Goal: Task Accomplishment & Management: Complete application form

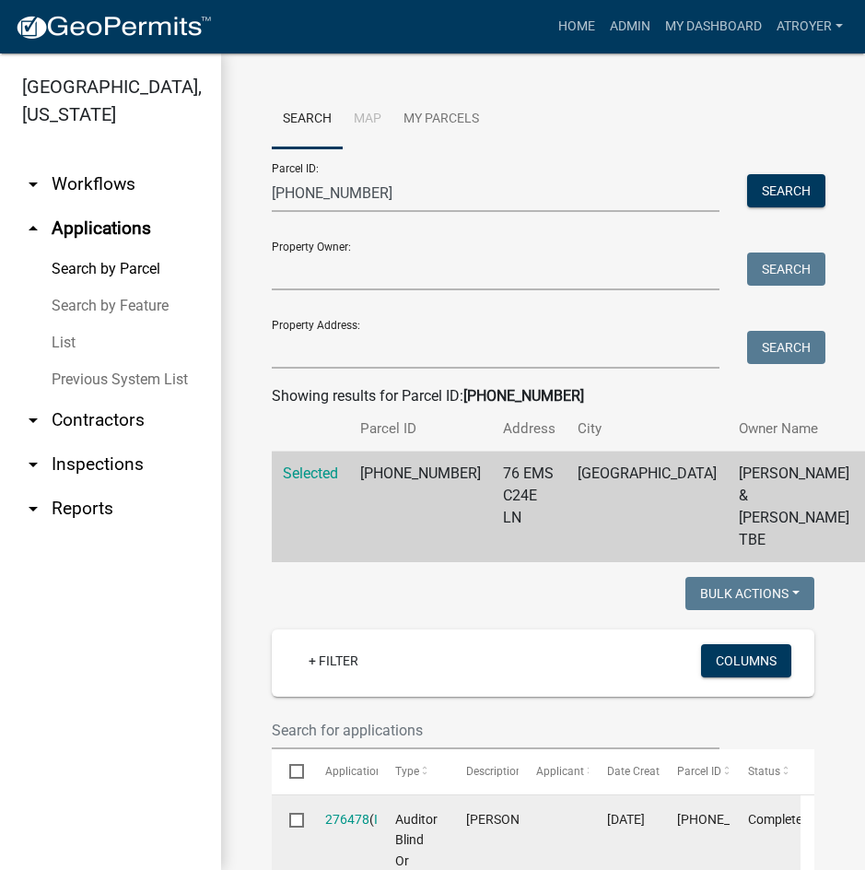
scroll to position [841, 0]
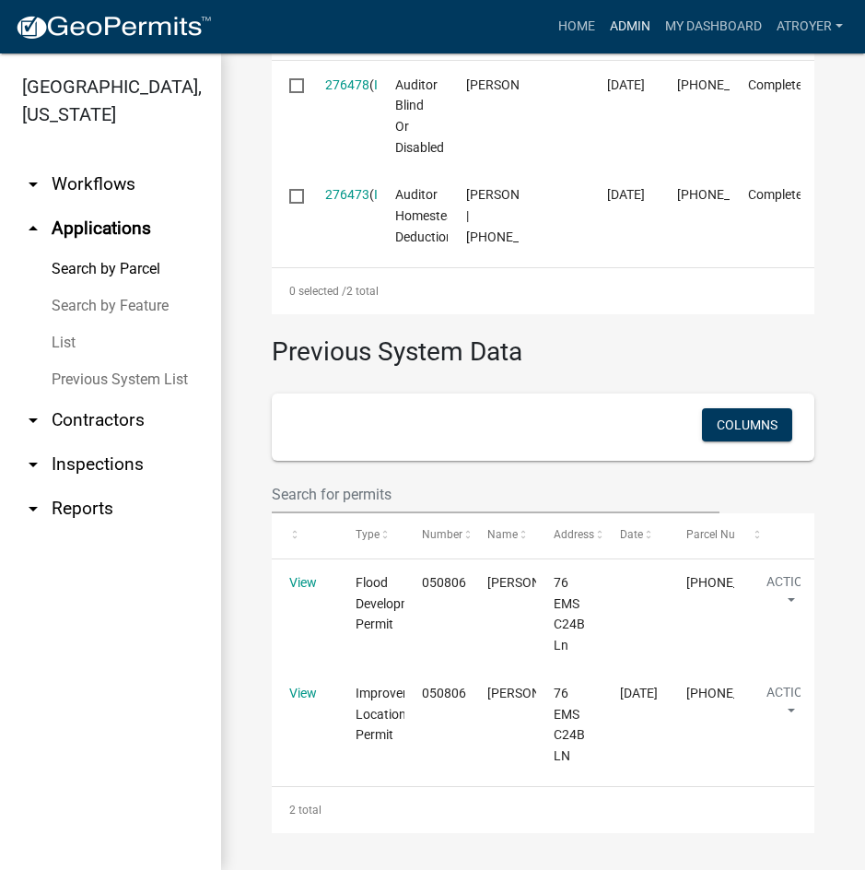
click at [634, 27] on link "Admin" at bounding box center [630, 26] width 55 height 35
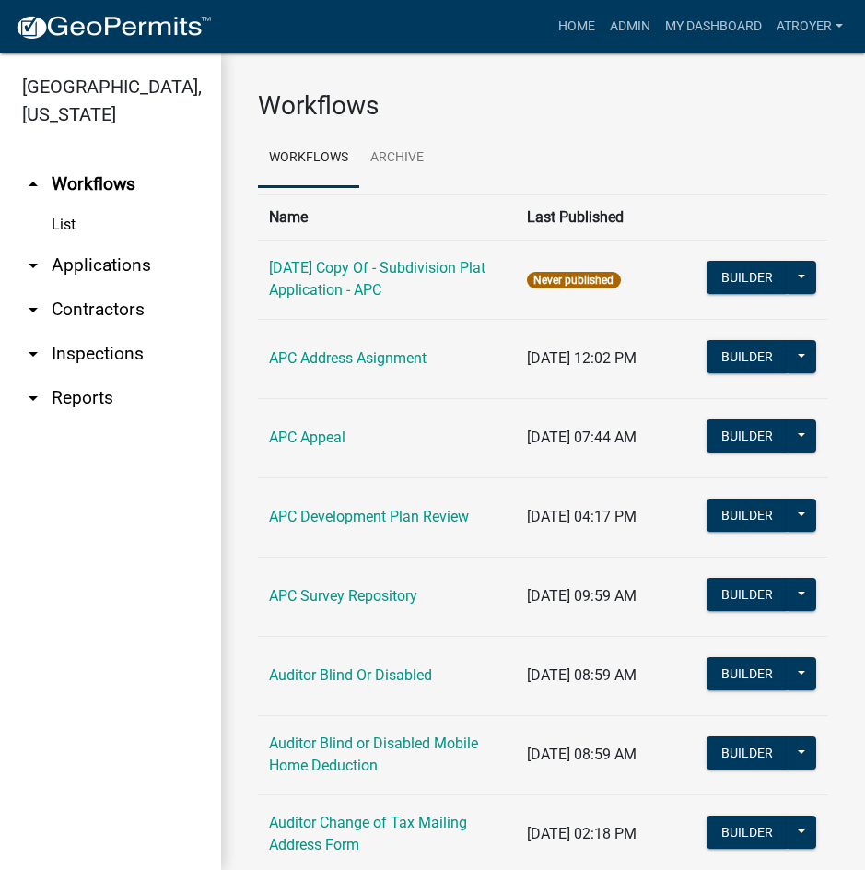
click at [111, 262] on link "arrow_drop_down Applications" at bounding box center [110, 265] width 221 height 44
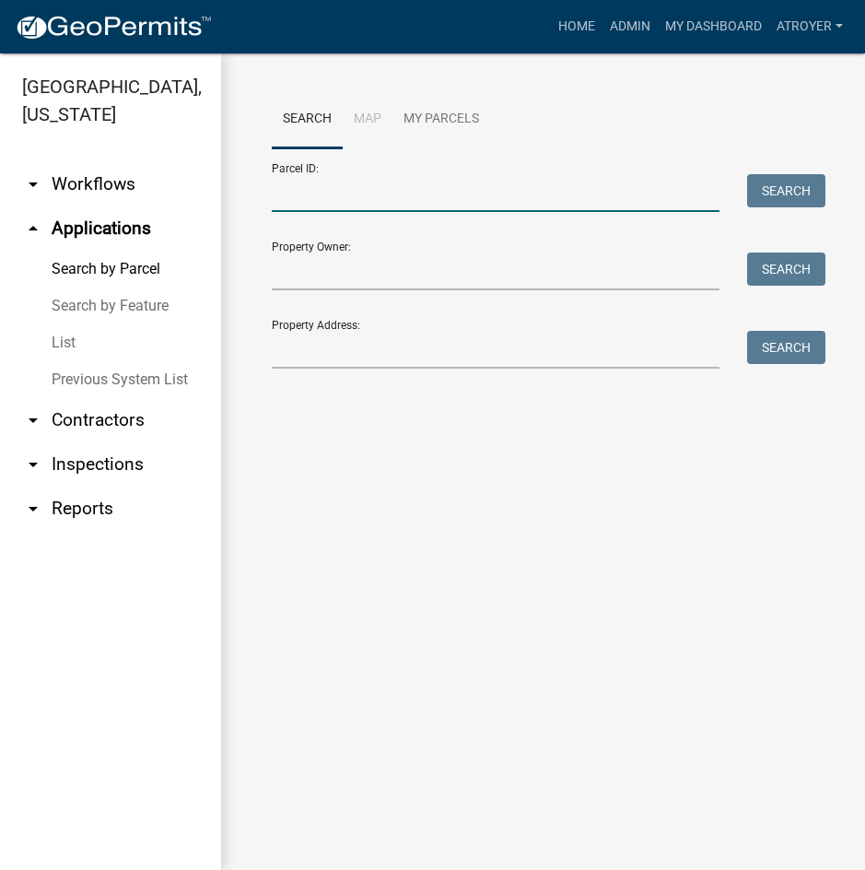
click at [331, 197] on input "Parcel ID:" at bounding box center [496, 193] width 448 height 38
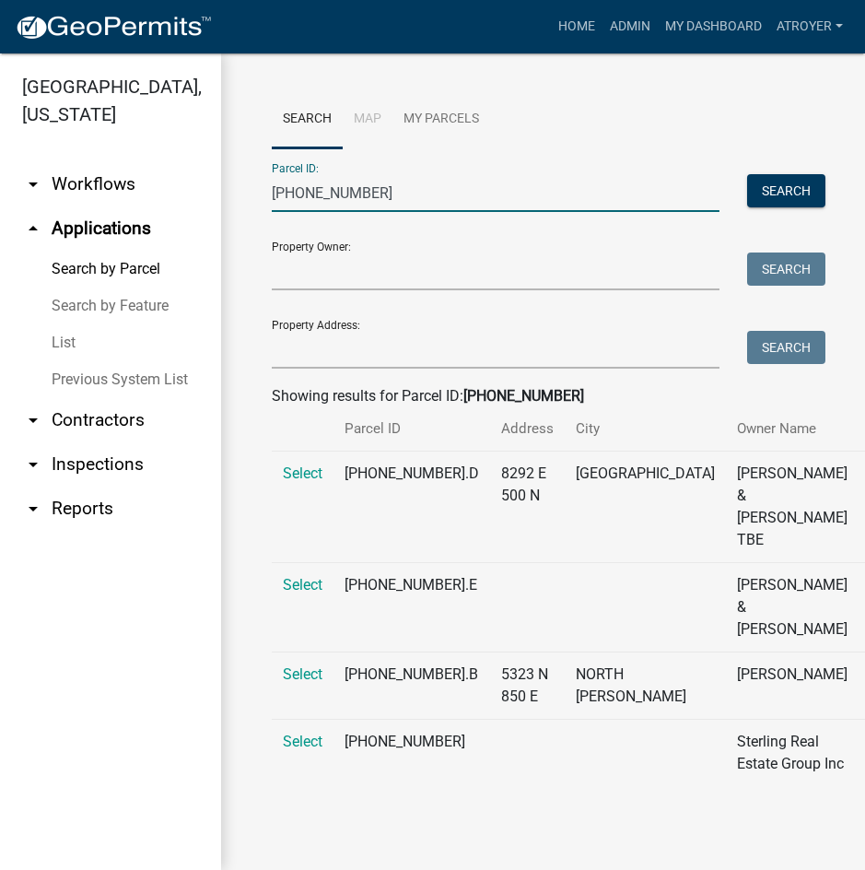
scroll to position [100, 0]
type input "[PHONE_NUMBER]"
click at [299, 733] on span "Select" at bounding box center [303, 742] width 40 height 18
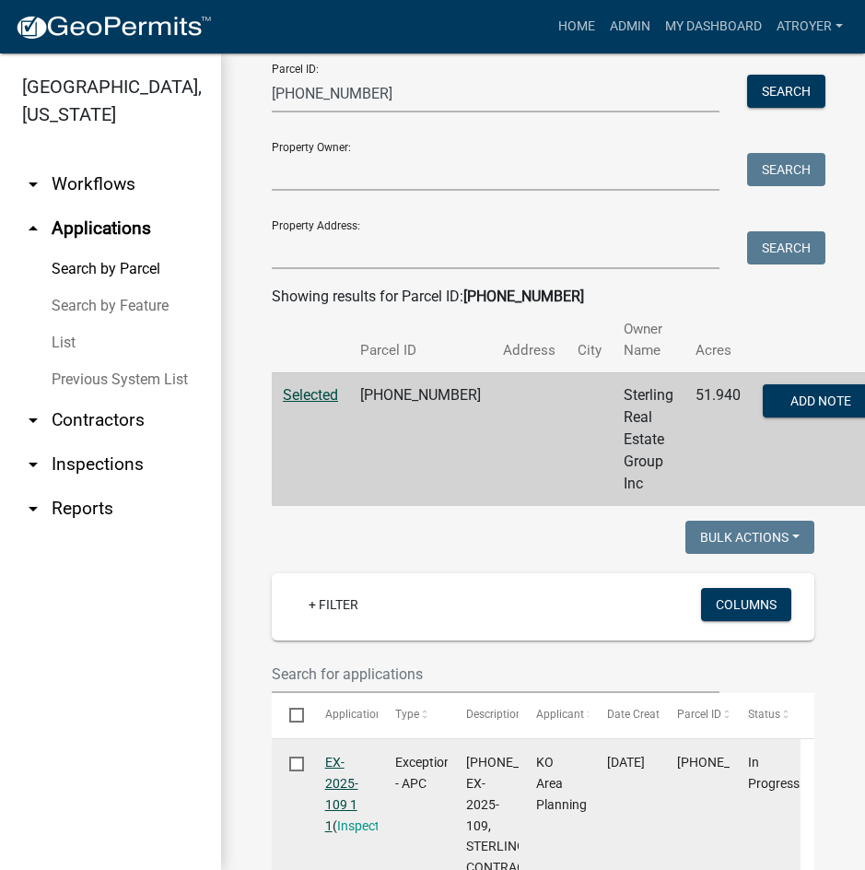
click at [340, 761] on link "EX-2025-109 1 1" at bounding box center [341, 793] width 33 height 77
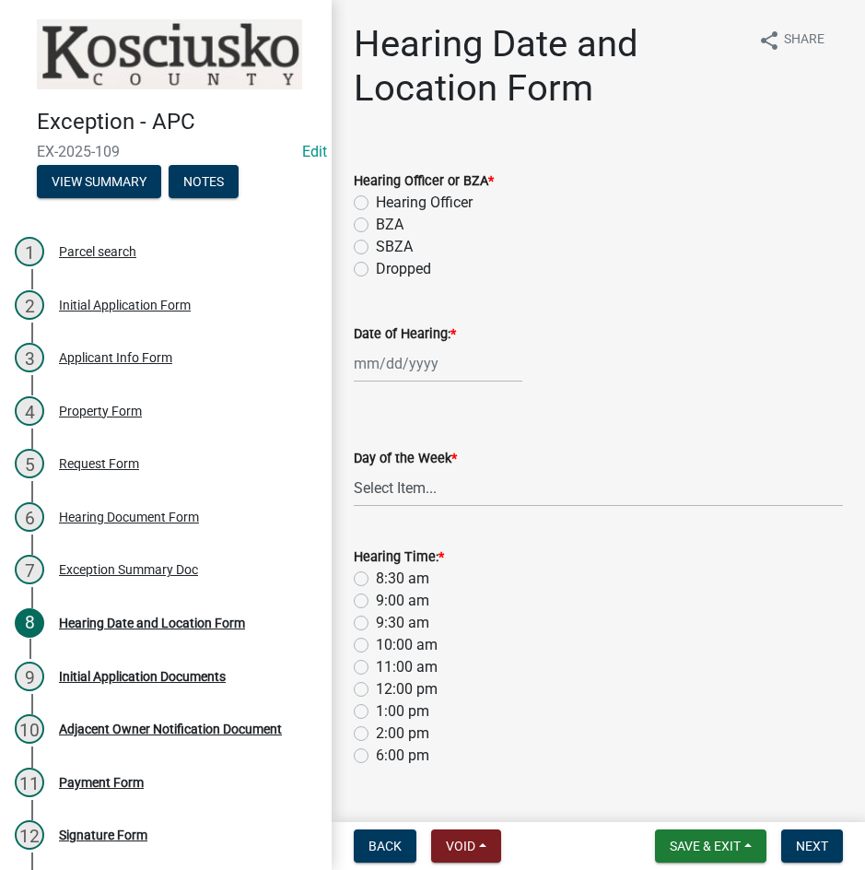
click at [376, 224] on label "BZA" at bounding box center [390, 225] width 28 height 22
click at [376, 224] on input "BZA" at bounding box center [382, 220] width 12 height 12
radio input "true"
click at [388, 362] on div at bounding box center [438, 364] width 169 height 38
select select "9"
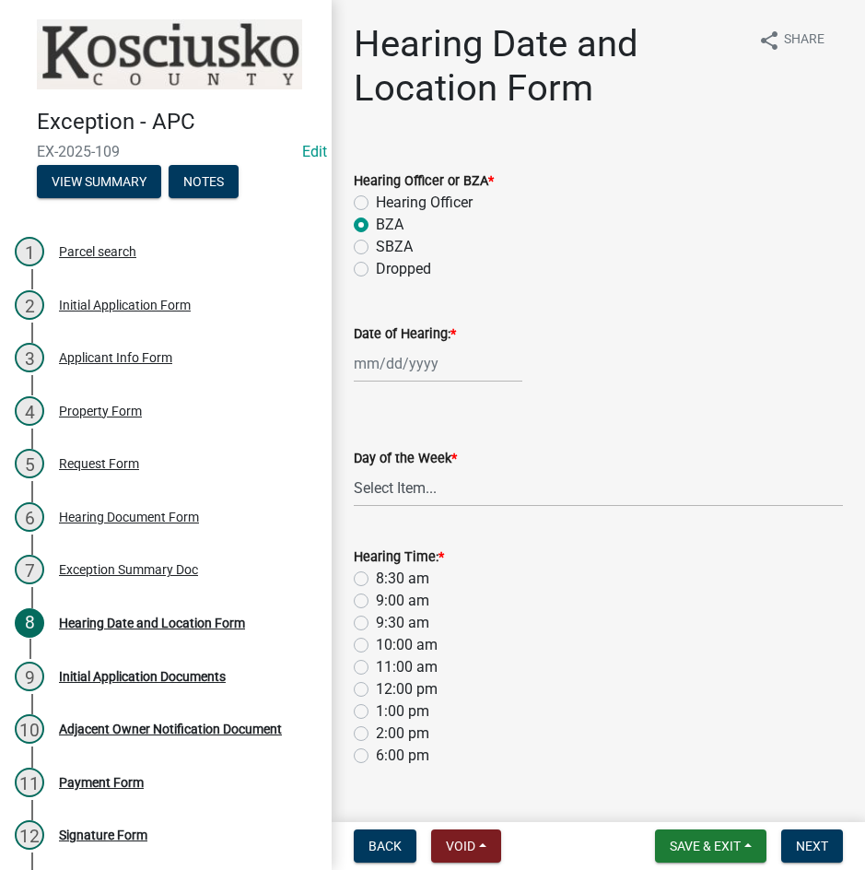
select select "2025"
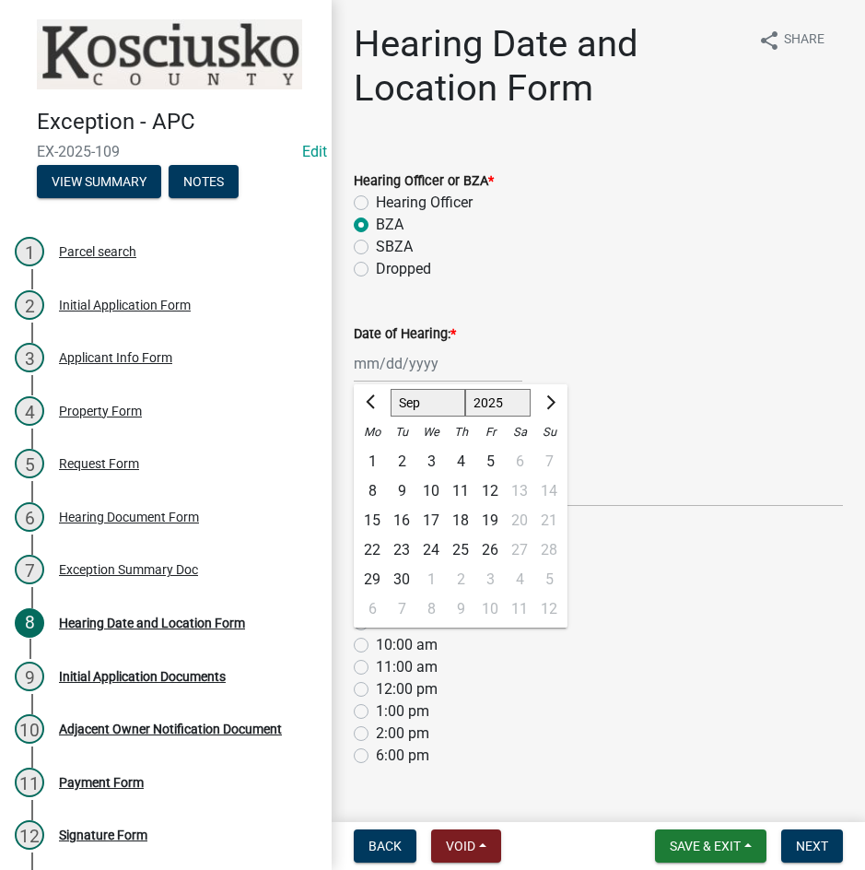
click at [743, 314] on div "Date of Hearing: * Jan Feb Mar Apr May Jun [DATE] Aug Sep Oct Nov [DATE] 2023 2…" at bounding box center [598, 340] width 489 height 86
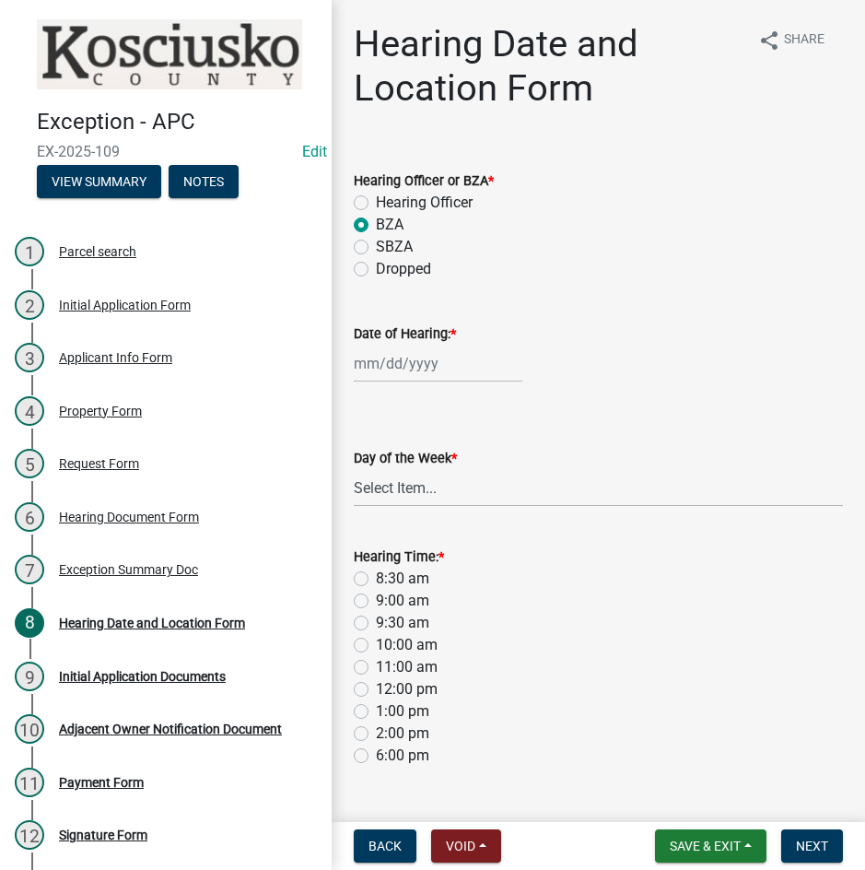
click at [604, 670] on div "11:00 am" at bounding box center [598, 667] width 489 height 22
click at [376, 600] on label "9:00 am" at bounding box center [402, 601] width 53 height 22
click at [376, 600] on input "9:00 am" at bounding box center [382, 596] width 12 height 12
radio input "true"
click at [352, 357] on div "Date of Hearing: *" at bounding box center [598, 340] width 517 height 86
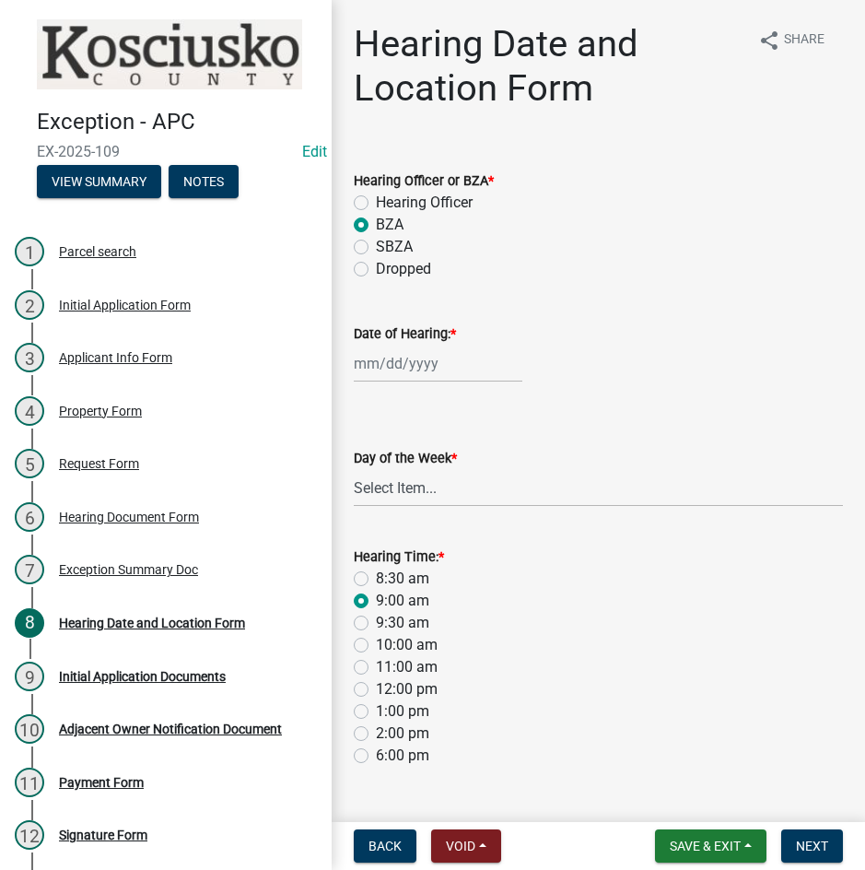
select select "9"
select select "2025"
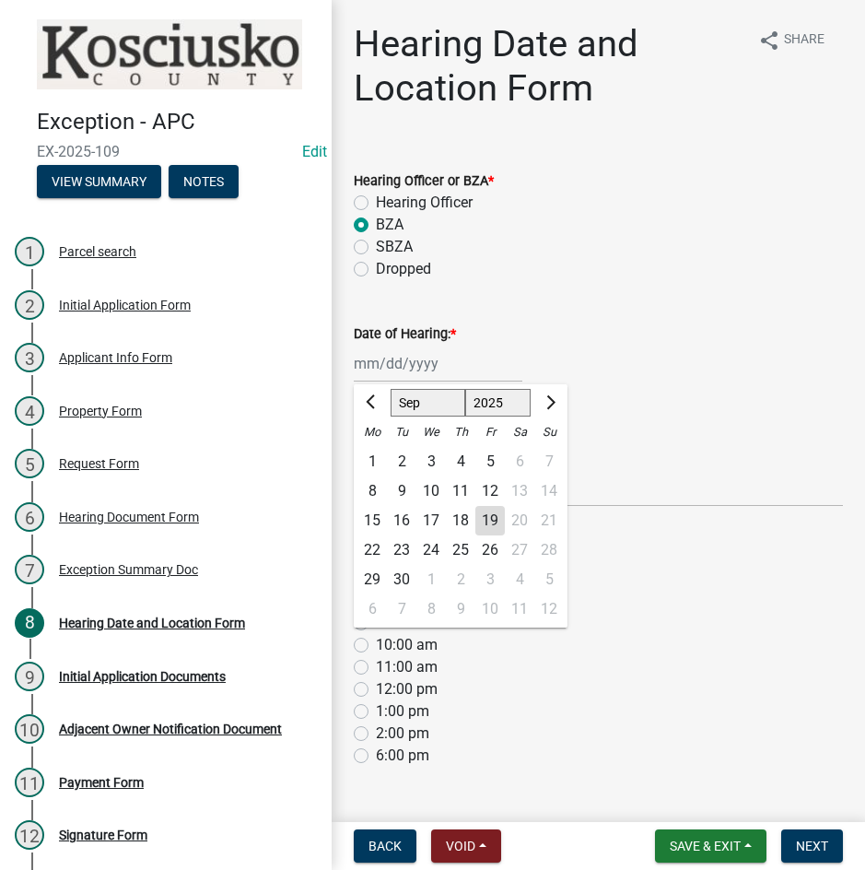
click at [360, 361] on div "Jan Feb Mar Apr May Jun [DATE] Aug Sep Oct Nov [DATE] 2023 2024 2025 2026 2027 …" at bounding box center [438, 364] width 169 height 38
click at [409, 404] on select "Jan Feb Mar Apr May Jun [DATE] Aug Sep Oct Nov Dec" at bounding box center [428, 403] width 75 height 28
select select "10"
click at [391, 389] on select "Jan Feb Mar Apr May Jun [DATE] Aug Sep Oct Nov Dec" at bounding box center [428, 403] width 75 height 28
click at [405, 517] on div "14" at bounding box center [401, 520] width 29 height 29
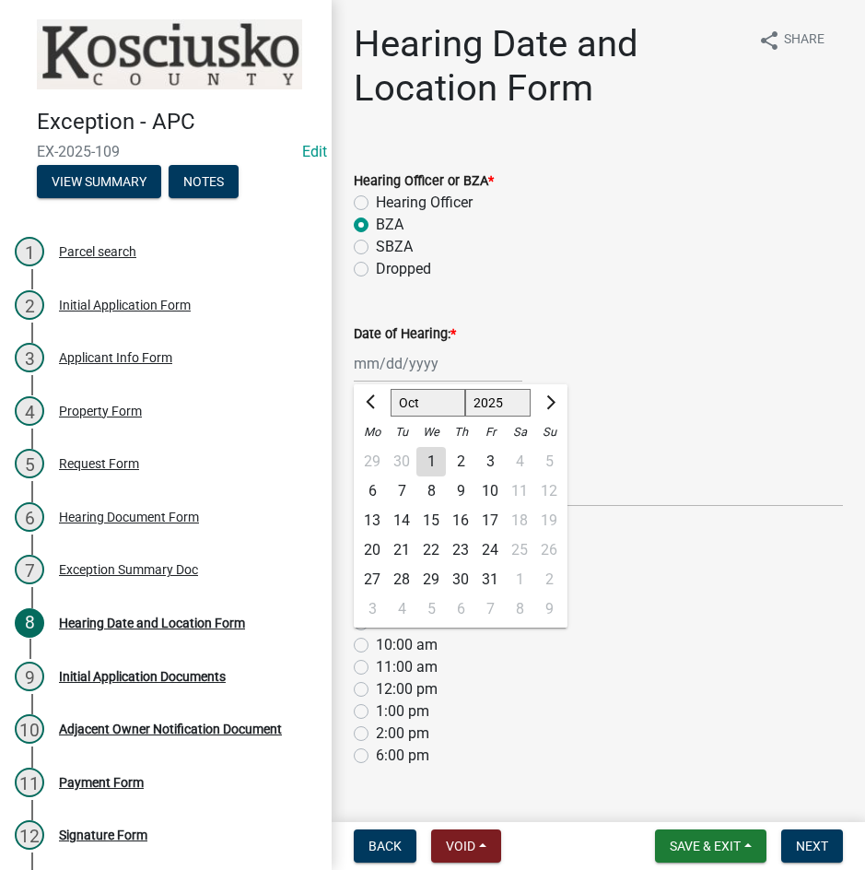
type input "[DATE]"
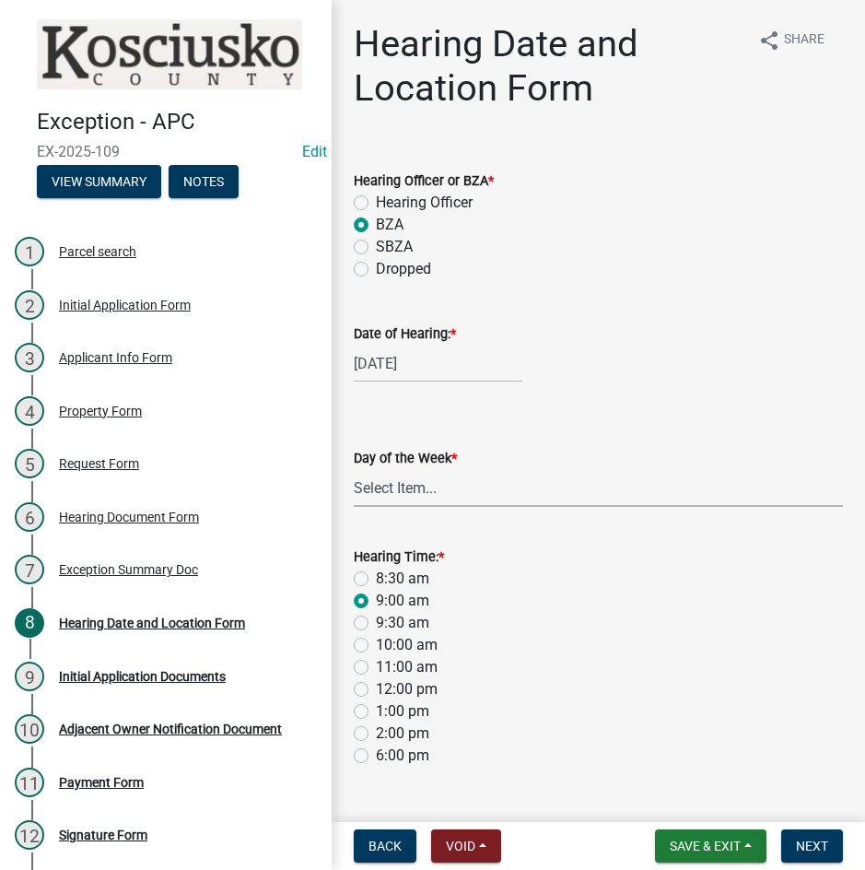
click at [451, 492] on select "Select Item... [DATE] [DATE] [DATE] [DATE] [DATE] [DATE] [DATE]" at bounding box center [598, 488] width 489 height 38
click at [354, 469] on select "Select Item... [DATE] [DATE] [DATE] [DATE] [DATE] [DATE] [DATE]" at bounding box center [598, 488] width 489 height 38
select select "a48e76f8-de41-403b-83ad-1628186786b9"
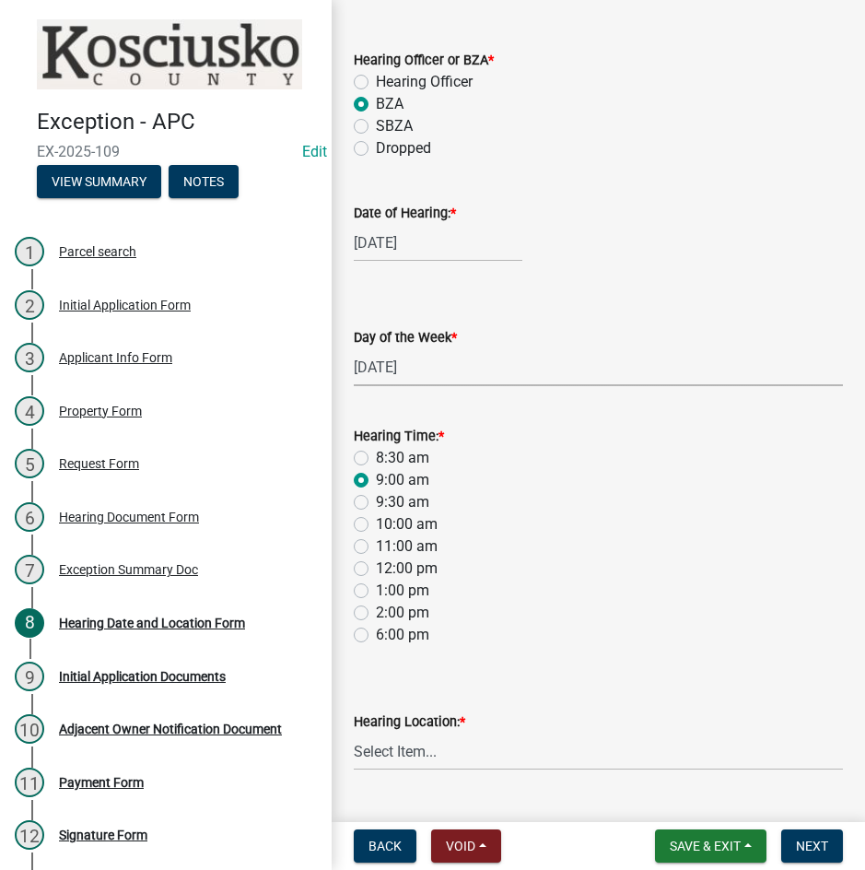
scroll to position [165, 0]
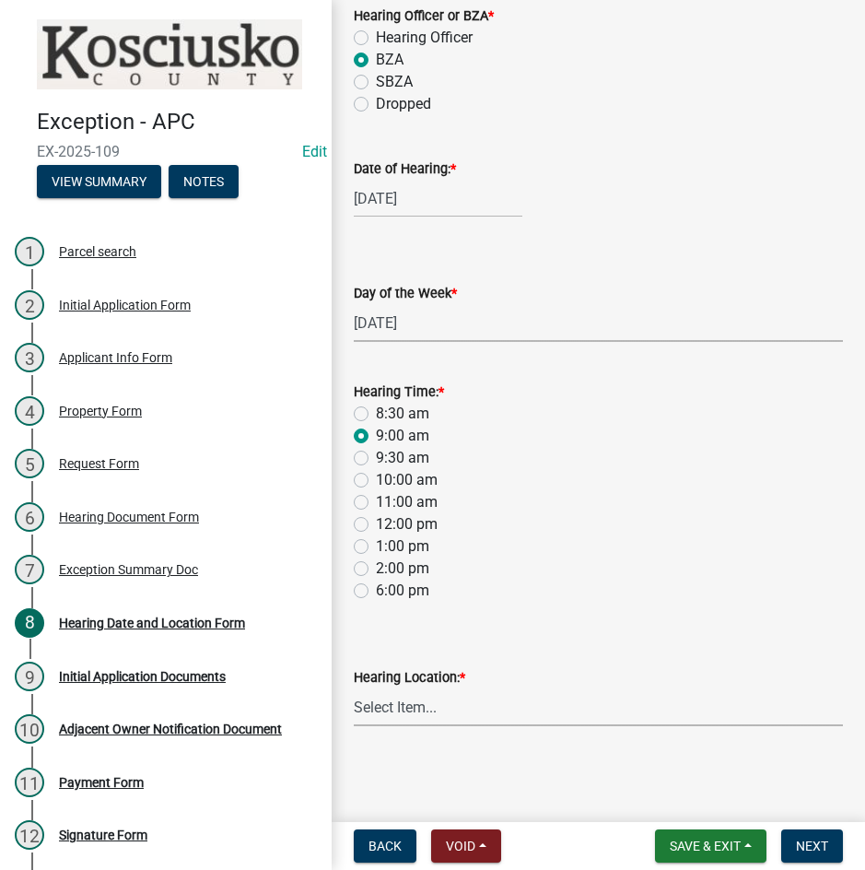
click at [471, 710] on select "Select Item... Area Plan Commission Office - [STREET_ADDRESS][GEOGRAPHIC_DATA] …" at bounding box center [598, 707] width 489 height 38
click at [354, 688] on select "Select Item... Area Plan Commission Office - [STREET_ADDRESS][GEOGRAPHIC_DATA] …" at bounding box center [598, 707] width 489 height 38
select select "9dcac0a2-b0c4-4f3b-8637-840d2209bdca"
click at [820, 839] on span "Next" at bounding box center [812, 846] width 32 height 15
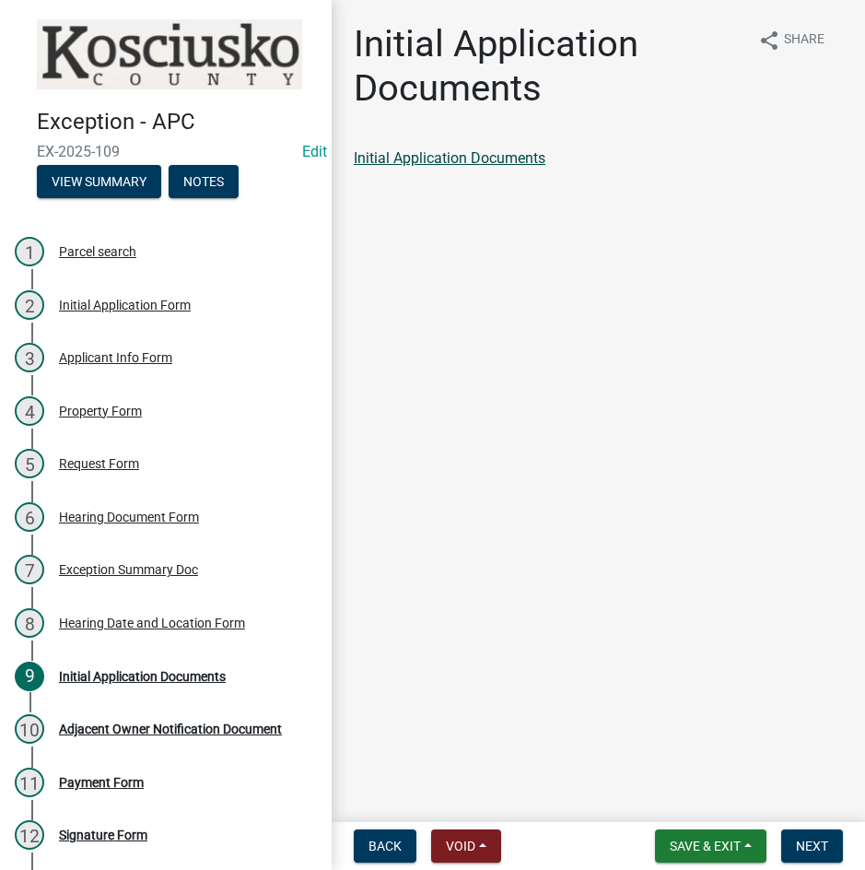
click at [464, 159] on link "Initial Application Documents" at bounding box center [450, 158] width 192 height 18
click at [804, 839] on span "Next" at bounding box center [812, 846] width 32 height 15
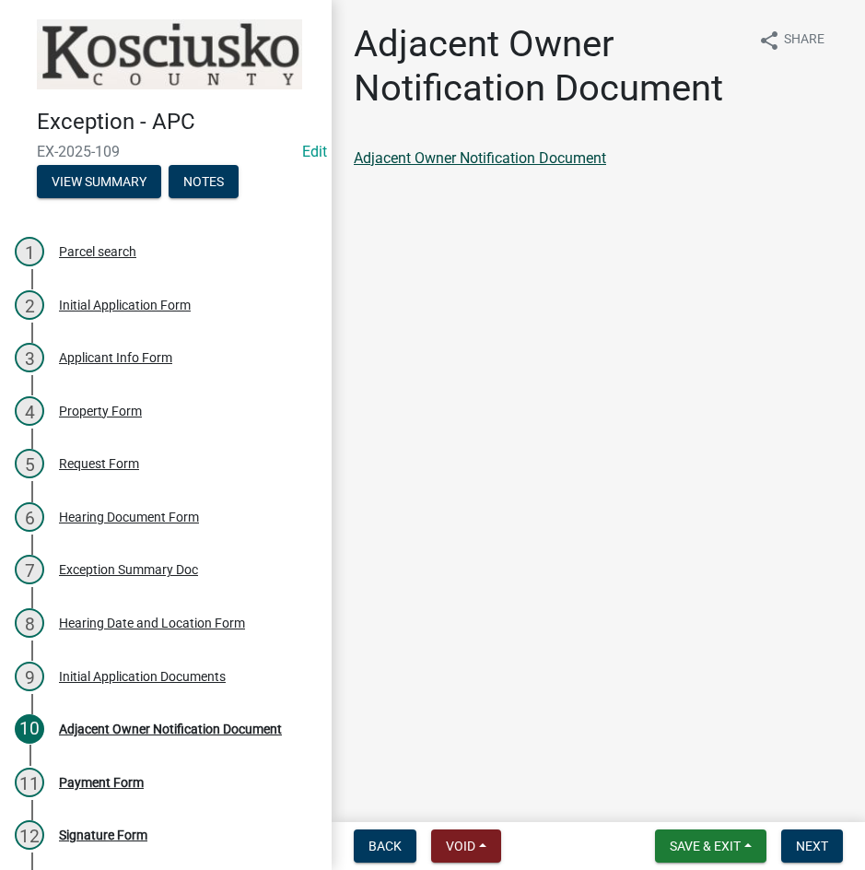
click at [539, 155] on link "Adjacent Owner Notification Document" at bounding box center [480, 158] width 252 height 18
click at [812, 845] on span "Next" at bounding box center [812, 846] width 32 height 15
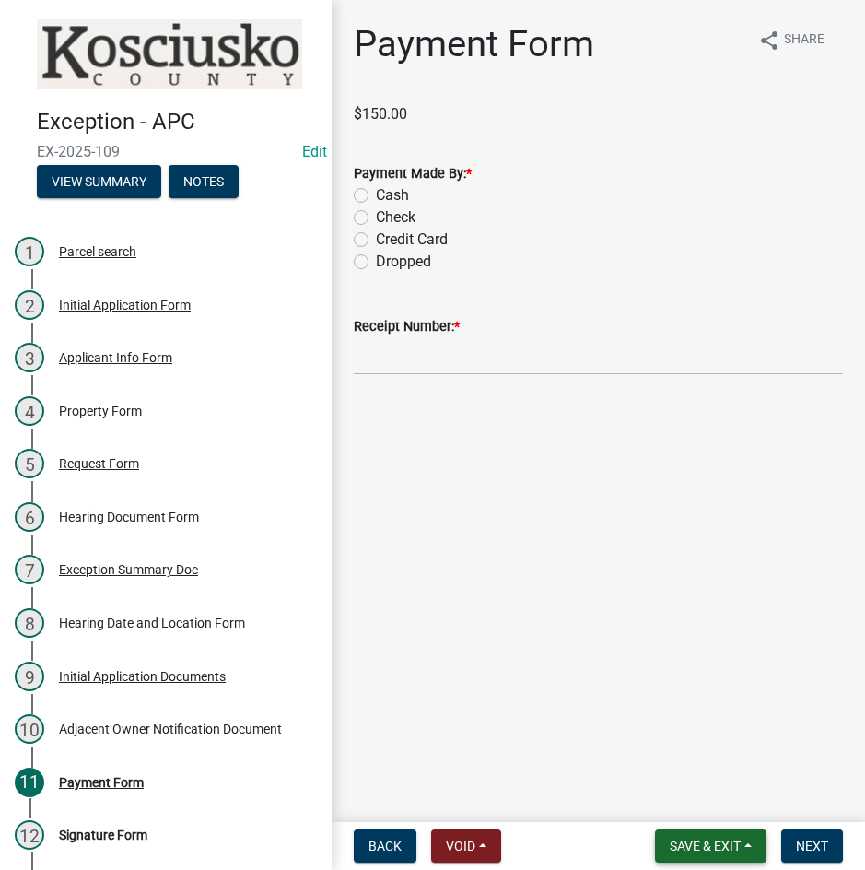
click at [704, 841] on span "Save & Exit" at bounding box center [705, 846] width 71 height 15
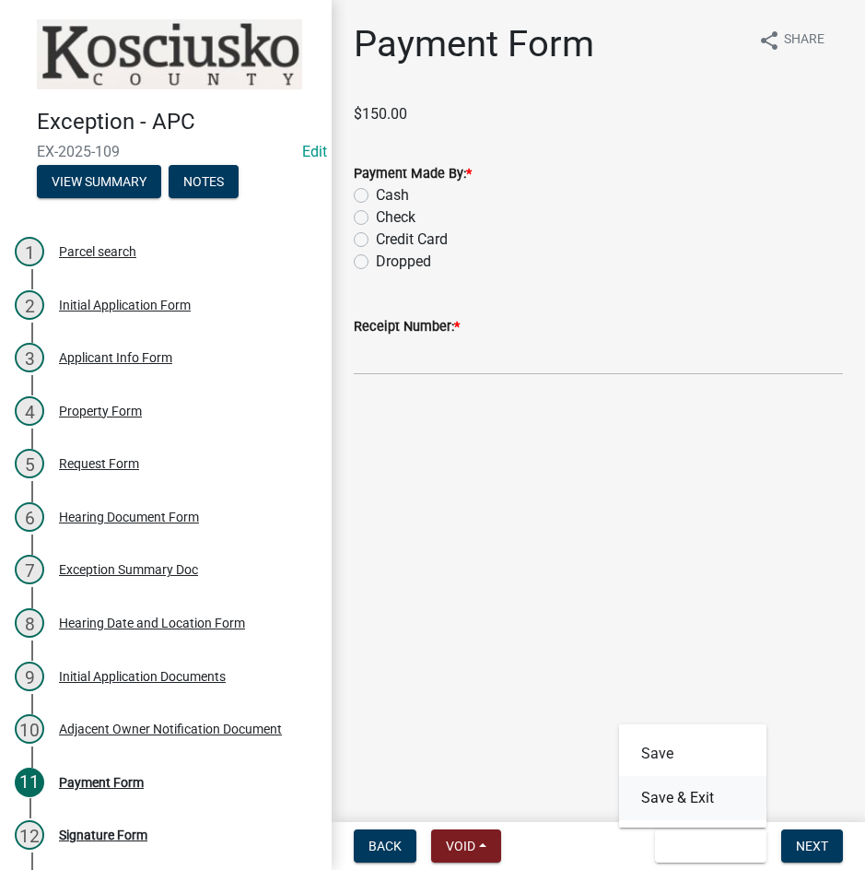
click at [698, 804] on button "Save & Exit" at bounding box center [692, 798] width 147 height 44
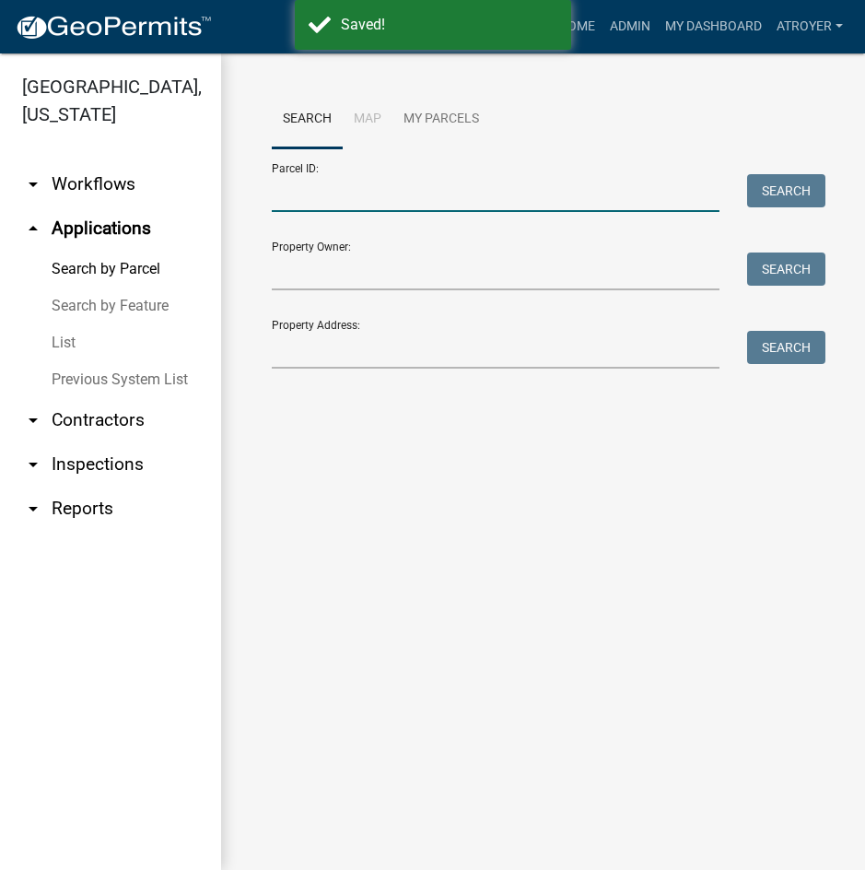
click at [439, 201] on input "Parcel ID:" at bounding box center [496, 193] width 448 height 38
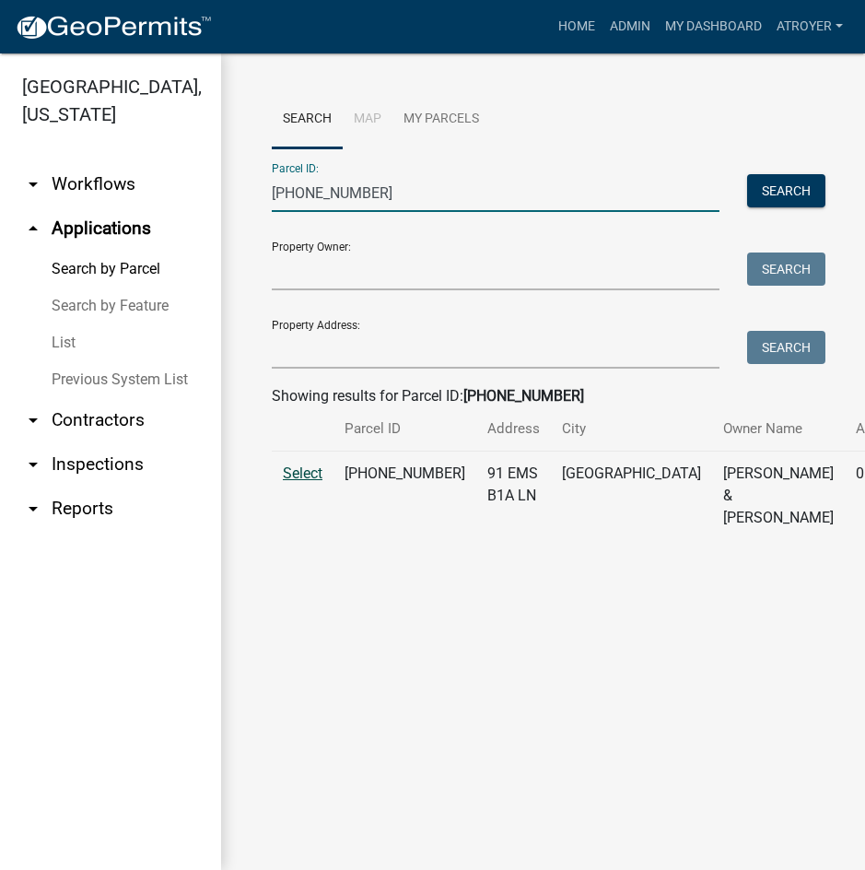
type input "[PHONE_NUMBER]"
click at [305, 482] on span "Select" at bounding box center [303, 473] width 40 height 18
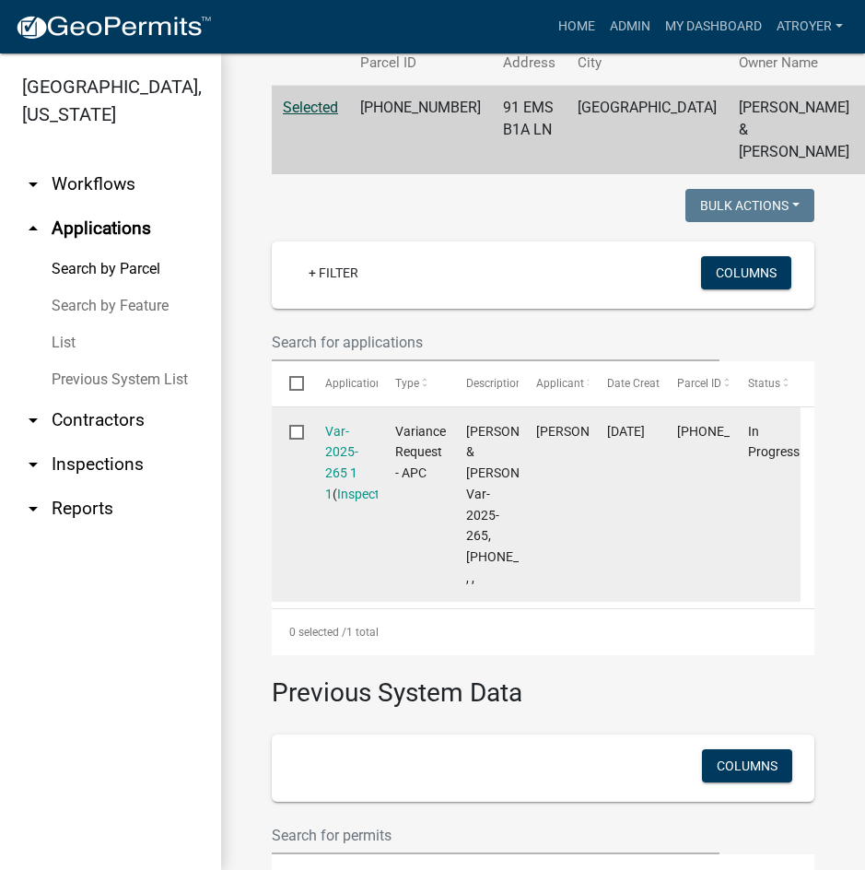
scroll to position [369, 0]
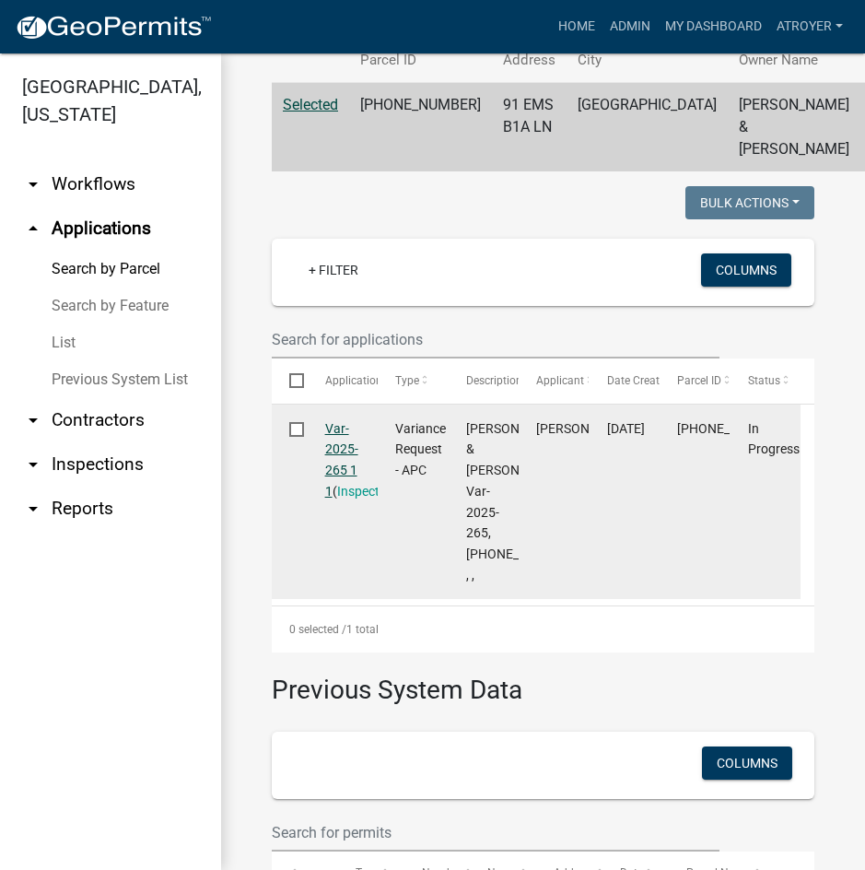
click at [334, 446] on link "Var-2025-265 1 1" at bounding box center [341, 459] width 33 height 77
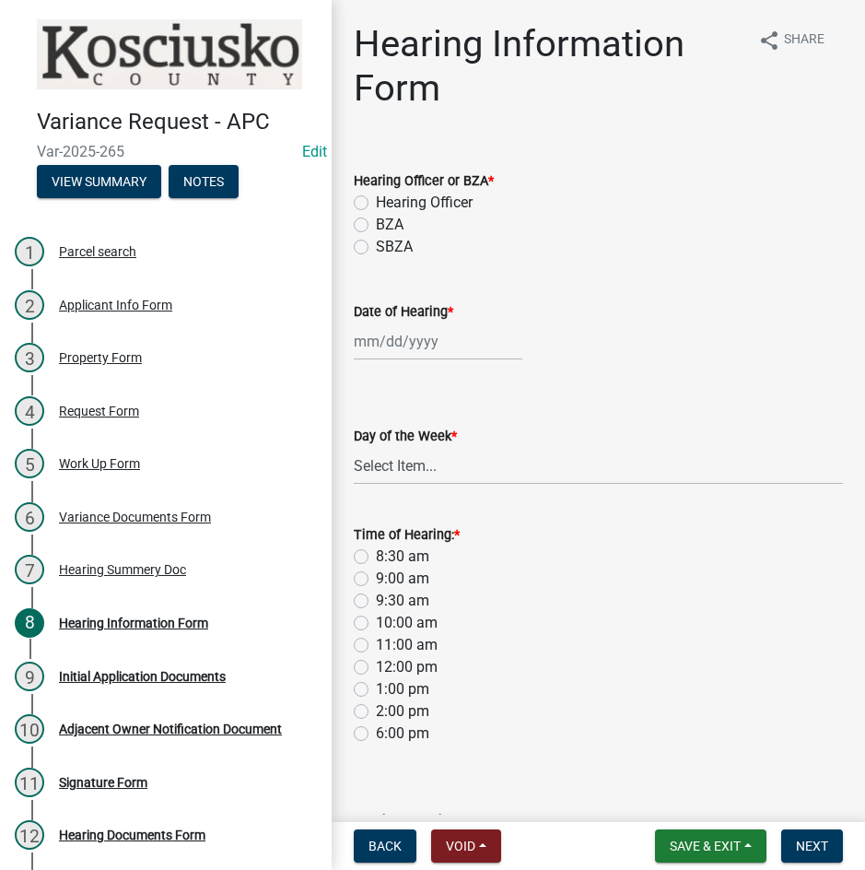
click at [376, 224] on label "BZA" at bounding box center [390, 225] width 28 height 22
click at [376, 224] on input "BZA" at bounding box center [382, 220] width 12 height 12
radio input "true"
click at [409, 349] on div at bounding box center [438, 342] width 169 height 38
select select "9"
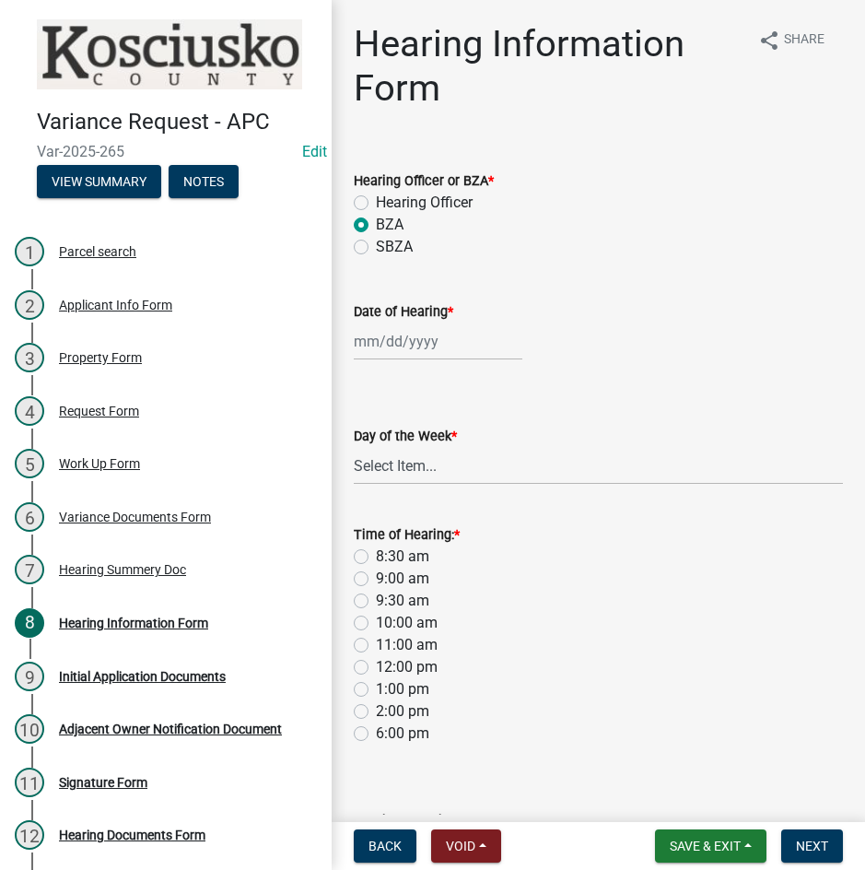
select select "2025"
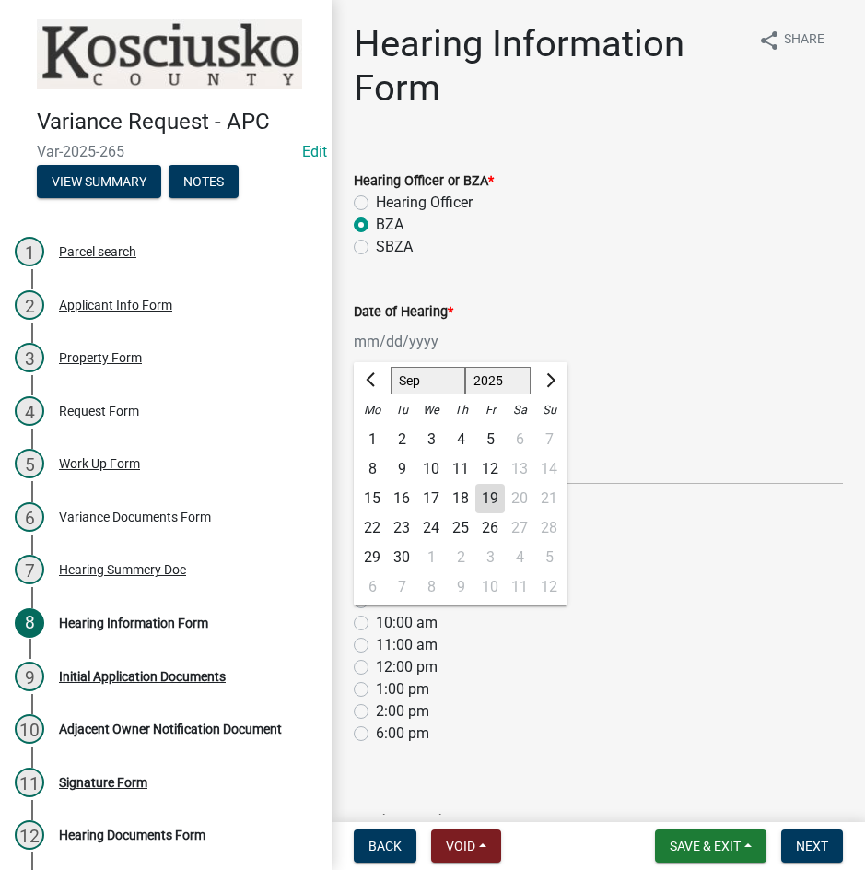
click at [410, 377] on select "Jan Feb Mar Apr May Jun [DATE] Aug Sep Oct Nov Dec" at bounding box center [428, 381] width 75 height 28
select select "10"
click at [391, 367] on select "Jan Feb Mar Apr May Jun [DATE] Aug Sep Oct Nov Dec" at bounding box center [428, 381] width 75 height 28
click at [407, 499] on div "14" at bounding box center [401, 498] width 29 height 29
type input "[DATE]"
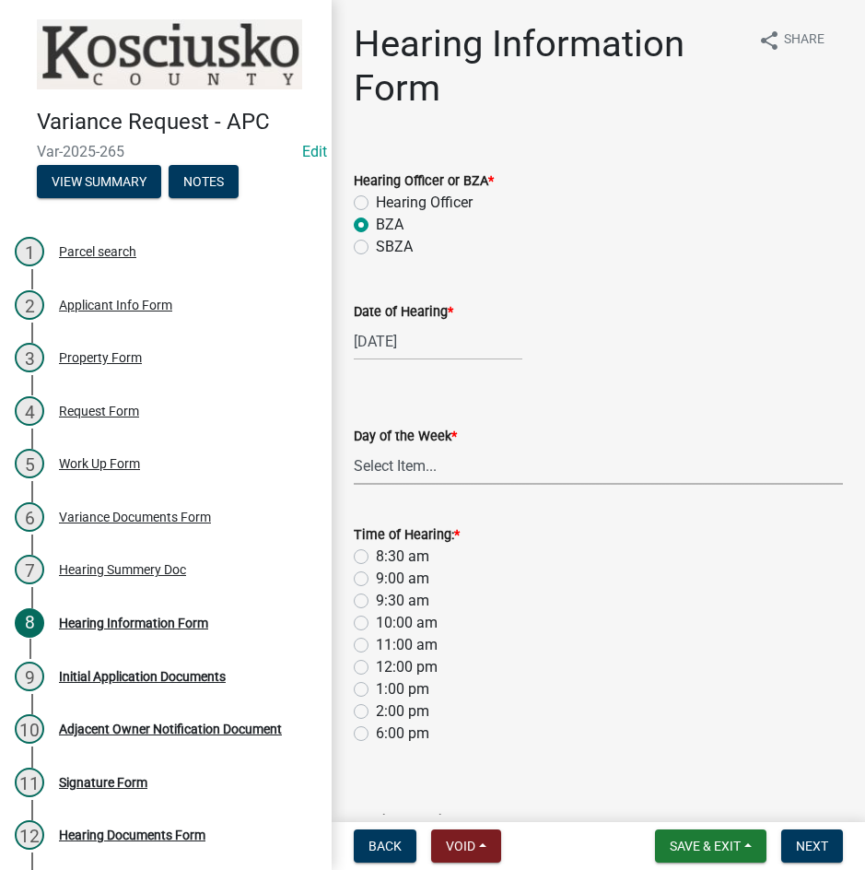
click at [397, 455] on select "Select Item... [DATE] [DATE] [DATE] [DATE] [DATE] [DATE] [DATE]" at bounding box center [598, 466] width 489 height 38
click at [354, 447] on select "Select Item... [DATE] [DATE] [DATE] [DATE] [DATE] [DATE] [DATE]" at bounding box center [598, 466] width 489 height 38
select select "2c42e77b-91e7-4635-824d-3d7e3b59fa99"
click at [376, 578] on label "9:00 am" at bounding box center [402, 579] width 53 height 22
click at [376, 578] on input "9:00 am" at bounding box center [382, 574] width 12 height 12
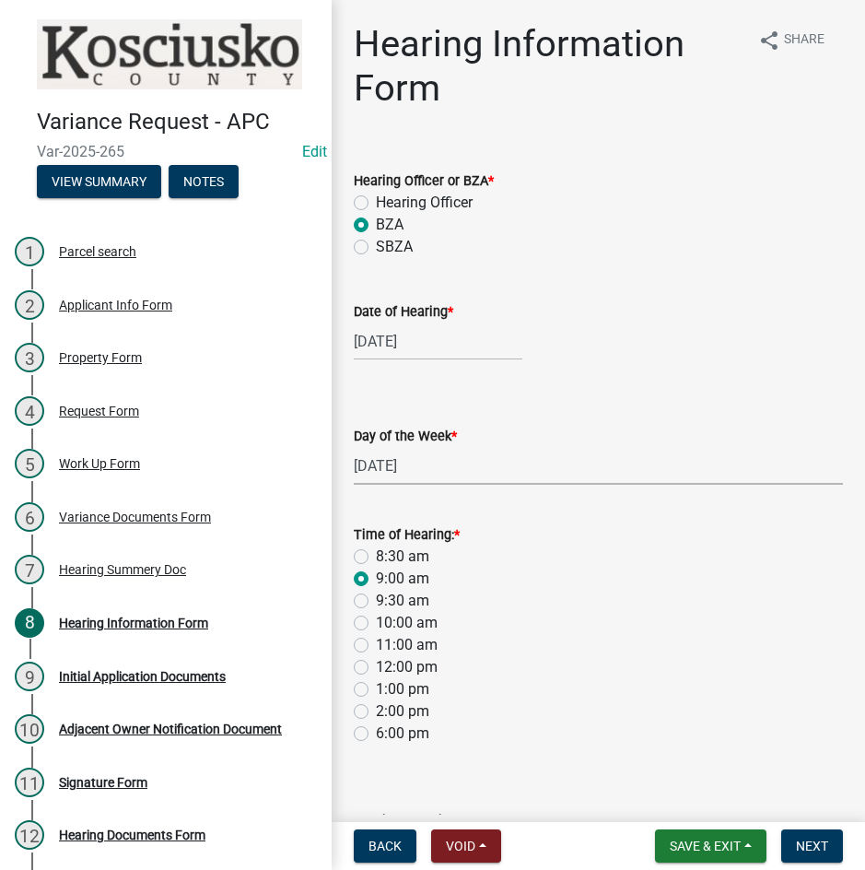
radio input "true"
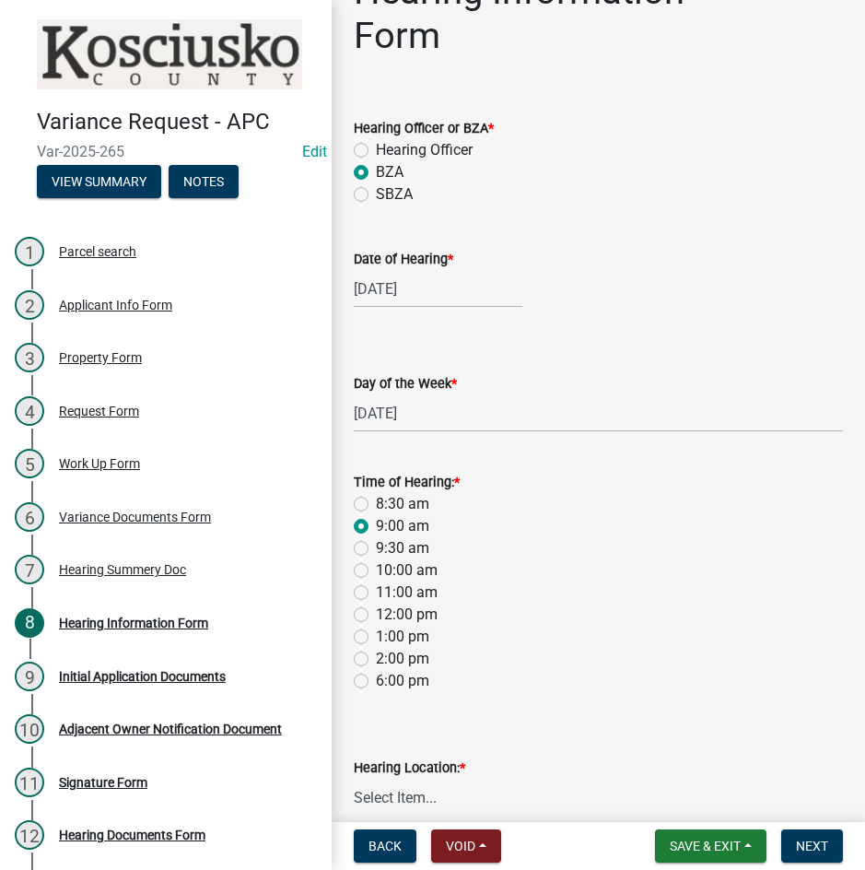
scroll to position [143, 0]
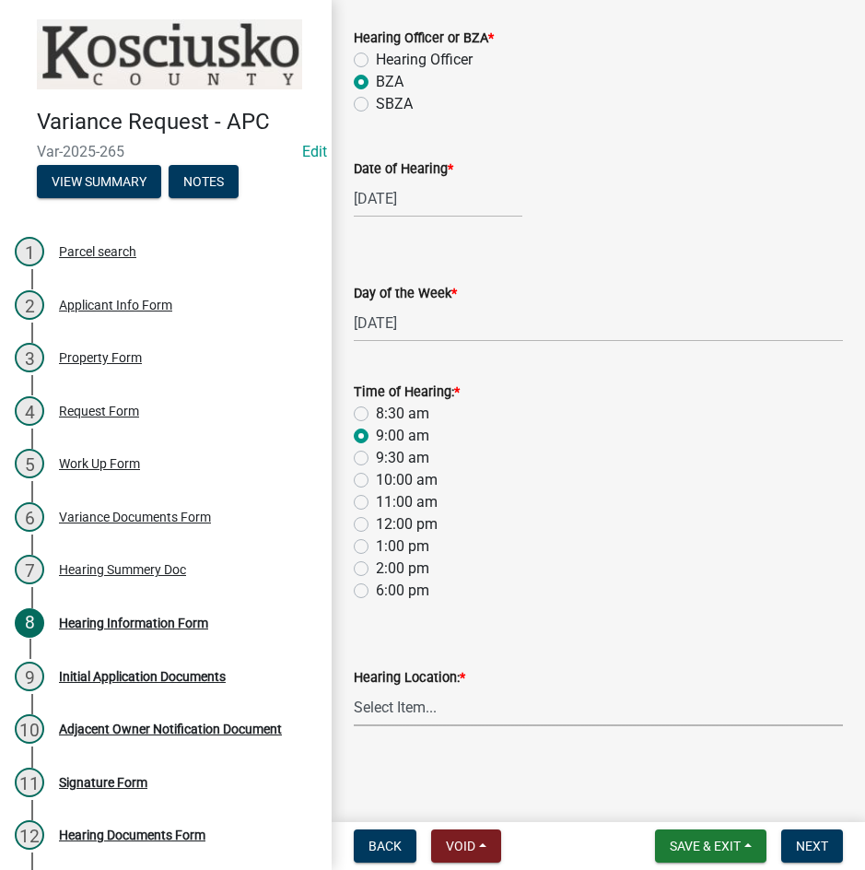
click at [440, 709] on select "Select Item... Area Plan Commission Office - [STREET_ADDRESS][GEOGRAPHIC_DATA] …" at bounding box center [598, 707] width 489 height 38
click at [354, 688] on select "Select Item... Area Plan Commission Office - [STREET_ADDRESS][GEOGRAPHIC_DATA] …" at bounding box center [598, 707] width 489 height 38
select select "9dcac0a2-b0c4-4f3b-8637-840d2209bdca"
click at [794, 840] on button "Next" at bounding box center [812, 845] width 62 height 33
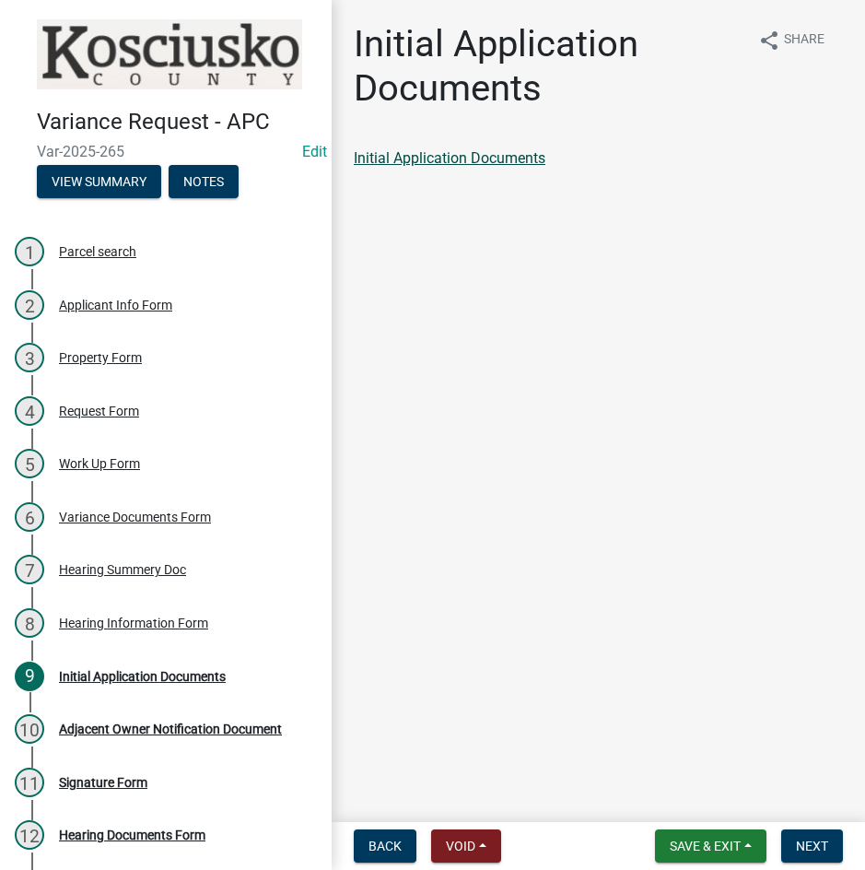
click at [447, 156] on link "Initial Application Documents" at bounding box center [450, 158] width 192 height 18
click at [808, 850] on span "Next" at bounding box center [812, 846] width 32 height 15
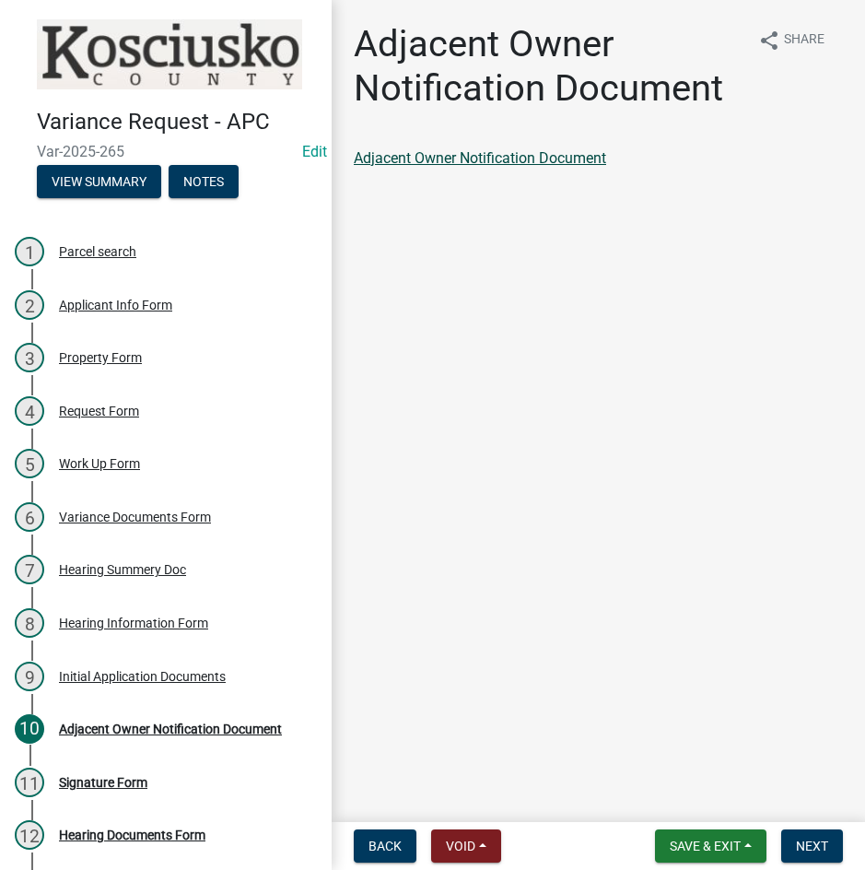
click at [498, 164] on link "Adjacent Owner Notification Document" at bounding box center [480, 158] width 252 height 18
click at [796, 839] on span "Next" at bounding box center [812, 846] width 32 height 15
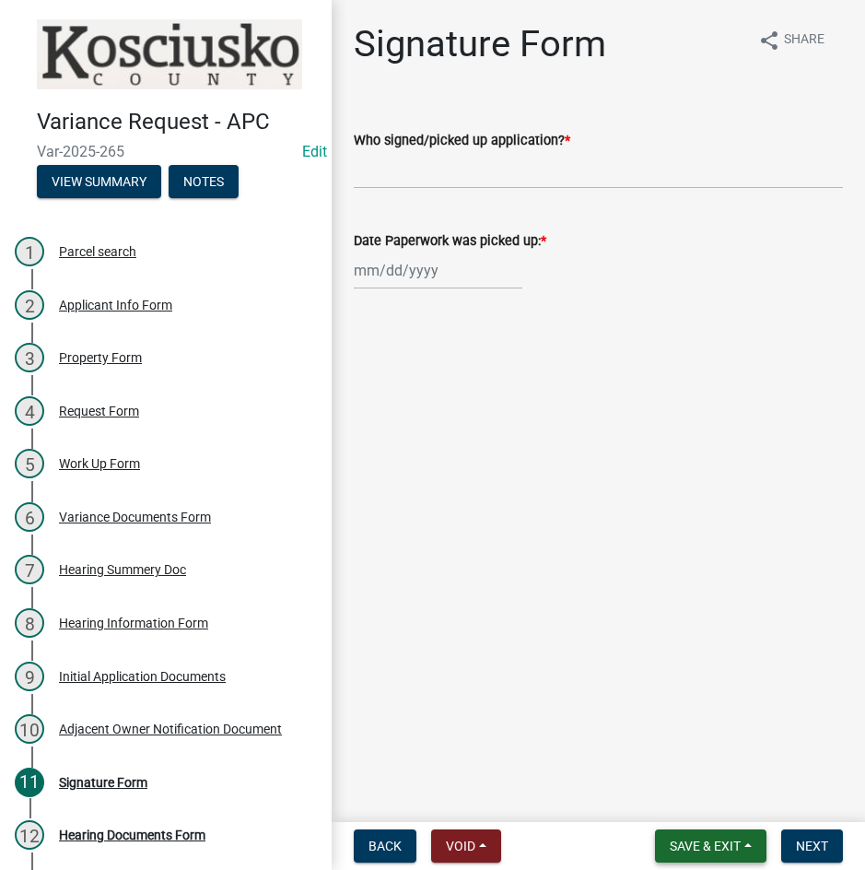
click at [704, 848] on span "Save & Exit" at bounding box center [705, 846] width 71 height 15
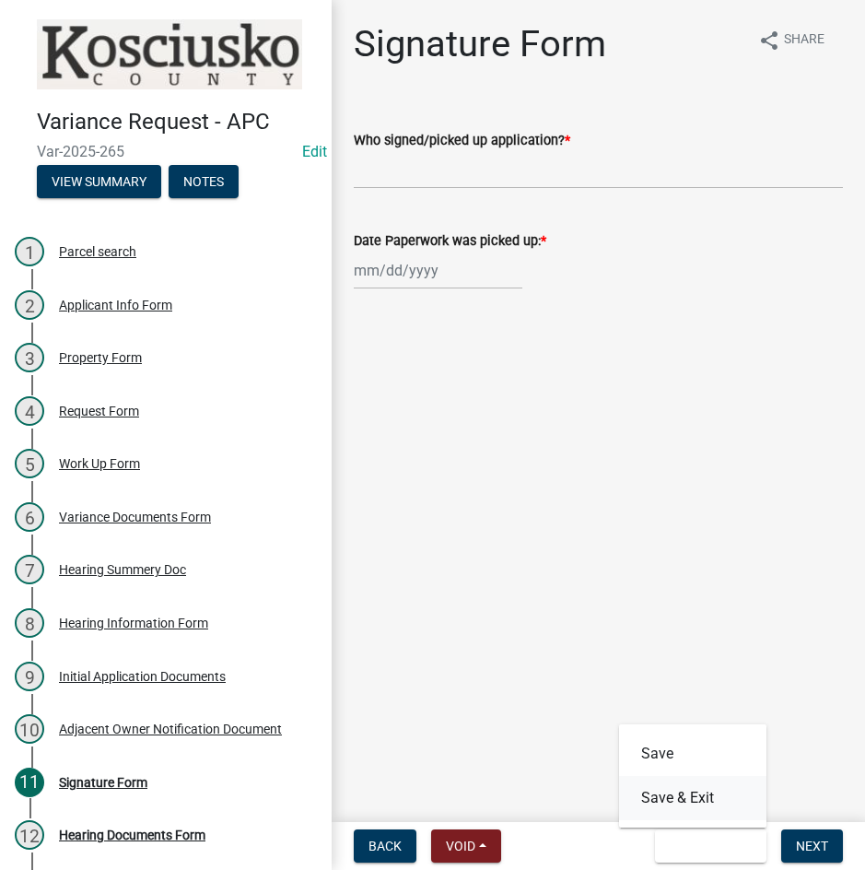
click at [687, 792] on button "Save & Exit" at bounding box center [692, 798] width 147 height 44
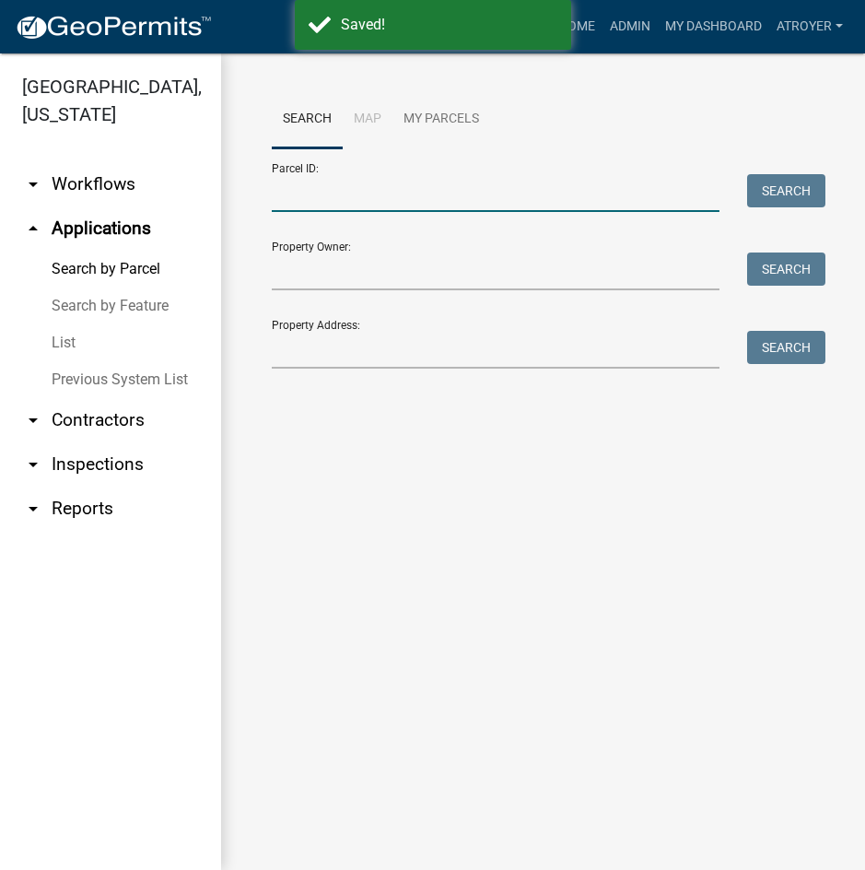
click at [443, 189] on input "Parcel ID:" at bounding box center [496, 193] width 448 height 38
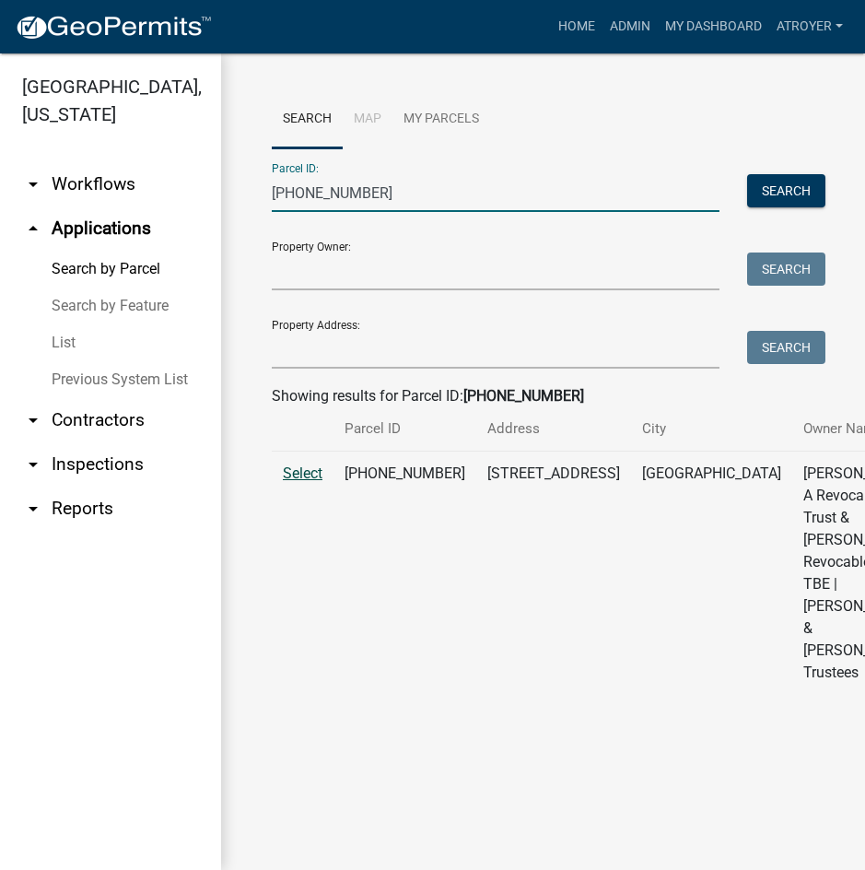
type input "[PHONE_NUMBER]"
click at [305, 482] on span "Select" at bounding box center [303, 473] width 40 height 18
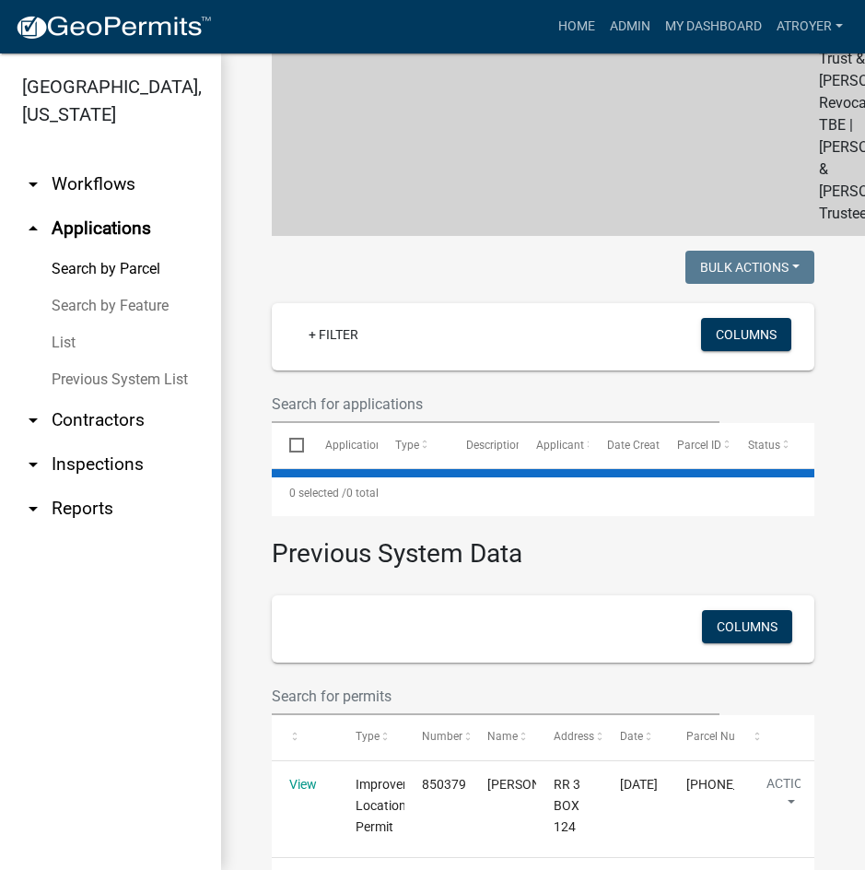
scroll to position [461, 0]
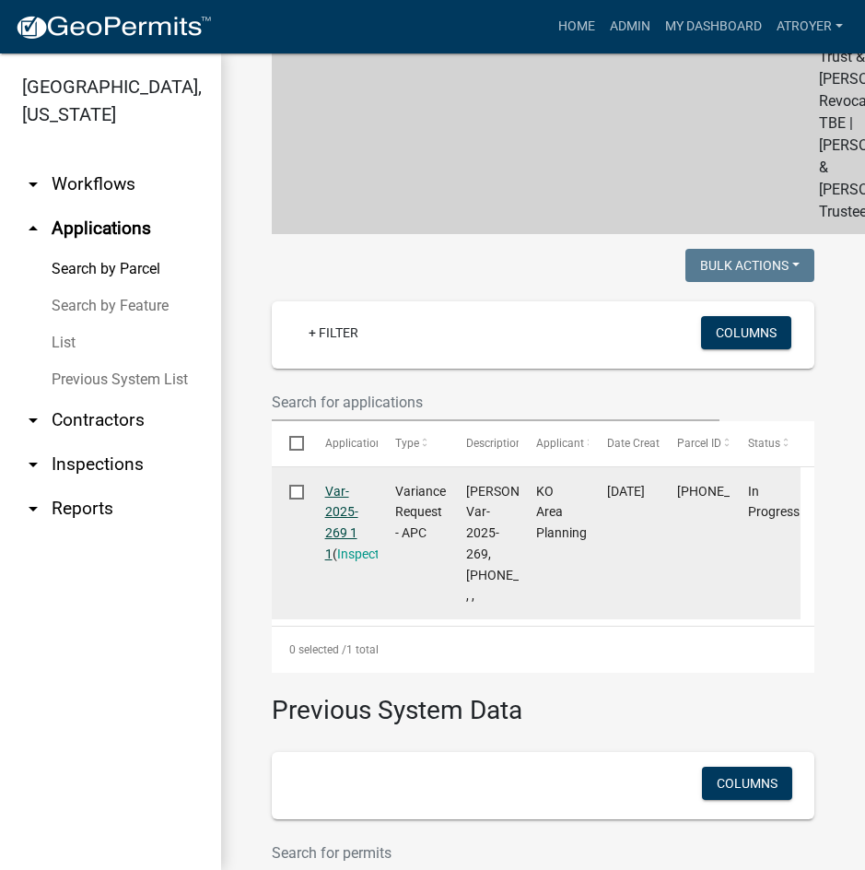
click at [333, 557] on link "Var-2025-269 1 1" at bounding box center [341, 522] width 33 height 77
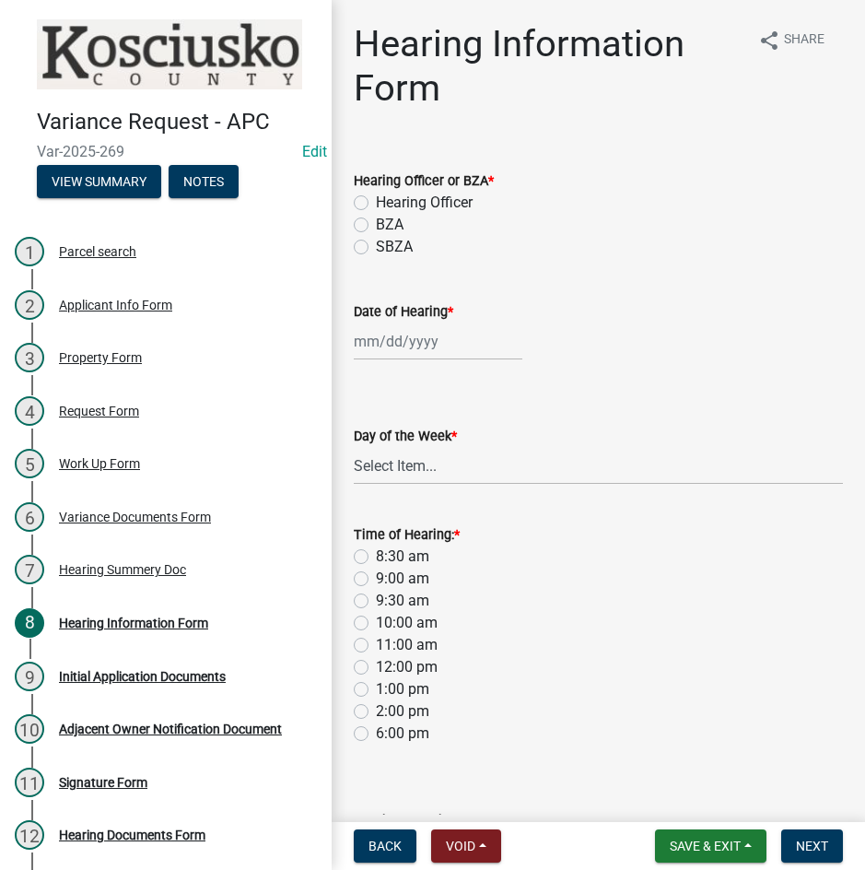
click at [376, 222] on label "BZA" at bounding box center [390, 225] width 28 height 22
click at [376, 222] on input "BZA" at bounding box center [382, 220] width 12 height 12
radio input "true"
click at [484, 341] on div at bounding box center [438, 342] width 169 height 38
select select "9"
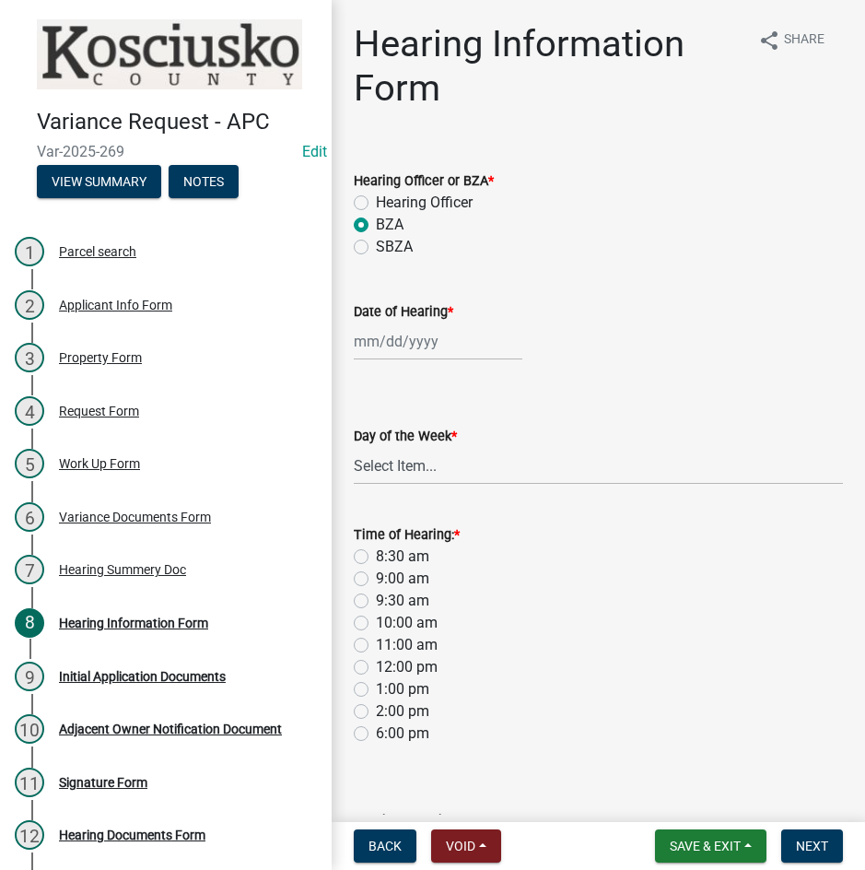
select select "2025"
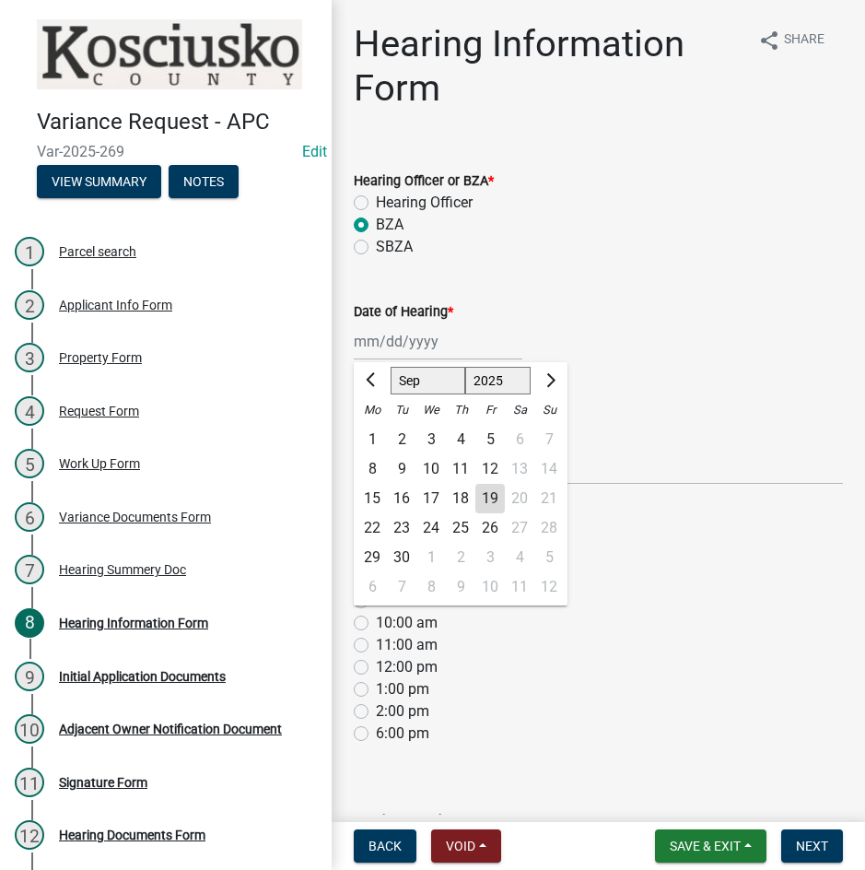
click at [421, 384] on select "Jan Feb Mar Apr May Jun [DATE] Aug Sep Oct Nov Dec" at bounding box center [428, 381] width 75 height 28
select select "10"
click at [391, 367] on select "Jan Feb Mar Apr May Jun [DATE] Aug Sep Oct Nov Dec" at bounding box center [428, 381] width 75 height 28
click at [401, 494] on div "14" at bounding box center [401, 498] width 29 height 29
type input "[DATE]"
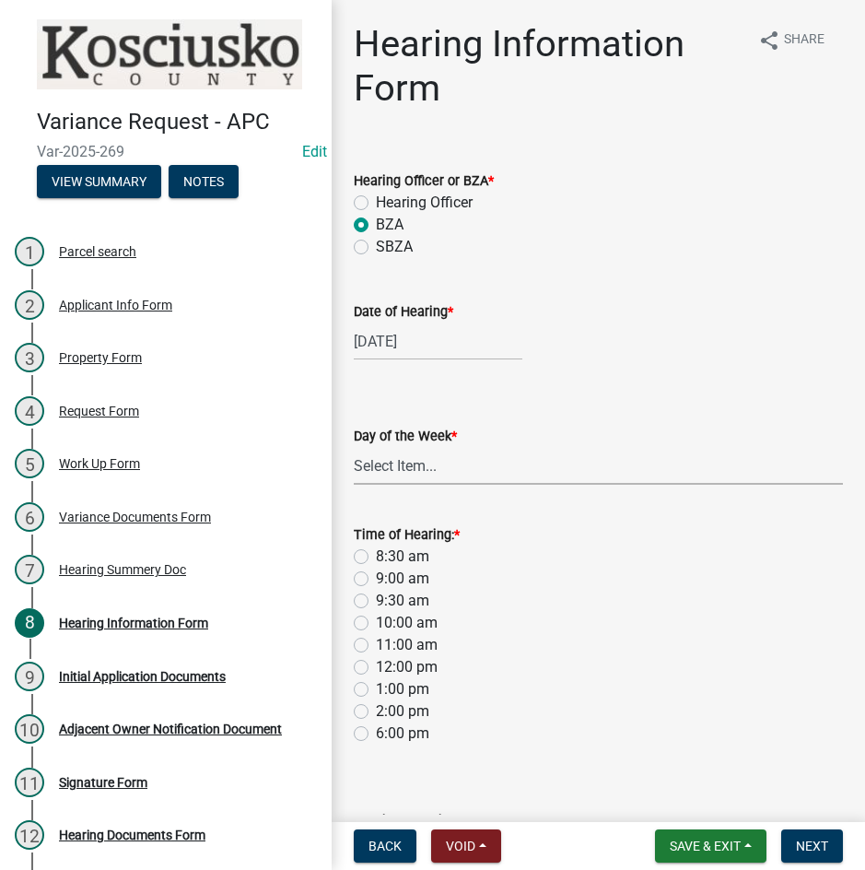
click at [410, 473] on select "Select Item... [DATE] [DATE] [DATE] [DATE] [DATE] [DATE] [DATE]" at bounding box center [598, 466] width 489 height 38
click at [354, 447] on select "Select Item... [DATE] [DATE] [DATE] [DATE] [DATE] [DATE] [DATE]" at bounding box center [598, 466] width 489 height 38
select select "2c42e77b-91e7-4635-824d-3d7e3b59fa99"
click at [376, 579] on label "9:00 am" at bounding box center [402, 579] width 53 height 22
click at [376, 579] on input "9:00 am" at bounding box center [382, 574] width 12 height 12
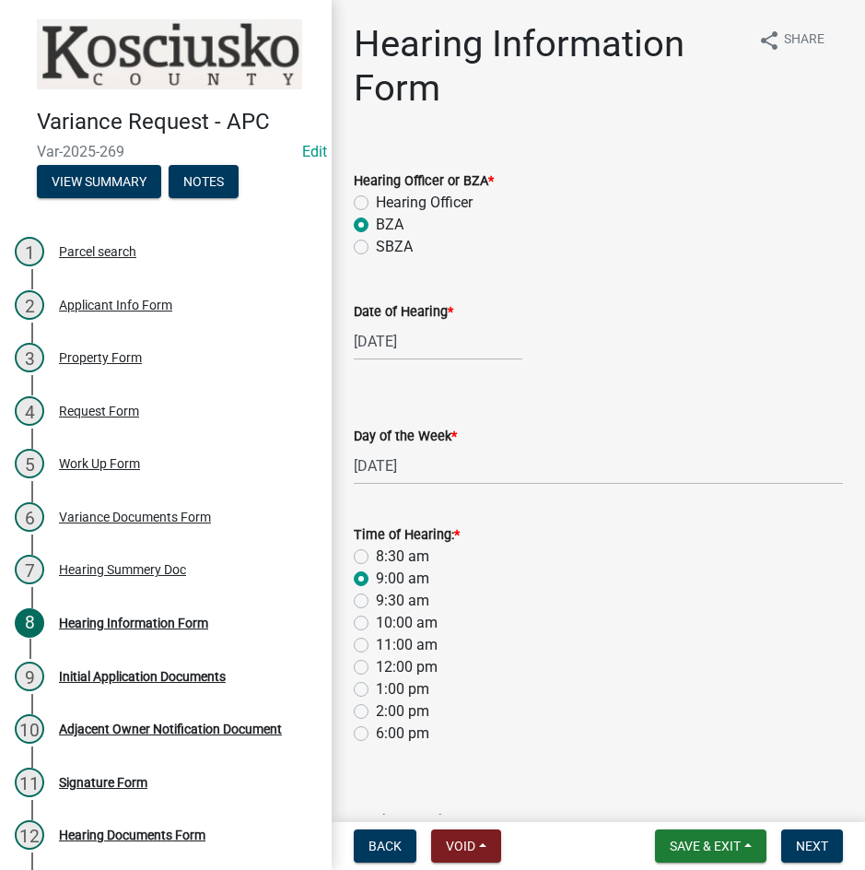
radio input "true"
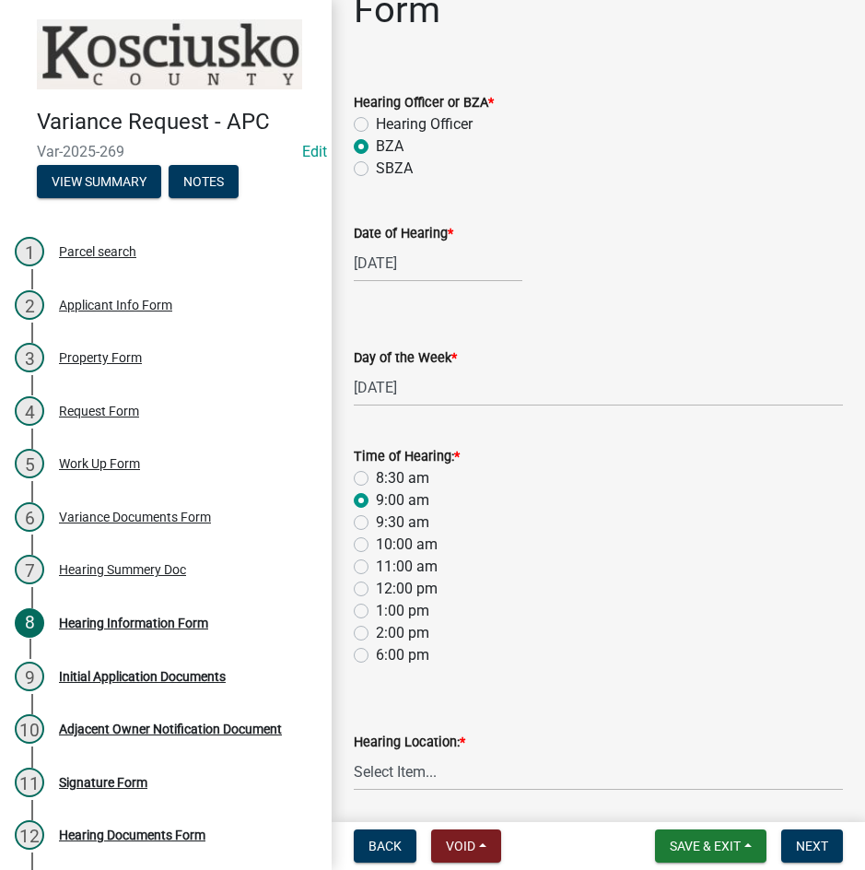
scroll to position [143, 0]
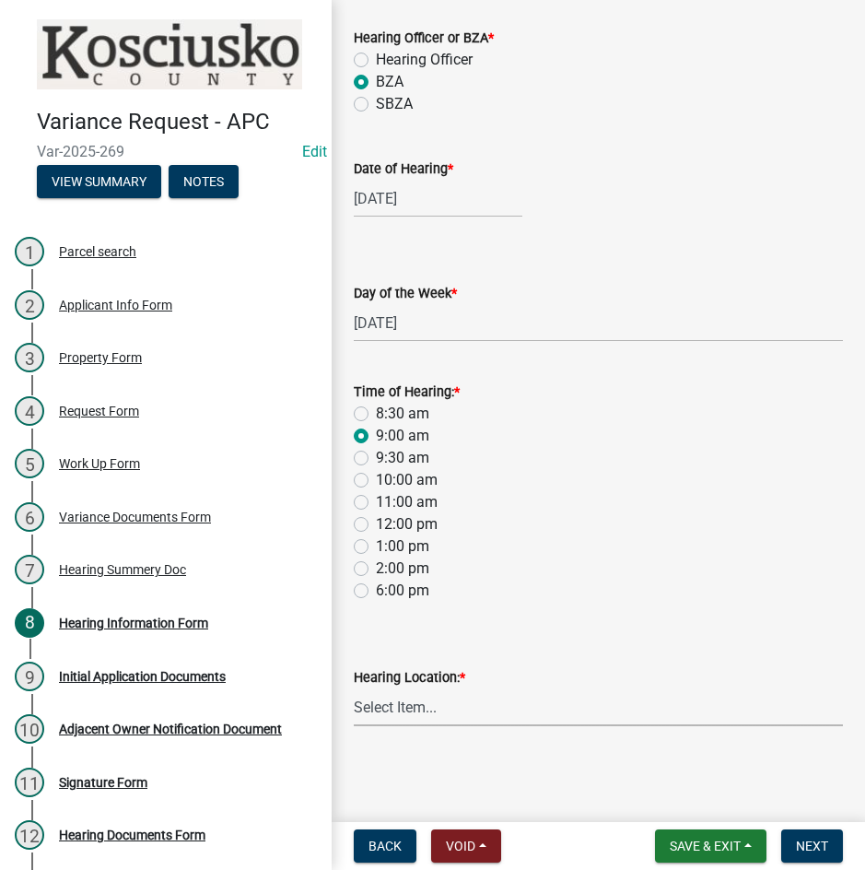
click at [539, 707] on select "Select Item... Area Plan Commission Office - [STREET_ADDRESS][GEOGRAPHIC_DATA] …" at bounding box center [598, 707] width 489 height 38
click at [354, 688] on select "Select Item... Area Plan Commission Office - [STREET_ADDRESS][GEOGRAPHIC_DATA] …" at bounding box center [598, 707] width 489 height 38
select select "9dcac0a2-b0c4-4f3b-8637-840d2209bdca"
click at [822, 840] on span "Next" at bounding box center [812, 846] width 32 height 15
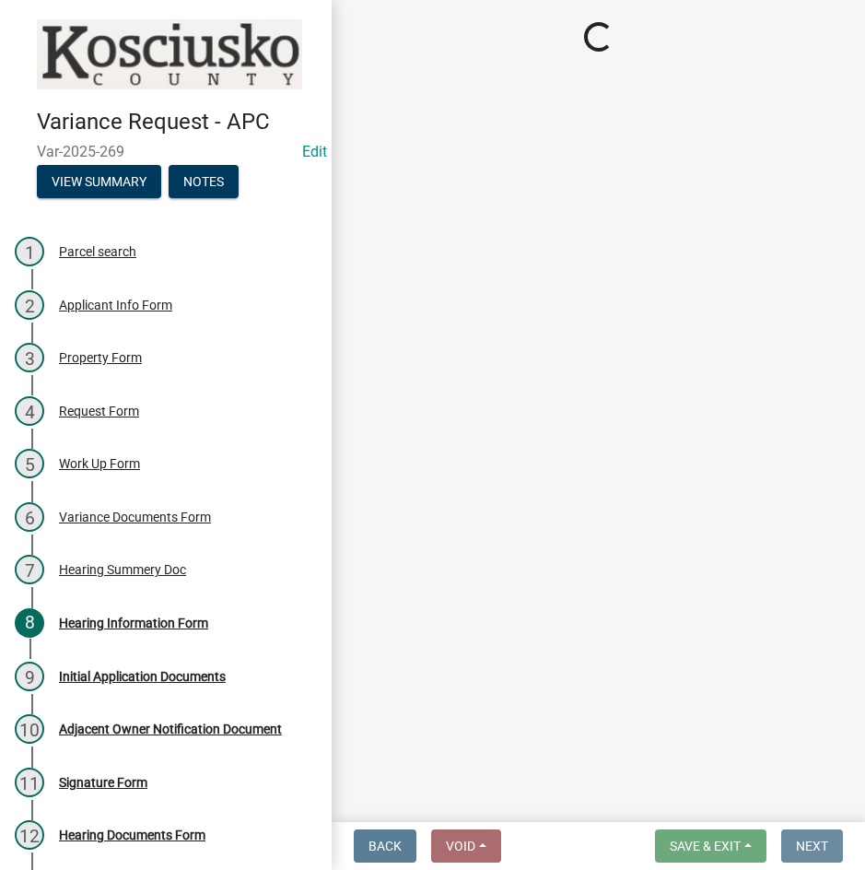
scroll to position [0, 0]
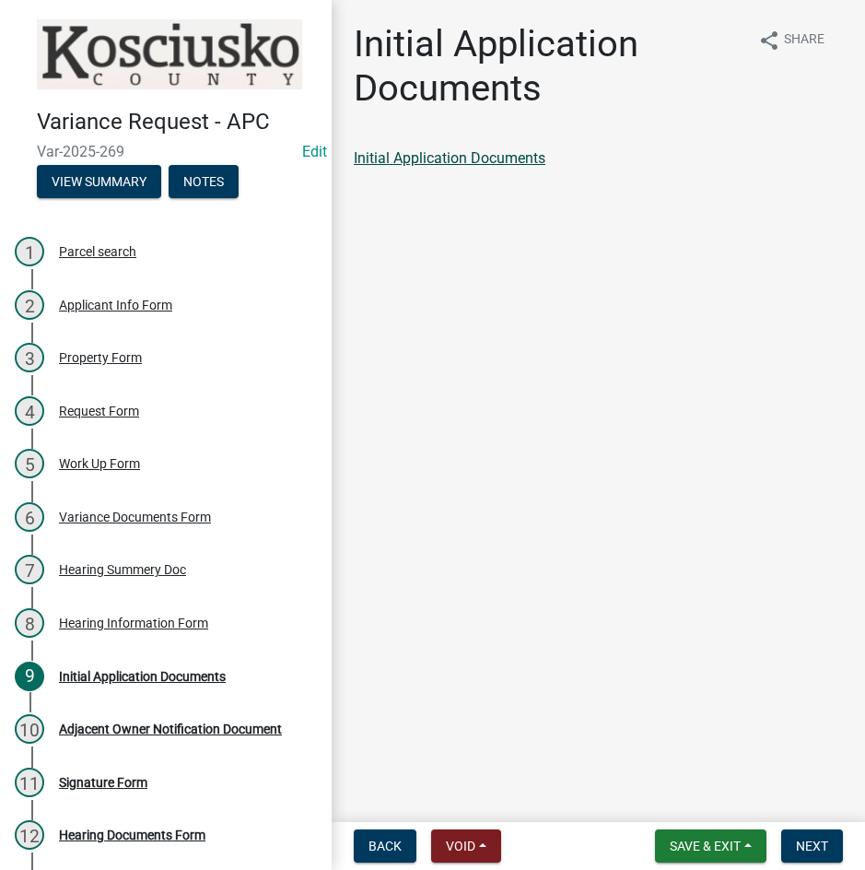
click at [438, 153] on link "Initial Application Documents" at bounding box center [450, 158] width 192 height 18
click at [803, 847] on span "Next" at bounding box center [812, 846] width 32 height 15
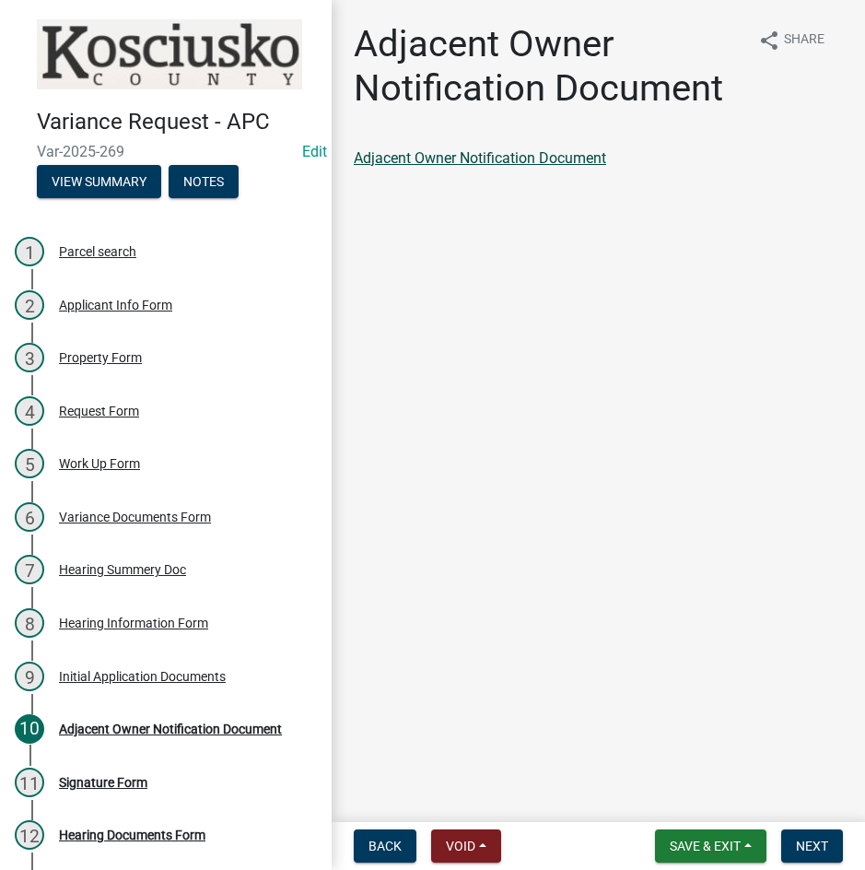
click at [450, 159] on link "Adjacent Owner Notification Document" at bounding box center [480, 158] width 252 height 18
click at [798, 847] on span "Next" at bounding box center [812, 846] width 32 height 15
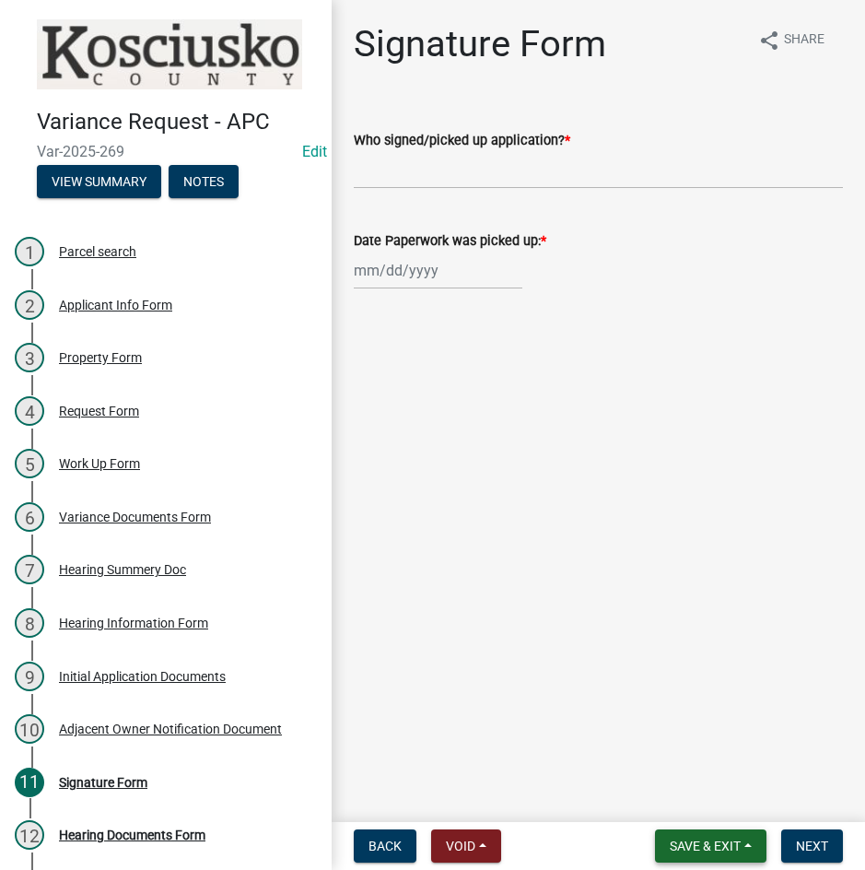
click at [685, 839] on span "Save & Exit" at bounding box center [705, 846] width 71 height 15
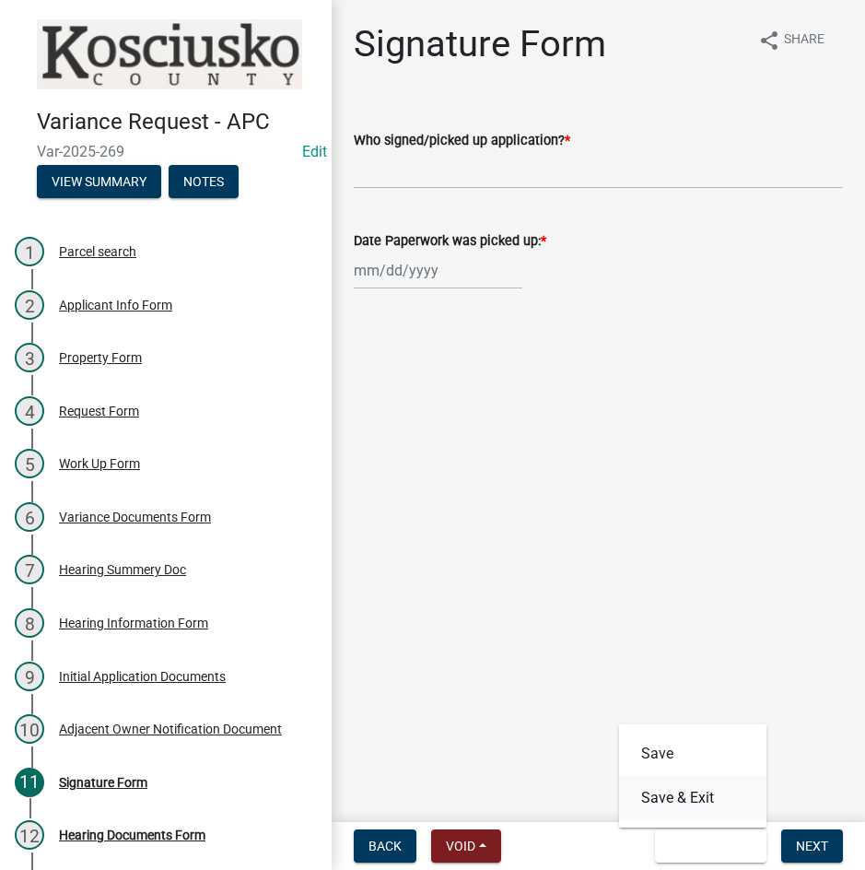
click at [677, 794] on button "Save & Exit" at bounding box center [692, 798] width 147 height 44
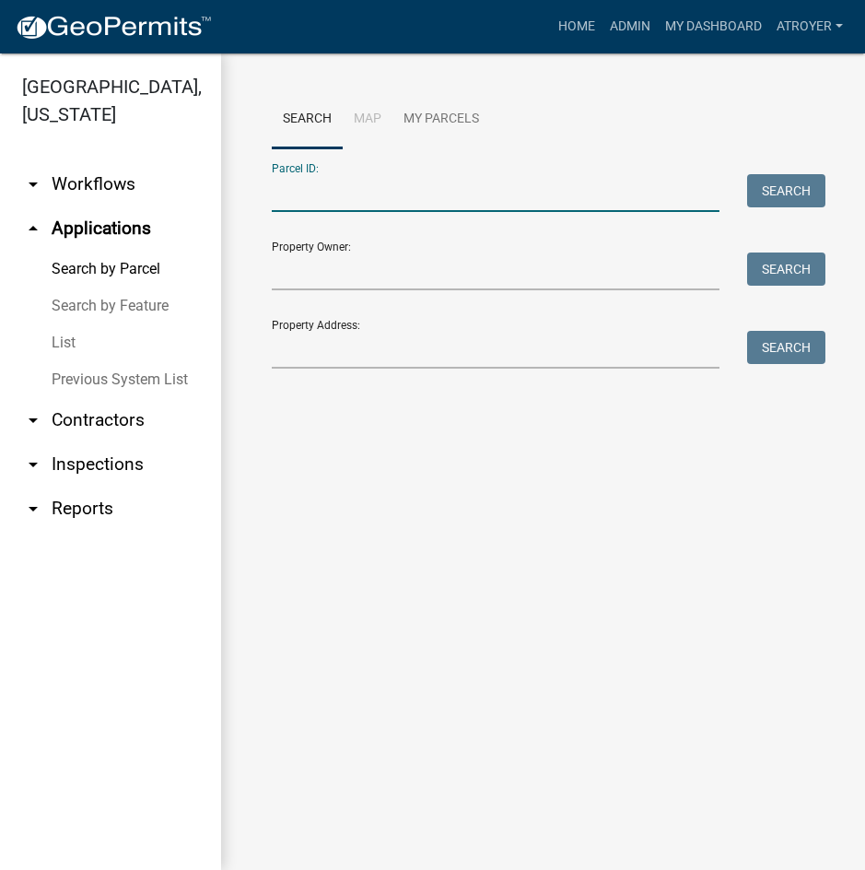
click at [458, 199] on input "Parcel ID:" at bounding box center [496, 193] width 448 height 38
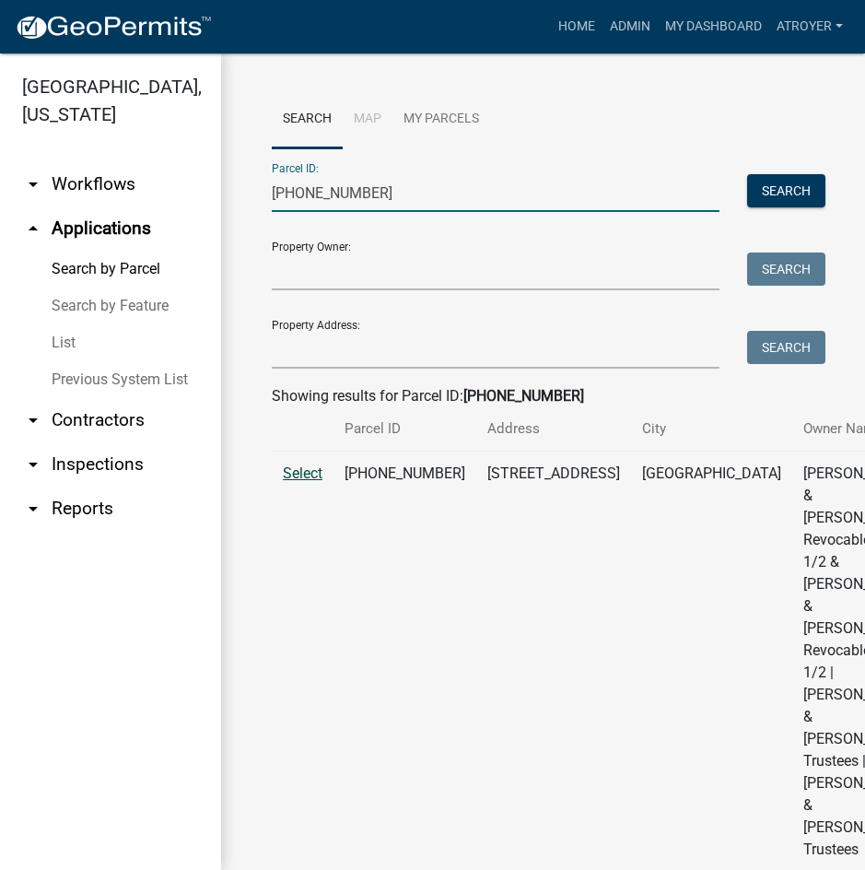
type input "[PHONE_NUMBER]"
click at [311, 482] on span "Select" at bounding box center [303, 473] width 40 height 18
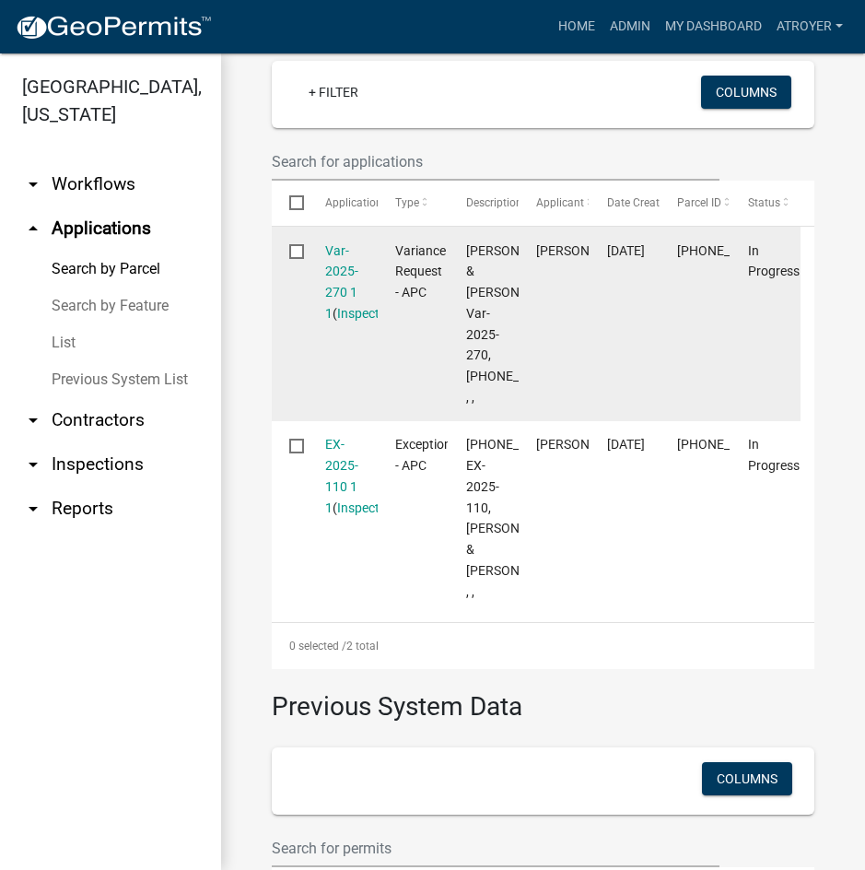
scroll to position [921, 0]
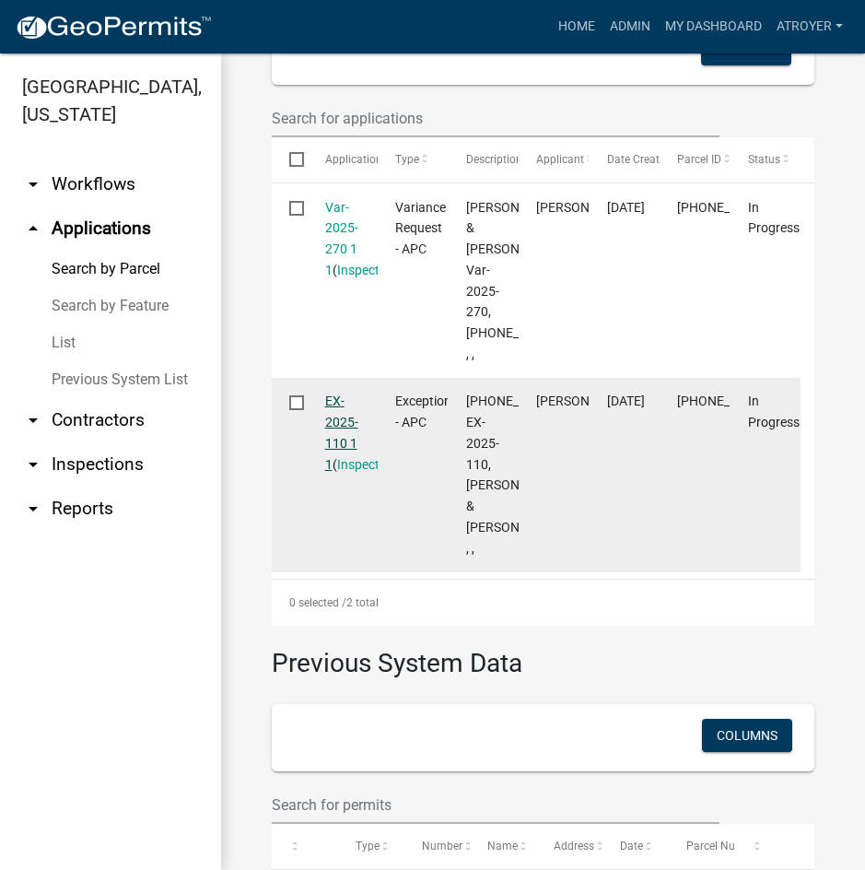
click at [328, 463] on link "EX-2025-110 1 1" at bounding box center [341, 431] width 33 height 77
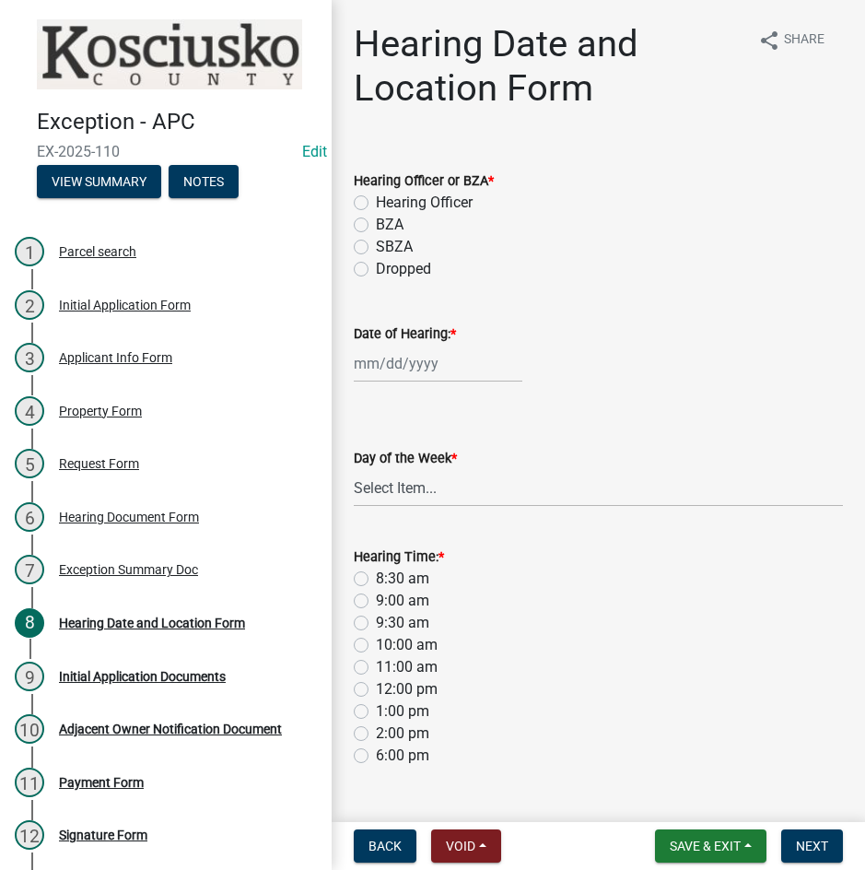
click at [376, 223] on label "BZA" at bounding box center [390, 225] width 28 height 22
click at [376, 223] on input "BZA" at bounding box center [382, 220] width 12 height 12
radio input "true"
select select "9"
select select "2025"
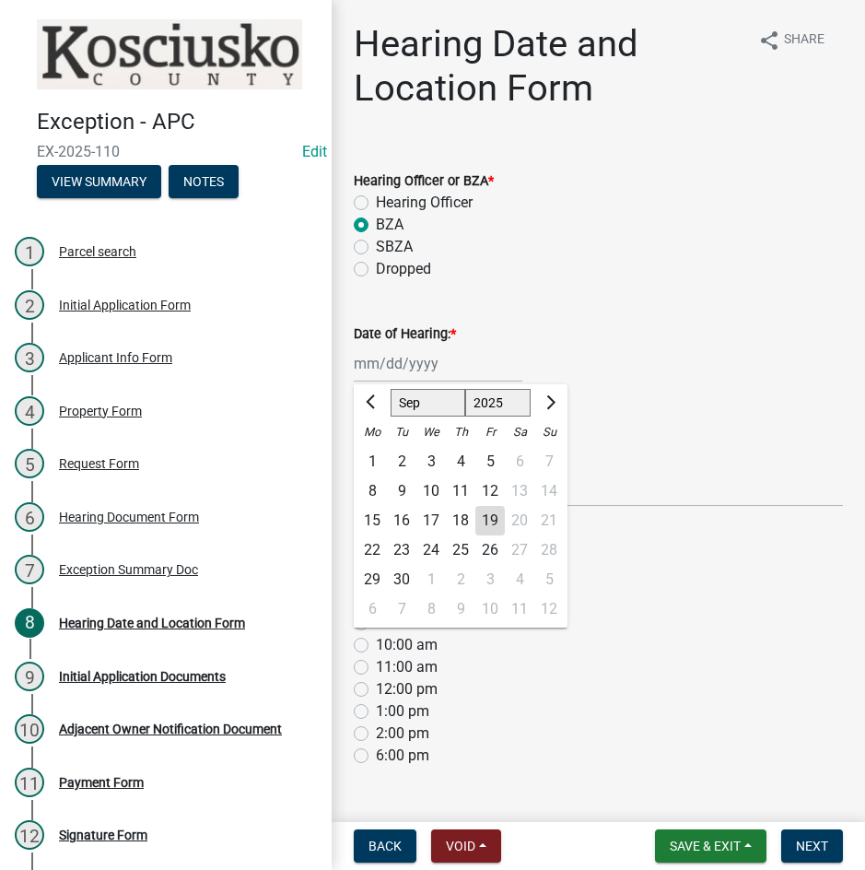
click at [390, 363] on div "Jan Feb Mar Apr May Jun [DATE] Aug Sep Oct Nov [DATE] 2023 2024 2025 2026 2027 …" at bounding box center [438, 364] width 169 height 38
click at [404, 397] on select "Jan Feb Mar Apr May Jun [DATE] Aug Sep Oct Nov Dec" at bounding box center [428, 403] width 75 height 28
select select "10"
click at [391, 389] on select "Jan Feb Mar Apr May Jun [DATE] Aug Sep Oct Nov Dec" at bounding box center [428, 403] width 75 height 28
click at [403, 520] on div "14" at bounding box center [401, 520] width 29 height 29
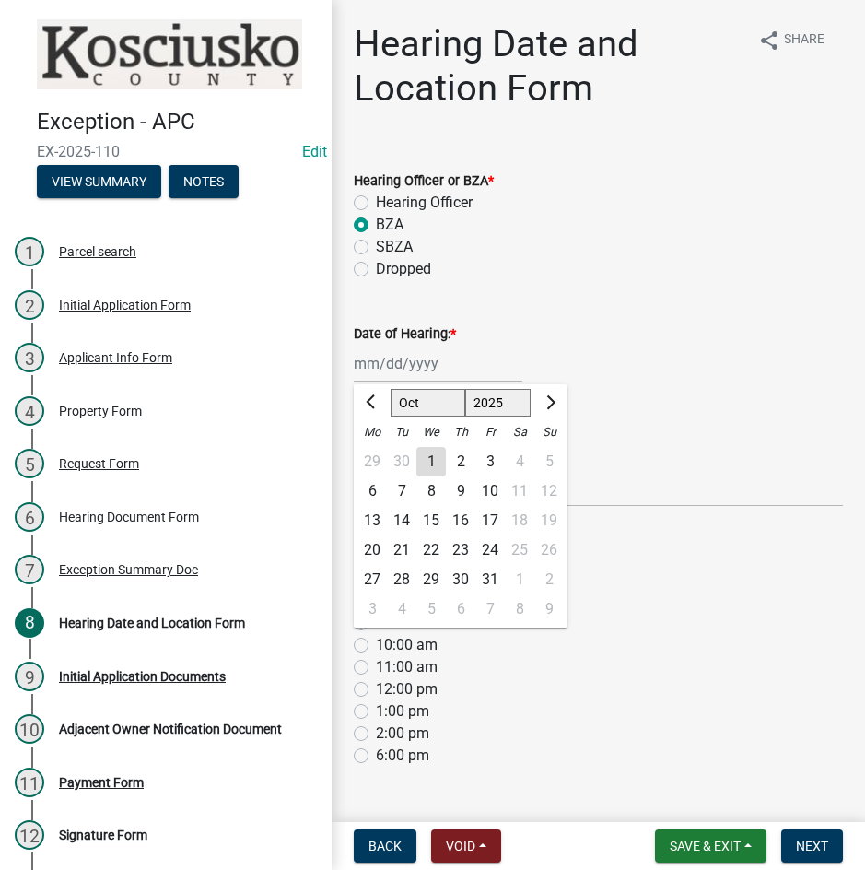
type input "[DATE]"
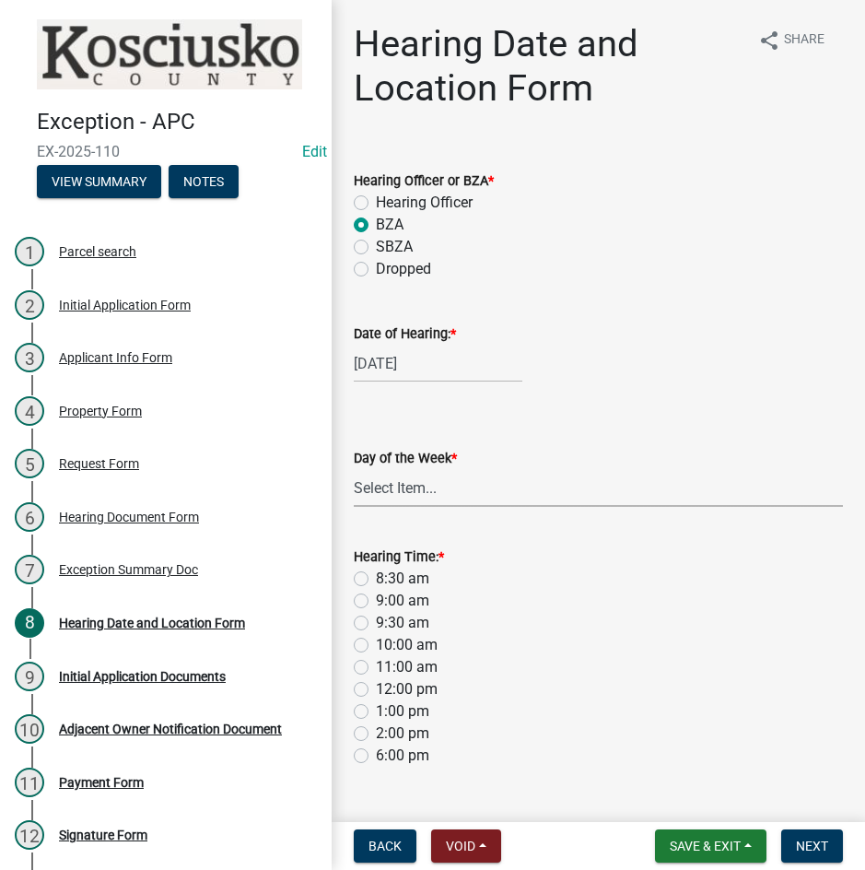
click at [390, 497] on select "Select Item... [DATE] [DATE] [DATE] [DATE] [DATE] [DATE] [DATE]" at bounding box center [598, 488] width 489 height 38
click at [354, 469] on select "Select Item... [DATE] [DATE] [DATE] [DATE] [DATE] [DATE] [DATE]" at bounding box center [598, 488] width 489 height 38
select select "a48e76f8-de41-403b-83ad-1628186786b9"
click at [376, 600] on label "9:00 am" at bounding box center [402, 601] width 53 height 22
click at [376, 600] on input "9:00 am" at bounding box center [382, 596] width 12 height 12
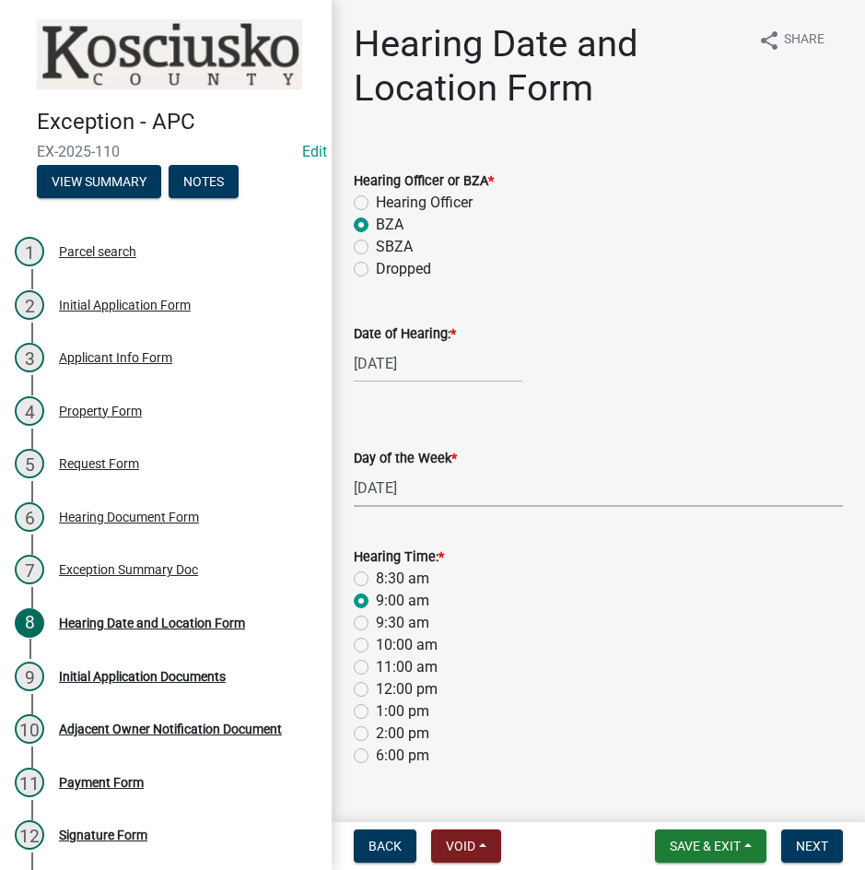
radio input "true"
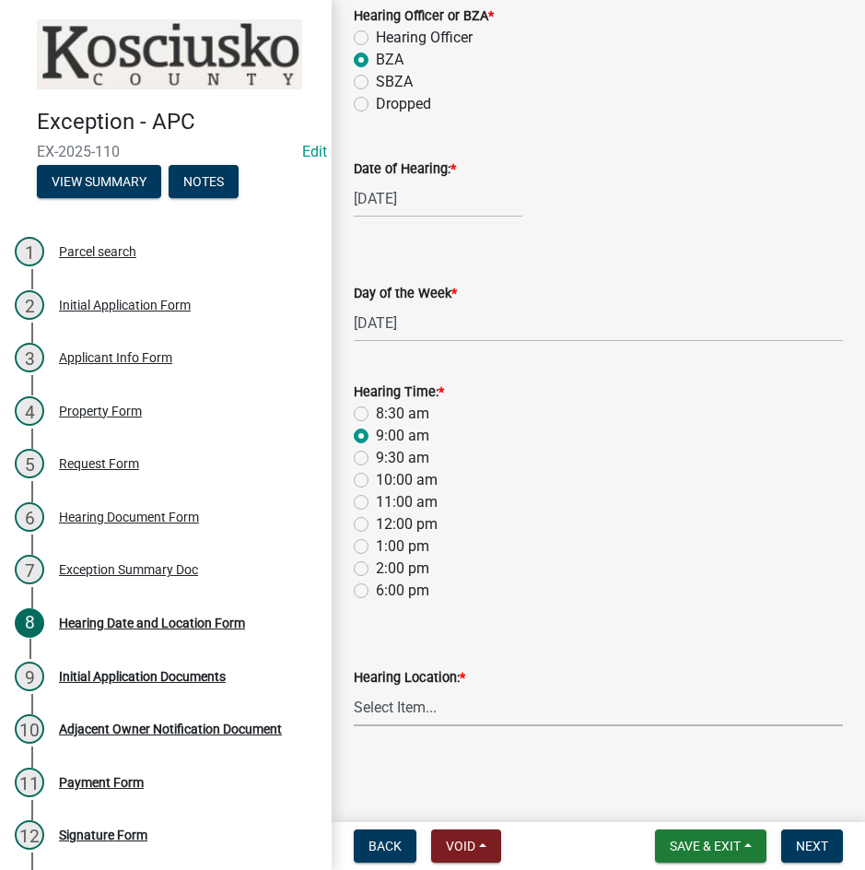
click at [459, 714] on select "Select Item... Area Plan Commission Office - [STREET_ADDRESS][GEOGRAPHIC_DATA] …" at bounding box center [598, 707] width 489 height 38
click at [354, 688] on select "Select Item... Area Plan Commission Office - [STREET_ADDRESS][GEOGRAPHIC_DATA] …" at bounding box center [598, 707] width 489 height 38
select select "9dcac0a2-b0c4-4f3b-8637-840d2209bdca"
click at [794, 846] on button "Next" at bounding box center [812, 845] width 62 height 33
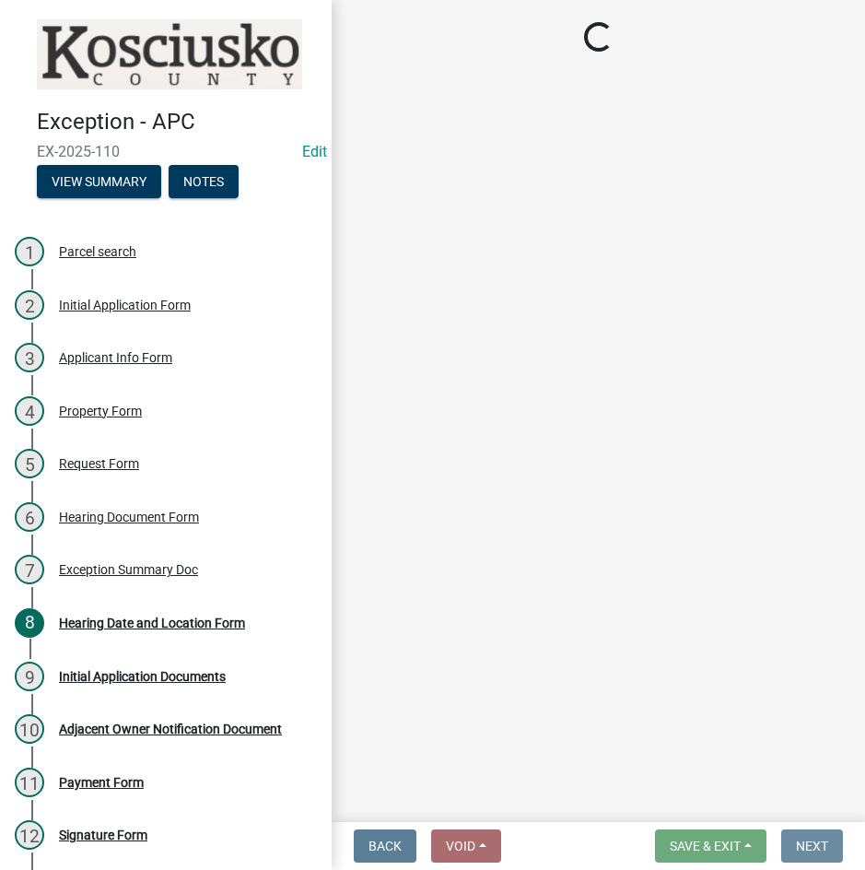
scroll to position [0, 0]
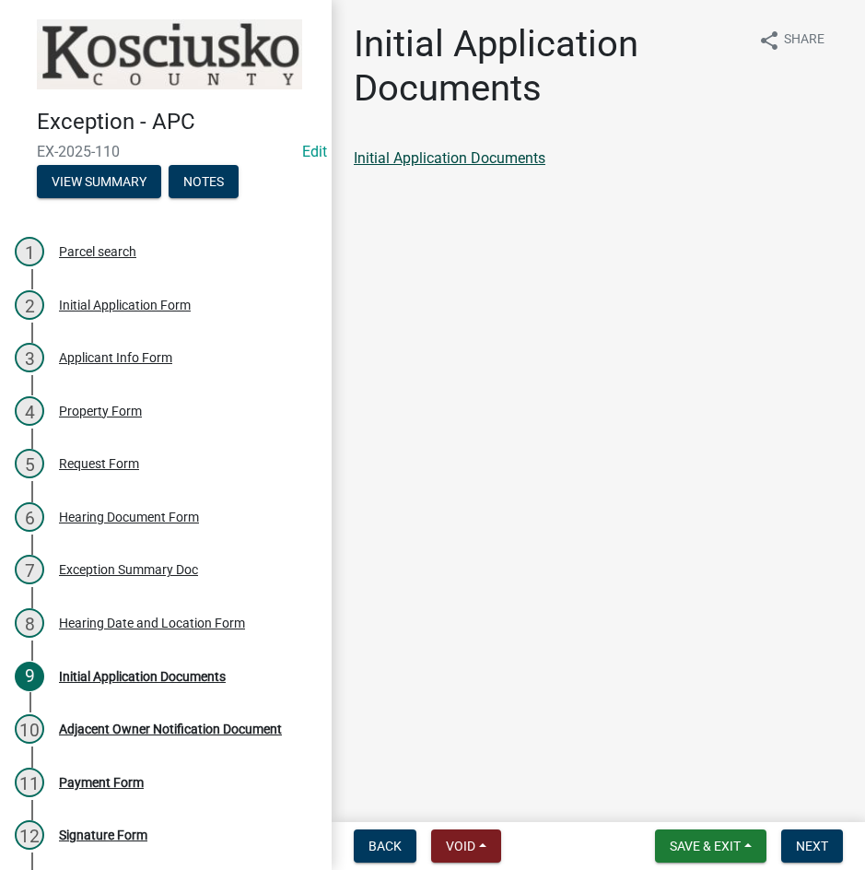
click at [506, 152] on link "Initial Application Documents" at bounding box center [450, 158] width 192 height 18
click at [815, 849] on span "Next" at bounding box center [812, 846] width 32 height 15
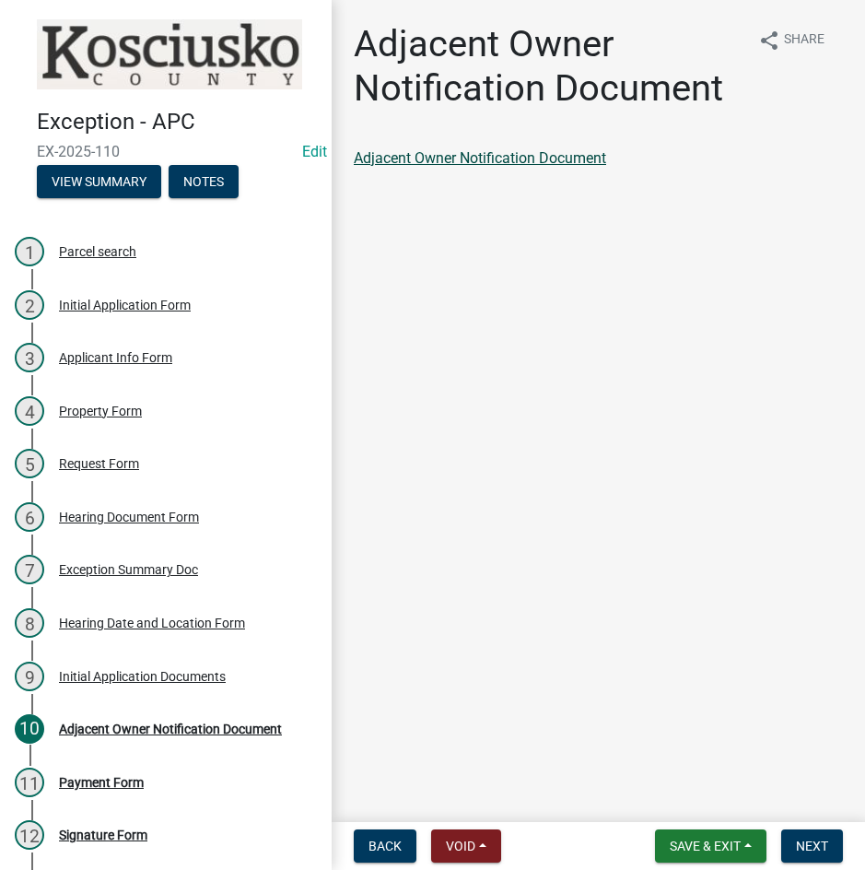
click at [449, 154] on link "Adjacent Owner Notification Document" at bounding box center [480, 158] width 252 height 18
click at [795, 846] on button "Next" at bounding box center [812, 845] width 62 height 33
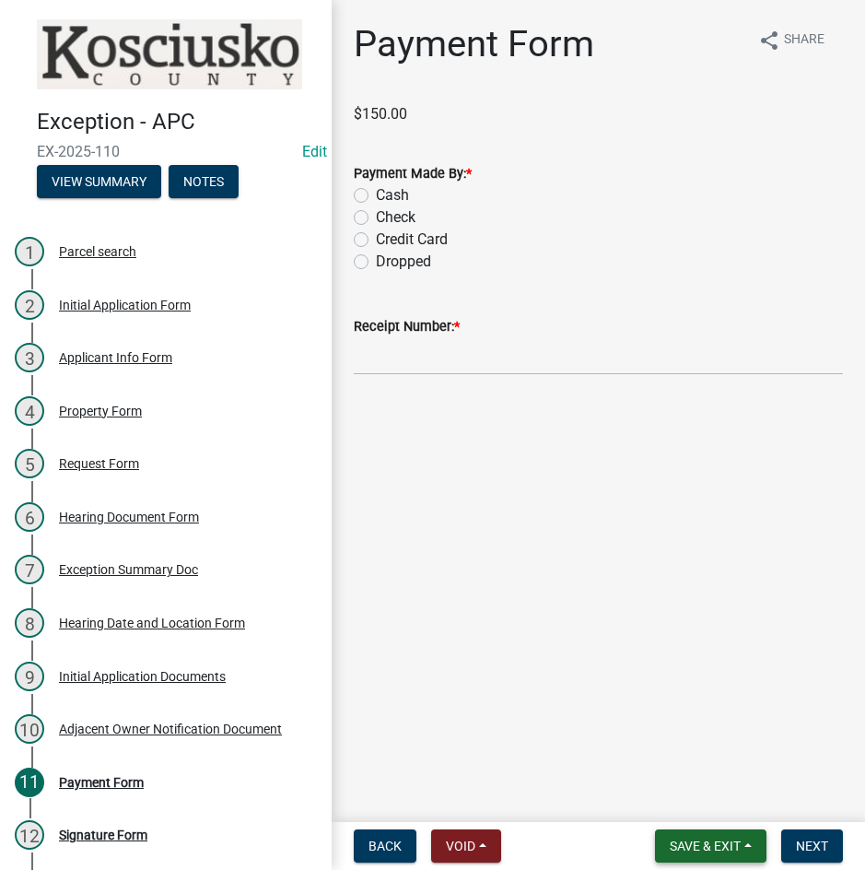
click at [685, 839] on span "Save & Exit" at bounding box center [705, 846] width 71 height 15
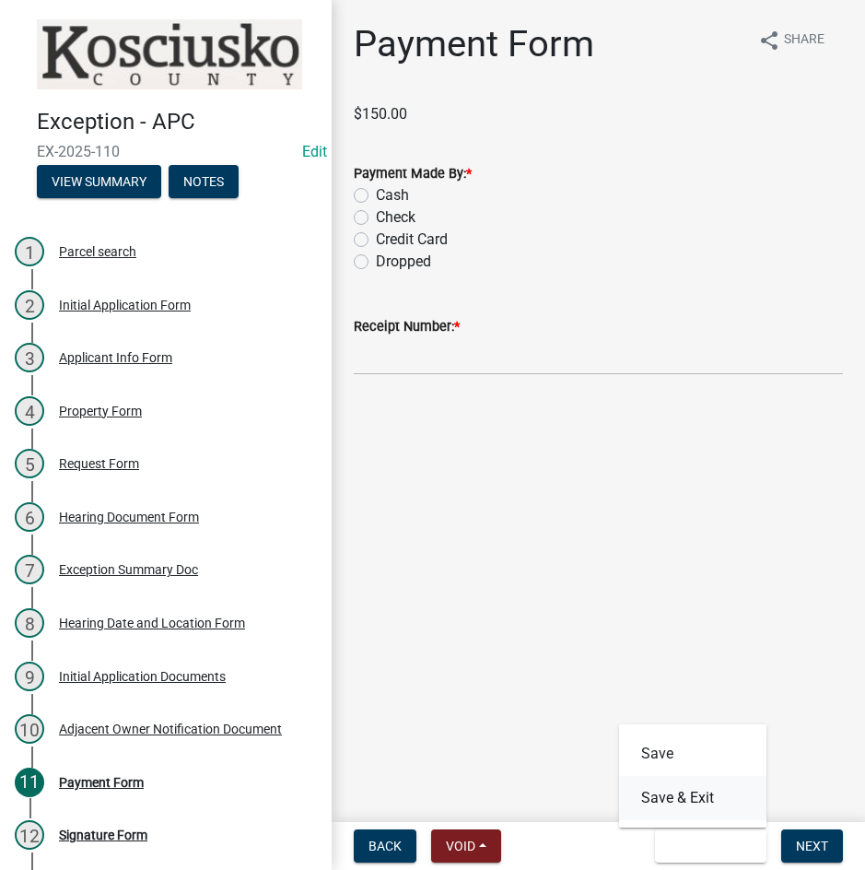
click at [683, 799] on button "Save & Exit" at bounding box center [692, 798] width 147 height 44
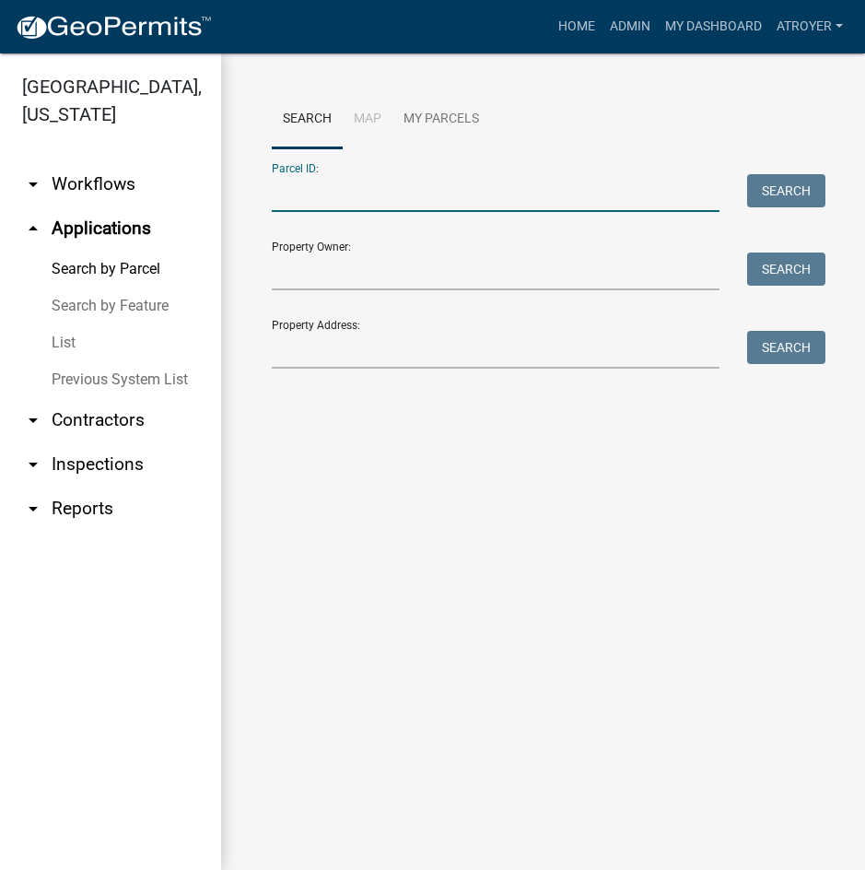
click at [514, 193] on input "Parcel ID:" at bounding box center [496, 193] width 448 height 38
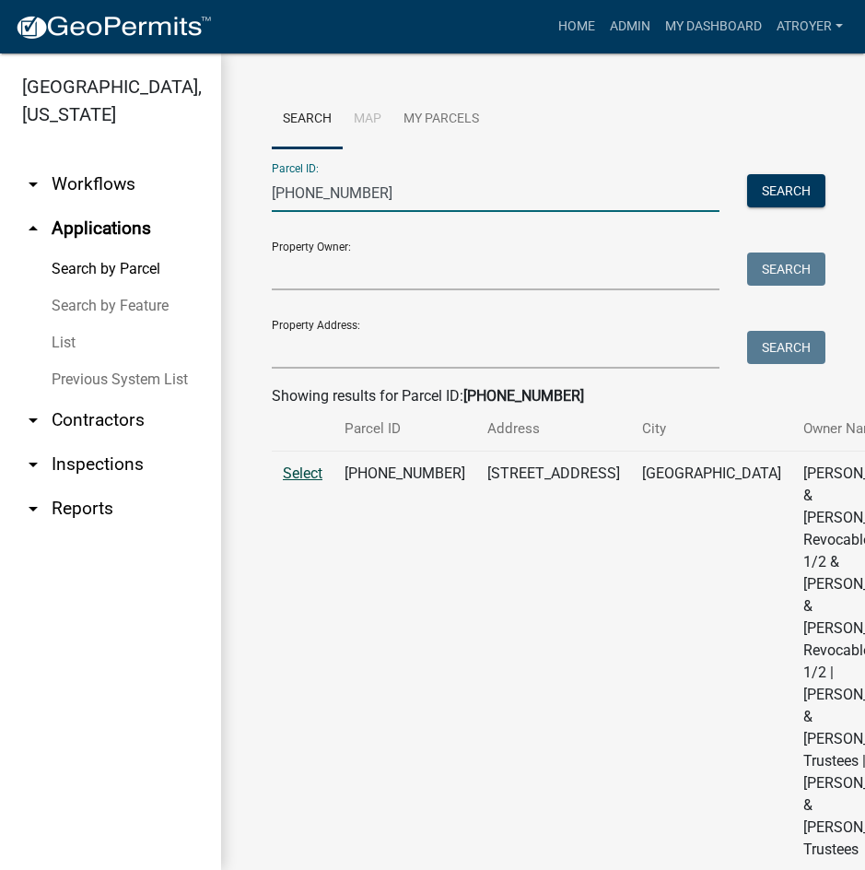
type input "[PHONE_NUMBER]"
click at [317, 482] on span "Select" at bounding box center [303, 473] width 40 height 18
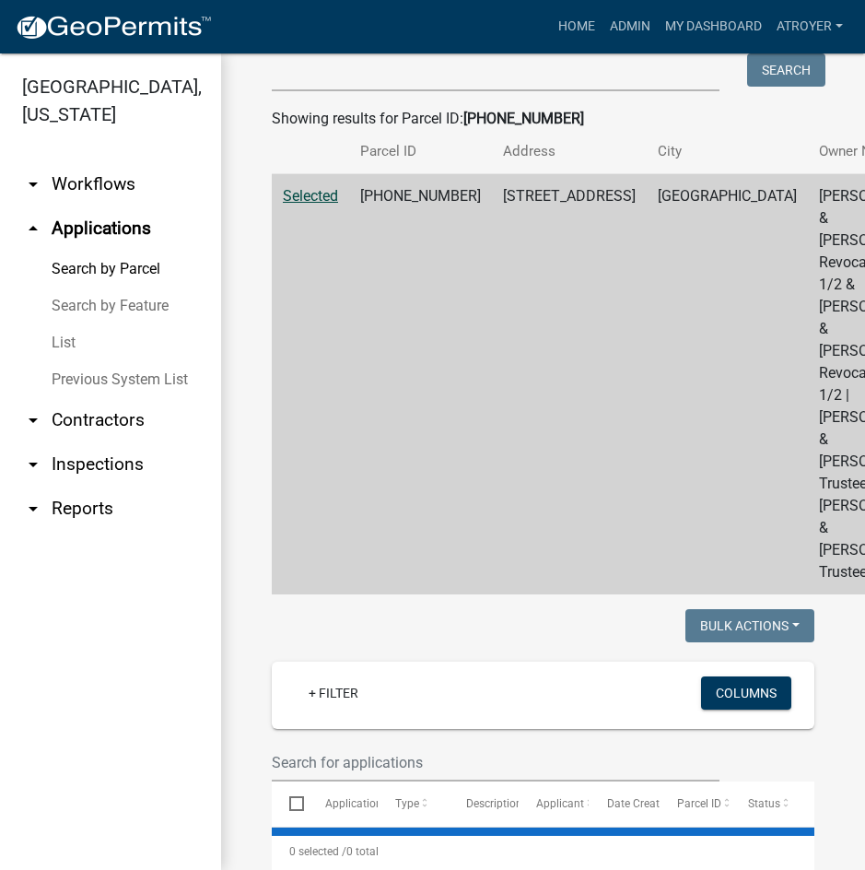
scroll to position [461, 0]
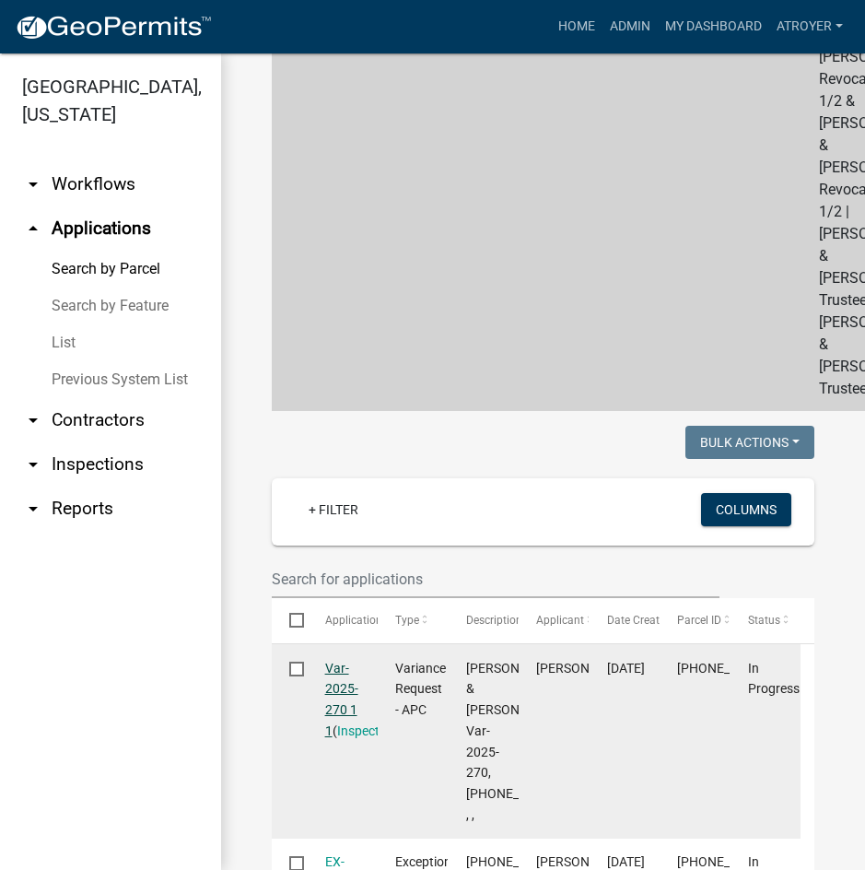
click at [334, 664] on link "Var-2025-270 1 1" at bounding box center [341, 699] width 33 height 77
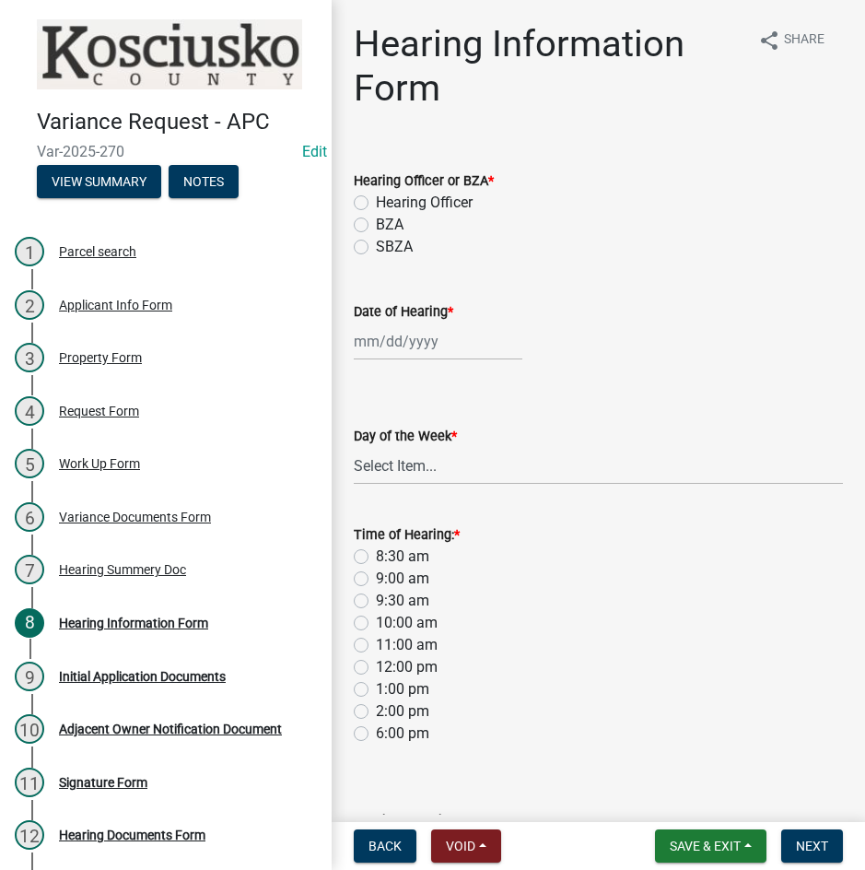
click at [376, 225] on label "BZA" at bounding box center [390, 225] width 28 height 22
click at [376, 225] on input "BZA" at bounding box center [382, 220] width 12 height 12
radio input "true"
click at [461, 343] on div at bounding box center [438, 342] width 169 height 38
select select "9"
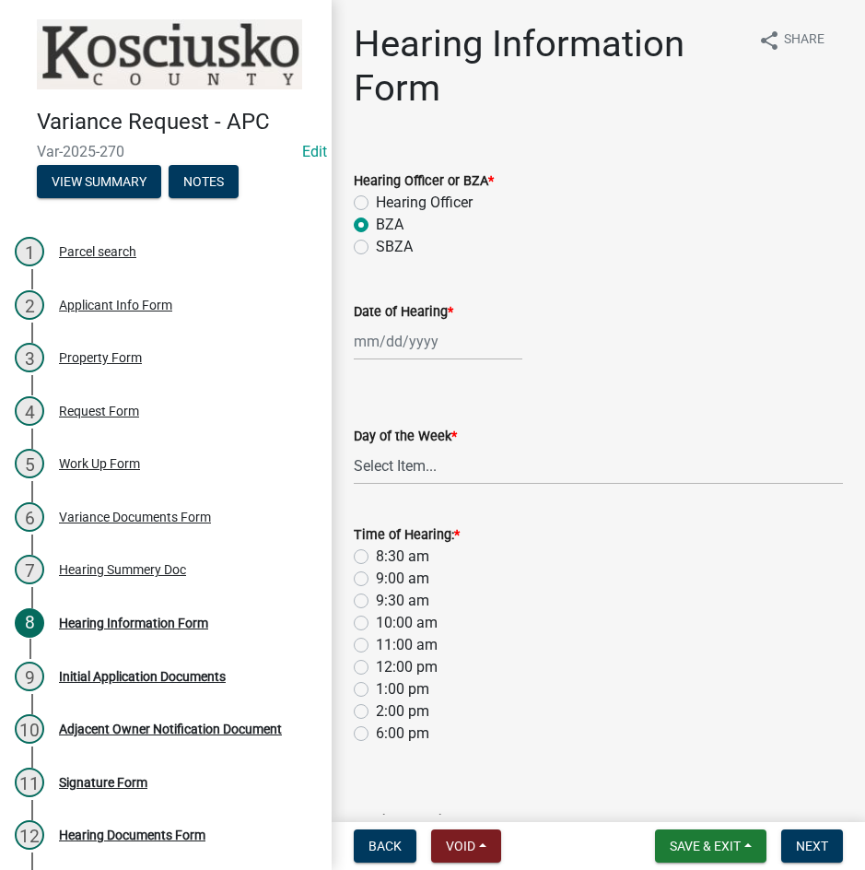
select select "2025"
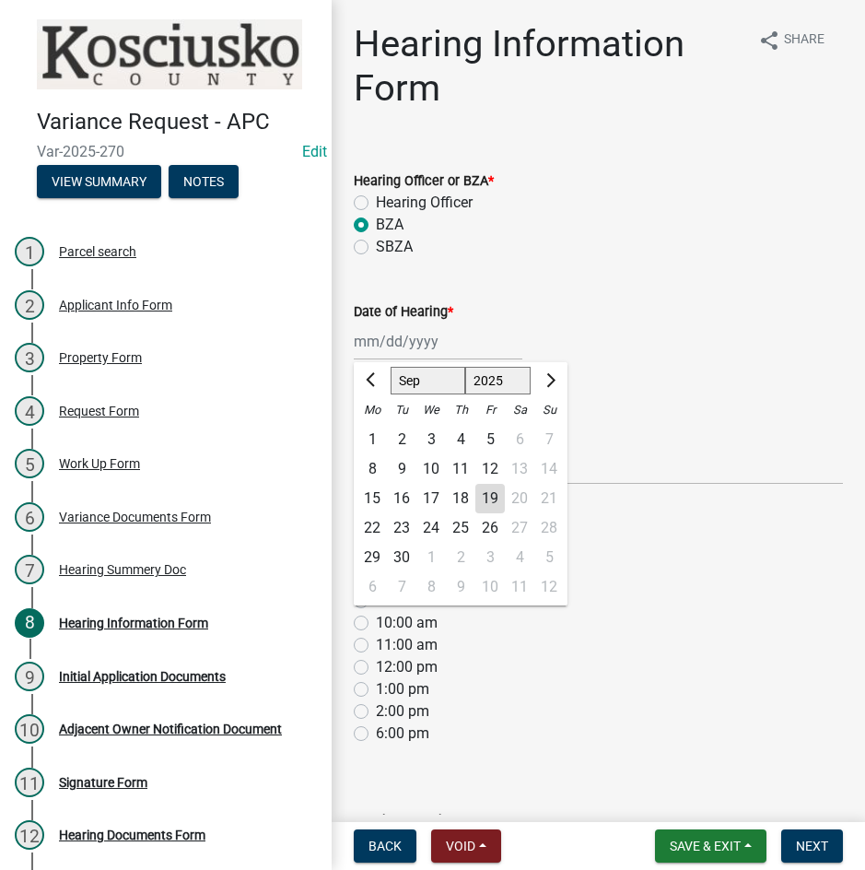
click at [425, 386] on select "Jan Feb Mar Apr May Jun [DATE] Aug Sep Oct Nov Dec" at bounding box center [428, 381] width 75 height 28
select select "10"
click at [391, 367] on select "Jan Feb Mar Apr May Jun [DATE] Aug Sep Oct Nov Dec" at bounding box center [428, 381] width 75 height 28
click at [404, 496] on div "14" at bounding box center [401, 498] width 29 height 29
type input "[DATE]"
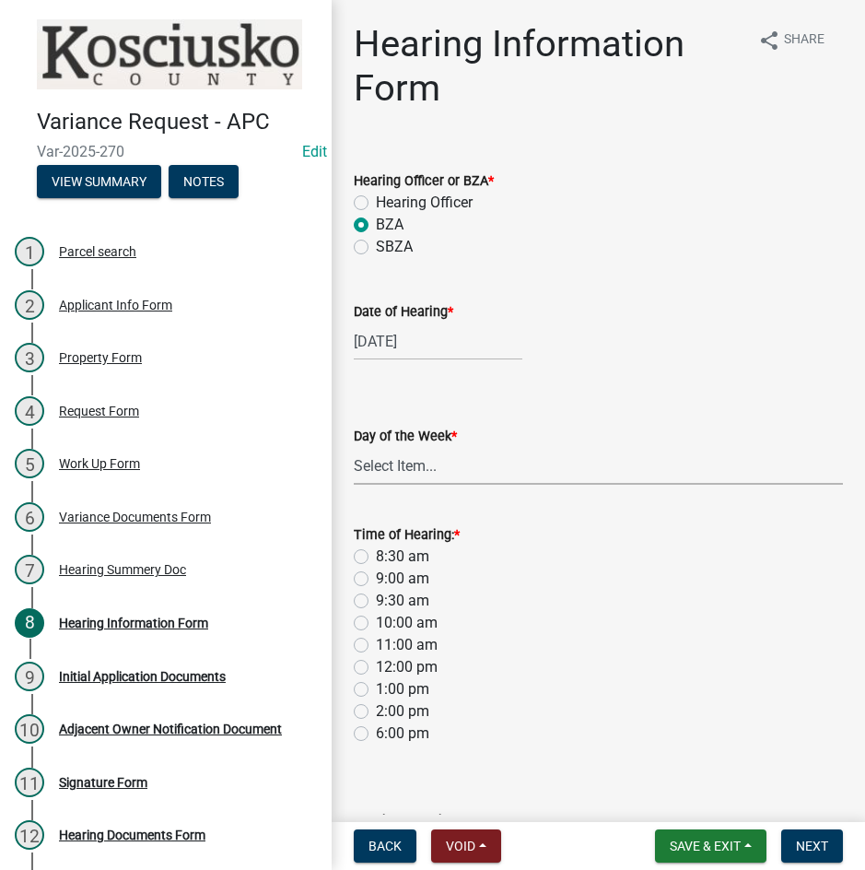
click at [422, 473] on select "Select Item... [DATE] [DATE] [DATE] [DATE] [DATE] [DATE] [DATE]" at bounding box center [598, 466] width 489 height 38
click at [354, 447] on select "Select Item... [DATE] [DATE] [DATE] [DATE] [DATE] [DATE] [DATE]" at bounding box center [598, 466] width 489 height 38
select select "2c42e77b-91e7-4635-824d-3d7e3b59fa99"
click at [376, 578] on label "9:00 am" at bounding box center [402, 579] width 53 height 22
click at [376, 578] on input "9:00 am" at bounding box center [382, 574] width 12 height 12
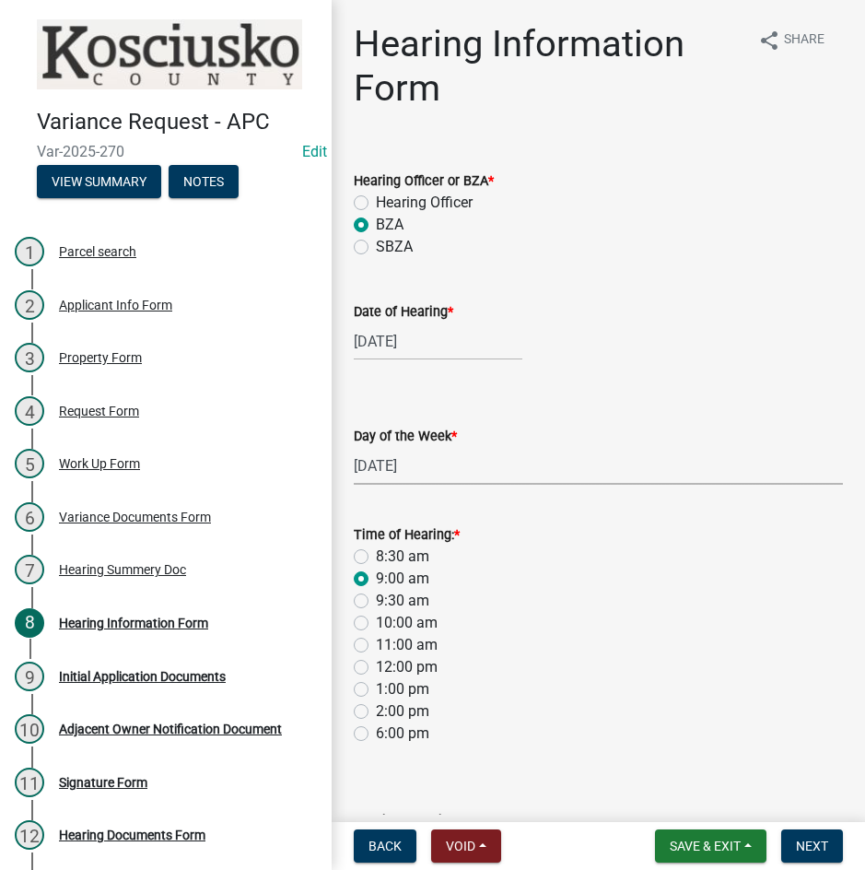
radio input "true"
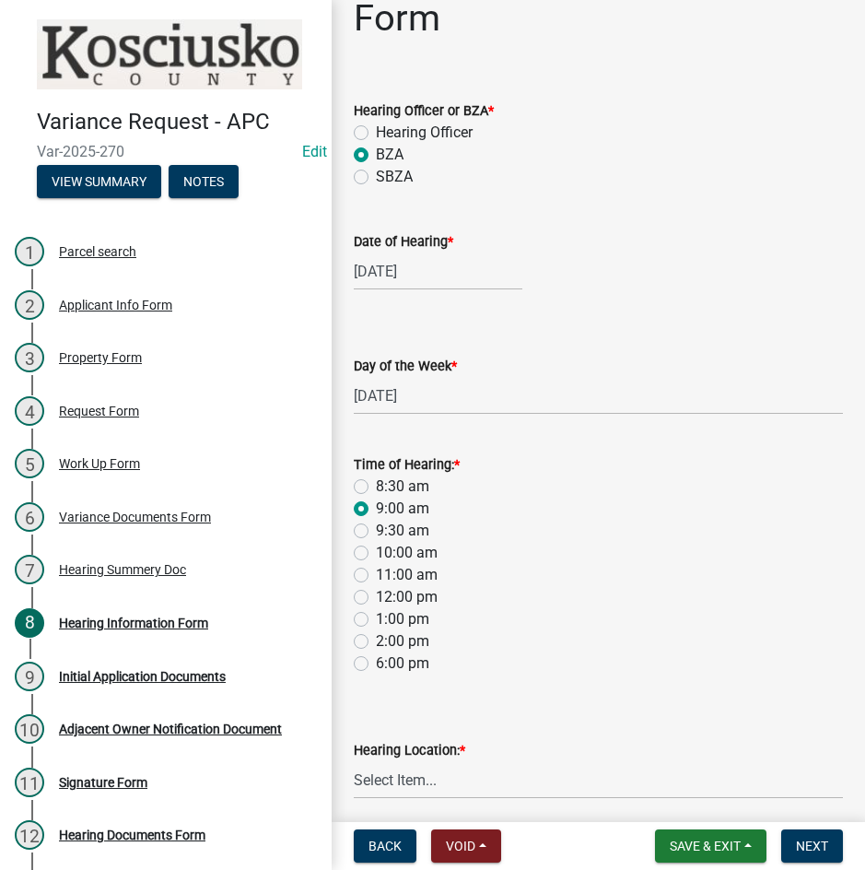
scroll to position [143, 0]
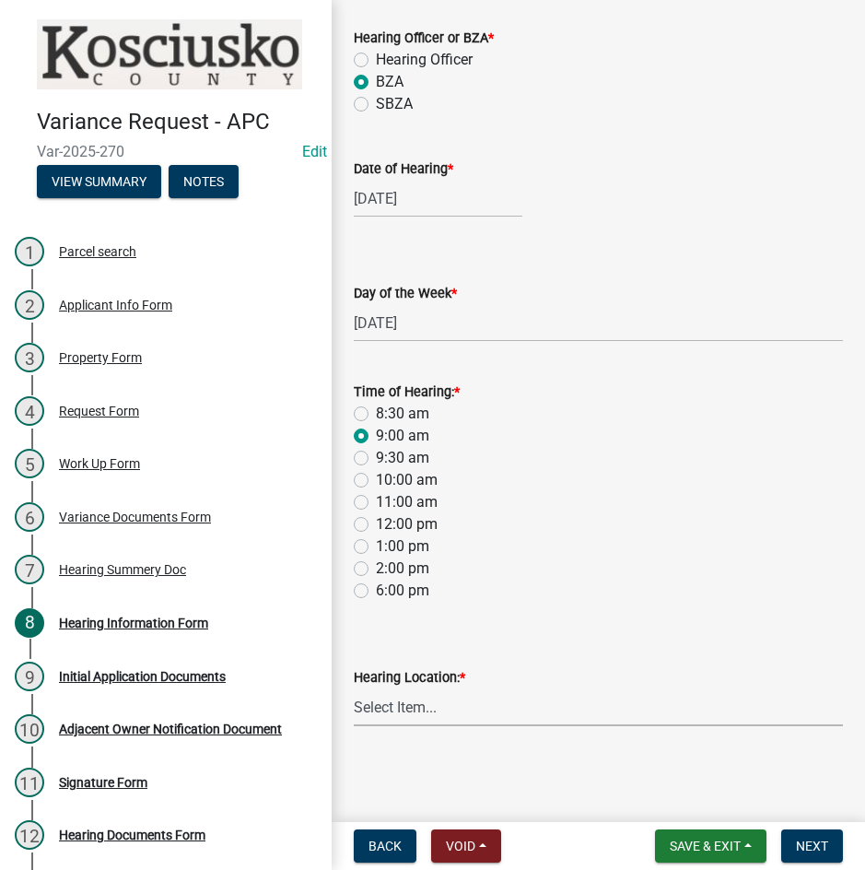
click at [505, 710] on select "Select Item... Area Plan Commission Office - [STREET_ADDRESS][GEOGRAPHIC_DATA] …" at bounding box center [598, 707] width 489 height 38
click at [354, 688] on select "Select Item... Area Plan Commission Office - [STREET_ADDRESS][GEOGRAPHIC_DATA] …" at bounding box center [598, 707] width 489 height 38
select select "9dcac0a2-b0c4-4f3b-8637-840d2209bdca"
click at [795, 843] on button "Next" at bounding box center [812, 845] width 62 height 33
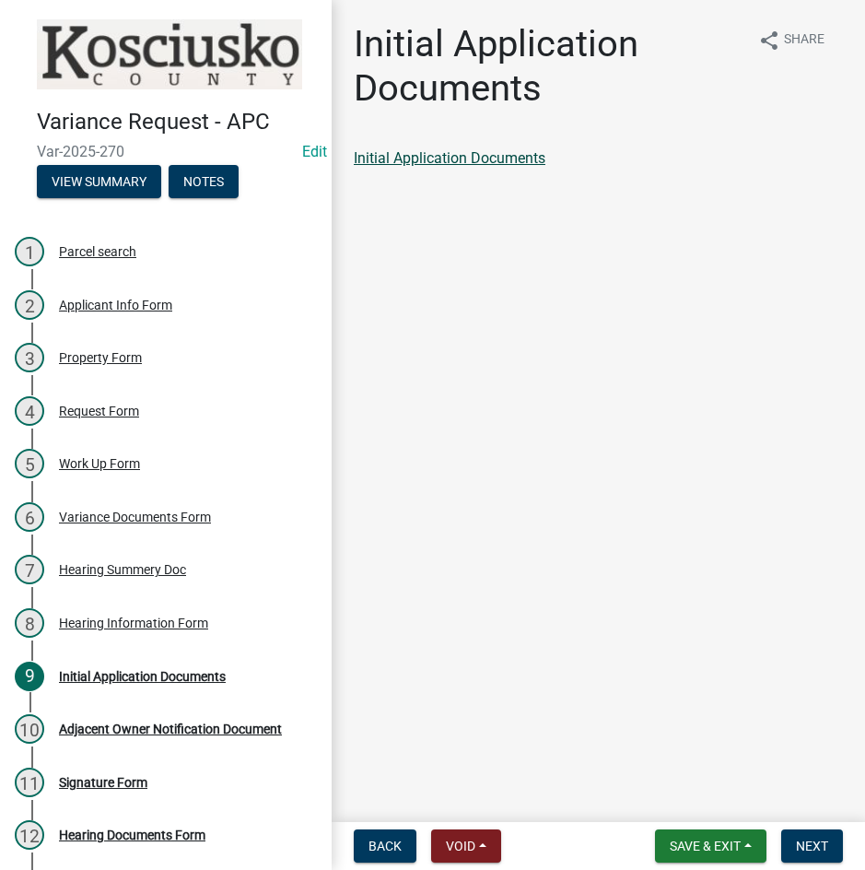
click at [475, 155] on link "Initial Application Documents" at bounding box center [450, 158] width 192 height 18
click at [807, 852] on span "Next" at bounding box center [812, 846] width 32 height 15
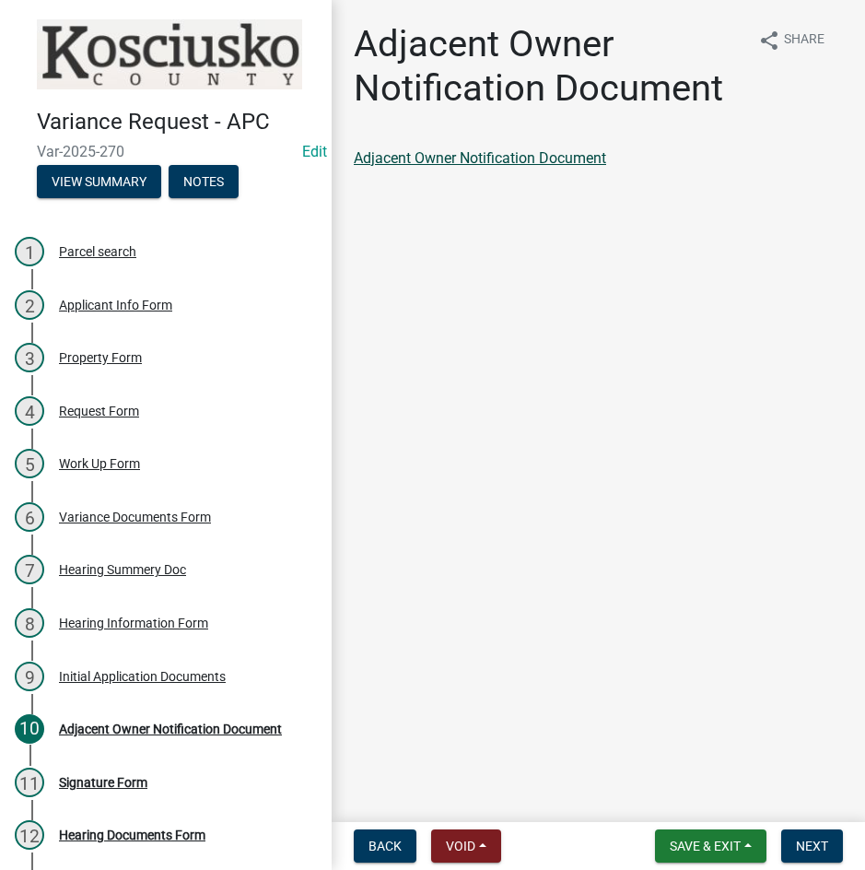
click at [482, 152] on link "Adjacent Owner Notification Document" at bounding box center [480, 158] width 252 height 18
click at [816, 849] on span "Next" at bounding box center [812, 846] width 32 height 15
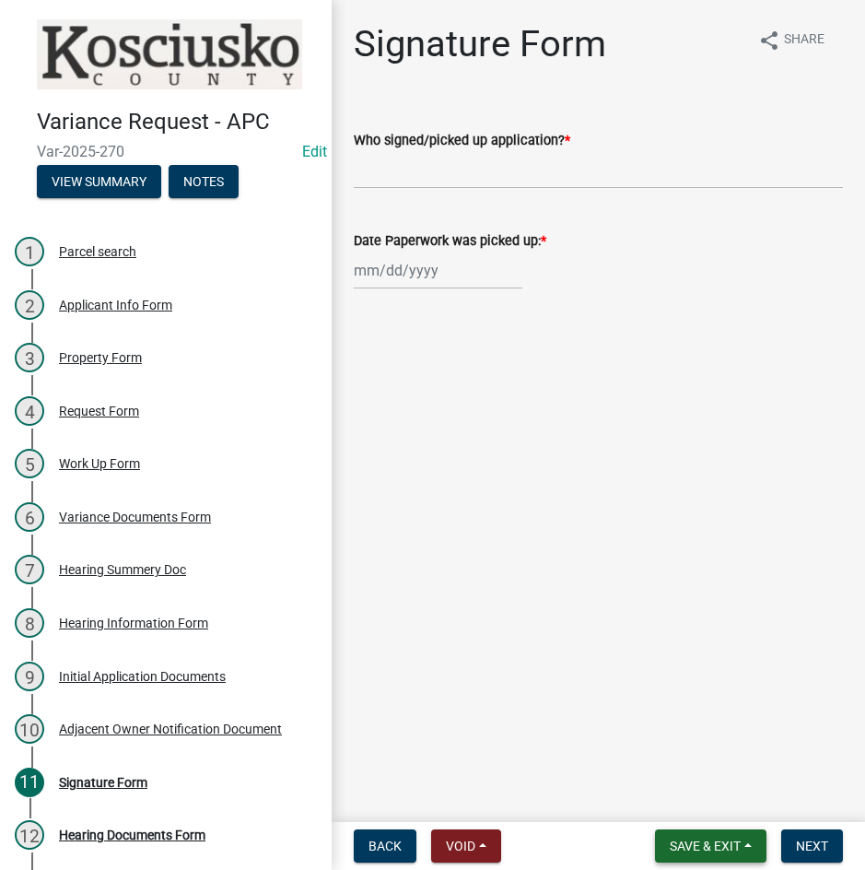
click at [697, 836] on button "Save & Exit" at bounding box center [710, 845] width 111 height 33
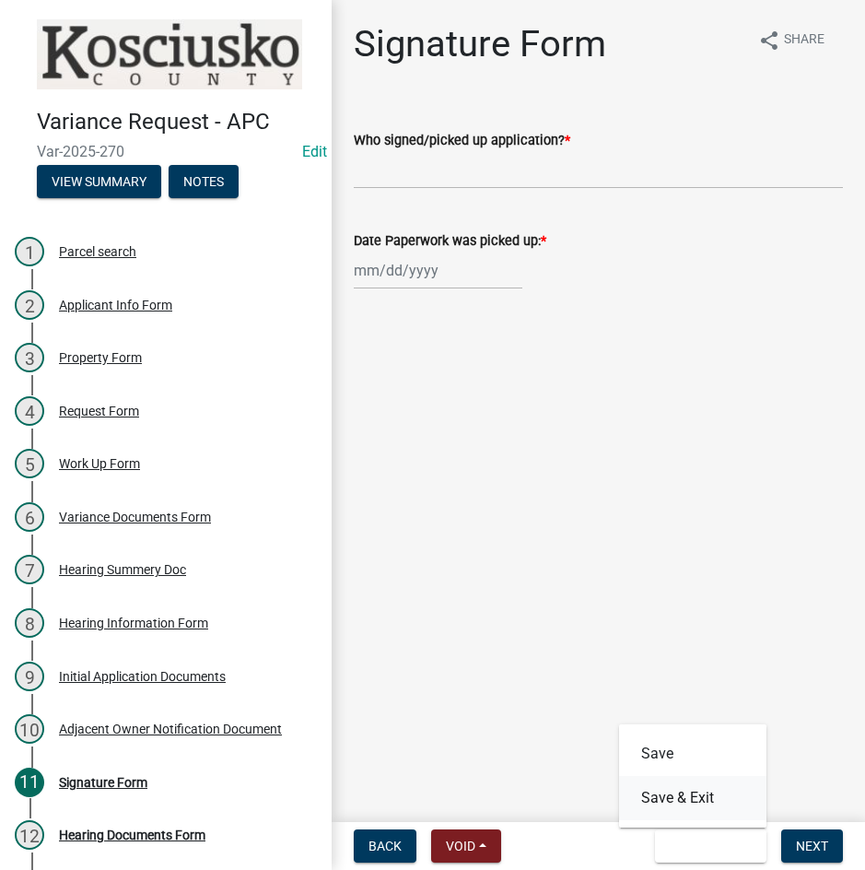
click at [687, 802] on button "Save & Exit" at bounding box center [692, 798] width 147 height 44
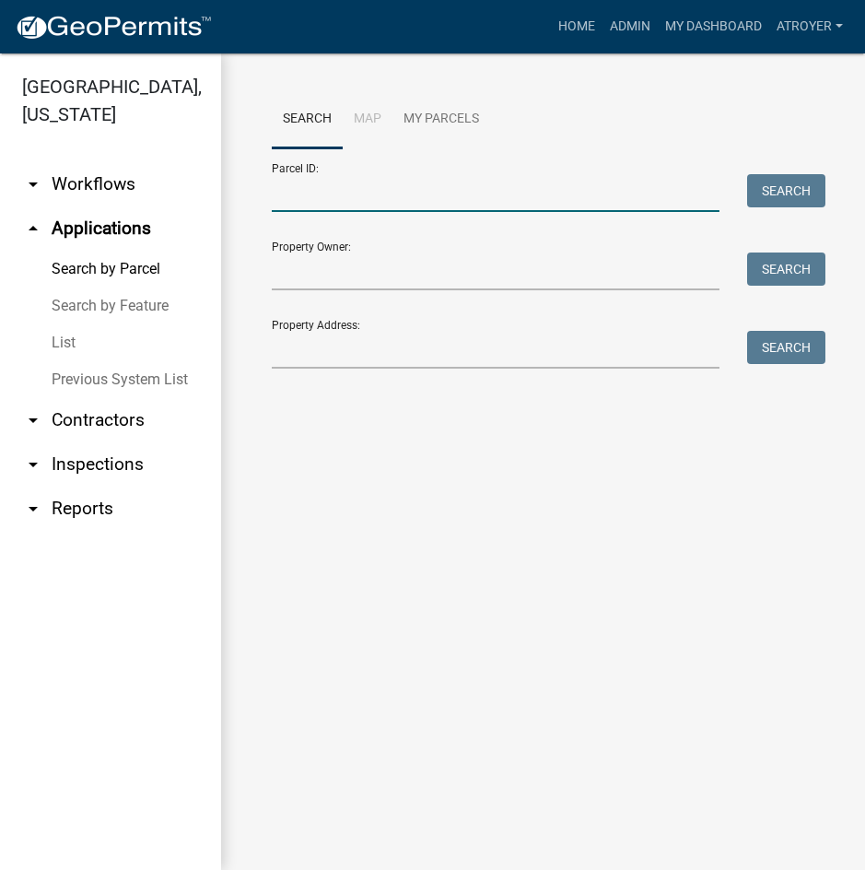
click at [491, 202] on input "Parcel ID:" at bounding box center [496, 193] width 448 height 38
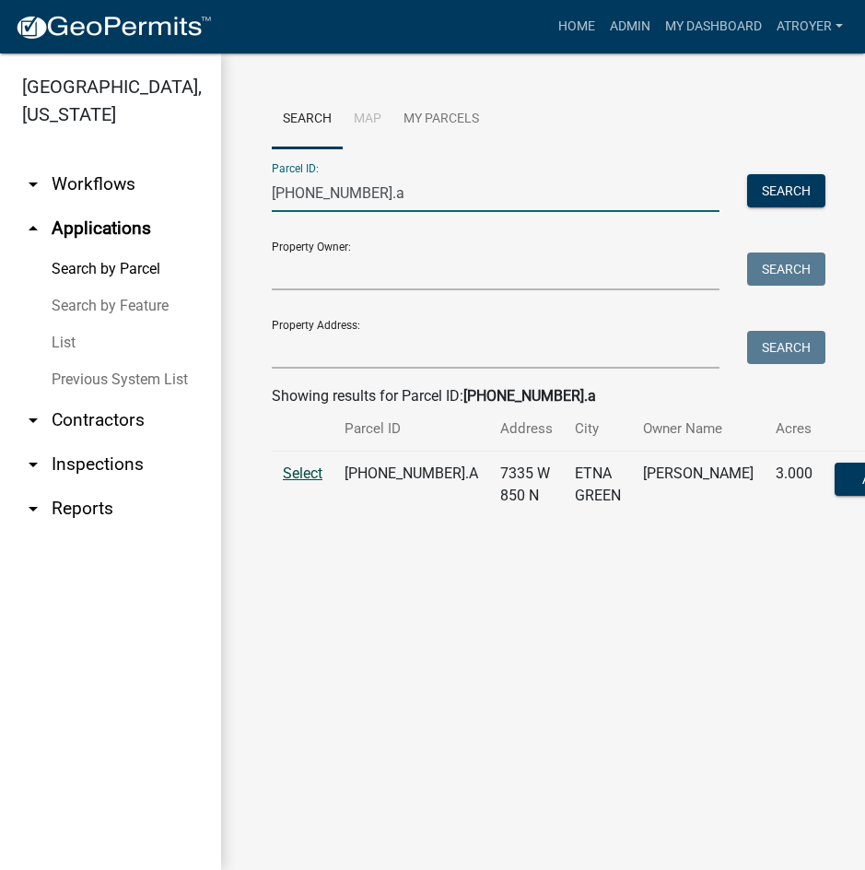
type input "[PHONE_NUMBER].a"
click at [304, 482] on span "Select" at bounding box center [303, 473] width 40 height 18
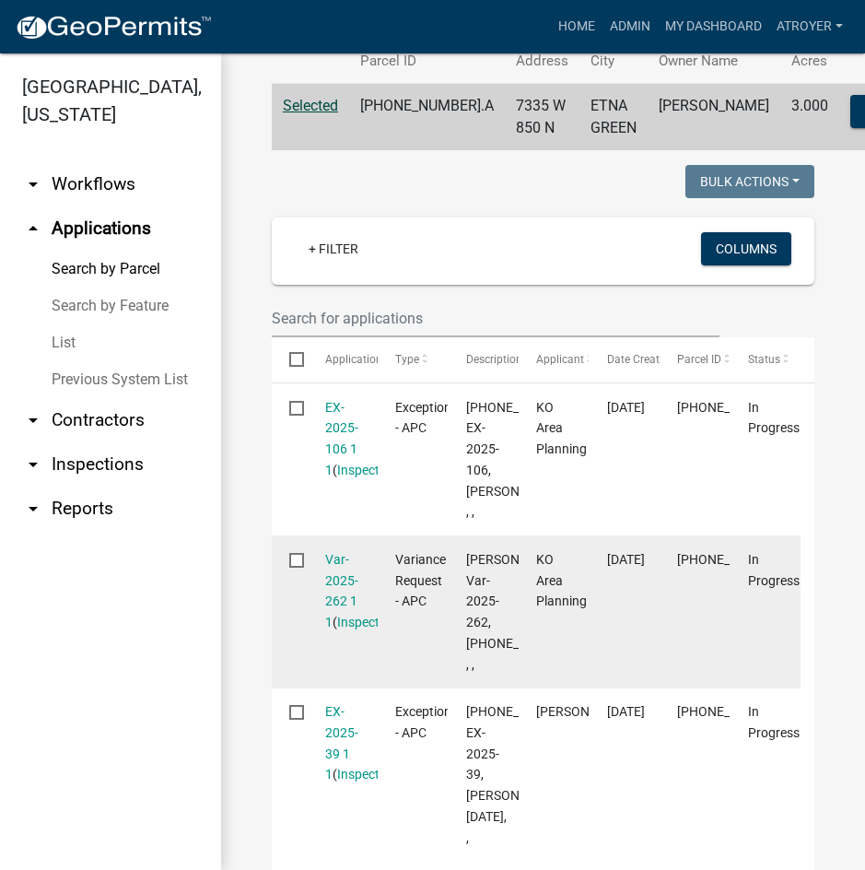
scroll to position [369, 0]
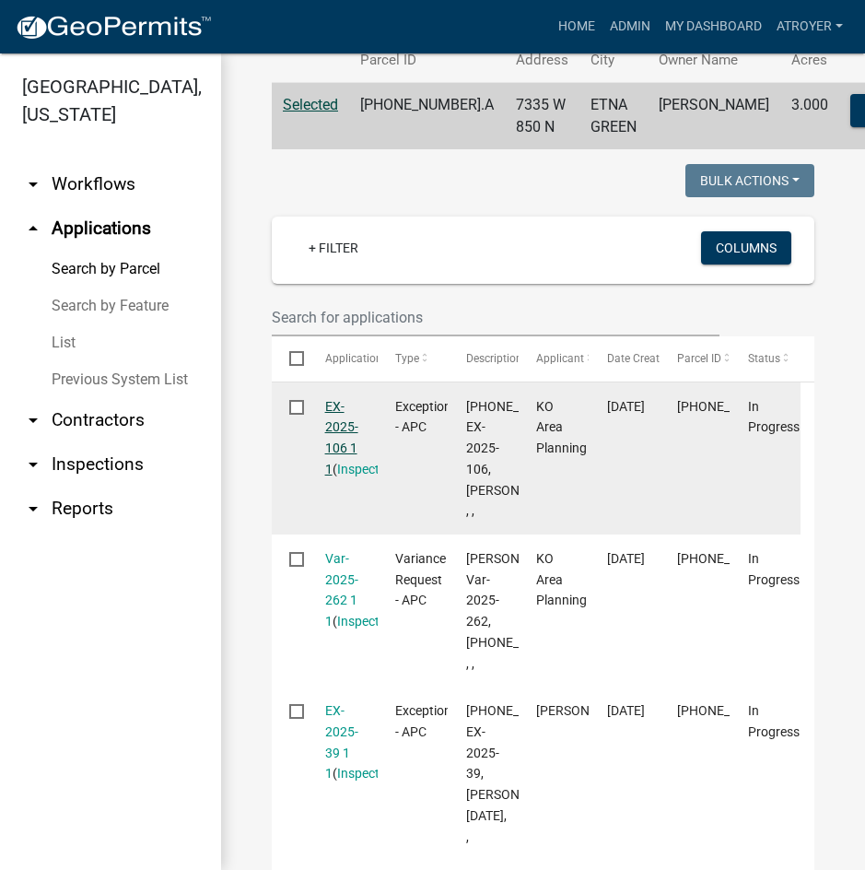
click at [330, 451] on link "EX-2025-106 1 1" at bounding box center [341, 437] width 33 height 77
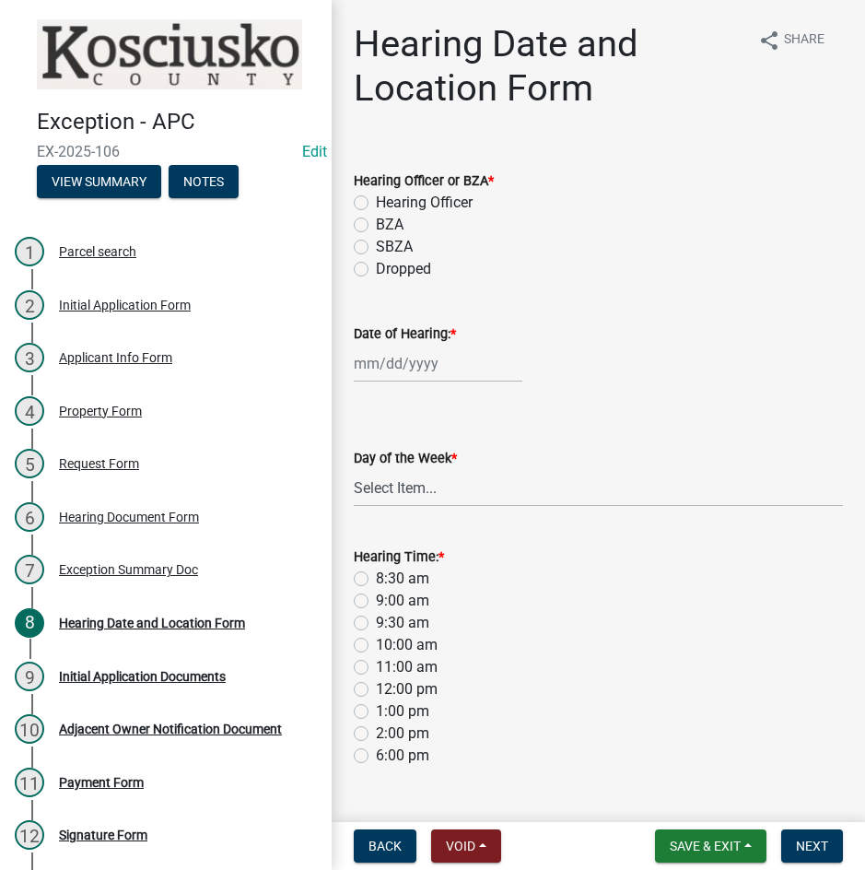
click at [376, 227] on label "BZA" at bounding box center [390, 225] width 28 height 22
click at [376, 226] on input "BZA" at bounding box center [382, 220] width 12 height 12
radio input "true"
select select "9"
select select "2025"
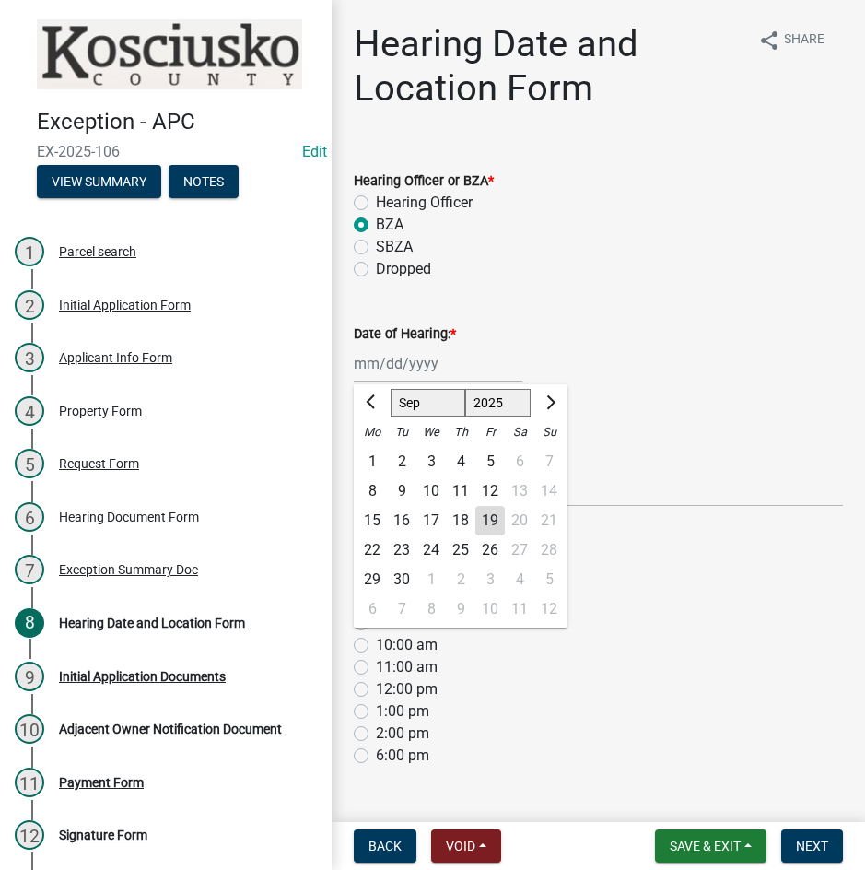
click at [419, 366] on div "Jan Feb Mar Apr May Jun [DATE] Aug Sep Oct Nov [DATE] 2023 2024 2025 2026 2027 …" at bounding box center [438, 364] width 169 height 38
click at [414, 404] on select "Jan Feb Mar Apr May Jun [DATE] Aug Sep Oct Nov Dec" at bounding box center [428, 403] width 75 height 28
select select "10"
click at [391, 389] on select "Jan Feb Mar Apr May Jun [DATE] Aug Sep Oct Nov Dec" at bounding box center [428, 403] width 75 height 28
click at [400, 521] on div "14" at bounding box center [401, 520] width 29 height 29
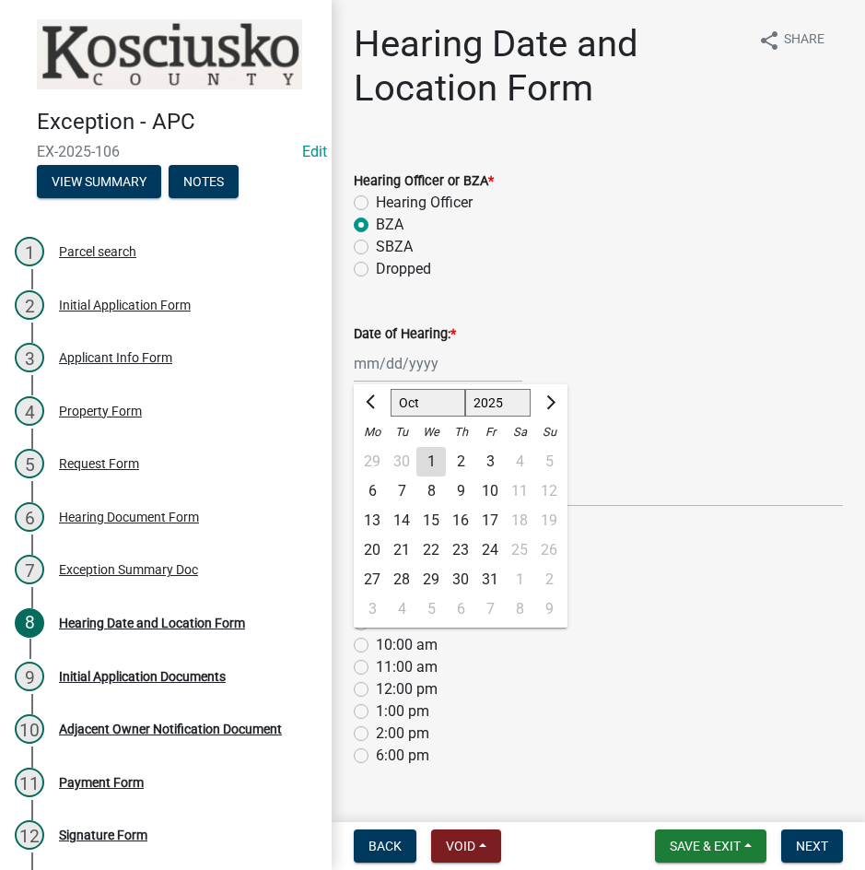
type input "[DATE]"
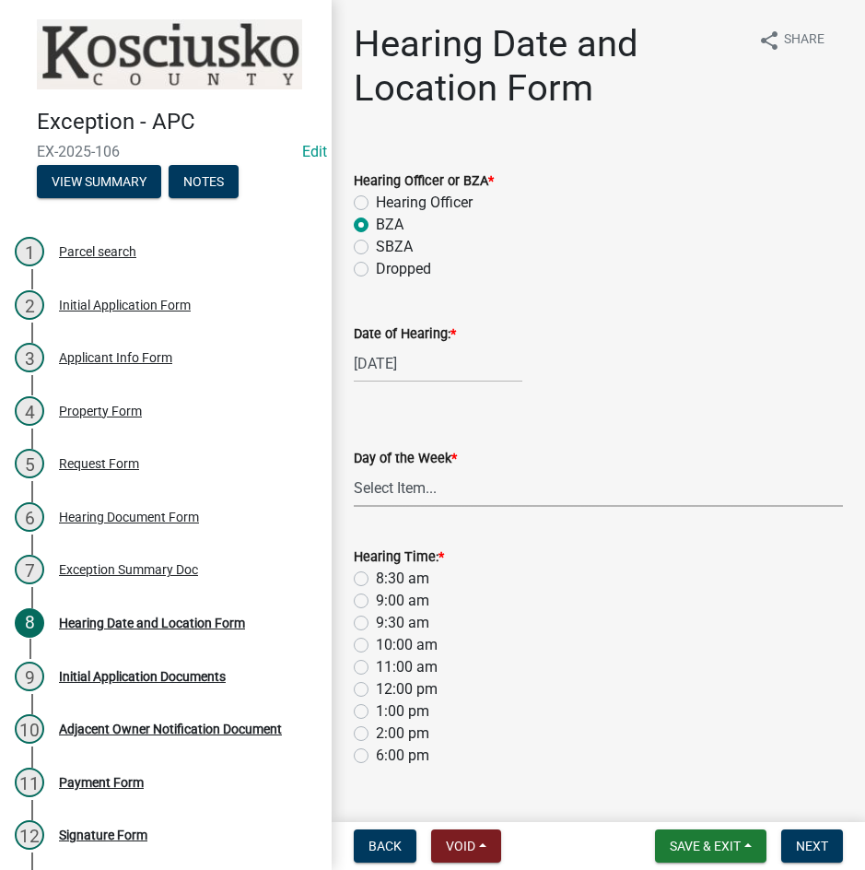
click at [403, 500] on select "Select Item... [DATE] [DATE] [DATE] [DATE] [DATE] [DATE] [DATE]" at bounding box center [598, 488] width 489 height 38
click at [354, 469] on select "Select Item... [DATE] [DATE] [DATE] [DATE] [DATE] [DATE] [DATE]" at bounding box center [598, 488] width 489 height 38
select select "a48e76f8-de41-403b-83ad-1628186786b9"
click at [376, 604] on label "9:00 am" at bounding box center [402, 601] width 53 height 22
click at [376, 602] on input "9:00 am" at bounding box center [382, 596] width 12 height 12
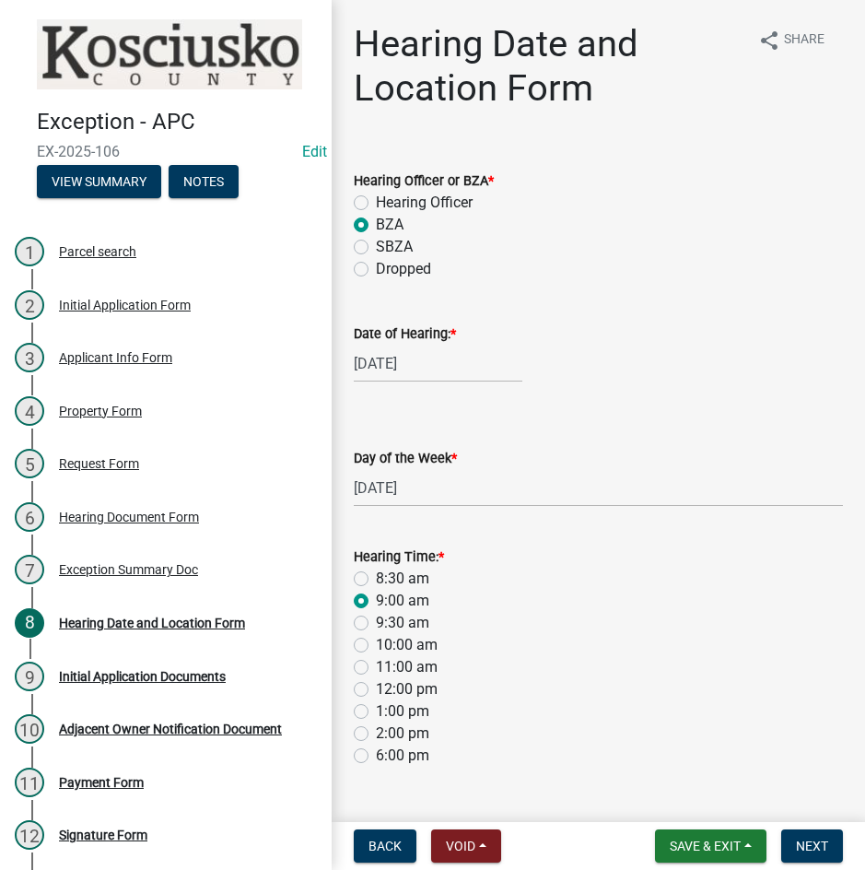
radio input "true"
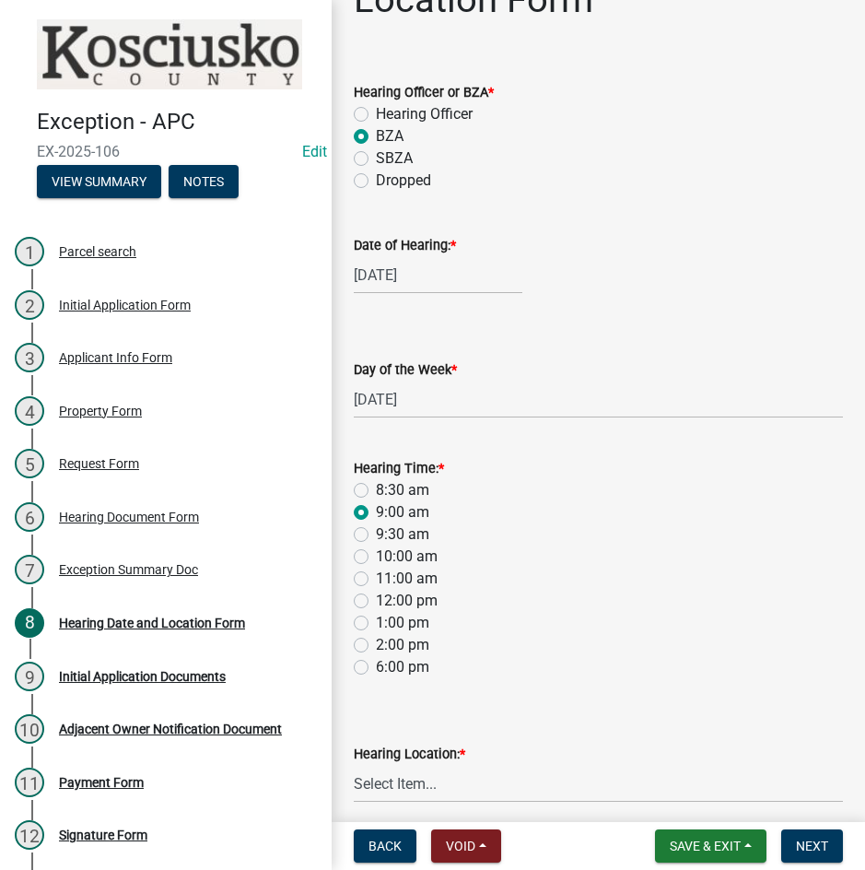
scroll to position [165, 0]
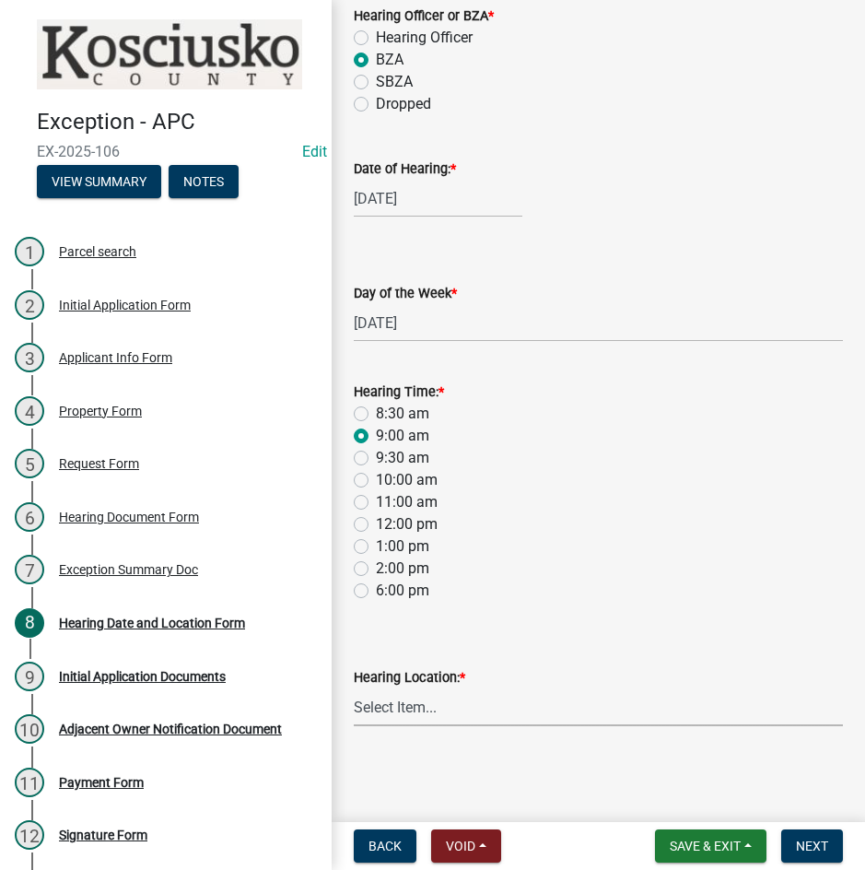
click at [427, 707] on select "Select Item... Area Plan Commission Office - [STREET_ADDRESS][GEOGRAPHIC_DATA] …" at bounding box center [598, 707] width 489 height 38
click at [354, 688] on select "Select Item... Area Plan Commission Office - [STREET_ADDRESS][GEOGRAPHIC_DATA] …" at bounding box center [598, 707] width 489 height 38
select select "9dcac0a2-b0c4-4f3b-8637-840d2209bdca"
click at [820, 846] on span "Next" at bounding box center [812, 846] width 32 height 15
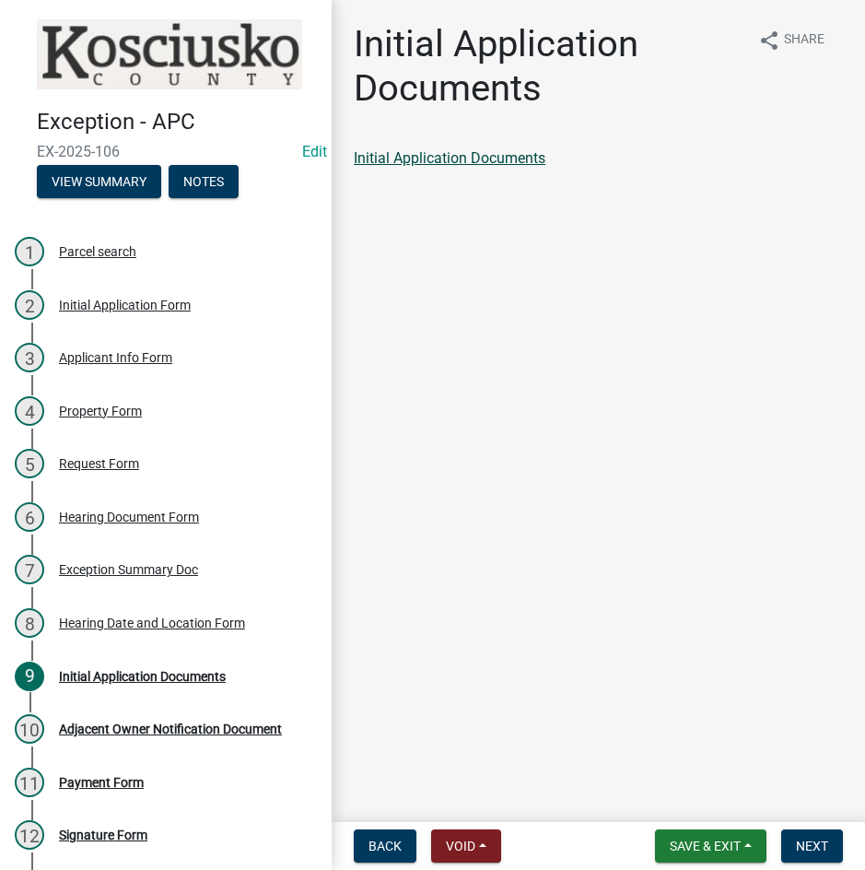
click at [428, 155] on link "Initial Application Documents" at bounding box center [450, 158] width 192 height 18
click at [808, 852] on span "Next" at bounding box center [812, 846] width 32 height 15
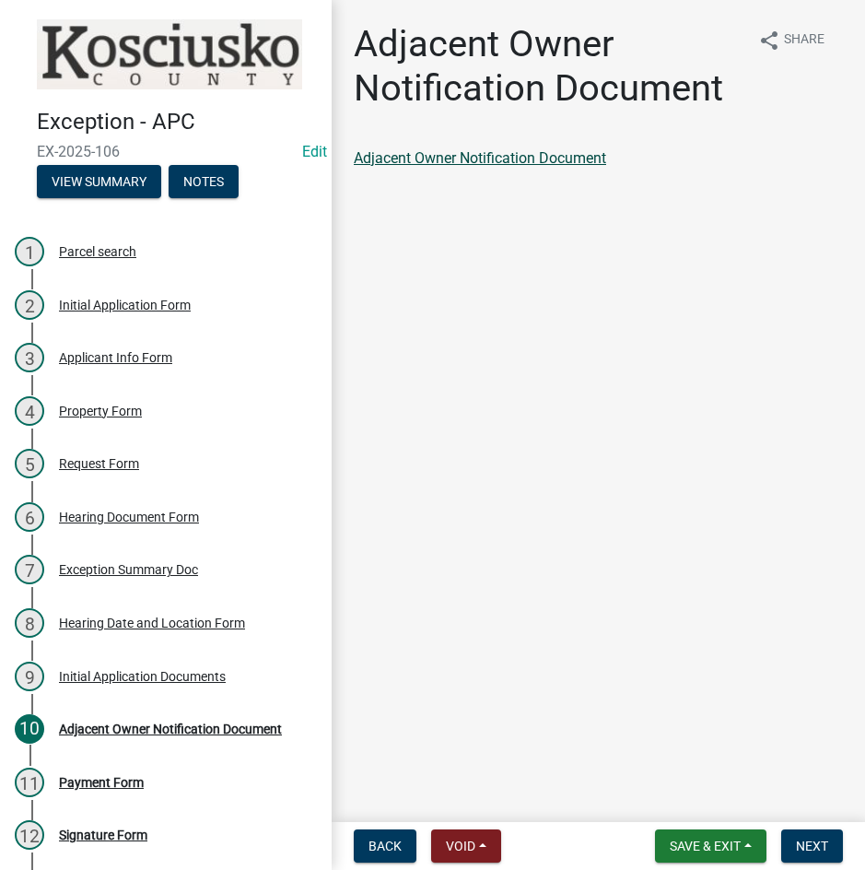
click at [548, 162] on link "Adjacent Owner Notification Document" at bounding box center [480, 158] width 252 height 18
click at [817, 853] on span "Next" at bounding box center [812, 846] width 32 height 15
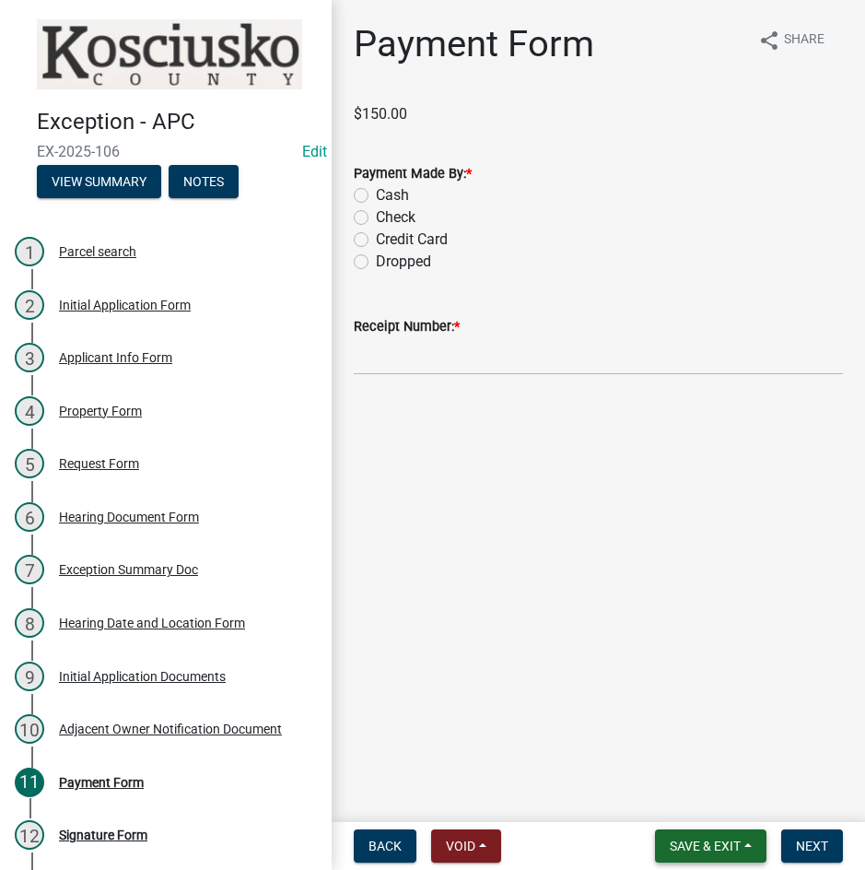
click at [723, 851] on span "Save & Exit" at bounding box center [705, 846] width 71 height 15
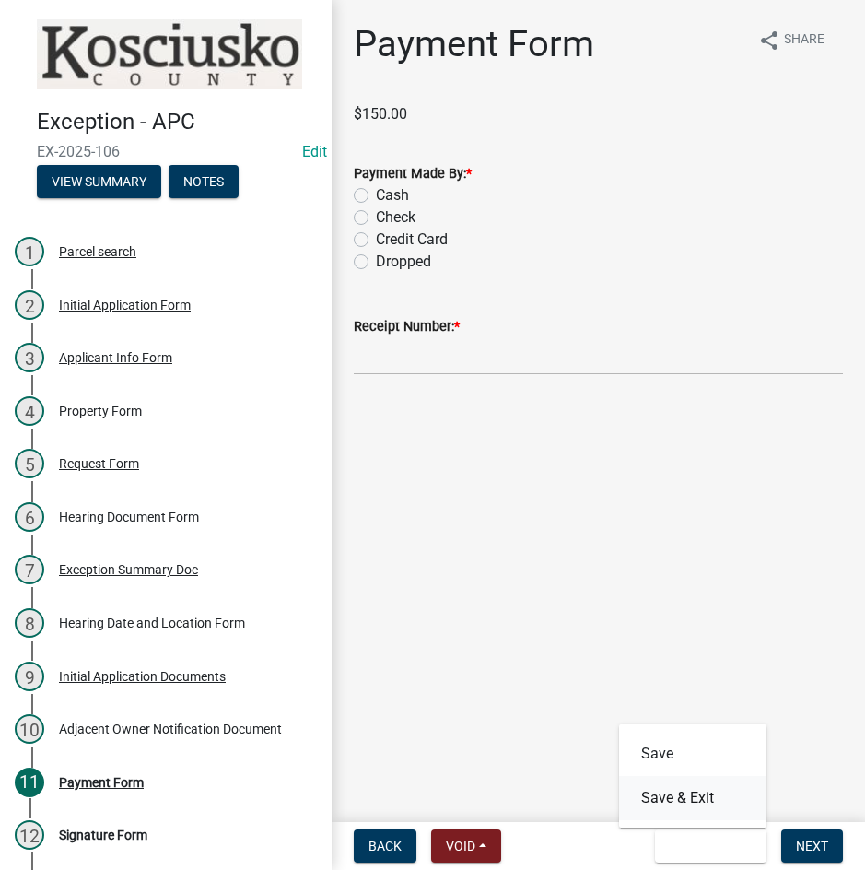
click at [689, 802] on button "Save & Exit" at bounding box center [692, 798] width 147 height 44
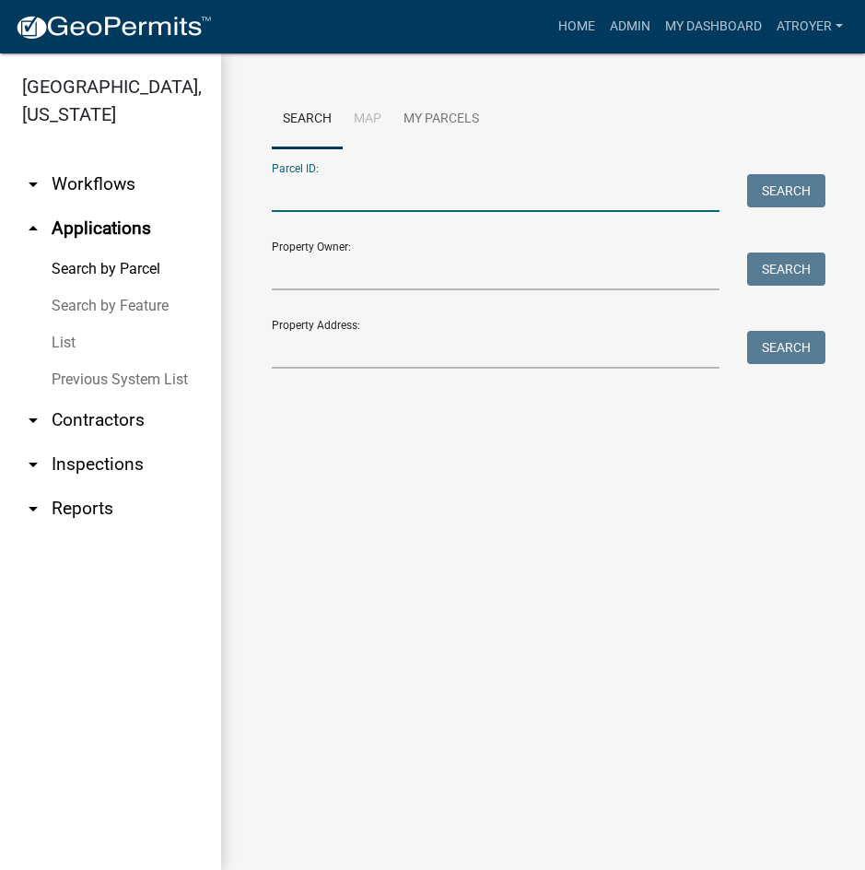
drag, startPoint x: 370, startPoint y: 191, endPoint x: 371, endPoint y: 217, distance: 25.9
click at [371, 217] on form "Parcel ID: Search Property Owner: Search Property Address: Search" at bounding box center [543, 258] width 543 height 220
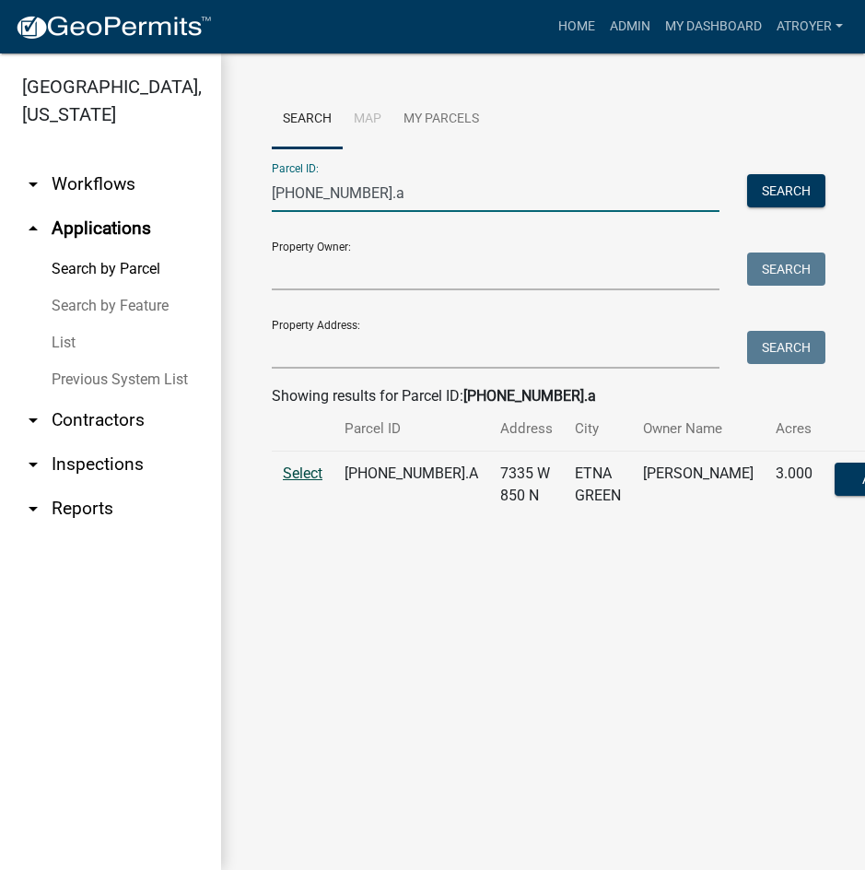
type input "[PHONE_NUMBER].a"
click at [299, 482] on span "Select" at bounding box center [303, 473] width 40 height 18
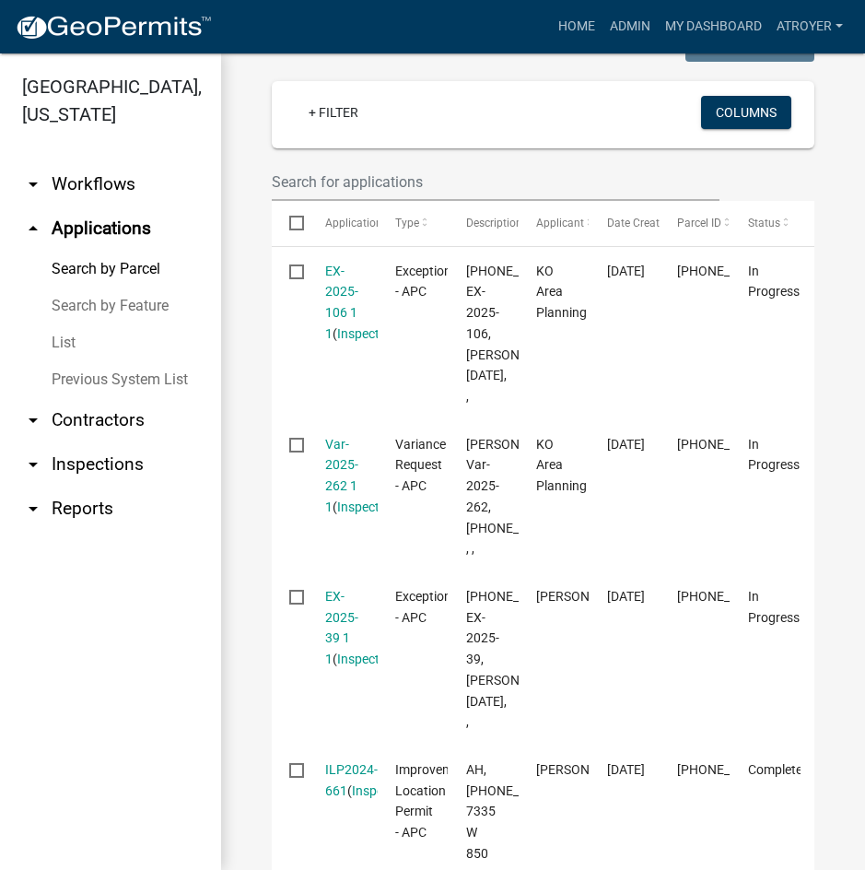
scroll to position [553, 0]
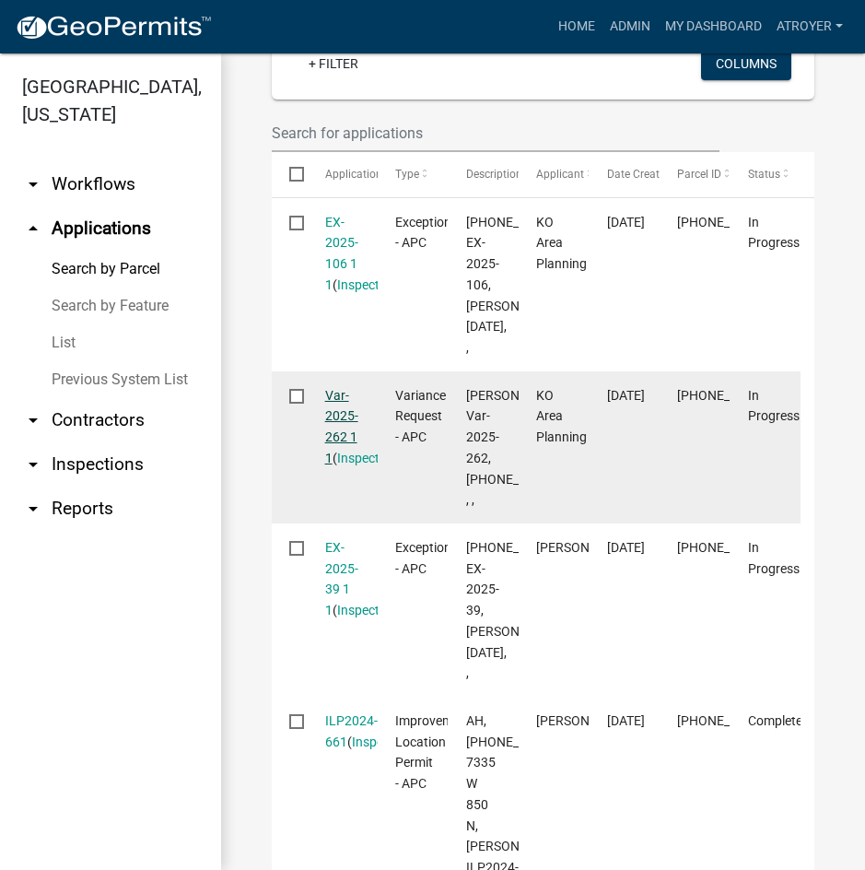
click at [342, 465] on link "Var-2025-262 1 1" at bounding box center [341, 426] width 33 height 77
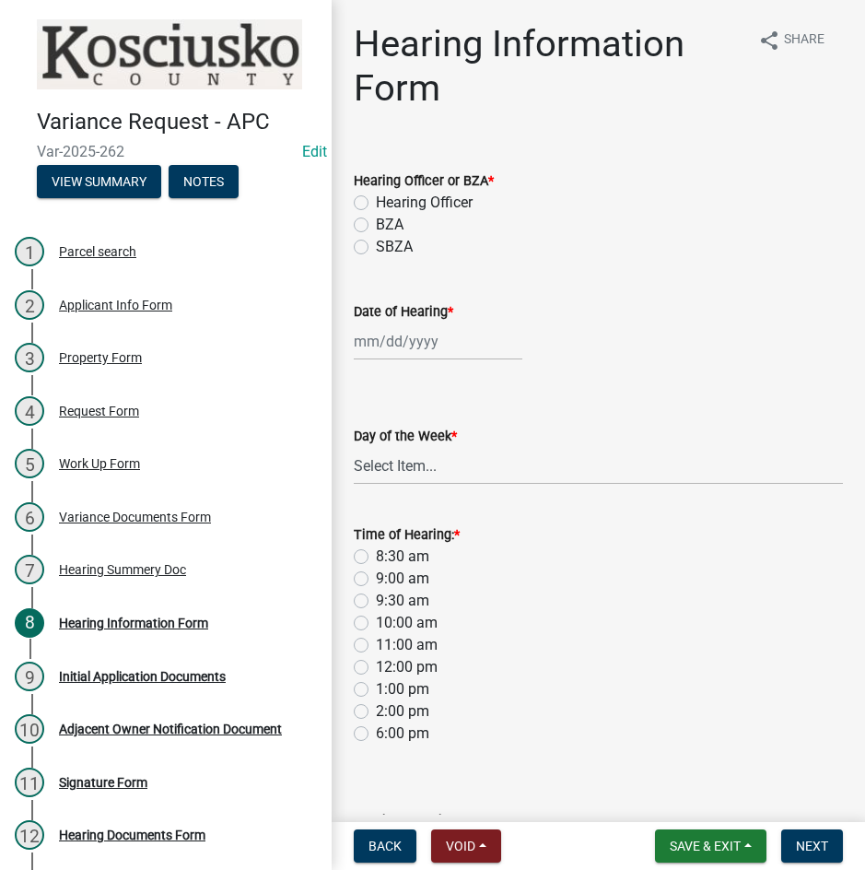
click at [376, 220] on label "BZA" at bounding box center [390, 225] width 28 height 22
click at [376, 220] on input "BZA" at bounding box center [382, 220] width 12 height 12
radio input "true"
click at [428, 346] on div at bounding box center [438, 342] width 169 height 38
select select "9"
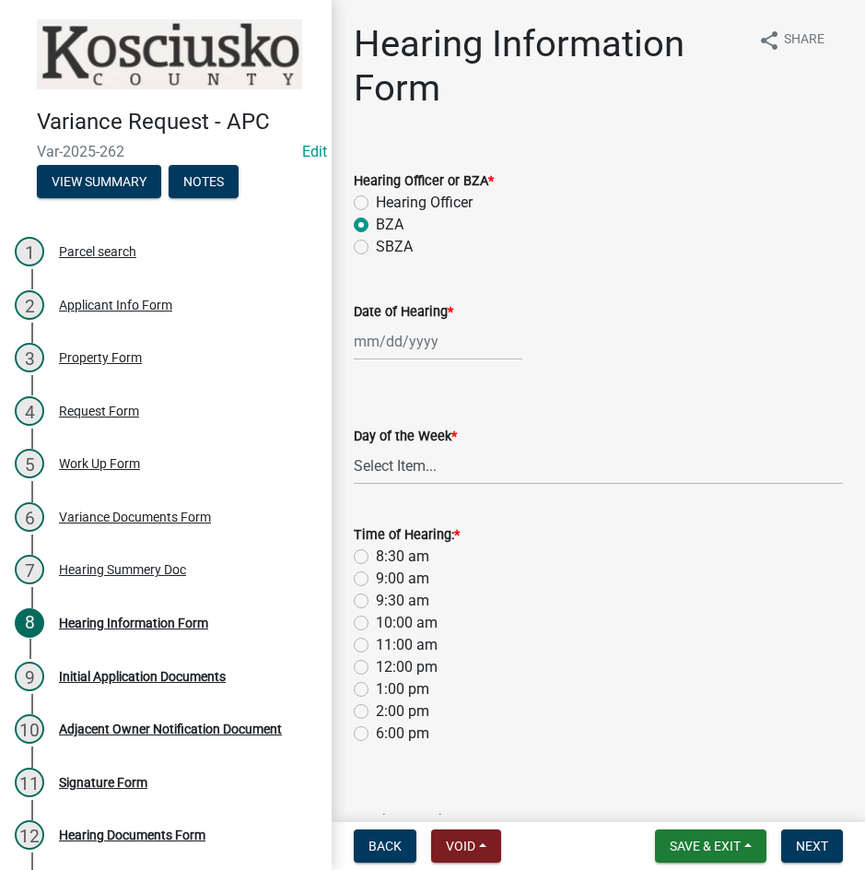
select select "2025"
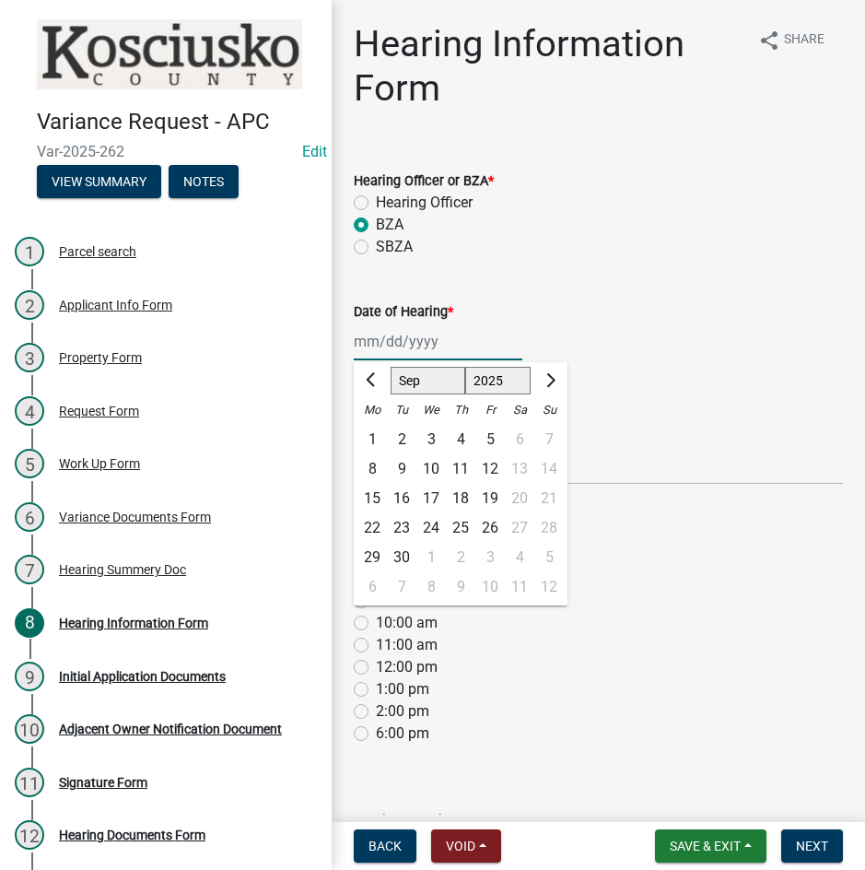
click at [414, 385] on select "Jan Feb Mar Apr May Jun [DATE] Aug Sep Oct Nov Dec" at bounding box center [428, 381] width 75 height 28
select select "10"
click at [391, 367] on select "Jan Feb Mar Apr May Jun [DATE] Aug Sep Oct Nov Dec" at bounding box center [428, 381] width 75 height 28
click at [399, 497] on div "14" at bounding box center [401, 498] width 29 height 29
type input "[DATE]"
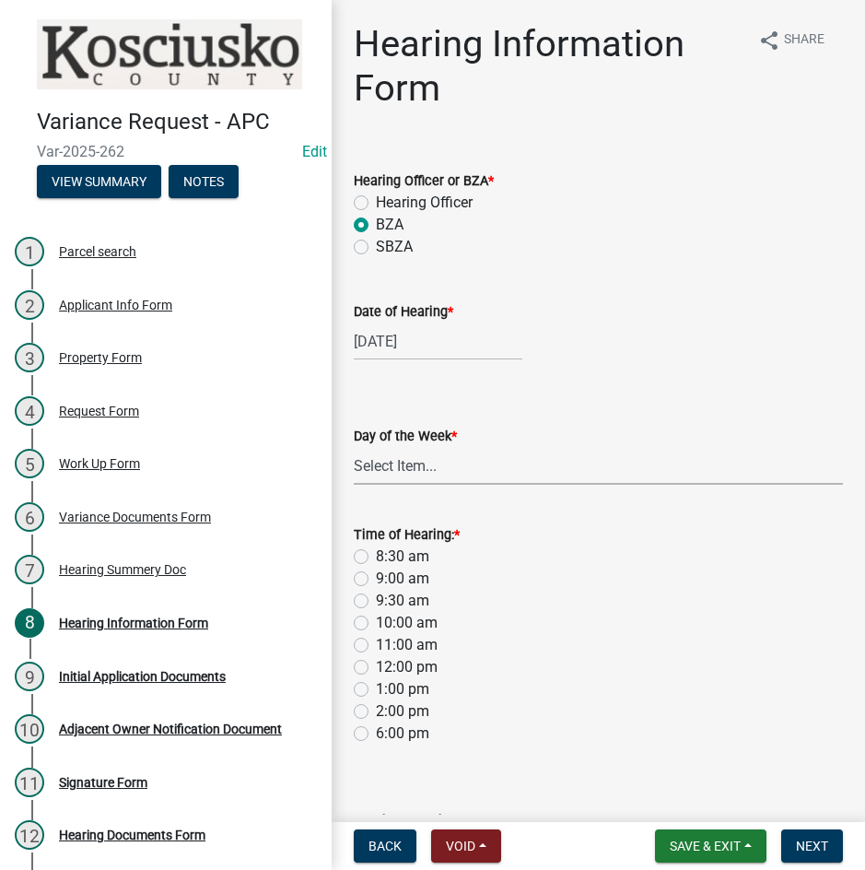
click at [387, 465] on select "Select Item... [DATE] [DATE] [DATE] [DATE] [DATE] [DATE] [DATE]" at bounding box center [598, 466] width 489 height 38
click at [354, 447] on select "Select Item... [DATE] [DATE] [DATE] [DATE] [DATE] [DATE] [DATE]" at bounding box center [598, 466] width 489 height 38
select select "2c42e77b-91e7-4635-824d-3d7e3b59fa99"
click at [376, 579] on label "9:00 am" at bounding box center [402, 579] width 53 height 22
click at [376, 579] on input "9:00 am" at bounding box center [382, 574] width 12 height 12
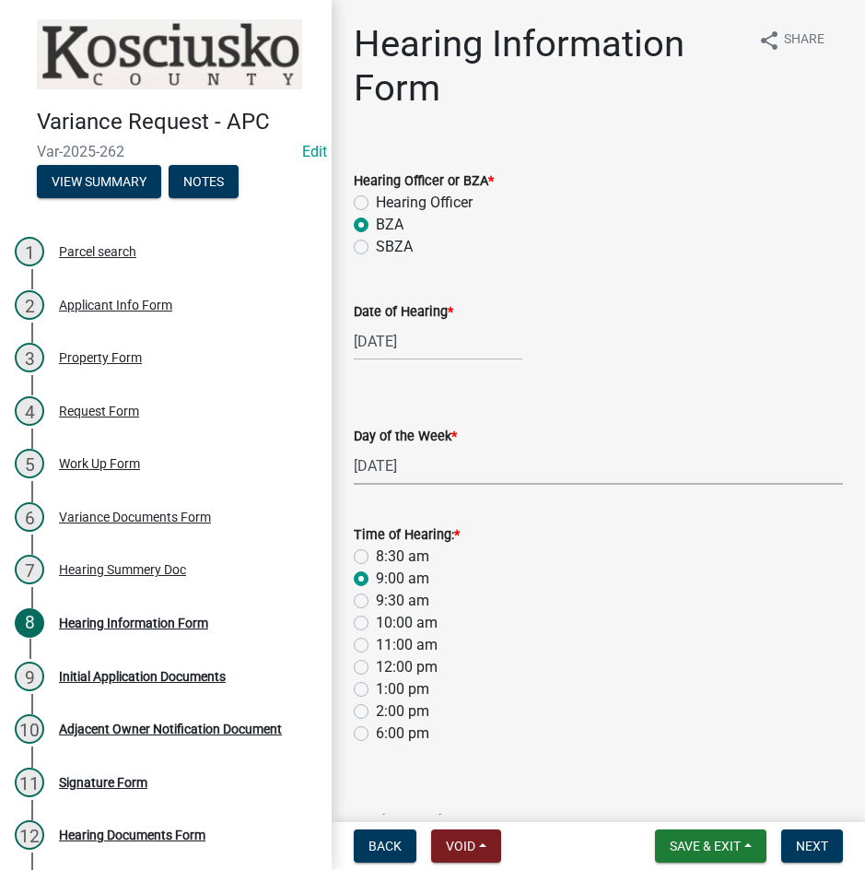
radio input "true"
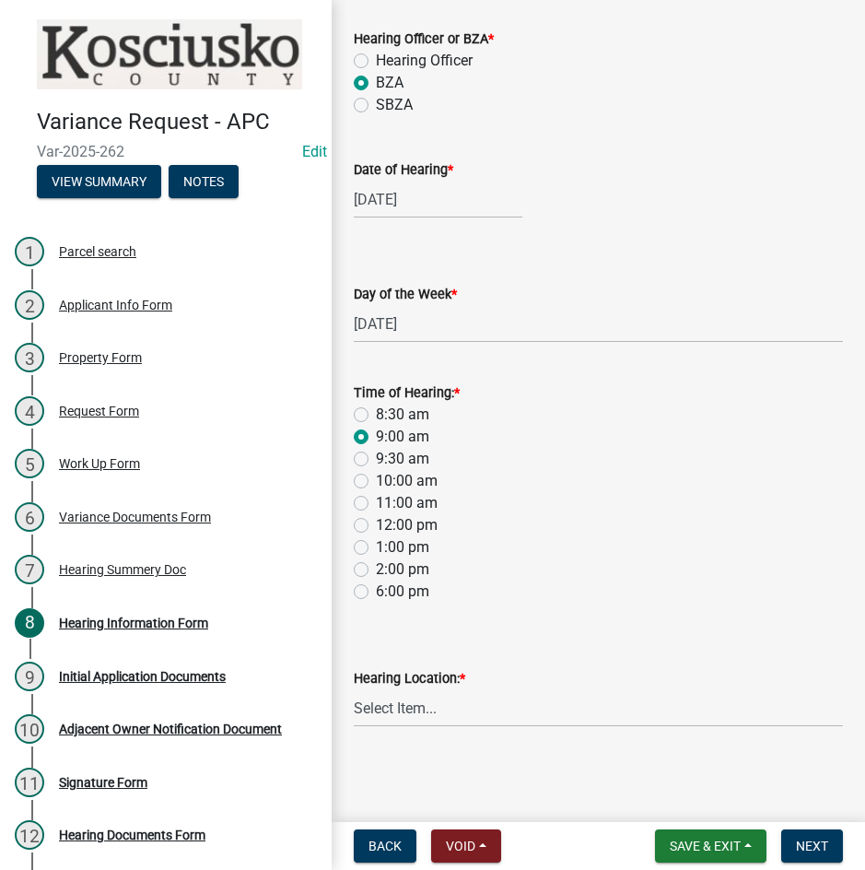
scroll to position [143, 0]
click at [477, 719] on select "Select Item... Area Plan Commission Office - [STREET_ADDRESS][GEOGRAPHIC_DATA] …" at bounding box center [598, 707] width 489 height 38
click at [354, 688] on select "Select Item... Area Plan Commission Office - [STREET_ADDRESS][GEOGRAPHIC_DATA] …" at bounding box center [598, 707] width 489 height 38
select select "9dcac0a2-b0c4-4f3b-8637-840d2209bdca"
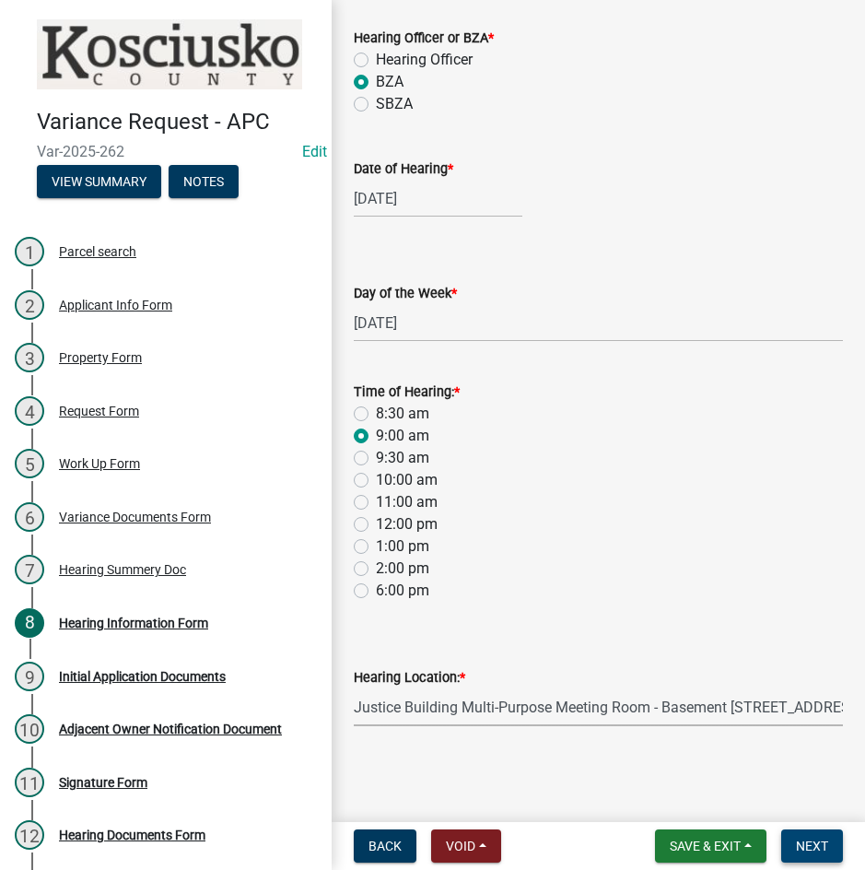
click at [804, 848] on span "Next" at bounding box center [812, 846] width 32 height 15
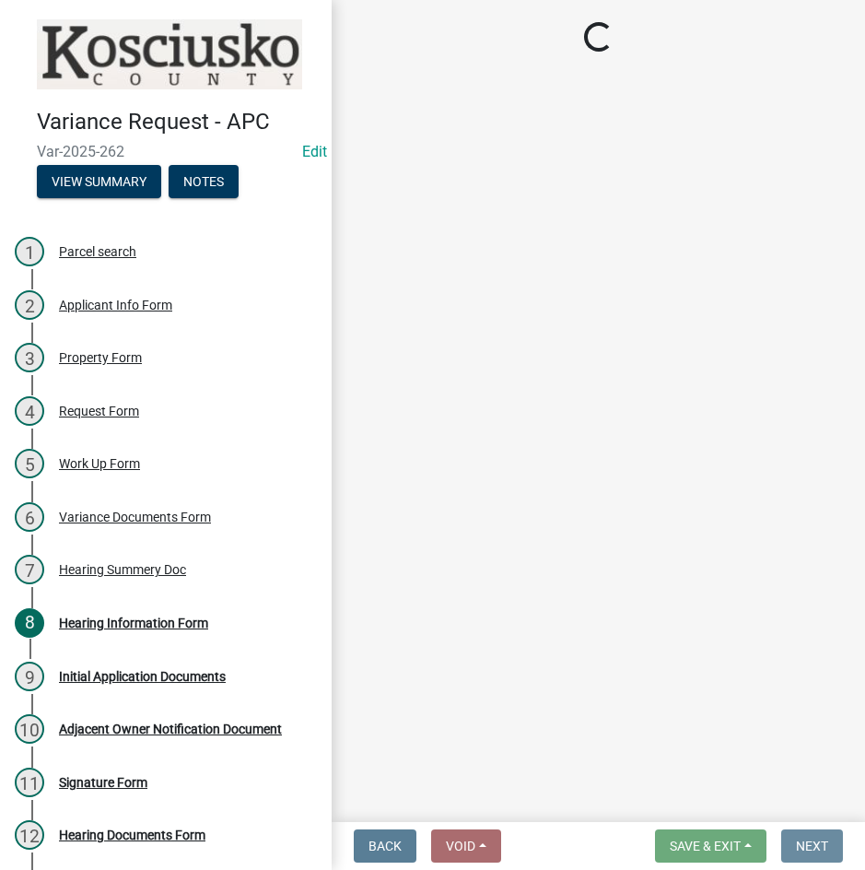
scroll to position [0, 0]
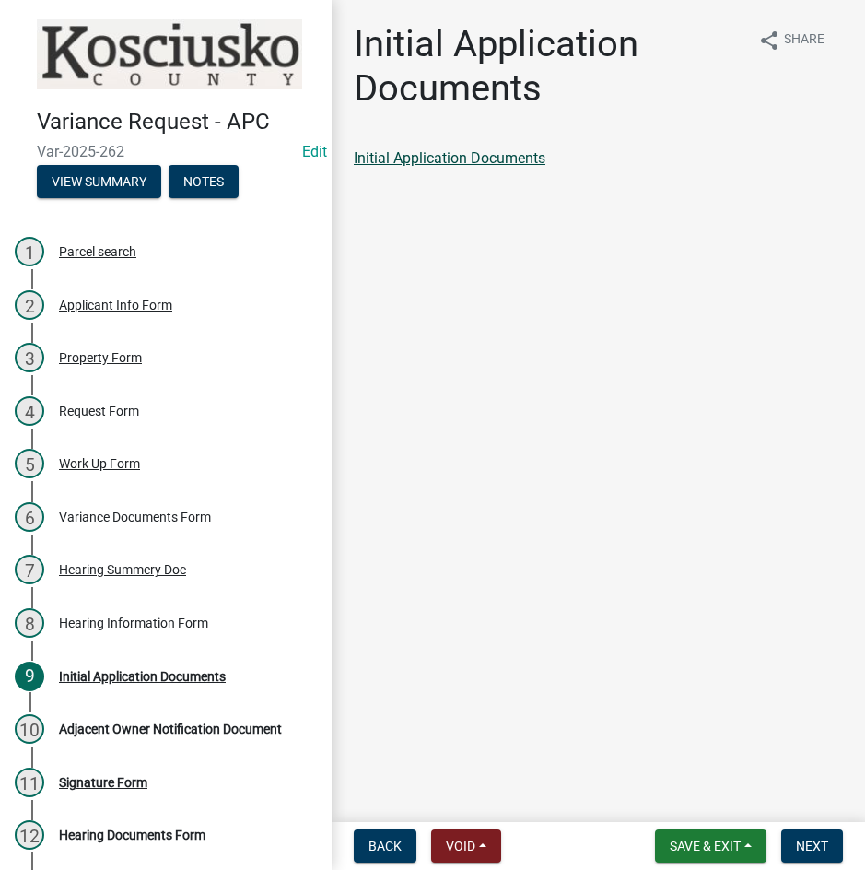
click at [521, 155] on link "Initial Application Documents" at bounding box center [450, 158] width 192 height 18
click at [796, 839] on span "Next" at bounding box center [812, 846] width 32 height 15
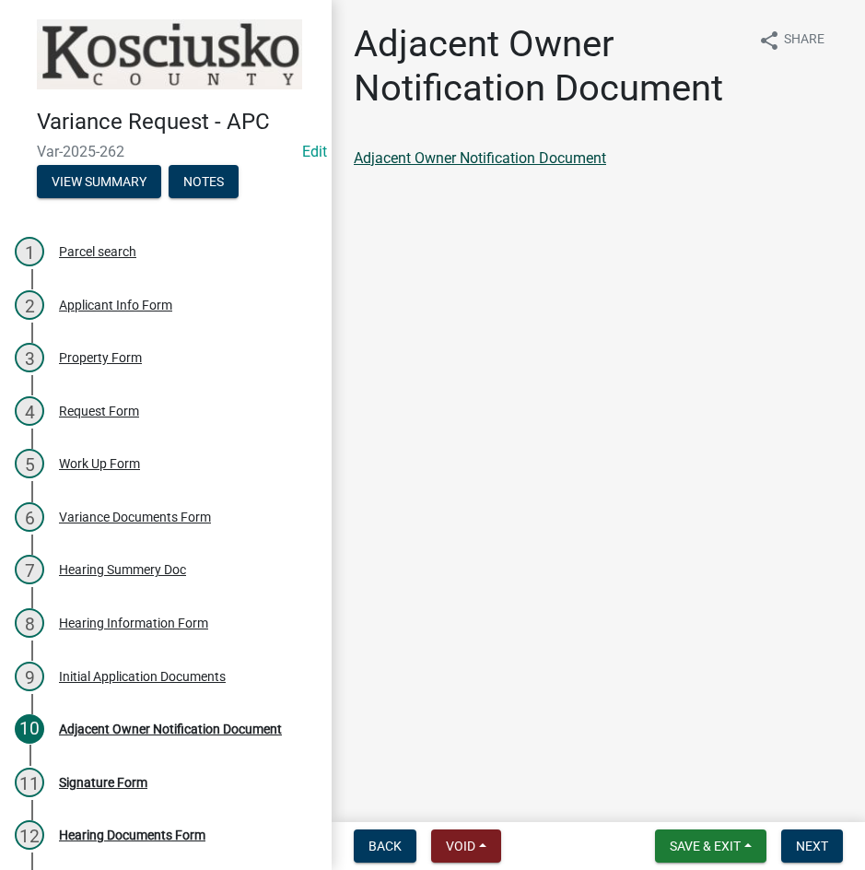
click at [470, 155] on link "Adjacent Owner Notification Document" at bounding box center [480, 158] width 252 height 18
click at [805, 839] on span "Next" at bounding box center [812, 846] width 32 height 15
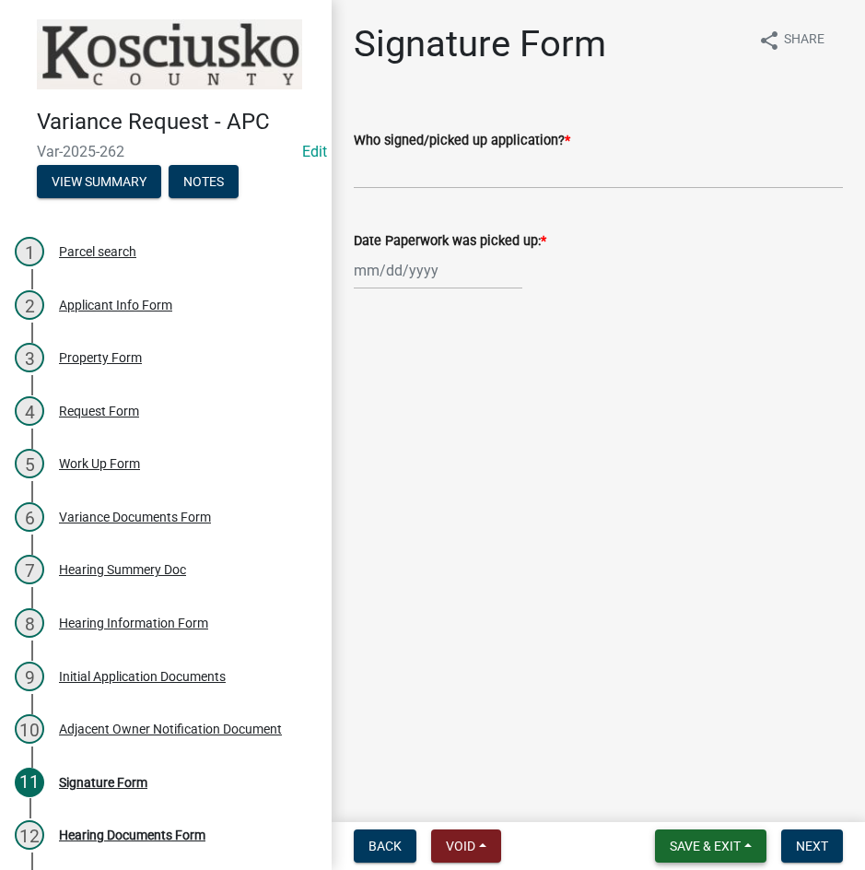
click at [699, 840] on span "Save & Exit" at bounding box center [705, 846] width 71 height 15
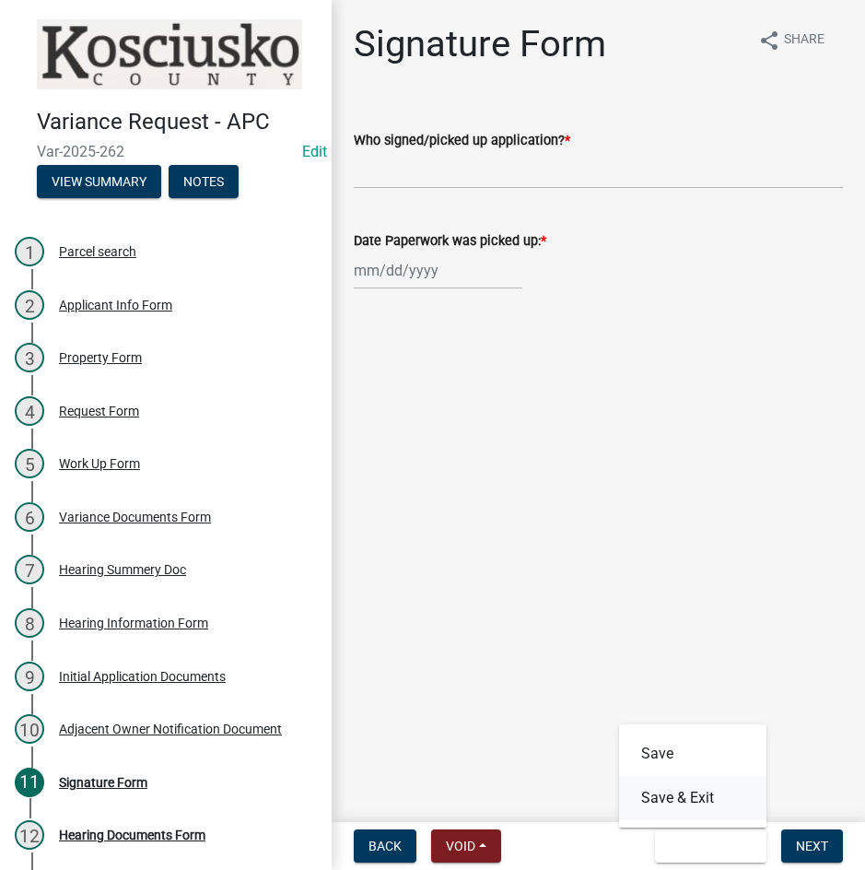
click at [687, 798] on button "Save & Exit" at bounding box center [692, 798] width 147 height 44
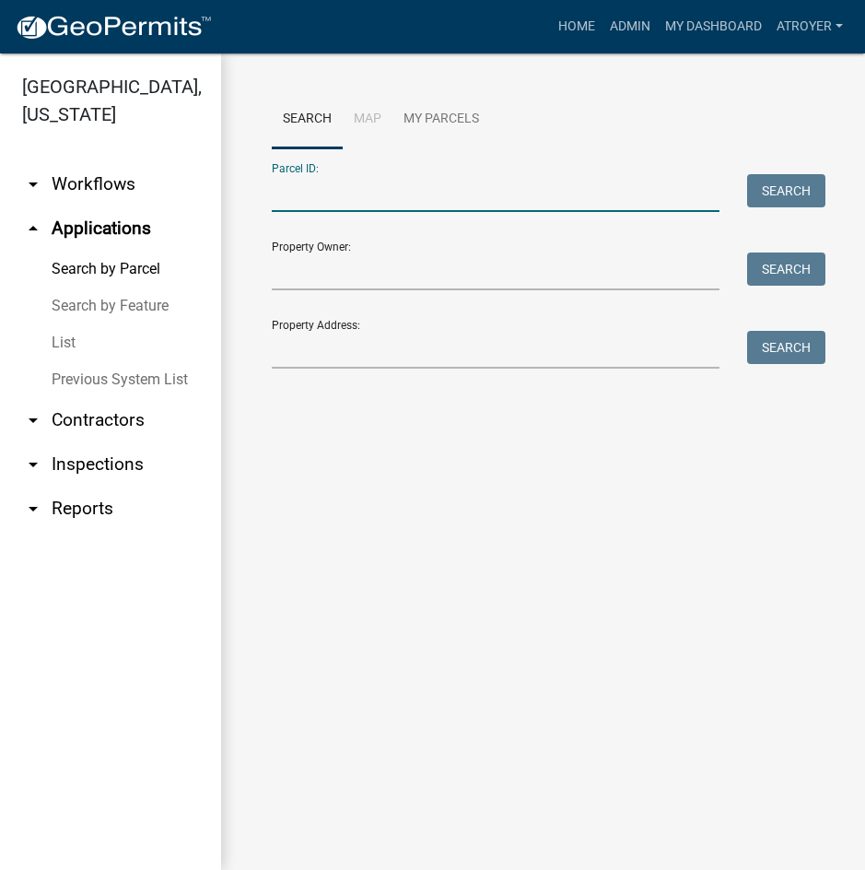
click at [467, 185] on input "Parcel ID:" at bounding box center [496, 193] width 448 height 38
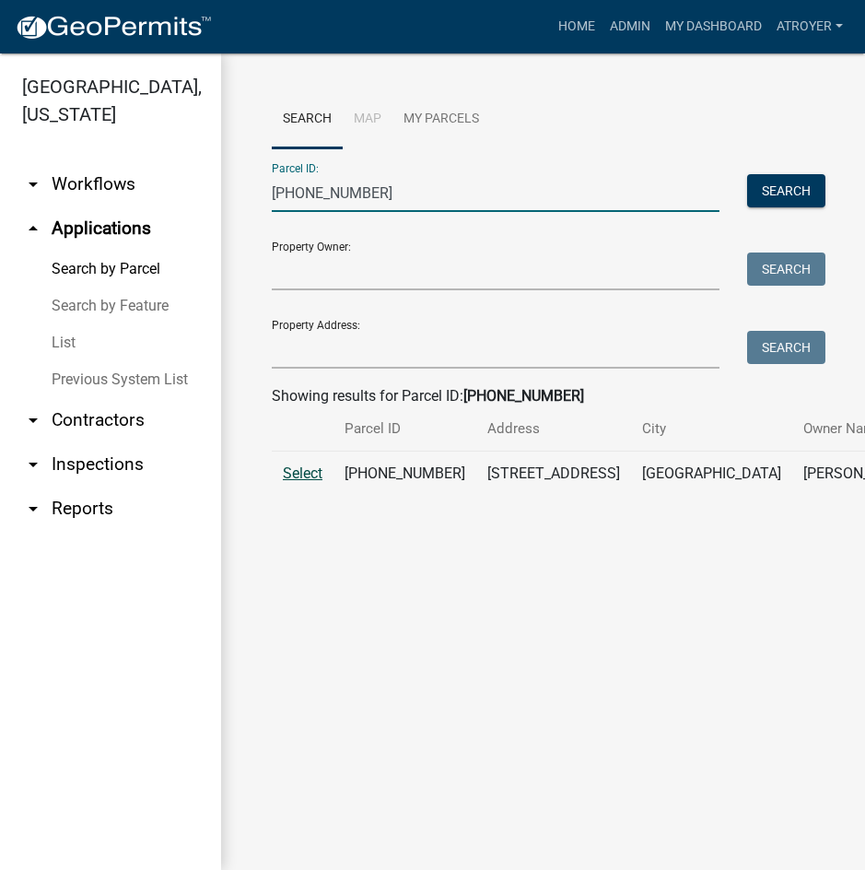
type input "[PHONE_NUMBER]"
click at [306, 482] on span "Select" at bounding box center [303, 473] width 40 height 18
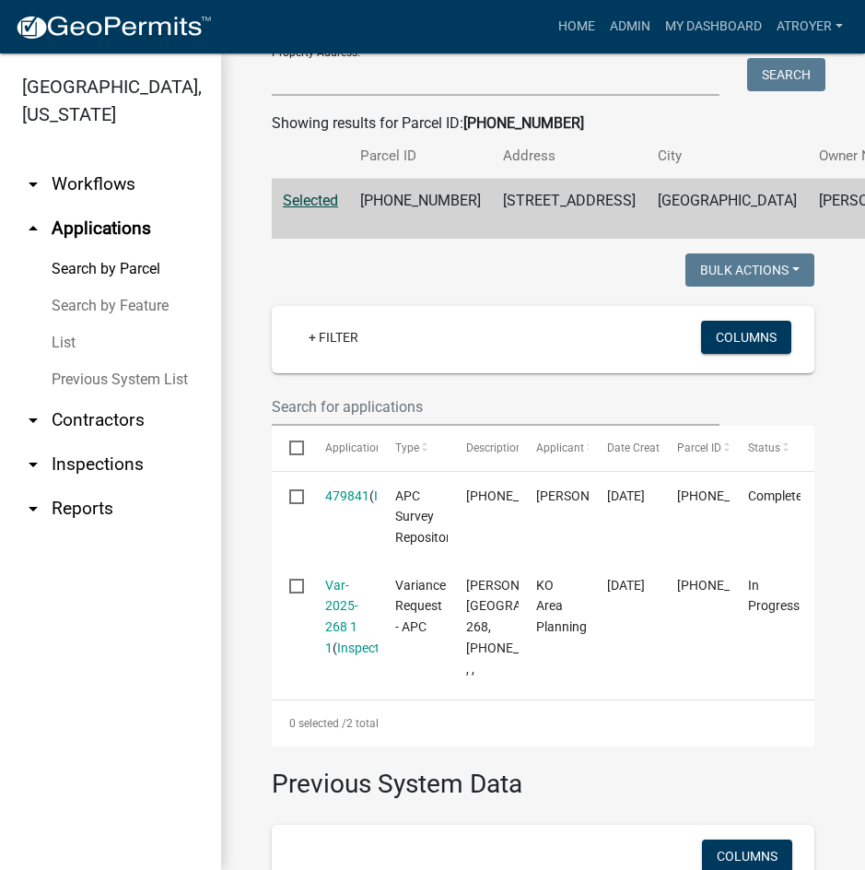
scroll to position [276, 0]
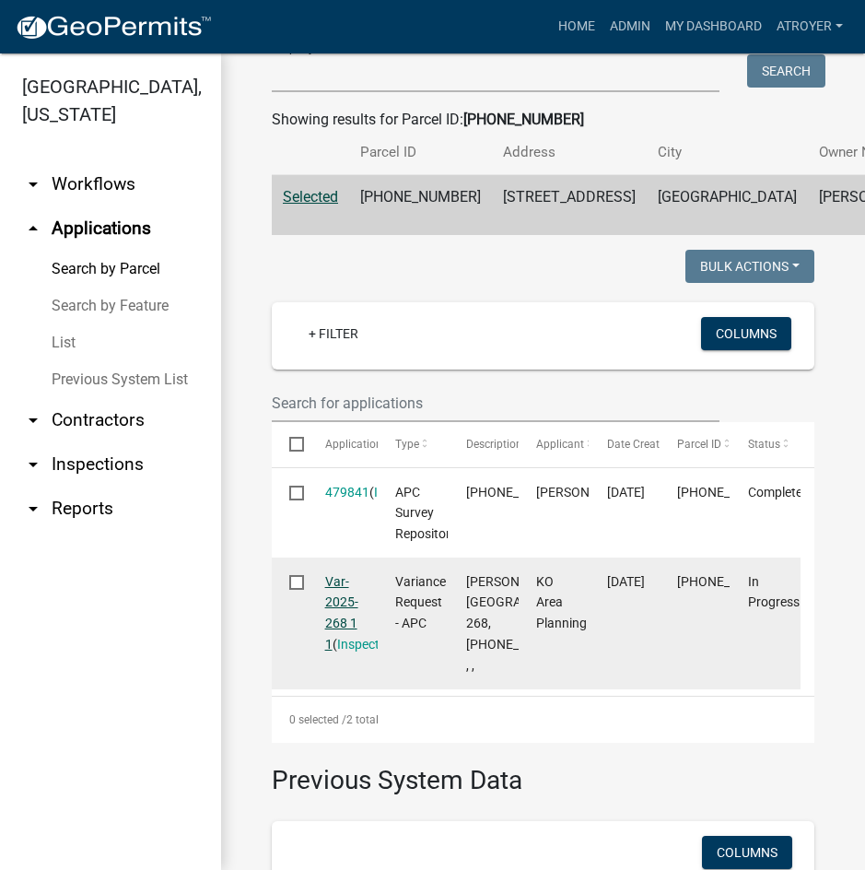
click at [340, 630] on link "Var-2025-268 1 1" at bounding box center [341, 612] width 33 height 77
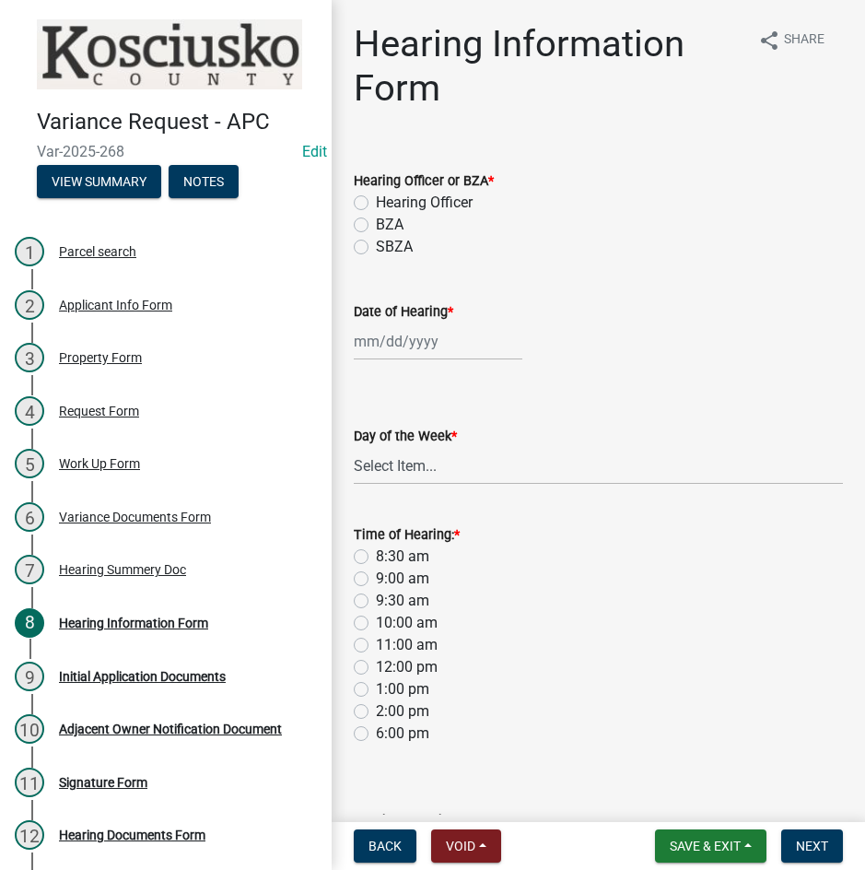
click at [376, 222] on label "BZA" at bounding box center [390, 225] width 28 height 22
click at [376, 222] on input "BZA" at bounding box center [382, 220] width 12 height 12
radio input "true"
click at [426, 344] on div at bounding box center [438, 342] width 169 height 38
select select "9"
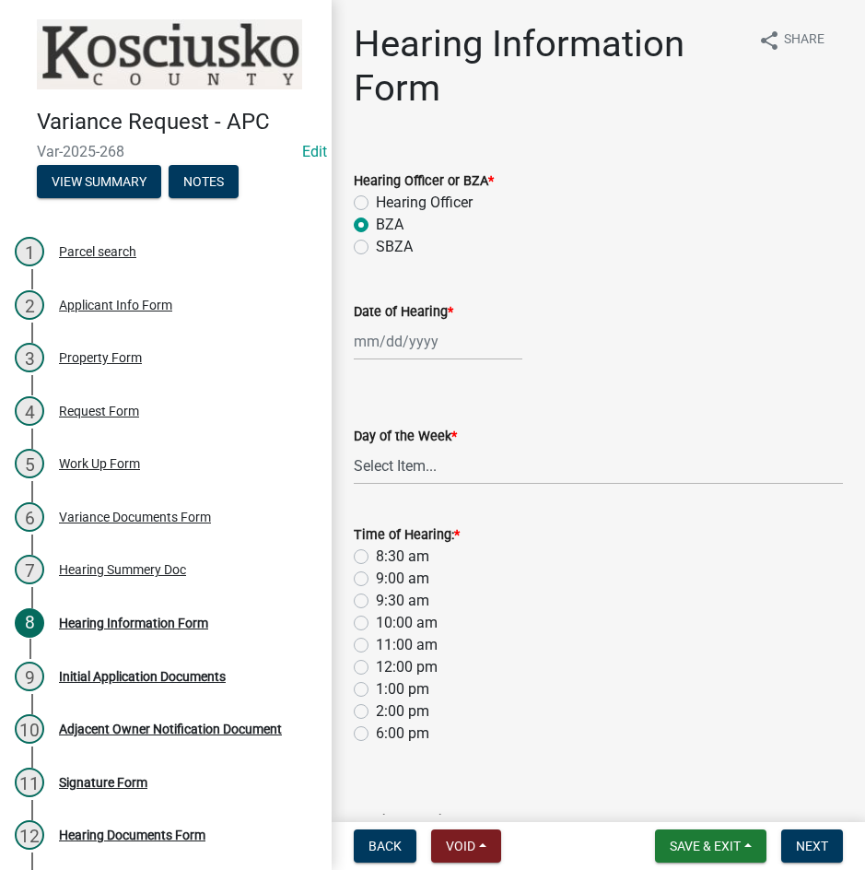
select select "2025"
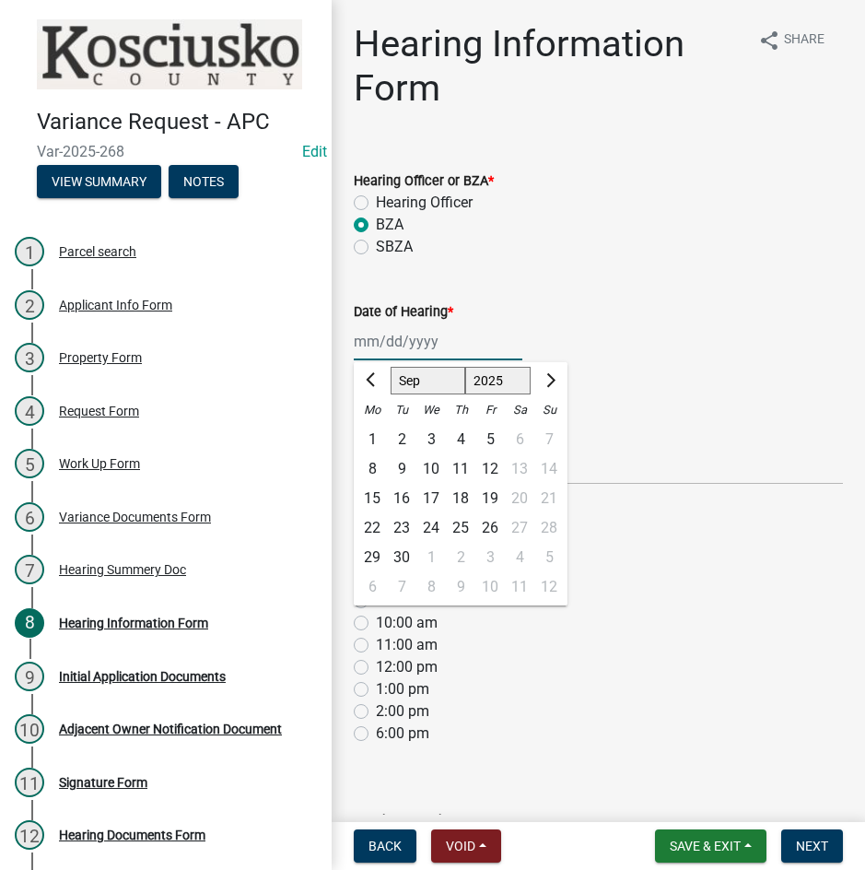
click at [424, 383] on select "Jan Feb Mar Apr May Jun [DATE] Aug Sep Oct Nov Dec" at bounding box center [428, 381] width 75 height 28
select select "10"
click at [391, 367] on select "Jan Feb Mar Apr May Jun [DATE] Aug Sep Oct Nov Dec" at bounding box center [428, 381] width 75 height 28
click at [404, 499] on div "14" at bounding box center [401, 498] width 29 height 29
type input "[DATE]"
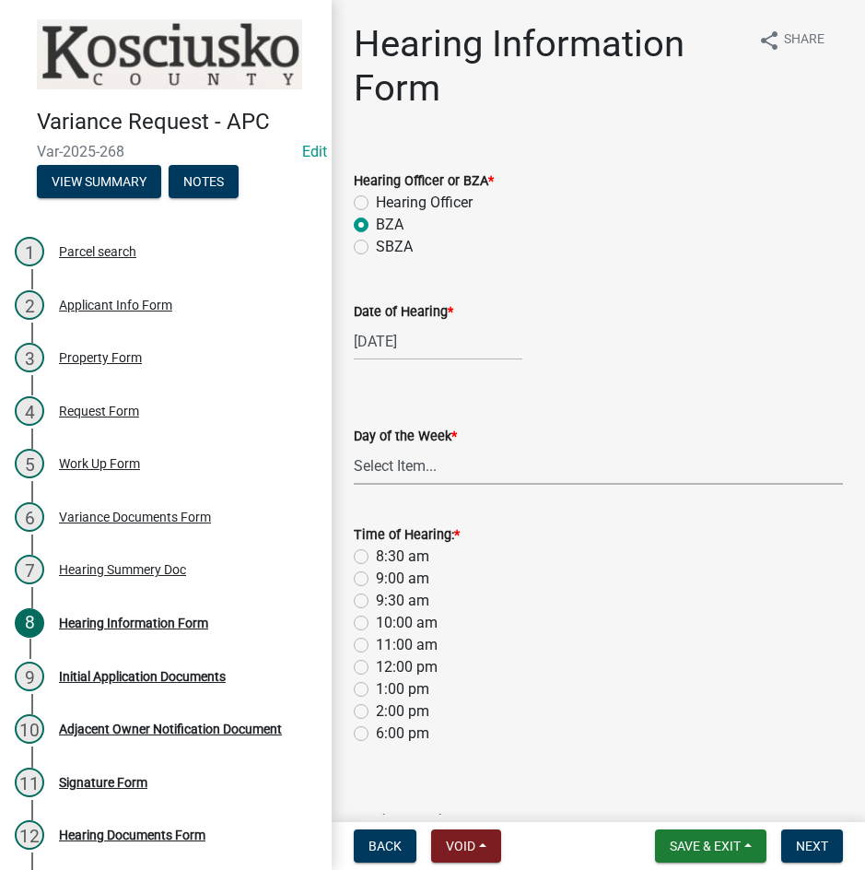
click at [405, 478] on select "Select Item... [DATE] [DATE] [DATE] [DATE] [DATE] [DATE] [DATE]" at bounding box center [598, 466] width 489 height 38
click at [354, 447] on select "Select Item... [DATE] [DATE] [DATE] [DATE] [DATE] [DATE] [DATE]" at bounding box center [598, 466] width 489 height 38
select select "2c42e77b-91e7-4635-824d-3d7e3b59fa99"
click at [376, 583] on label "9:00 am" at bounding box center [402, 579] width 53 height 22
click at [376, 580] on input "9:00 am" at bounding box center [382, 574] width 12 height 12
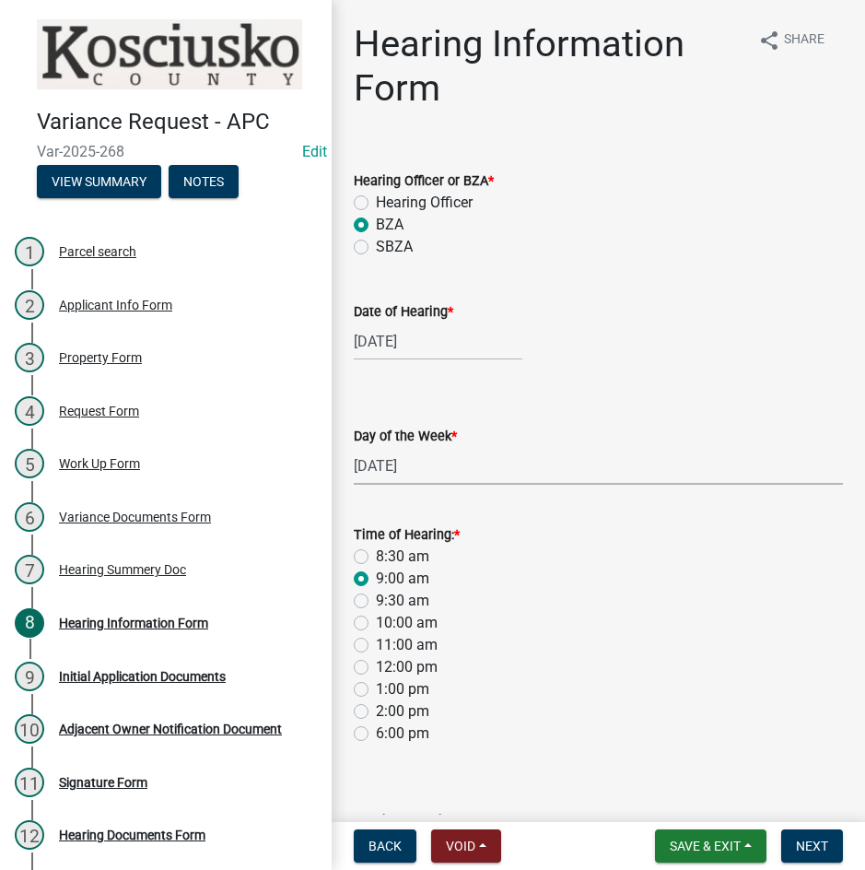
radio input "true"
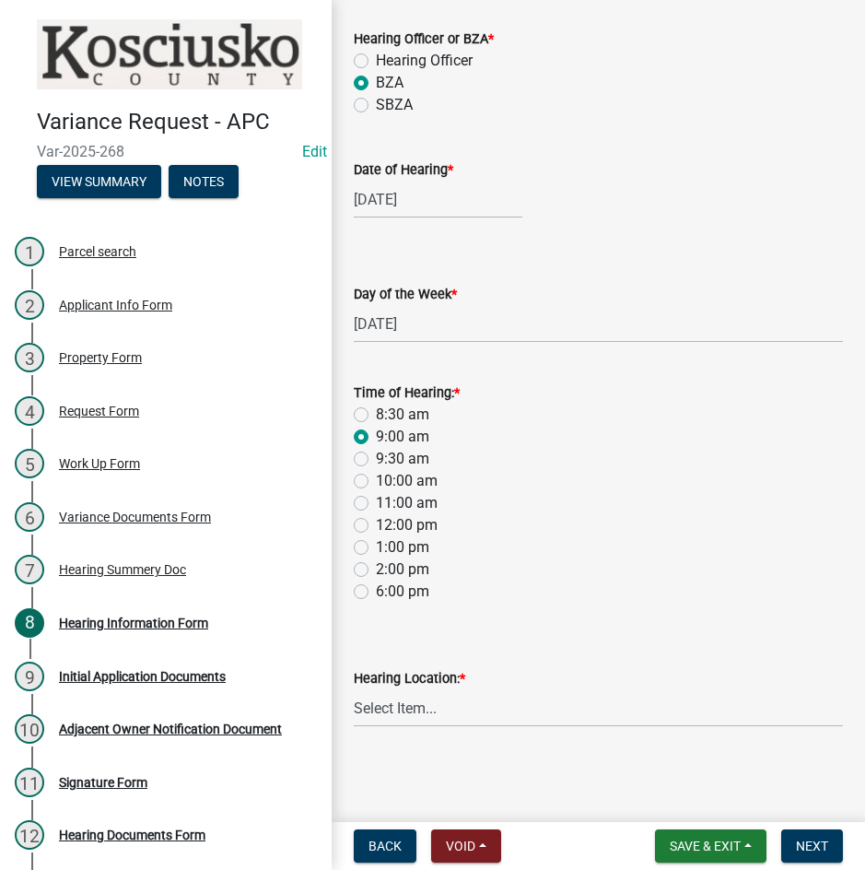
scroll to position [143, 0]
click at [498, 718] on select "Select Item... Area Plan Commission Office - [STREET_ADDRESS][GEOGRAPHIC_DATA] …" at bounding box center [598, 707] width 489 height 38
click at [354, 688] on select "Select Item... Area Plan Commission Office - [STREET_ADDRESS][GEOGRAPHIC_DATA] …" at bounding box center [598, 707] width 489 height 38
select select "9dcac0a2-b0c4-4f3b-8637-840d2209bdca"
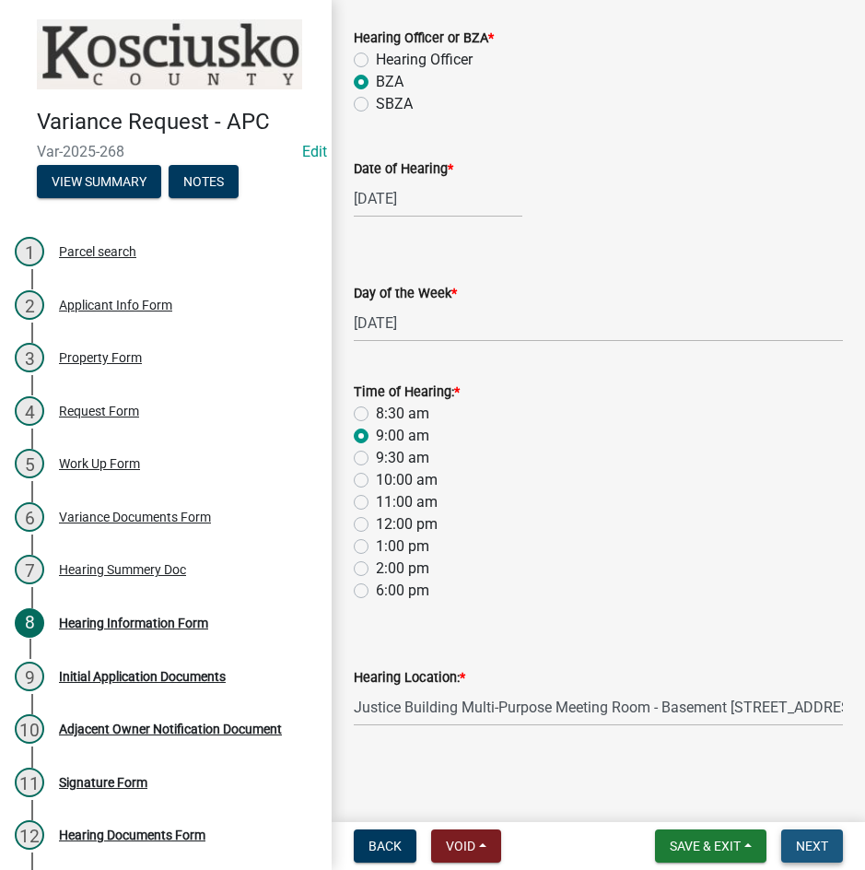
click at [807, 848] on span "Next" at bounding box center [812, 846] width 32 height 15
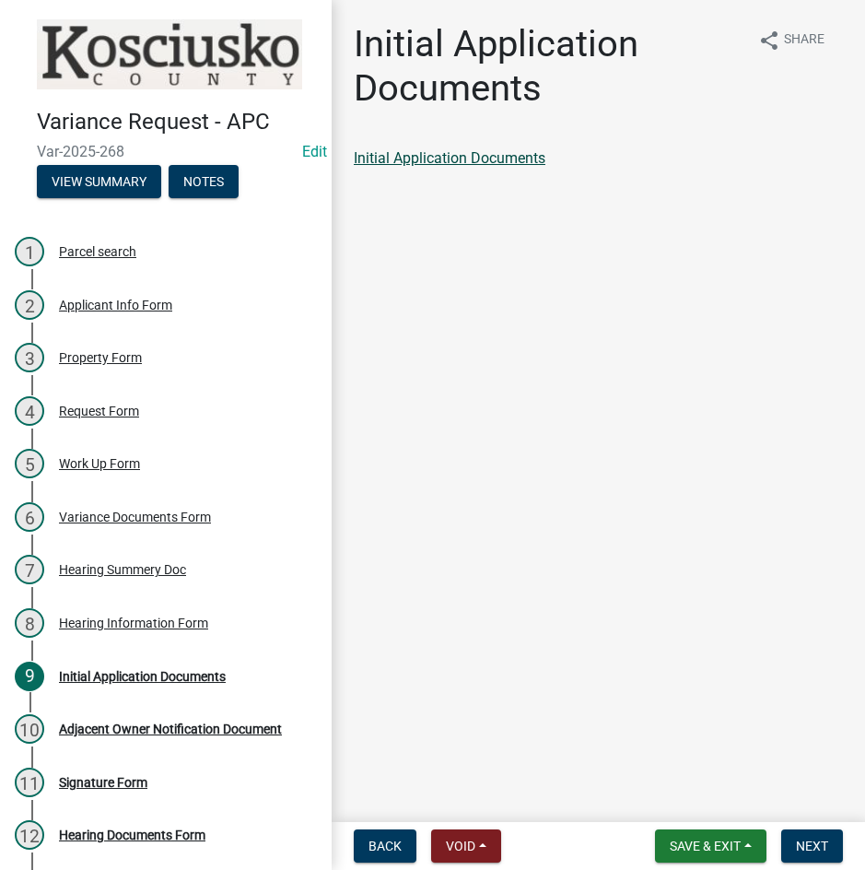
click at [494, 158] on link "Initial Application Documents" at bounding box center [450, 158] width 192 height 18
click at [792, 842] on button "Next" at bounding box center [812, 845] width 62 height 33
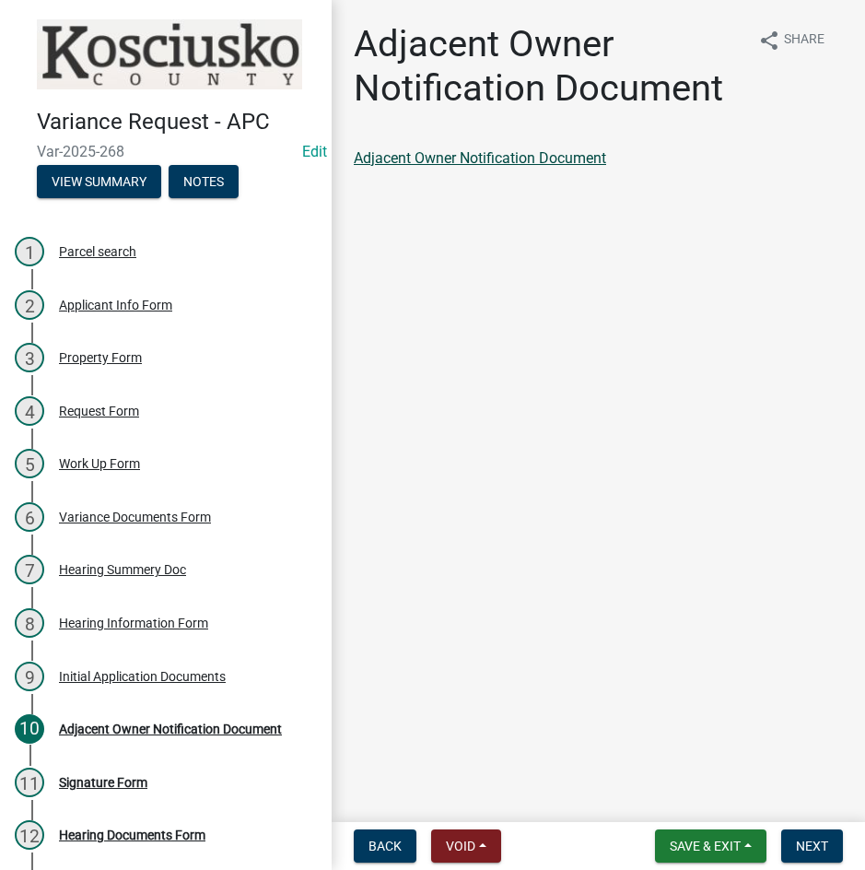
click at [501, 152] on link "Adjacent Owner Notification Document" at bounding box center [480, 158] width 252 height 18
click at [814, 849] on span "Next" at bounding box center [812, 846] width 32 height 15
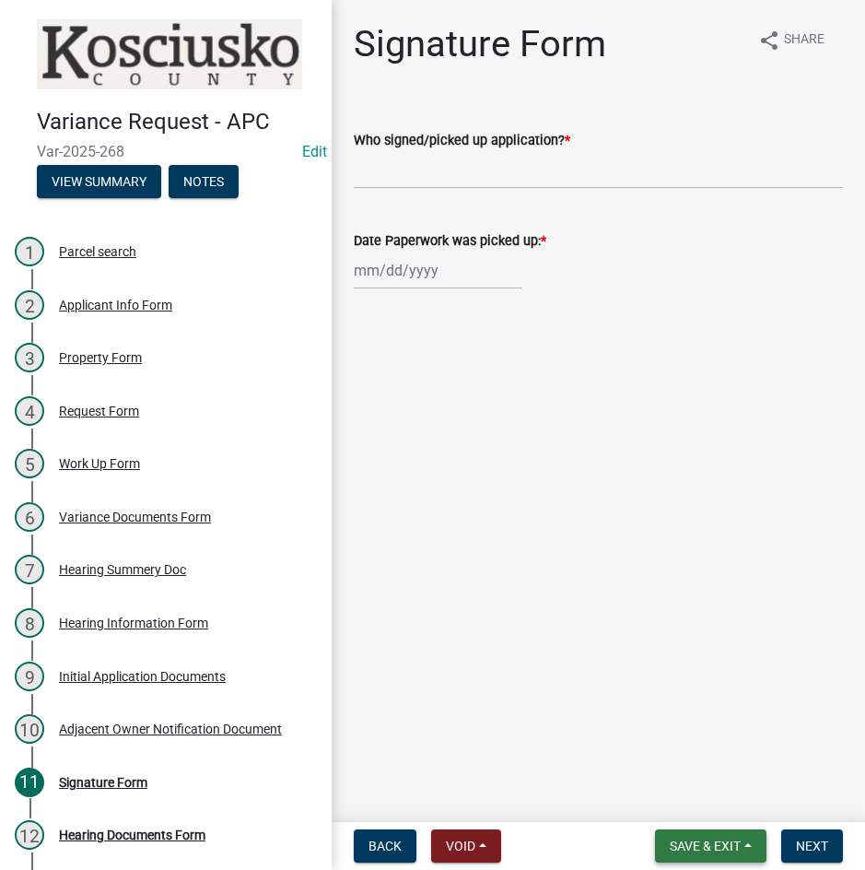
click at [695, 839] on span "Save & Exit" at bounding box center [705, 846] width 71 height 15
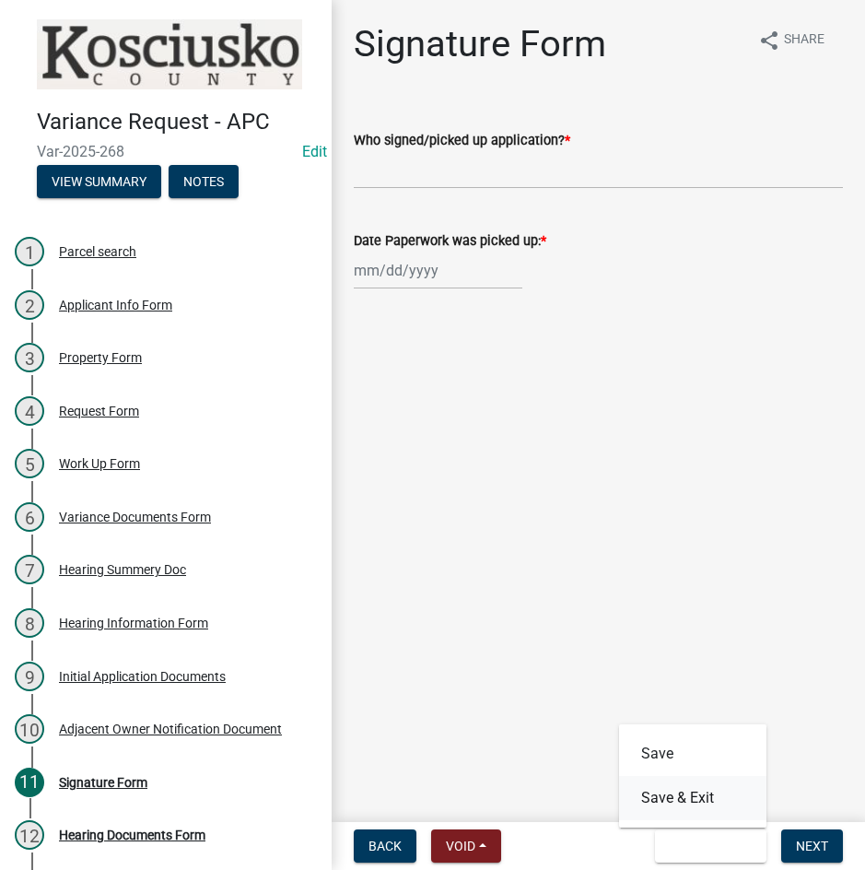
click at [698, 800] on button "Save & Exit" at bounding box center [692, 798] width 147 height 44
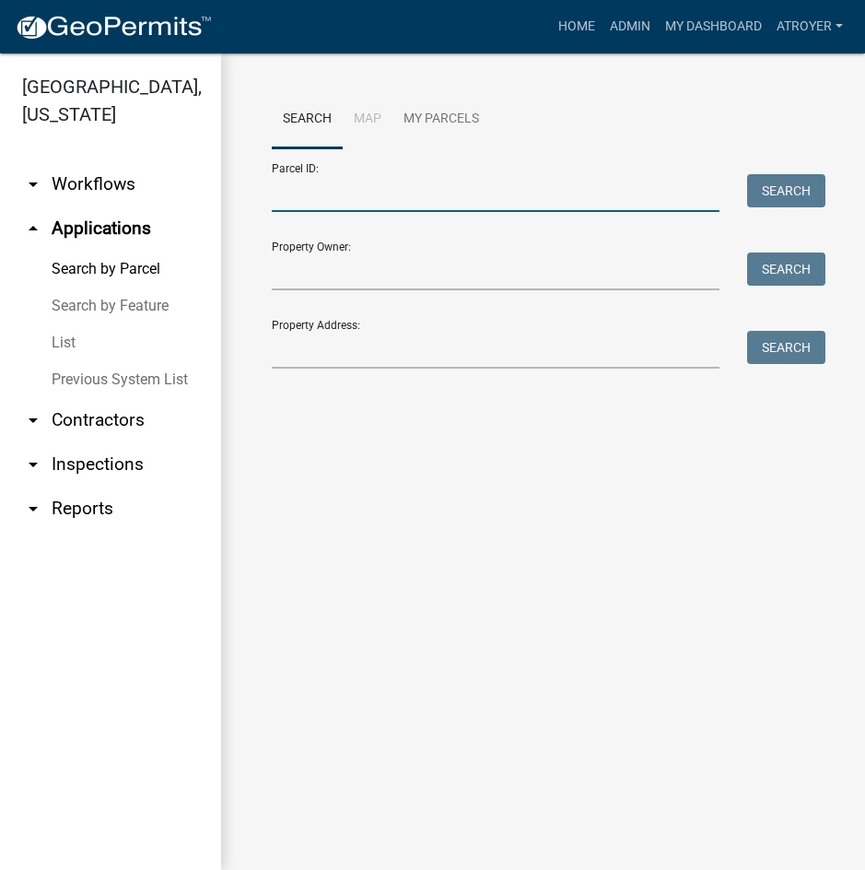
click at [456, 189] on input "Parcel ID:" at bounding box center [496, 193] width 448 height 38
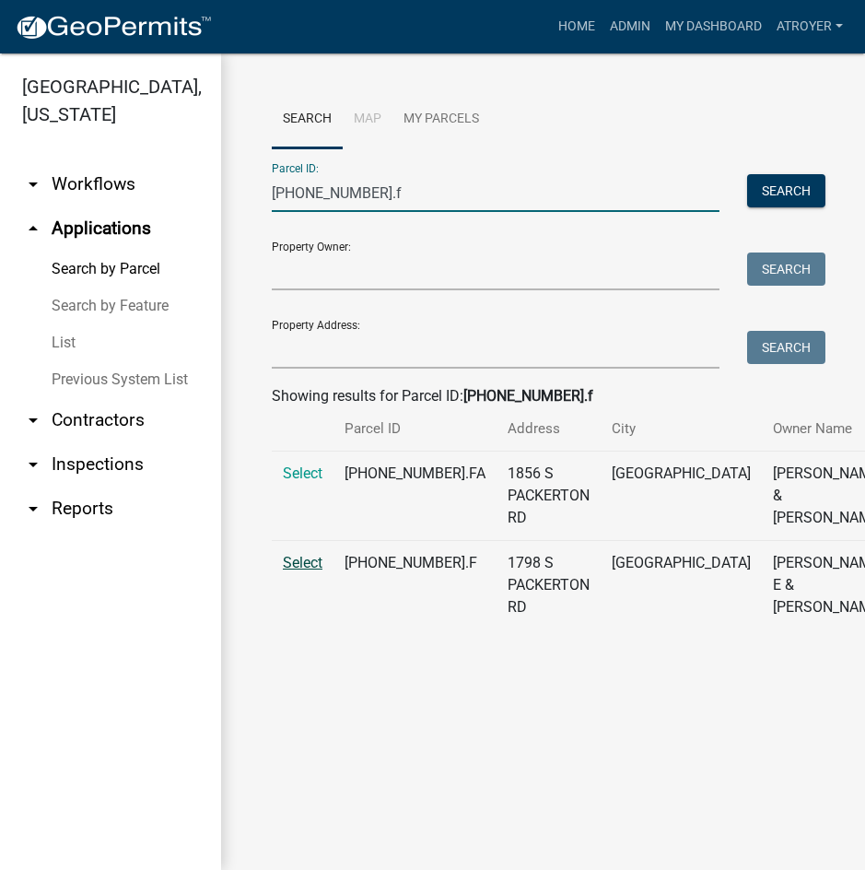
type input "[PHONE_NUMBER].f"
click at [304, 571] on span "Select" at bounding box center [303, 563] width 40 height 18
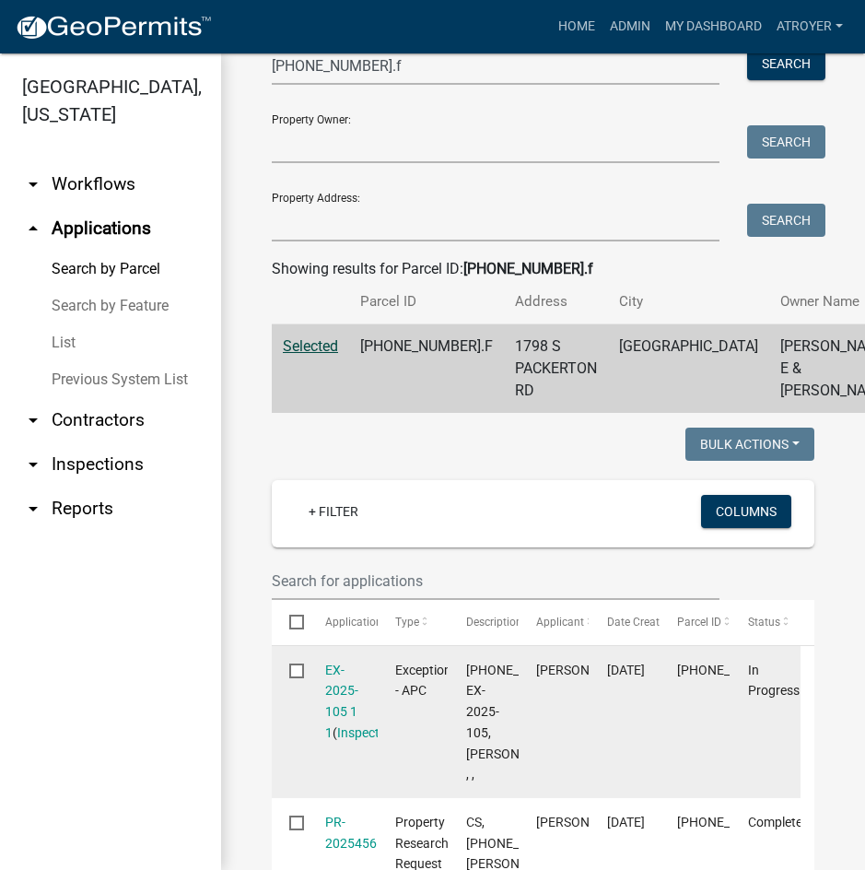
scroll to position [369, 0]
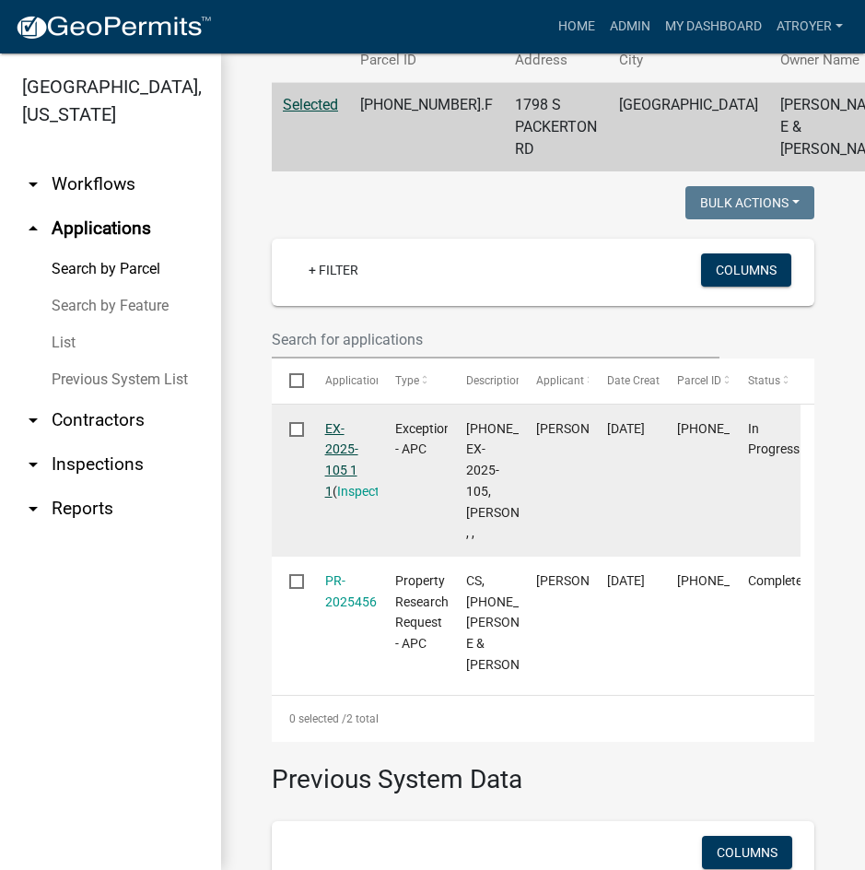
click at [335, 491] on link "EX-2025-105 1 1" at bounding box center [341, 459] width 33 height 77
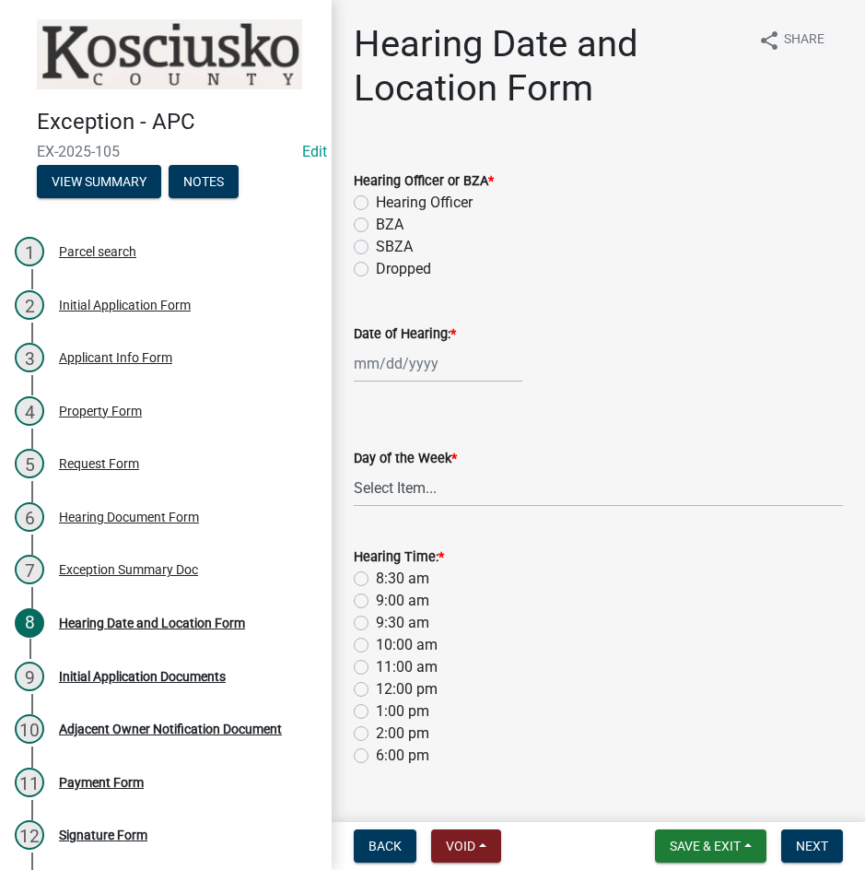
click at [376, 222] on label "BZA" at bounding box center [390, 225] width 28 height 22
click at [376, 222] on input "BZA" at bounding box center [382, 220] width 12 height 12
radio input "true"
click at [425, 362] on div at bounding box center [438, 364] width 169 height 38
select select "9"
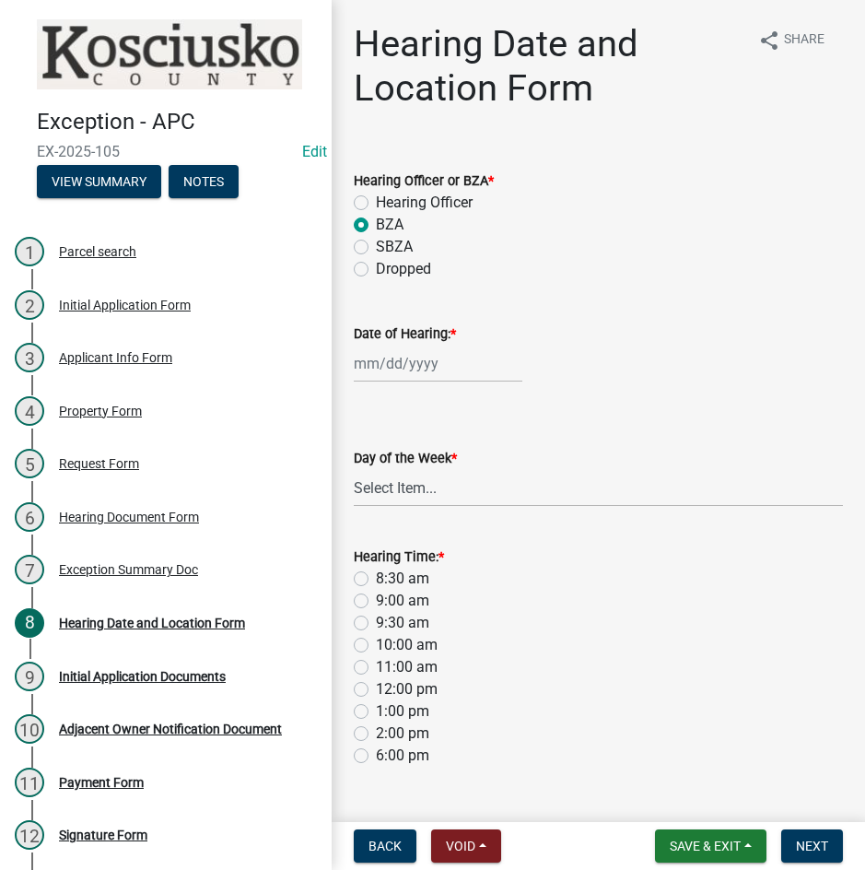
select select "2025"
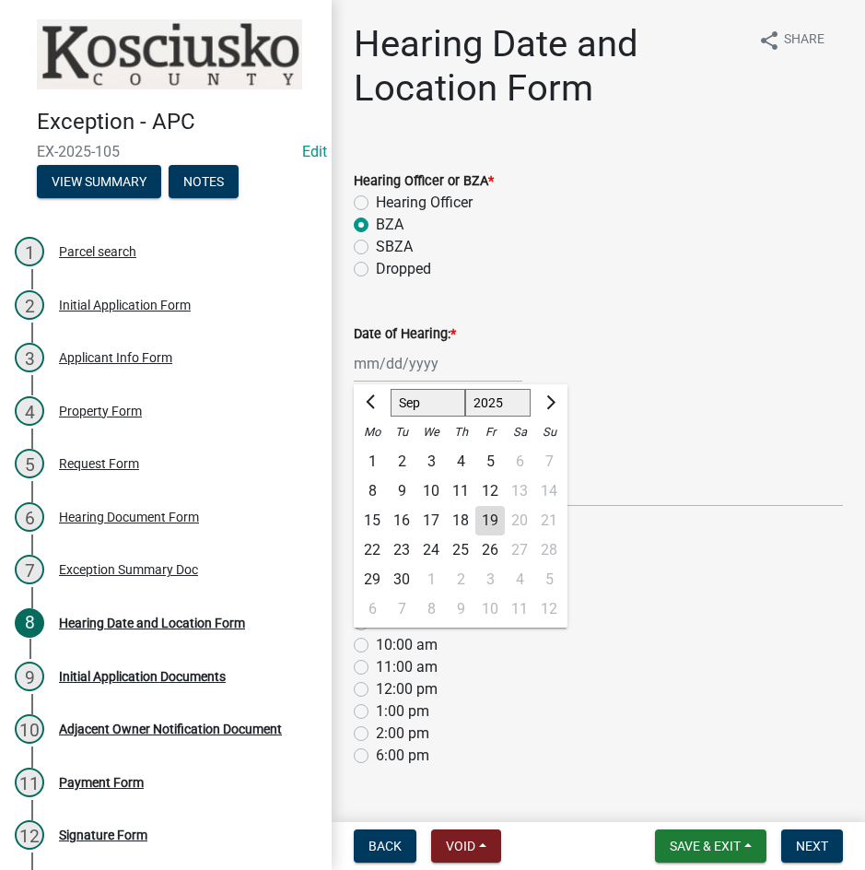
click at [431, 404] on select "Jan Feb Mar Apr May Jun [DATE] Aug Sep Oct Nov Dec" at bounding box center [428, 403] width 75 height 28
select select "10"
click at [391, 389] on select "Jan Feb Mar Apr May Jun [DATE] Aug Sep Oct Nov Dec" at bounding box center [428, 403] width 75 height 28
click at [401, 519] on div "14" at bounding box center [401, 520] width 29 height 29
type input "[DATE]"
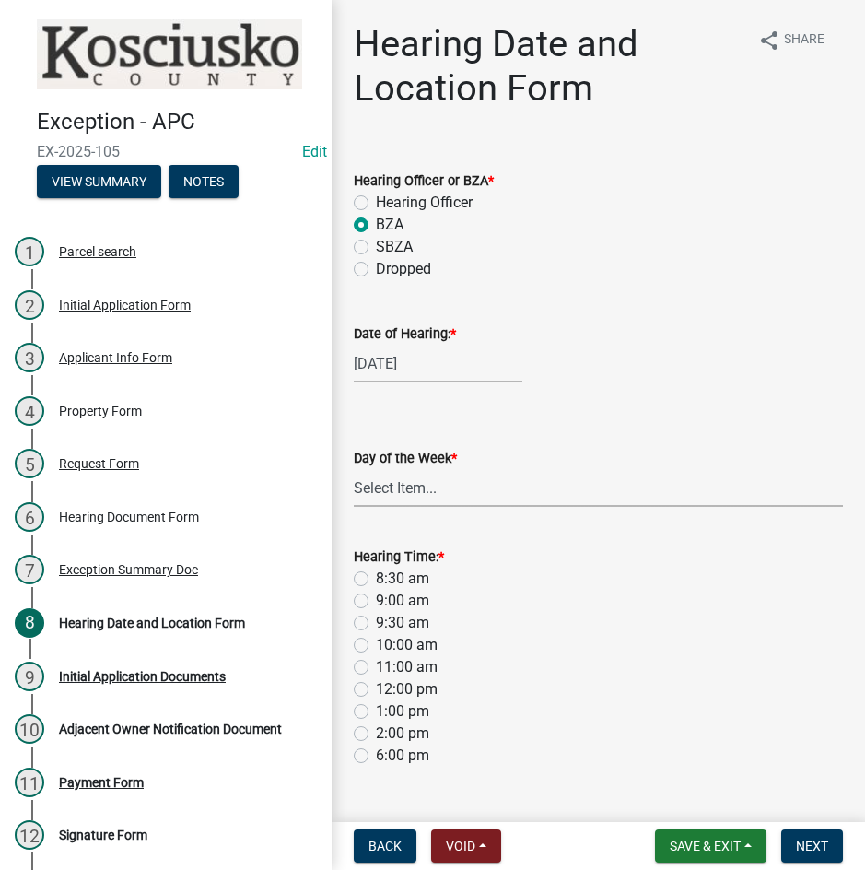
click at [398, 491] on select "Select Item... [DATE] [DATE] [DATE] [DATE] [DATE] [DATE] [DATE]" at bounding box center [598, 488] width 489 height 38
click at [354, 469] on select "Select Item... [DATE] [DATE] [DATE] [DATE] [DATE] [DATE] [DATE]" at bounding box center [598, 488] width 489 height 38
select select "a48e76f8-de41-403b-83ad-1628186786b9"
click at [376, 598] on label "9:00 am" at bounding box center [402, 601] width 53 height 22
click at [376, 598] on input "9:00 am" at bounding box center [382, 596] width 12 height 12
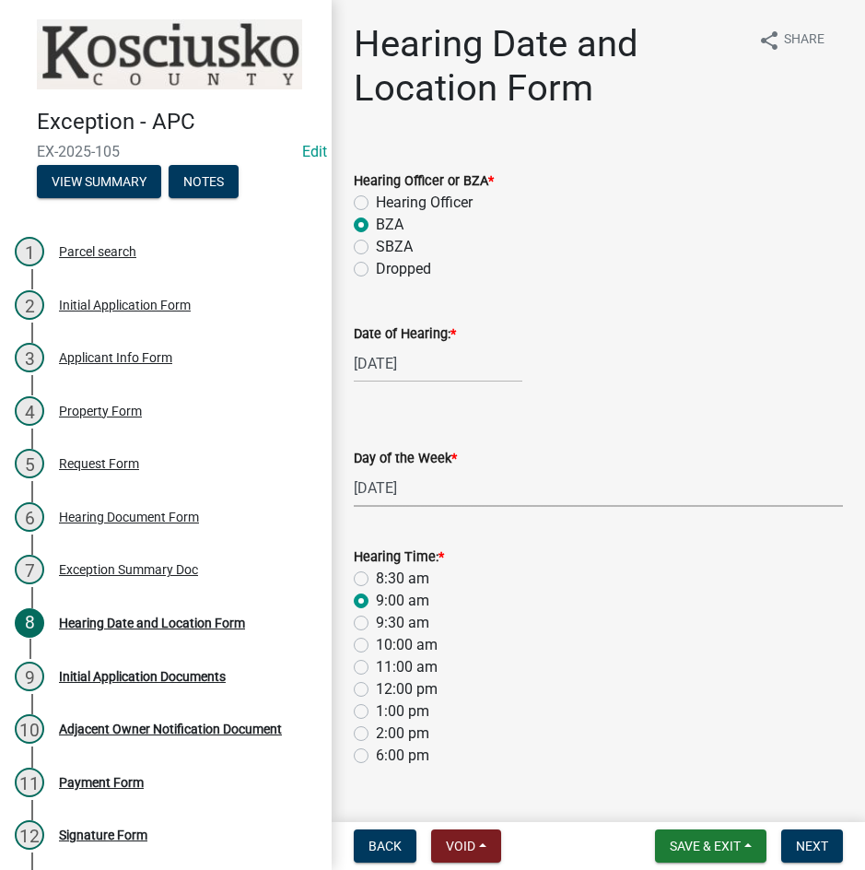
radio input "true"
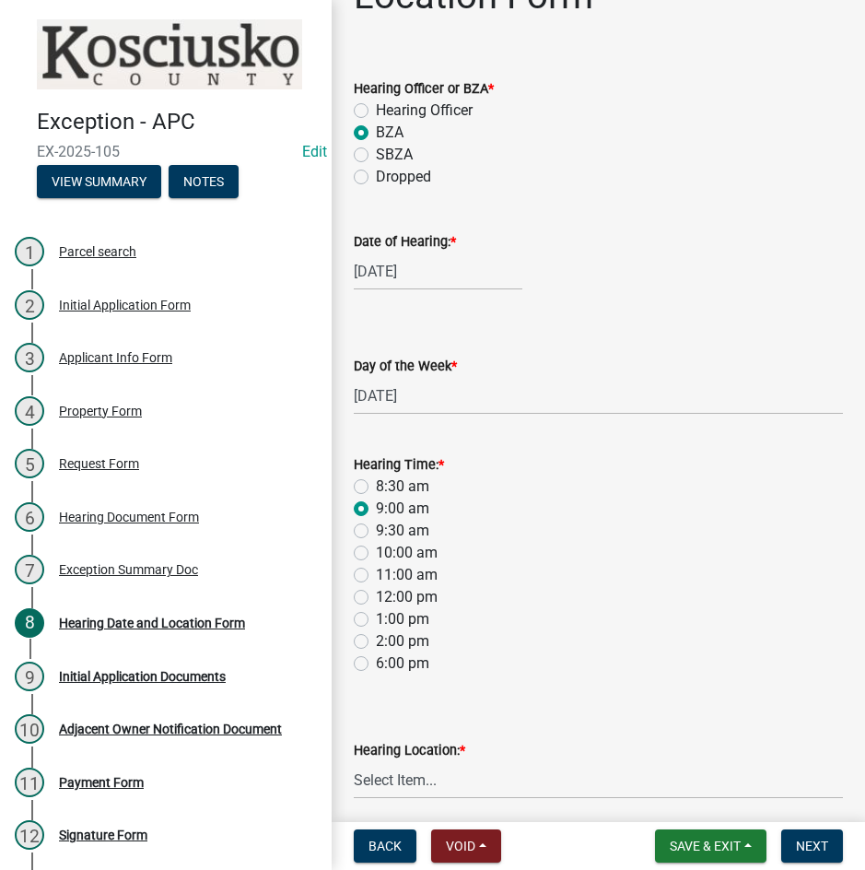
scroll to position [165, 0]
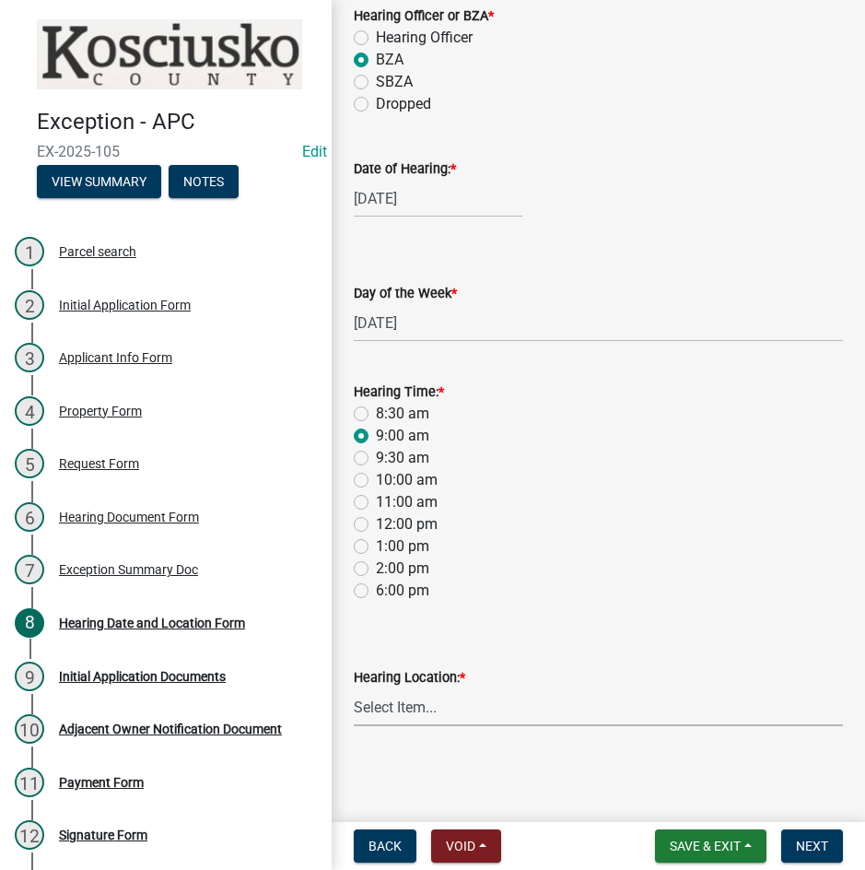
click at [461, 718] on select "Select Item... Area Plan Commission Office - [STREET_ADDRESS][GEOGRAPHIC_DATA] …" at bounding box center [598, 707] width 489 height 38
click at [354, 688] on select "Select Item... Area Plan Commission Office - [STREET_ADDRESS][GEOGRAPHIC_DATA] …" at bounding box center [598, 707] width 489 height 38
select select "9dcac0a2-b0c4-4f3b-8637-840d2209bdca"
click at [804, 844] on span "Next" at bounding box center [812, 846] width 32 height 15
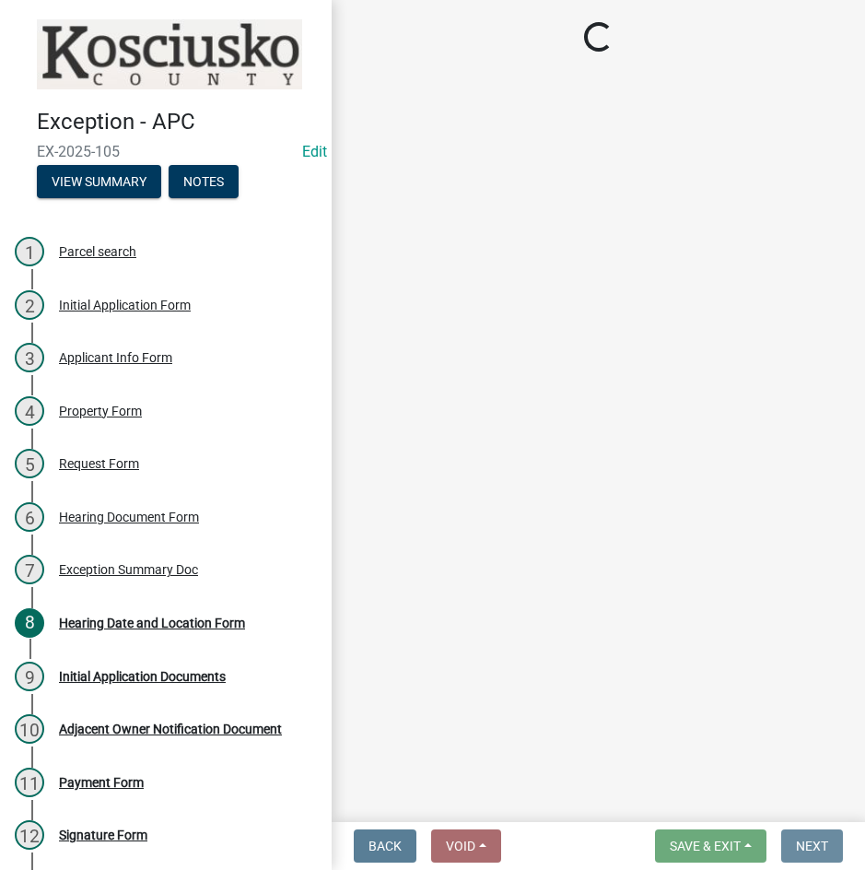
scroll to position [0, 0]
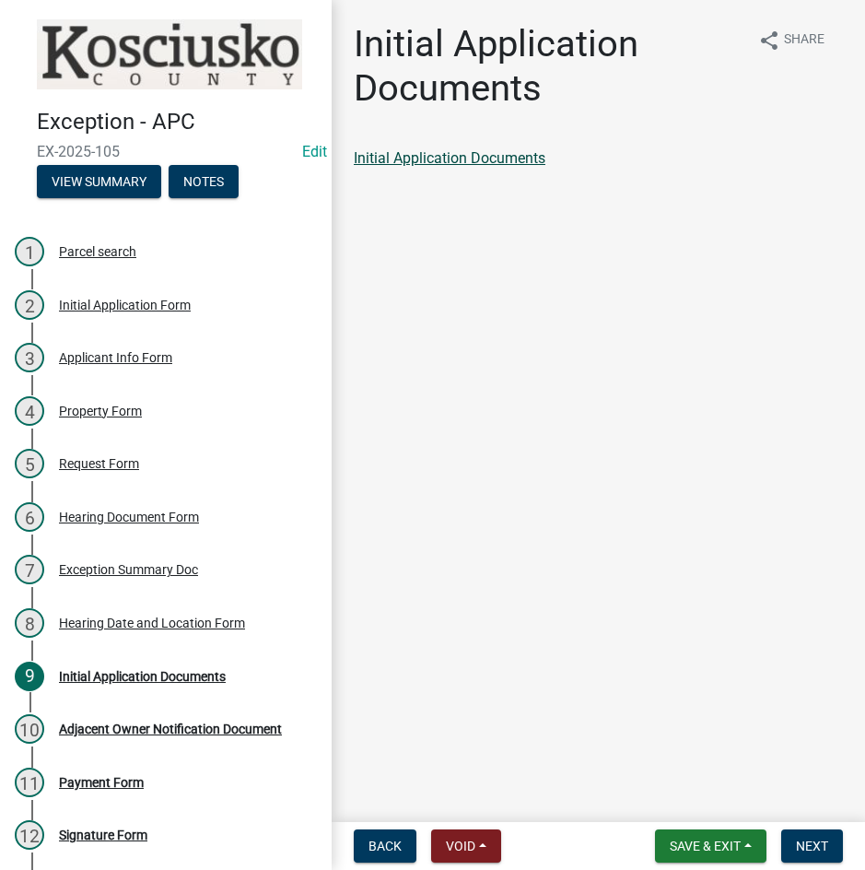
click at [441, 157] on link "Initial Application Documents" at bounding box center [450, 158] width 192 height 18
click at [811, 851] on span "Next" at bounding box center [812, 846] width 32 height 15
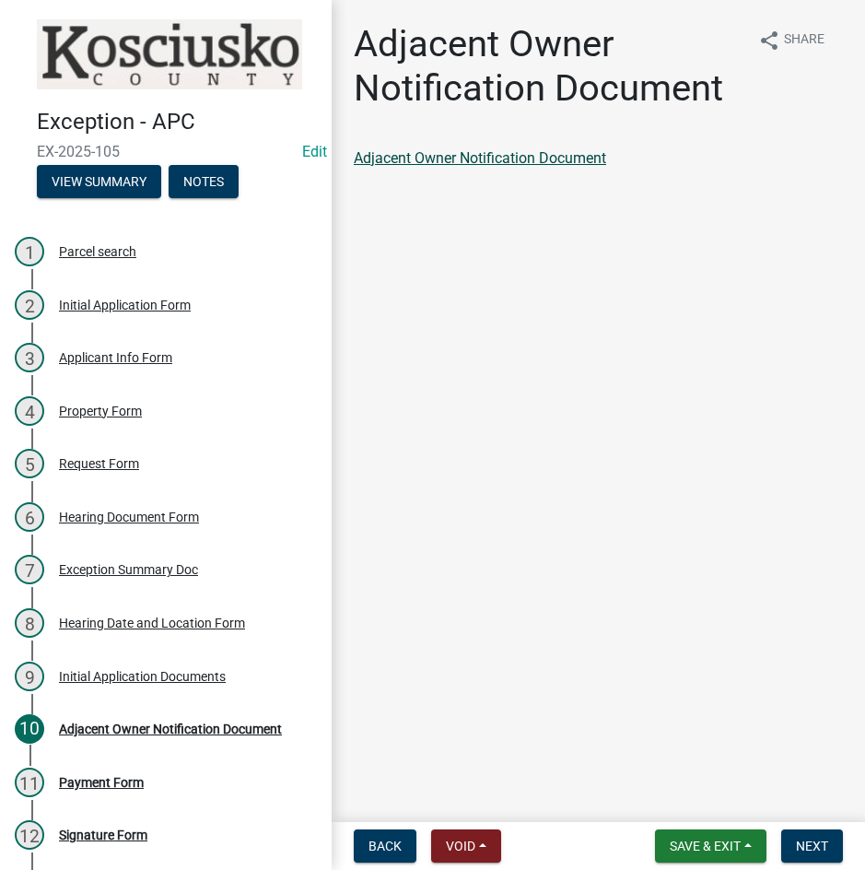
click at [470, 151] on link "Adjacent Owner Notification Document" at bounding box center [480, 158] width 252 height 18
click at [808, 850] on span "Next" at bounding box center [812, 846] width 32 height 15
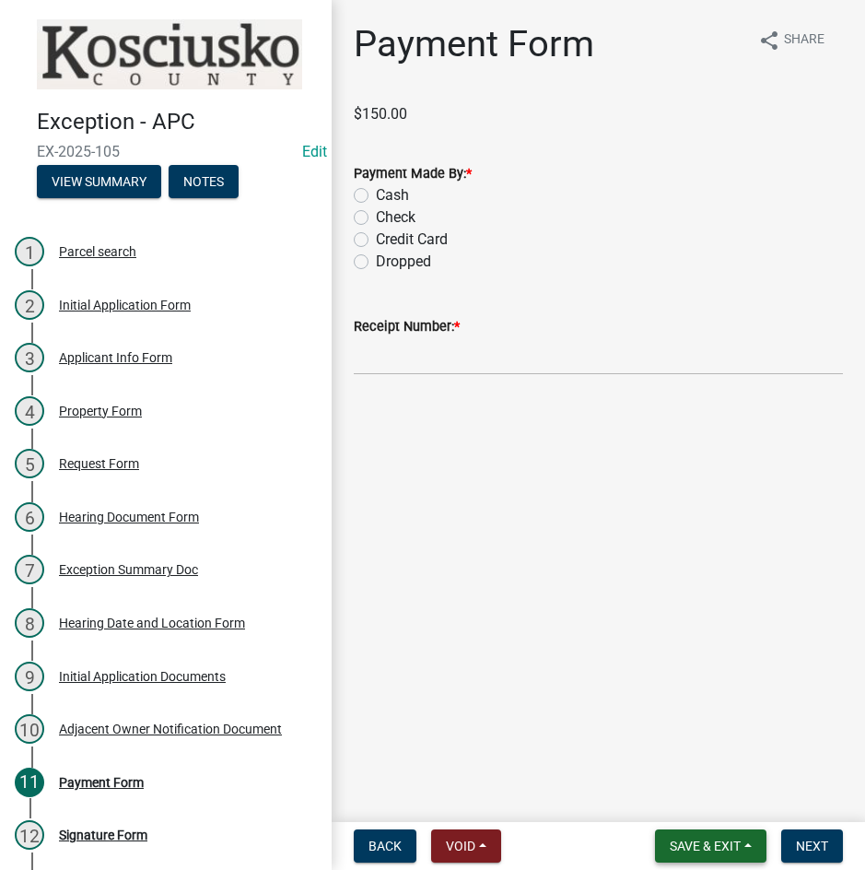
click at [706, 846] on span "Save & Exit" at bounding box center [705, 846] width 71 height 15
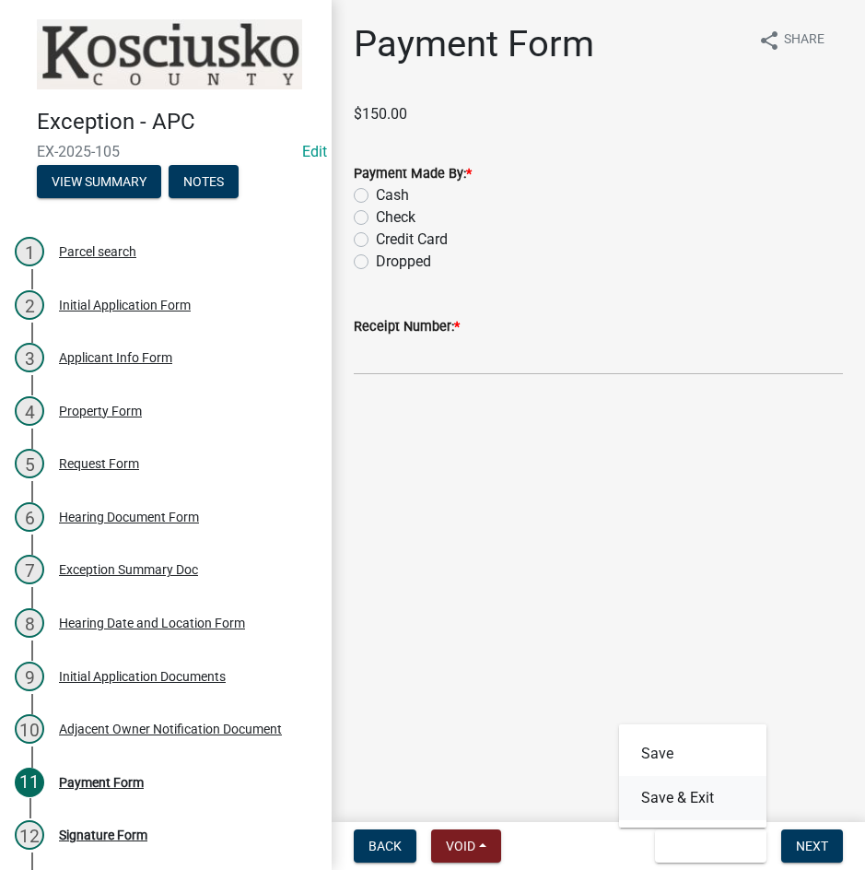
click at [704, 797] on button "Save & Exit" at bounding box center [692, 798] width 147 height 44
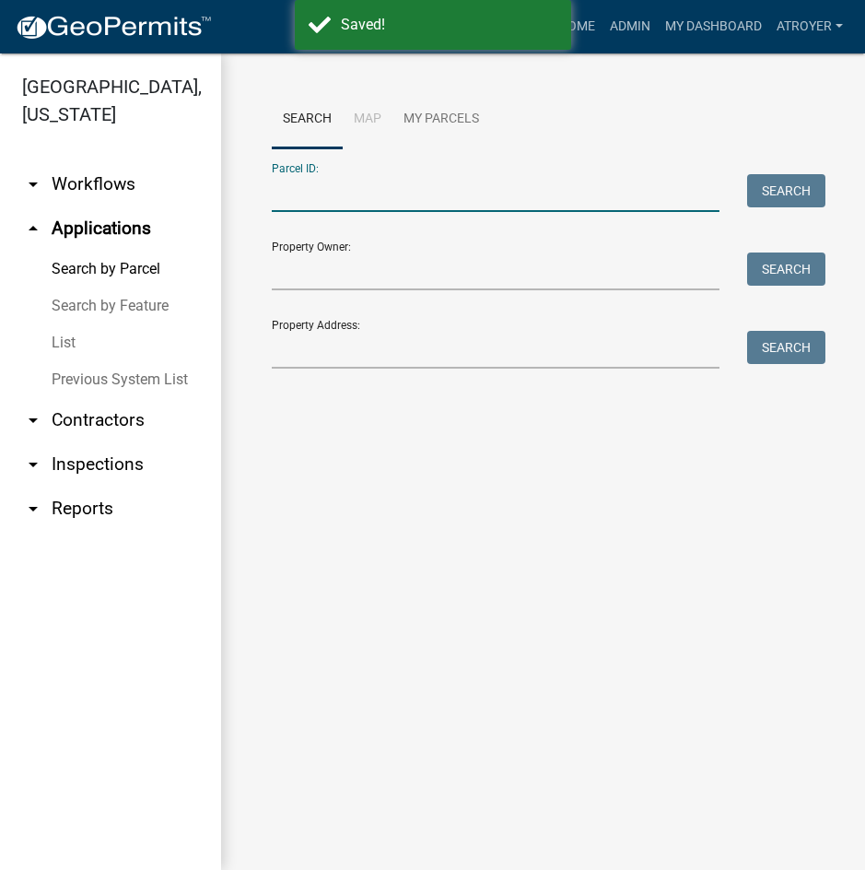
click at [454, 195] on input "Parcel ID:" at bounding box center [496, 193] width 448 height 38
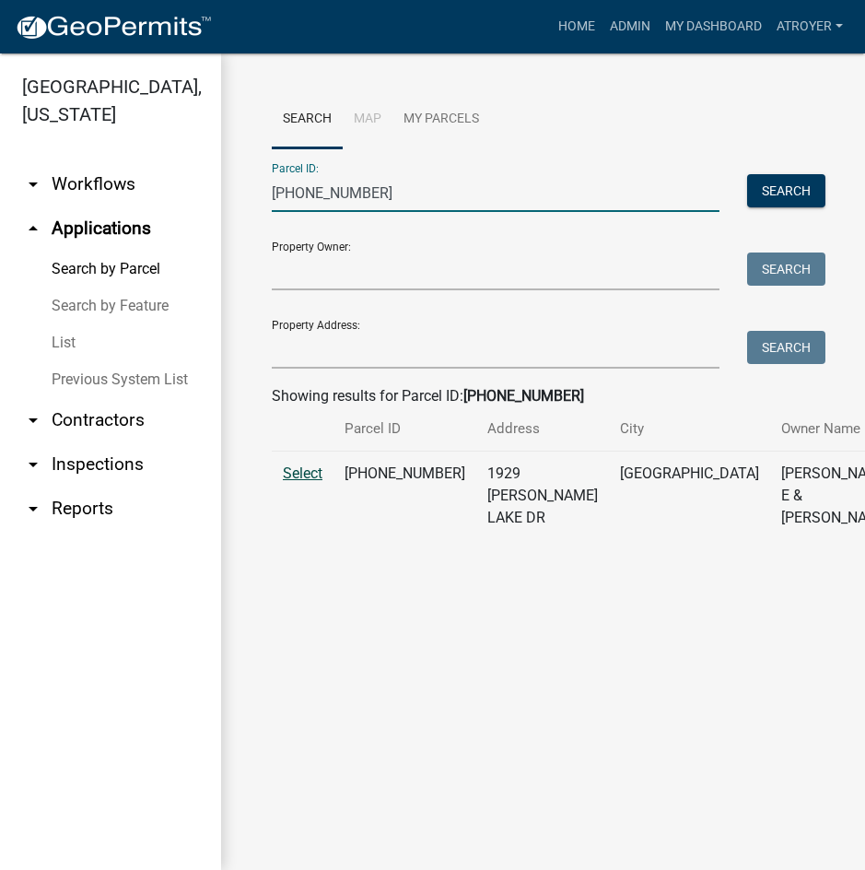
type input "[PHONE_NUMBER]"
click at [303, 482] on span "Select" at bounding box center [303, 473] width 40 height 18
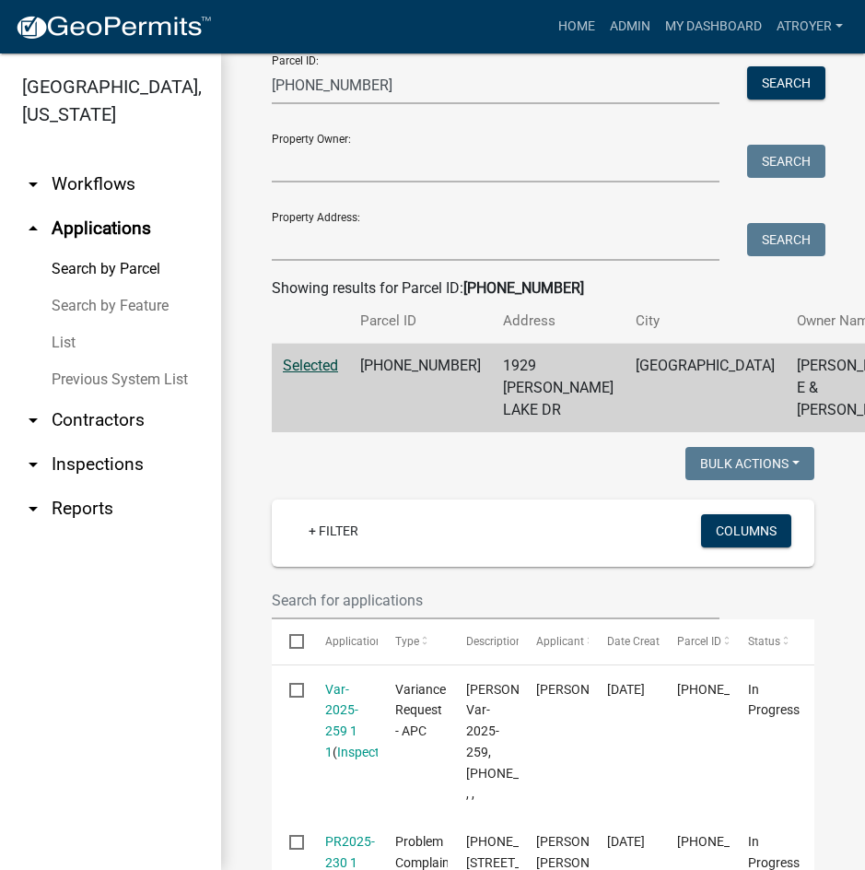
scroll to position [276, 0]
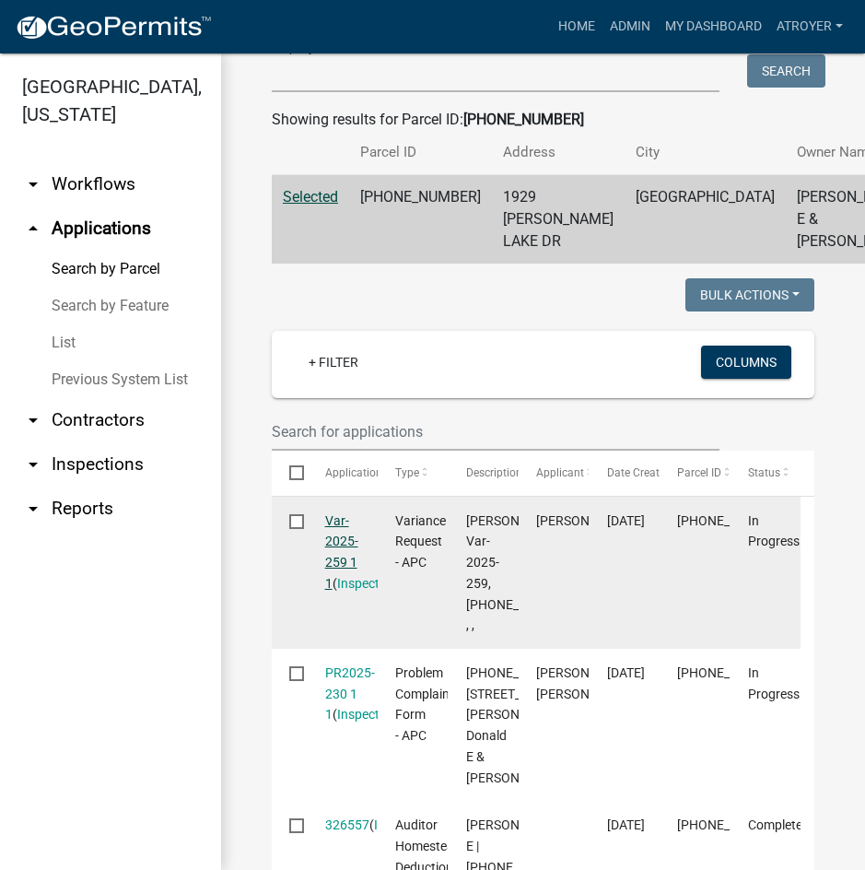
click at [338, 582] on link "Var-2025-259 1 1" at bounding box center [341, 551] width 33 height 77
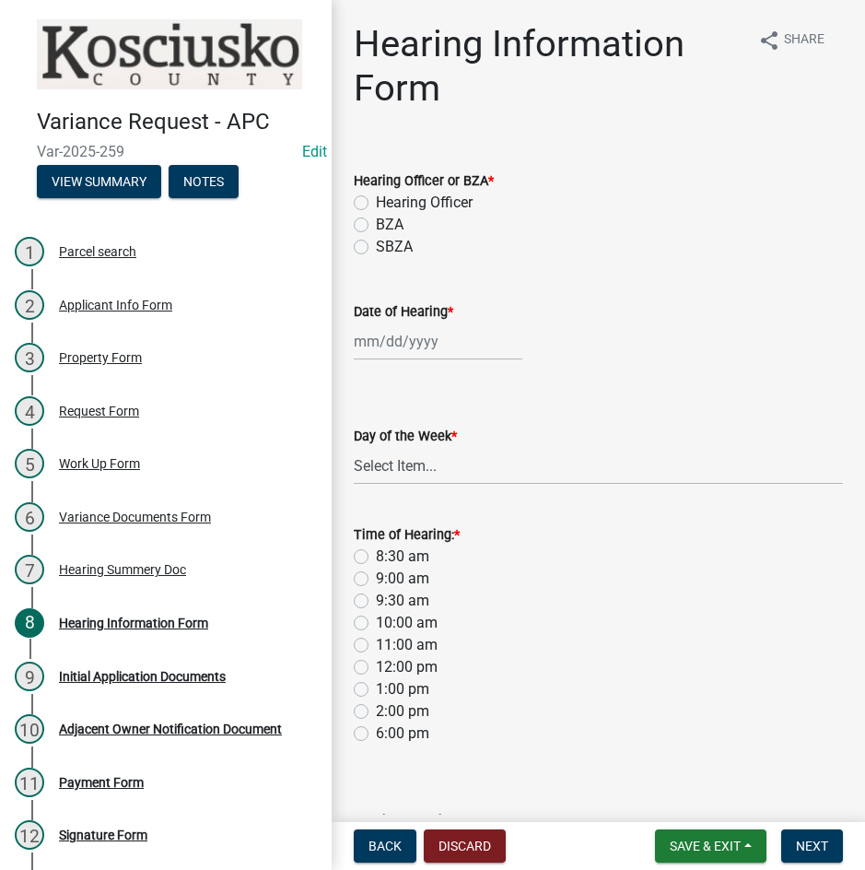
click at [361, 232] on div "BZA" at bounding box center [598, 225] width 489 height 22
click at [376, 229] on label "BZA" at bounding box center [390, 225] width 28 height 22
click at [376, 226] on input "BZA" at bounding box center [382, 220] width 12 height 12
radio input "true"
click at [418, 343] on div at bounding box center [438, 342] width 169 height 38
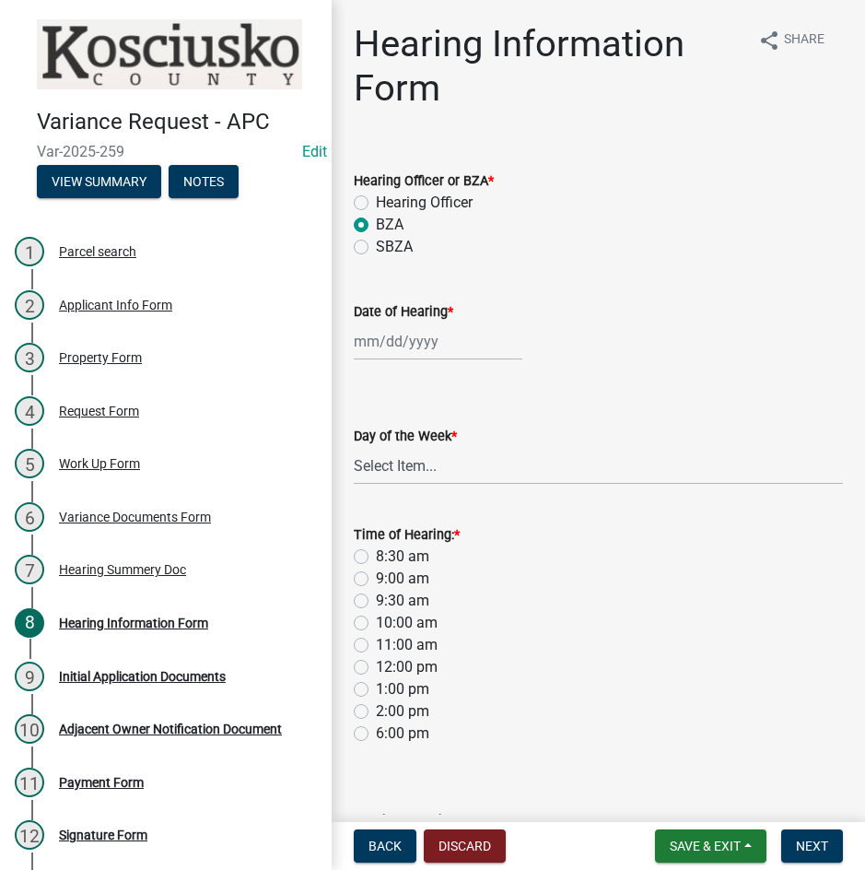
select select "9"
select select "2025"
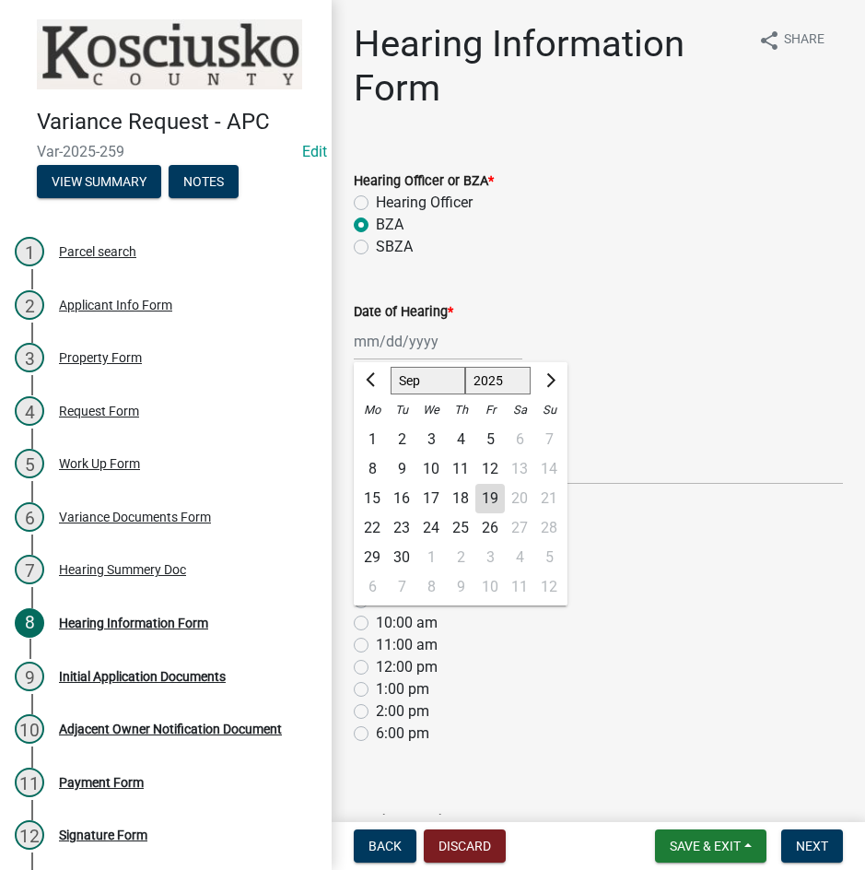
click at [422, 377] on select "Jan Feb Mar Apr May Jun [DATE] Aug Sep Oct Nov Dec" at bounding box center [428, 381] width 75 height 28
select select "10"
click at [391, 367] on select "Jan Feb Mar Apr May Jun [DATE] Aug Sep Oct Nov Dec" at bounding box center [428, 381] width 75 height 28
click at [396, 498] on div "14" at bounding box center [401, 498] width 29 height 29
type input "[DATE]"
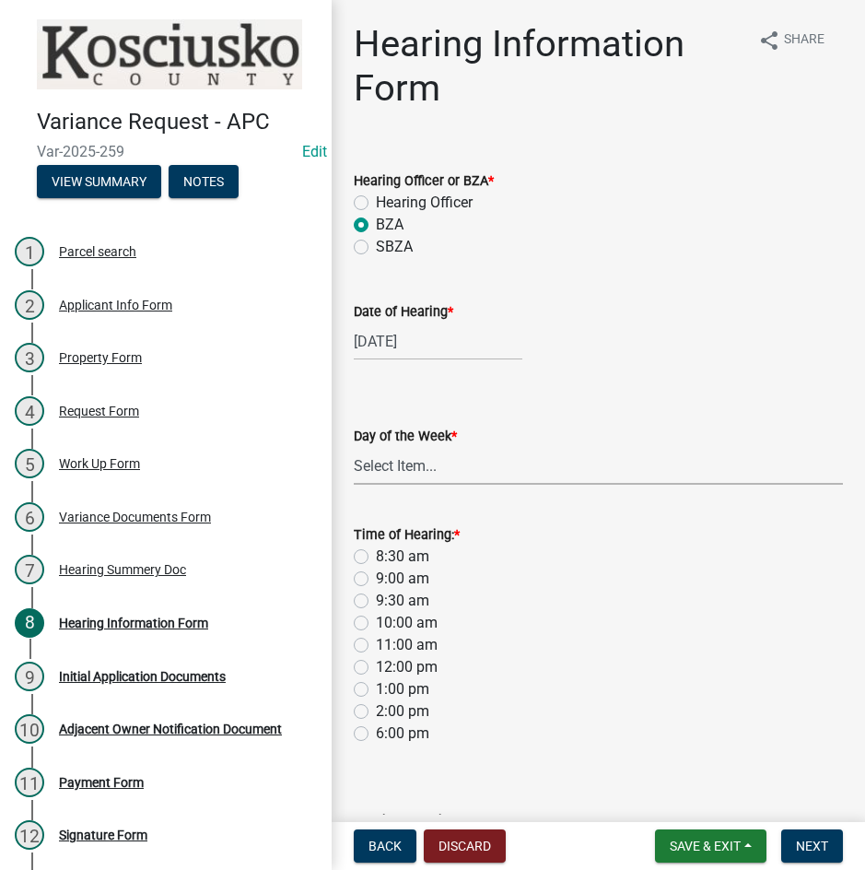
click at [406, 469] on select "Select Item... [DATE] [DATE] [DATE] [DATE] [DATE] [DATE] [DATE]" at bounding box center [598, 466] width 489 height 38
click at [354, 447] on select "Select Item... [DATE] [DATE] [DATE] [DATE] [DATE] [DATE] [DATE]" at bounding box center [598, 466] width 489 height 38
select select "2c42e77b-91e7-4635-824d-3d7e3b59fa99"
click at [376, 575] on label "9:00 am" at bounding box center [402, 579] width 53 height 22
click at [376, 575] on input "9:00 am" at bounding box center [382, 574] width 12 height 12
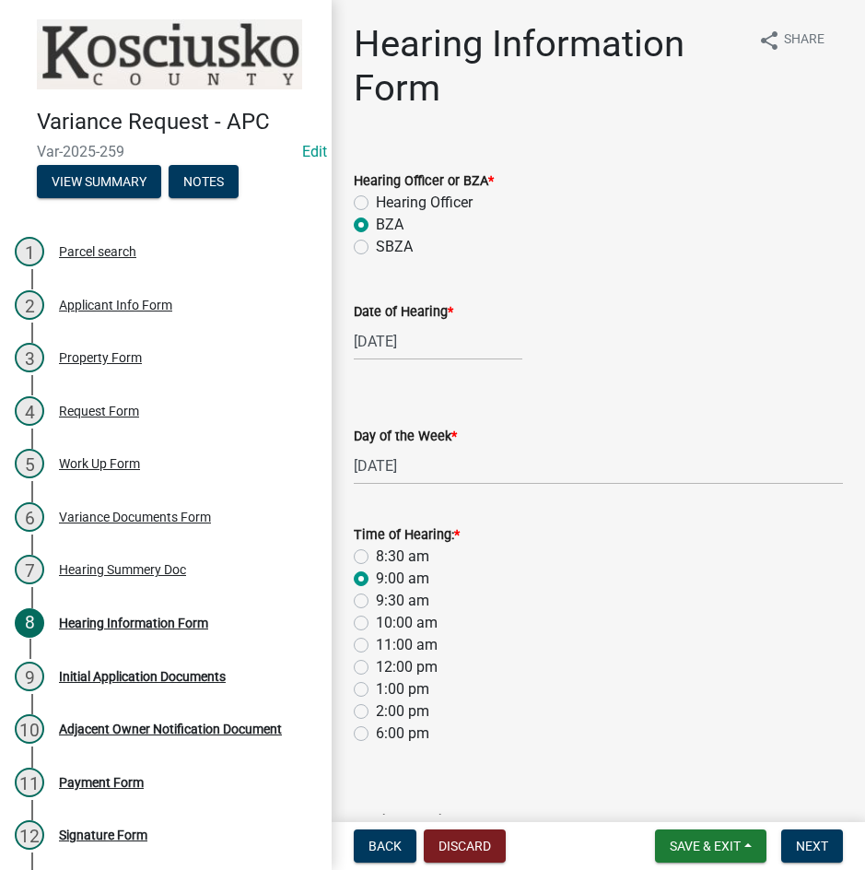
radio input "true"
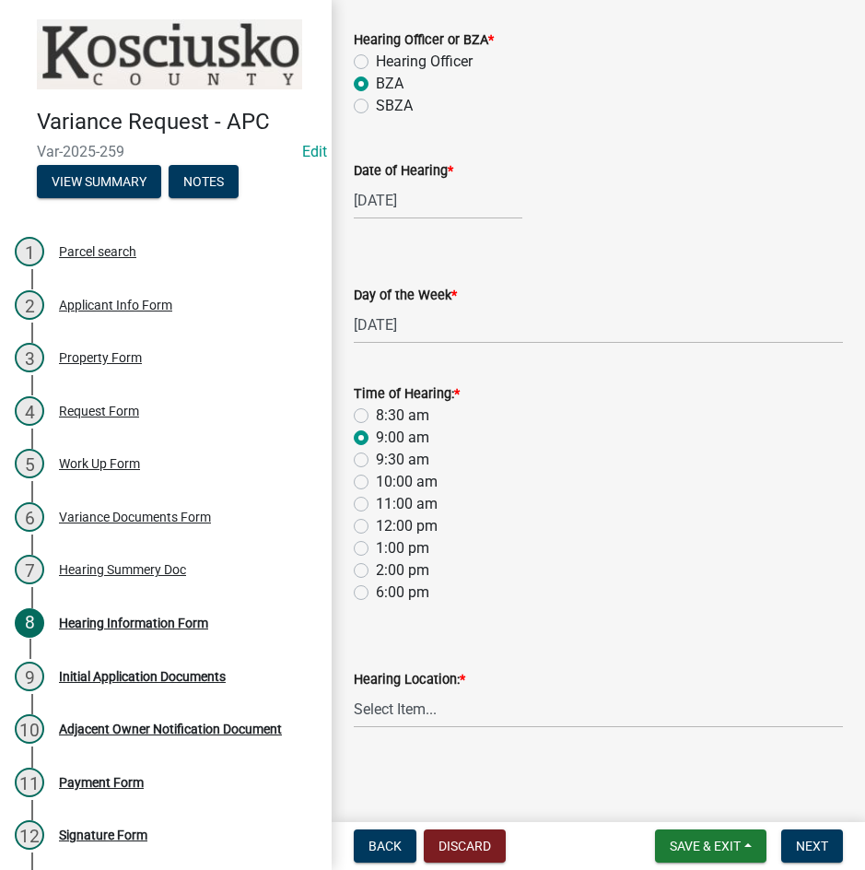
scroll to position [143, 0]
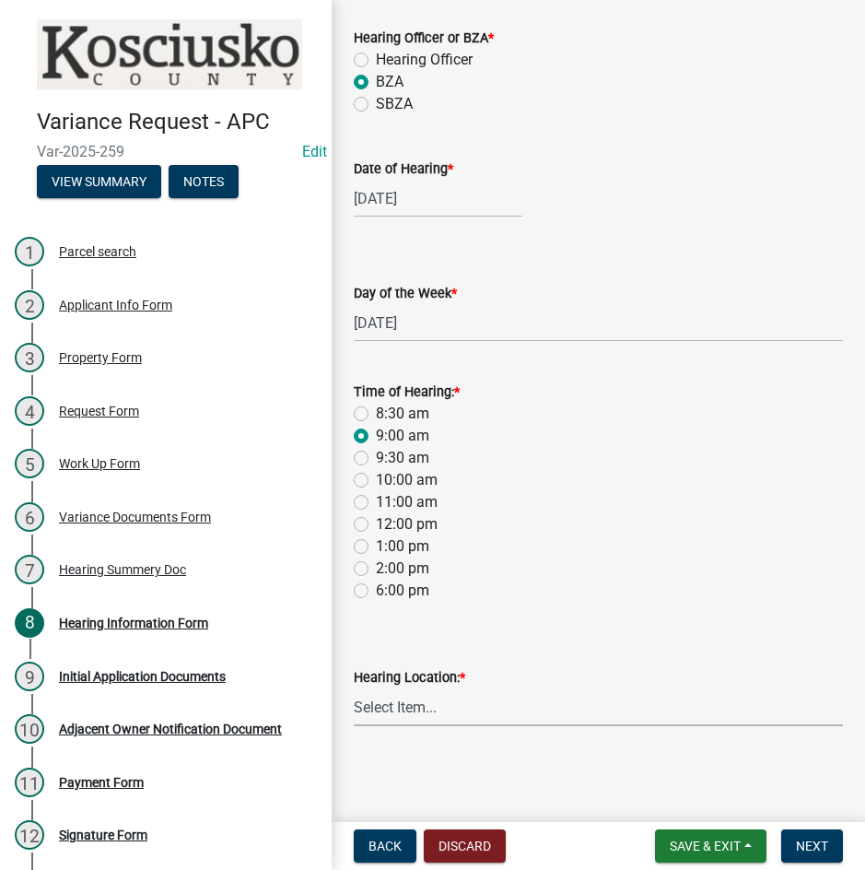
click at [459, 712] on select "Select Item... Area Plan Commission Office - [STREET_ADDRESS][GEOGRAPHIC_DATA] …" at bounding box center [598, 707] width 489 height 38
click at [354, 688] on select "Select Item... Area Plan Commission Office - [STREET_ADDRESS][GEOGRAPHIC_DATA] …" at bounding box center [598, 707] width 489 height 38
select select "9dcac0a2-b0c4-4f3b-8637-840d2209bdca"
click at [805, 844] on span "Next" at bounding box center [812, 846] width 32 height 15
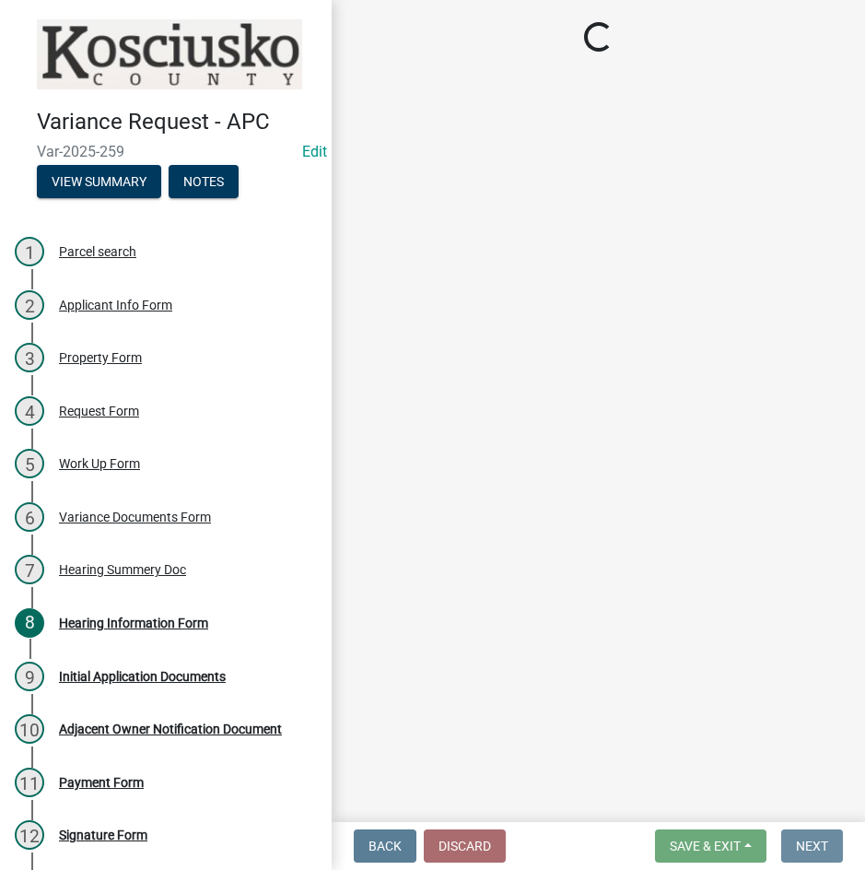
scroll to position [0, 0]
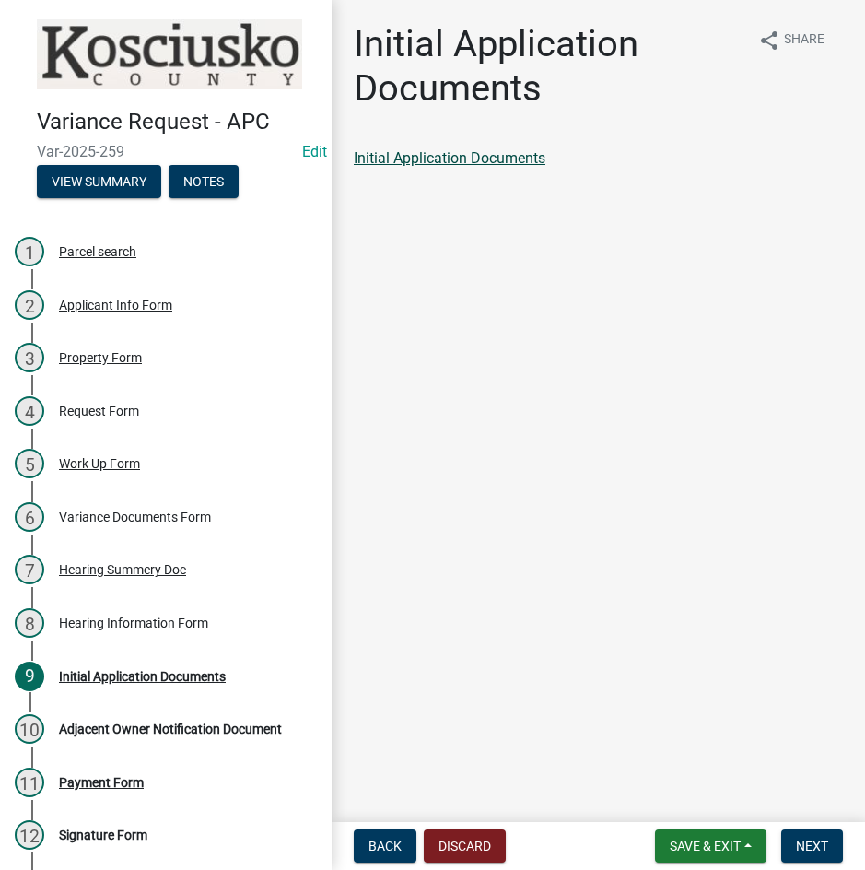
click at [472, 159] on link "Initial Application Documents" at bounding box center [450, 158] width 192 height 18
click at [812, 845] on span "Next" at bounding box center [812, 846] width 32 height 15
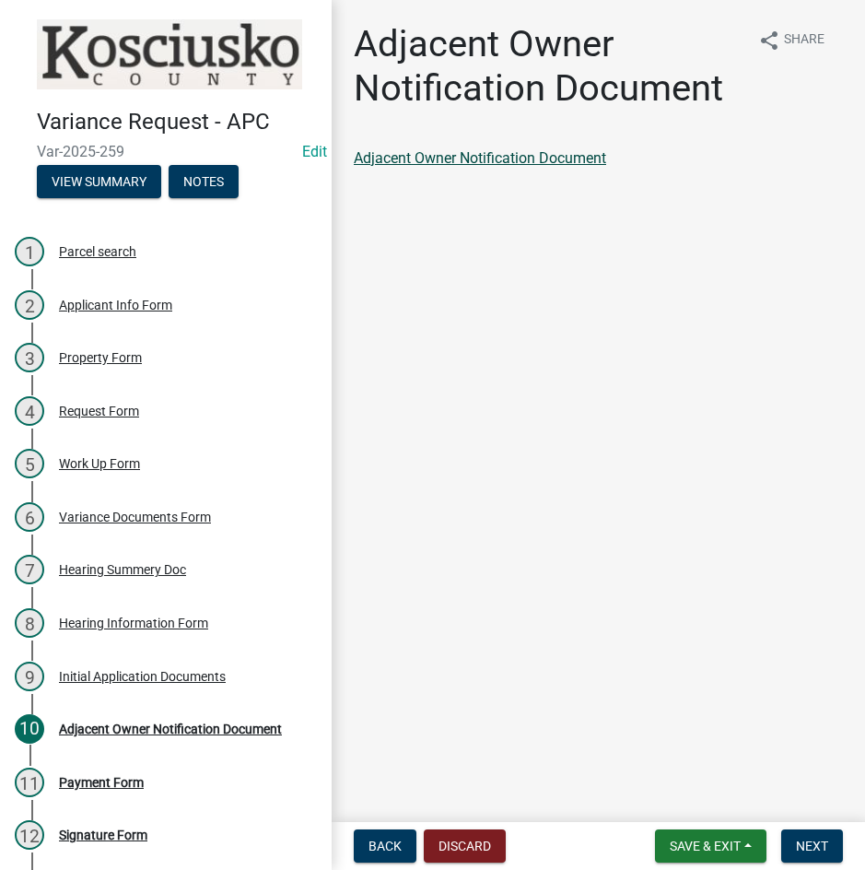
click at [511, 158] on link "Adjacent Owner Notification Document" at bounding box center [480, 158] width 252 height 18
click at [804, 845] on span "Next" at bounding box center [812, 846] width 32 height 15
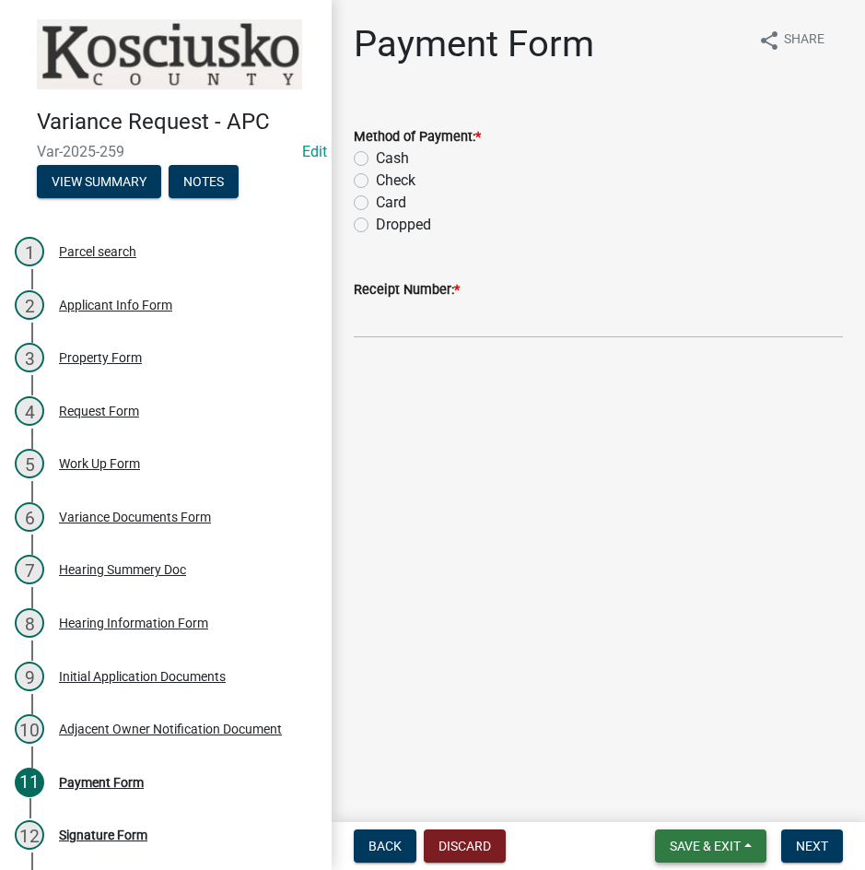
click at [698, 839] on span "Save & Exit" at bounding box center [705, 846] width 71 height 15
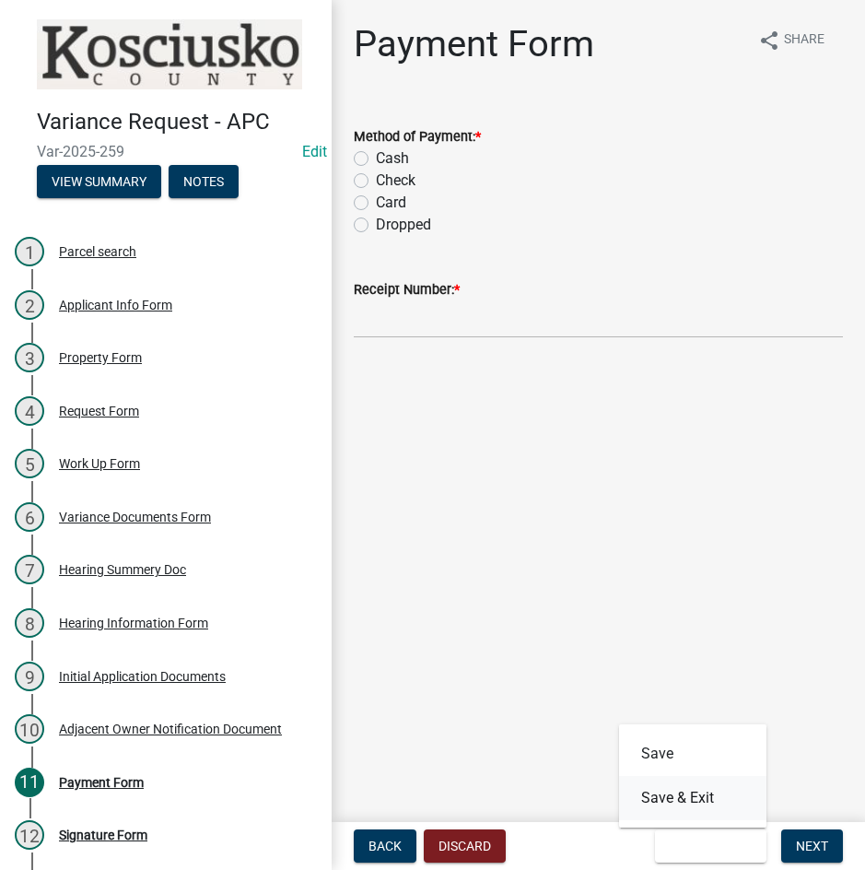
click at [701, 792] on button "Save & Exit" at bounding box center [692, 798] width 147 height 44
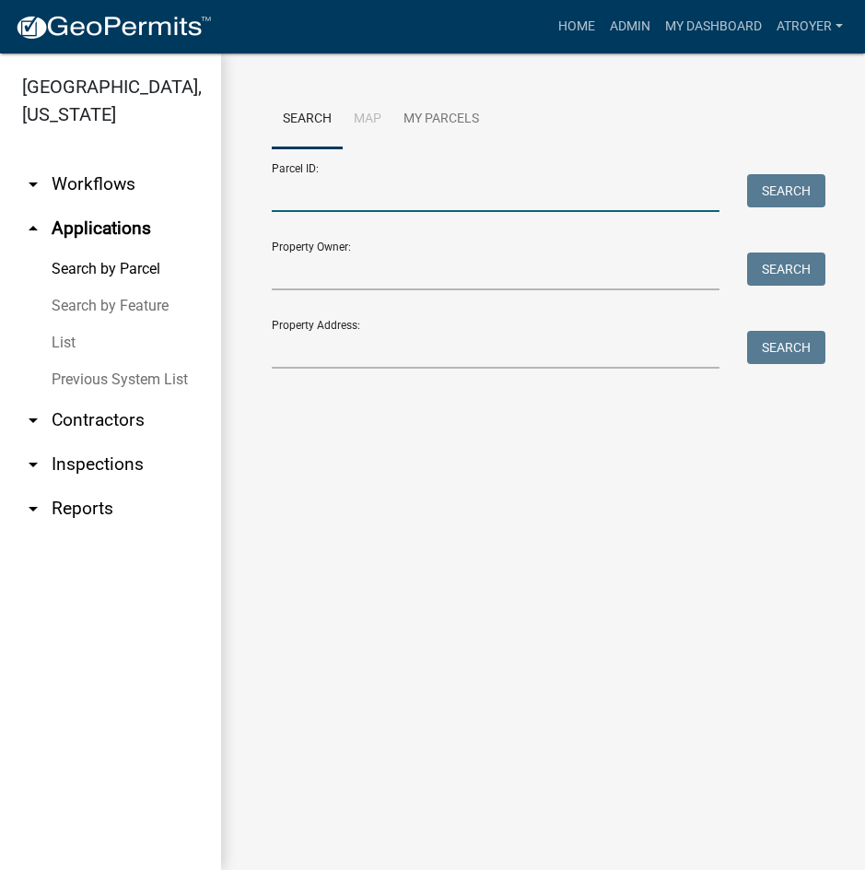
click at [495, 199] on input "Parcel ID:" at bounding box center [496, 193] width 448 height 38
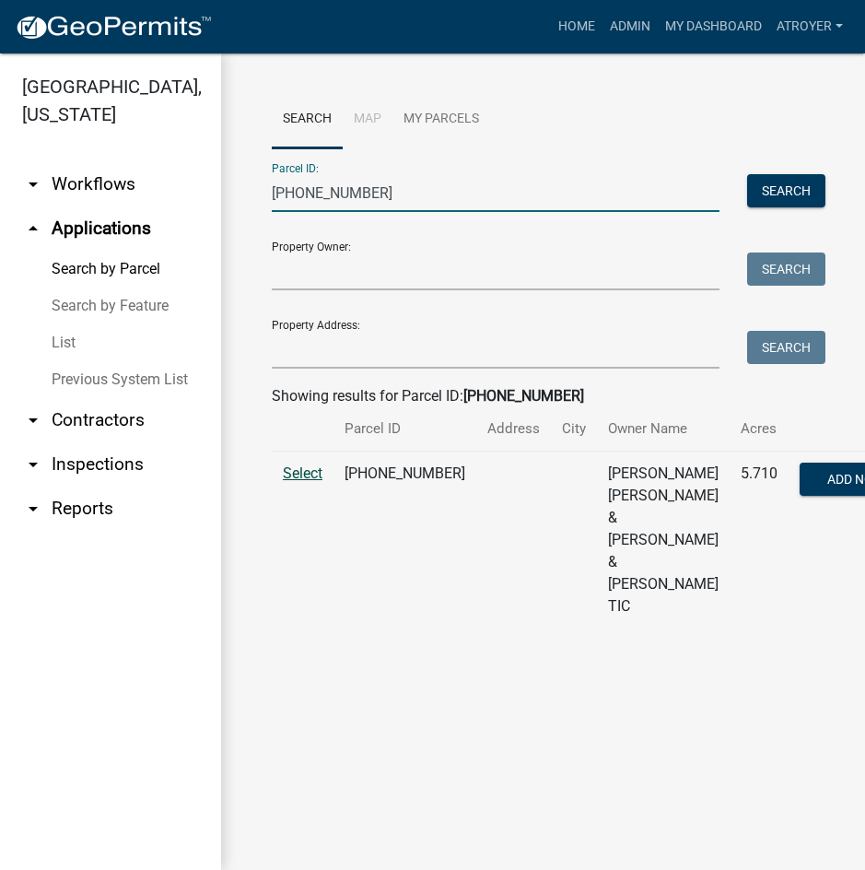
type input "[PHONE_NUMBER]"
click at [300, 482] on span "Select" at bounding box center [303, 473] width 40 height 18
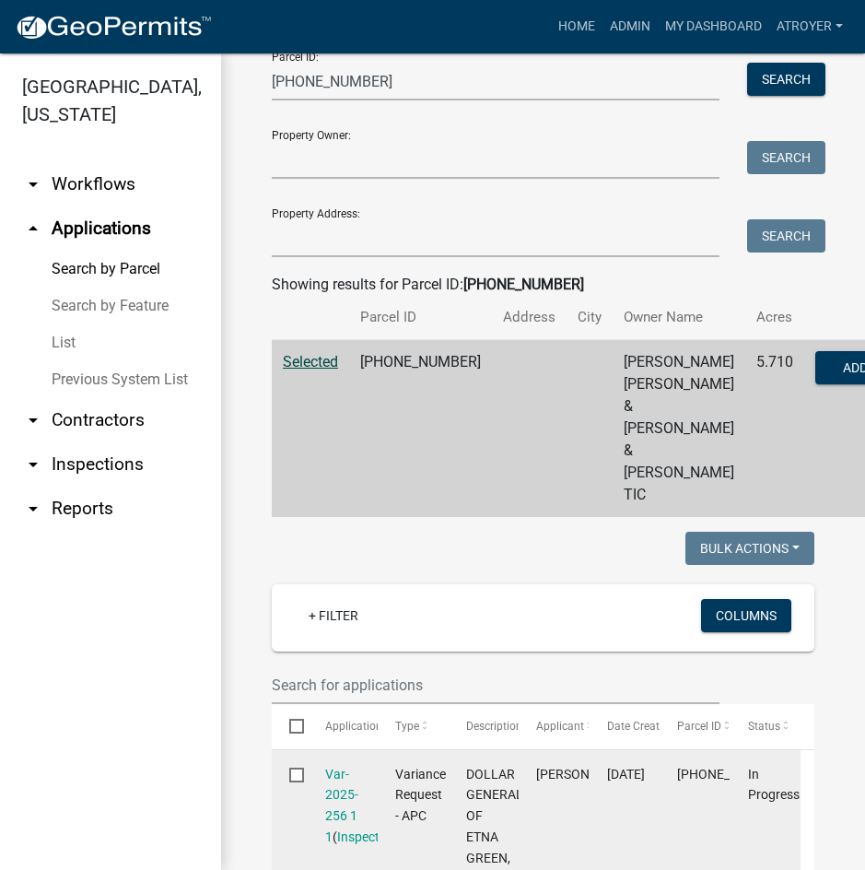
scroll to position [369, 0]
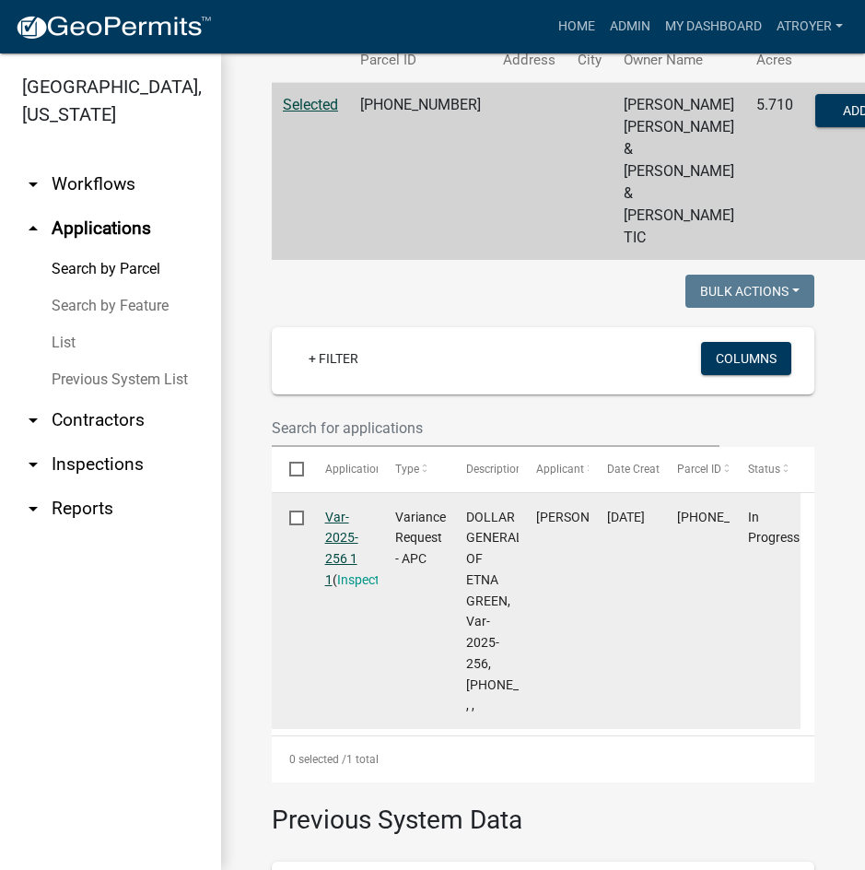
click at [333, 553] on link "Var-2025-256 1 1" at bounding box center [341, 548] width 33 height 77
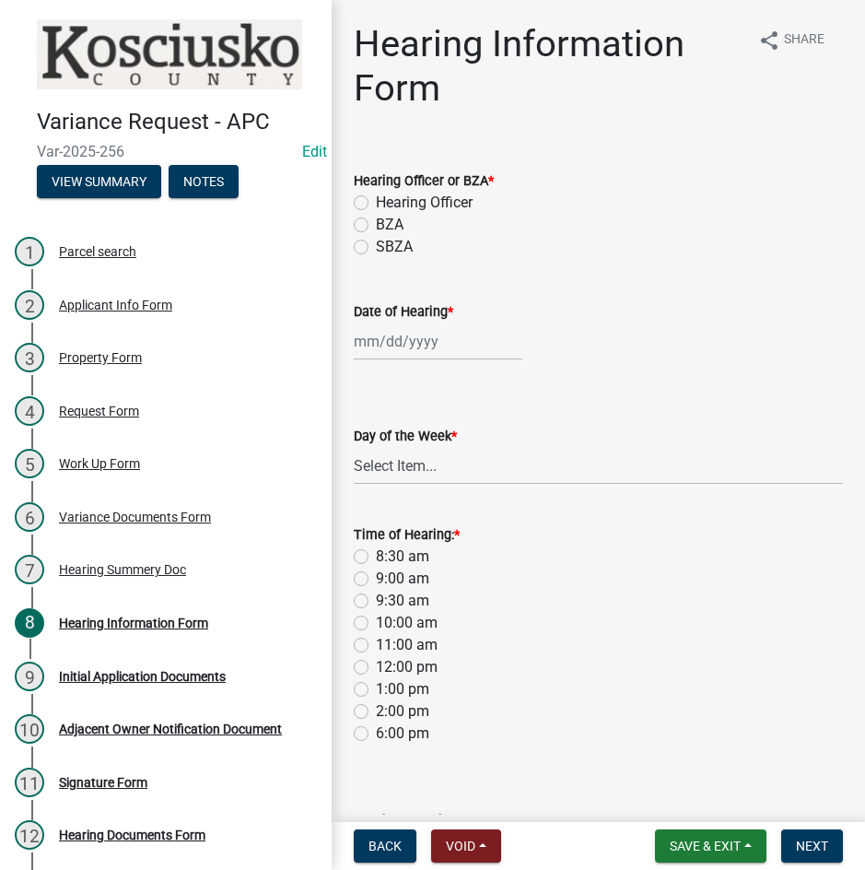
click at [376, 217] on label "BZA" at bounding box center [390, 225] width 28 height 22
click at [376, 217] on input "BZA" at bounding box center [382, 220] width 12 height 12
radio input "true"
click at [446, 325] on div at bounding box center [438, 342] width 169 height 38
select select "9"
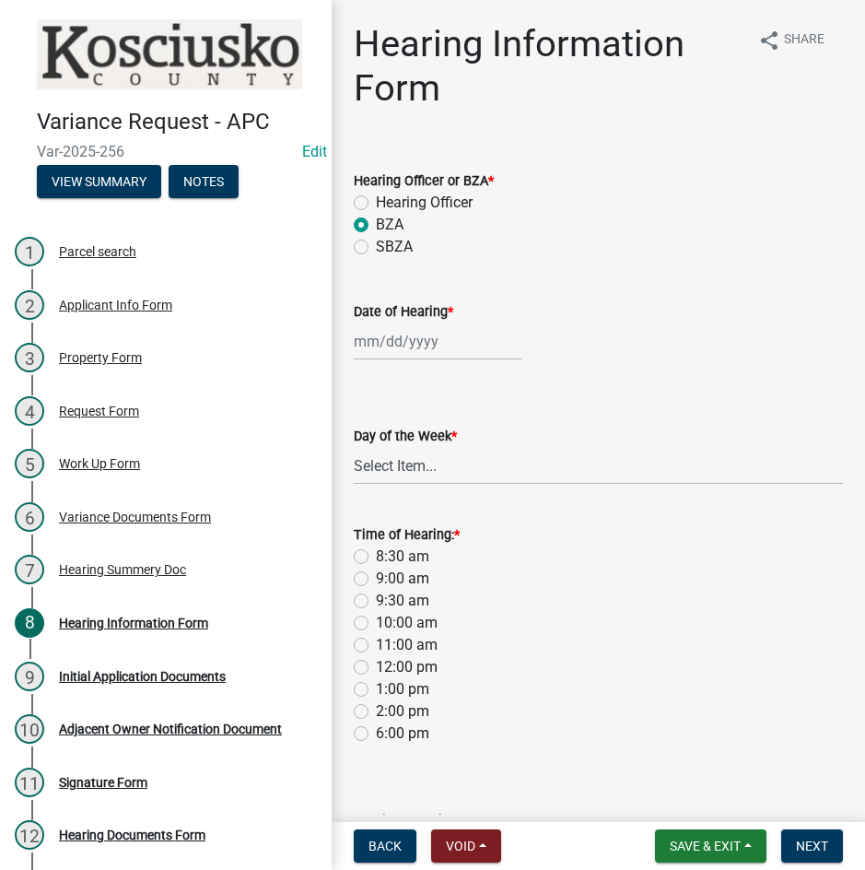
select select "2025"
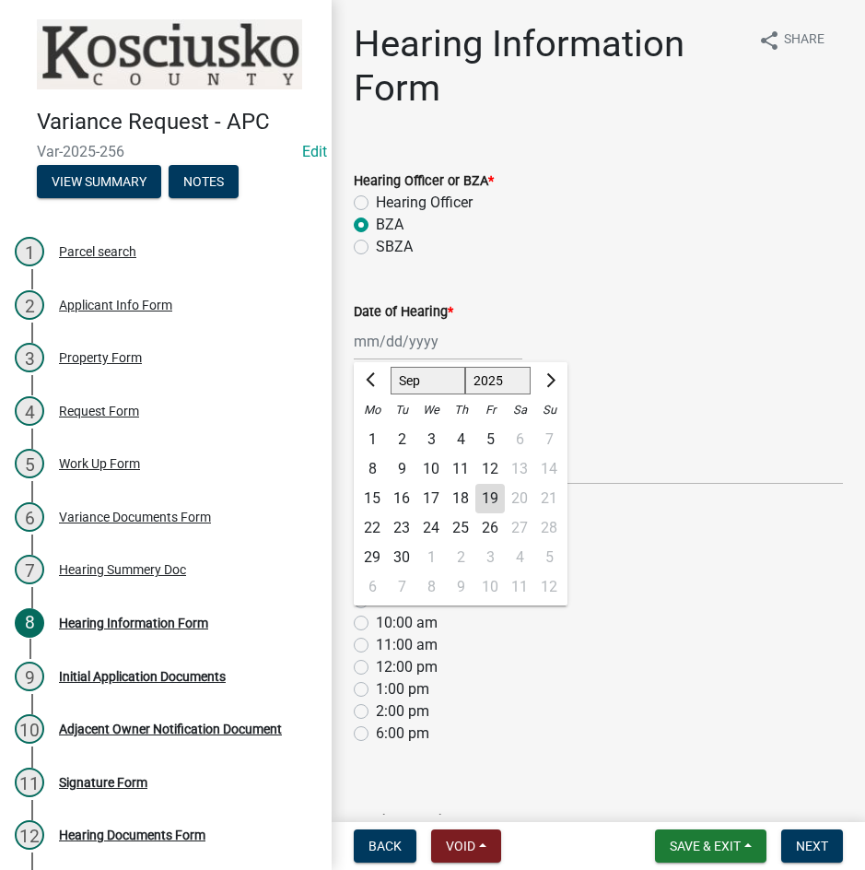
click at [431, 382] on select "Jan Feb Mar Apr May Jun [DATE] Aug Sep Oct Nov Dec" at bounding box center [428, 381] width 75 height 28
select select "10"
click at [391, 367] on select "Jan Feb Mar Apr May Jun [DATE] Aug Sep Oct Nov Dec" at bounding box center [428, 381] width 75 height 28
click at [405, 494] on div "14" at bounding box center [401, 498] width 29 height 29
type input "[DATE]"
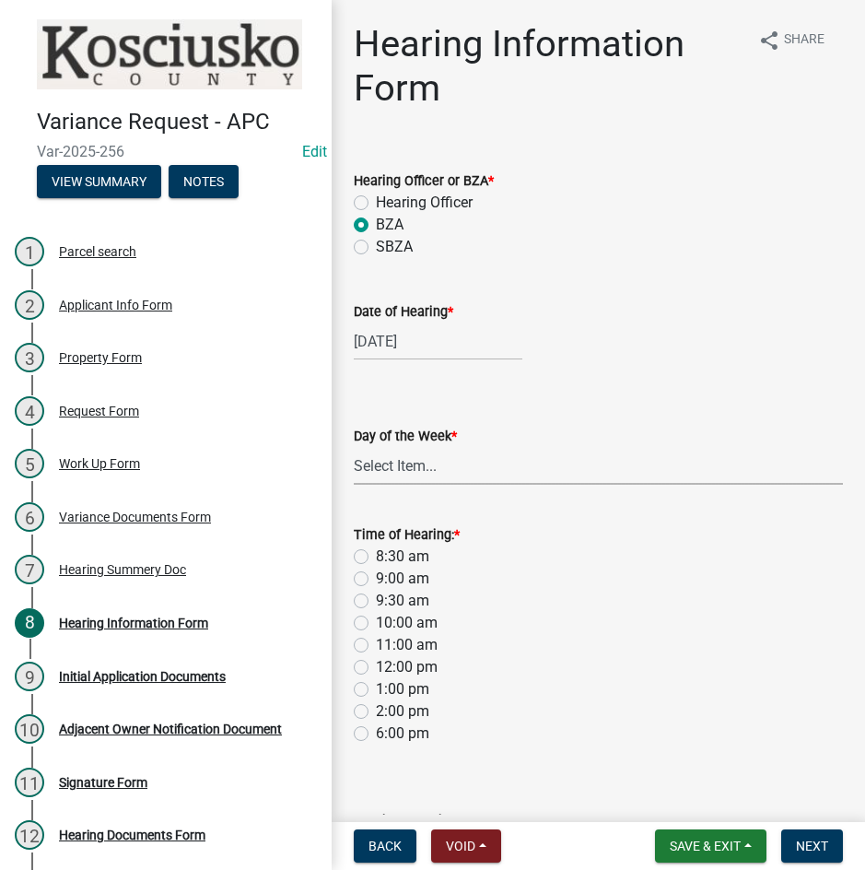
click at [408, 458] on select "Select Item... [DATE] [DATE] [DATE] [DATE] [DATE] [DATE] [DATE]" at bounding box center [598, 466] width 489 height 38
click at [354, 447] on select "Select Item... [DATE] [DATE] [DATE] [DATE] [DATE] [DATE] [DATE]" at bounding box center [598, 466] width 489 height 38
select select "2c42e77b-91e7-4635-824d-3d7e3b59fa99"
click at [376, 583] on label "9:00 am" at bounding box center [402, 579] width 53 height 22
click at [376, 580] on input "9:00 am" at bounding box center [382, 574] width 12 height 12
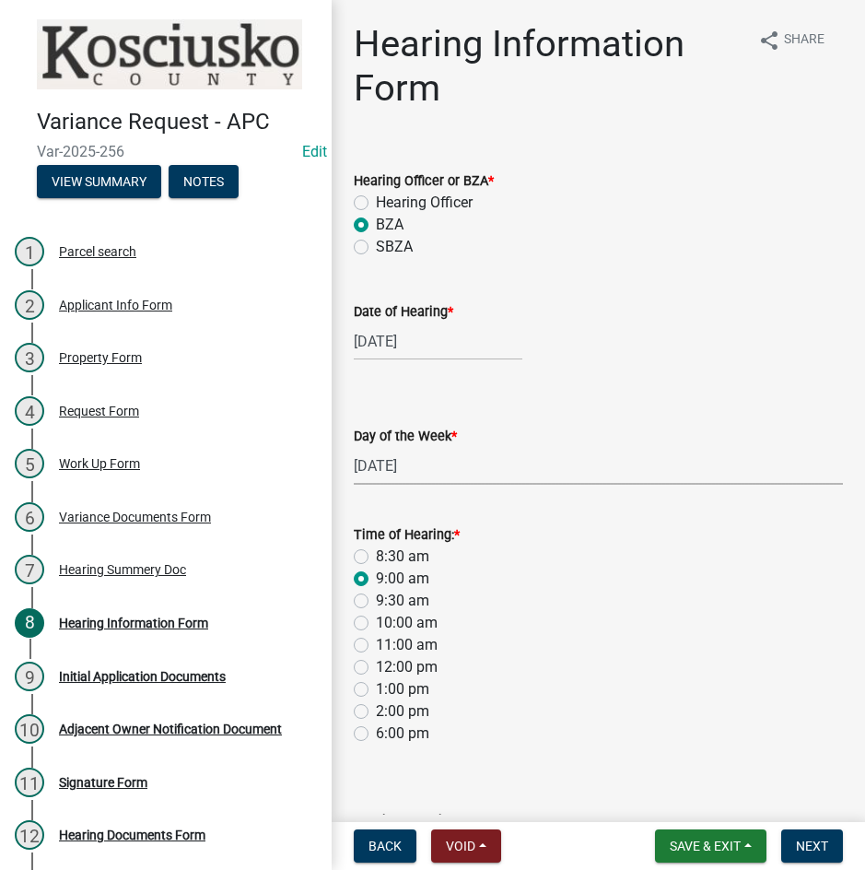
radio input "true"
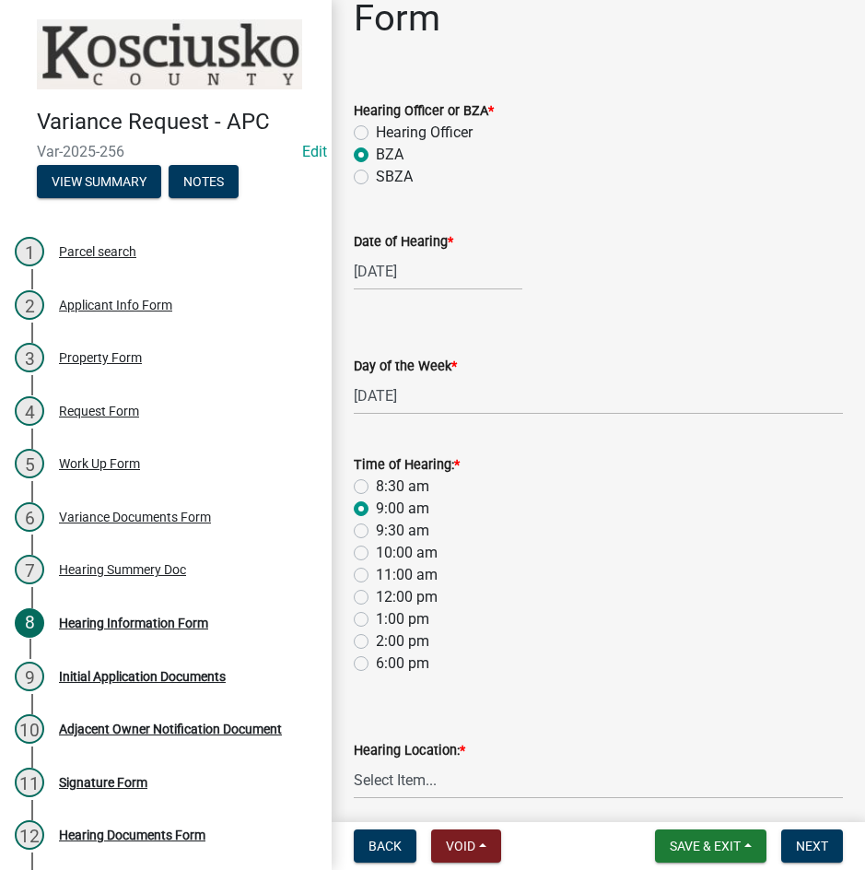
scroll to position [143, 0]
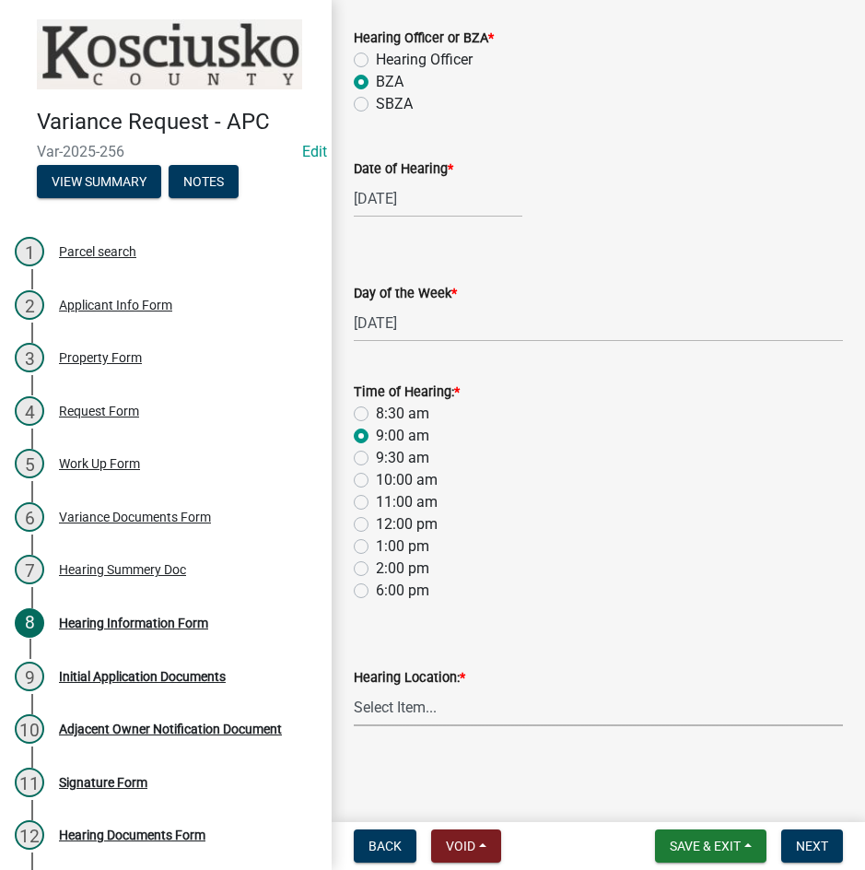
click at [487, 709] on select "Select Item... Area Plan Commission Office - [STREET_ADDRESS][GEOGRAPHIC_DATA] …" at bounding box center [598, 707] width 489 height 38
click at [354, 688] on select "Select Item... Area Plan Commission Office - [STREET_ADDRESS][GEOGRAPHIC_DATA] …" at bounding box center [598, 707] width 489 height 38
select select "9dcac0a2-b0c4-4f3b-8637-840d2209bdca"
click at [822, 846] on span "Next" at bounding box center [812, 846] width 32 height 15
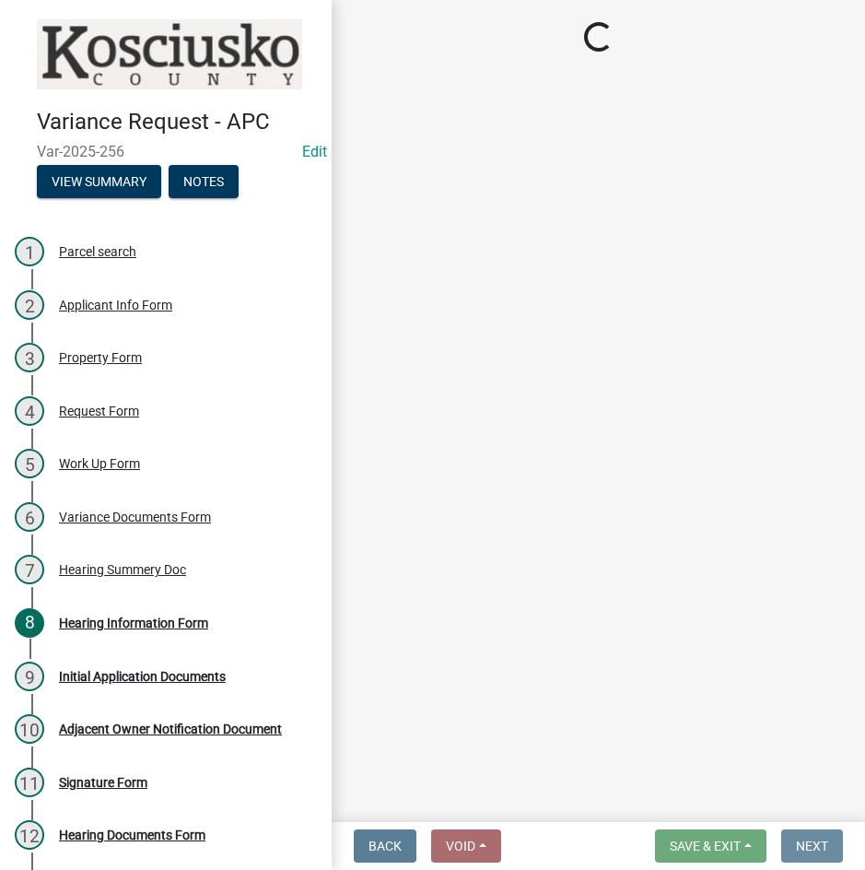
scroll to position [0, 0]
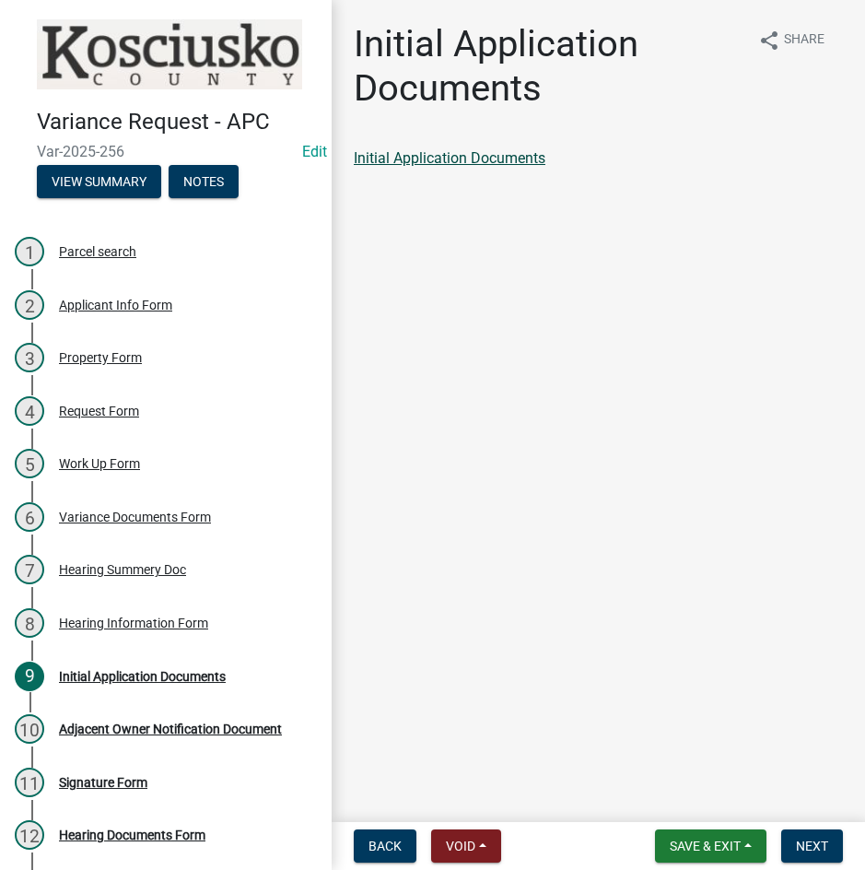
click at [478, 153] on link "Initial Application Documents" at bounding box center [450, 158] width 192 height 18
click at [808, 842] on span "Next" at bounding box center [812, 846] width 32 height 15
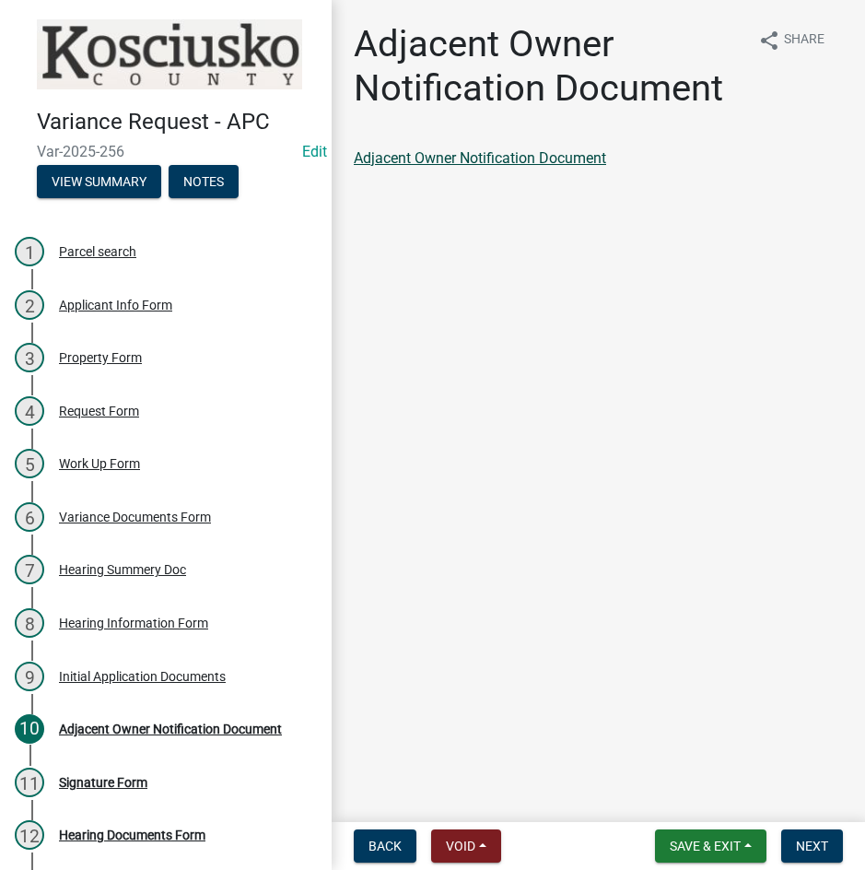
click at [521, 160] on link "Adjacent Owner Notification Document" at bounding box center [480, 158] width 252 height 18
click at [807, 836] on button "Next" at bounding box center [812, 845] width 62 height 33
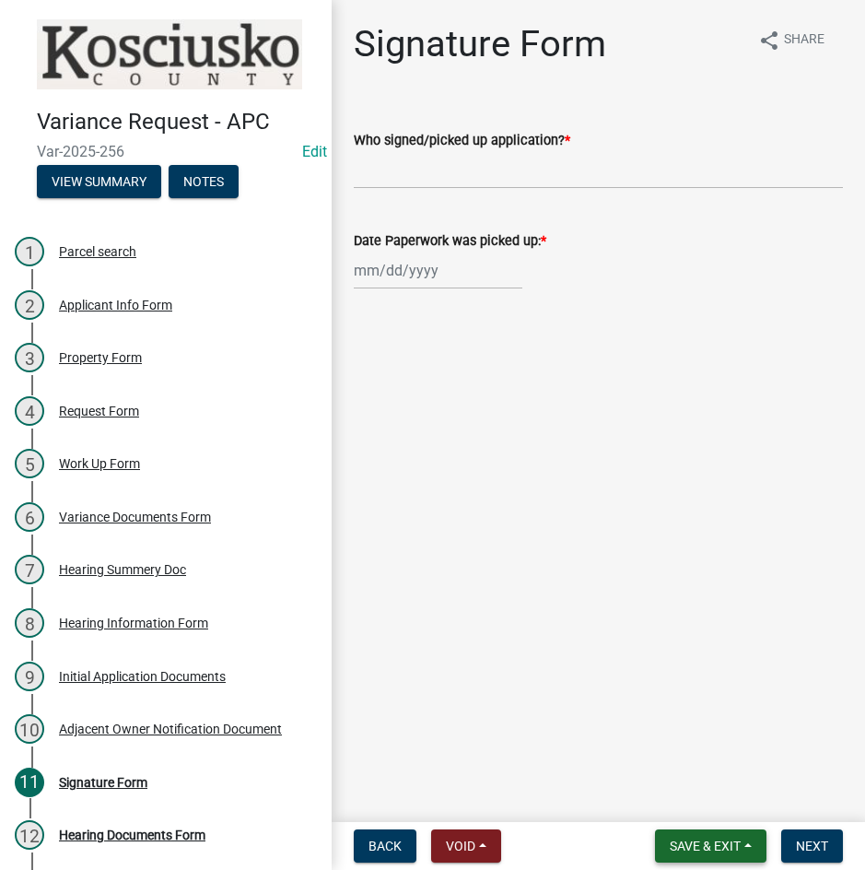
click at [722, 839] on span "Save & Exit" at bounding box center [705, 846] width 71 height 15
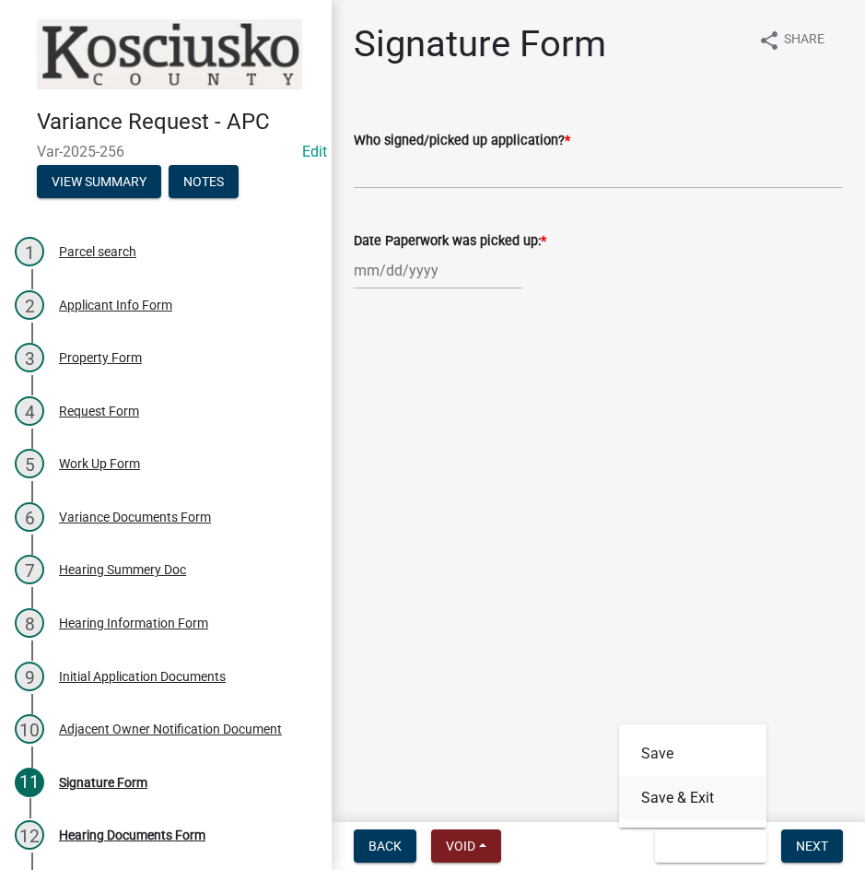
click at [709, 802] on button "Save & Exit" at bounding box center [692, 798] width 147 height 44
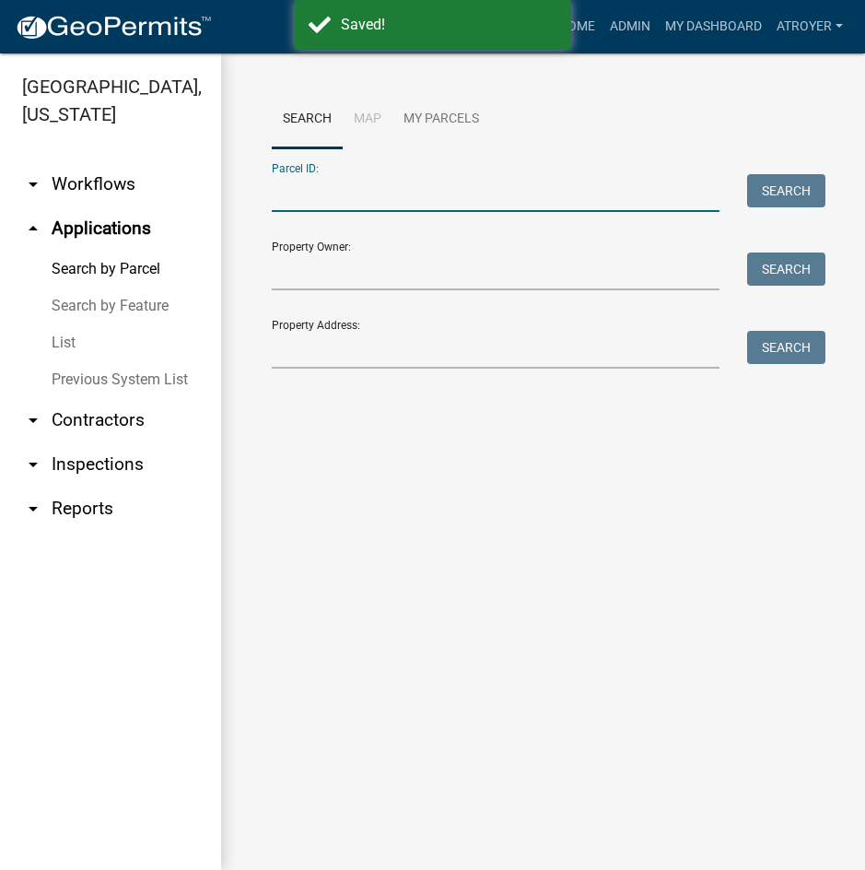
click at [444, 190] on input "Parcel ID:" at bounding box center [496, 193] width 448 height 38
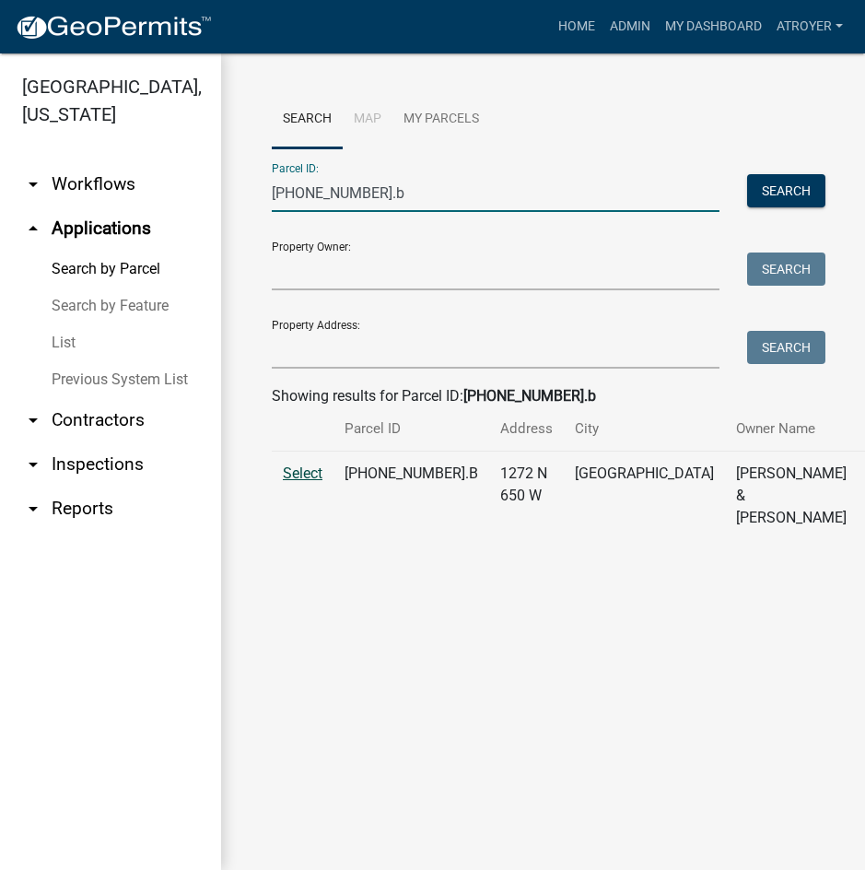
type input "[PHONE_NUMBER].b"
click at [302, 482] on span "Select" at bounding box center [303, 473] width 40 height 18
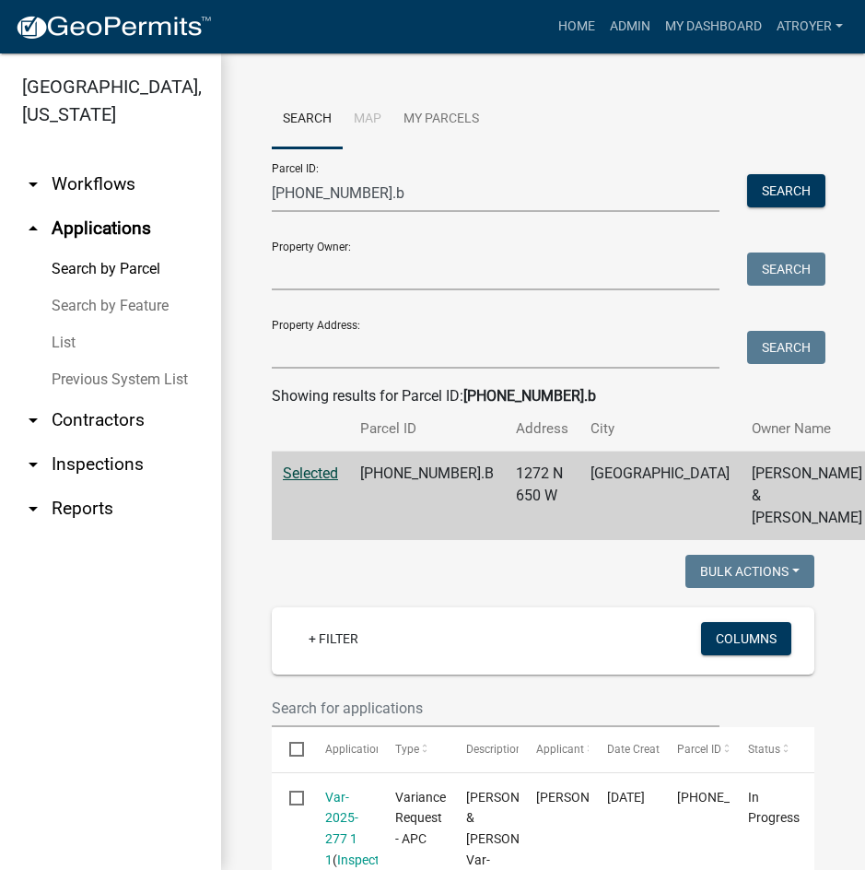
scroll to position [461, 0]
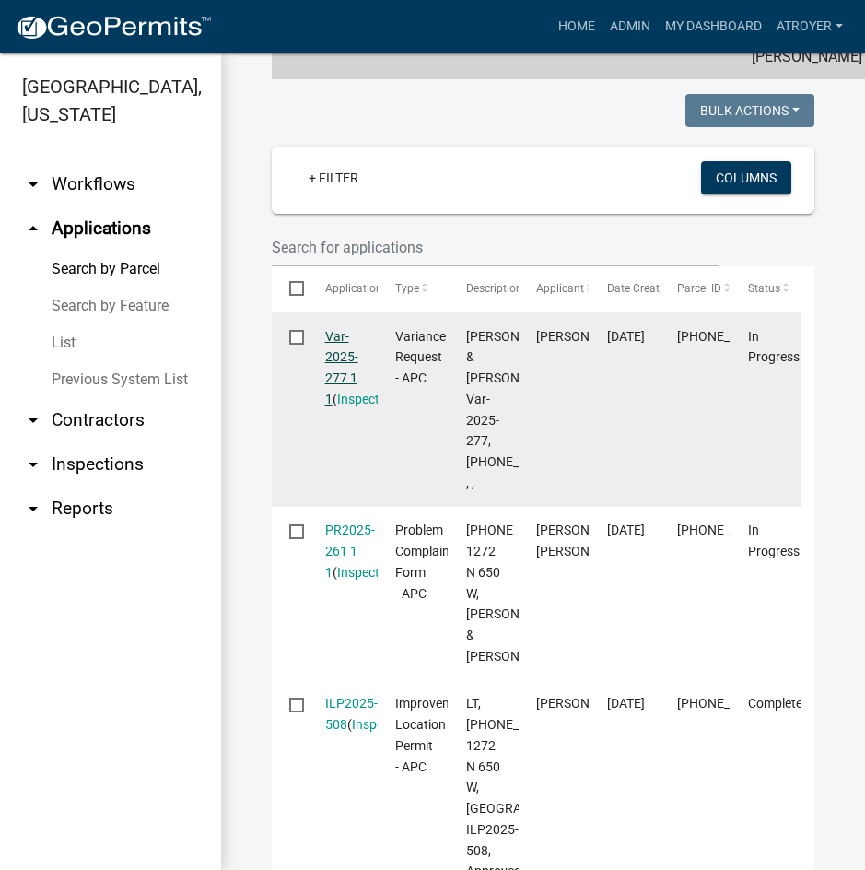
click at [332, 400] on link "Var-2025-277 1 1" at bounding box center [341, 367] width 33 height 77
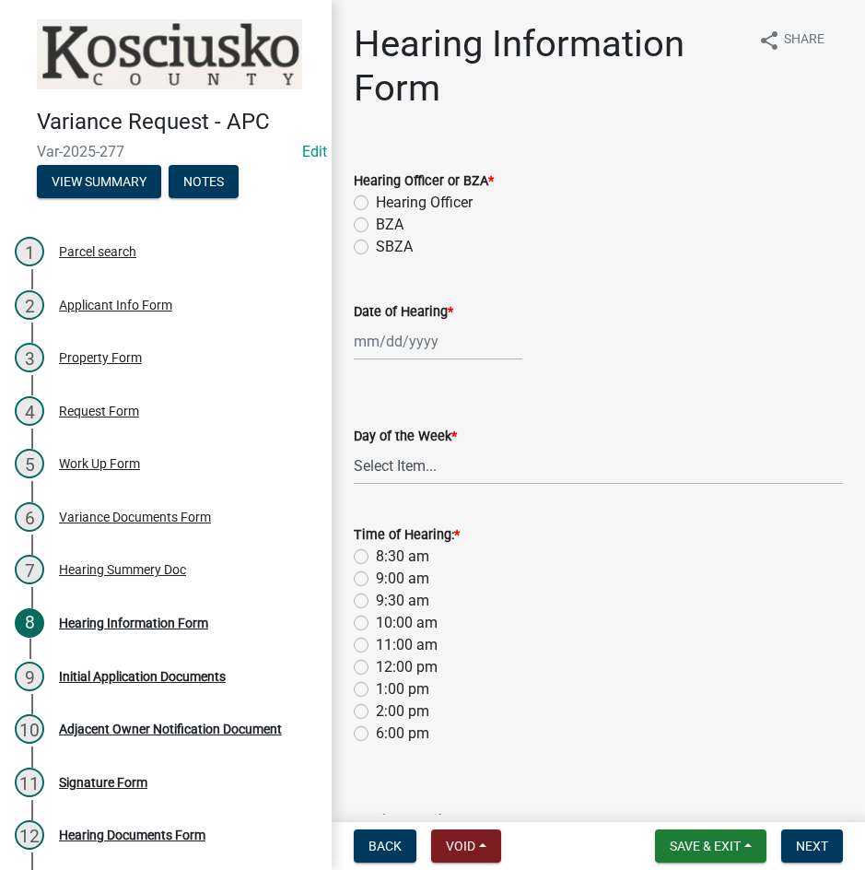
click at [376, 217] on label "BZA" at bounding box center [390, 225] width 28 height 22
click at [376, 217] on input "BZA" at bounding box center [382, 220] width 12 height 12
radio input "true"
click at [436, 341] on div at bounding box center [438, 342] width 169 height 38
select select "9"
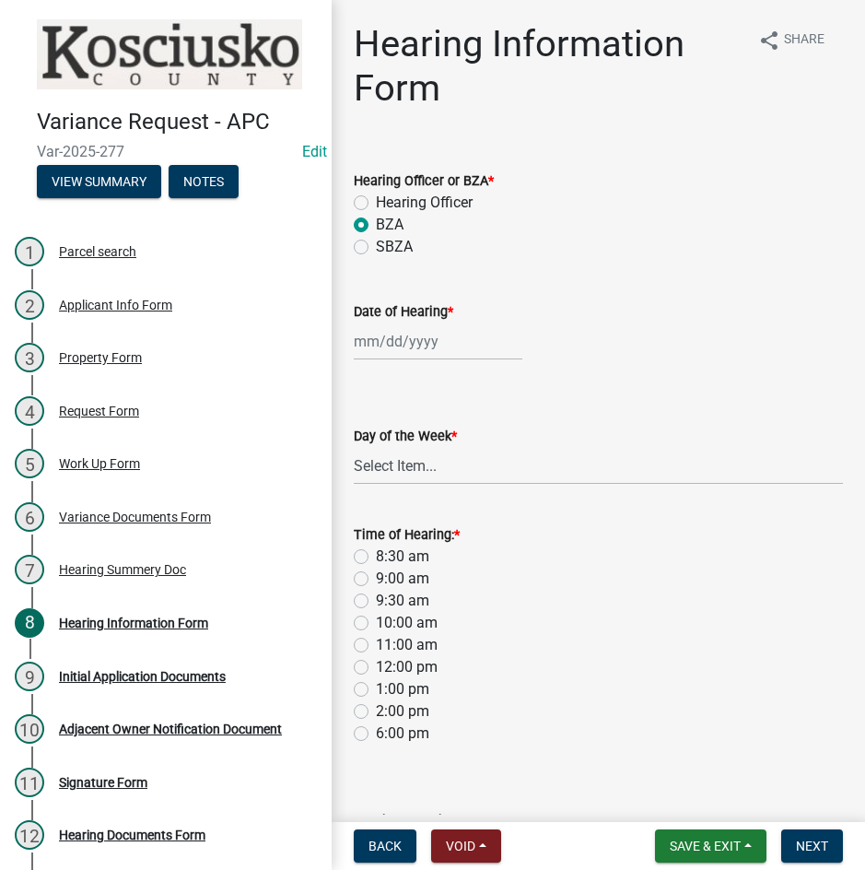
select select "2025"
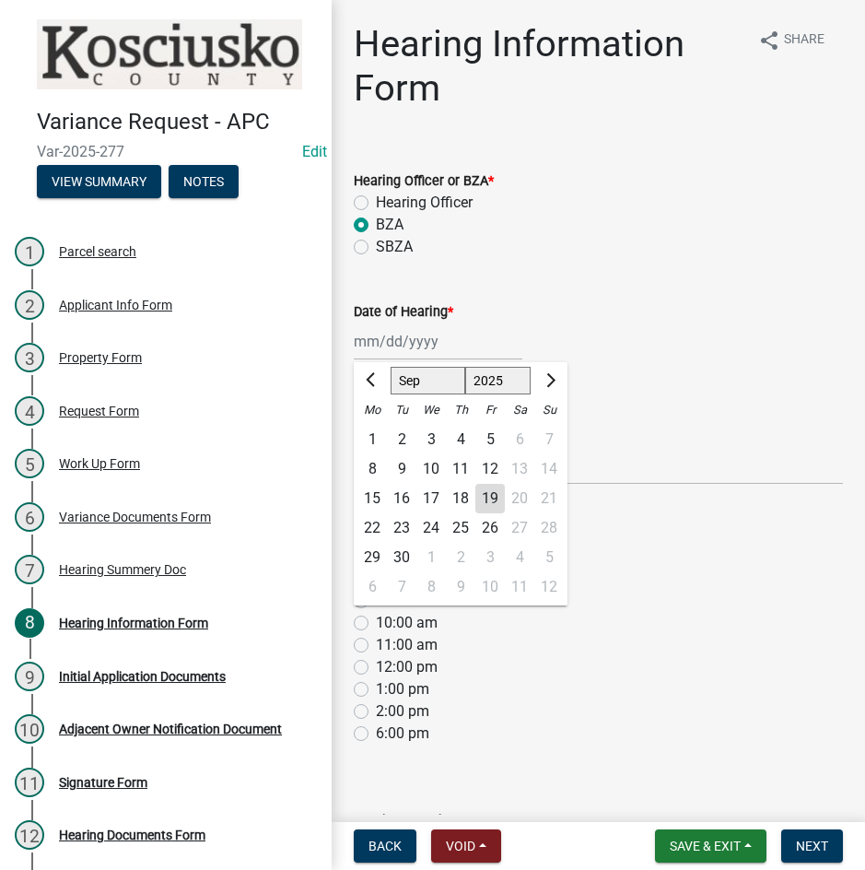
click at [418, 381] on select "Jan Feb Mar Apr May Jun [DATE] Aug Sep Oct Nov Dec" at bounding box center [428, 381] width 75 height 28
select select "10"
click at [391, 367] on select "Jan Feb Mar Apr May Jun [DATE] Aug Sep Oct Nov Dec" at bounding box center [428, 381] width 75 height 28
click at [396, 495] on div "14" at bounding box center [401, 498] width 29 height 29
type input "[DATE]"
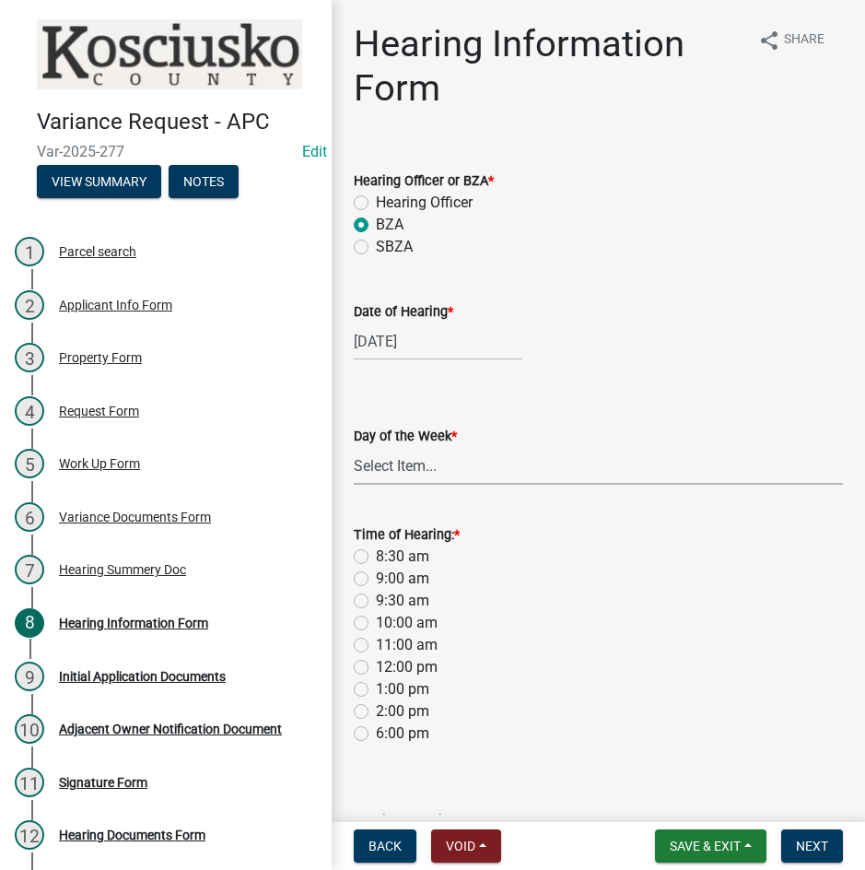
click at [392, 475] on select "Select Item... [DATE] [DATE] [DATE] [DATE] [DATE] [DATE] [DATE]" at bounding box center [598, 466] width 489 height 38
click at [354, 447] on select "Select Item... [DATE] [DATE] [DATE] [DATE] [DATE] [DATE] [DATE]" at bounding box center [598, 466] width 489 height 38
select select "2c42e77b-91e7-4635-824d-3d7e3b59fa99"
click at [376, 578] on label "9:00 am" at bounding box center [402, 579] width 53 height 22
click at [376, 578] on input "9:00 am" at bounding box center [382, 574] width 12 height 12
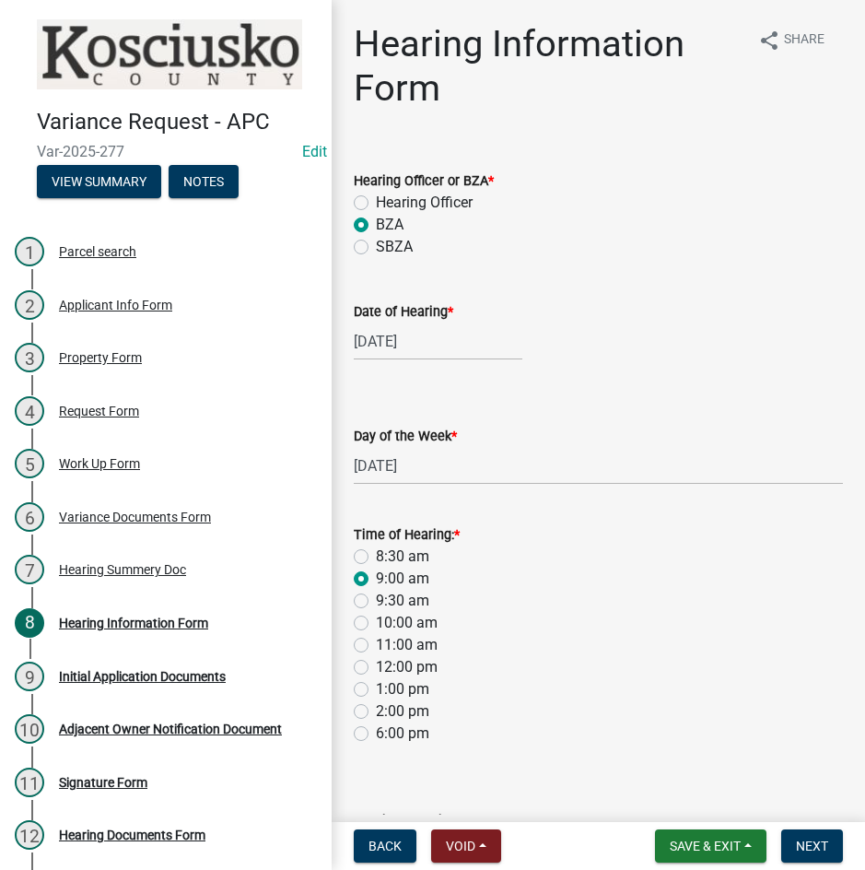
radio input "true"
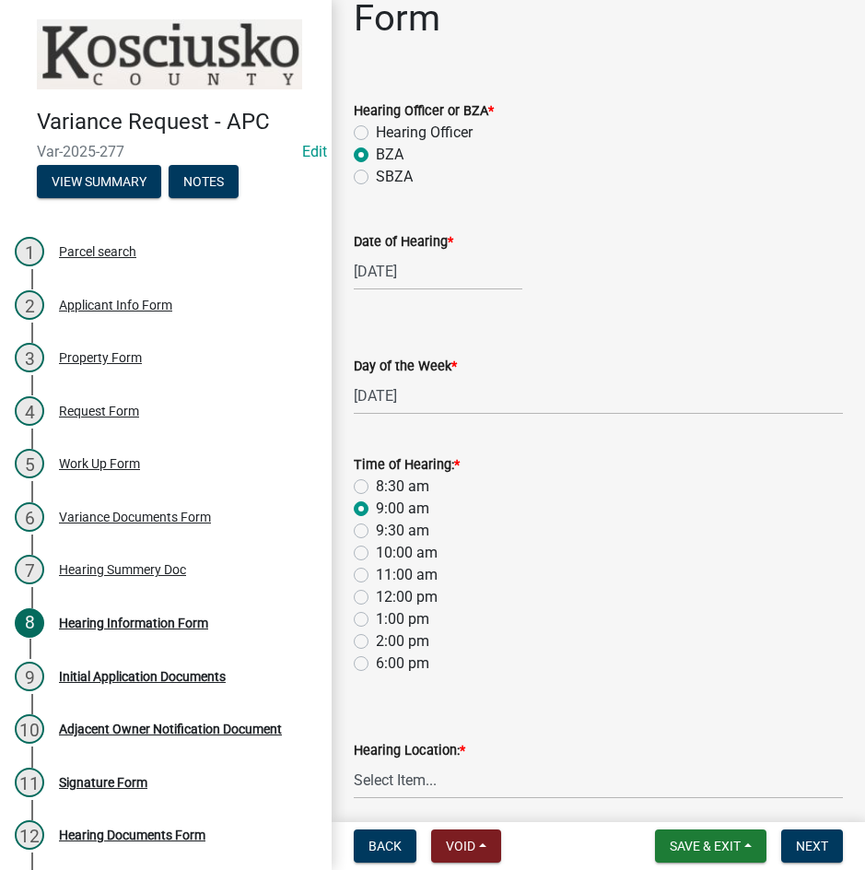
scroll to position [143, 0]
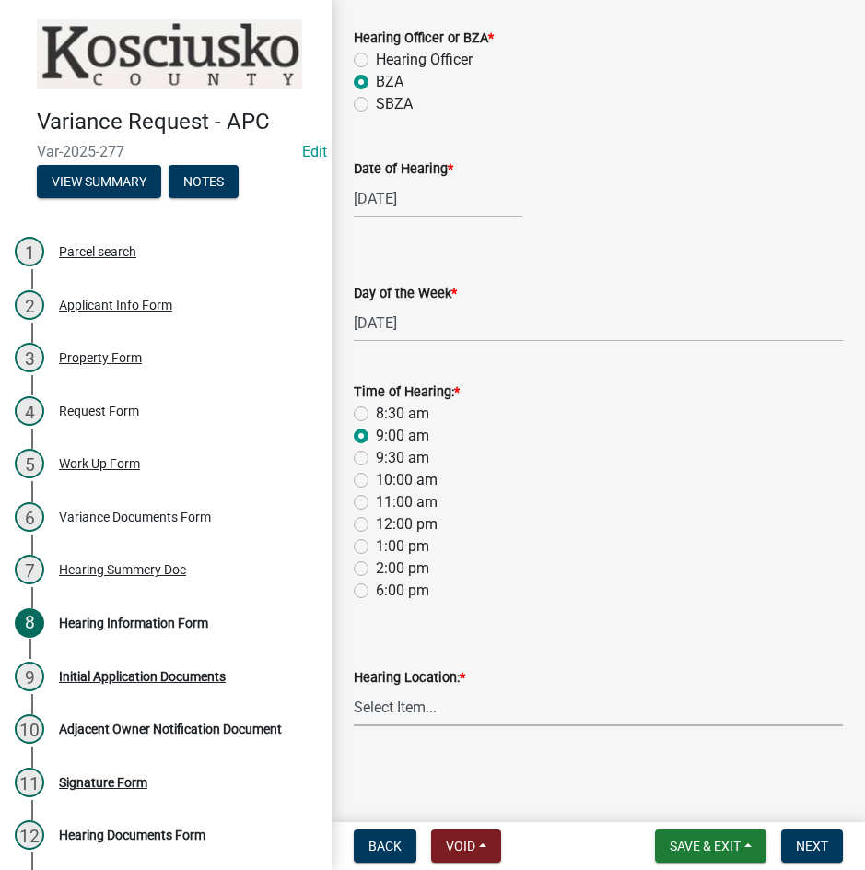
click at [508, 714] on select "Select Item... Area Plan Commission Office - [STREET_ADDRESS][GEOGRAPHIC_DATA] …" at bounding box center [598, 707] width 489 height 38
click at [354, 688] on select "Select Item... Area Plan Commission Office - [STREET_ADDRESS][GEOGRAPHIC_DATA] …" at bounding box center [598, 707] width 489 height 38
select select "9dcac0a2-b0c4-4f3b-8637-840d2209bdca"
click at [799, 844] on span "Next" at bounding box center [812, 846] width 32 height 15
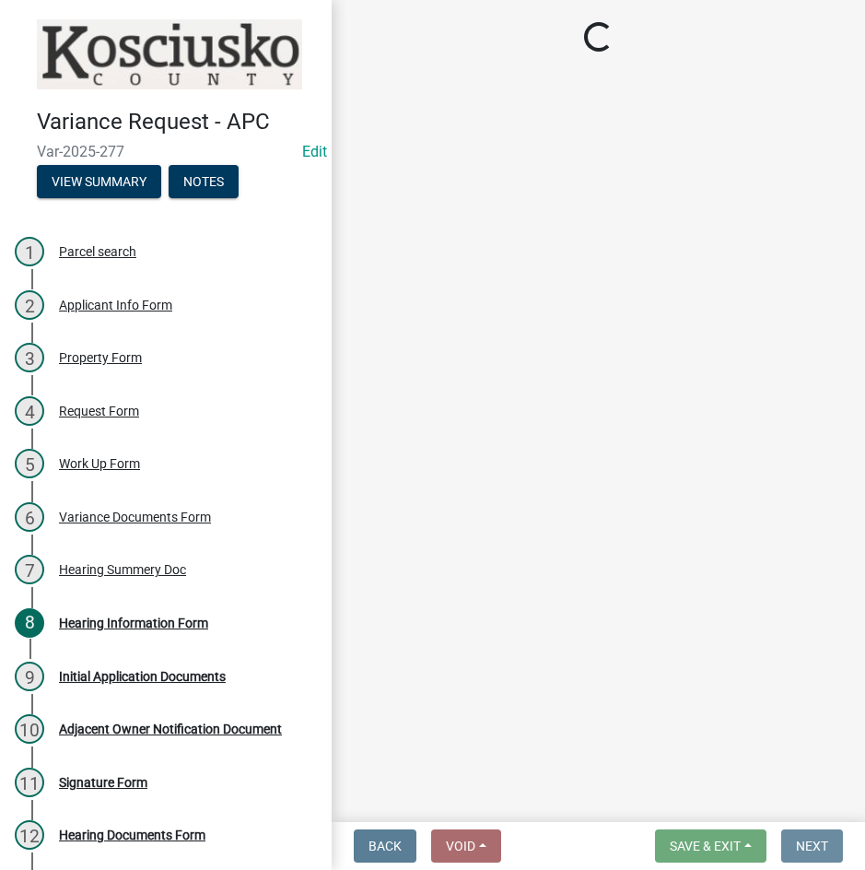
scroll to position [0, 0]
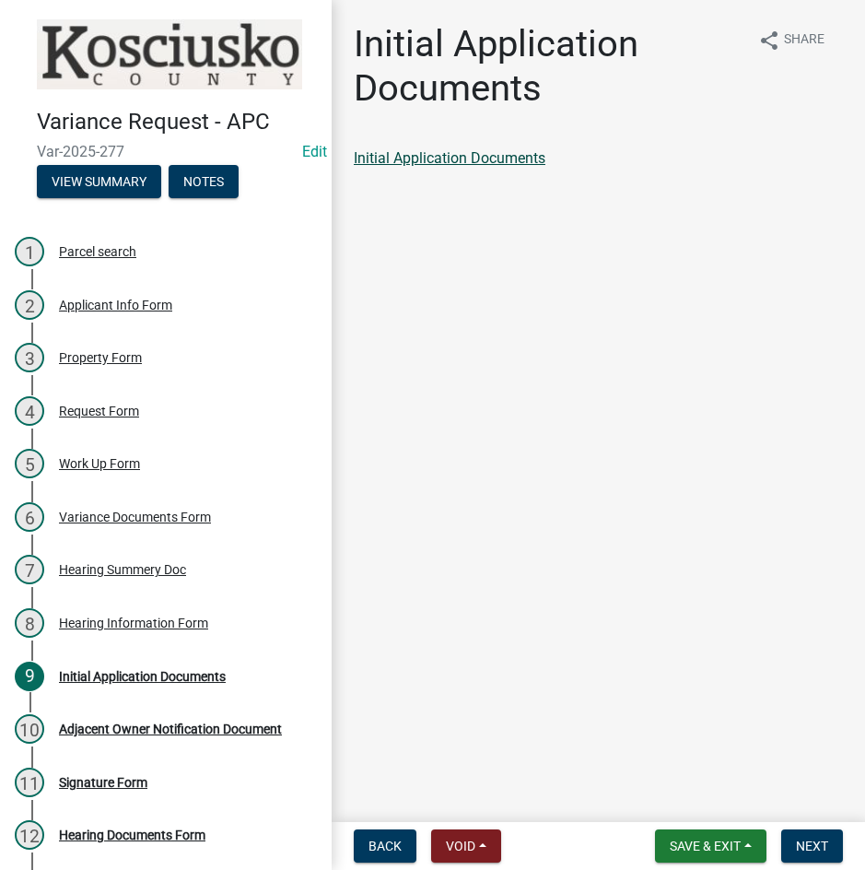
click at [463, 160] on link "Initial Application Documents" at bounding box center [450, 158] width 192 height 18
click at [812, 850] on span "Next" at bounding box center [812, 846] width 32 height 15
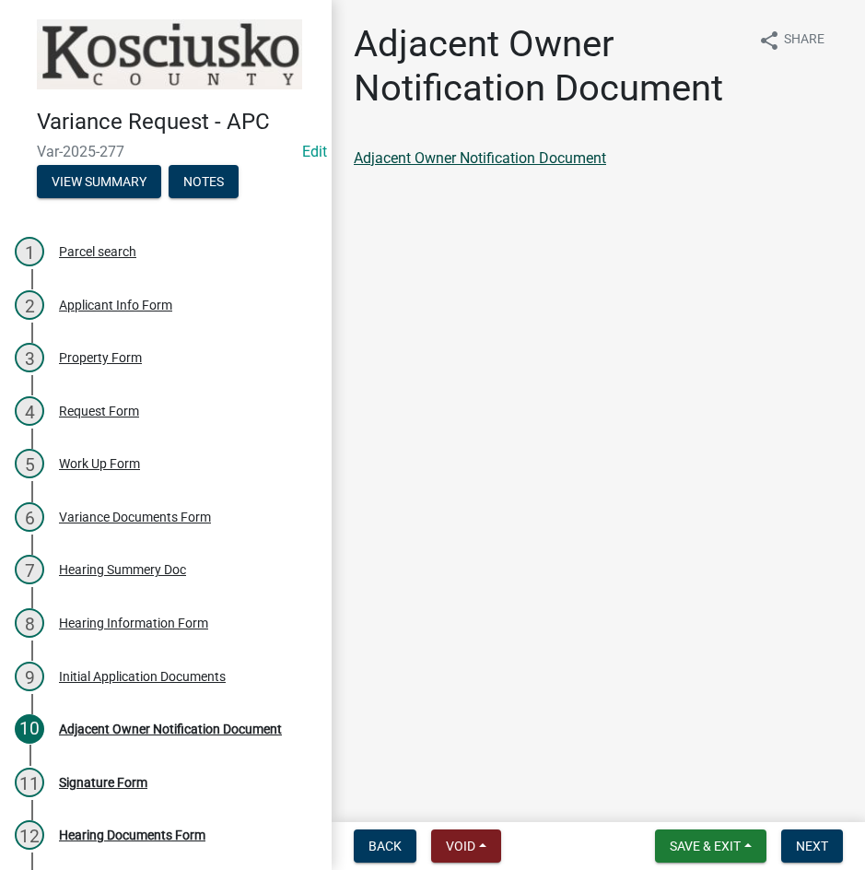
click at [494, 158] on link "Adjacent Owner Notification Document" at bounding box center [480, 158] width 252 height 18
click at [823, 839] on span "Next" at bounding box center [812, 846] width 32 height 15
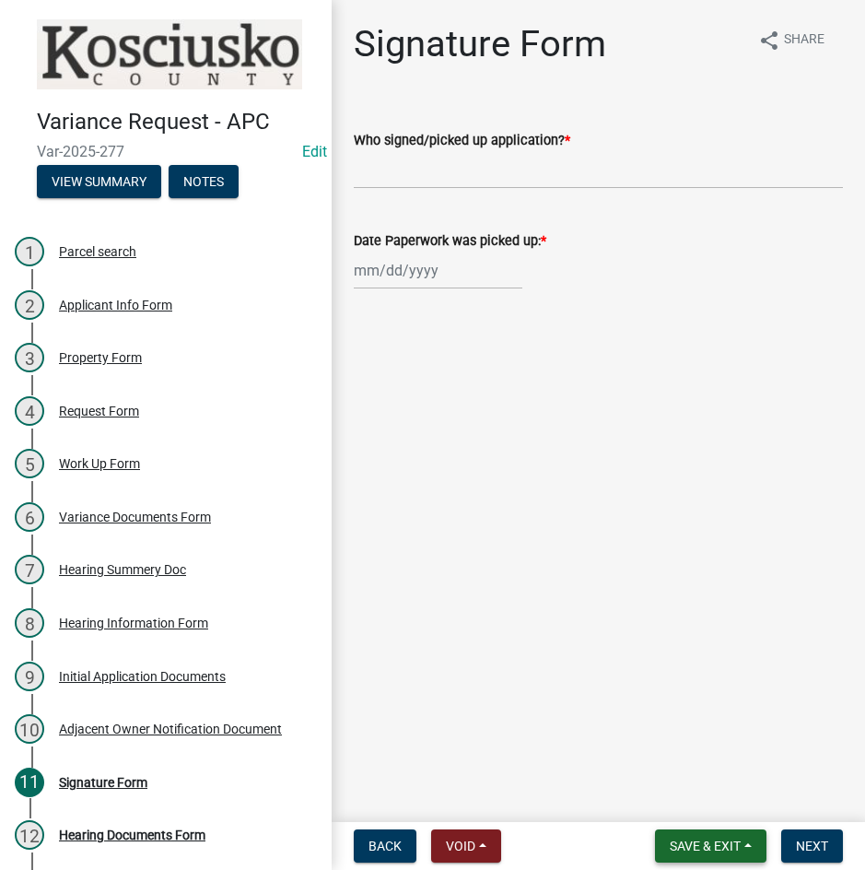
drag, startPoint x: 701, startPoint y: 845, endPoint x: 693, endPoint y: 797, distance: 48.6
click at [701, 844] on span "Save & Exit" at bounding box center [705, 846] width 71 height 15
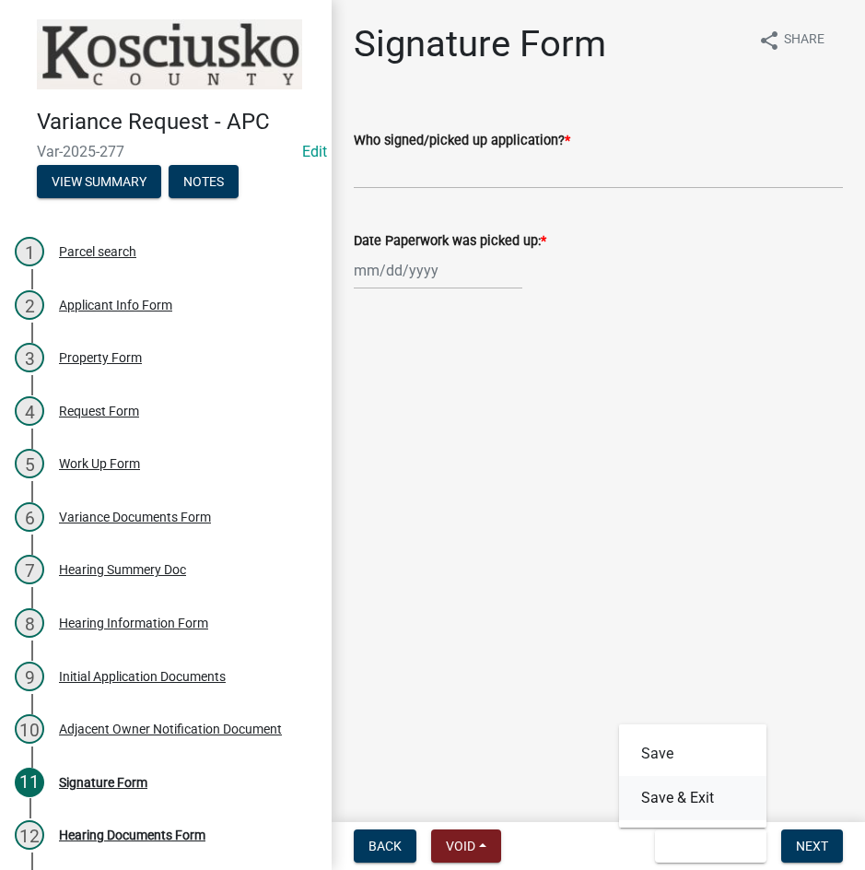
click at [693, 792] on button "Save & Exit" at bounding box center [692, 798] width 147 height 44
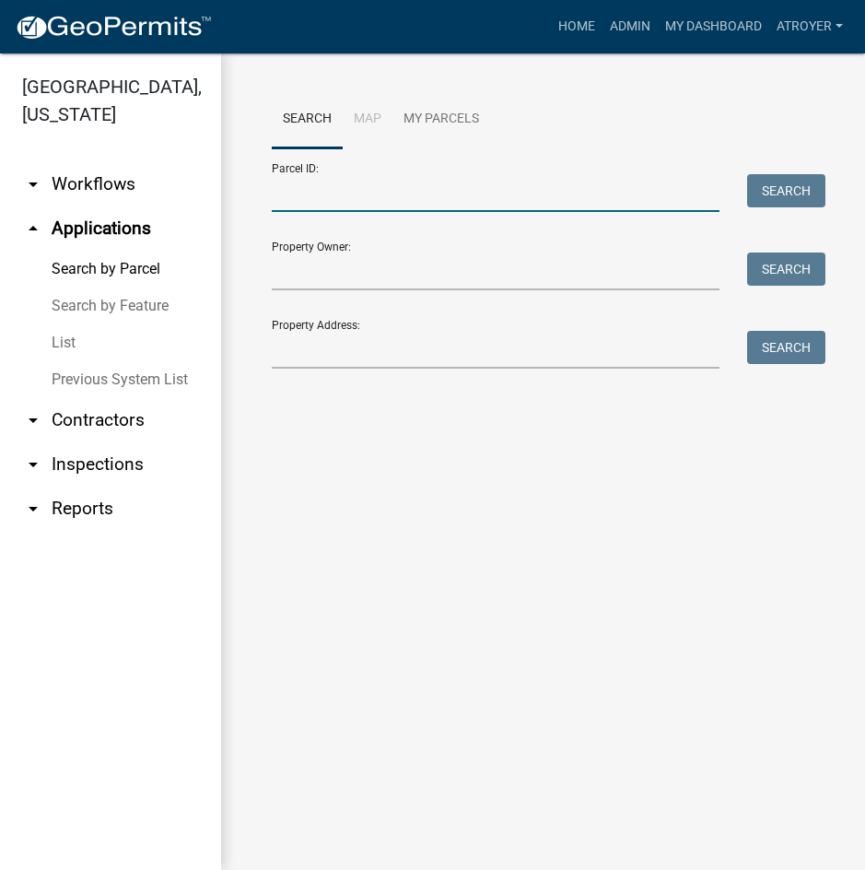
click at [403, 195] on input "Parcel ID:" at bounding box center [496, 193] width 448 height 38
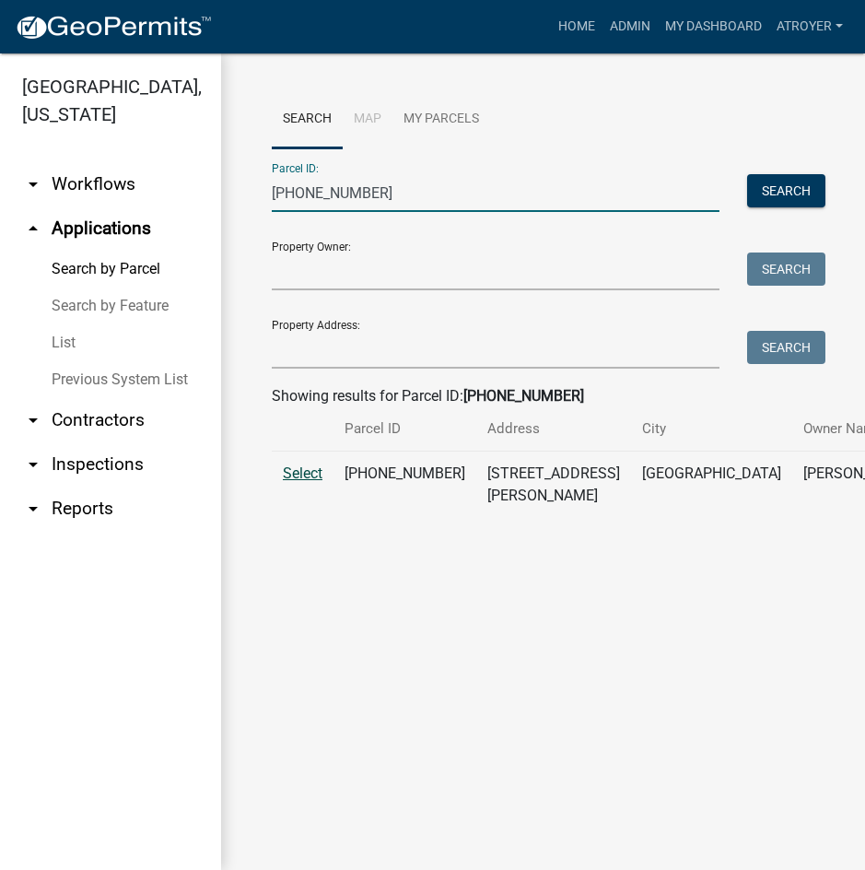
type input "[PHONE_NUMBER]"
click at [307, 482] on span "Select" at bounding box center [303, 473] width 40 height 18
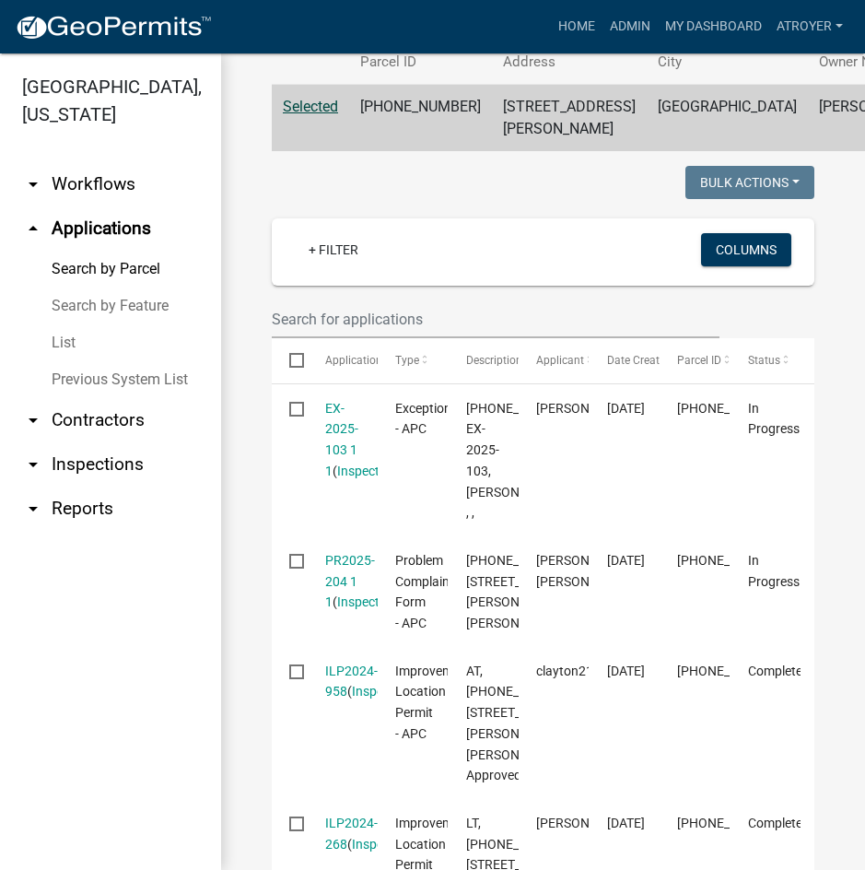
scroll to position [369, 0]
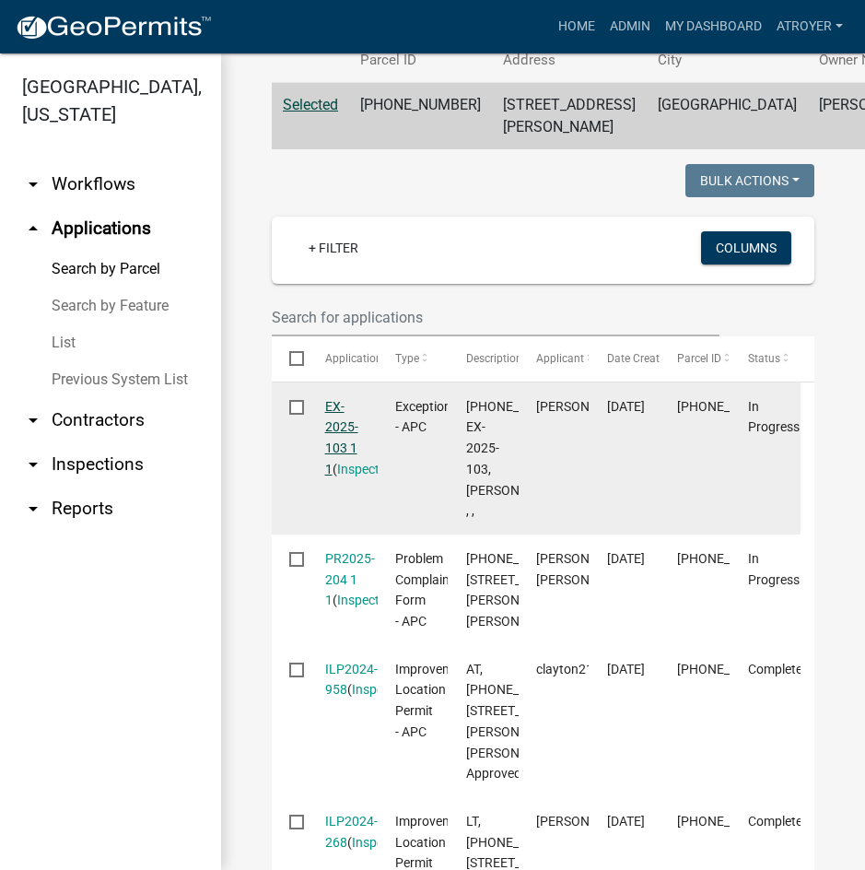
click at [334, 471] on link "EX-2025-103 1 1" at bounding box center [341, 437] width 33 height 77
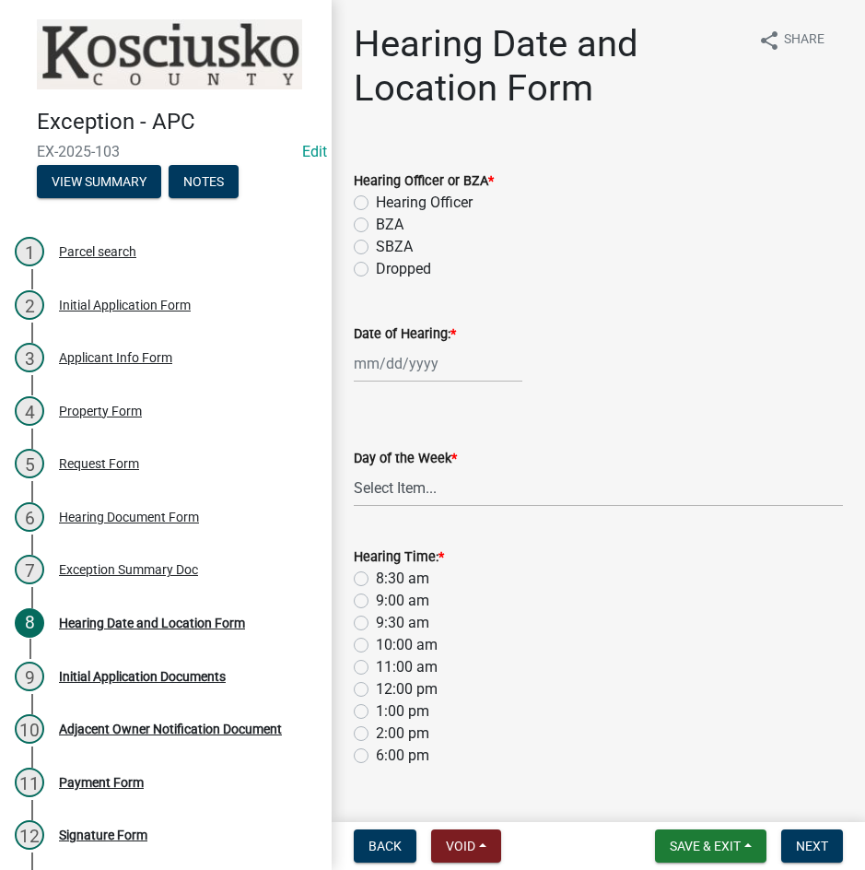
click at [376, 225] on label "BZA" at bounding box center [390, 225] width 28 height 22
click at [376, 225] on input "BZA" at bounding box center [382, 220] width 12 height 12
radio input "true"
click at [458, 367] on div at bounding box center [438, 364] width 169 height 38
select select "9"
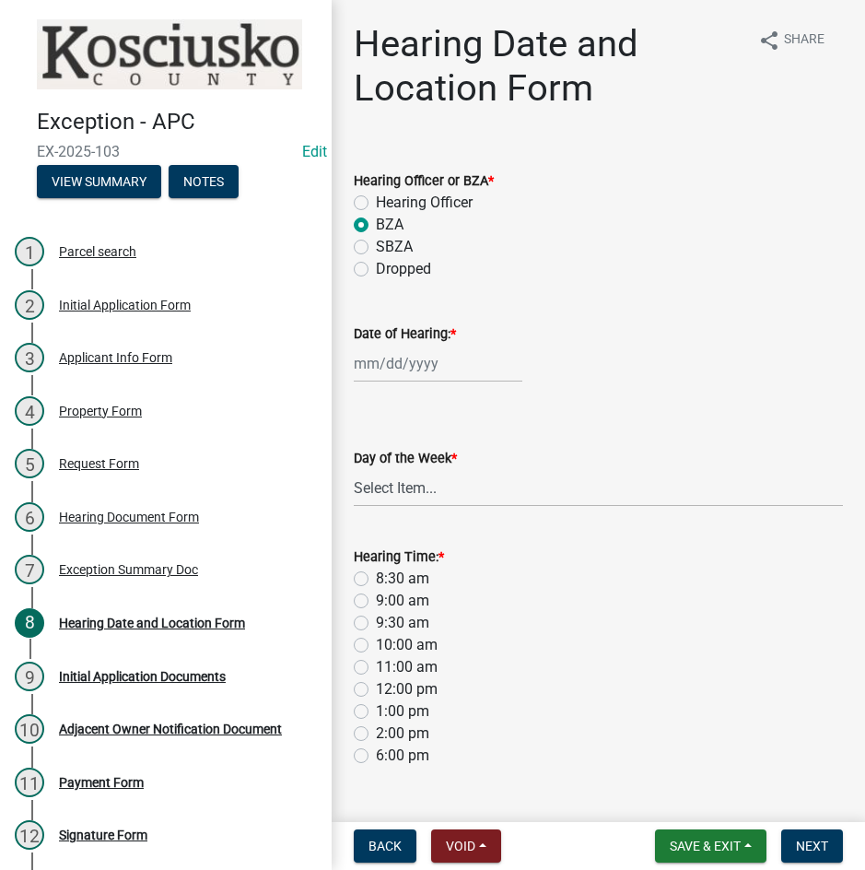
select select "2025"
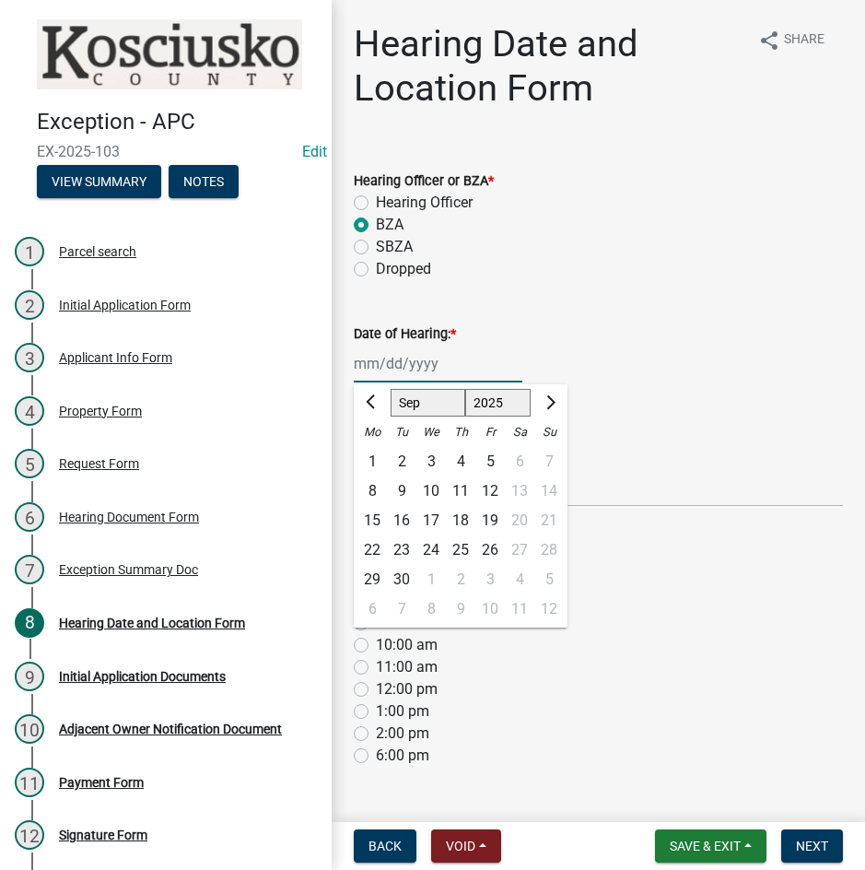
click at [415, 403] on select "Jan Feb Mar Apr May Jun [DATE] Aug Sep Oct Nov Dec" at bounding box center [428, 403] width 75 height 28
select select "10"
click at [391, 389] on select "Jan Feb Mar Apr May Jun [DATE] Aug Sep Oct Nov Dec" at bounding box center [428, 403] width 75 height 28
click at [403, 522] on div "14" at bounding box center [401, 520] width 29 height 29
type input "[DATE]"
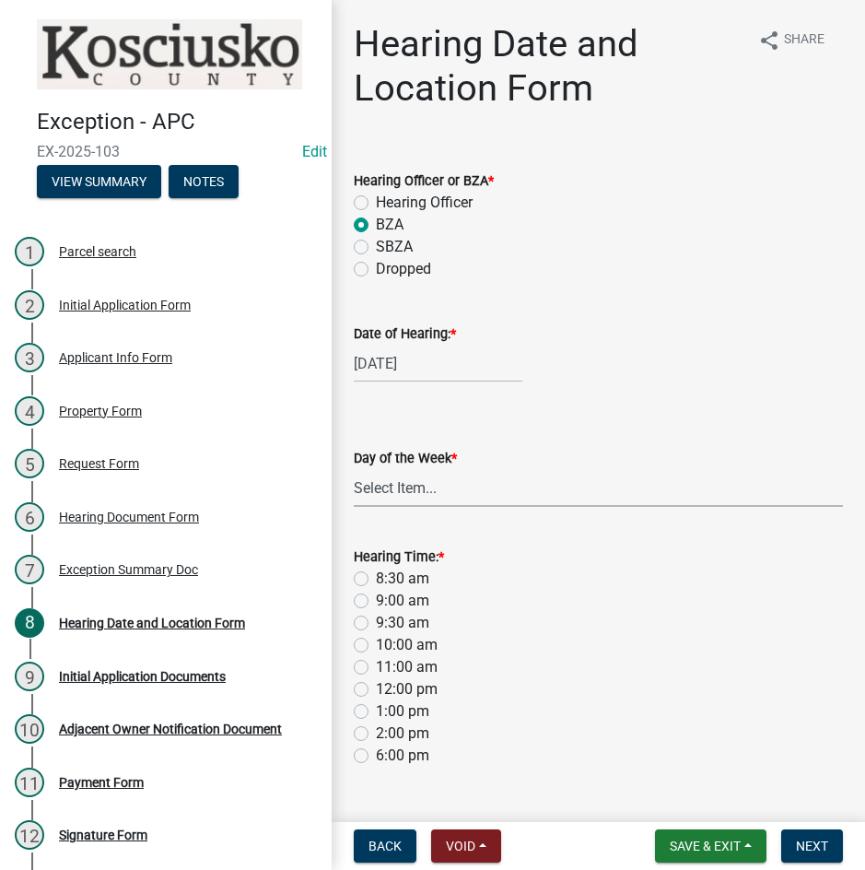
click at [414, 492] on select "Select Item... [DATE] [DATE] [DATE] [DATE] [DATE] [DATE] [DATE]" at bounding box center [598, 488] width 489 height 38
click at [354, 469] on select "Select Item... [DATE] [DATE] [DATE] [DATE] [DATE] [DATE] [DATE]" at bounding box center [598, 488] width 489 height 38
select select "a48e76f8-de41-403b-83ad-1628186786b9"
click at [376, 602] on label "9:00 am" at bounding box center [402, 601] width 53 height 22
click at [376, 602] on input "9:00 am" at bounding box center [382, 596] width 12 height 12
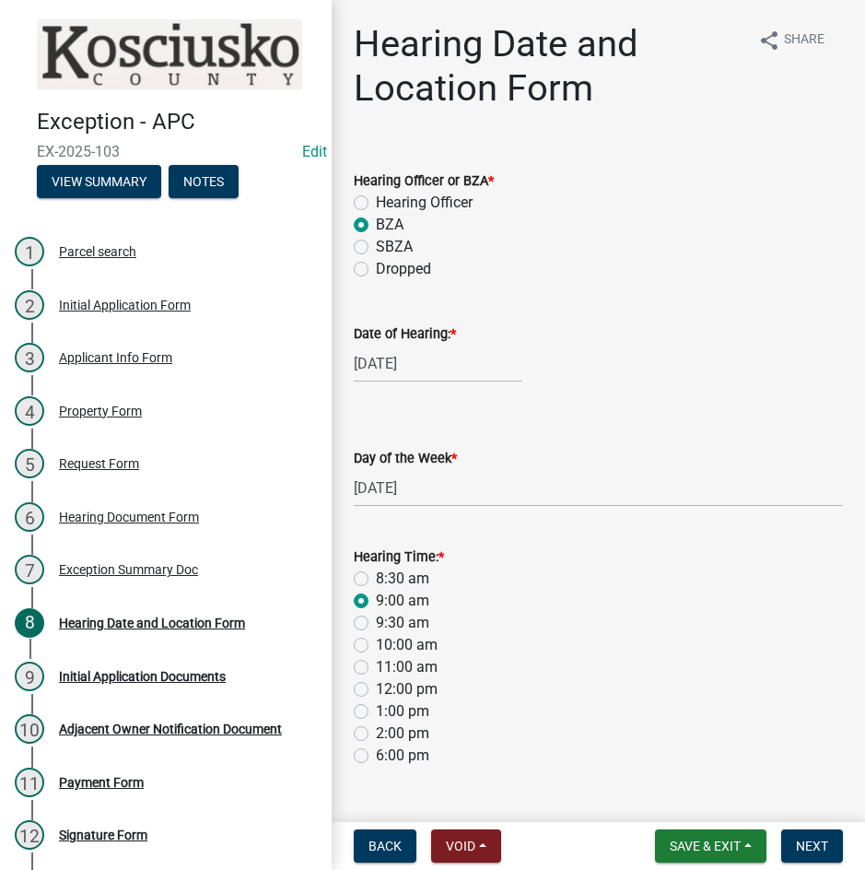
radio input "true"
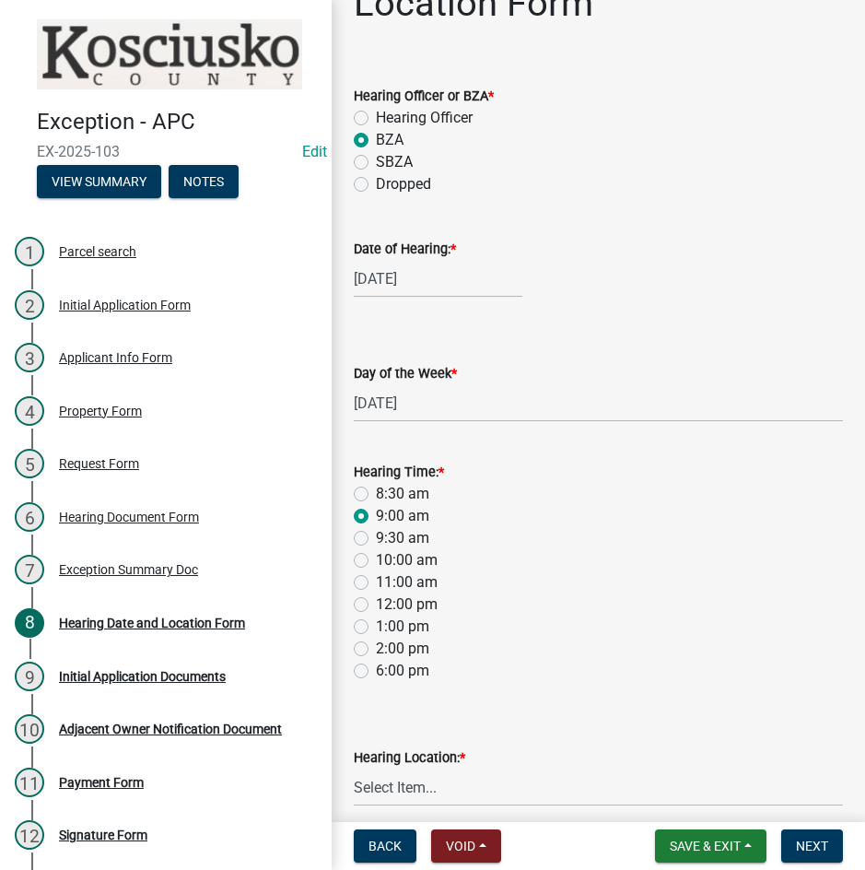
scroll to position [165, 0]
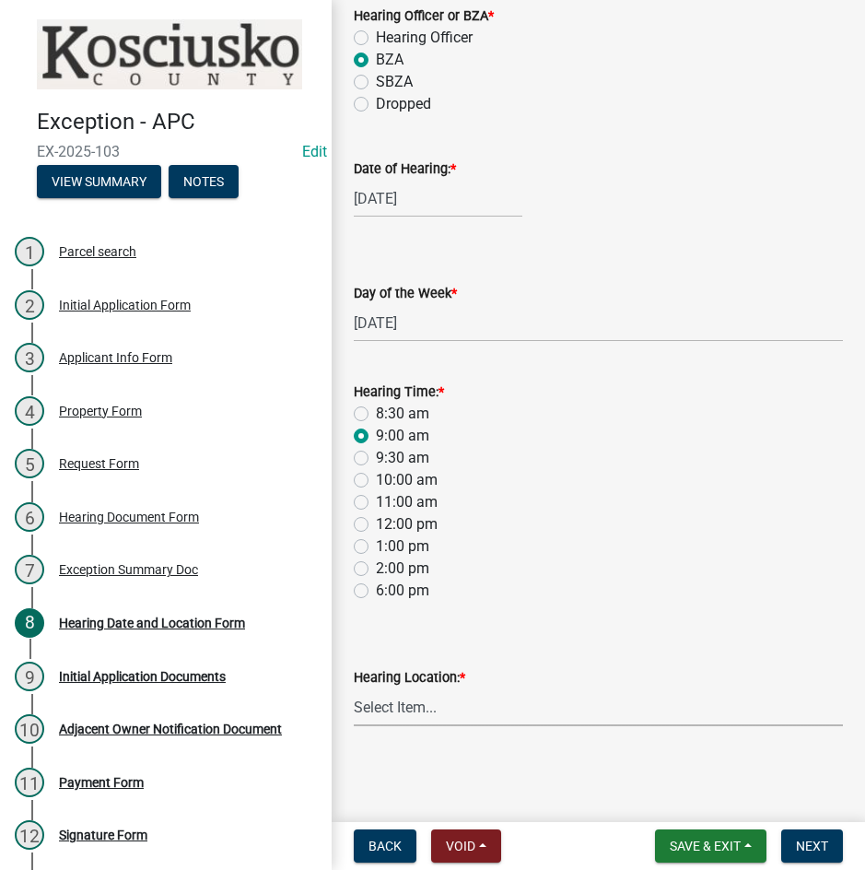
click at [428, 711] on select "Select Item... Area Plan Commission Office - [STREET_ADDRESS][GEOGRAPHIC_DATA] …" at bounding box center [598, 707] width 489 height 38
click at [354, 688] on select "Select Item... Area Plan Commission Office - [STREET_ADDRESS][GEOGRAPHIC_DATA] …" at bounding box center [598, 707] width 489 height 38
select select "9dcac0a2-b0c4-4f3b-8637-840d2209bdca"
click at [819, 843] on span "Next" at bounding box center [812, 846] width 32 height 15
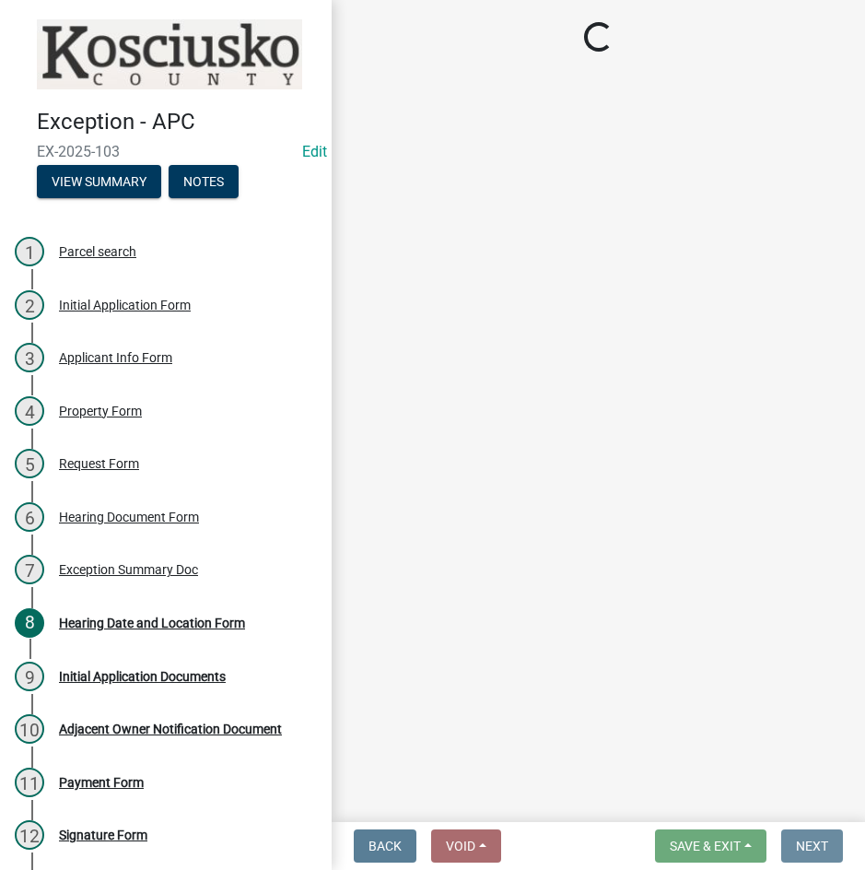
scroll to position [0, 0]
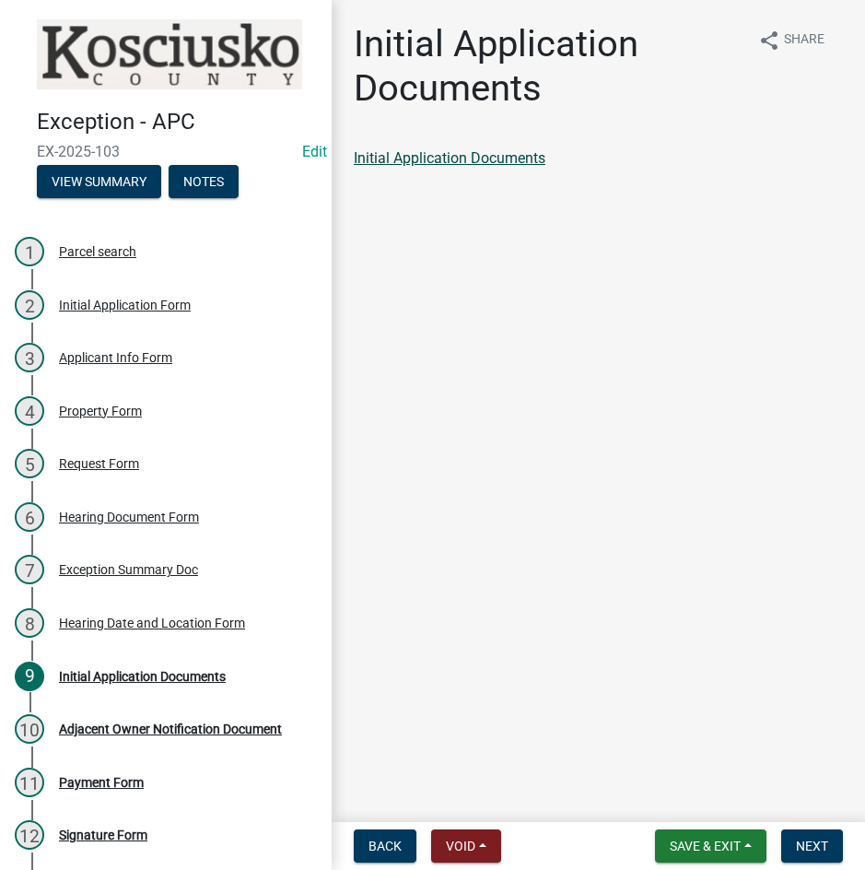
click at [431, 156] on link "Initial Application Documents" at bounding box center [450, 158] width 192 height 18
click at [791, 842] on button "Next" at bounding box center [812, 845] width 62 height 33
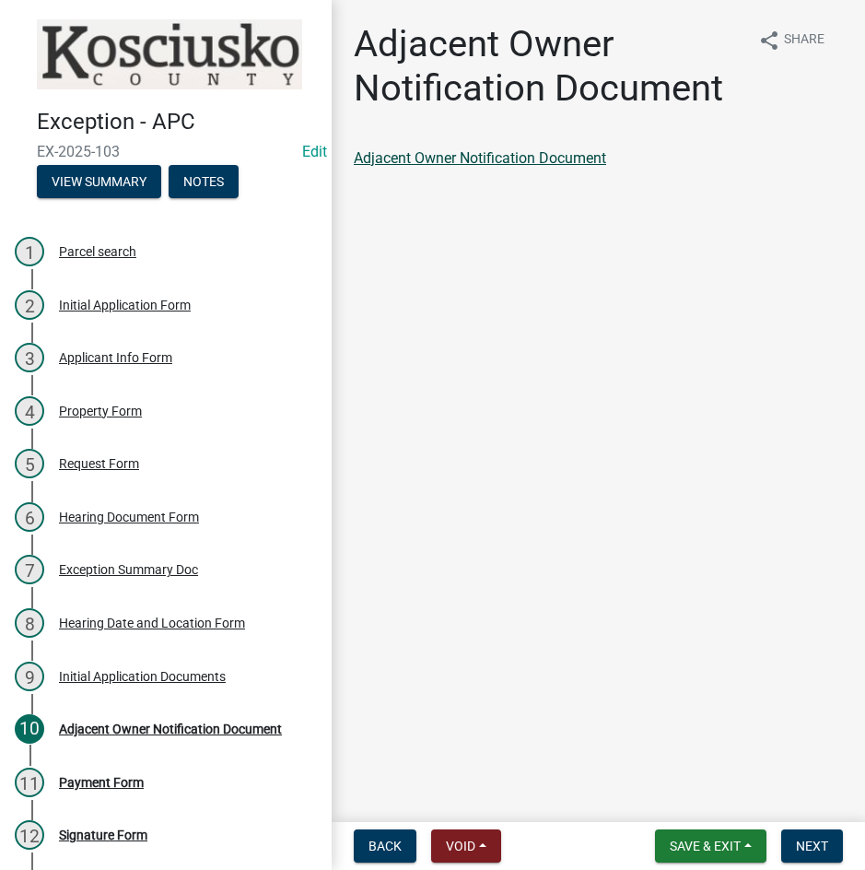
click at [495, 156] on link "Adjacent Owner Notification Document" at bounding box center [480, 158] width 252 height 18
click at [804, 856] on button "Next" at bounding box center [812, 845] width 62 height 33
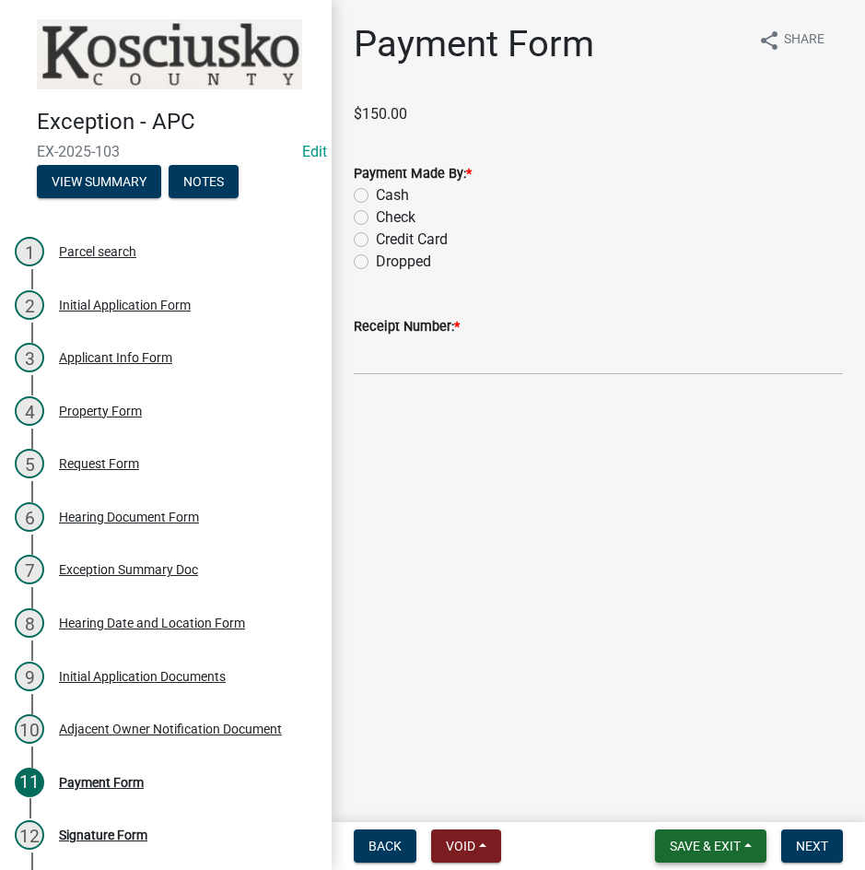
click at [694, 851] on span "Save & Exit" at bounding box center [705, 846] width 71 height 15
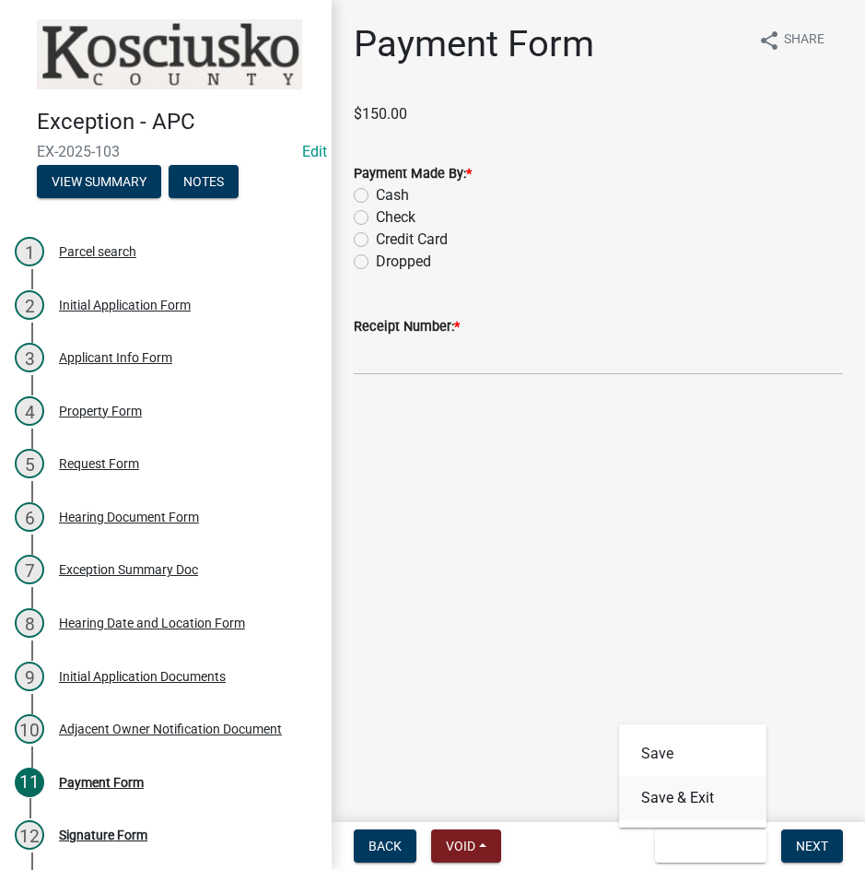
click at [688, 806] on button "Save & Exit" at bounding box center [692, 798] width 147 height 44
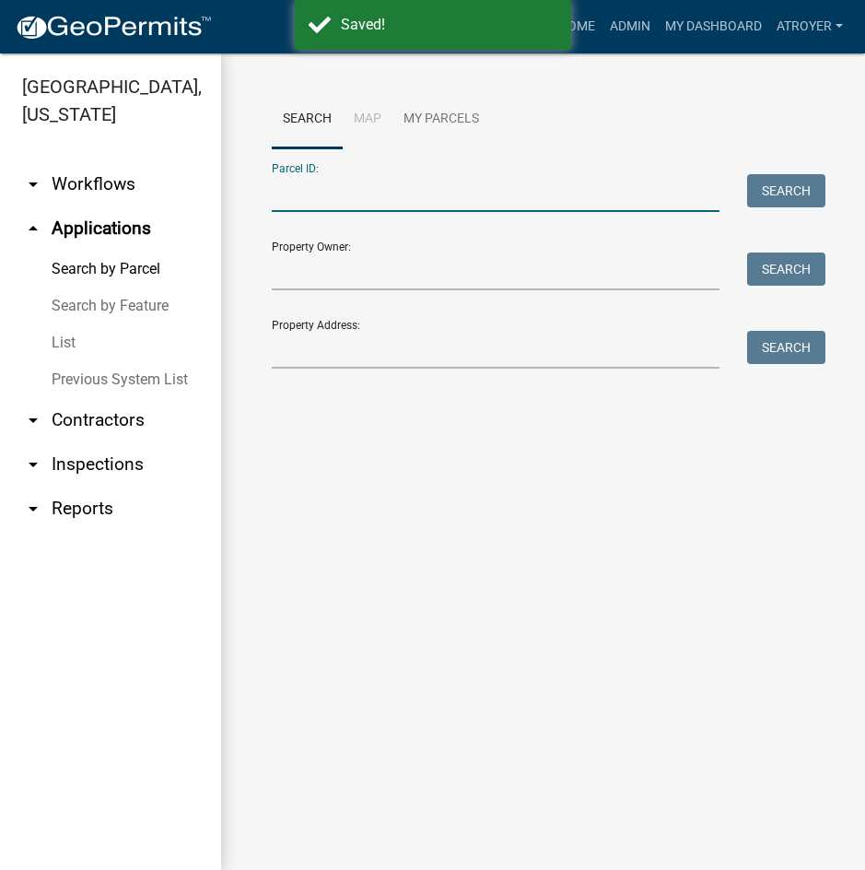
click at [410, 189] on input "Parcel ID:" at bounding box center [496, 193] width 448 height 38
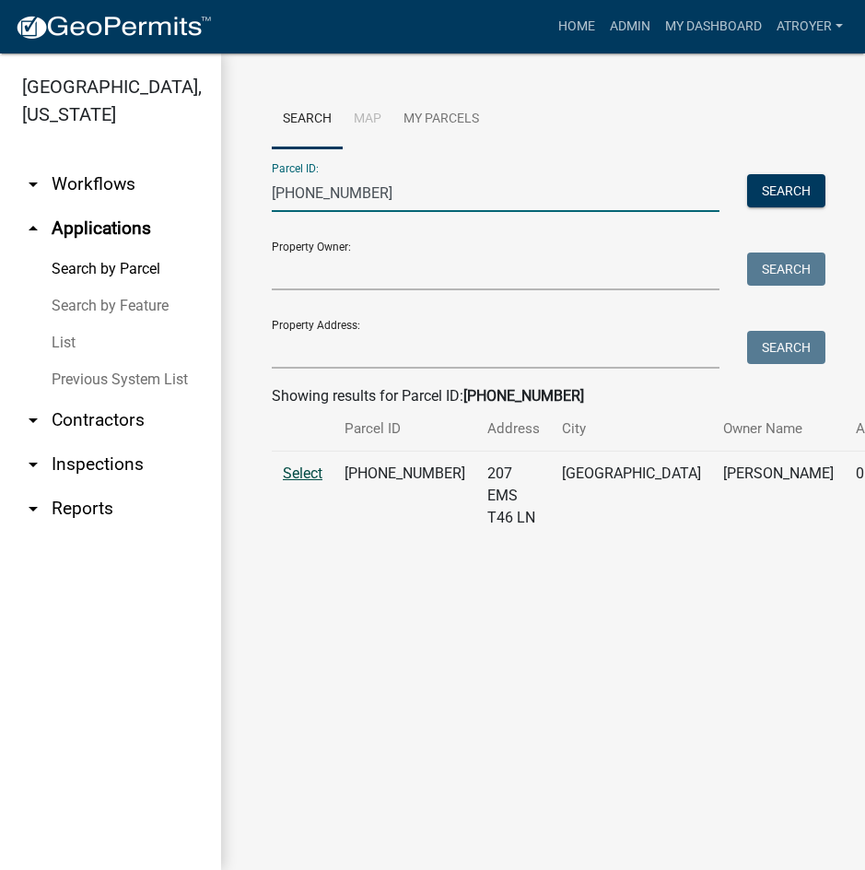
type input "[PHONE_NUMBER]"
click at [293, 482] on span "Select" at bounding box center [303, 473] width 40 height 18
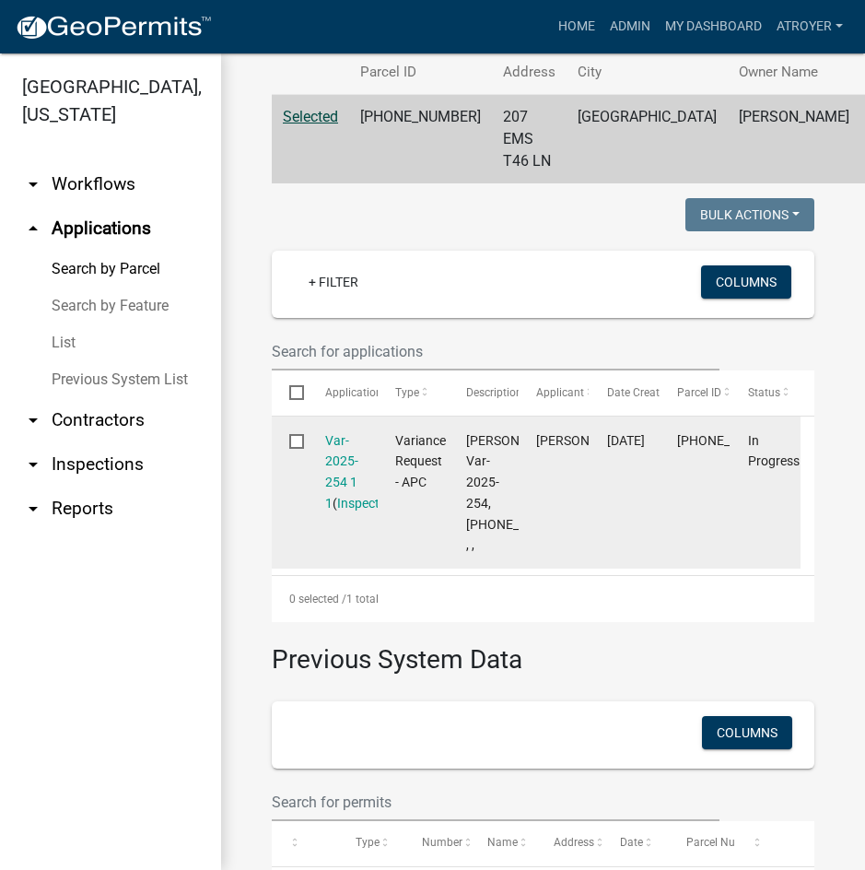
scroll to position [369, 0]
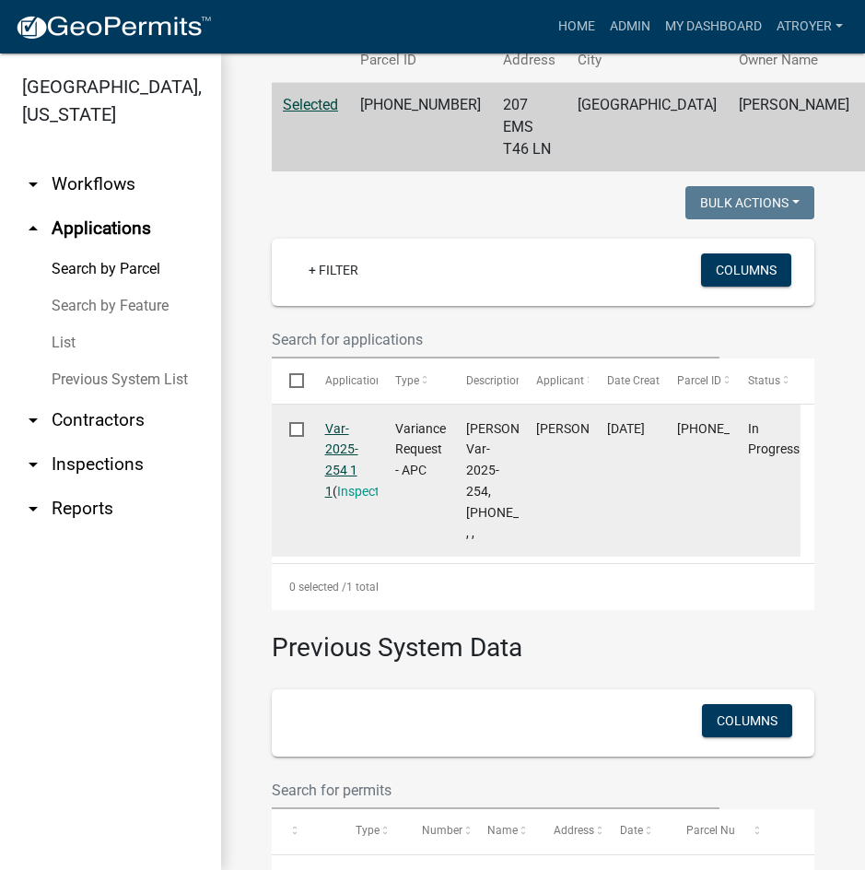
click at [332, 452] on link "Var-2025-254 1 1" at bounding box center [341, 459] width 33 height 77
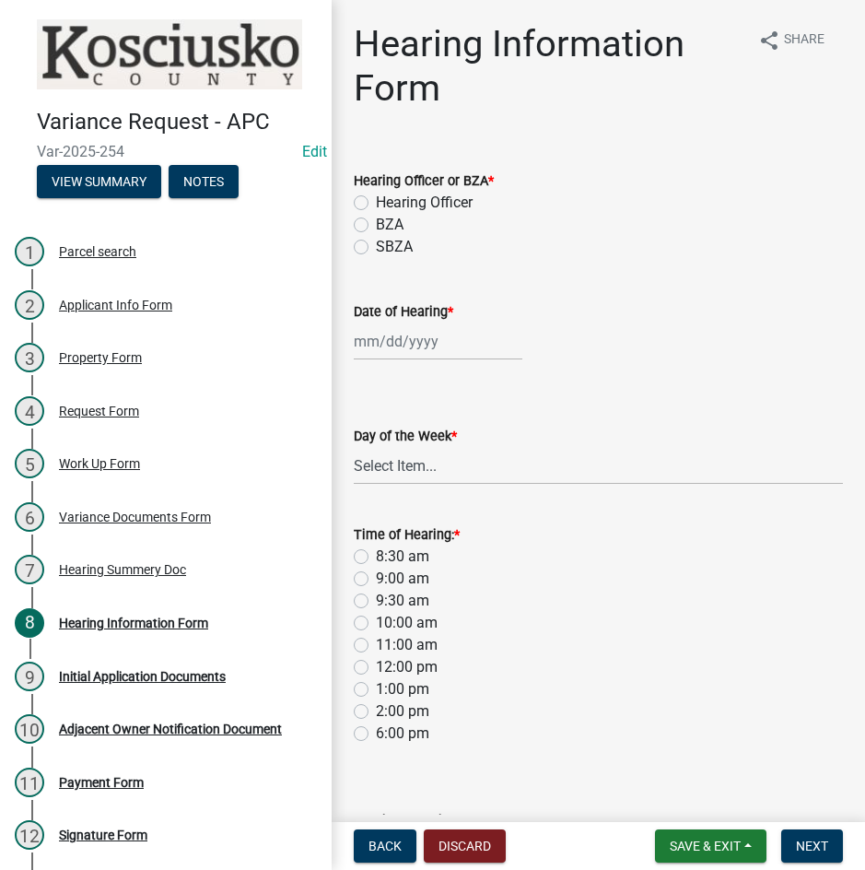
click at [376, 219] on label "BZA" at bounding box center [390, 225] width 28 height 22
click at [376, 219] on input "BZA" at bounding box center [382, 220] width 12 height 12
radio input "true"
click at [424, 334] on div at bounding box center [438, 342] width 169 height 38
select select "9"
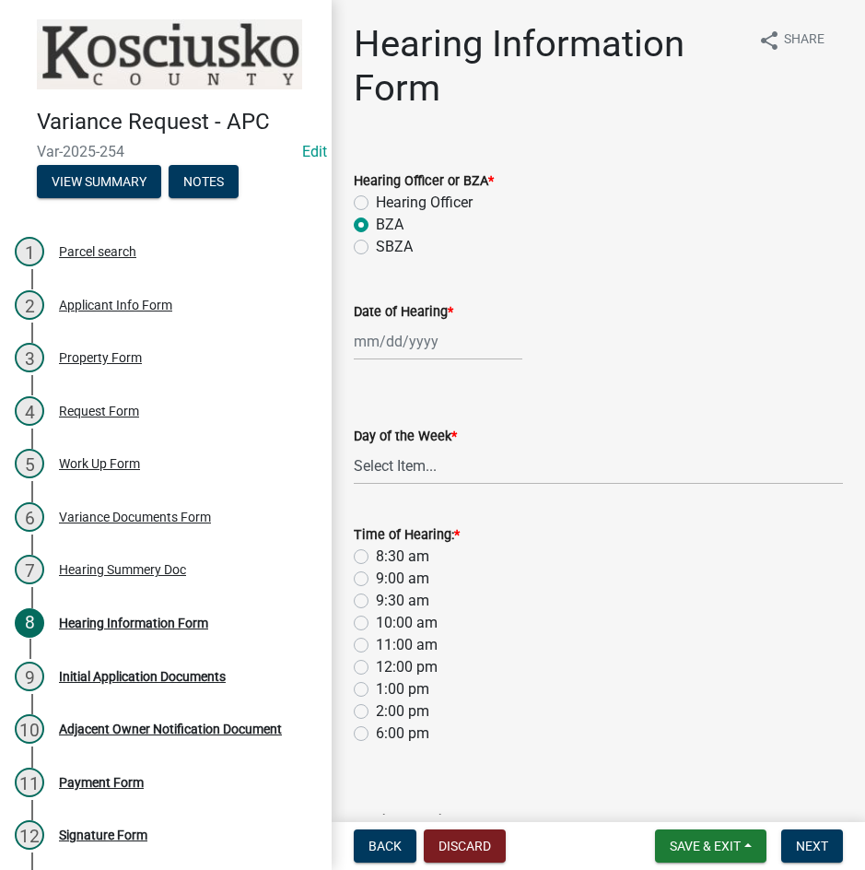
select select "2025"
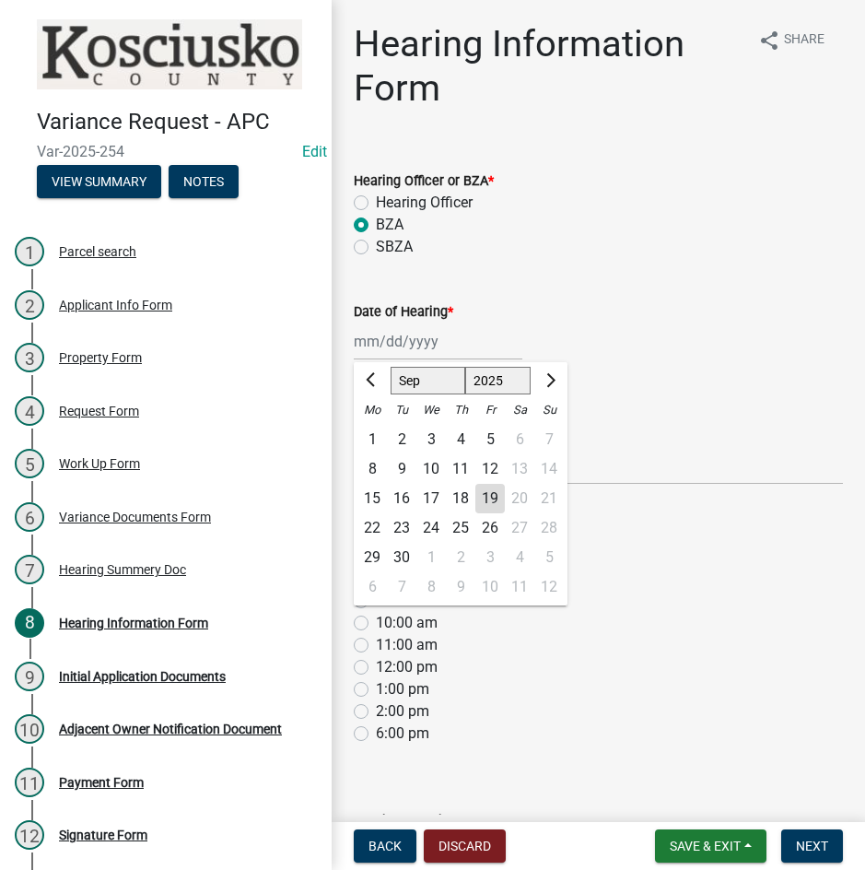
click at [412, 386] on select "Jan Feb Mar Apr May Jun [DATE] Aug Sep Oct Nov Dec" at bounding box center [428, 381] width 75 height 28
select select "10"
click at [391, 367] on select "Jan Feb Mar Apr May Jun [DATE] Aug Sep Oct Nov Dec" at bounding box center [428, 381] width 75 height 28
click at [398, 501] on div "14" at bounding box center [401, 498] width 29 height 29
type input "[DATE]"
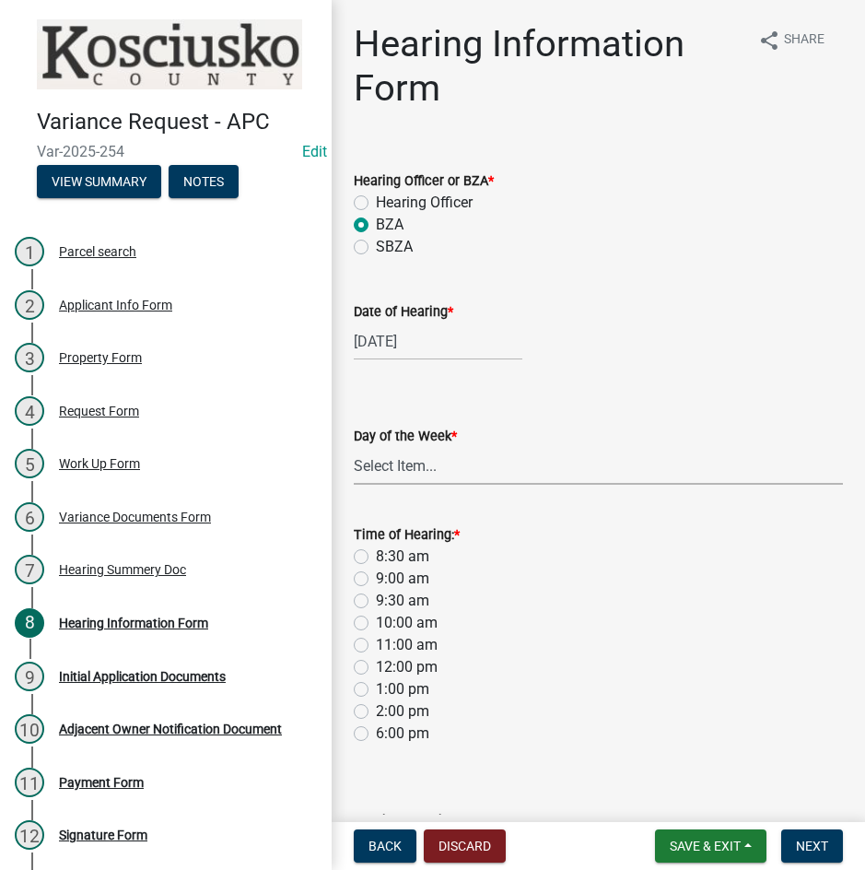
click at [430, 464] on select "Select Item... [DATE] [DATE] [DATE] [DATE] [DATE] [DATE] [DATE]" at bounding box center [598, 466] width 489 height 38
click at [354, 447] on select "Select Item... [DATE] [DATE] [DATE] [DATE] [DATE] [DATE] [DATE]" at bounding box center [598, 466] width 489 height 38
select select "2c42e77b-91e7-4635-824d-3d7e3b59fa99"
click at [376, 575] on label "9:00 am" at bounding box center [402, 579] width 53 height 22
click at [376, 575] on input "9:00 am" at bounding box center [382, 574] width 12 height 12
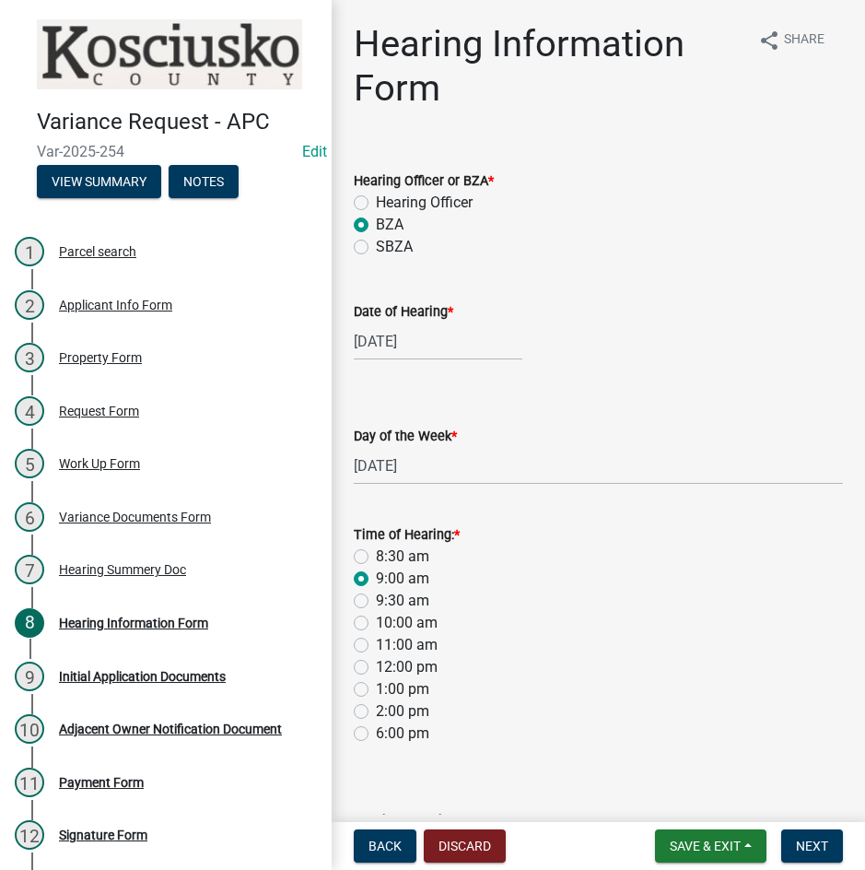
radio input "true"
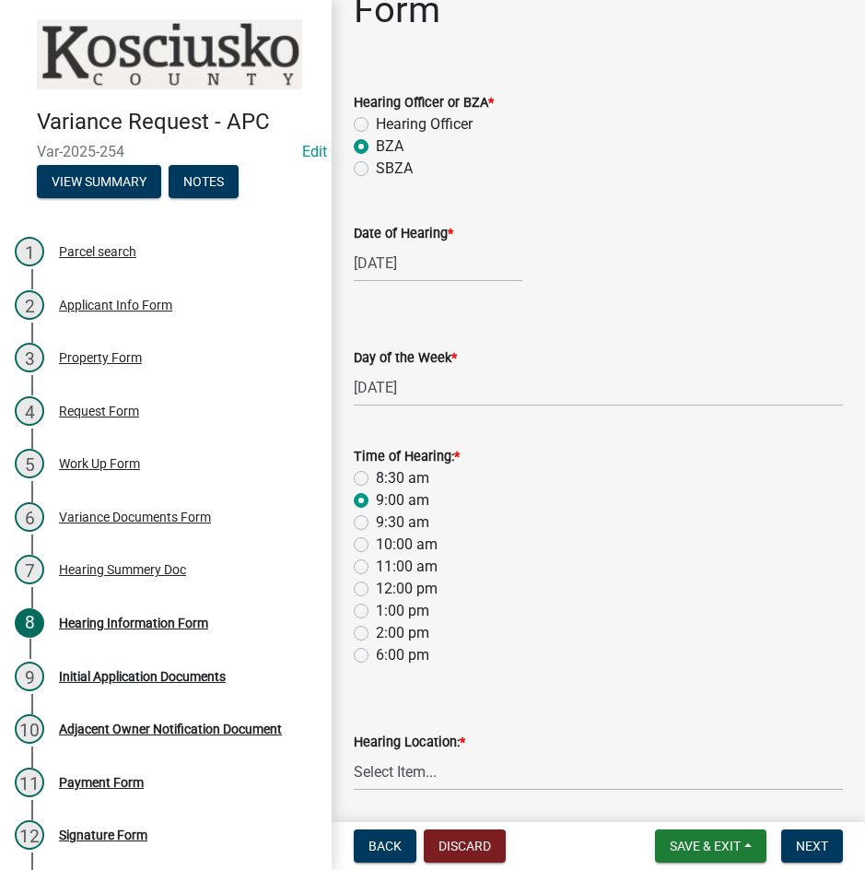
scroll to position [143, 0]
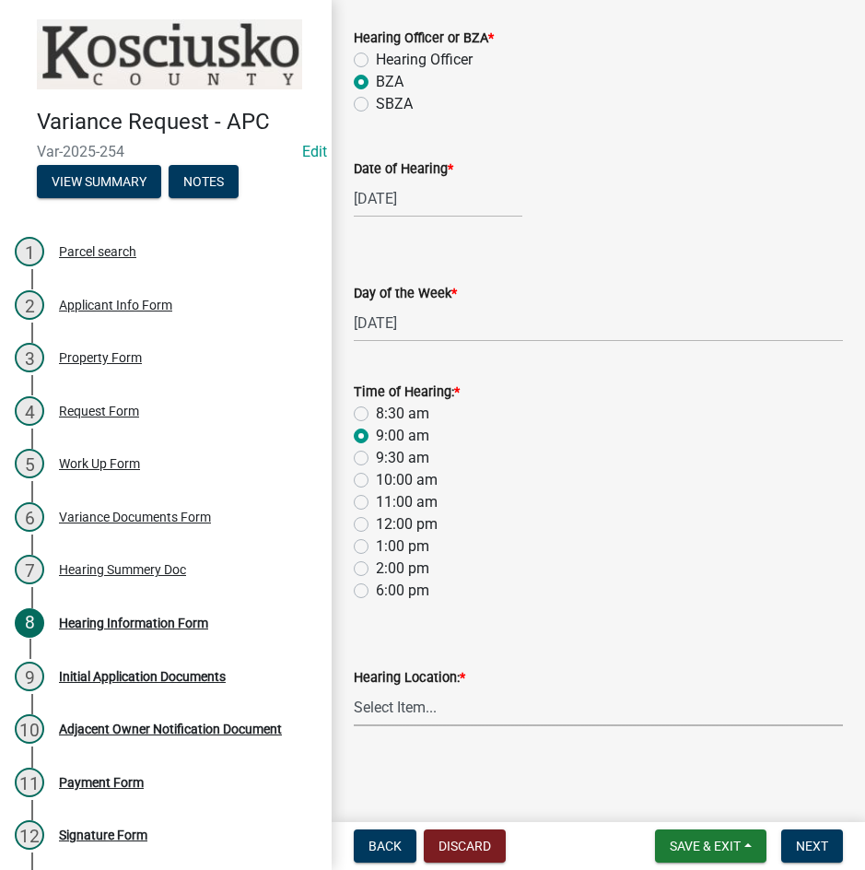
click at [511, 710] on select "Select Item... Area Plan Commission Office - [STREET_ADDRESS][GEOGRAPHIC_DATA] …" at bounding box center [598, 707] width 489 height 38
click at [354, 688] on select "Select Item... Area Plan Commission Office - [STREET_ADDRESS][GEOGRAPHIC_DATA] …" at bounding box center [598, 707] width 489 height 38
select select "9dcac0a2-b0c4-4f3b-8637-840d2209bdca"
click at [803, 839] on span "Next" at bounding box center [812, 846] width 32 height 15
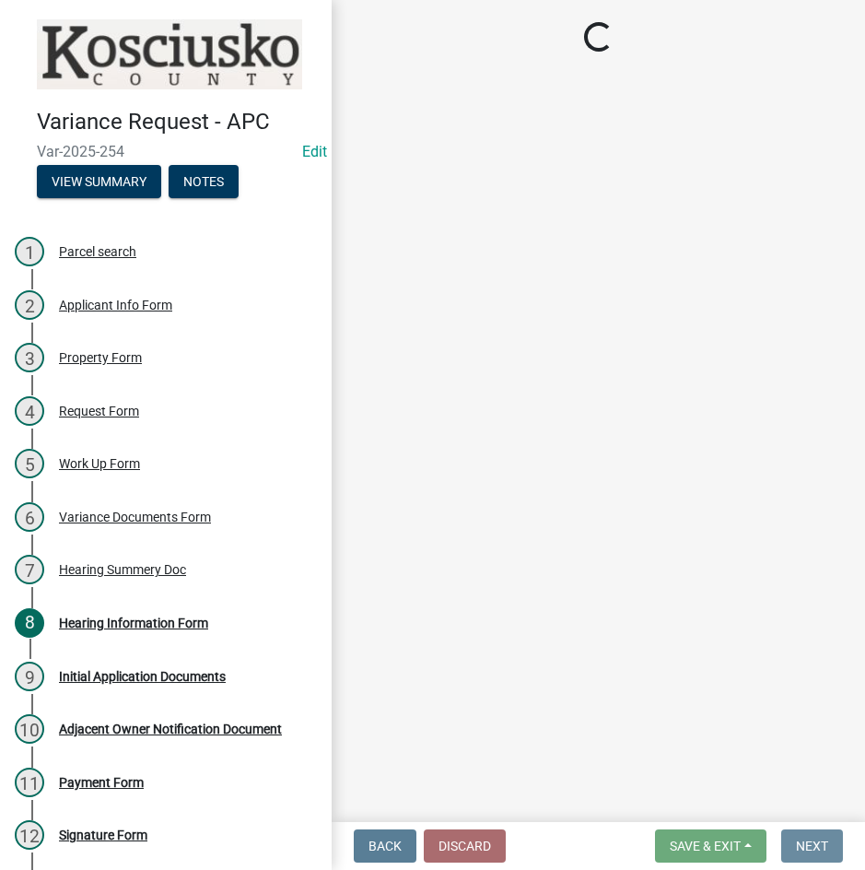
scroll to position [0, 0]
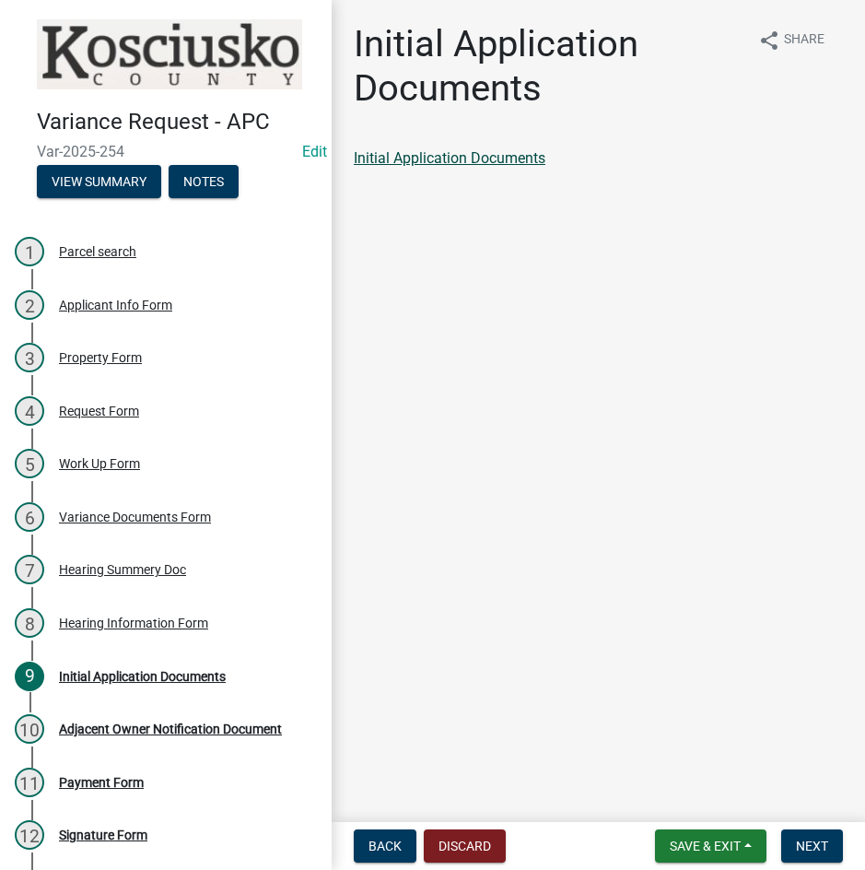
click at [504, 158] on link "Initial Application Documents" at bounding box center [450, 158] width 192 height 18
click at [794, 839] on button "Next" at bounding box center [812, 845] width 62 height 33
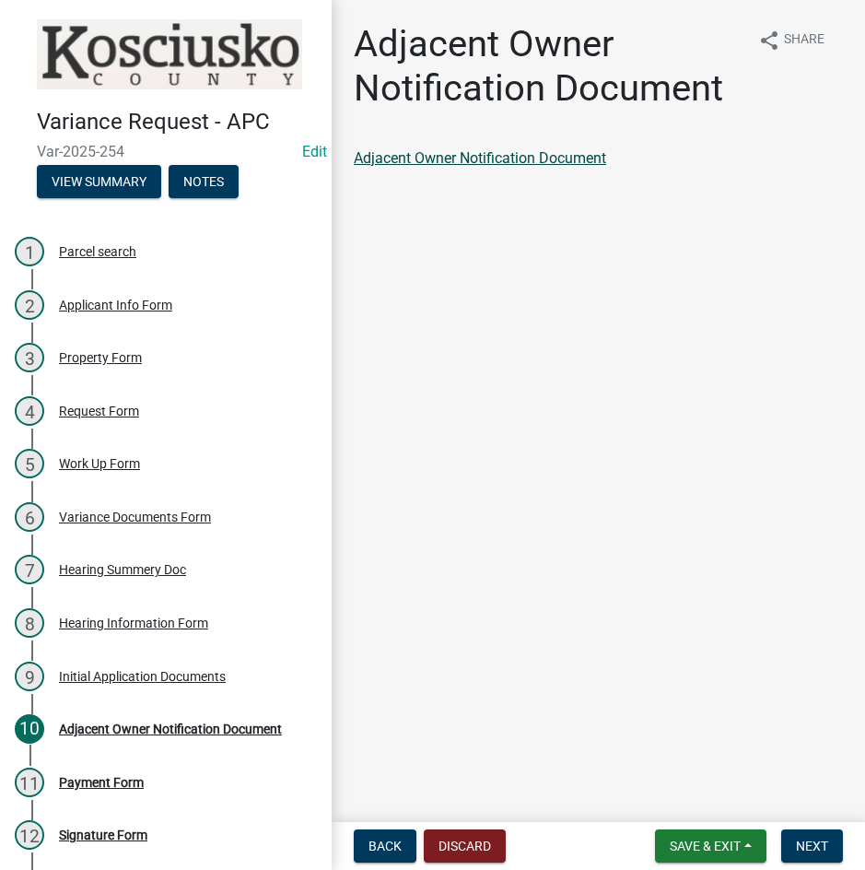
click at [455, 154] on link "Adjacent Owner Notification Document" at bounding box center [480, 158] width 252 height 18
click at [802, 855] on button "Next" at bounding box center [812, 845] width 62 height 33
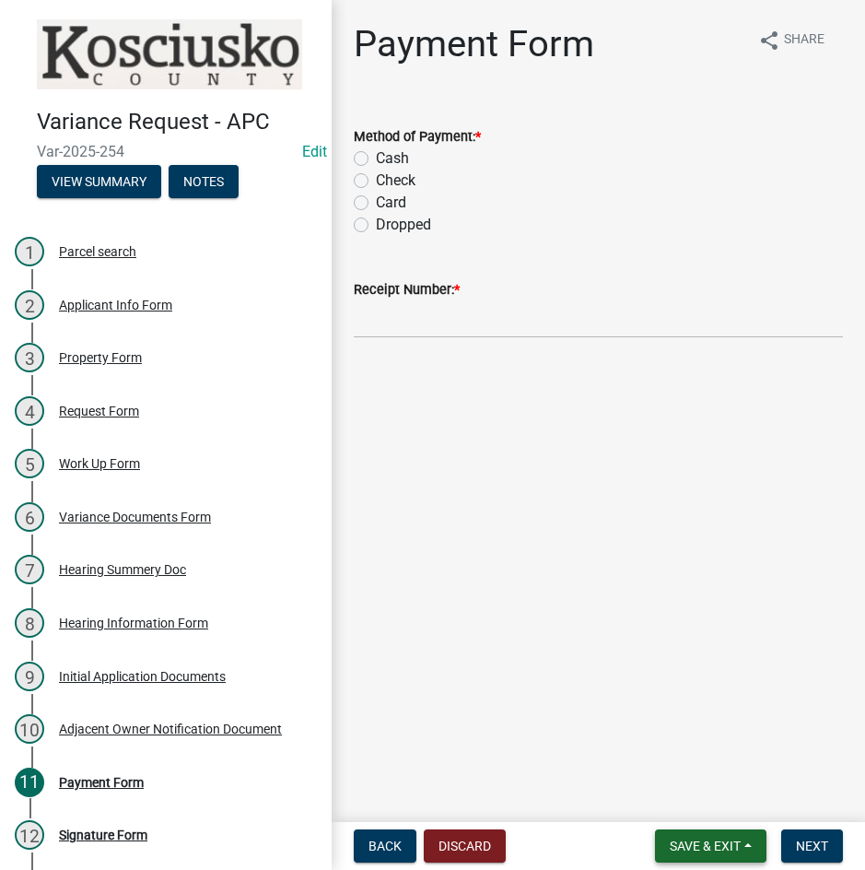
drag, startPoint x: 688, startPoint y: 852, endPoint x: 689, endPoint y: 842, distance: 10.2
click at [689, 851] on span "Save & Exit" at bounding box center [705, 846] width 71 height 15
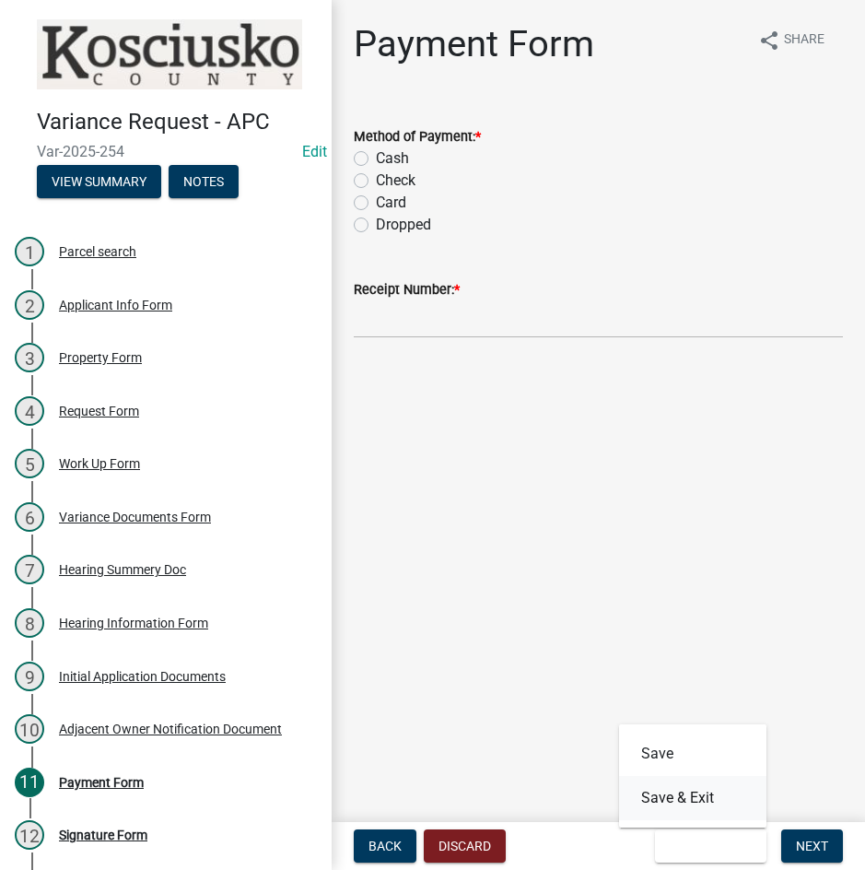
click at [680, 804] on button "Save & Exit" at bounding box center [692, 798] width 147 height 44
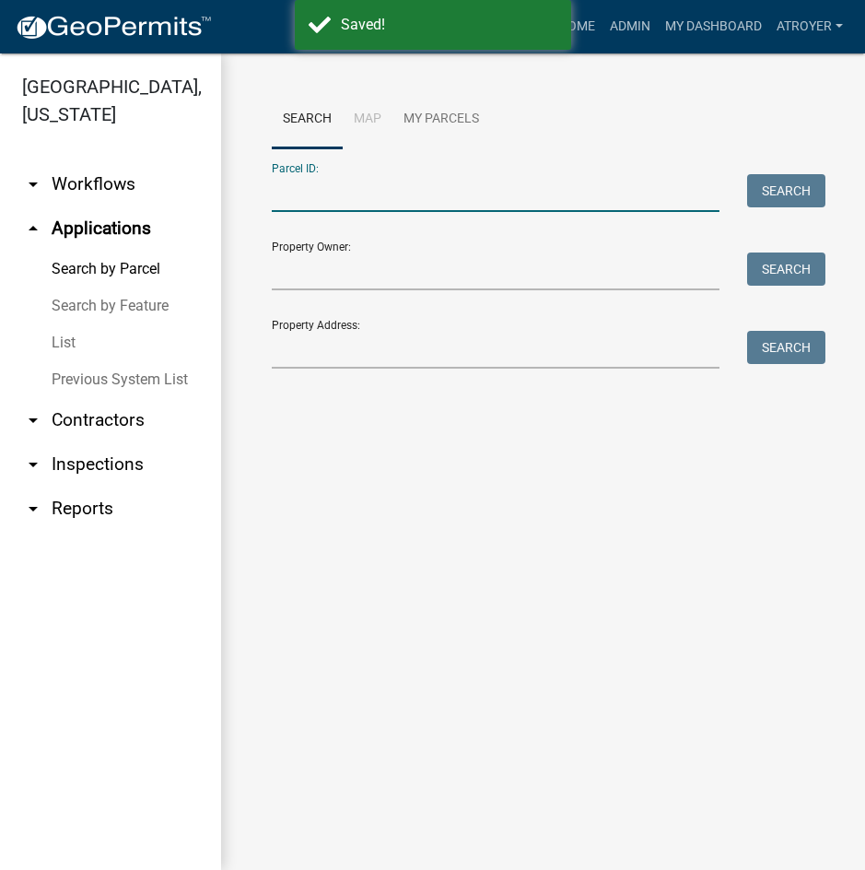
drag, startPoint x: 374, startPoint y: 198, endPoint x: 370, endPoint y: 186, distance: 12.8
click at [374, 198] on input "Parcel ID:" at bounding box center [496, 193] width 448 height 38
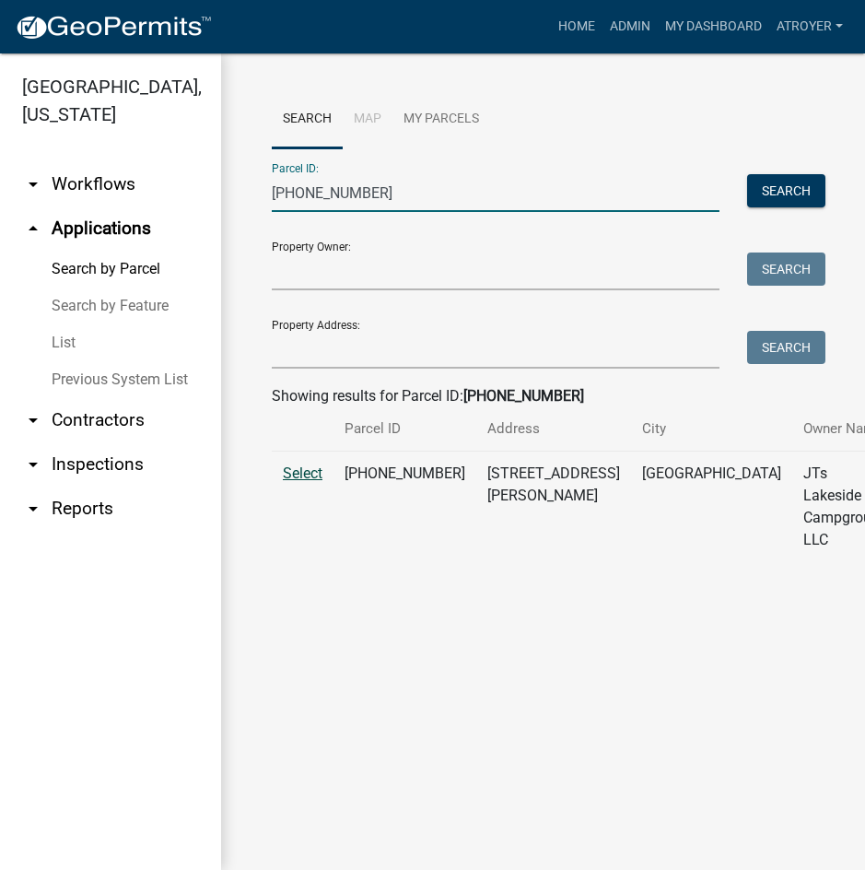
type input "[PHONE_NUMBER]"
click at [287, 482] on span "Select" at bounding box center [303, 473] width 40 height 18
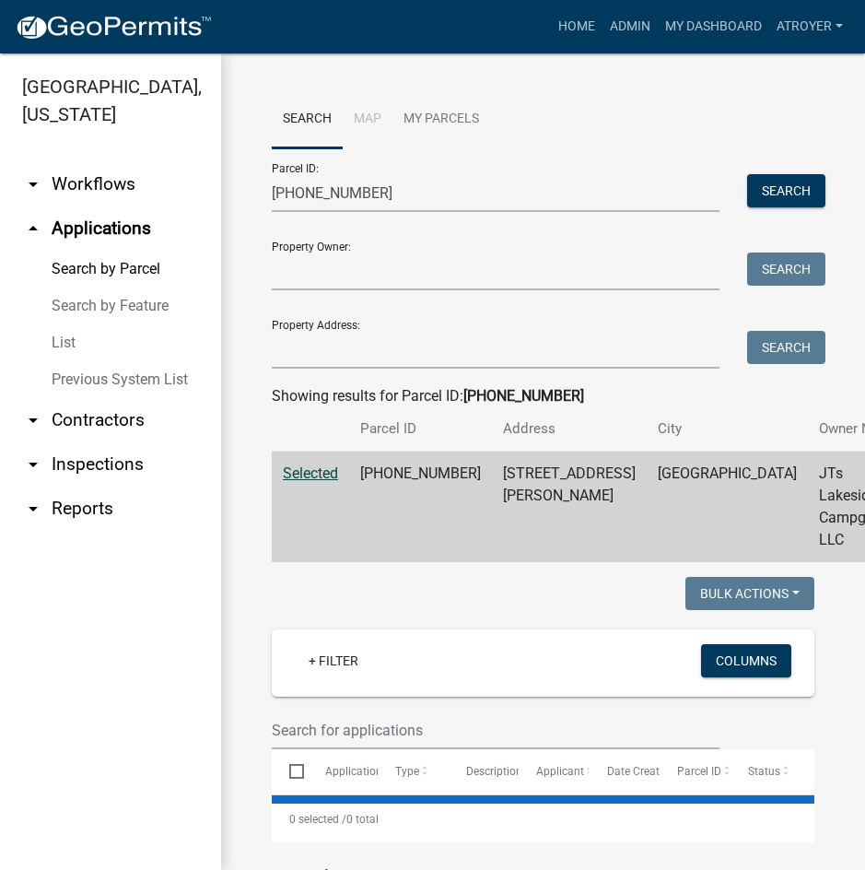
select select "2: 50"
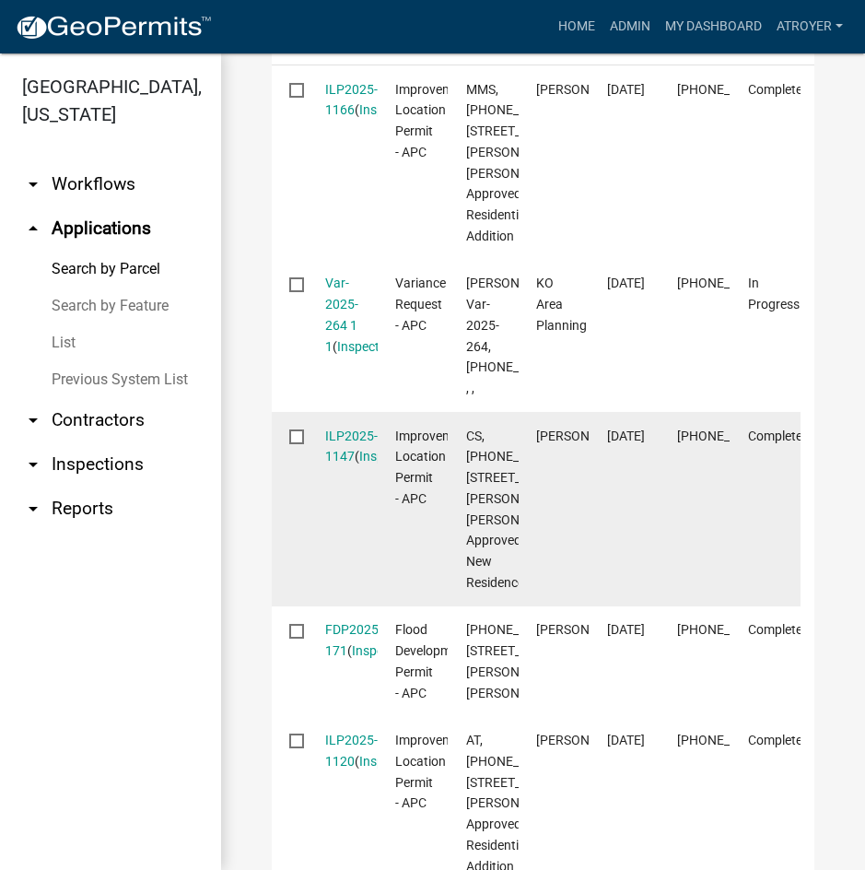
scroll to position [737, 0]
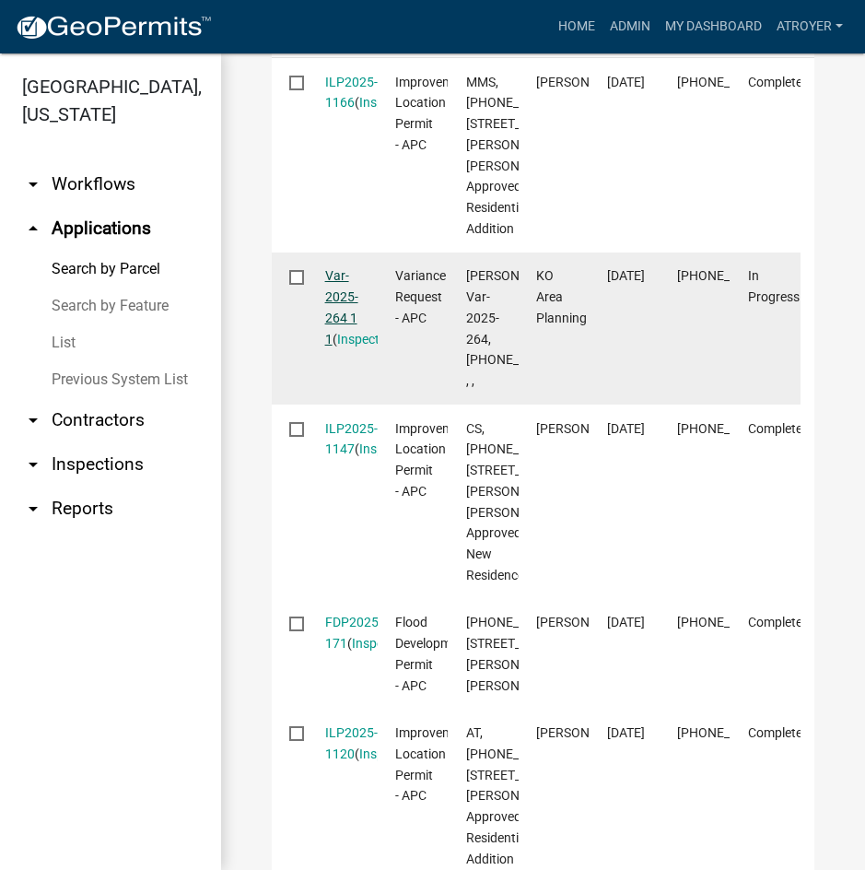
click at [340, 346] on link "Var-2025-264 1 1" at bounding box center [341, 306] width 33 height 77
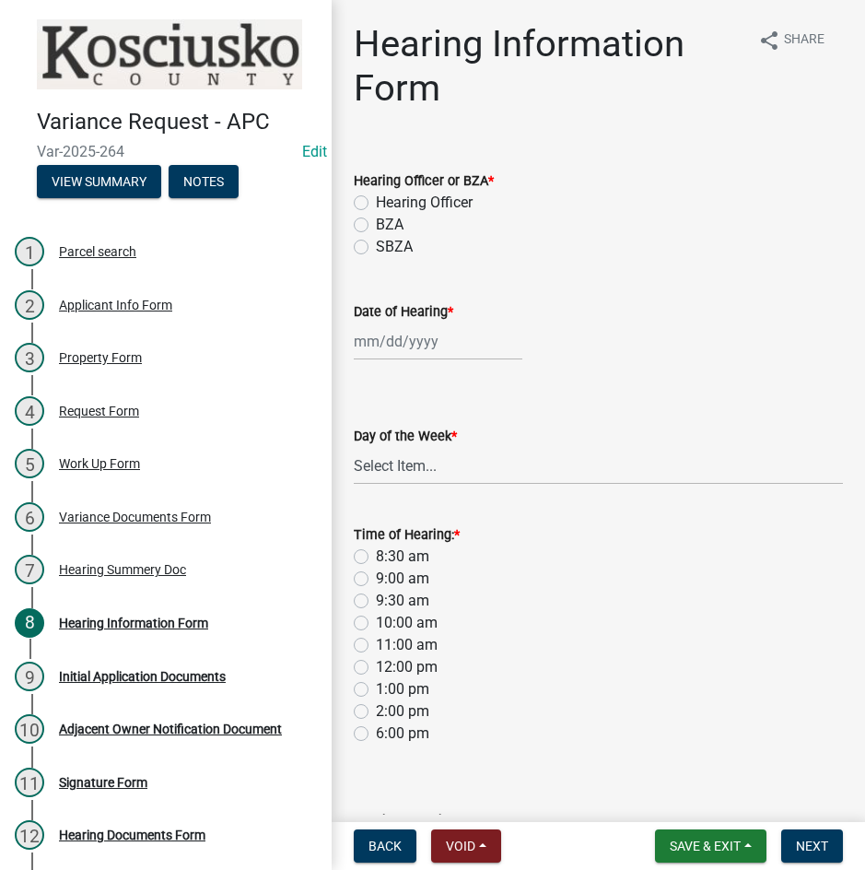
click at [376, 202] on label "Hearing Officer" at bounding box center [424, 203] width 97 height 22
click at [376, 202] on input "Hearing Officer" at bounding box center [382, 198] width 12 height 12
radio input "true"
select select "9"
select select "2025"
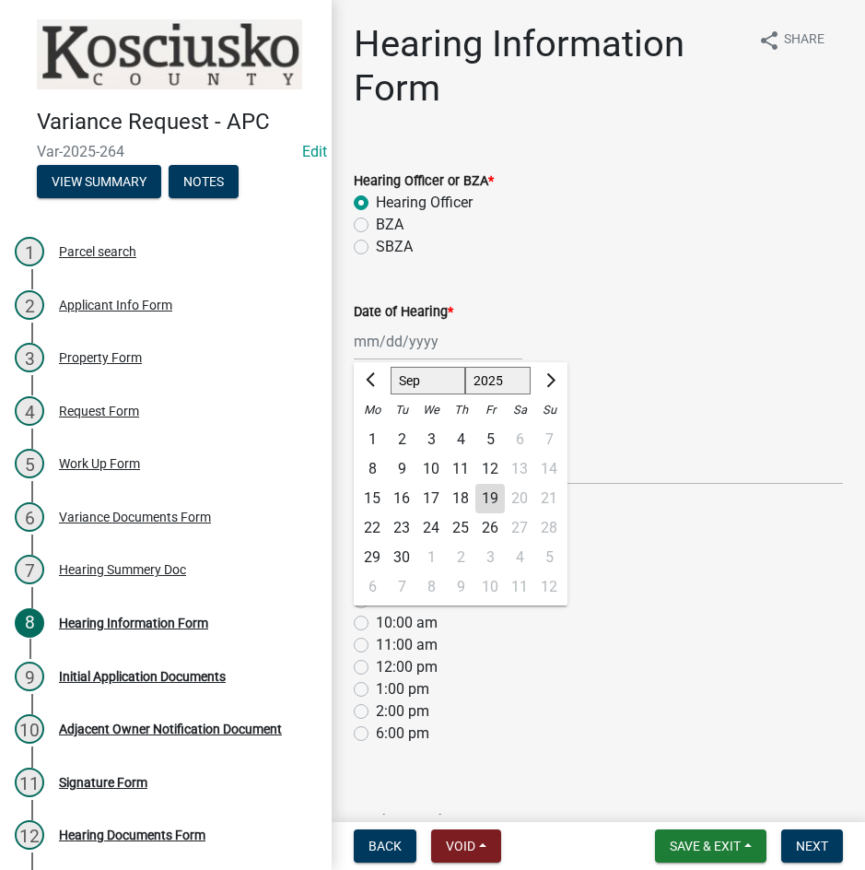
click at [424, 345] on div "[PERSON_NAME] Feb Mar Apr [PERSON_NAME][DATE] Oct Nov [DATE] 1526 1527 1528 152…" at bounding box center [438, 342] width 169 height 38
click at [428, 380] on select "Jan Feb Mar Apr May Jun [DATE] Aug Sep Oct Nov Dec" at bounding box center [428, 381] width 75 height 28
select select "10"
click at [391, 367] on select "Jan Feb Mar Apr May Jun [DATE] Aug Sep Oct Nov Dec" at bounding box center [428, 381] width 75 height 28
click at [374, 495] on div "13" at bounding box center [372, 498] width 29 height 29
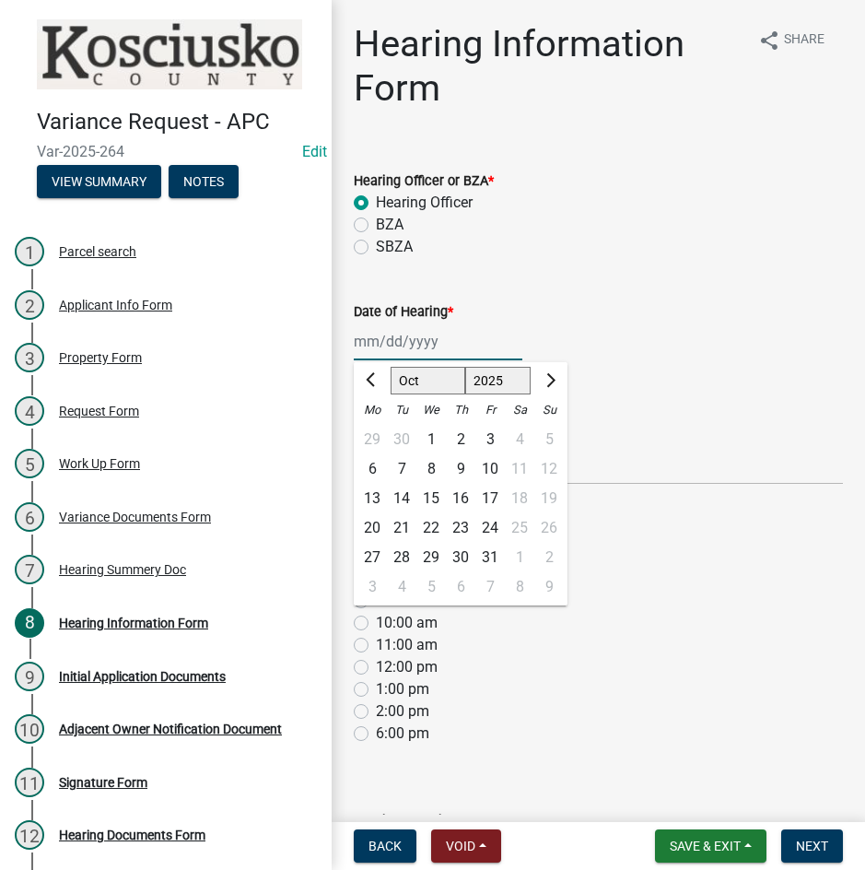
type input "[DATE]"
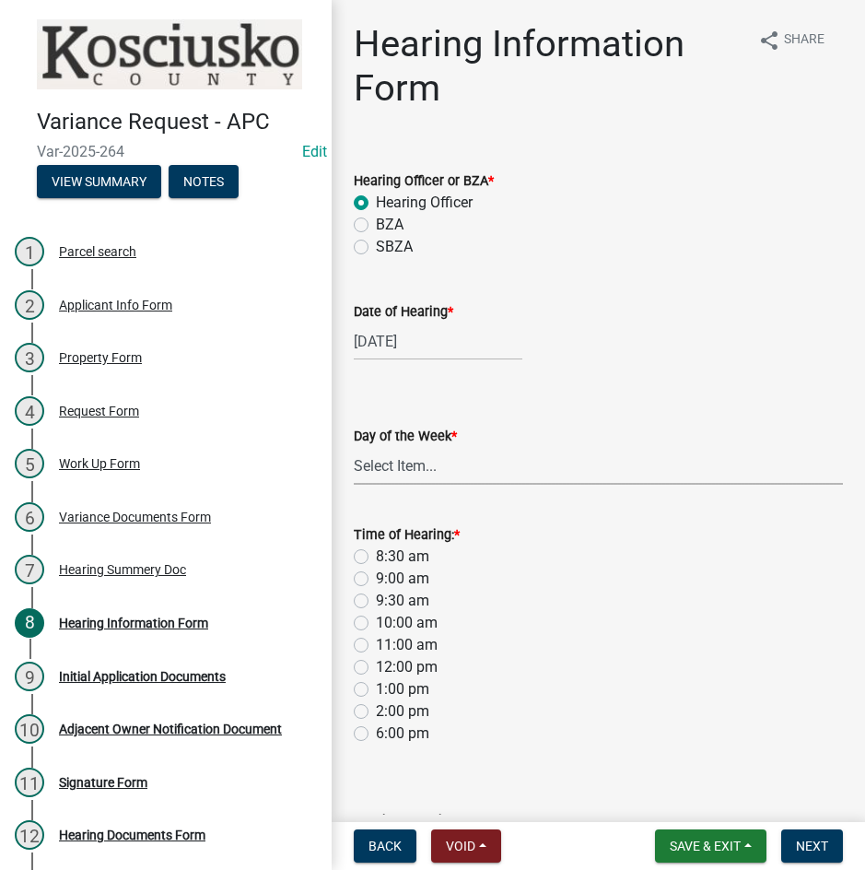
click at [392, 475] on select "Select Item... [DATE] [DATE] [DATE] [DATE] [DATE] [DATE] [DATE]" at bounding box center [598, 466] width 489 height 38
click at [354, 447] on select "Select Item... [DATE] [DATE] [DATE] [DATE] [DATE] [DATE] [DATE]" at bounding box center [598, 466] width 489 height 38
select select "61de0463-cc0d-410b-b5ab-11a135edeb29"
click at [376, 551] on label "8:30 am" at bounding box center [402, 557] width 53 height 22
click at [376, 551] on input "8:30 am" at bounding box center [382, 552] width 12 height 12
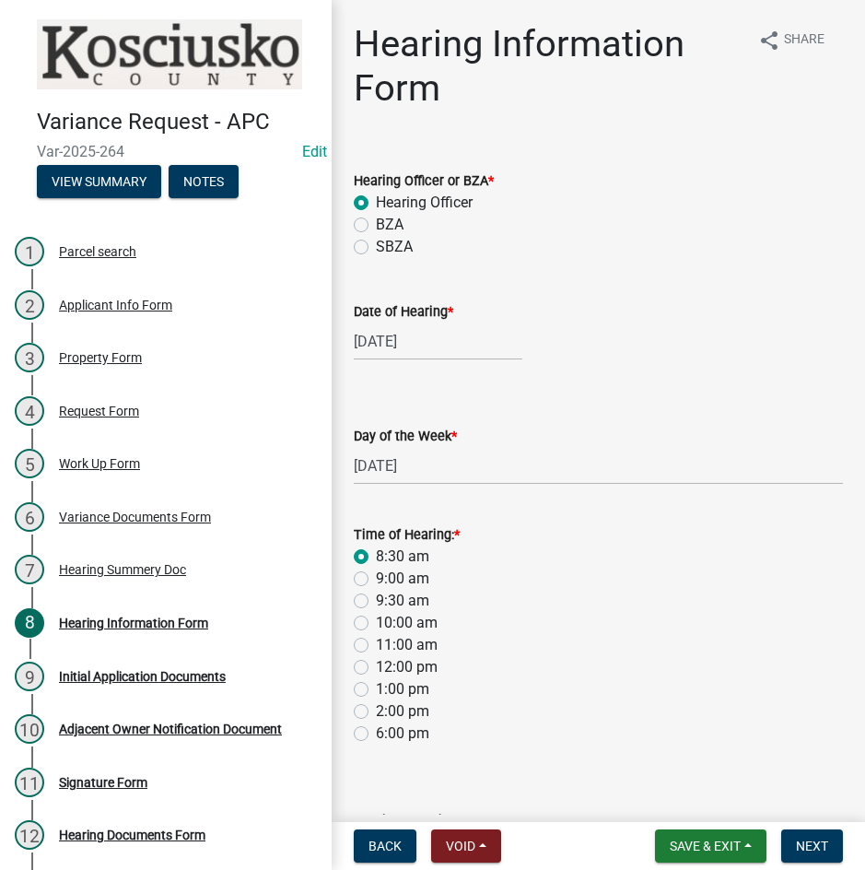
radio input "true"
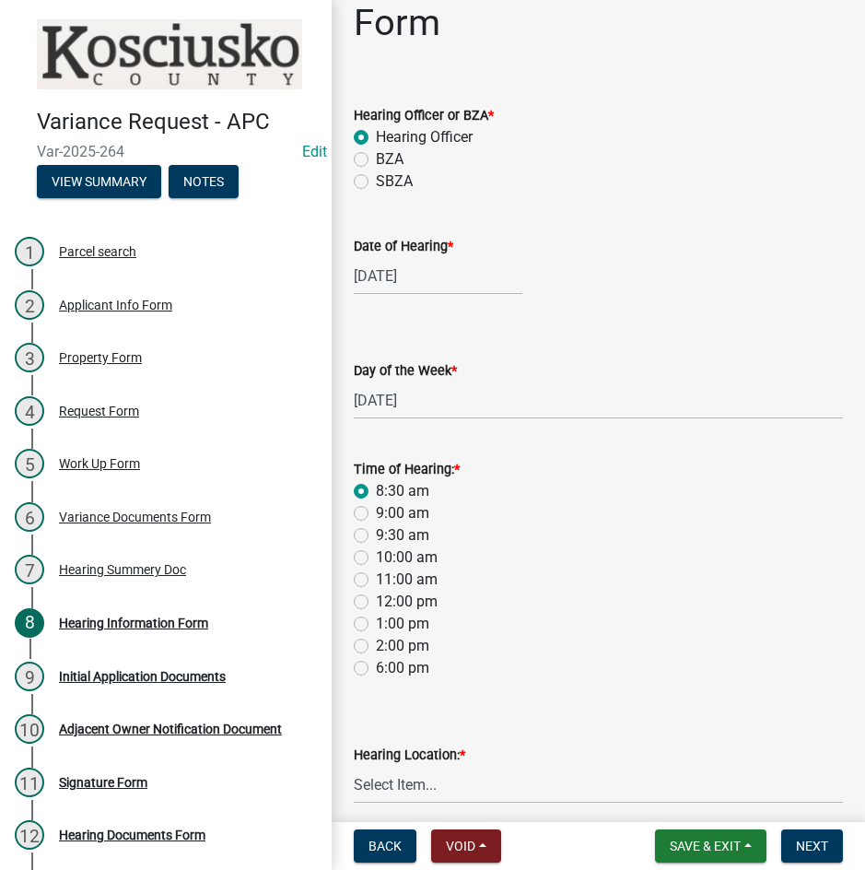
scroll to position [143, 0]
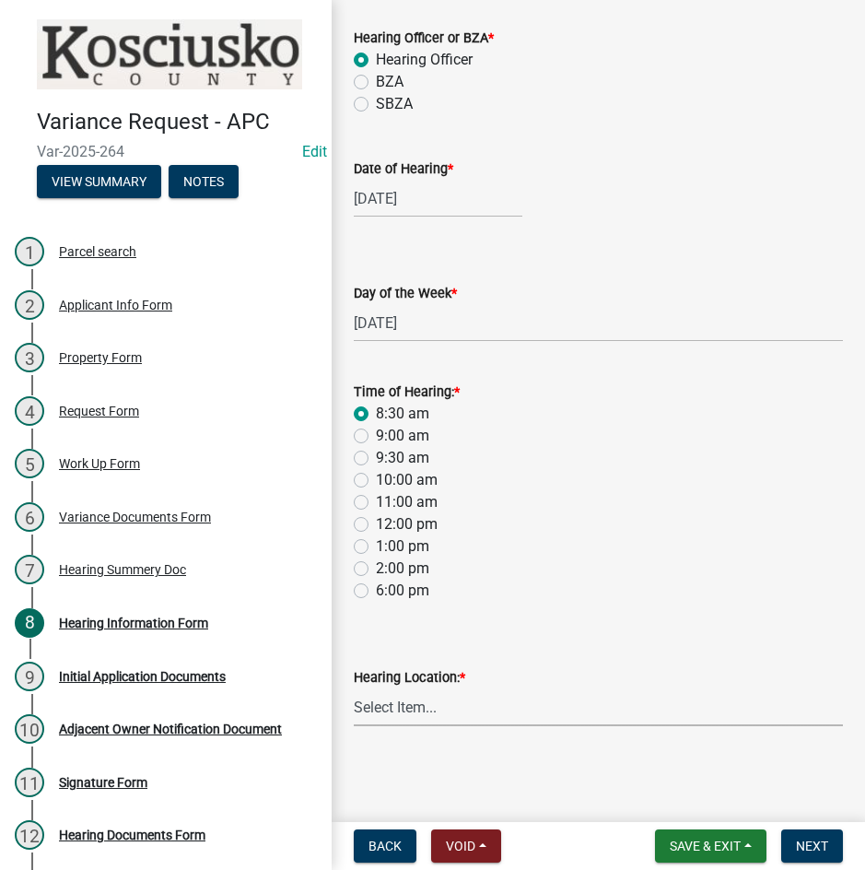
click at [516, 708] on select "Select Item... Area Plan Commission Office - [STREET_ADDRESS][GEOGRAPHIC_DATA] …" at bounding box center [598, 707] width 489 height 38
click at [354, 688] on select "Select Item... Area Plan Commission Office - [STREET_ADDRESS][GEOGRAPHIC_DATA] …" at bounding box center [598, 707] width 489 height 38
select select "9dcac0a2-b0c4-4f3b-8637-840d2209bdca"
click at [800, 835] on button "Next" at bounding box center [812, 845] width 62 height 33
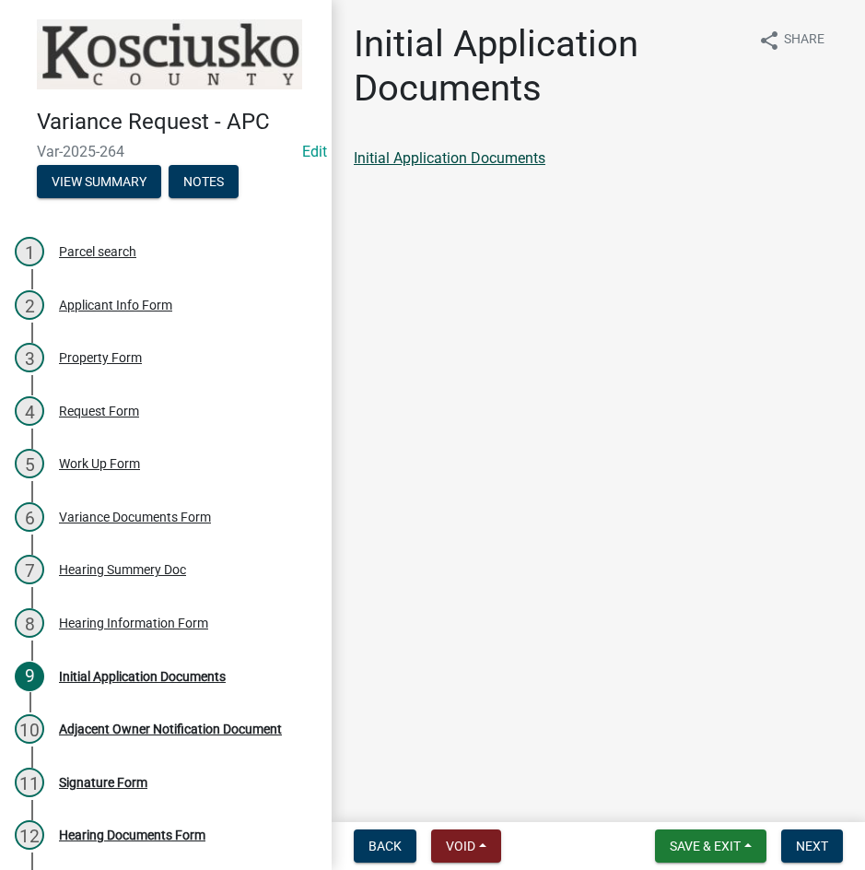
click at [440, 153] on link "Initial Application Documents" at bounding box center [450, 158] width 192 height 18
click at [830, 851] on button "Next" at bounding box center [812, 845] width 62 height 33
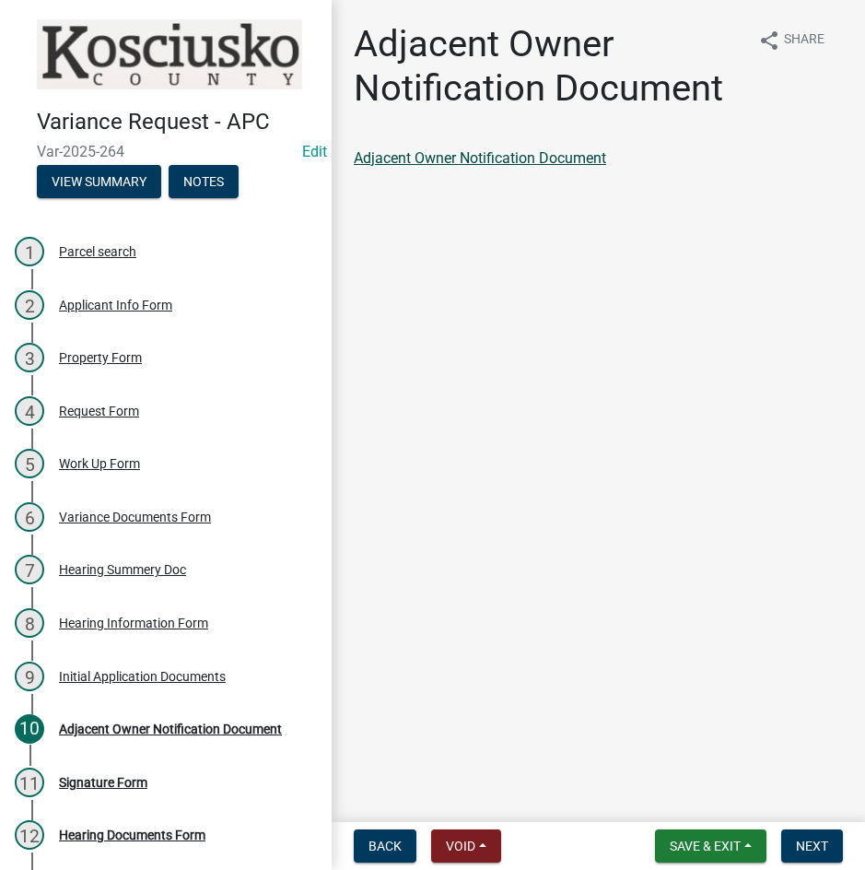
click at [507, 161] on link "Adjacent Owner Notification Document" at bounding box center [480, 158] width 252 height 18
click at [803, 839] on span "Next" at bounding box center [812, 846] width 32 height 15
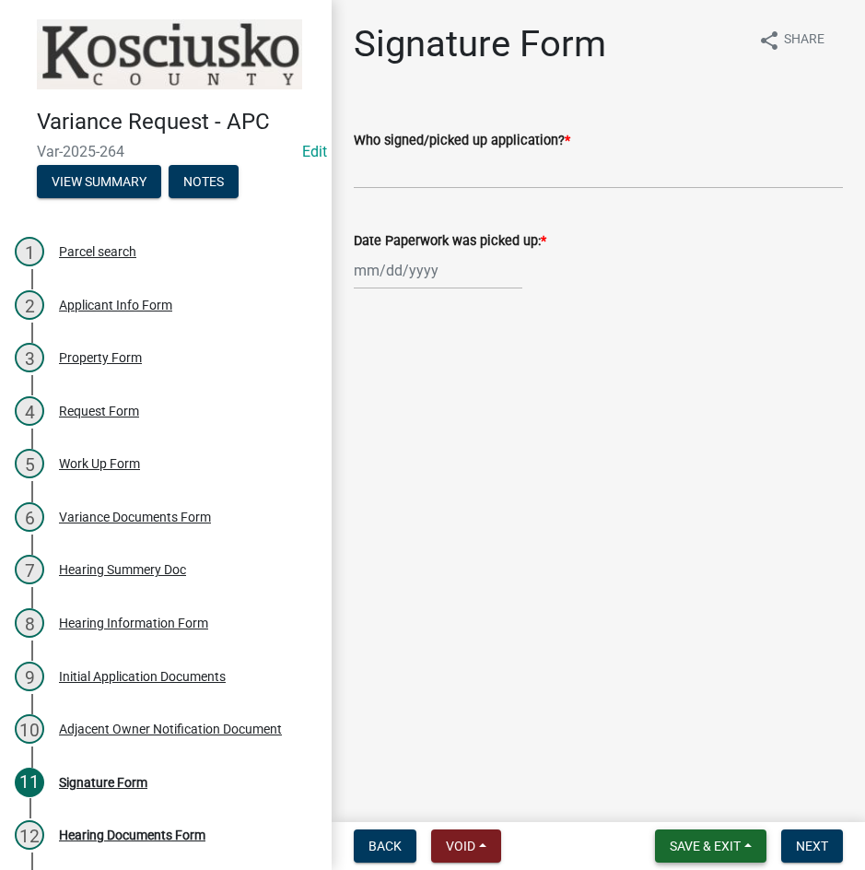
click at [689, 844] on span "Save & Exit" at bounding box center [705, 846] width 71 height 15
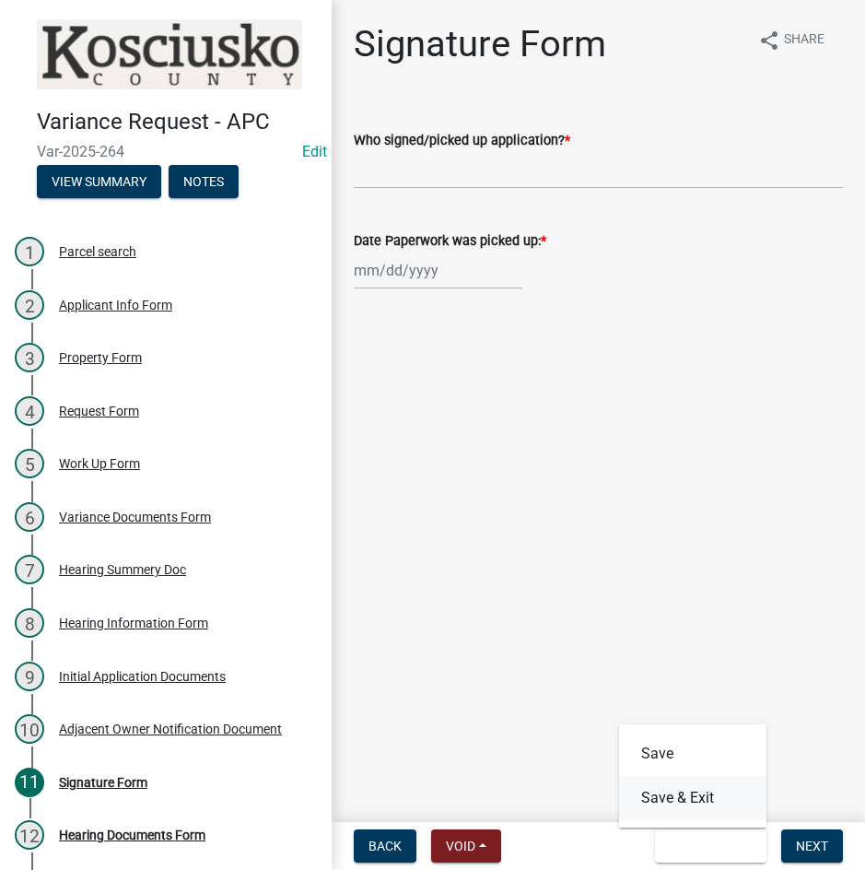
click at [690, 791] on button "Save & Exit" at bounding box center [692, 798] width 147 height 44
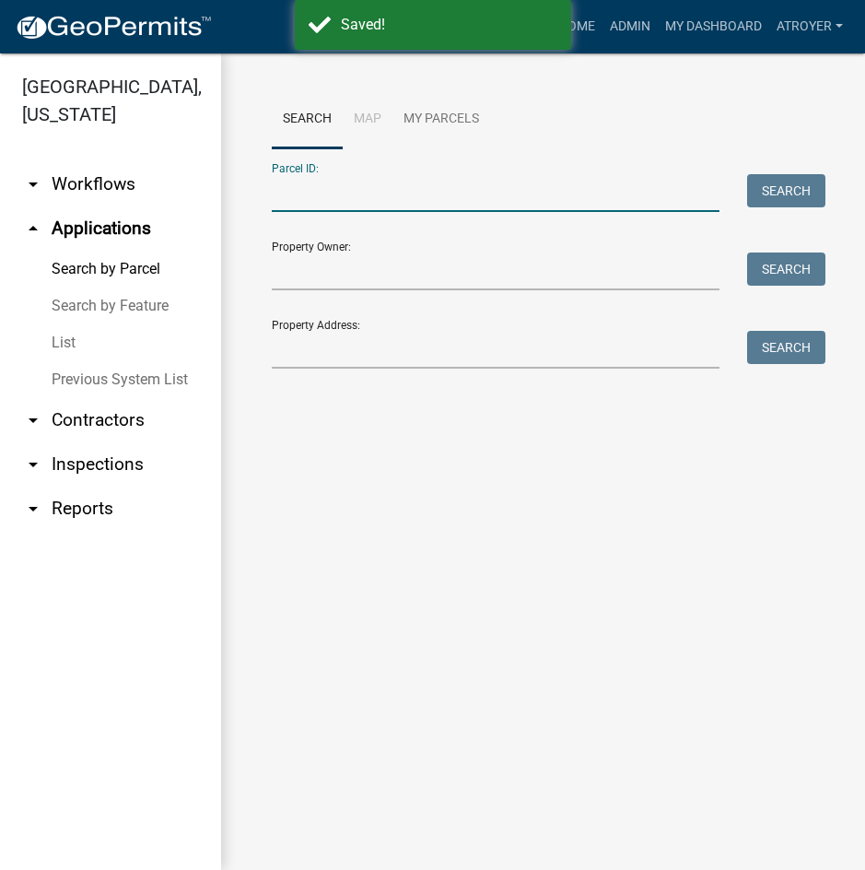
click at [468, 194] on input "Parcel ID:" at bounding box center [496, 193] width 448 height 38
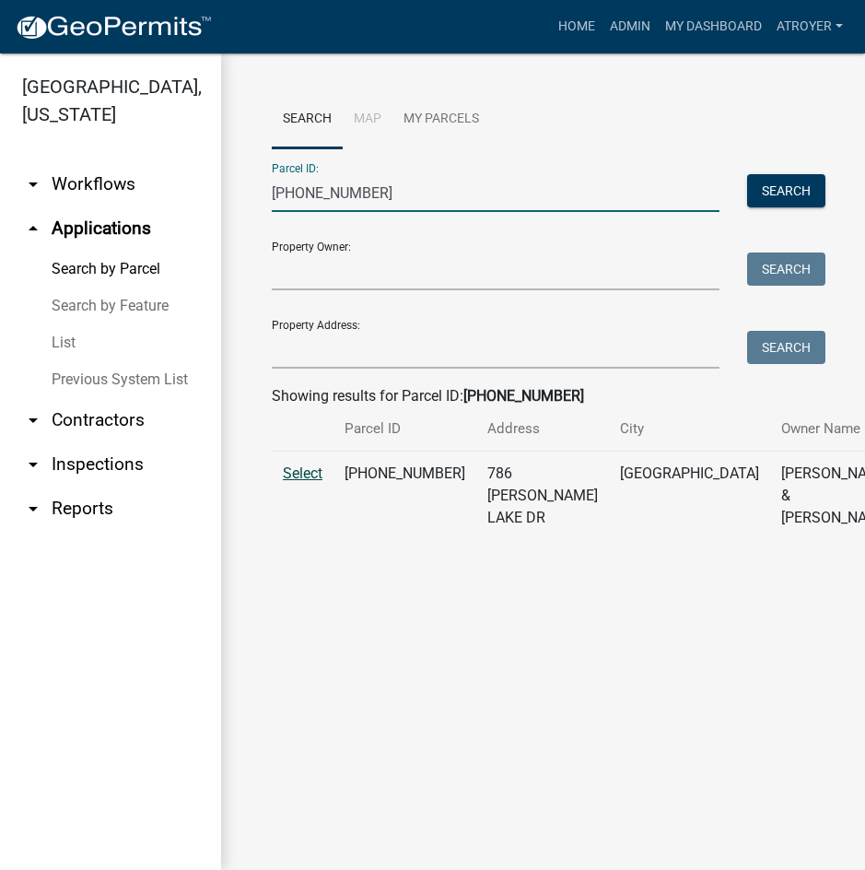
type input "[PHONE_NUMBER]"
click at [314, 482] on span "Select" at bounding box center [303, 473] width 40 height 18
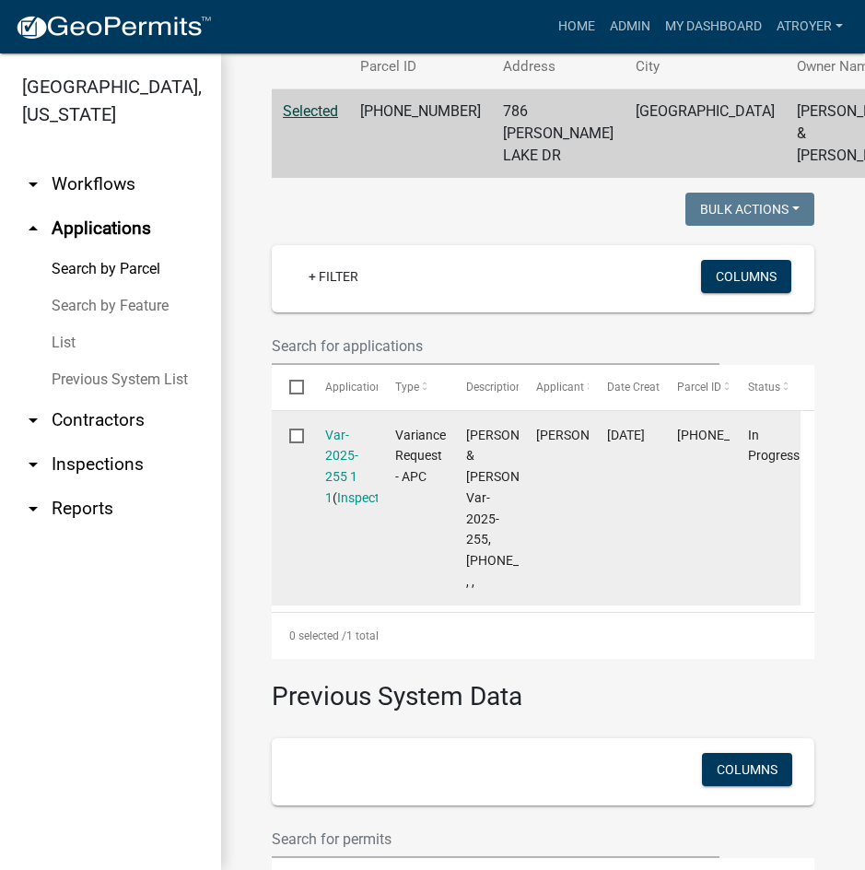
scroll to position [369, 0]
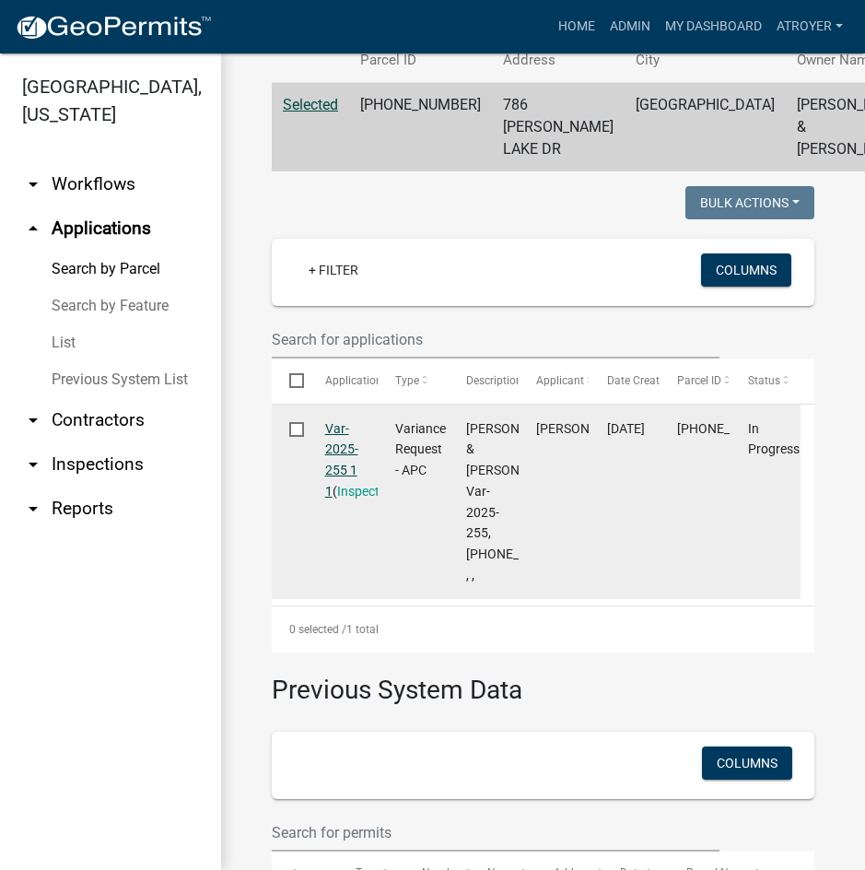
click at [336, 499] on link "Var-2025-255 1 1" at bounding box center [341, 459] width 33 height 77
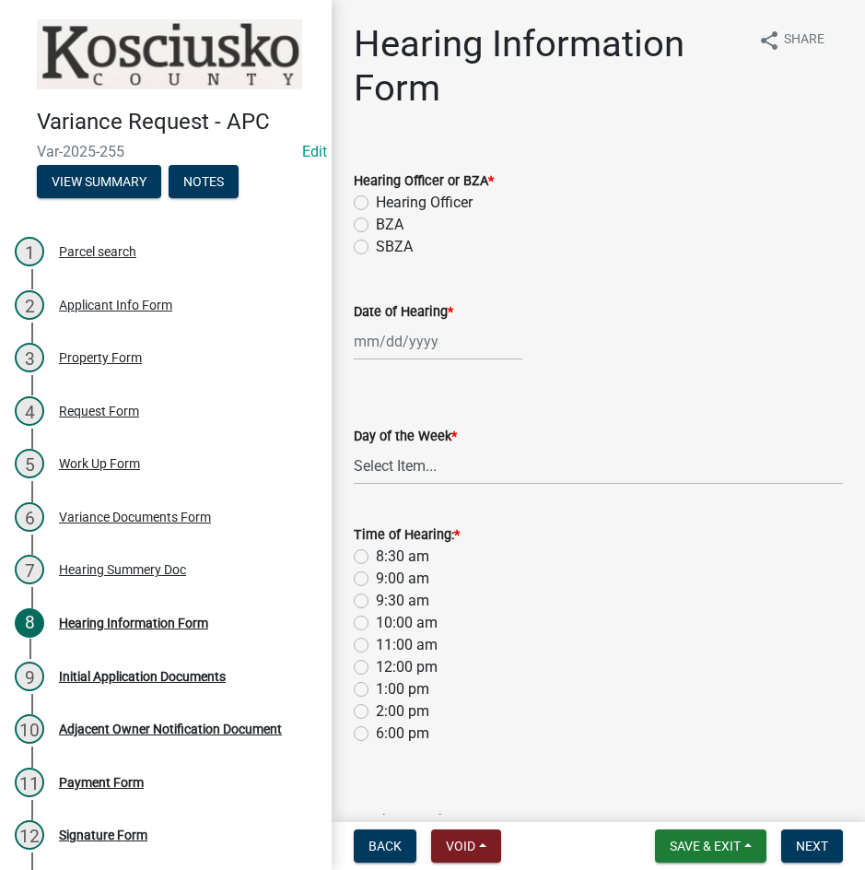
click at [376, 196] on label "Hearing Officer" at bounding box center [424, 203] width 97 height 22
click at [376, 196] on input "Hearing Officer" at bounding box center [382, 198] width 12 height 12
radio input "true"
click at [435, 348] on div at bounding box center [438, 342] width 169 height 38
select select "9"
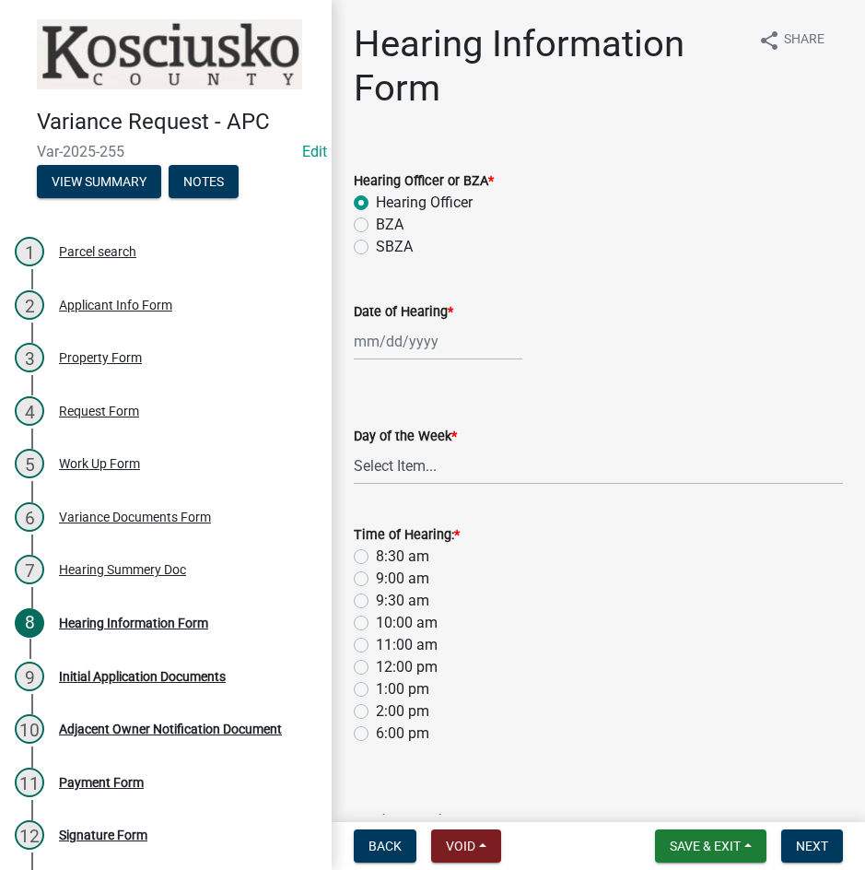
select select "2025"
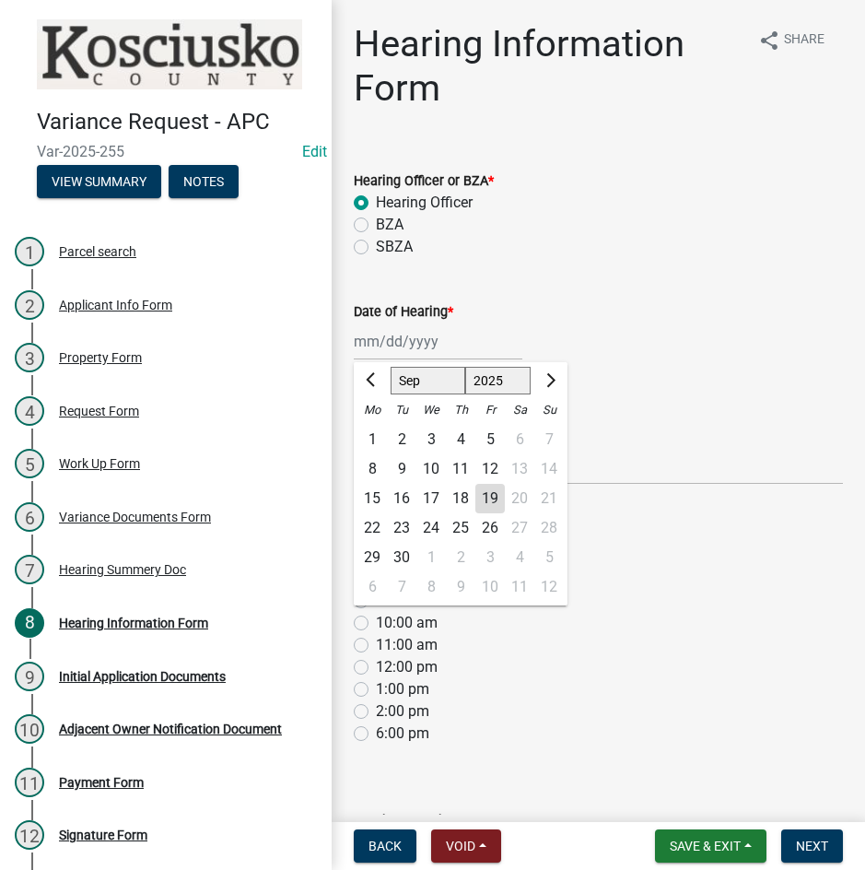
click at [402, 378] on select "Jan Feb Mar Apr May Jun [DATE] Aug Sep Oct Nov Dec" at bounding box center [428, 381] width 75 height 28
select select "10"
click at [391, 367] on select "Jan Feb Mar Apr May Jun [DATE] Aug Sep Oct Nov Dec" at bounding box center [428, 381] width 75 height 28
click at [373, 501] on div "13" at bounding box center [372, 498] width 29 height 29
type input "[DATE]"
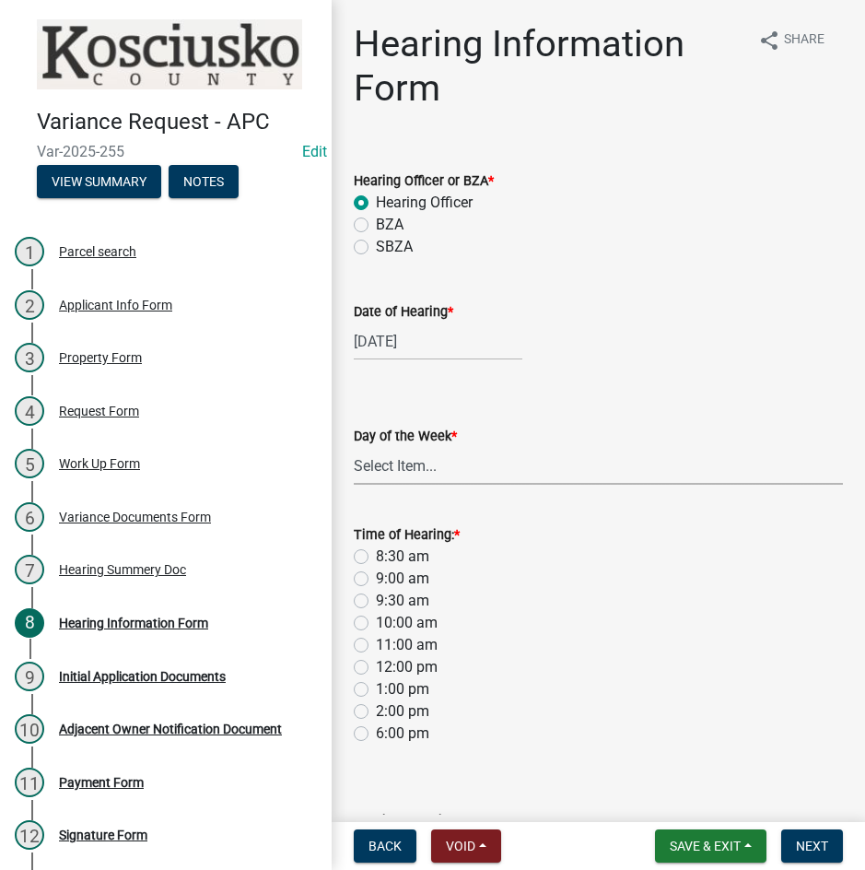
click at [389, 475] on select "Select Item... [DATE] [DATE] [DATE] [DATE] [DATE] [DATE] [DATE]" at bounding box center [598, 466] width 489 height 38
click at [354, 447] on select "Select Item... [DATE] [DATE] [DATE] [DATE] [DATE] [DATE] [DATE]" at bounding box center [598, 466] width 489 height 38
select select "61de0463-cc0d-410b-b5ab-11a135edeb29"
click at [376, 552] on label "8:30 am" at bounding box center [402, 557] width 53 height 22
click at [376, 552] on input "8:30 am" at bounding box center [382, 552] width 12 height 12
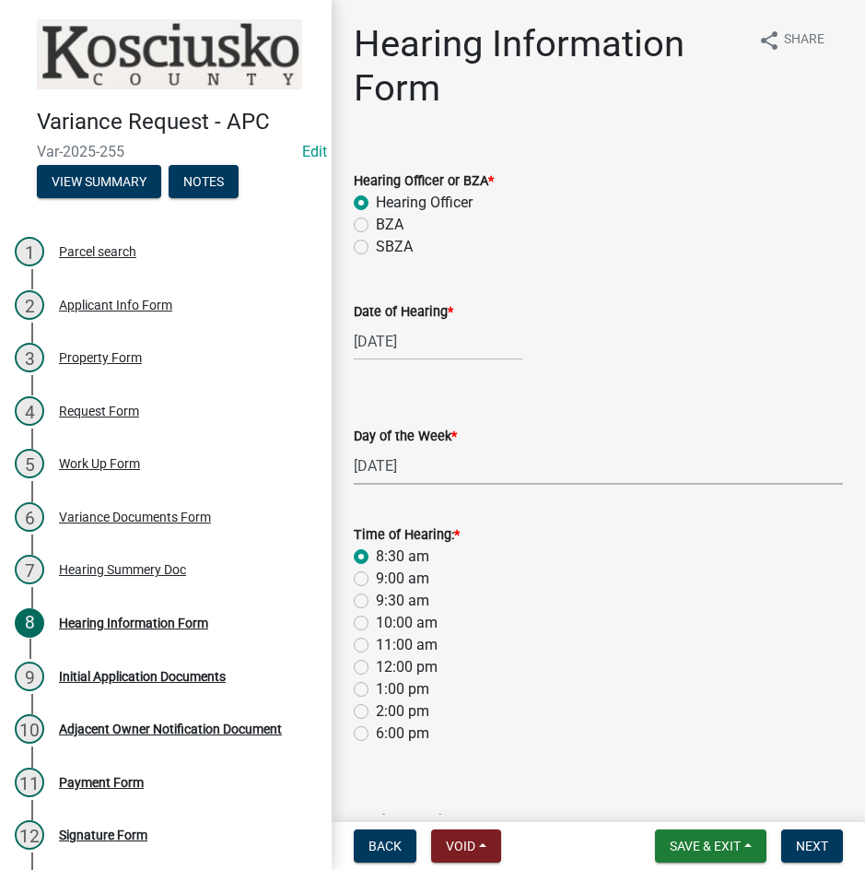
radio input "true"
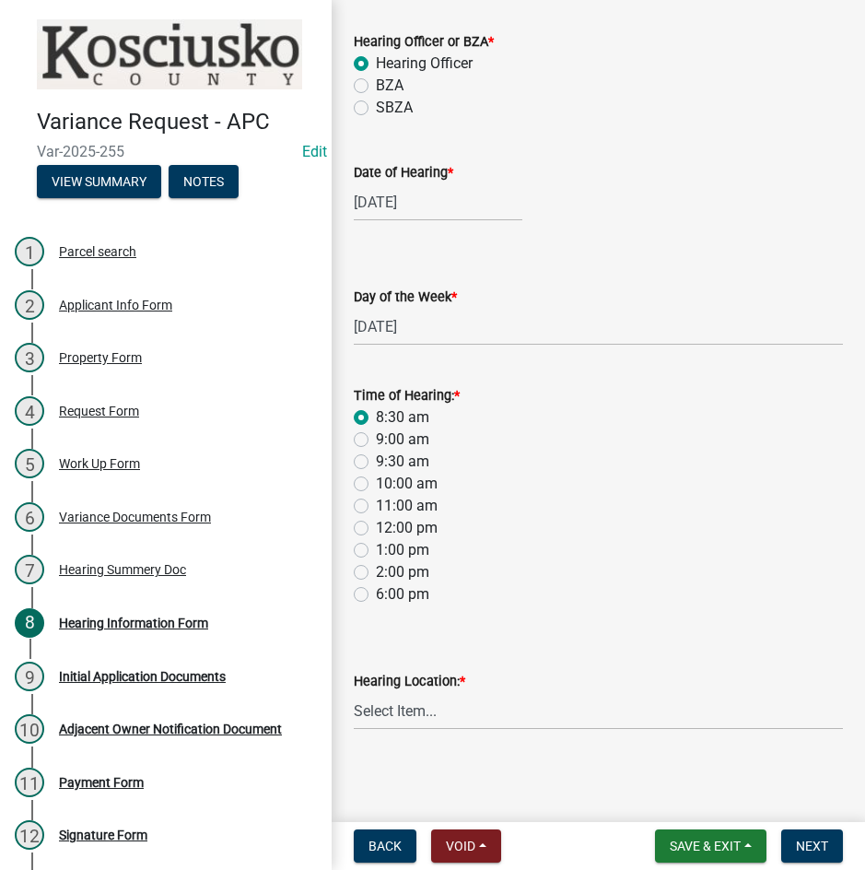
scroll to position [143, 0]
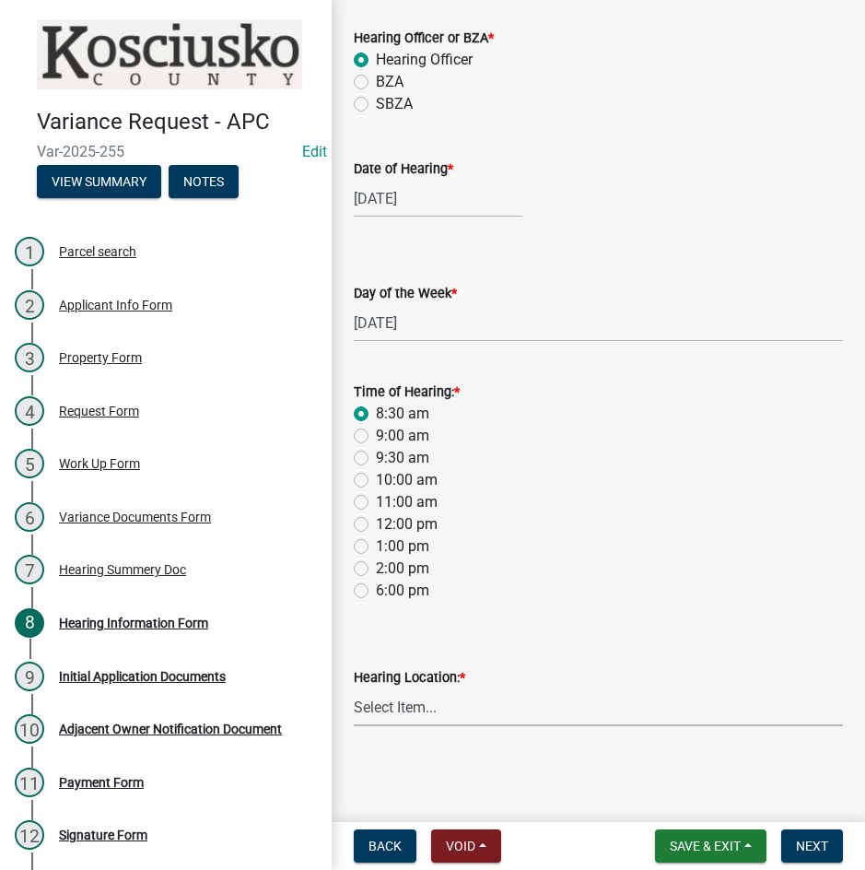
click at [472, 716] on select "Select Item... Area Plan Commission Office - [STREET_ADDRESS][GEOGRAPHIC_DATA] …" at bounding box center [598, 707] width 489 height 38
click at [354, 688] on select "Select Item... Area Plan Commission Office - [STREET_ADDRESS][GEOGRAPHIC_DATA] …" at bounding box center [598, 707] width 489 height 38
select select "9dcac0a2-b0c4-4f3b-8637-840d2209bdca"
click at [800, 833] on button "Next" at bounding box center [812, 845] width 62 height 33
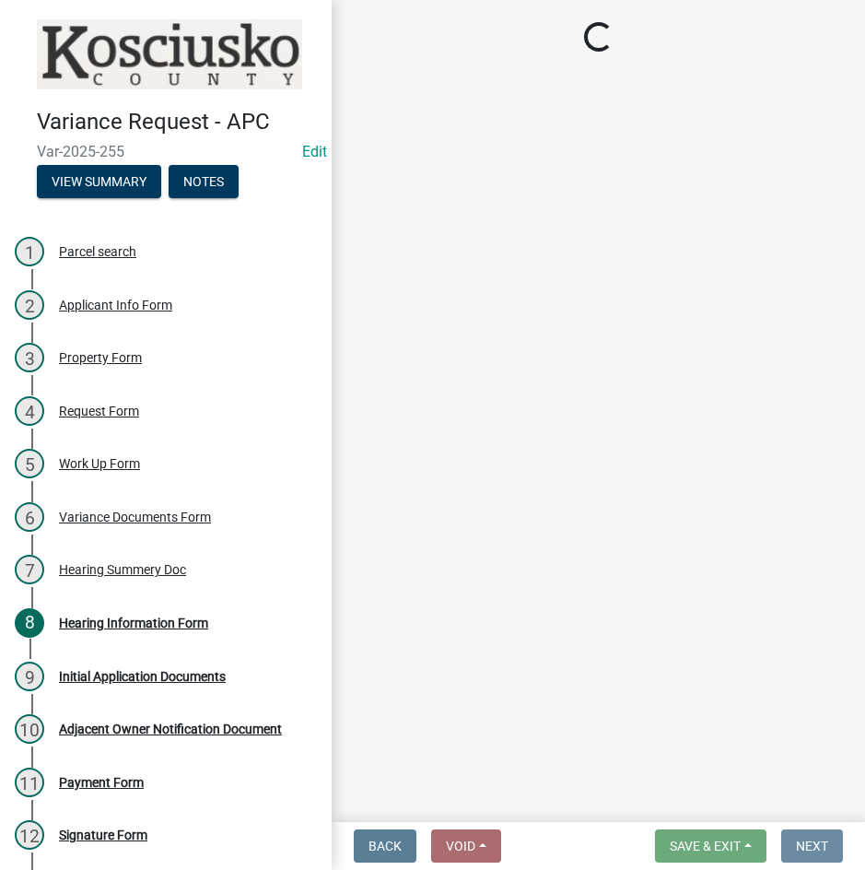
scroll to position [0, 0]
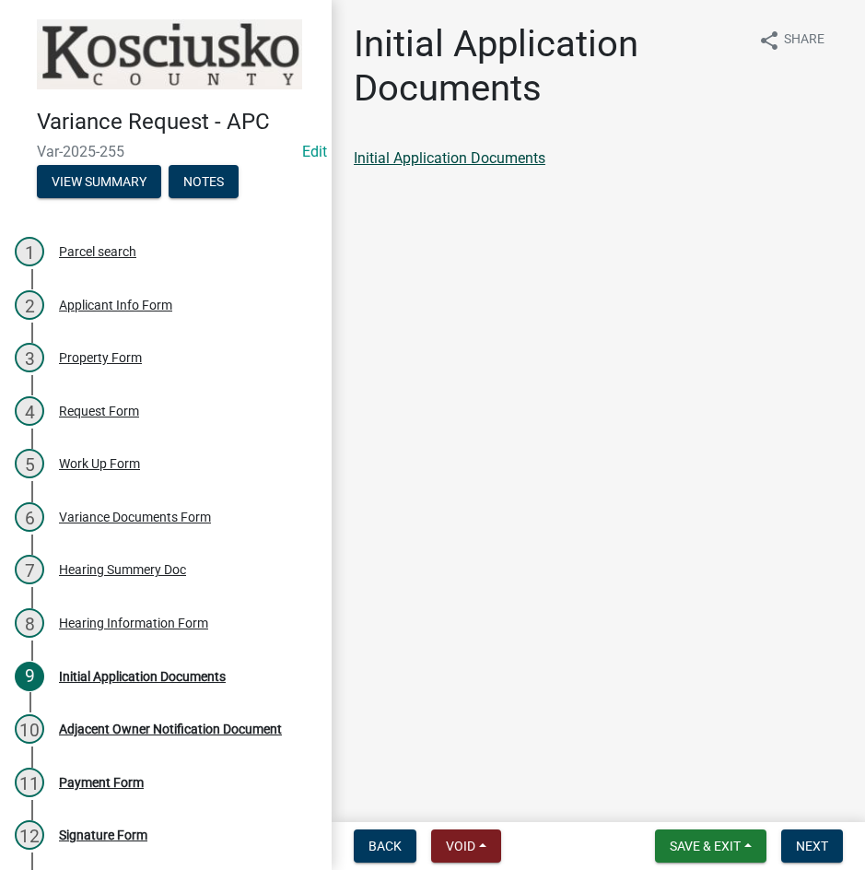
click at [487, 157] on link "Initial Application Documents" at bounding box center [450, 158] width 192 height 18
click at [818, 842] on span "Next" at bounding box center [812, 846] width 32 height 15
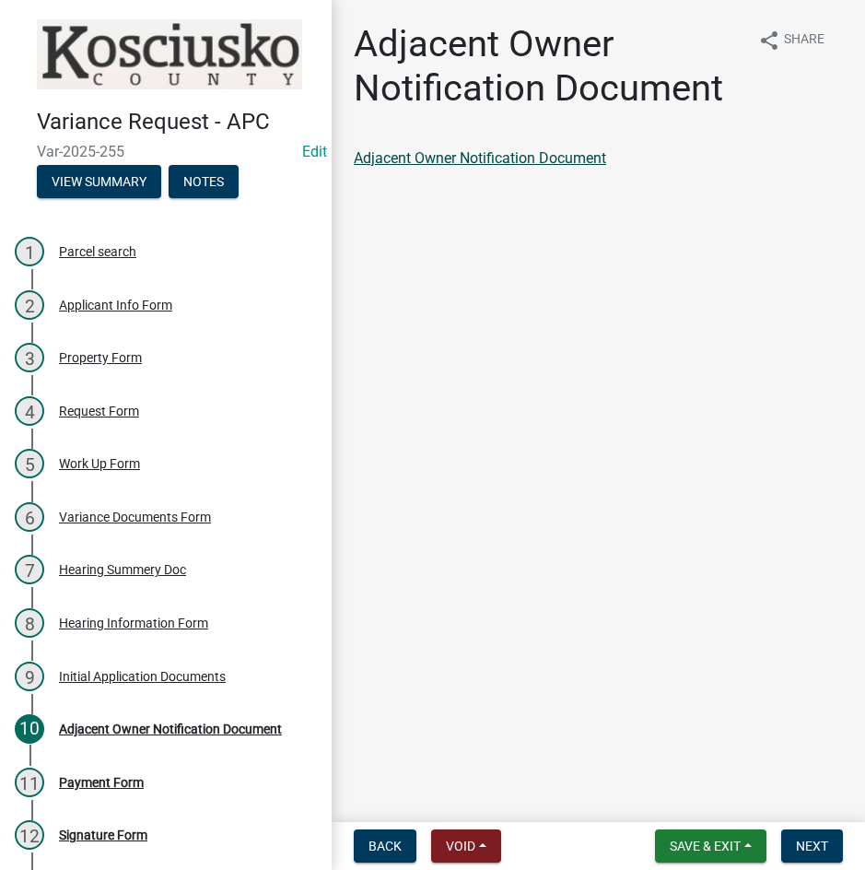
click at [487, 156] on link "Adjacent Owner Notification Document" at bounding box center [480, 158] width 252 height 18
click at [804, 850] on span "Next" at bounding box center [812, 846] width 32 height 15
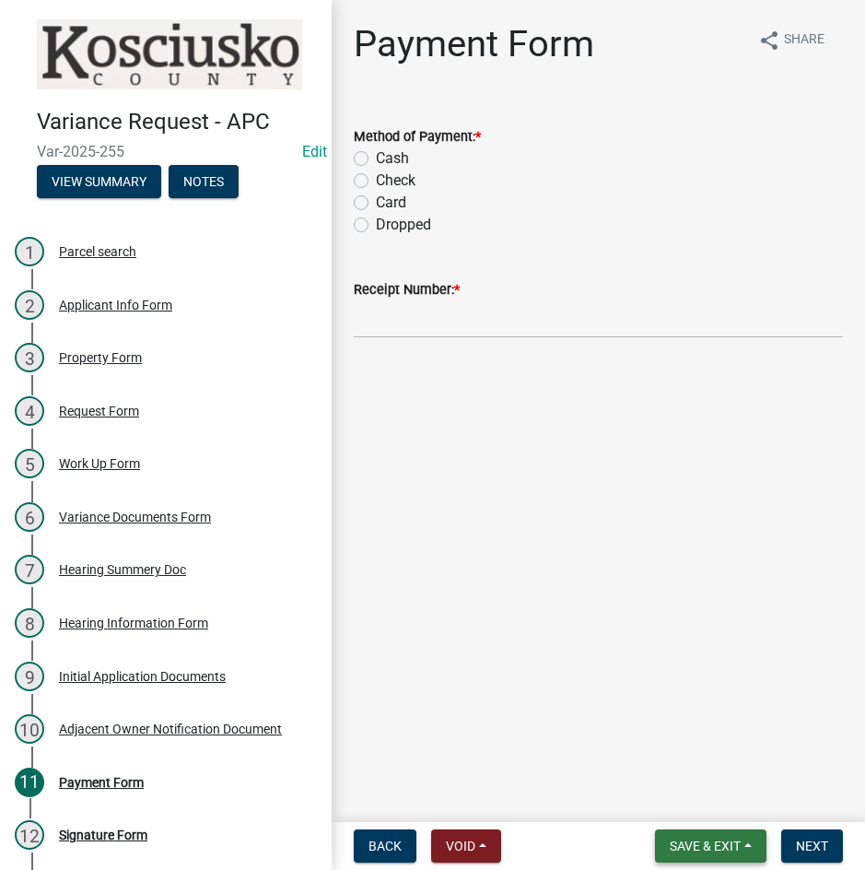
click at [705, 840] on span "Save & Exit" at bounding box center [705, 846] width 71 height 15
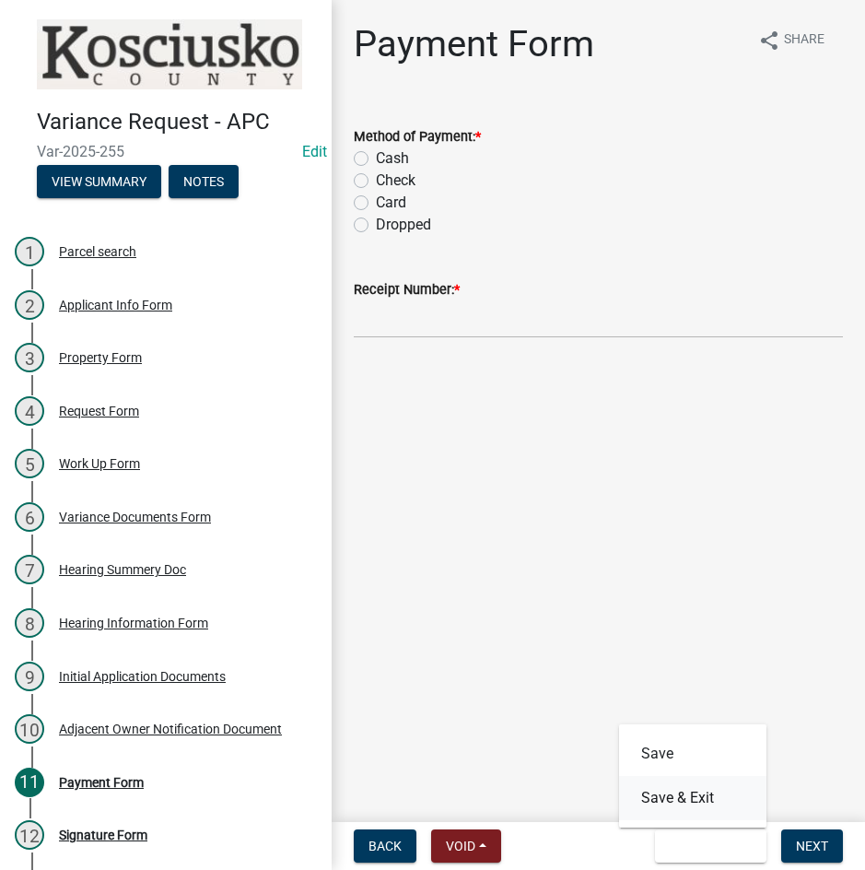
click at [704, 804] on button "Save & Exit" at bounding box center [692, 798] width 147 height 44
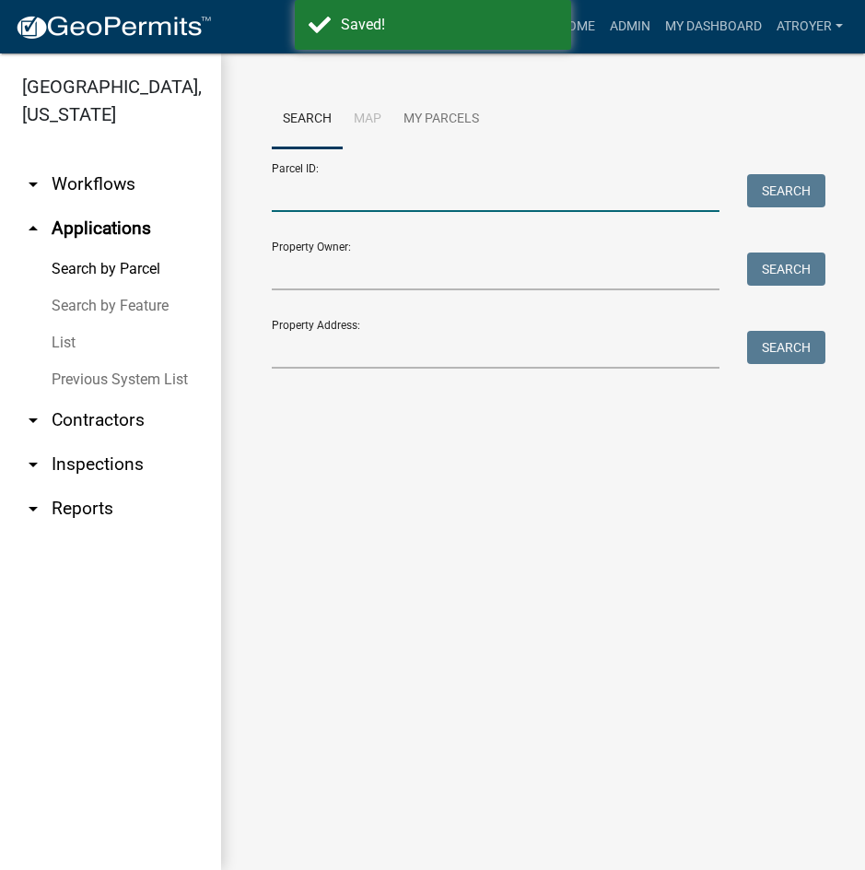
click at [419, 188] on input "Parcel ID:" at bounding box center [496, 193] width 448 height 38
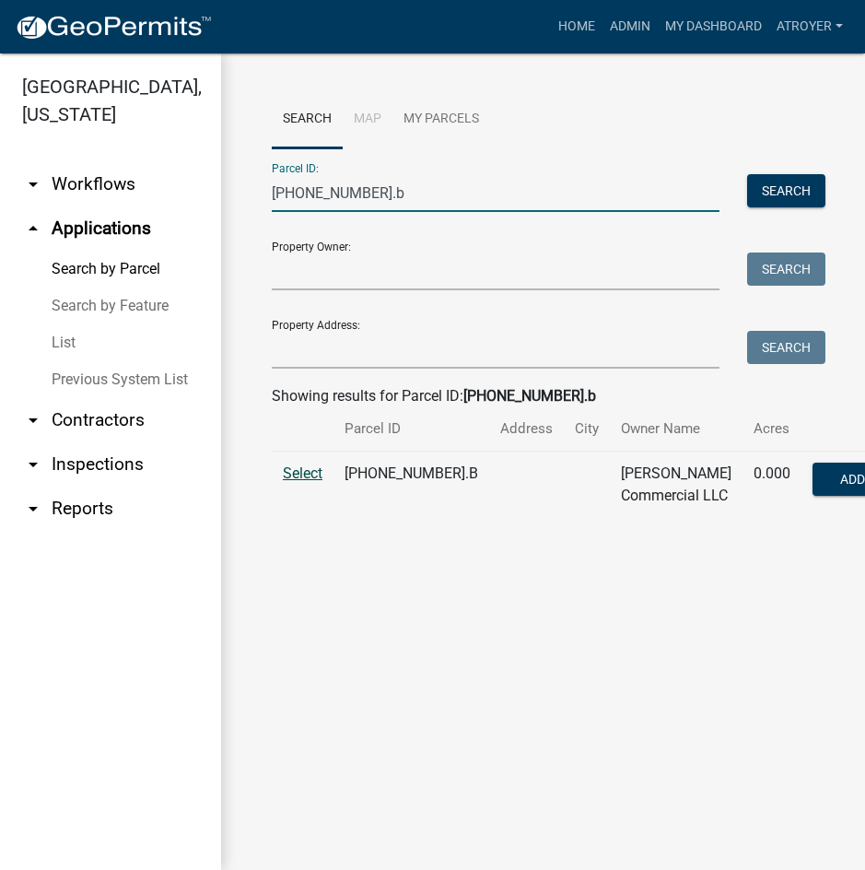
type input "[PHONE_NUMBER].b"
click at [313, 482] on span "Select" at bounding box center [303, 473] width 40 height 18
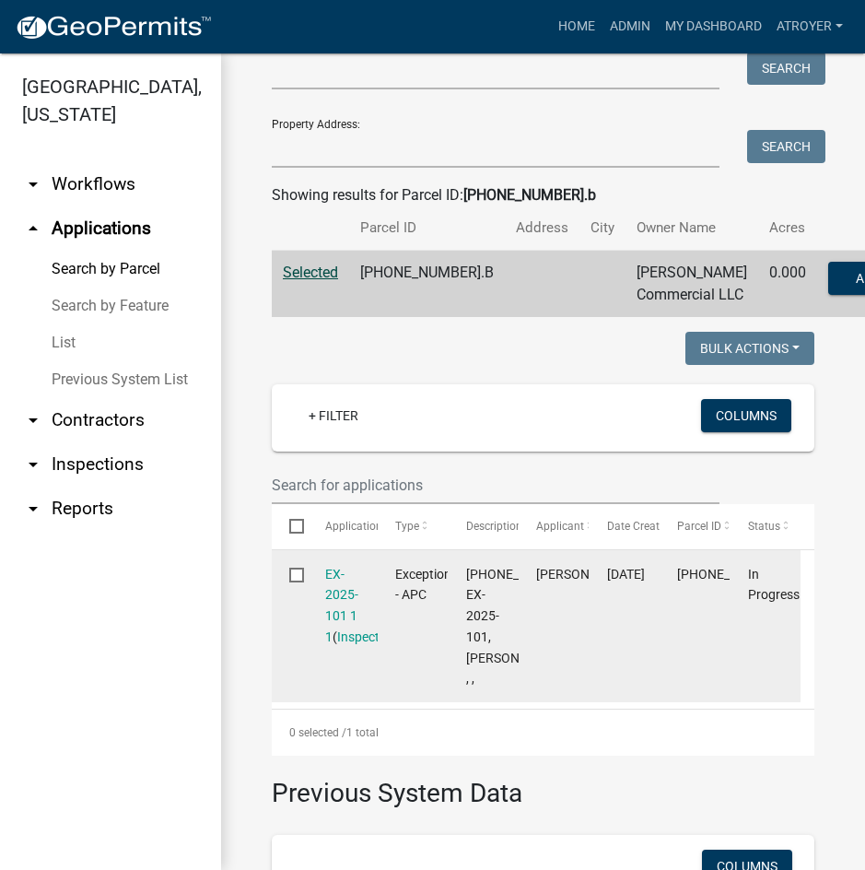
scroll to position [276, 0]
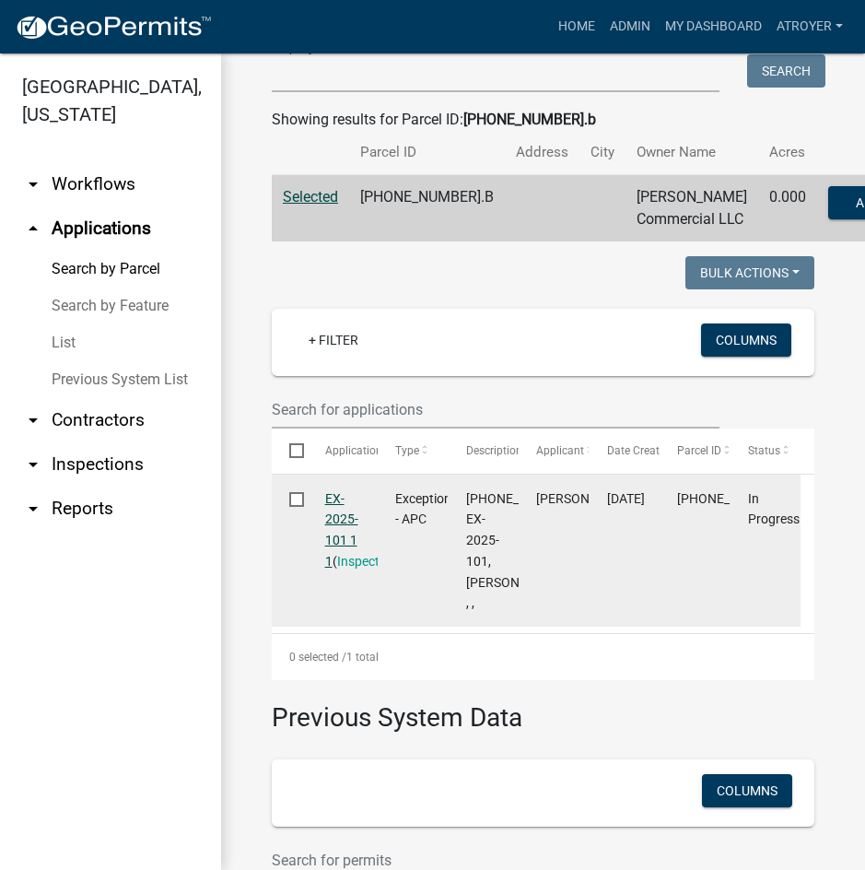
click at [334, 540] on link "EX-2025-101 1 1" at bounding box center [341, 529] width 33 height 77
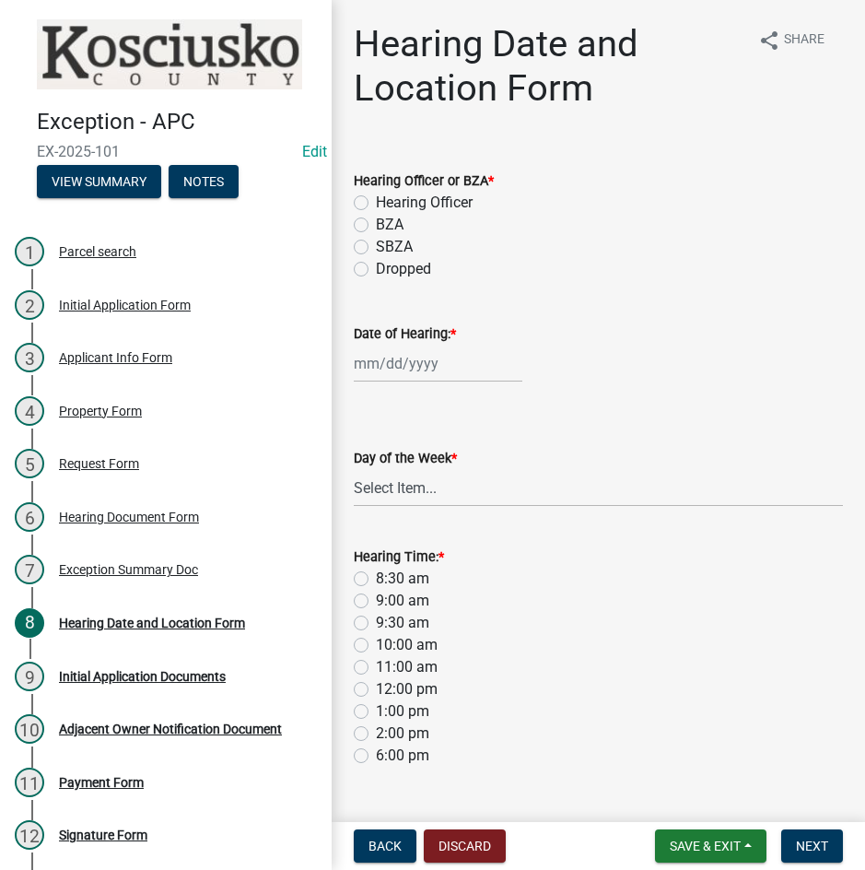
click at [376, 199] on label "Hearing Officer" at bounding box center [424, 203] width 97 height 22
click at [376, 199] on input "Hearing Officer" at bounding box center [382, 198] width 12 height 12
radio input "true"
click at [417, 368] on div at bounding box center [438, 364] width 169 height 38
select select "9"
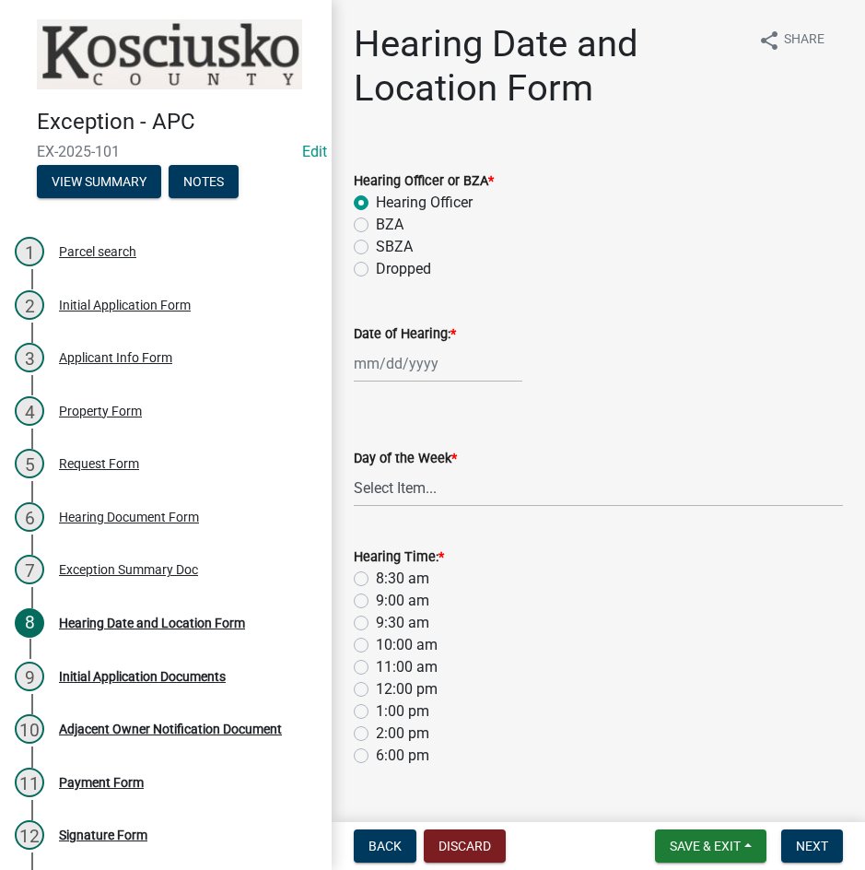
select select "2025"
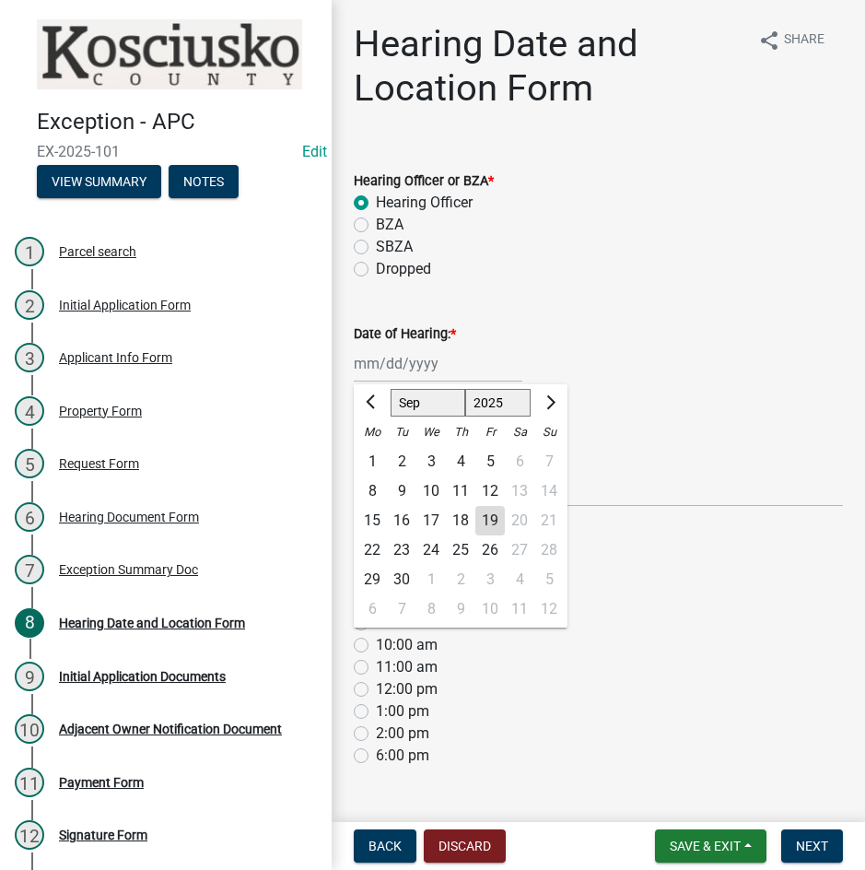
click at [403, 394] on select "Jan Feb Mar Apr May Jun [DATE] Aug Sep Oct Nov Dec" at bounding box center [428, 403] width 75 height 28
select select "10"
click at [391, 389] on select "Jan Feb Mar Apr May Jun [DATE] Aug Sep Oct Nov Dec" at bounding box center [428, 403] width 75 height 28
click at [369, 522] on div "13" at bounding box center [372, 520] width 29 height 29
type input "[DATE]"
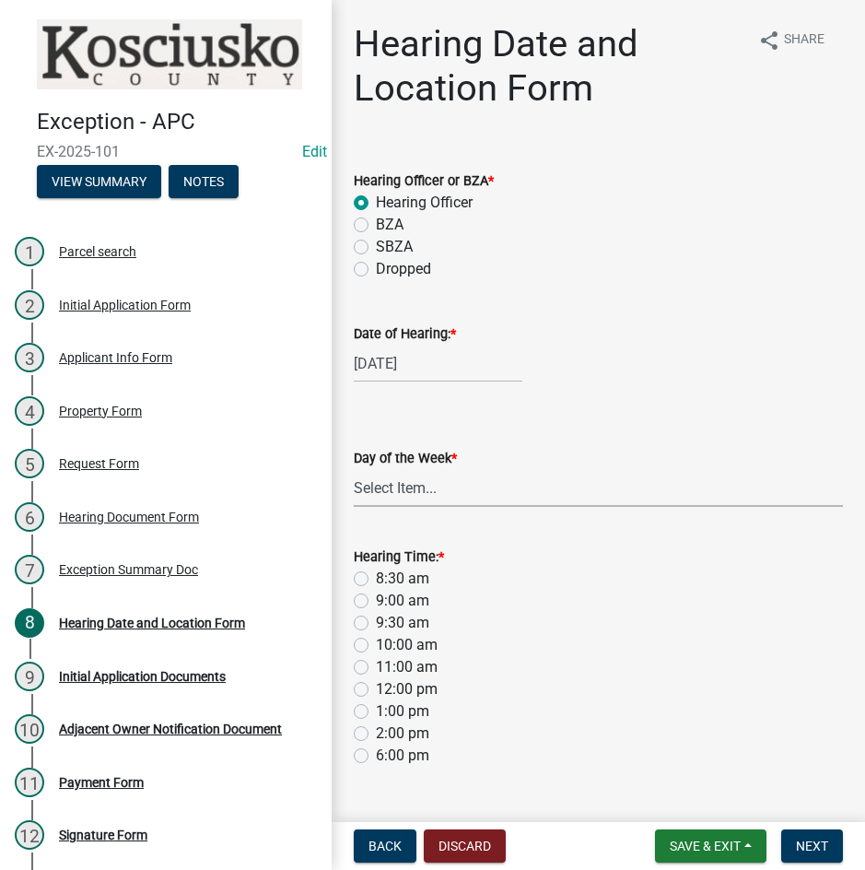
click at [406, 489] on select "Select Item... [DATE] [DATE] [DATE] [DATE] [DATE] [DATE] [DATE]" at bounding box center [598, 488] width 489 height 38
click at [354, 469] on select "Select Item... [DATE] [DATE] [DATE] [DATE] [DATE] [DATE] [DATE]" at bounding box center [598, 488] width 489 height 38
select select "561a16c8-198b-4fcd-8286-50f3971e9b88"
click at [376, 579] on label "8:30 am" at bounding box center [402, 579] width 53 height 22
click at [376, 579] on input "8:30 am" at bounding box center [382, 574] width 12 height 12
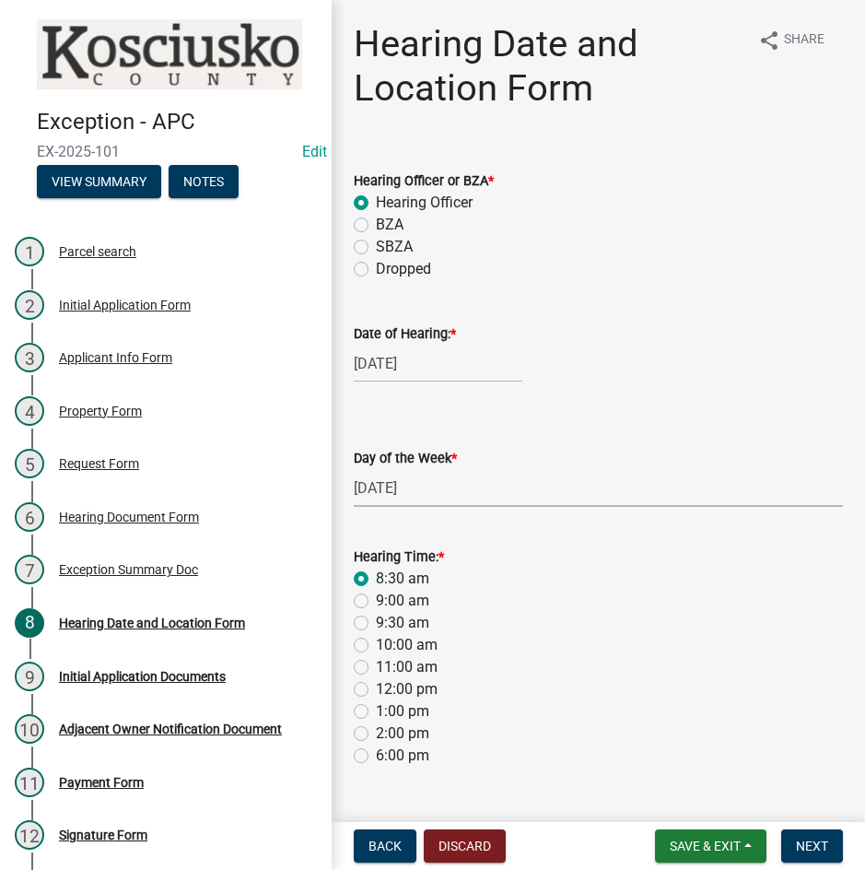
radio input "true"
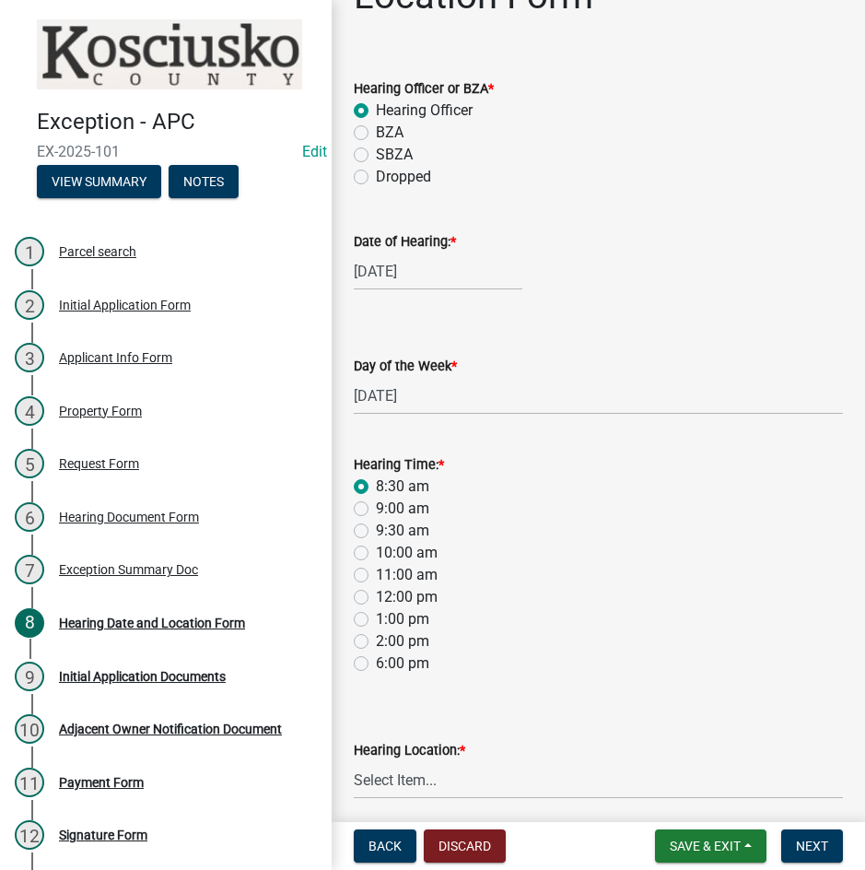
scroll to position [165, 0]
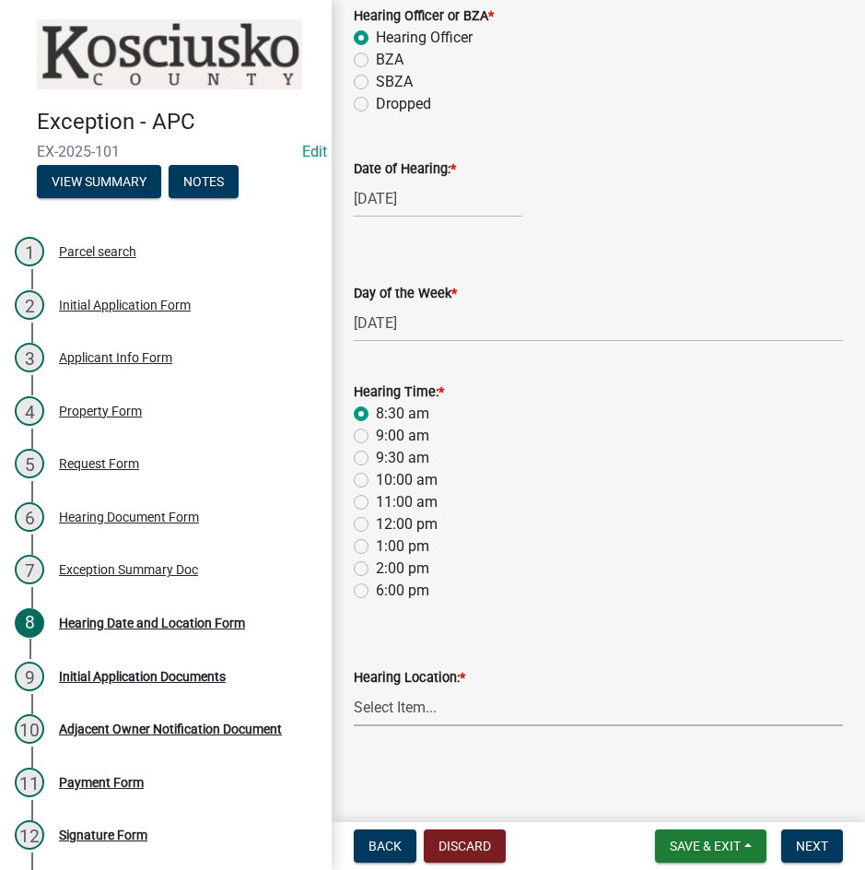
click at [522, 711] on select "Select Item... Area Plan Commission Office - [STREET_ADDRESS][GEOGRAPHIC_DATA] …" at bounding box center [598, 707] width 489 height 38
click at [354, 688] on select "Select Item... Area Plan Commission Office - [STREET_ADDRESS][GEOGRAPHIC_DATA] …" at bounding box center [598, 707] width 489 height 38
select select "9dcac0a2-b0c4-4f3b-8637-840d2209bdca"
click at [799, 842] on span "Next" at bounding box center [812, 846] width 32 height 15
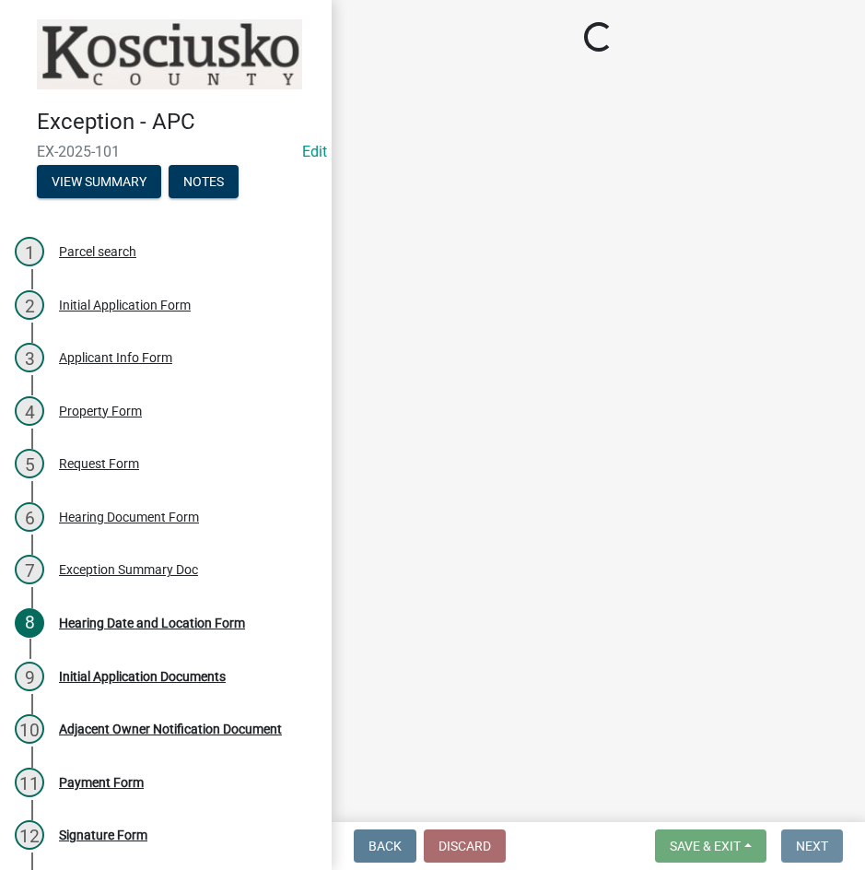
scroll to position [0, 0]
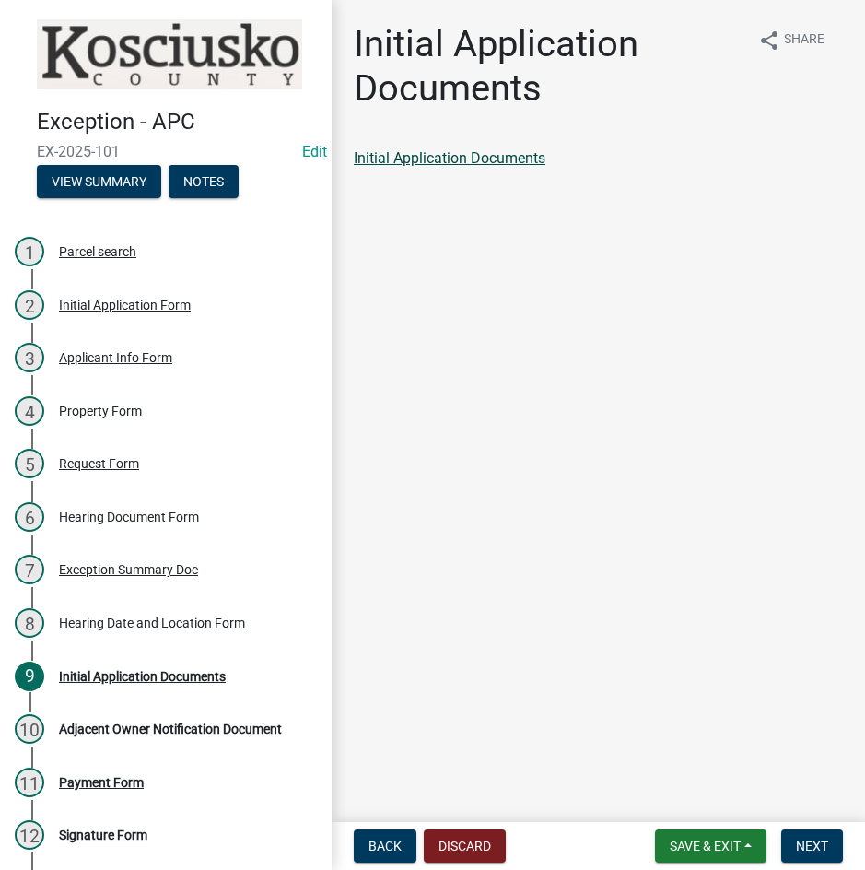
click at [477, 159] on link "Initial Application Documents" at bounding box center [450, 158] width 192 height 18
click at [808, 839] on span "Next" at bounding box center [812, 846] width 32 height 15
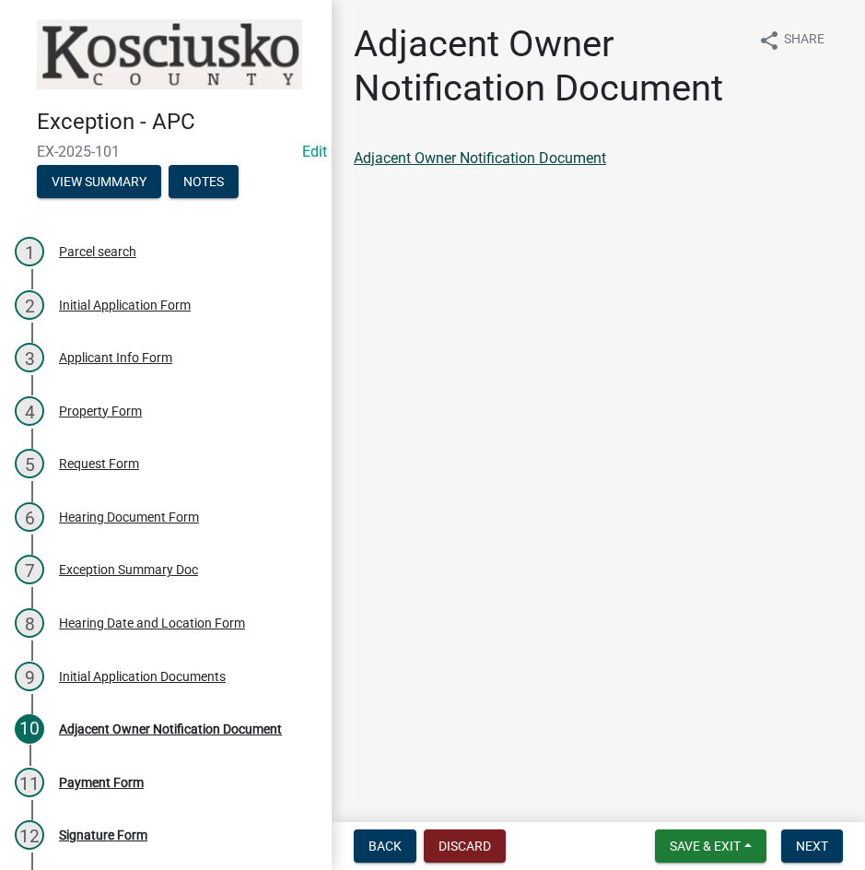
click at [459, 159] on link "Adjacent Owner Notification Document" at bounding box center [480, 158] width 252 height 18
click at [797, 850] on span "Next" at bounding box center [812, 846] width 32 height 15
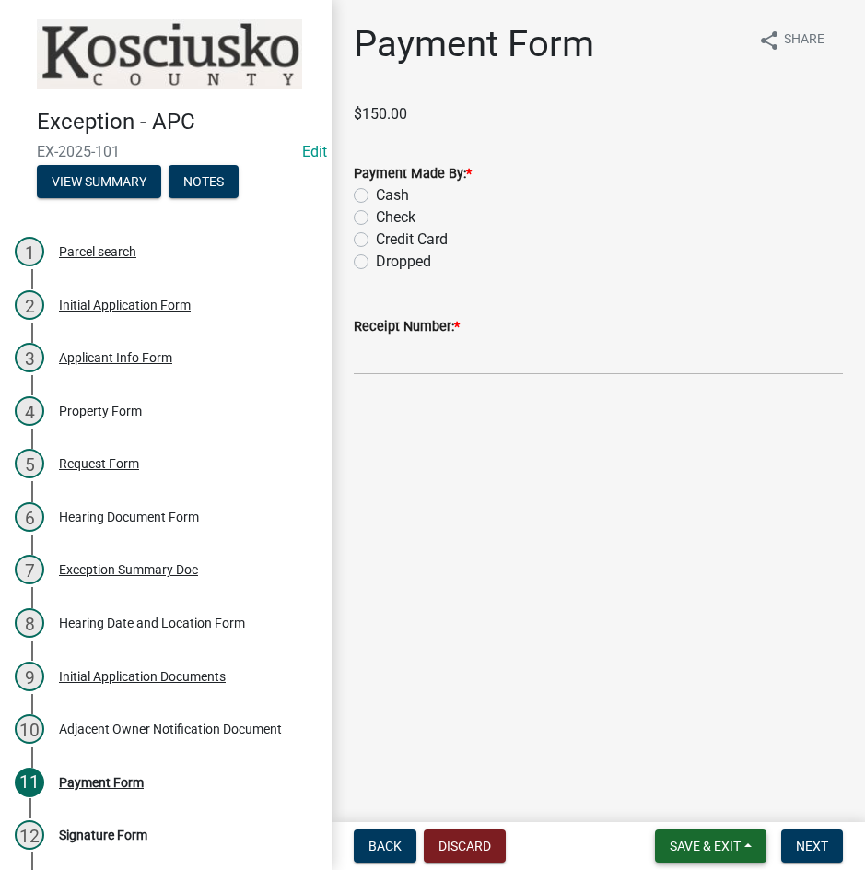
click at [696, 848] on span "Save & Exit" at bounding box center [705, 846] width 71 height 15
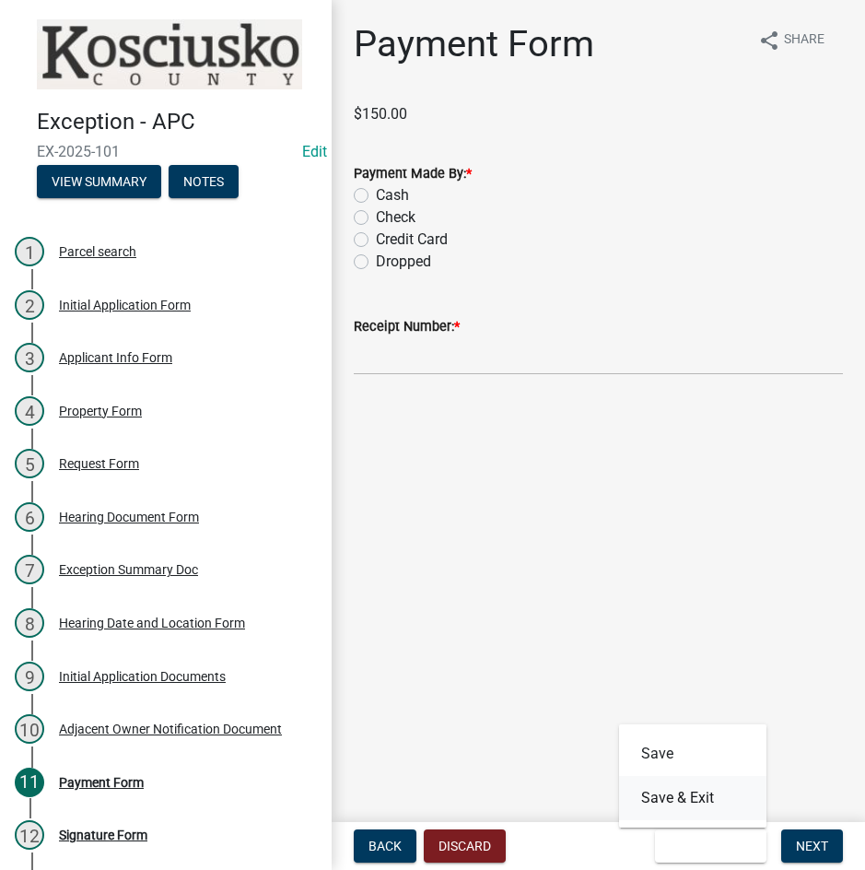
click at [677, 800] on button "Save & Exit" at bounding box center [692, 798] width 147 height 44
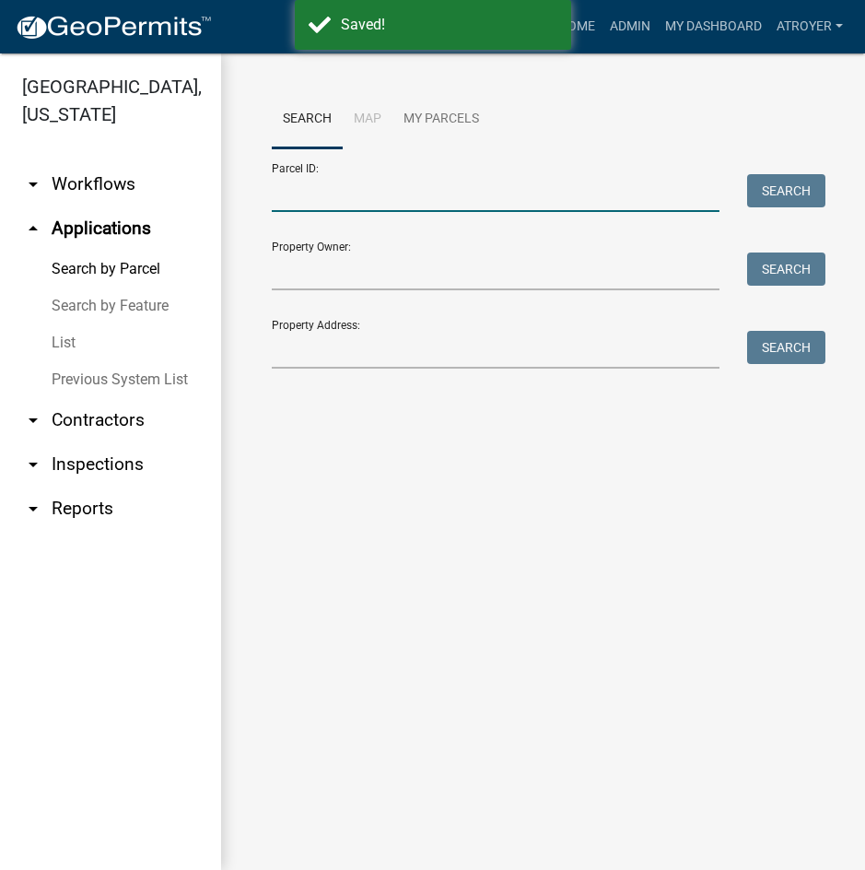
click at [358, 185] on input "Parcel ID:" at bounding box center [496, 193] width 448 height 38
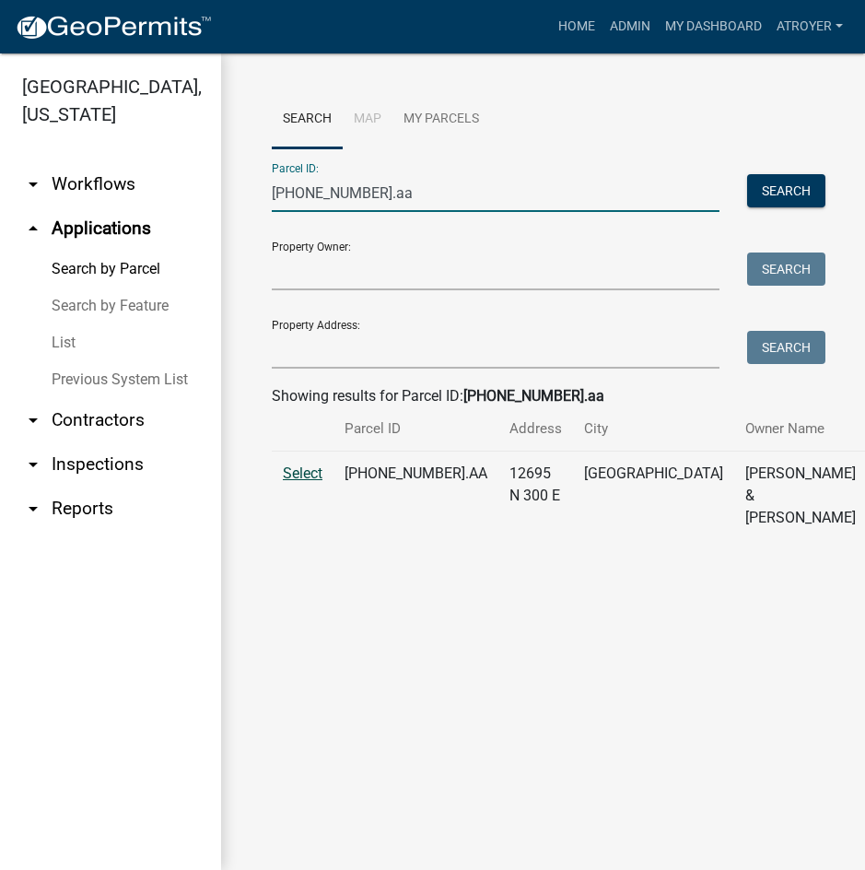
type input "[PHONE_NUMBER].aa"
click at [302, 482] on span "Select" at bounding box center [303, 473] width 40 height 18
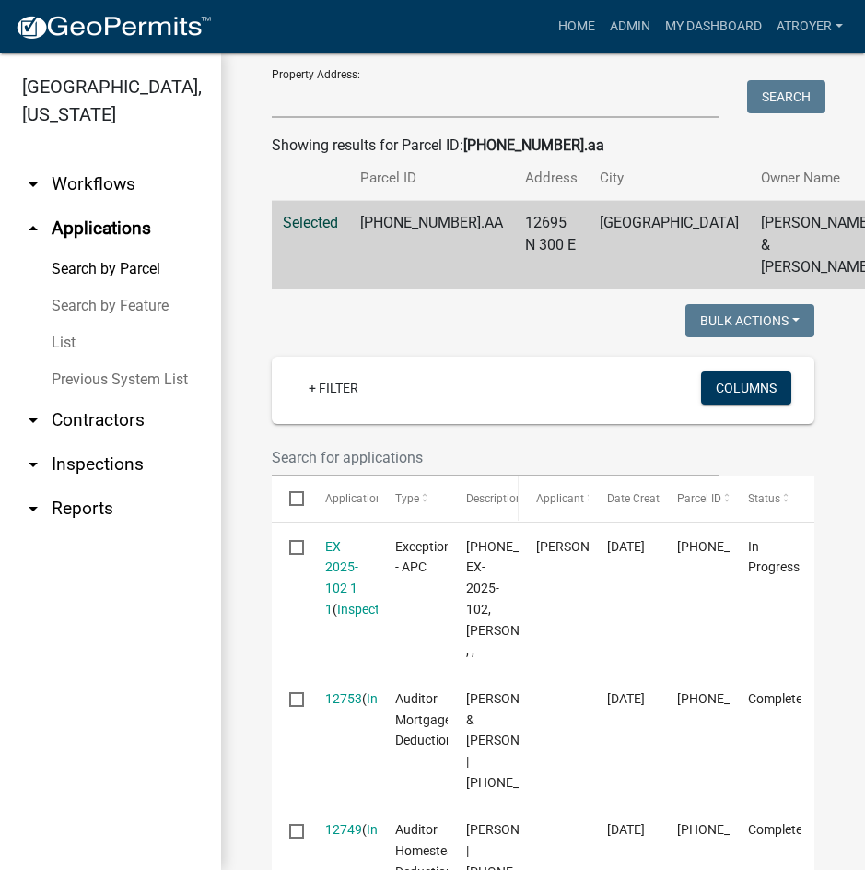
scroll to position [276, 0]
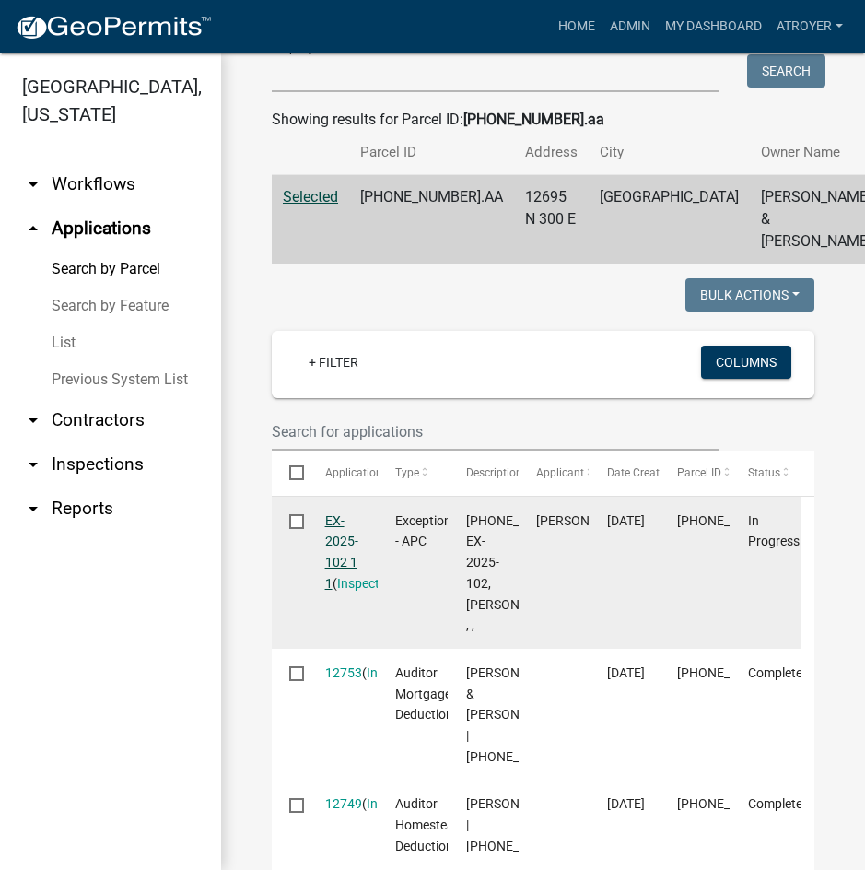
click at [330, 542] on link "EX-2025-102 1 1" at bounding box center [341, 551] width 33 height 77
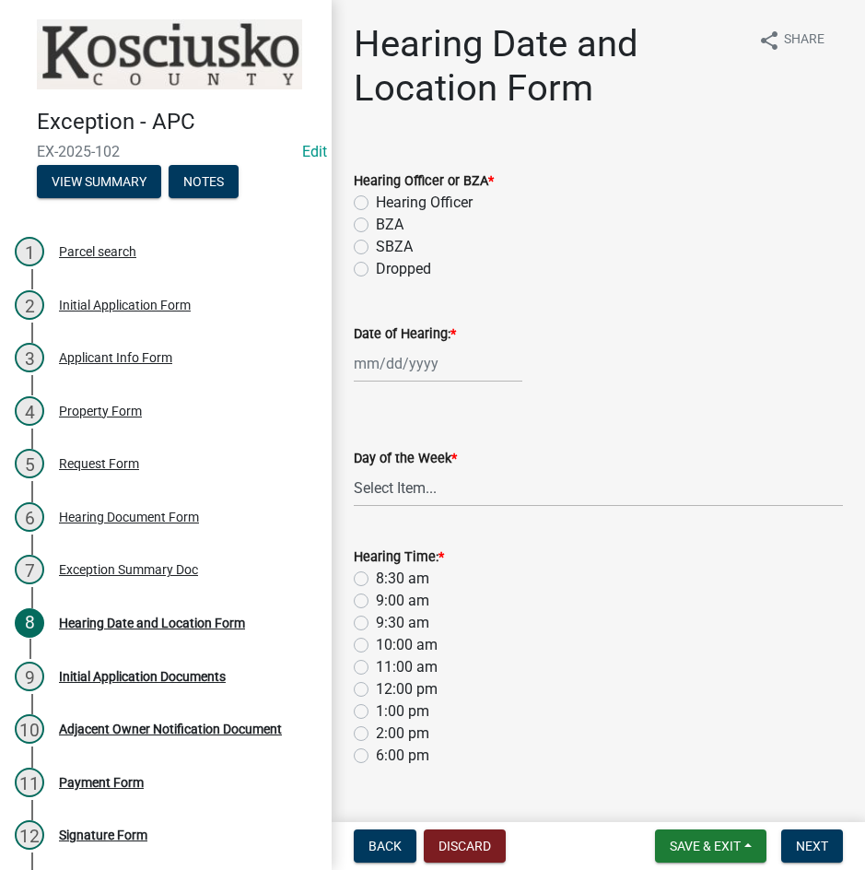
click at [376, 201] on label "Hearing Officer" at bounding box center [424, 203] width 97 height 22
click at [376, 201] on input "Hearing Officer" at bounding box center [382, 198] width 12 height 12
radio input "true"
click at [412, 364] on div at bounding box center [438, 364] width 169 height 38
select select "9"
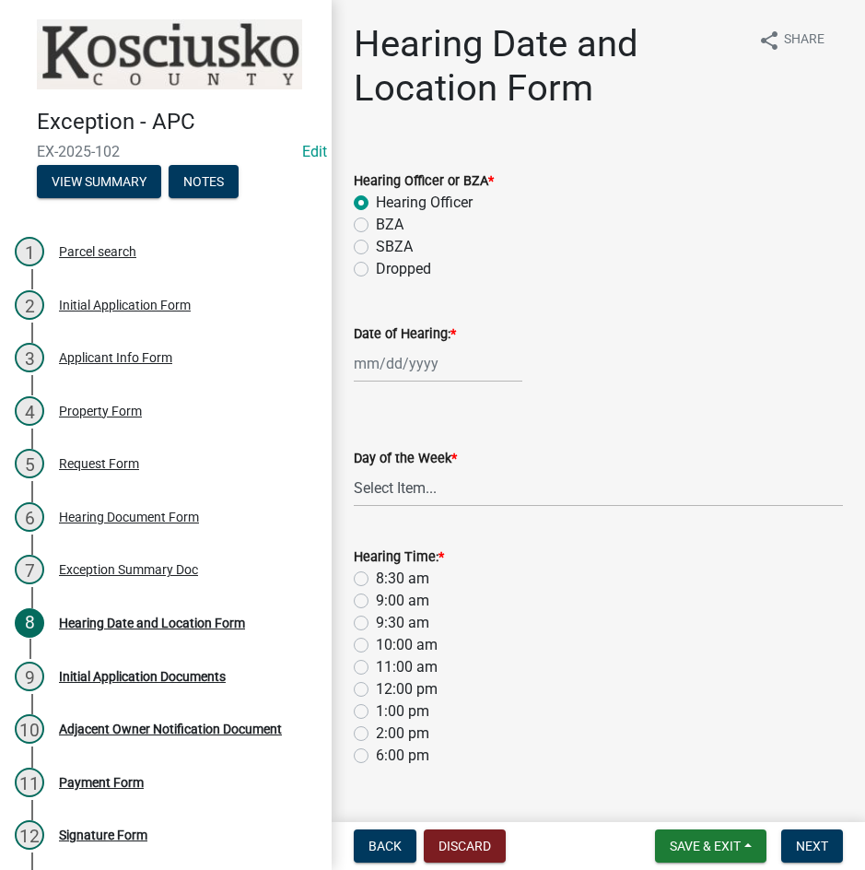
select select "2025"
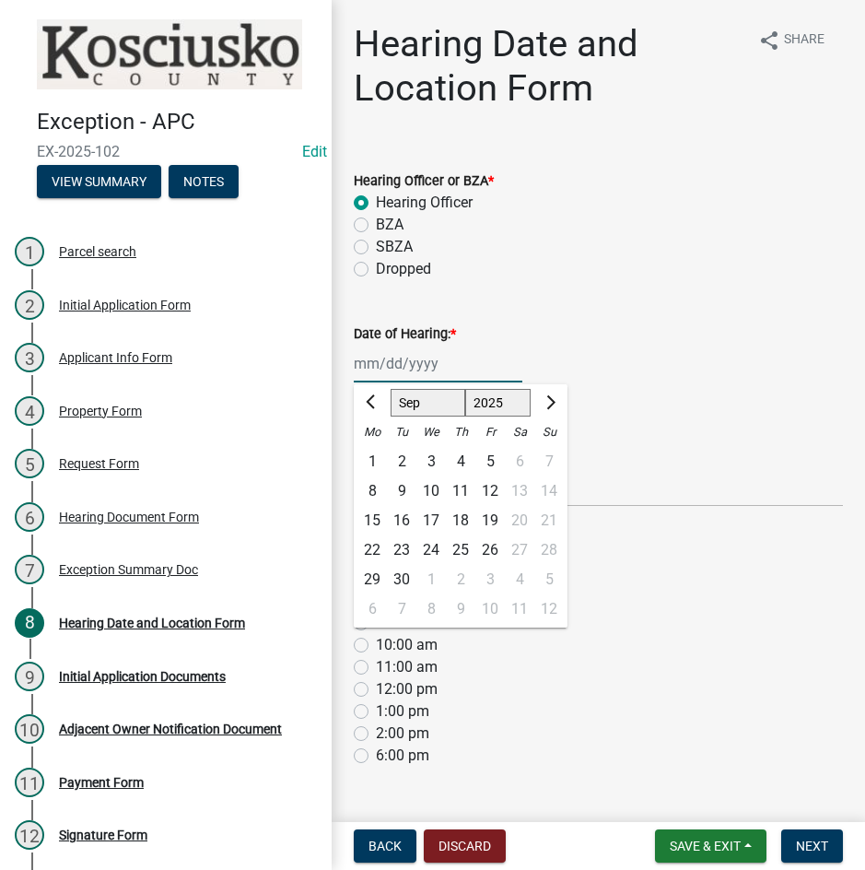
click at [416, 410] on select "Jan Feb Mar Apr May Jun [DATE] Aug Sep Oct Nov Dec" at bounding box center [428, 403] width 75 height 28
select select "10"
click at [391, 389] on select "Jan Feb Mar Apr May Jun [DATE] Aug Sep Oct Nov Dec" at bounding box center [428, 403] width 75 height 28
click at [374, 518] on div "13" at bounding box center [372, 520] width 29 height 29
type input "[DATE]"
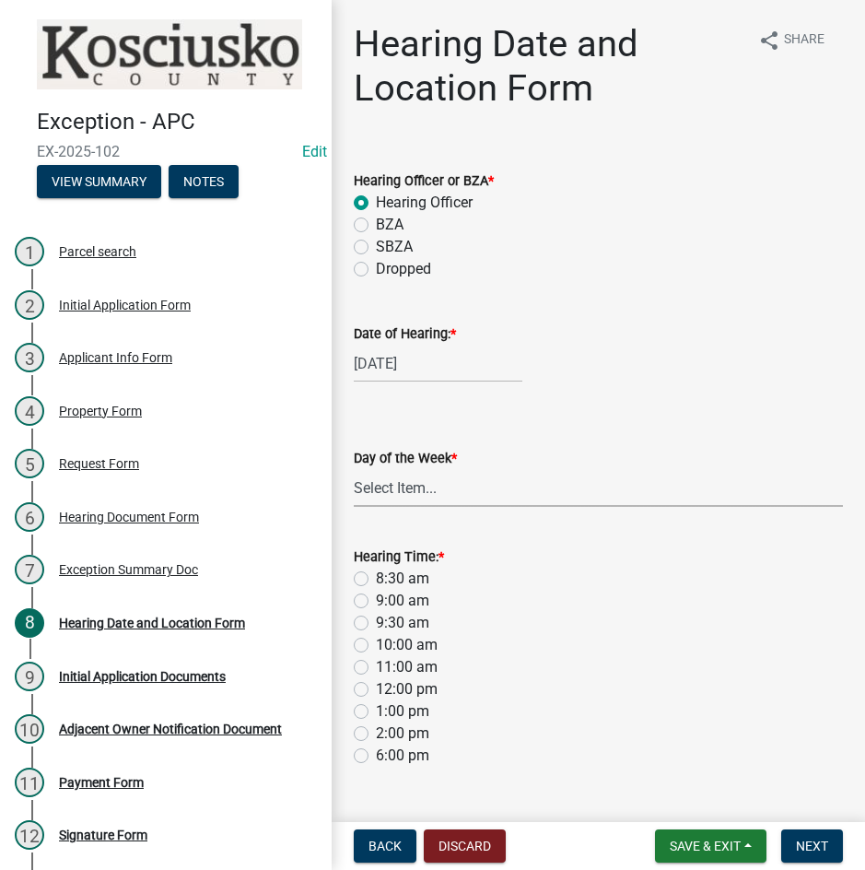
click at [400, 497] on select "Select Item... [DATE] [DATE] [DATE] [DATE] [DATE] [DATE] [DATE]" at bounding box center [598, 488] width 489 height 38
click at [354, 469] on select "Select Item... [DATE] [DATE] [DATE] [DATE] [DATE] [DATE] [DATE]" at bounding box center [598, 488] width 489 height 38
select select "561a16c8-198b-4fcd-8286-50f3971e9b88"
click at [376, 578] on label "8:30 am" at bounding box center [402, 579] width 53 height 22
click at [376, 578] on input "8:30 am" at bounding box center [382, 574] width 12 height 12
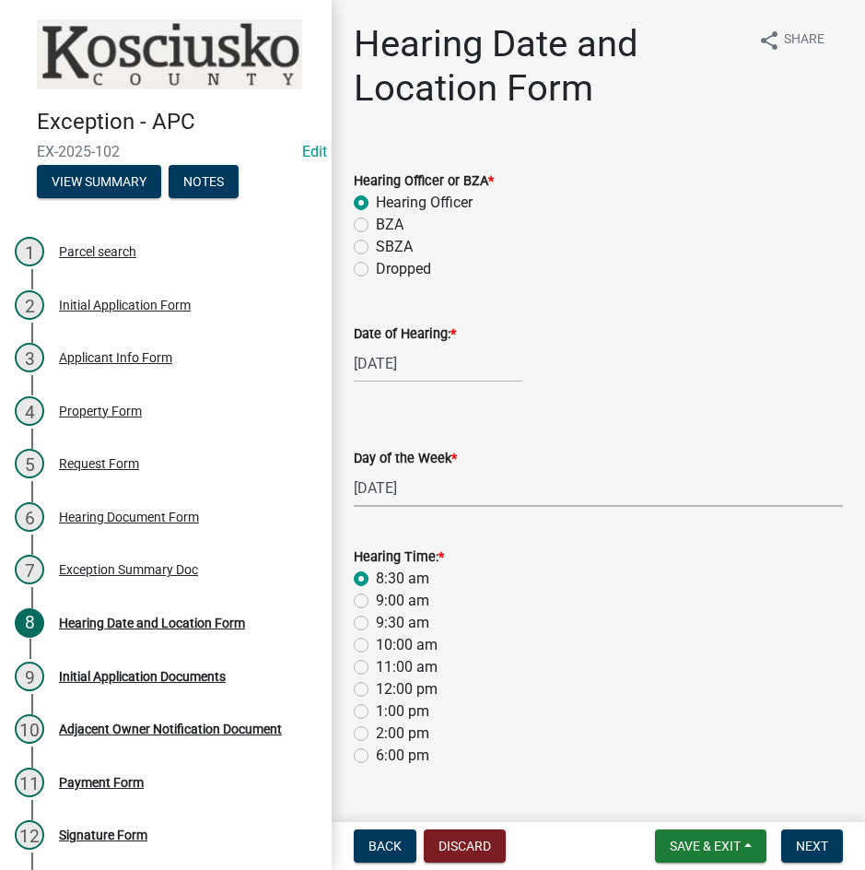
radio input "true"
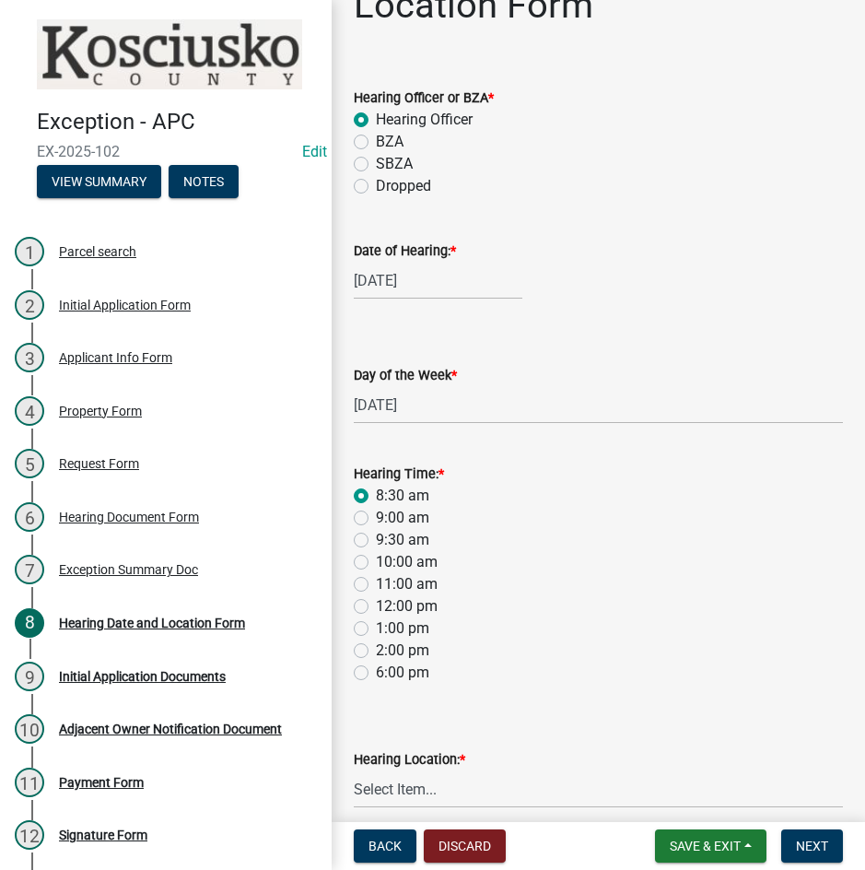
scroll to position [165, 0]
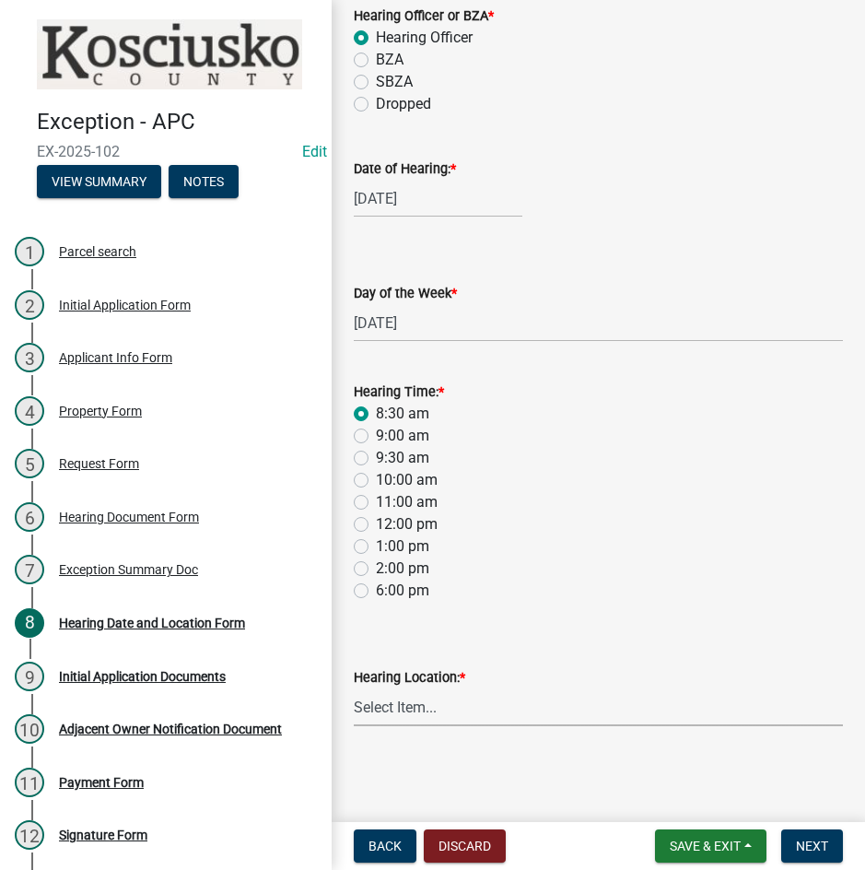
click at [516, 710] on select "Select Item... Area Plan Commission Office - [STREET_ADDRESS][GEOGRAPHIC_DATA] …" at bounding box center [598, 707] width 489 height 38
click at [354, 688] on select "Select Item... Area Plan Commission Office - [STREET_ADDRESS][GEOGRAPHIC_DATA] …" at bounding box center [598, 707] width 489 height 38
select select "9dcac0a2-b0c4-4f3b-8637-840d2209bdca"
click at [794, 843] on button "Next" at bounding box center [812, 845] width 62 height 33
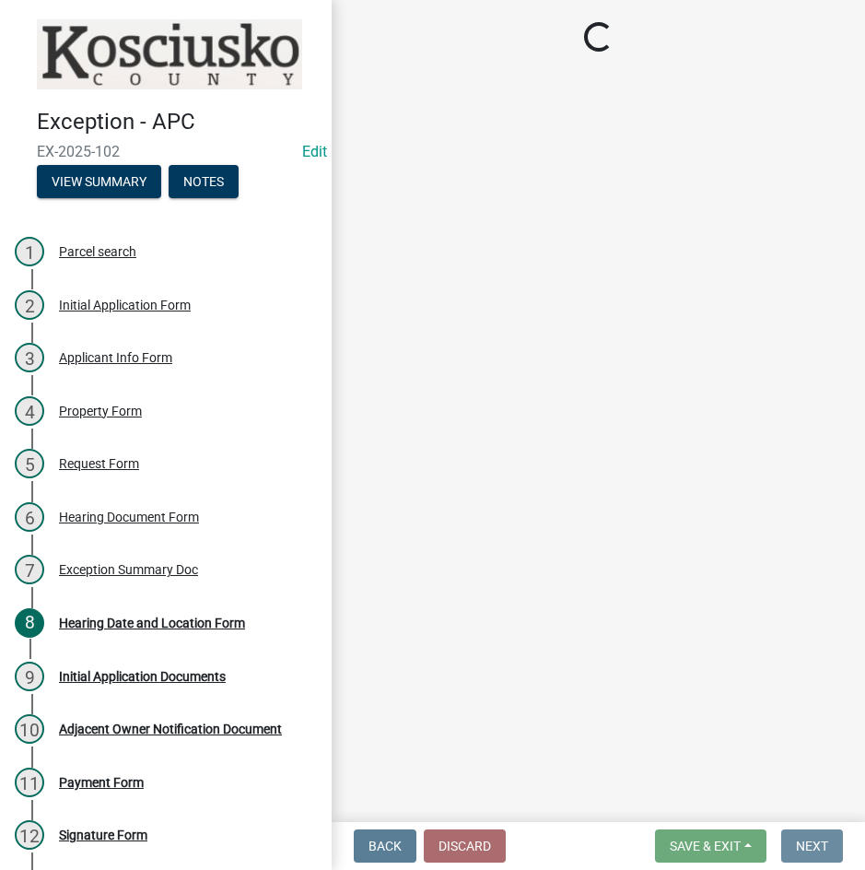
scroll to position [0, 0]
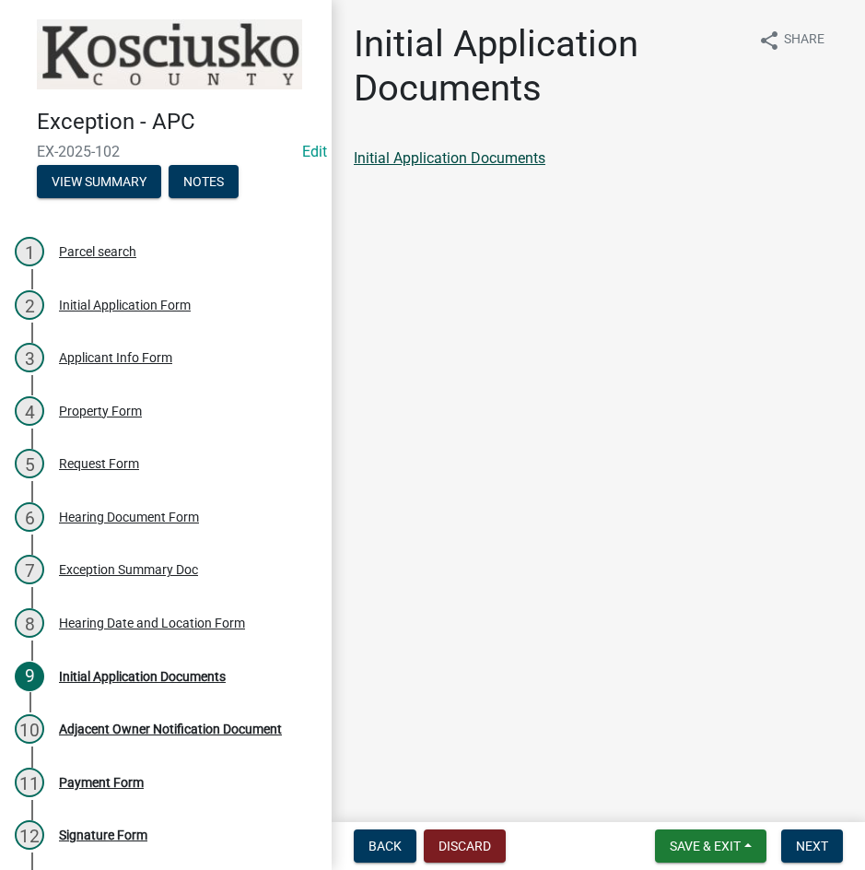
click at [490, 164] on link "Initial Application Documents" at bounding box center [450, 158] width 192 height 18
click at [806, 850] on span "Next" at bounding box center [812, 846] width 32 height 15
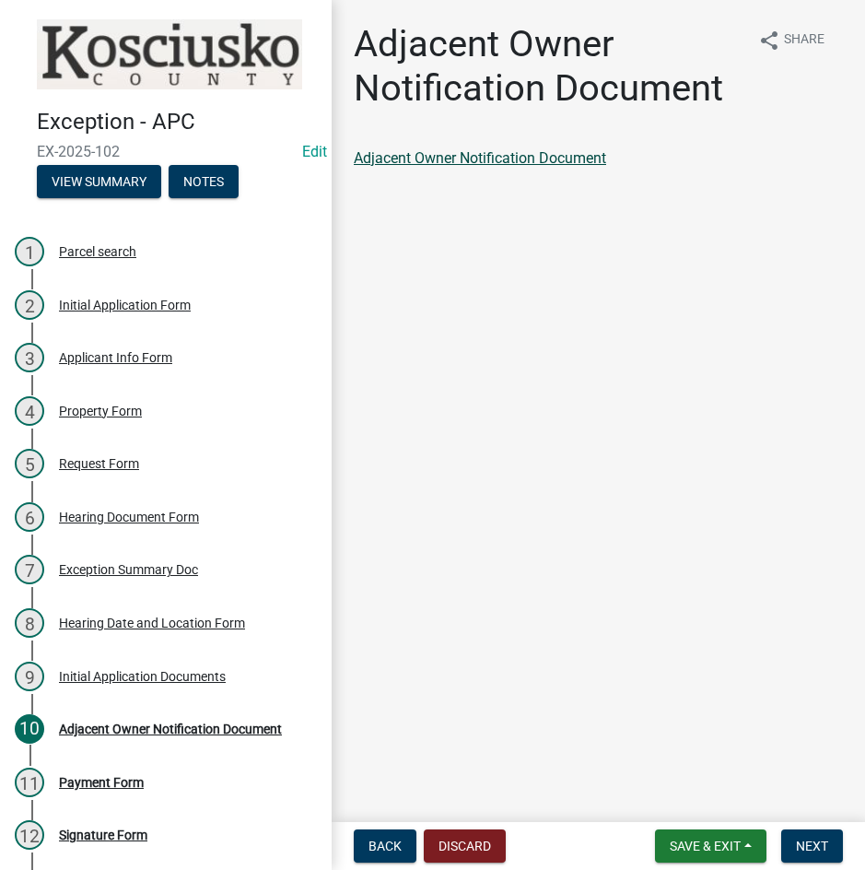
click at [496, 156] on link "Adjacent Owner Notification Document" at bounding box center [480, 158] width 252 height 18
click at [803, 851] on span "Next" at bounding box center [812, 846] width 32 height 15
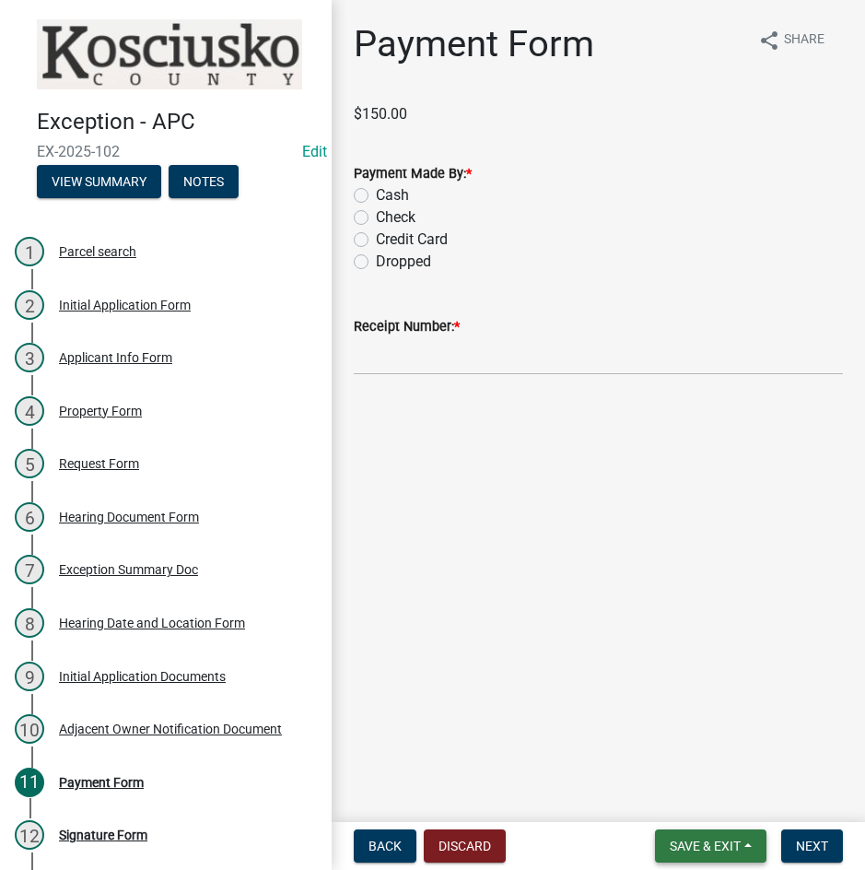
click at [690, 843] on span "Save & Exit" at bounding box center [705, 846] width 71 height 15
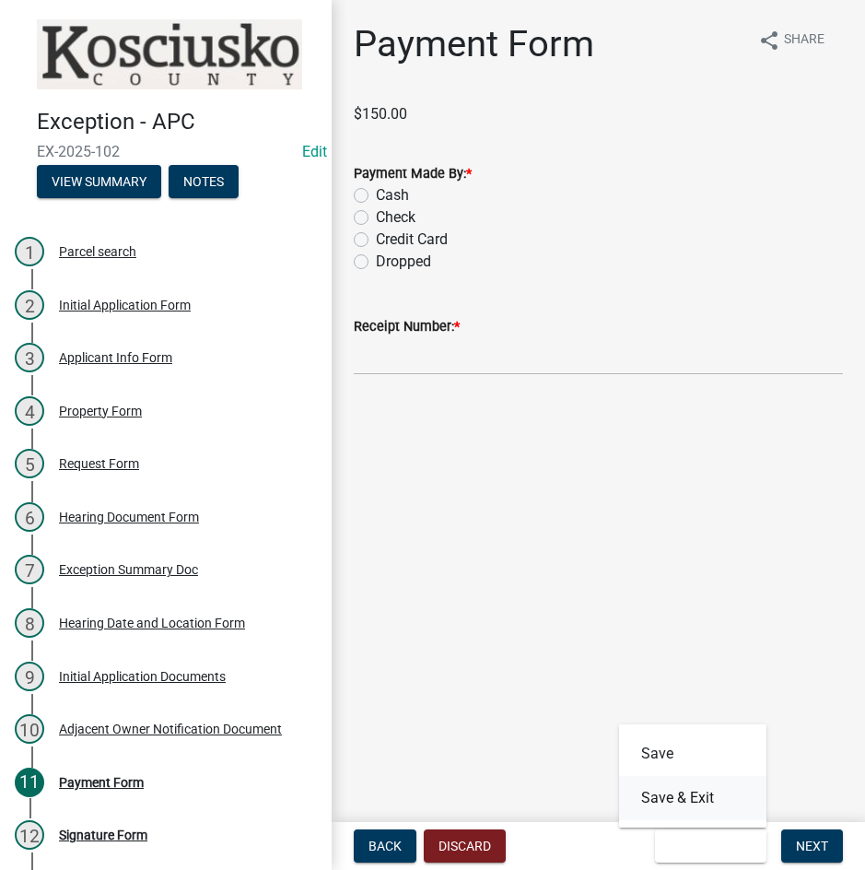
click at [683, 799] on button "Save & Exit" at bounding box center [692, 798] width 147 height 44
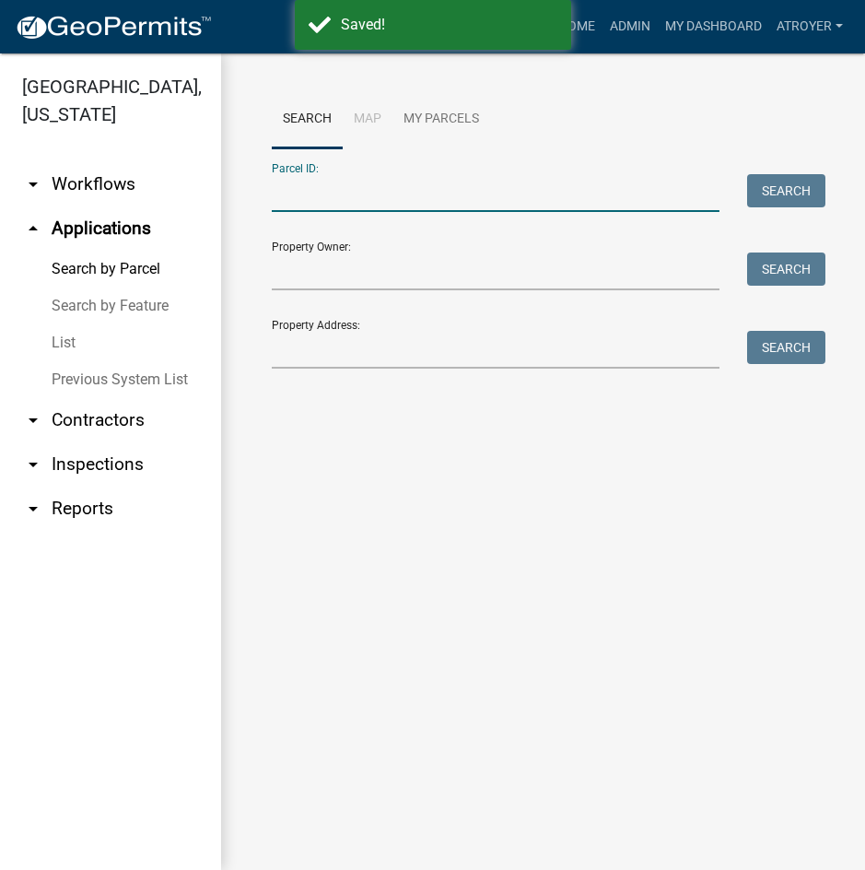
click at [534, 180] on input "Parcel ID:" at bounding box center [496, 193] width 448 height 38
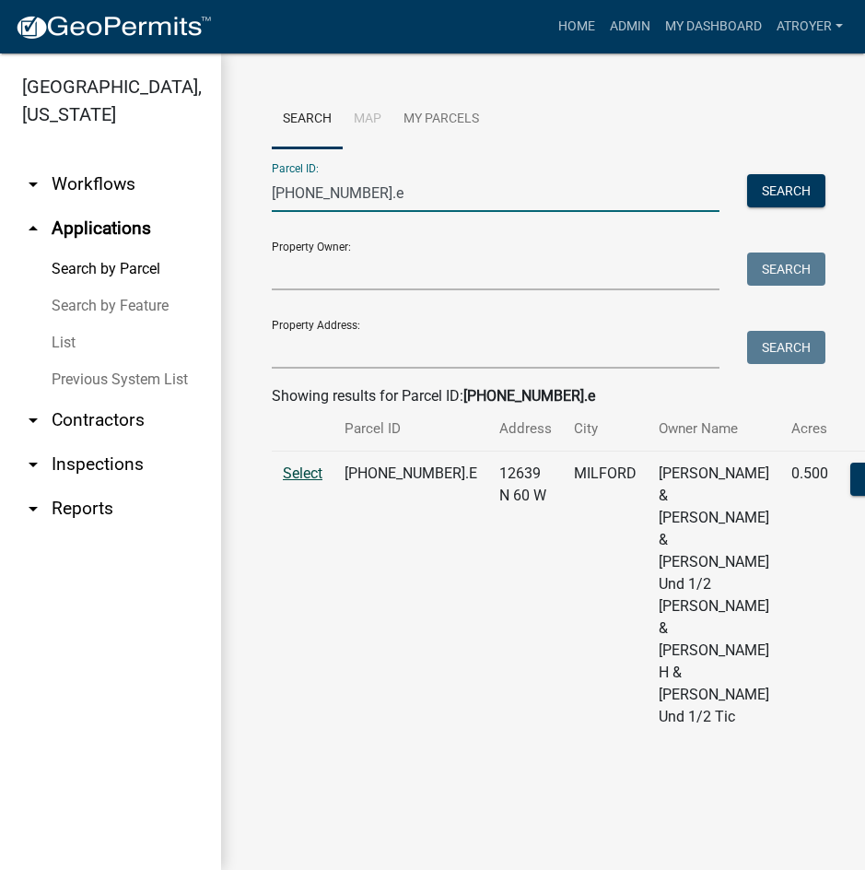
type input "[PHONE_NUMBER].e"
click at [307, 482] on span "Select" at bounding box center [303, 473] width 40 height 18
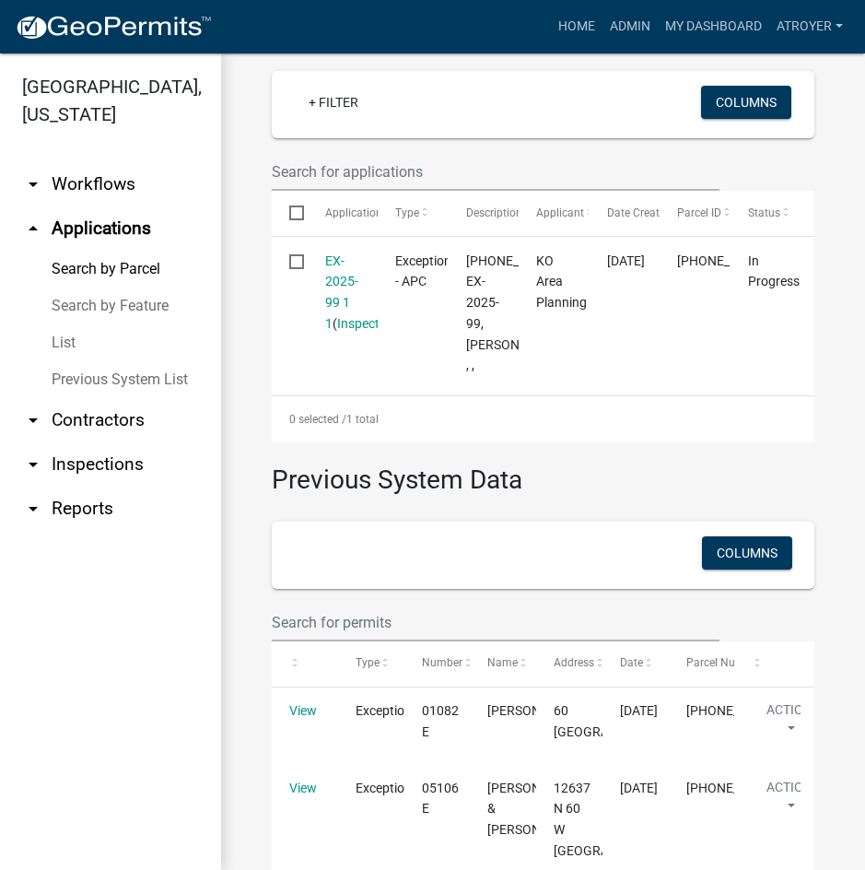
scroll to position [737, 0]
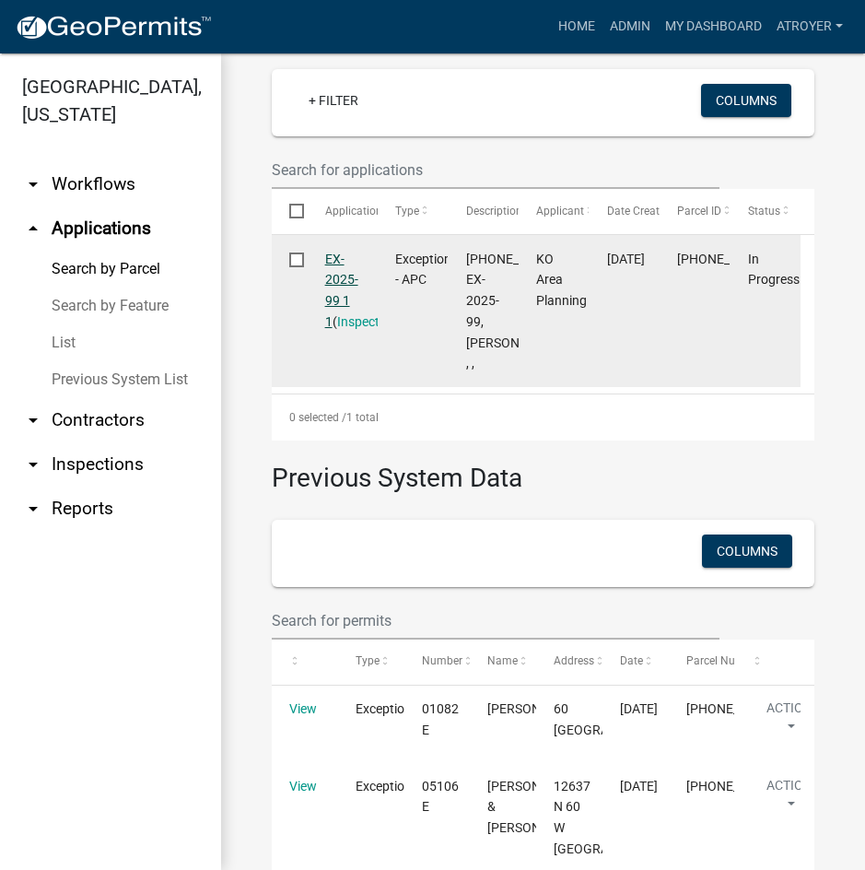
click at [334, 329] on link "EX-2025-99 1 1" at bounding box center [341, 290] width 33 height 77
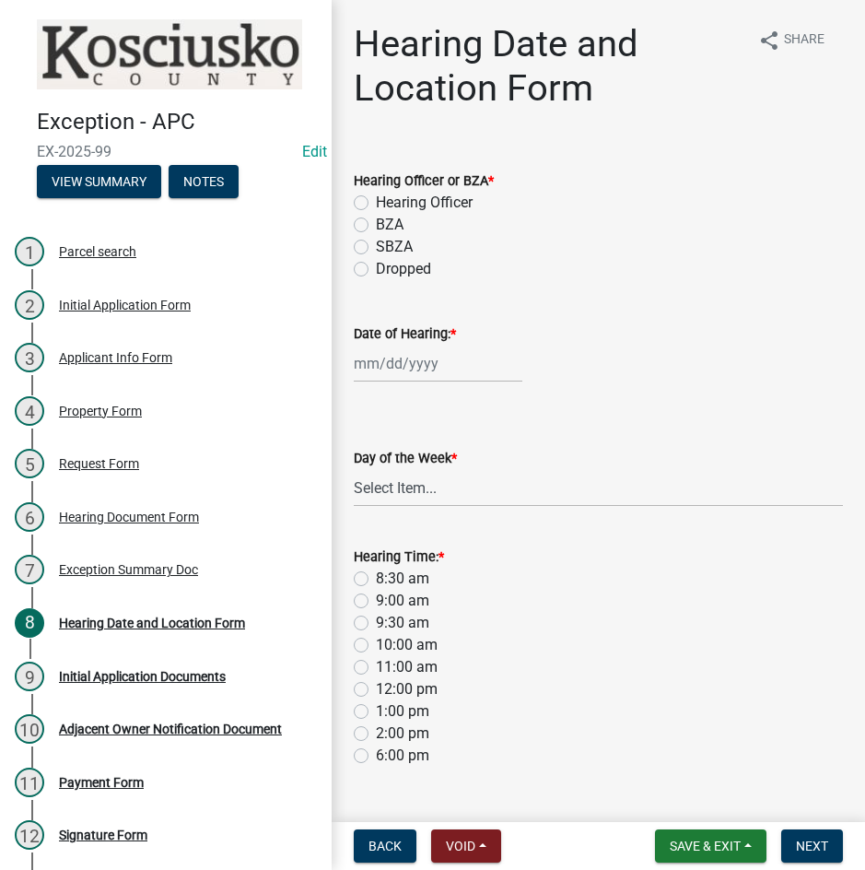
drag, startPoint x: 357, startPoint y: 196, endPoint x: 366, endPoint y: 204, distance: 11.8
click at [376, 197] on label "Hearing Officer" at bounding box center [424, 203] width 97 height 22
click at [376, 197] on input "Hearing Officer" at bounding box center [382, 198] width 12 height 12
radio input "true"
click at [445, 360] on div at bounding box center [438, 364] width 169 height 38
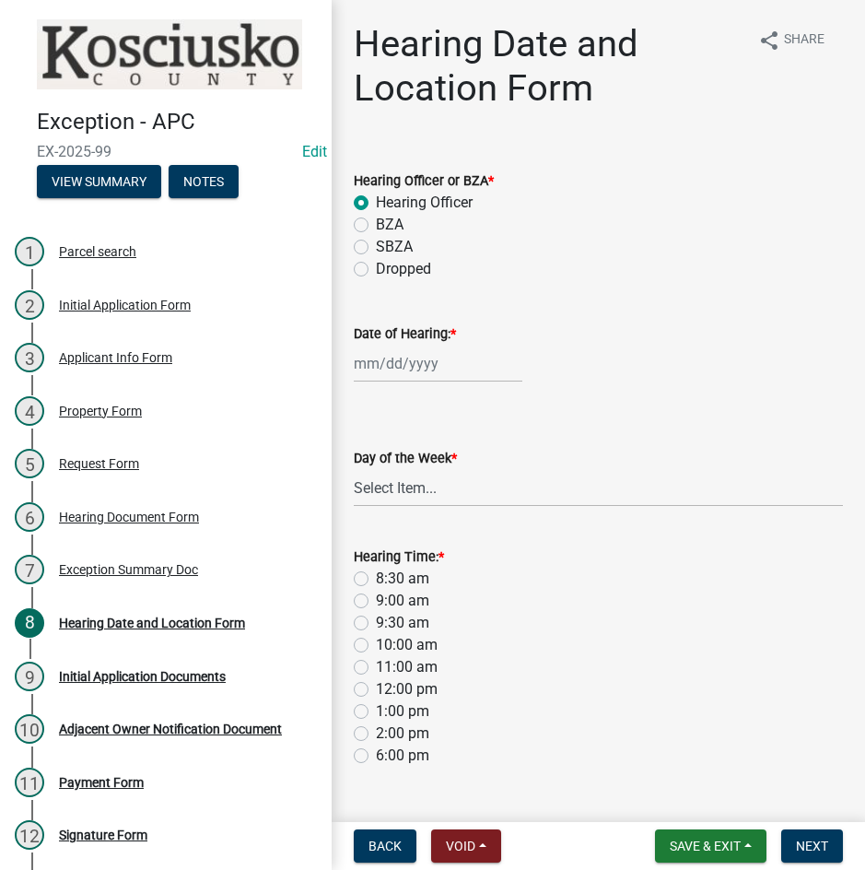
select select "9"
select select "2025"
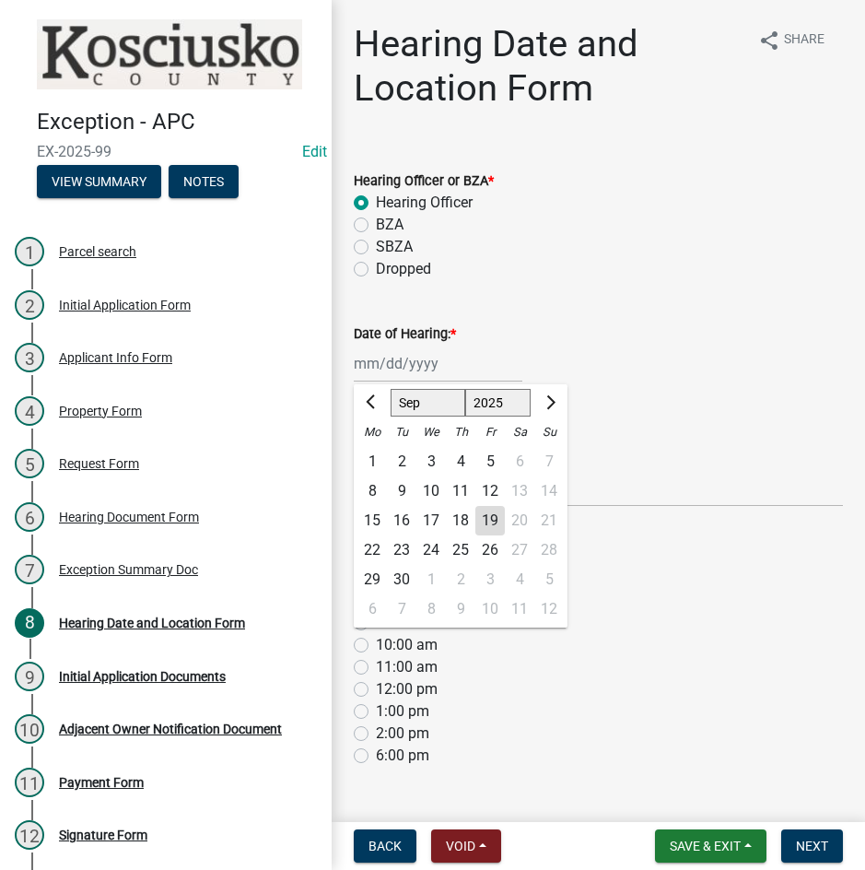
click at [410, 407] on select "Jan Feb Mar Apr May Jun [DATE] Aug Sep Oct Nov Dec" at bounding box center [428, 403] width 75 height 28
select select "10"
click at [391, 389] on select "Jan Feb Mar Apr May Jun [DATE] Aug Sep Oct Nov Dec" at bounding box center [428, 403] width 75 height 28
click at [370, 521] on div "13" at bounding box center [372, 520] width 29 height 29
type input "[DATE]"
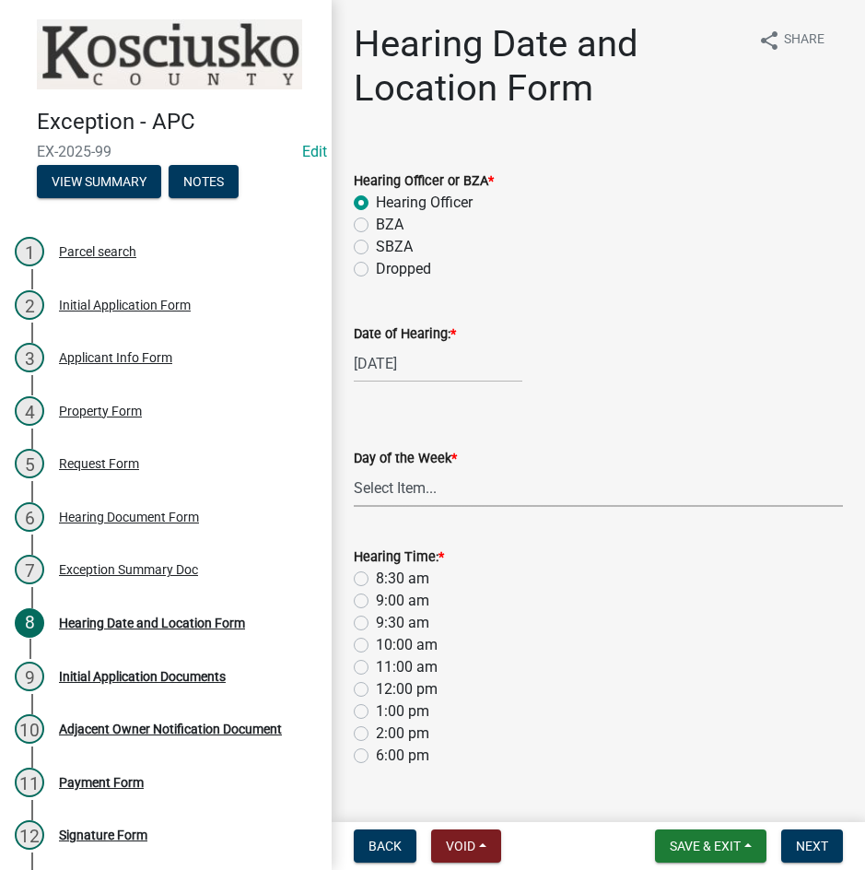
click at [395, 497] on select "Select Item... [DATE] [DATE] [DATE] [DATE] [DATE] [DATE] [DATE]" at bounding box center [598, 488] width 489 height 38
click at [354, 469] on select "Select Item... [DATE] [DATE] [DATE] [DATE] [DATE] [DATE] [DATE]" at bounding box center [598, 488] width 489 height 38
select select "561a16c8-198b-4fcd-8286-50f3971e9b88"
click at [376, 581] on label "8:30 am" at bounding box center [402, 579] width 53 height 22
click at [376, 580] on input "8:30 am" at bounding box center [382, 574] width 12 height 12
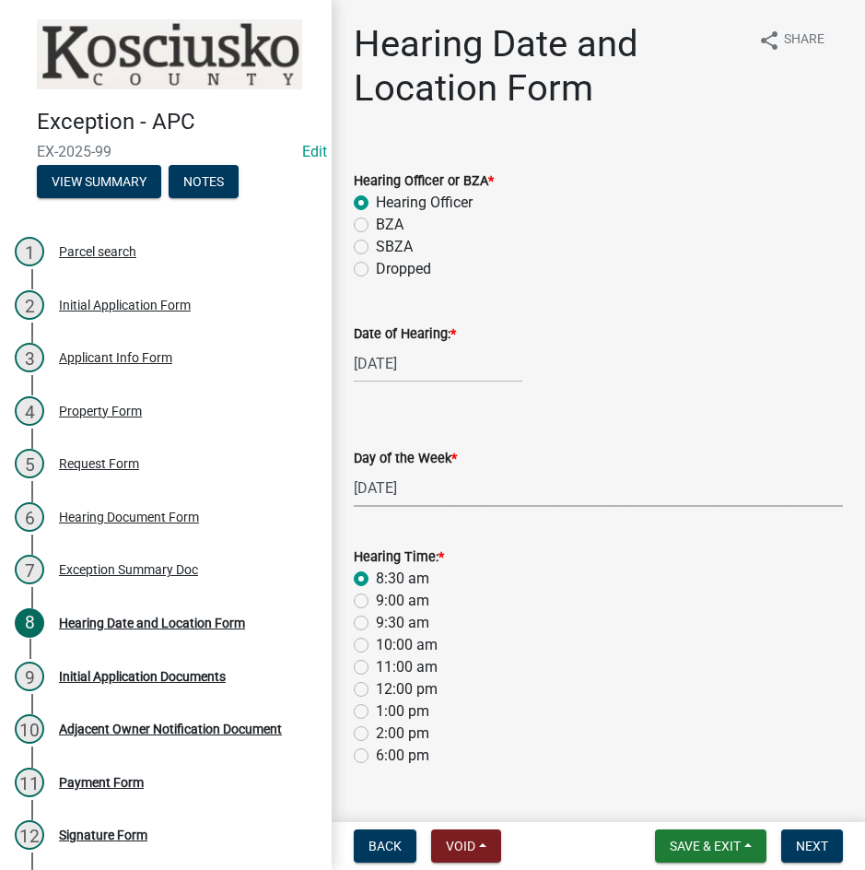
radio input "true"
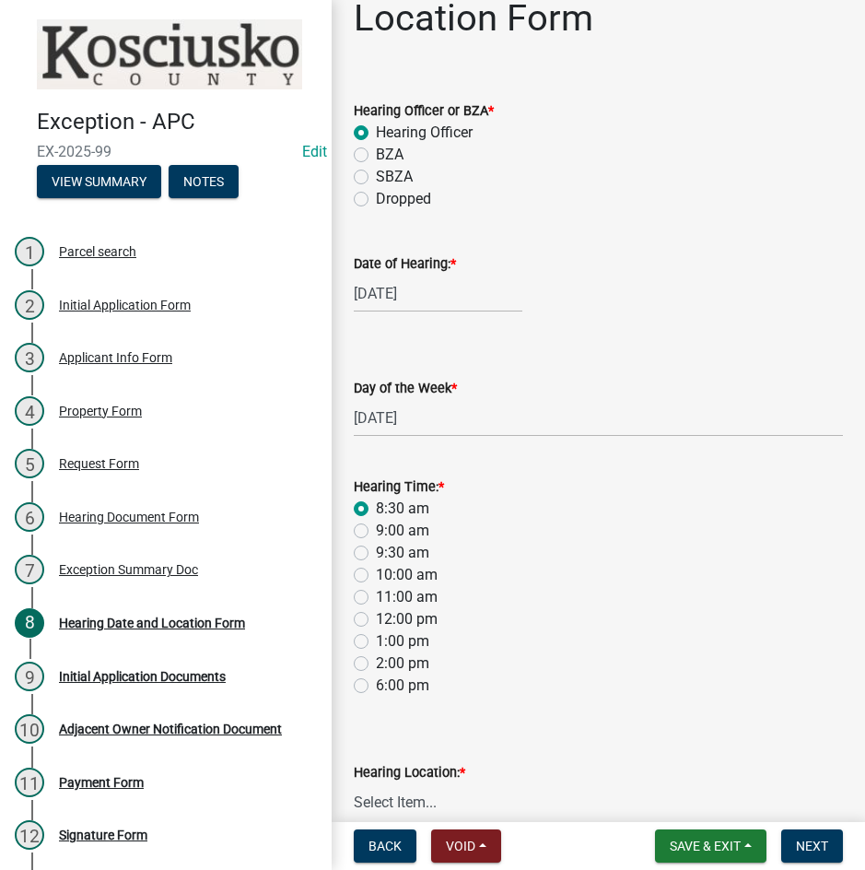
scroll to position [165, 0]
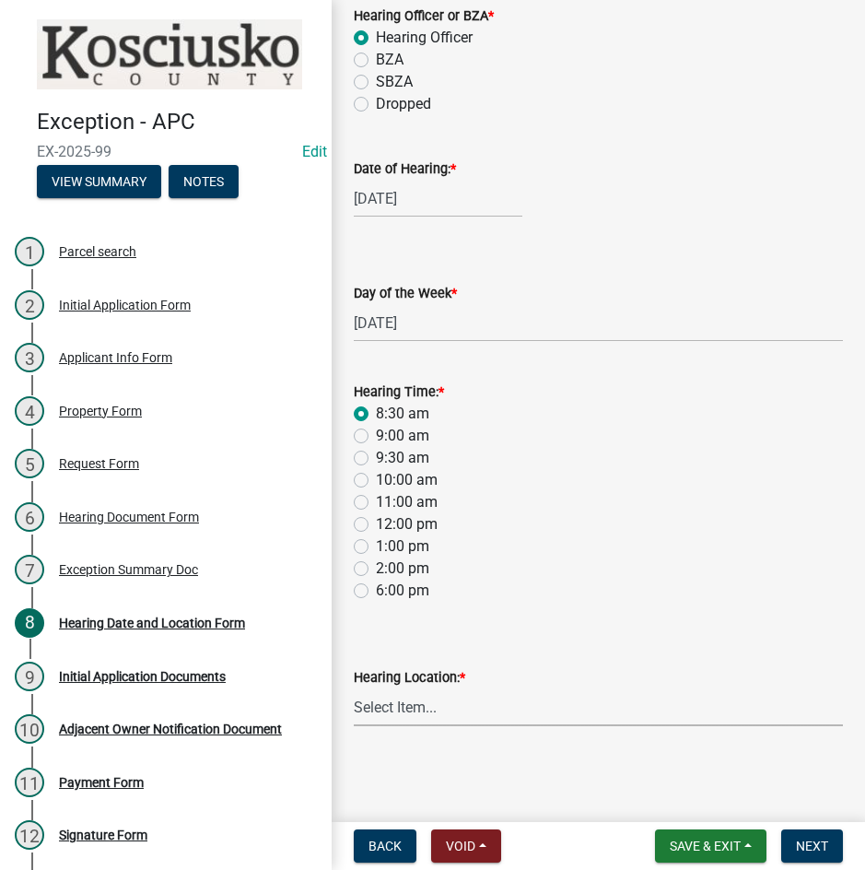
click at [458, 713] on select "Select Item... Area Plan Commission Office - [STREET_ADDRESS][GEOGRAPHIC_DATA] …" at bounding box center [598, 707] width 489 height 38
click at [354, 688] on select "Select Item... Area Plan Commission Office - [STREET_ADDRESS][GEOGRAPHIC_DATA] …" at bounding box center [598, 707] width 489 height 38
select select "9dcac0a2-b0c4-4f3b-8637-840d2209bdca"
click at [812, 839] on span "Next" at bounding box center [812, 846] width 32 height 15
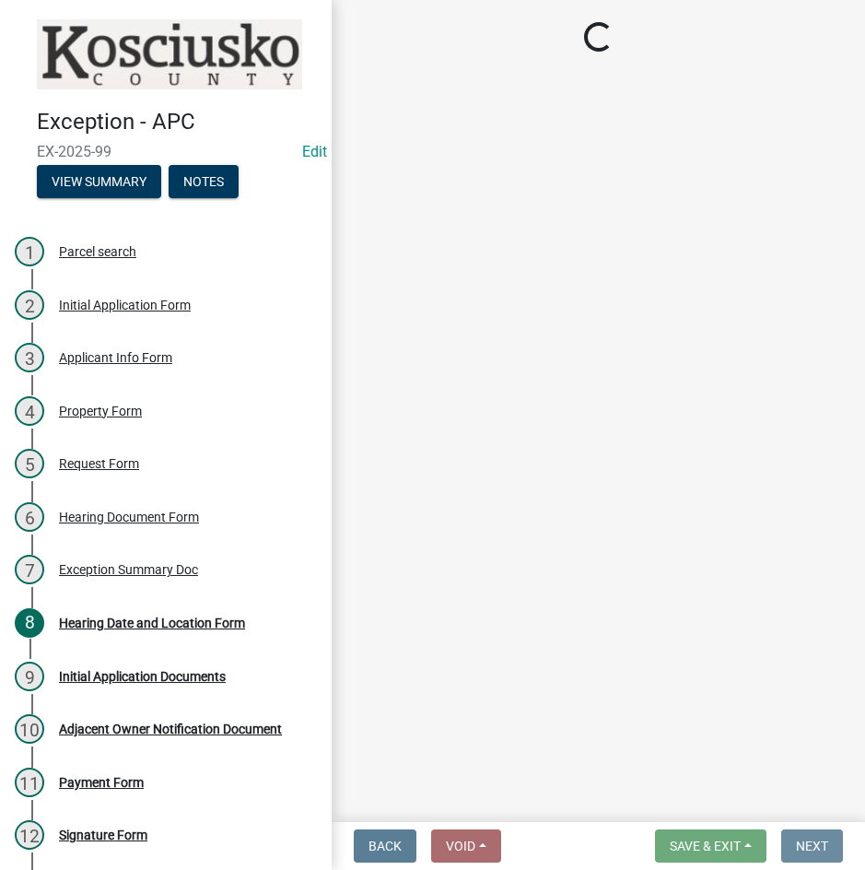
scroll to position [0, 0]
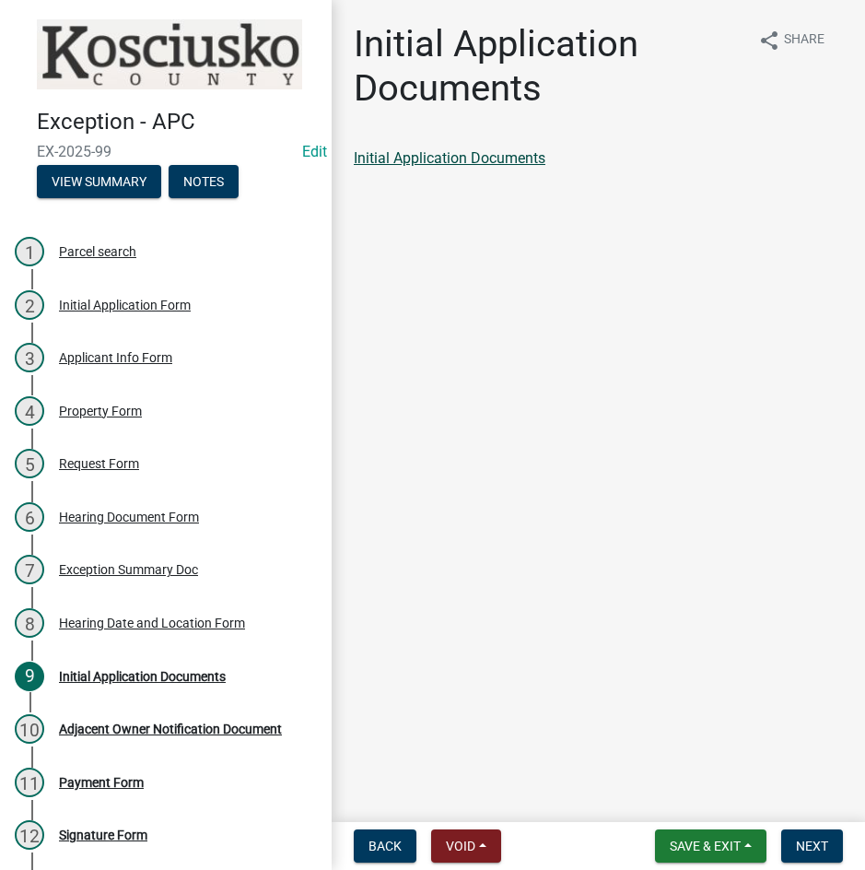
click at [485, 158] on link "Initial Application Documents" at bounding box center [450, 158] width 192 height 18
click at [814, 848] on span "Next" at bounding box center [812, 846] width 32 height 15
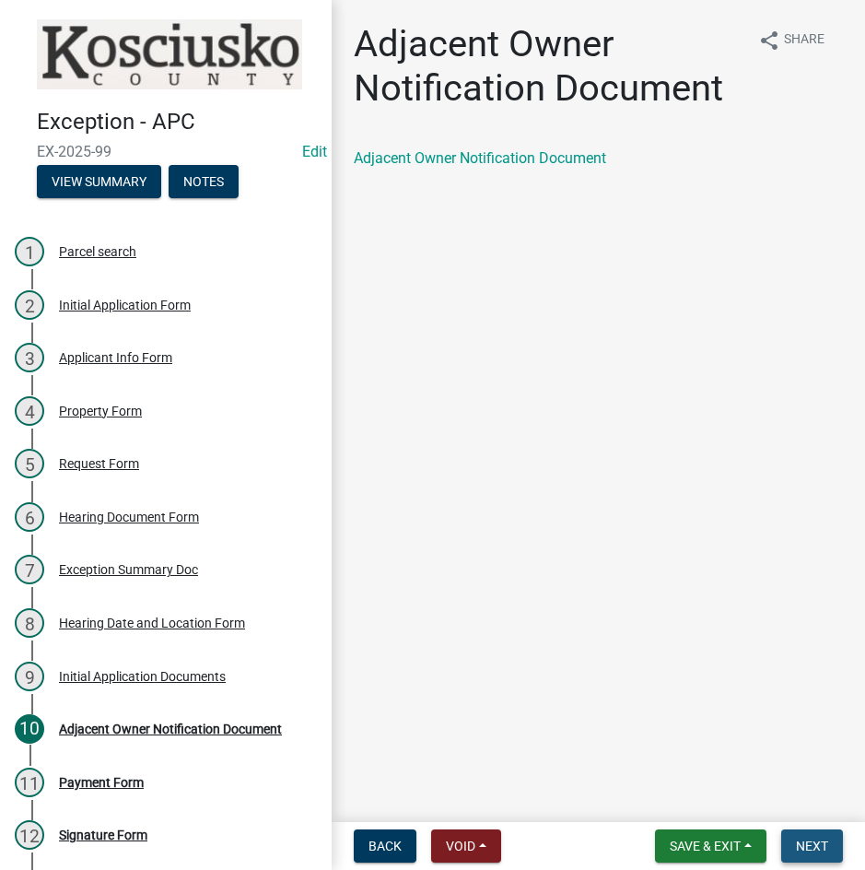
click at [804, 840] on span "Next" at bounding box center [812, 846] width 32 height 15
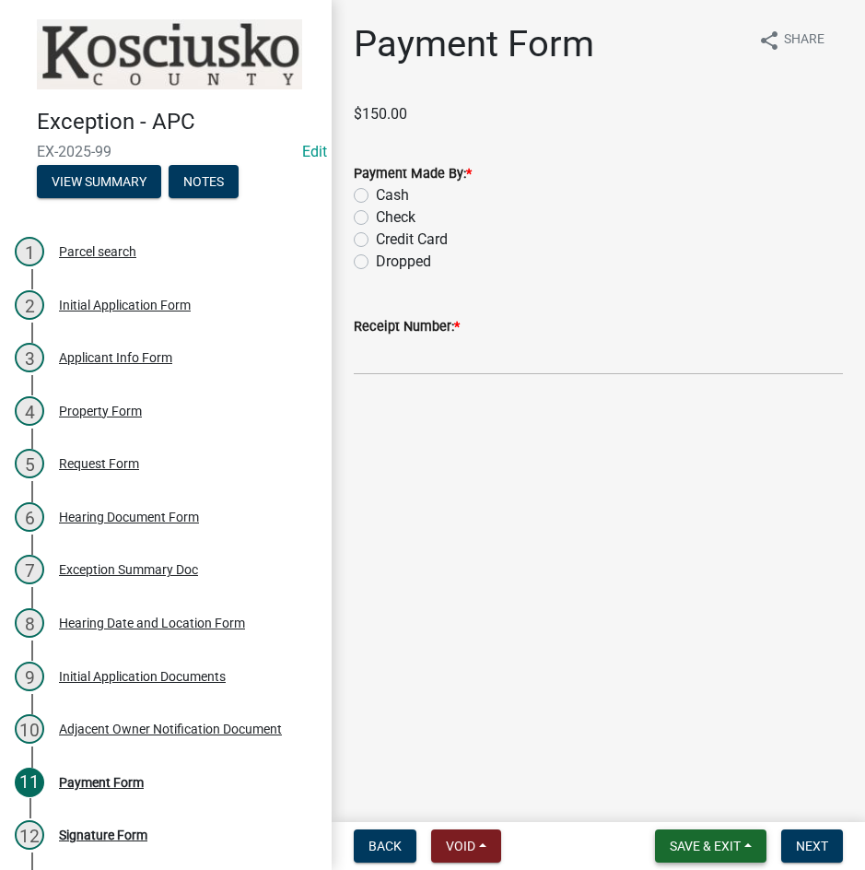
click at [713, 839] on span "Save & Exit" at bounding box center [705, 846] width 71 height 15
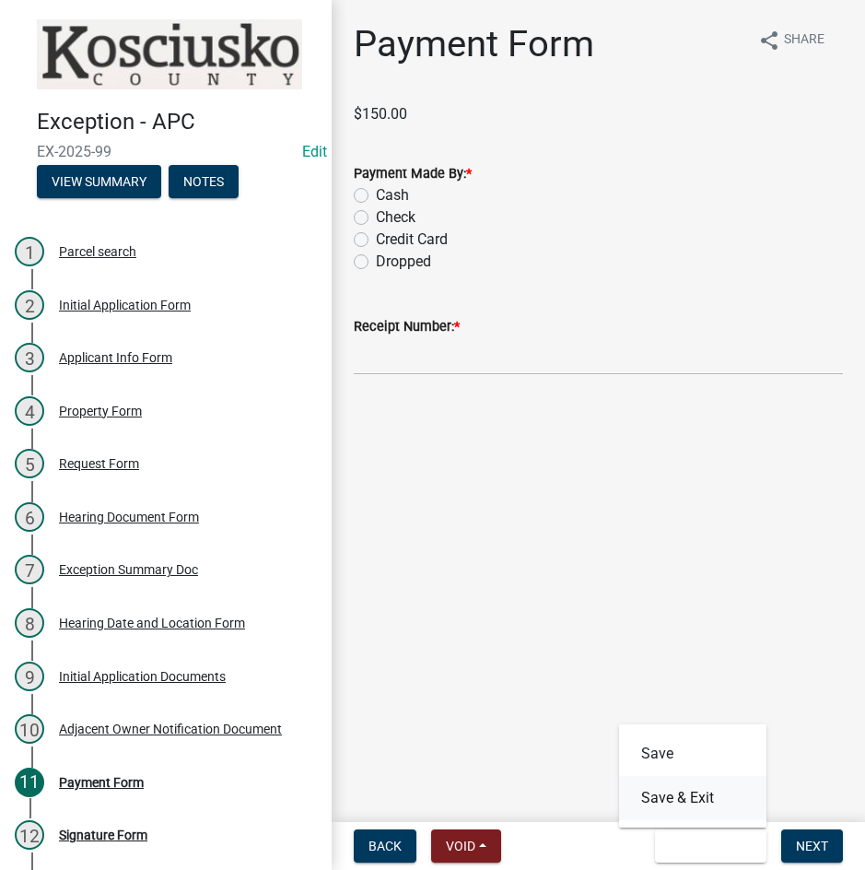
click at [697, 783] on button "Save & Exit" at bounding box center [692, 798] width 147 height 44
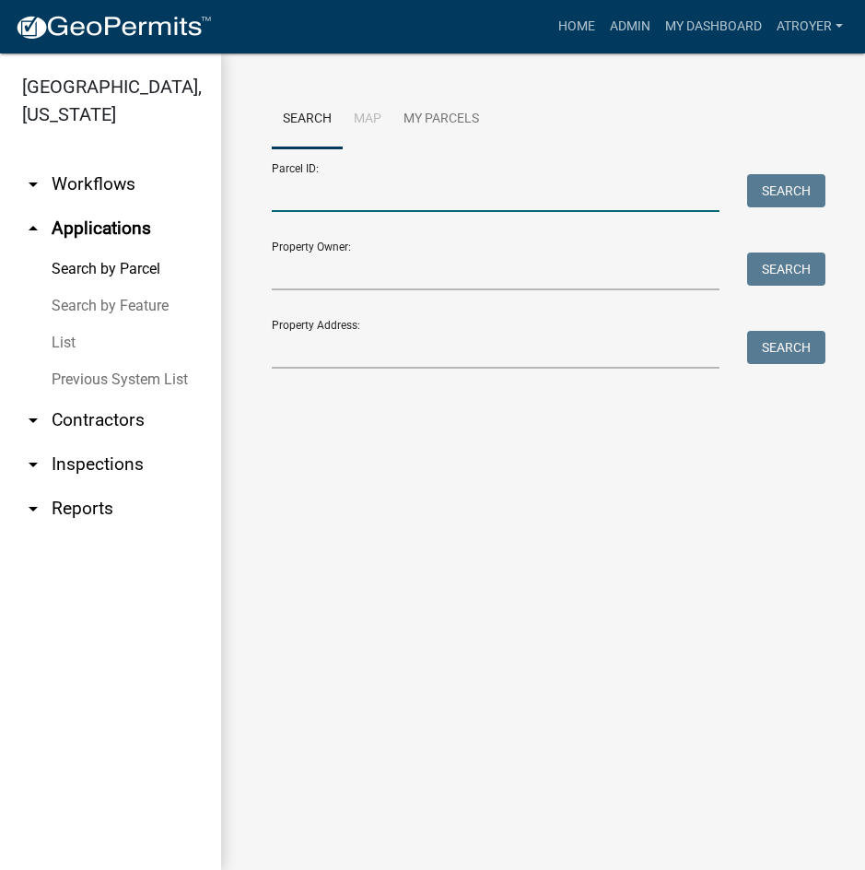
drag, startPoint x: 385, startPoint y: 194, endPoint x: 421, endPoint y: 206, distance: 37.9
click at [386, 194] on input "Parcel ID:" at bounding box center [496, 193] width 448 height 38
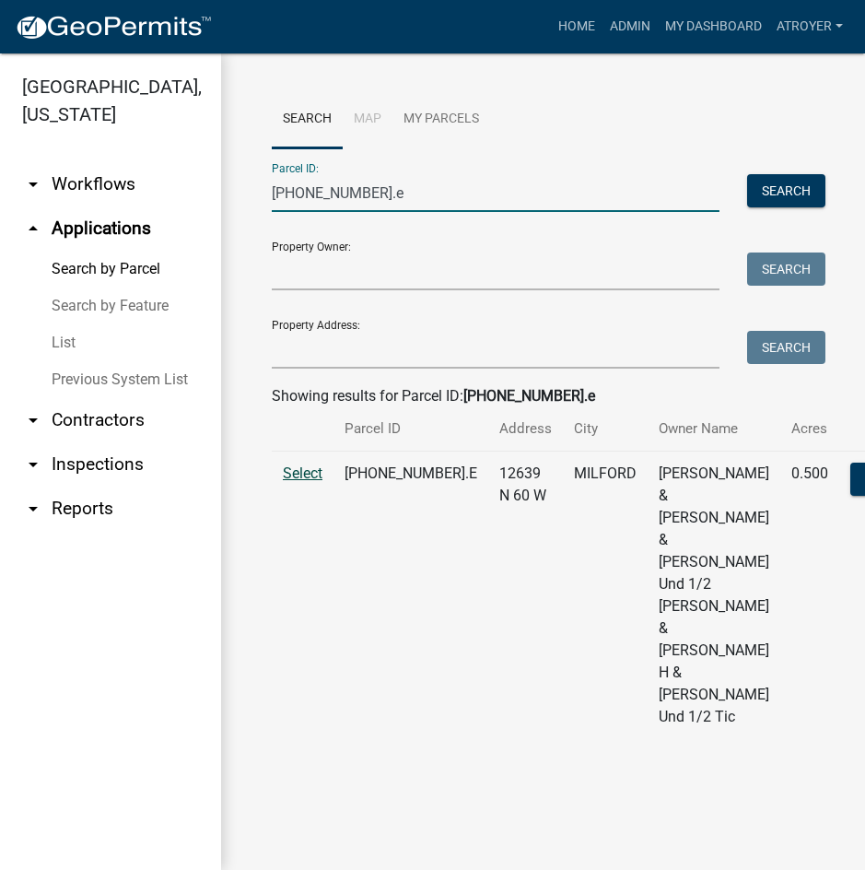
type input "[PHONE_NUMBER].e"
click at [302, 482] on span "Select" at bounding box center [303, 473] width 40 height 18
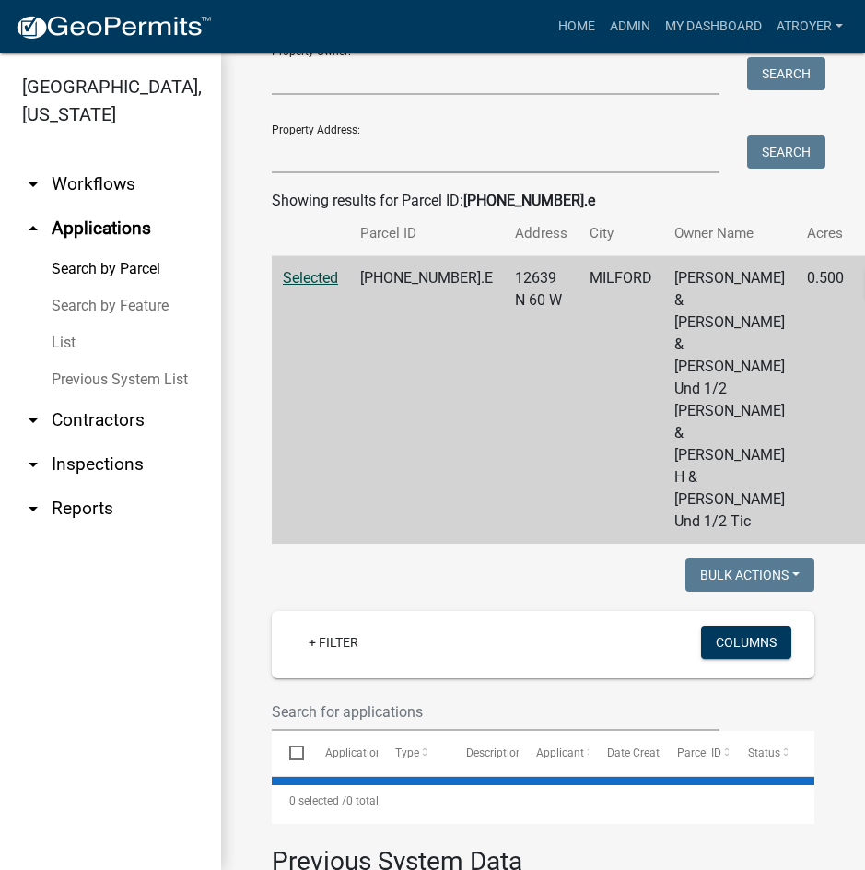
scroll to position [461, 0]
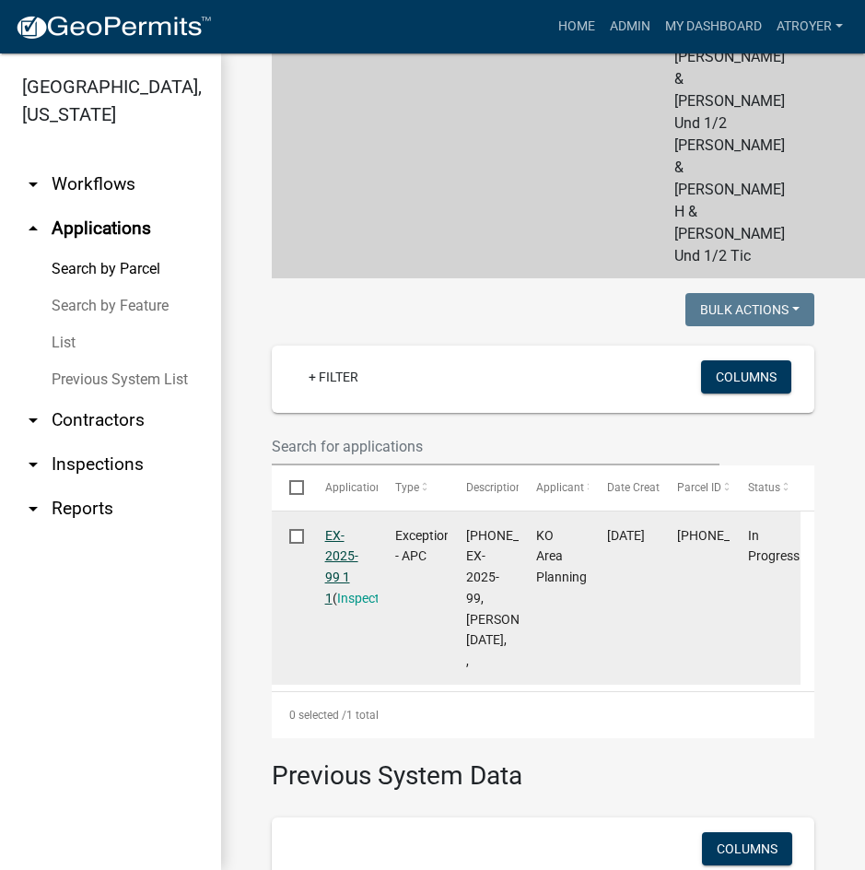
click at [331, 605] on link "EX-2025-99 1 1" at bounding box center [341, 566] width 33 height 77
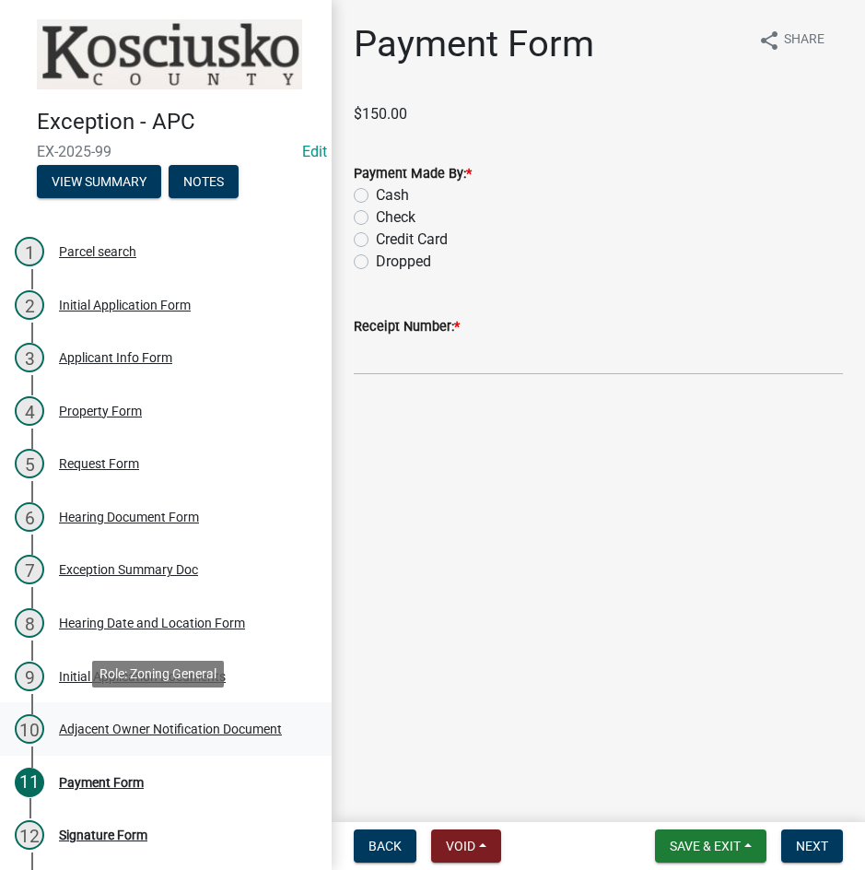
click at [140, 726] on div "Adjacent Owner Notification Document" at bounding box center [170, 728] width 223 height 13
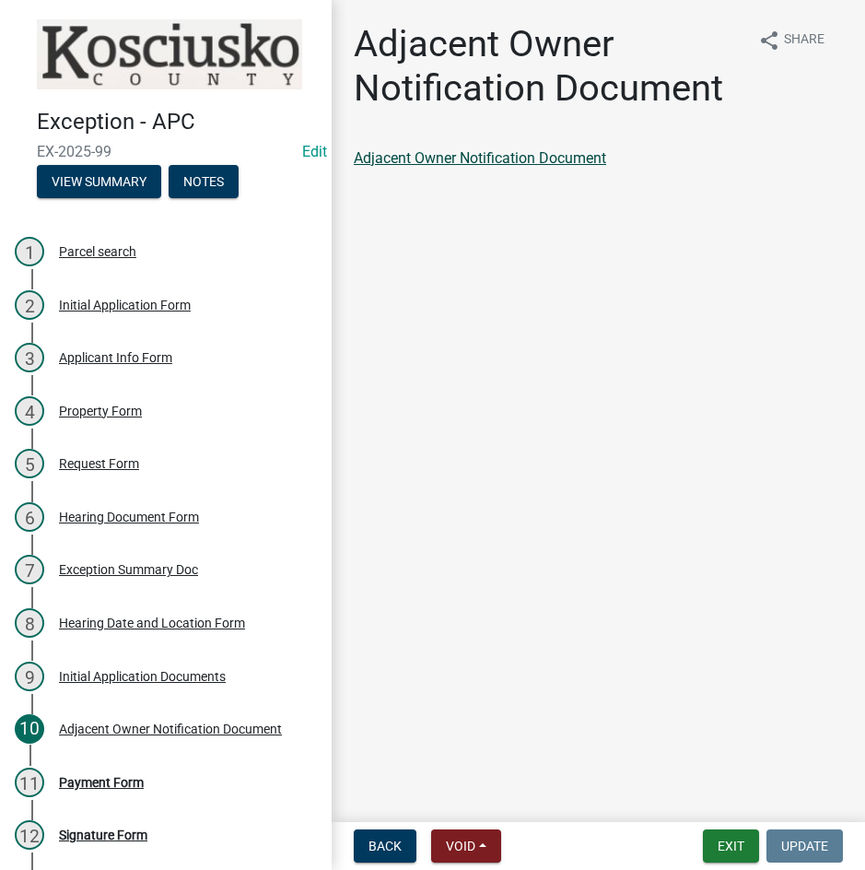
click at [465, 159] on link "Adjacent Owner Notification Document" at bounding box center [480, 158] width 252 height 18
click at [730, 847] on button "Exit" at bounding box center [731, 845] width 56 height 33
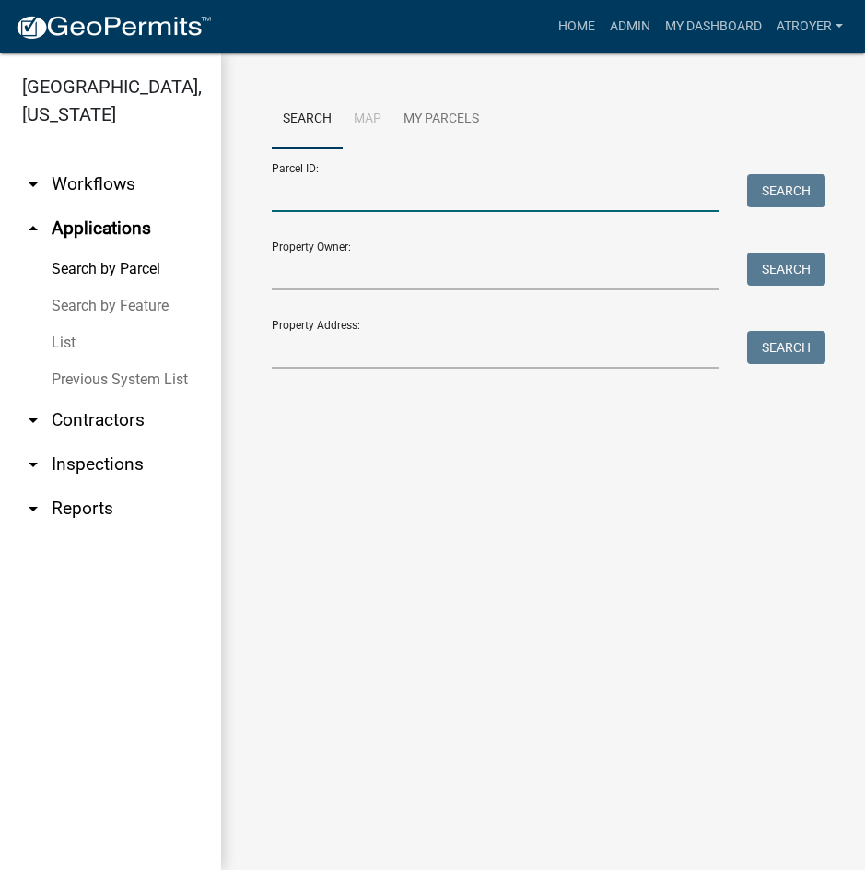
click at [433, 186] on input "Parcel ID:" at bounding box center [496, 193] width 448 height 38
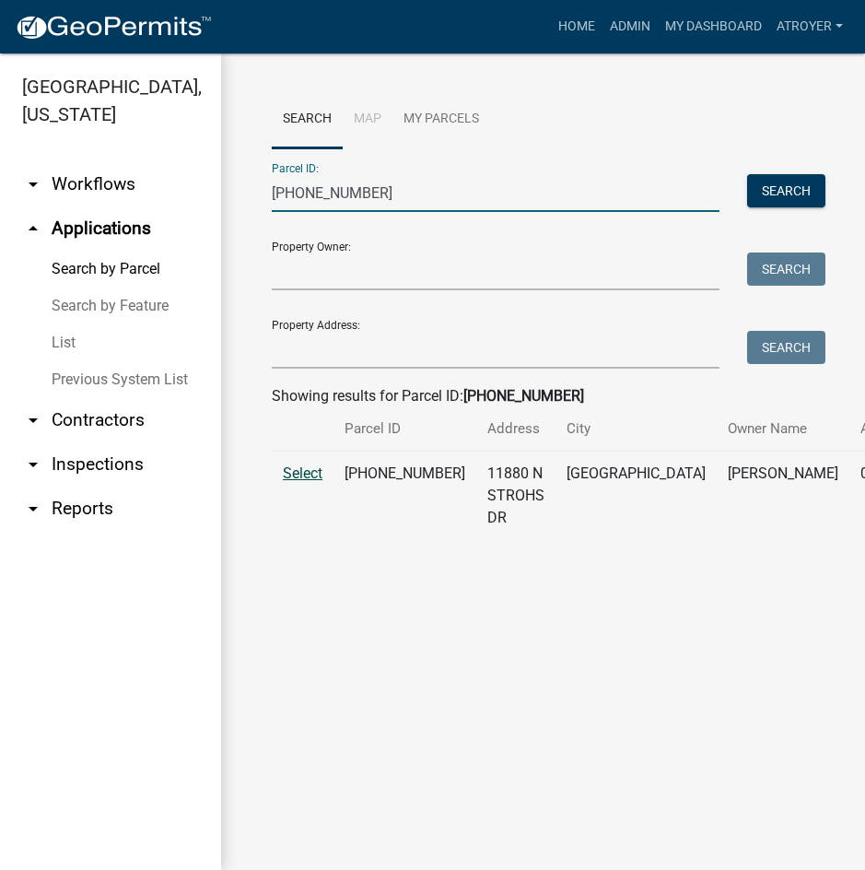
type input "[PHONE_NUMBER]"
click at [317, 482] on span "Select" at bounding box center [303, 473] width 40 height 18
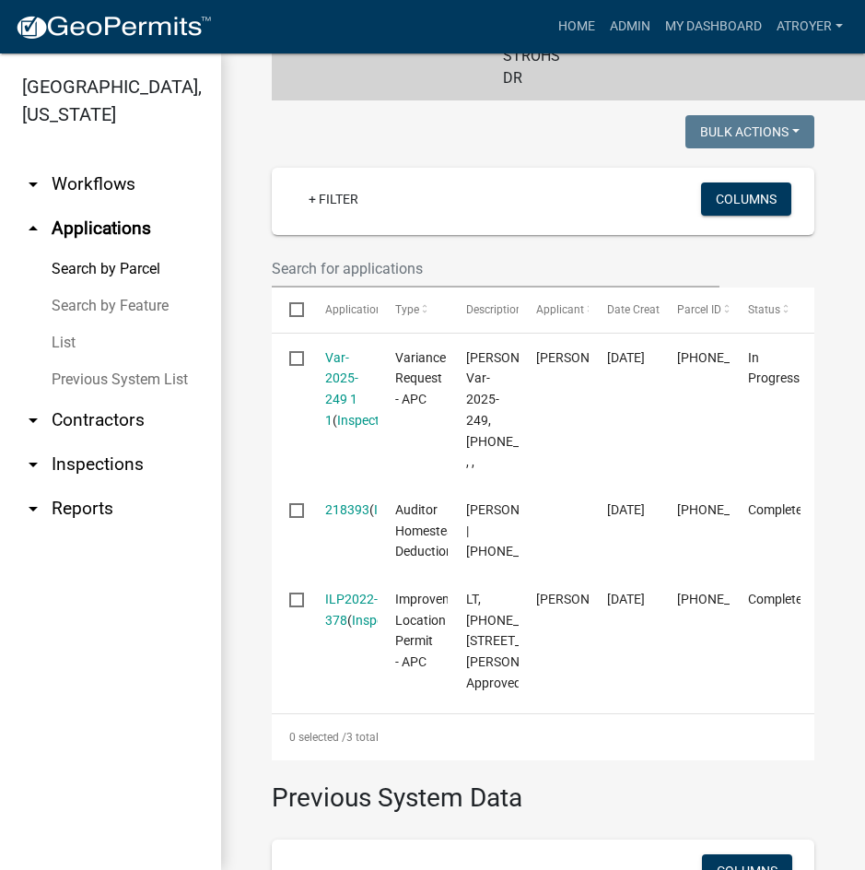
scroll to position [461, 0]
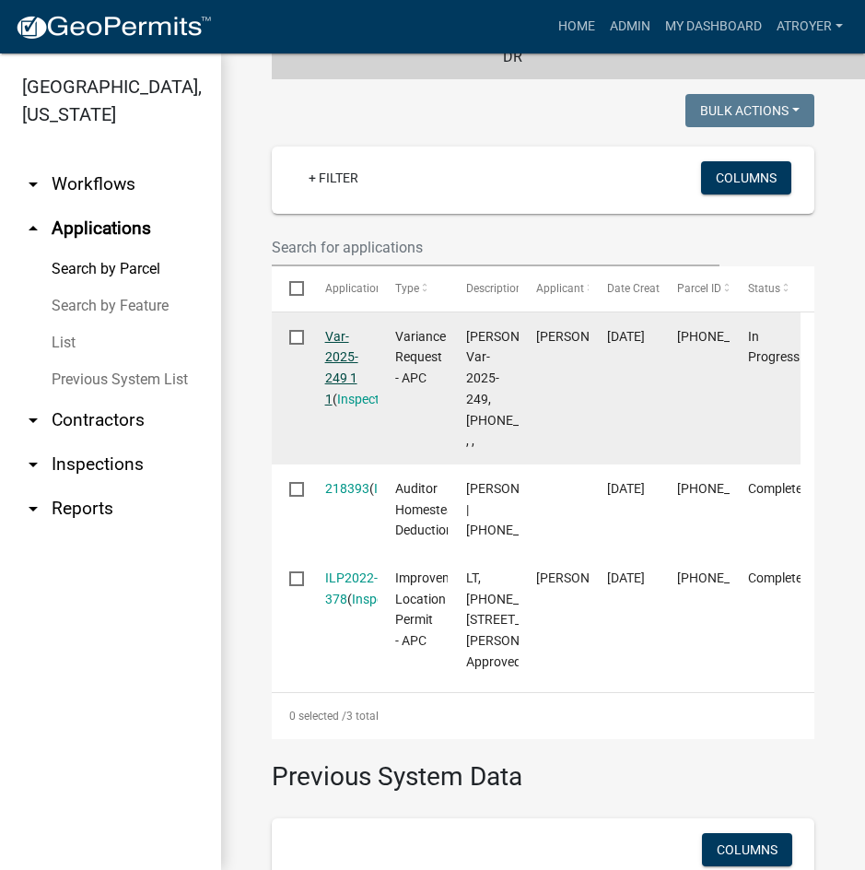
click at [337, 358] on link "Var-2025-249 1 1" at bounding box center [341, 367] width 33 height 77
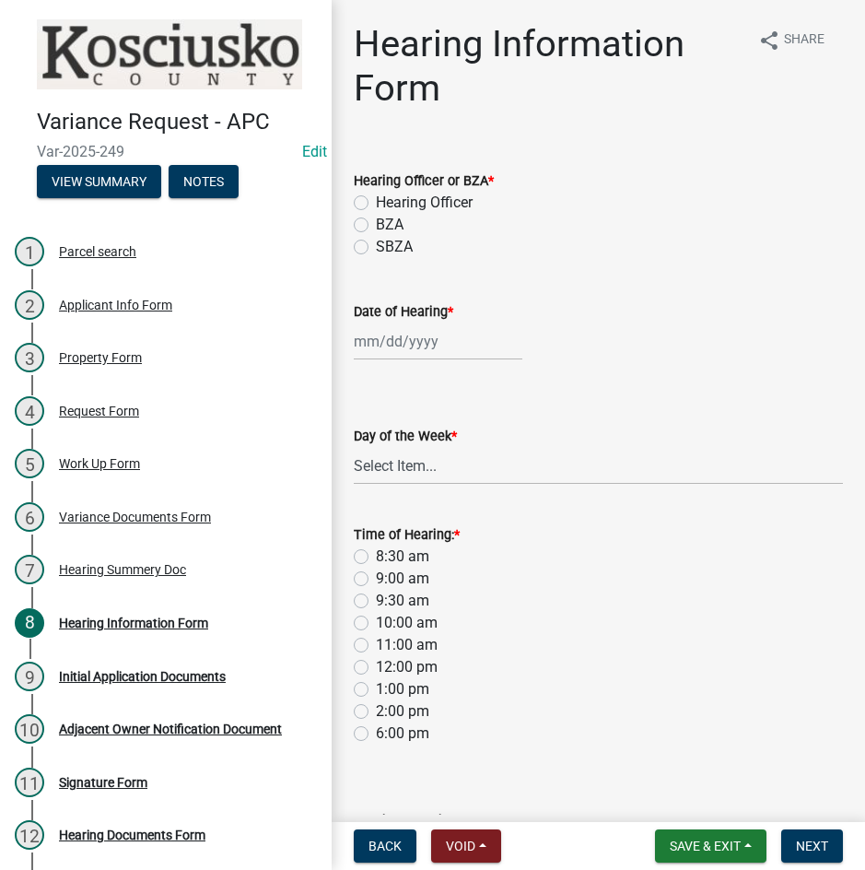
click at [376, 200] on label "Hearing Officer" at bounding box center [424, 203] width 97 height 22
click at [376, 200] on input "Hearing Officer" at bounding box center [382, 198] width 12 height 12
radio input "true"
click at [422, 340] on div at bounding box center [438, 342] width 169 height 38
select select "9"
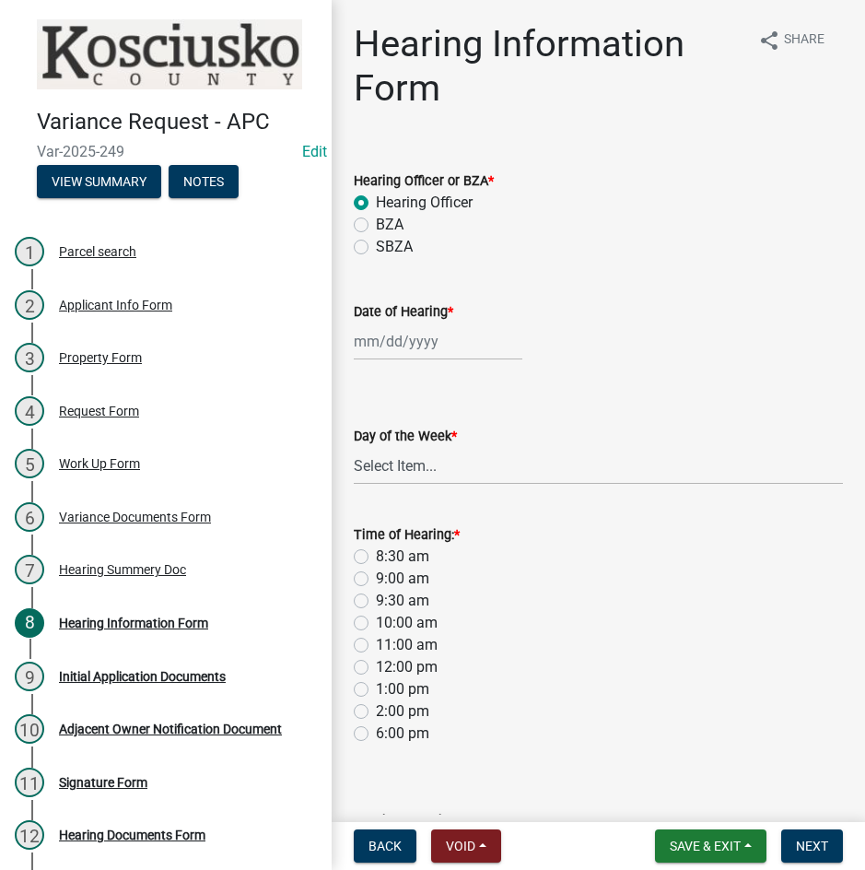
select select "2025"
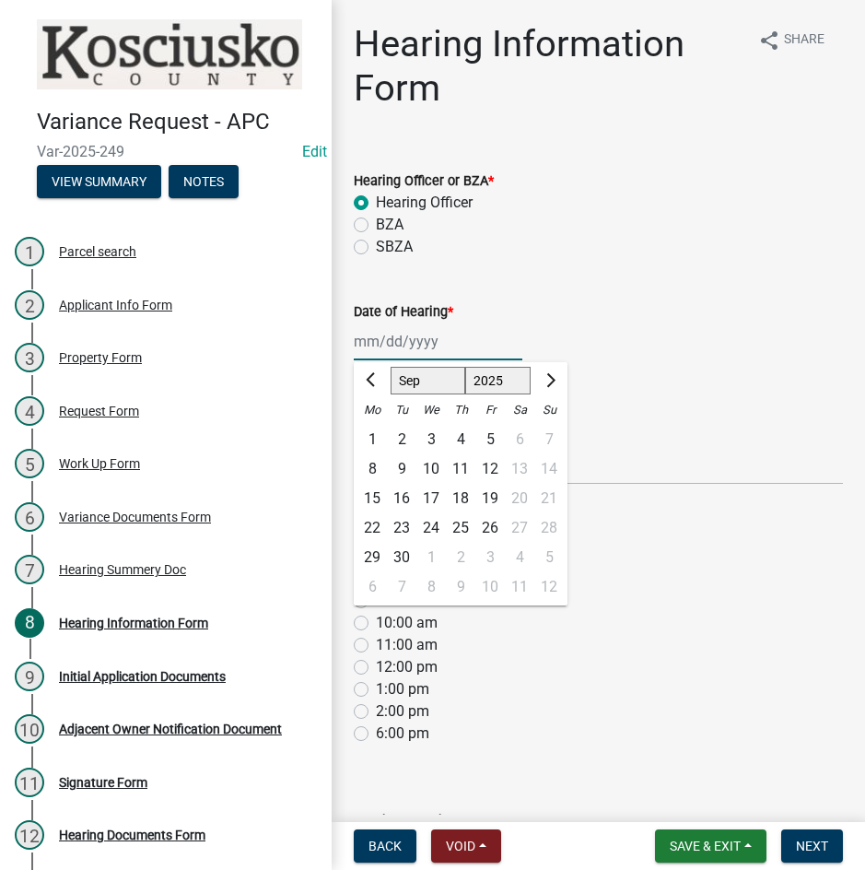
click at [420, 386] on select "Jan Feb Mar Apr May Jun [DATE] Aug Sep Oct Nov Dec" at bounding box center [428, 381] width 75 height 28
select select "10"
click at [391, 367] on select "Jan Feb Mar Apr May Jun [DATE] Aug Sep Oct Nov Dec" at bounding box center [428, 381] width 75 height 28
click at [377, 494] on div "13" at bounding box center [372, 498] width 29 height 29
type input "[DATE]"
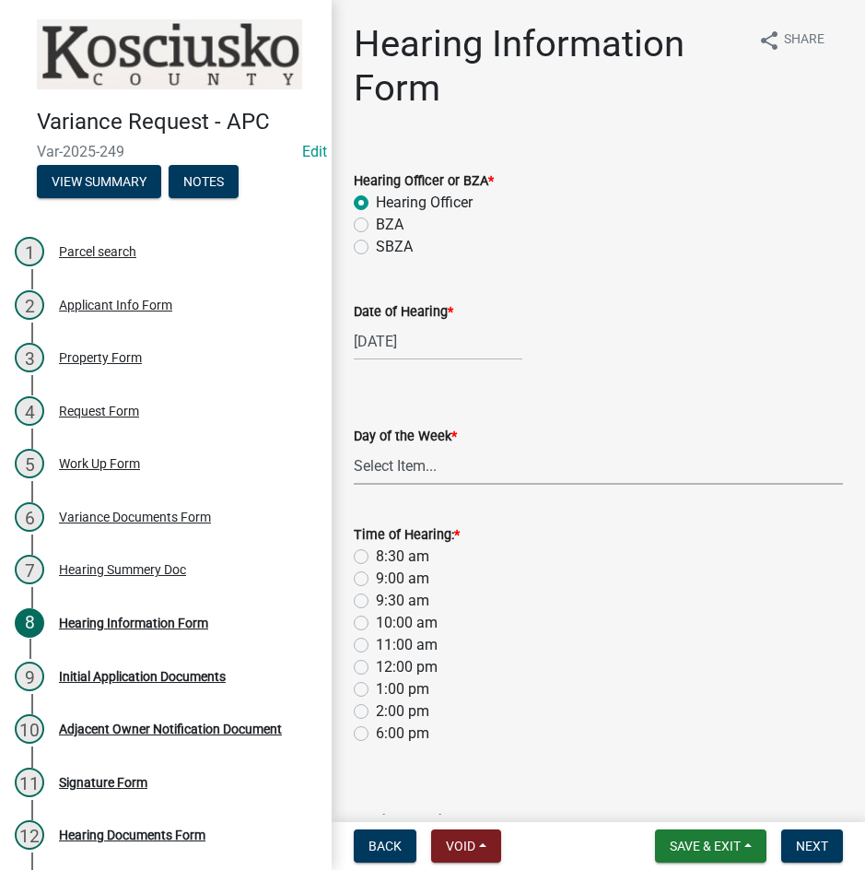
click at [430, 457] on select "Select Item... [DATE] [DATE] [DATE] [DATE] [DATE] [DATE] [DATE]" at bounding box center [598, 466] width 489 height 38
click at [354, 447] on select "Select Item... [DATE] [DATE] [DATE] [DATE] [DATE] [DATE] [DATE]" at bounding box center [598, 466] width 489 height 38
select select "61de0463-cc0d-410b-b5ab-11a135edeb29"
click at [376, 557] on label "8:30 am" at bounding box center [402, 557] width 53 height 22
click at [376, 557] on input "8:30 am" at bounding box center [382, 552] width 12 height 12
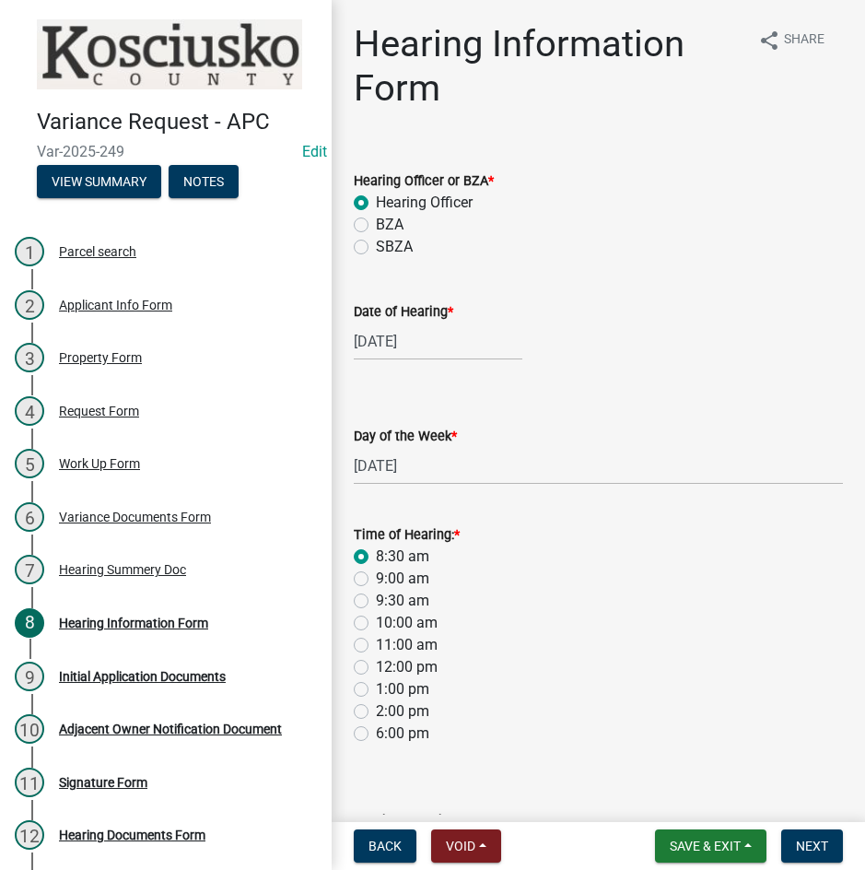
radio input "true"
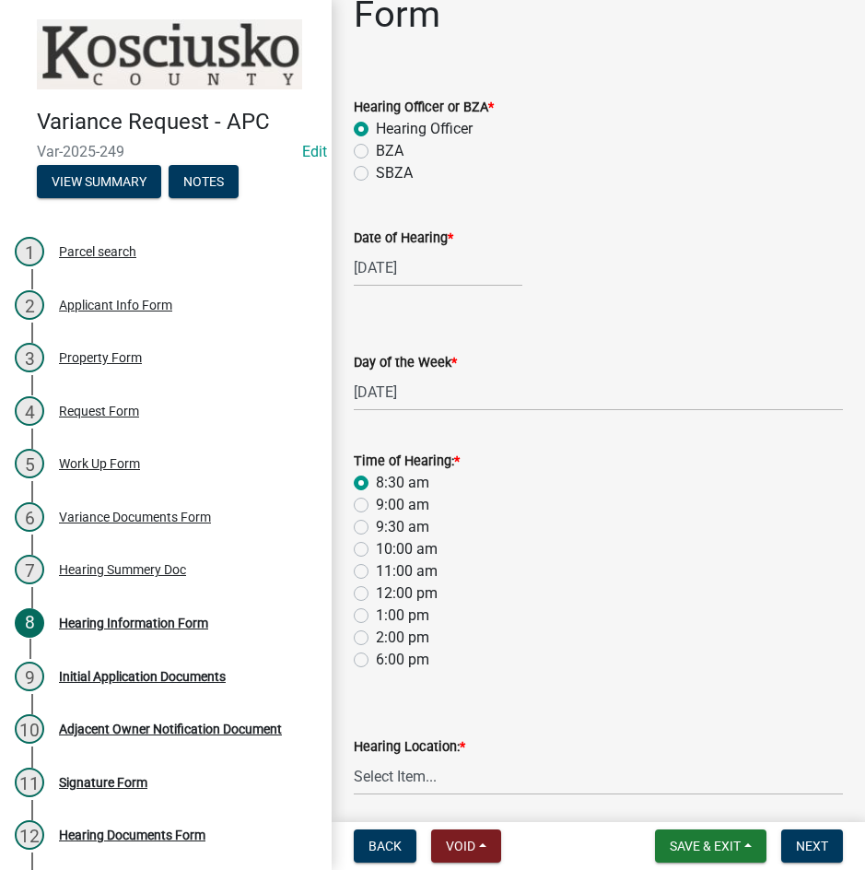
scroll to position [143, 0]
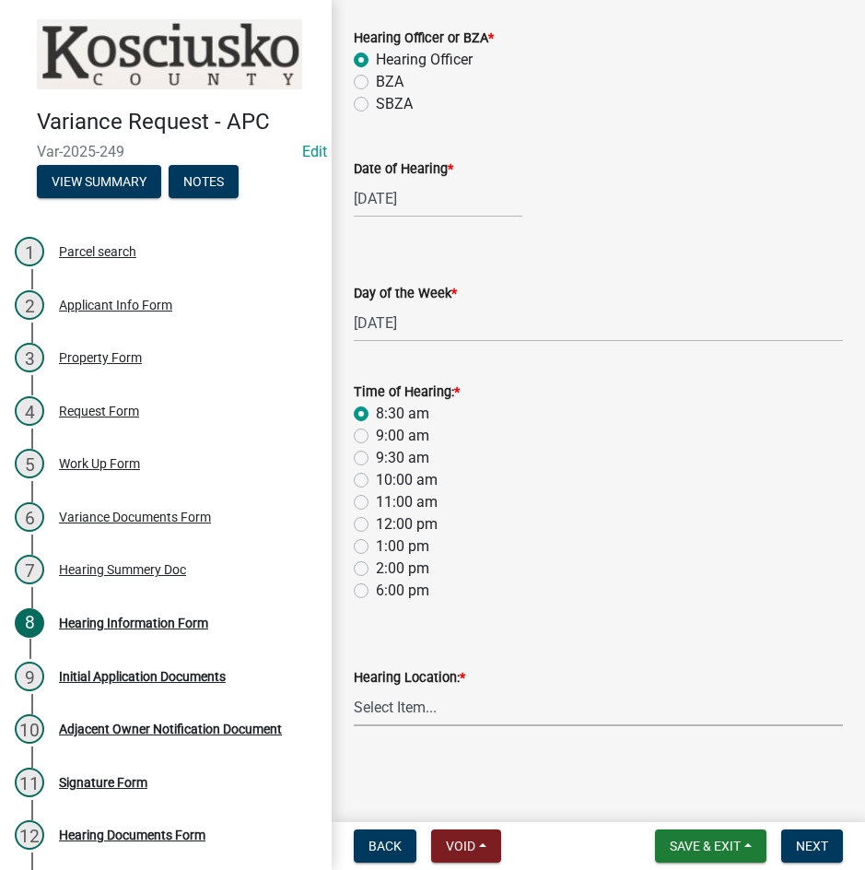
click at [466, 712] on select "Select Item... Area Plan Commission Office - [STREET_ADDRESS][GEOGRAPHIC_DATA] …" at bounding box center [598, 707] width 489 height 38
click at [354, 688] on select "Select Item... Area Plan Commission Office - [STREET_ADDRESS][GEOGRAPHIC_DATA] …" at bounding box center [598, 707] width 489 height 38
select select "9dcac0a2-b0c4-4f3b-8637-840d2209bdca"
click at [793, 840] on button "Next" at bounding box center [812, 845] width 62 height 33
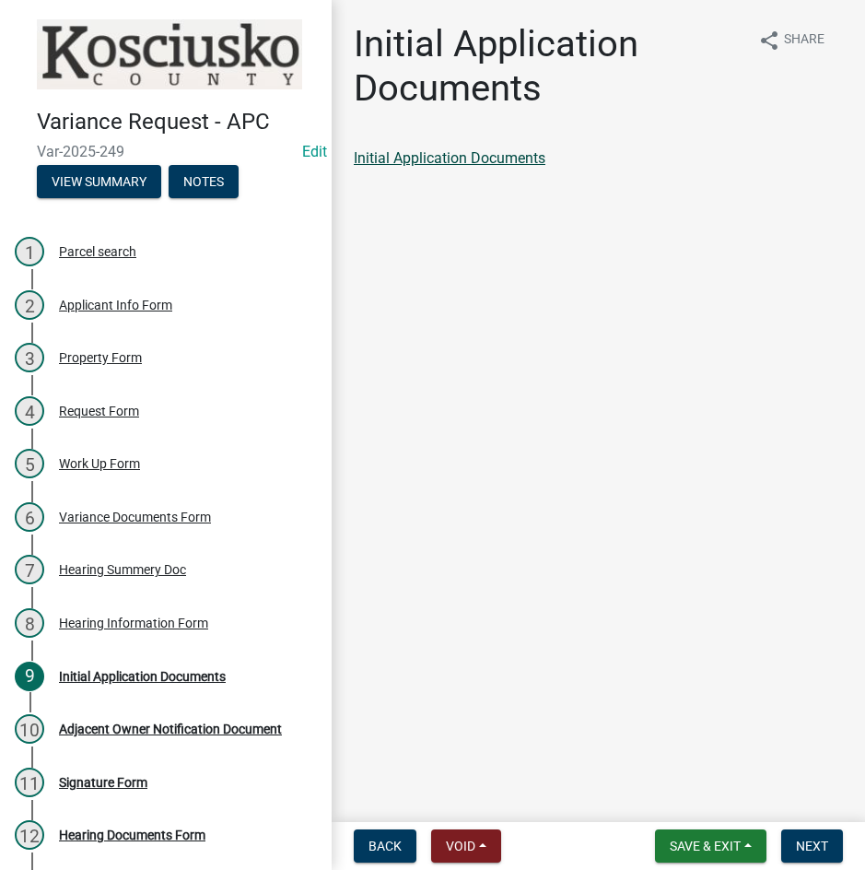
click at [507, 158] on link "Initial Application Documents" at bounding box center [450, 158] width 192 height 18
click at [807, 846] on span "Next" at bounding box center [812, 846] width 32 height 15
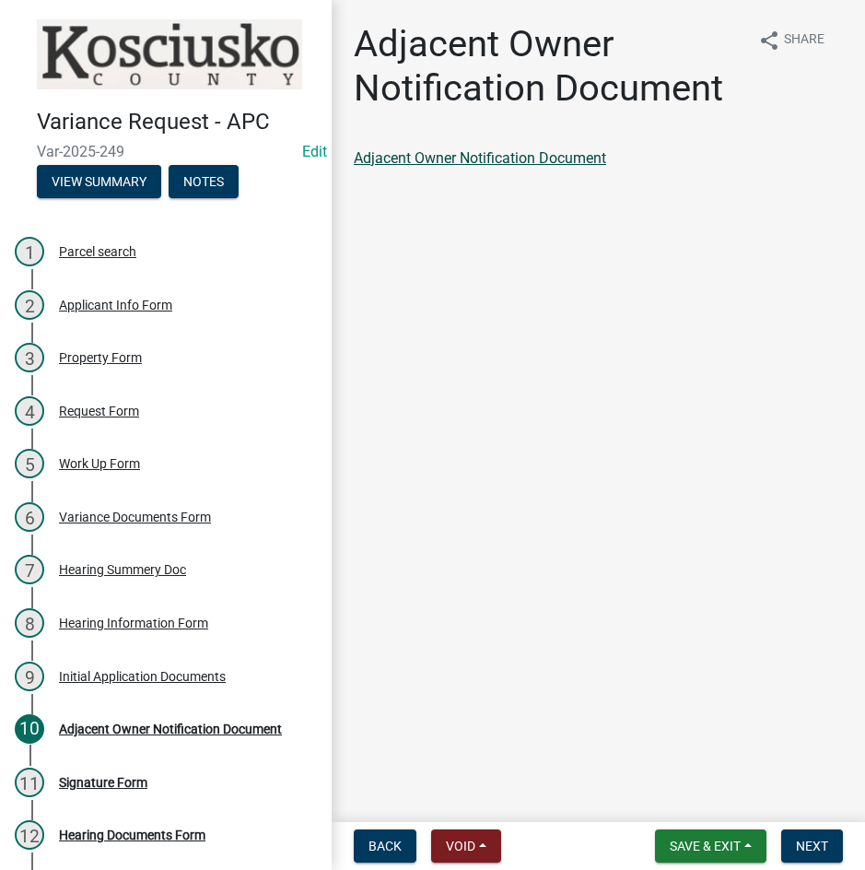
click at [487, 156] on link "Adjacent Owner Notification Document" at bounding box center [480, 158] width 252 height 18
click at [802, 845] on span "Next" at bounding box center [812, 846] width 32 height 15
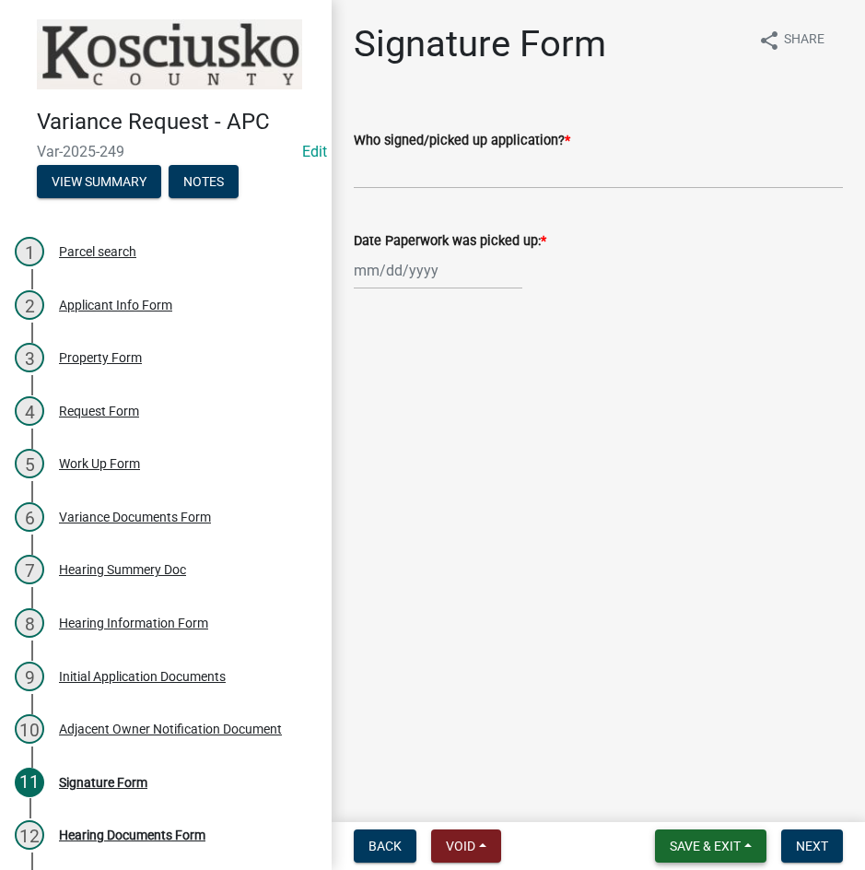
click at [675, 846] on span "Save & Exit" at bounding box center [705, 846] width 71 height 15
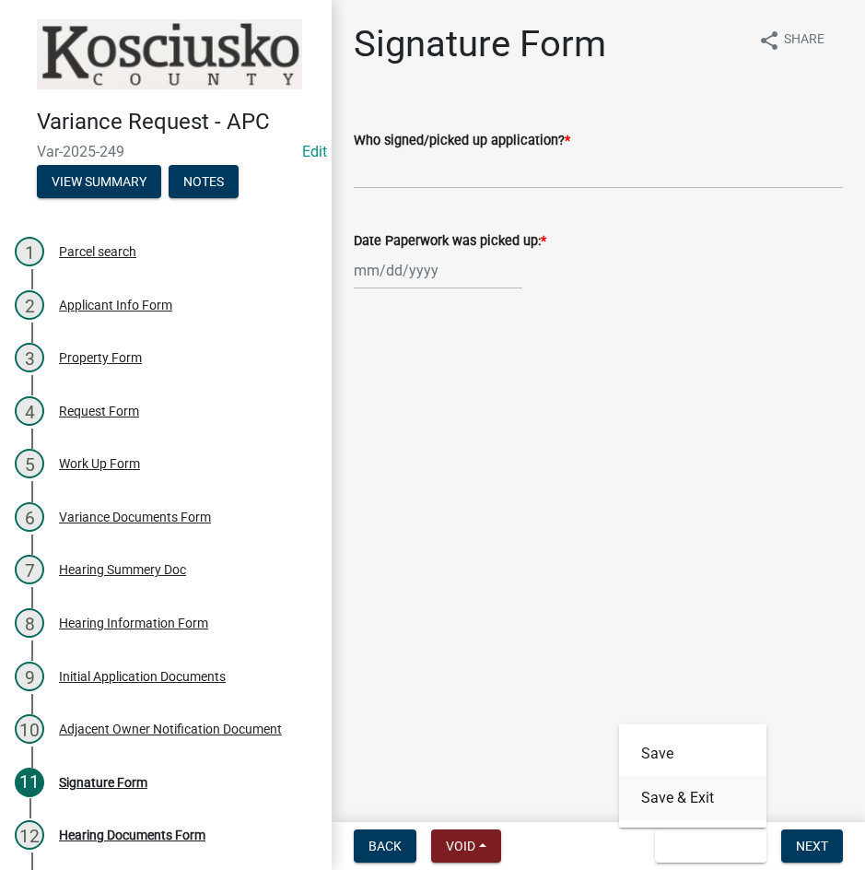
click at [679, 804] on button "Save & Exit" at bounding box center [692, 798] width 147 height 44
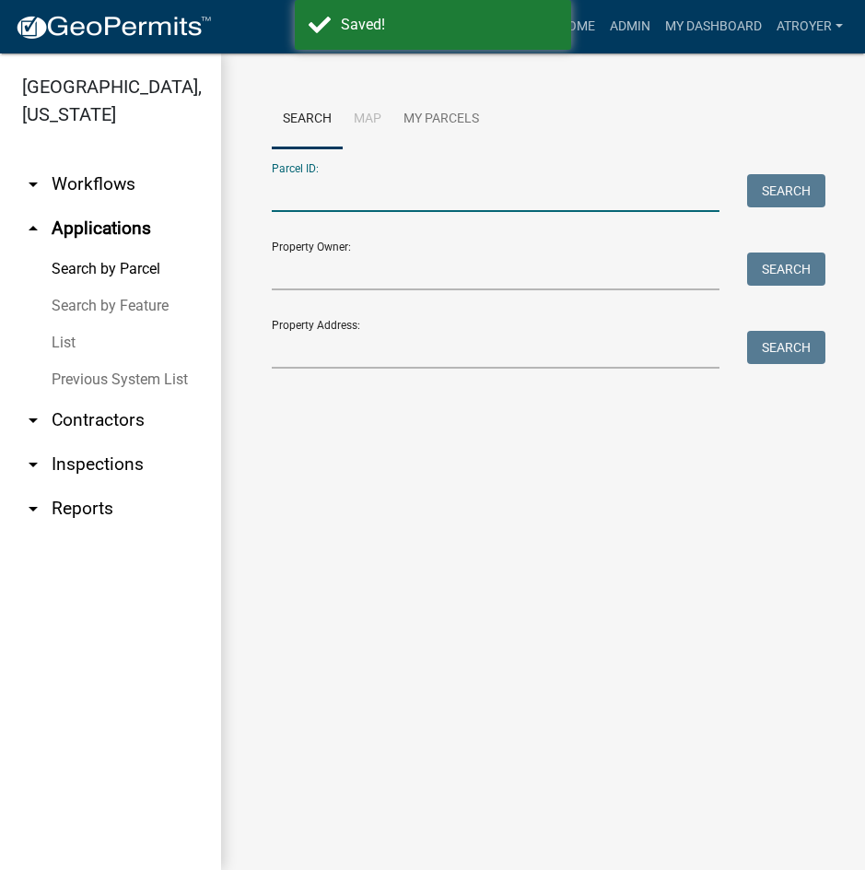
click at [493, 207] on input "Parcel ID:" at bounding box center [496, 193] width 448 height 38
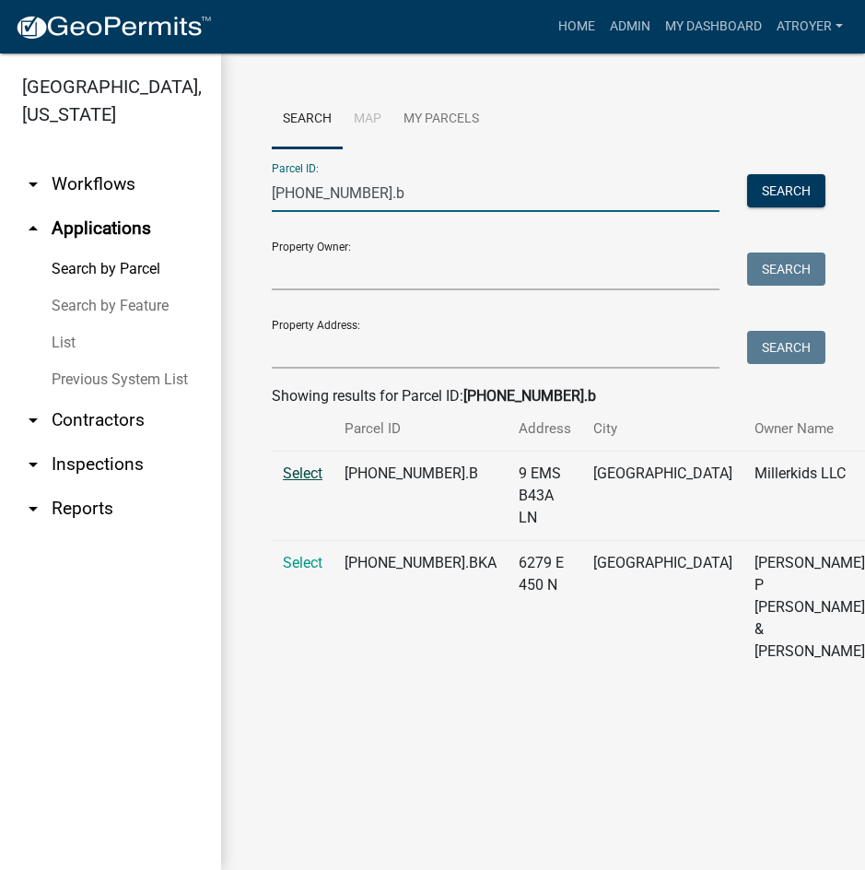
type input "[PHONE_NUMBER].b"
click at [306, 482] on span "Select" at bounding box center [303, 473] width 40 height 18
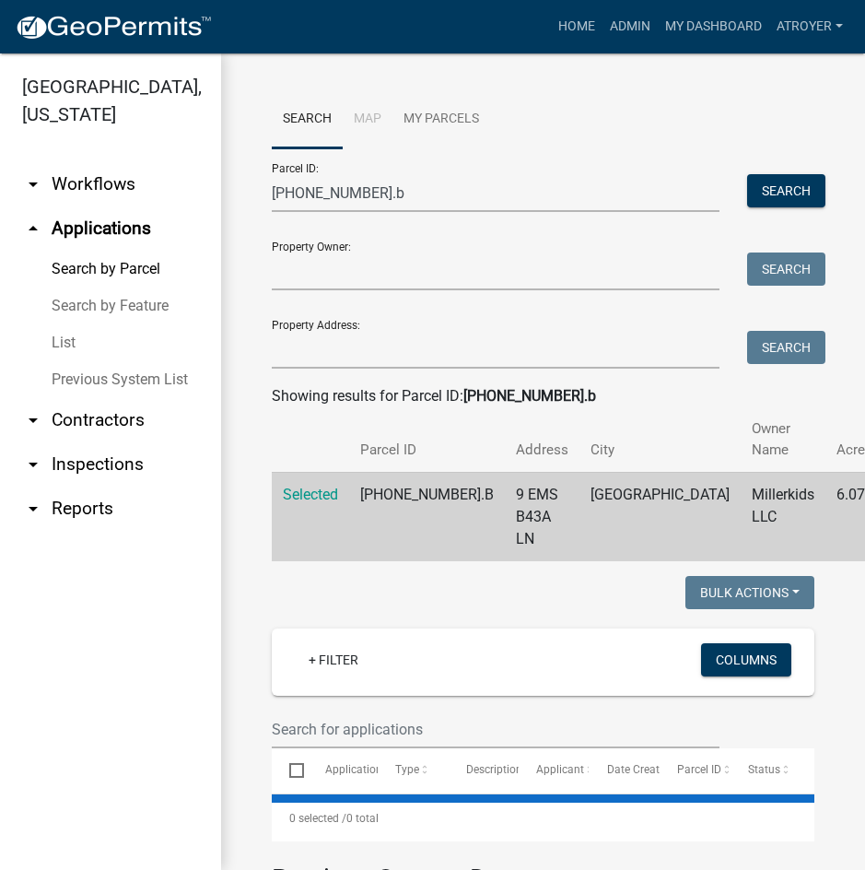
select select "2: 50"
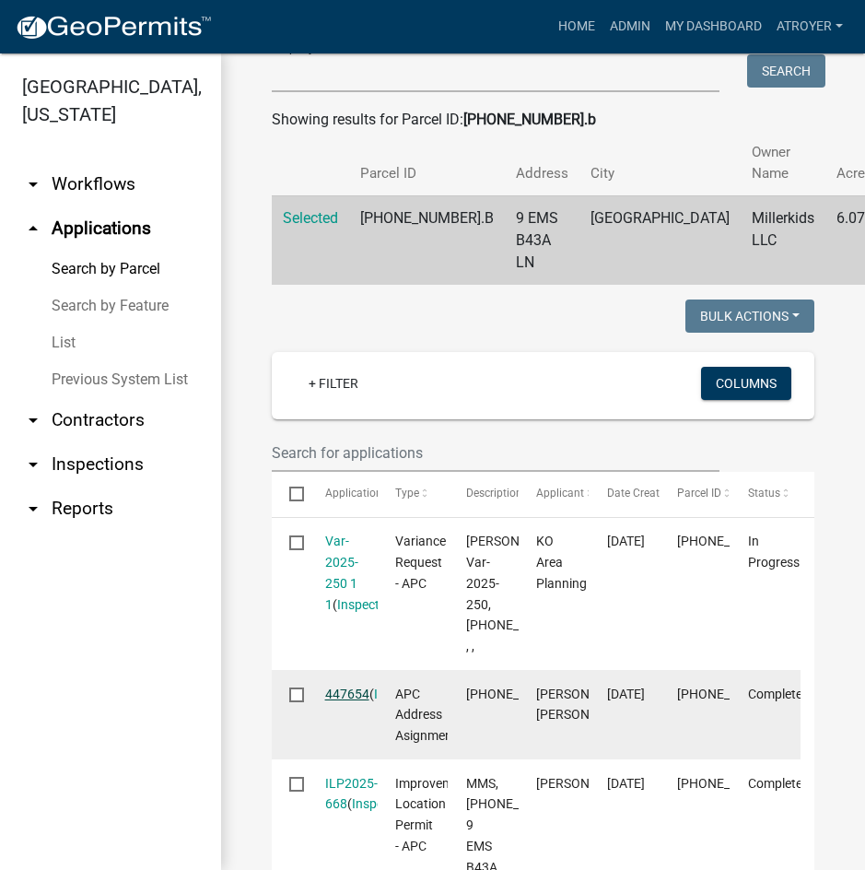
scroll to position [369, 0]
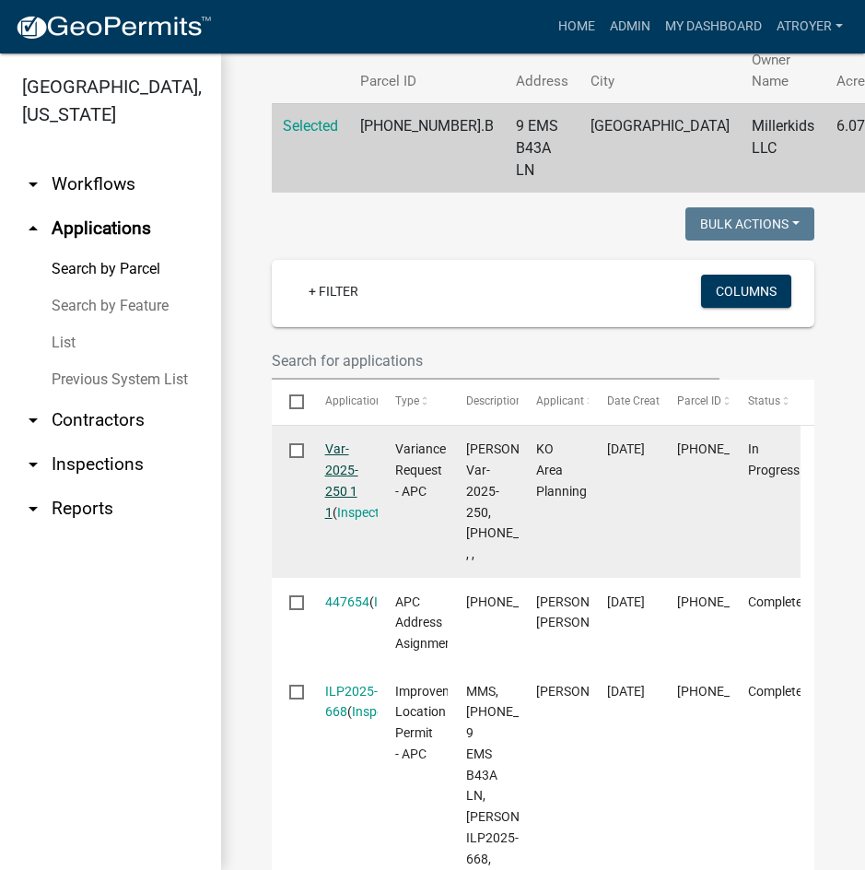
click at [338, 448] on link "Var-2025-250 1 1" at bounding box center [341, 479] width 33 height 77
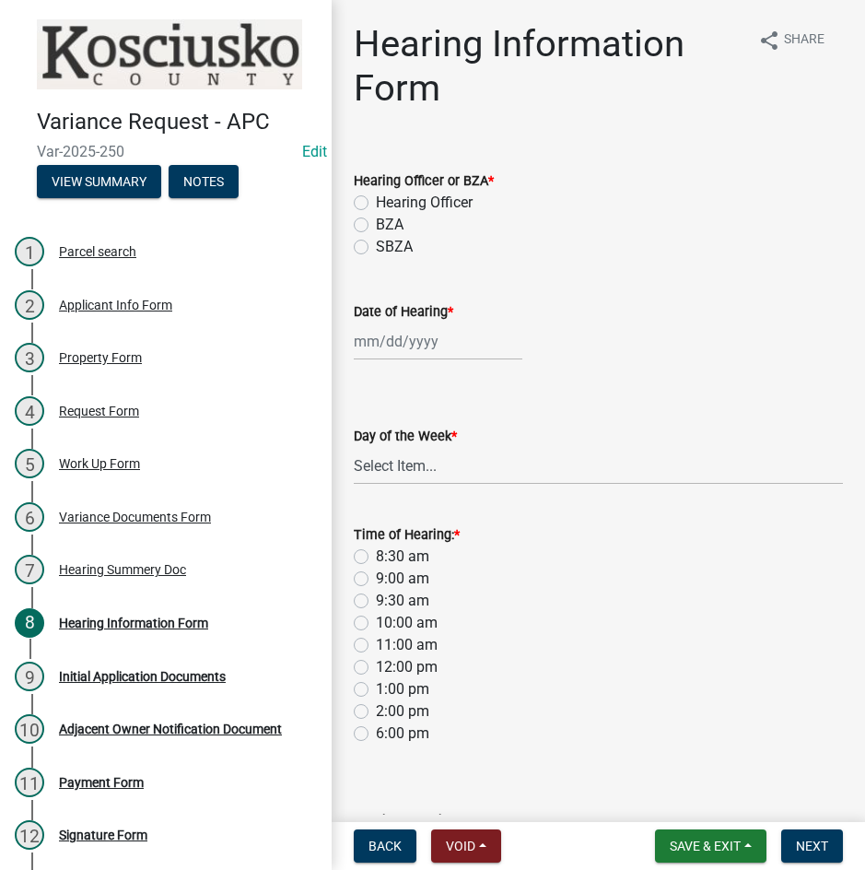
click at [376, 204] on label "Hearing Officer" at bounding box center [424, 203] width 97 height 22
click at [376, 204] on input "Hearing Officer" at bounding box center [382, 198] width 12 height 12
radio input "true"
click at [446, 334] on div at bounding box center [438, 342] width 169 height 38
select select "9"
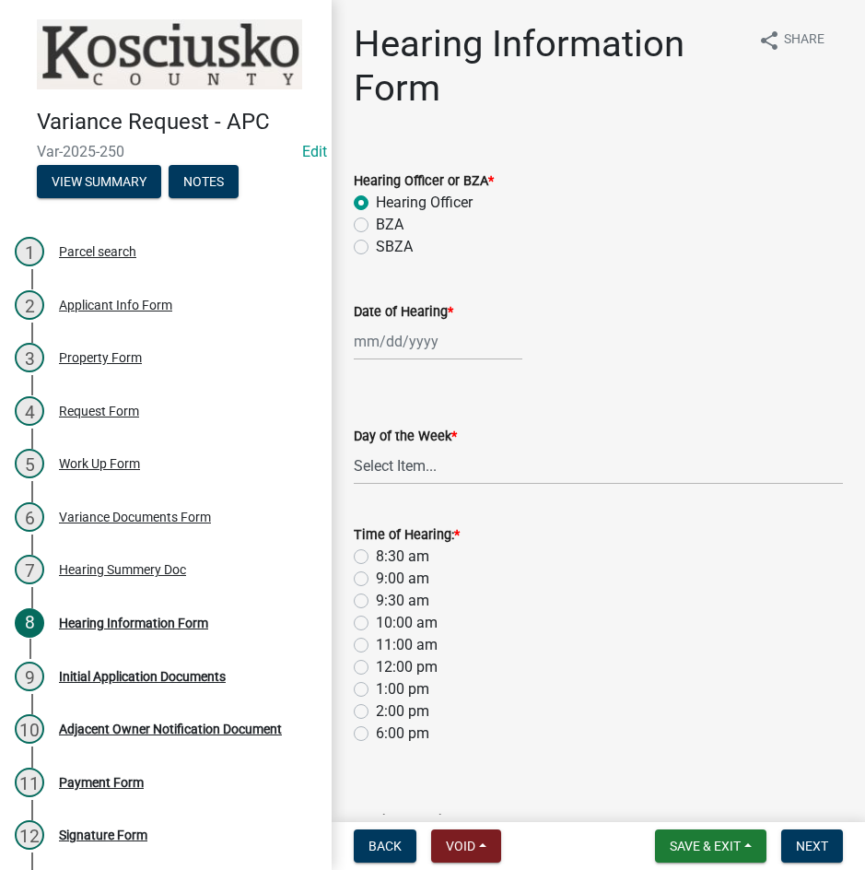
select select "2025"
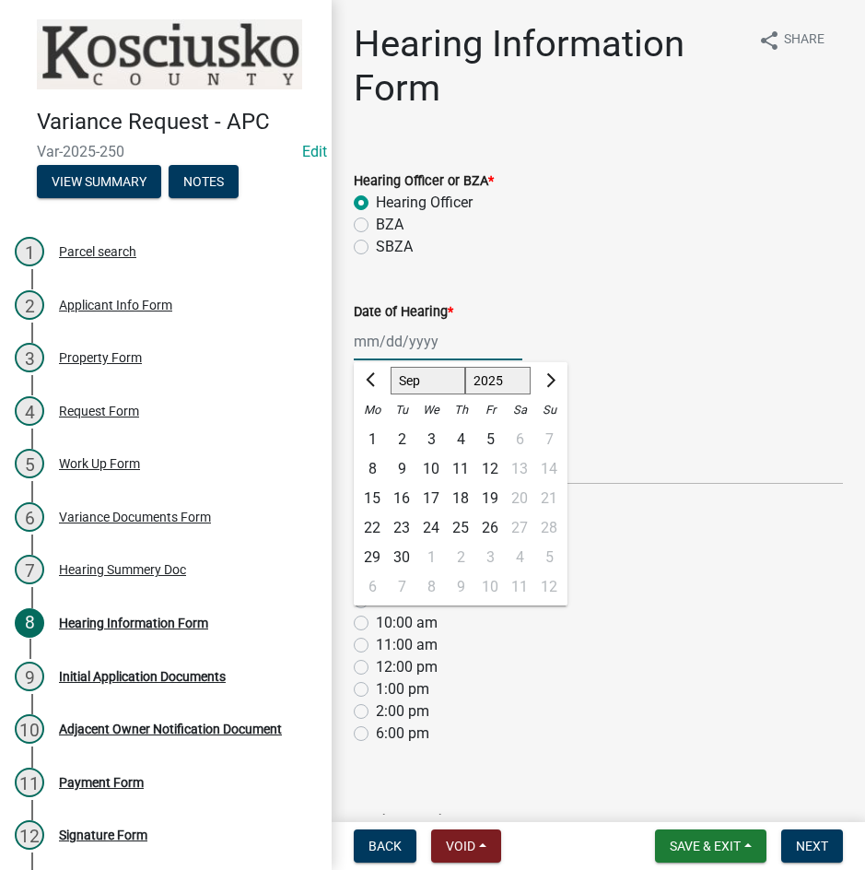
click at [419, 376] on select "Jan Feb Mar Apr May Jun [DATE] Aug Sep Oct Nov Dec" at bounding box center [428, 381] width 75 height 28
select select "10"
click at [391, 367] on select "Jan Feb Mar Apr May Jun [DATE] Aug Sep Oct Nov Dec" at bounding box center [428, 381] width 75 height 28
click at [367, 499] on div "13" at bounding box center [372, 498] width 29 height 29
type input "[DATE]"
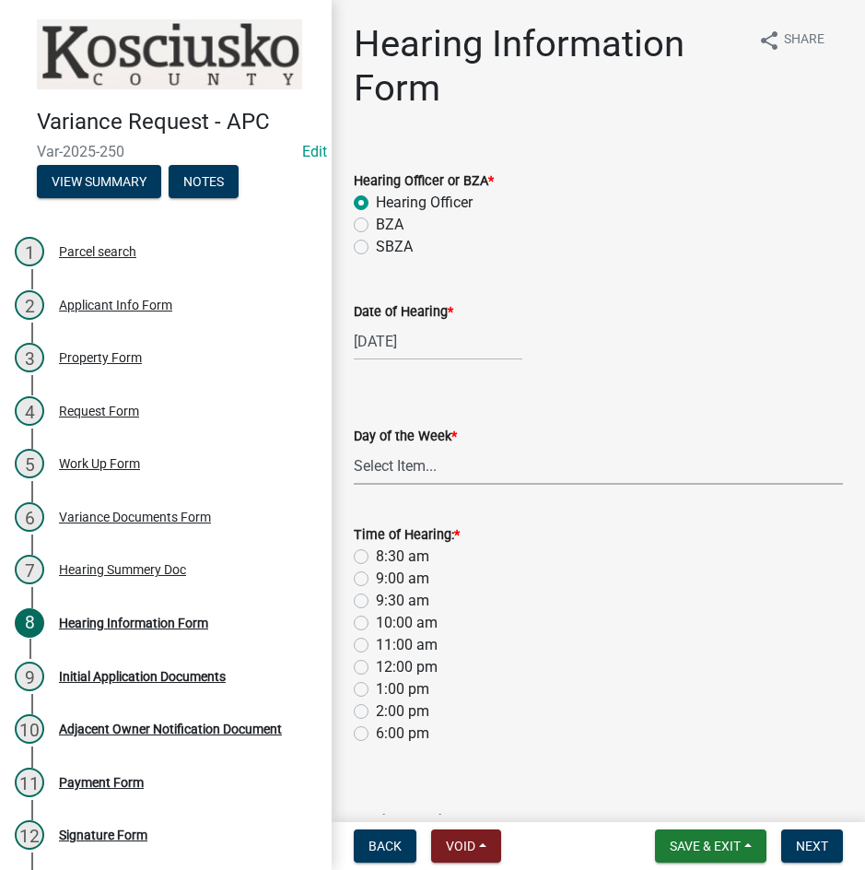
click at [421, 471] on select "Select Item... [DATE] [DATE] [DATE] [DATE] [DATE] [DATE] [DATE]" at bounding box center [598, 466] width 489 height 38
click at [354, 447] on select "Select Item... [DATE] [DATE] [DATE] [DATE] [DATE] [DATE] [DATE]" at bounding box center [598, 466] width 489 height 38
select select "61de0463-cc0d-410b-b5ab-11a135edeb29"
click at [376, 556] on label "8:30 am" at bounding box center [402, 557] width 53 height 22
click at [376, 556] on input "8:30 am" at bounding box center [382, 552] width 12 height 12
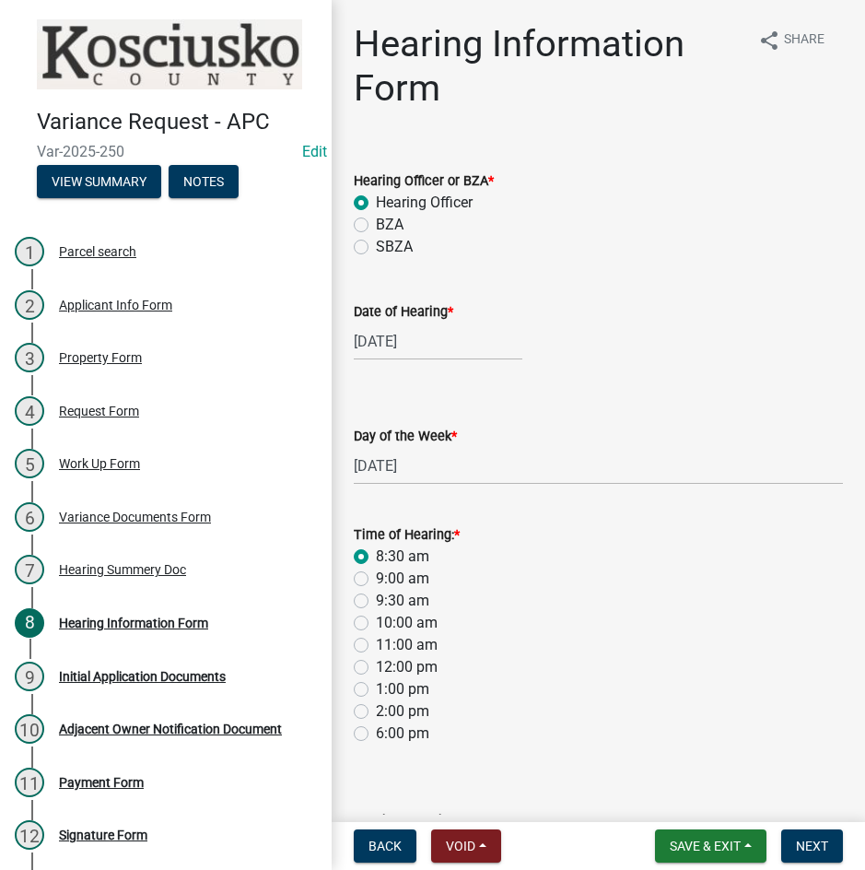
radio input "true"
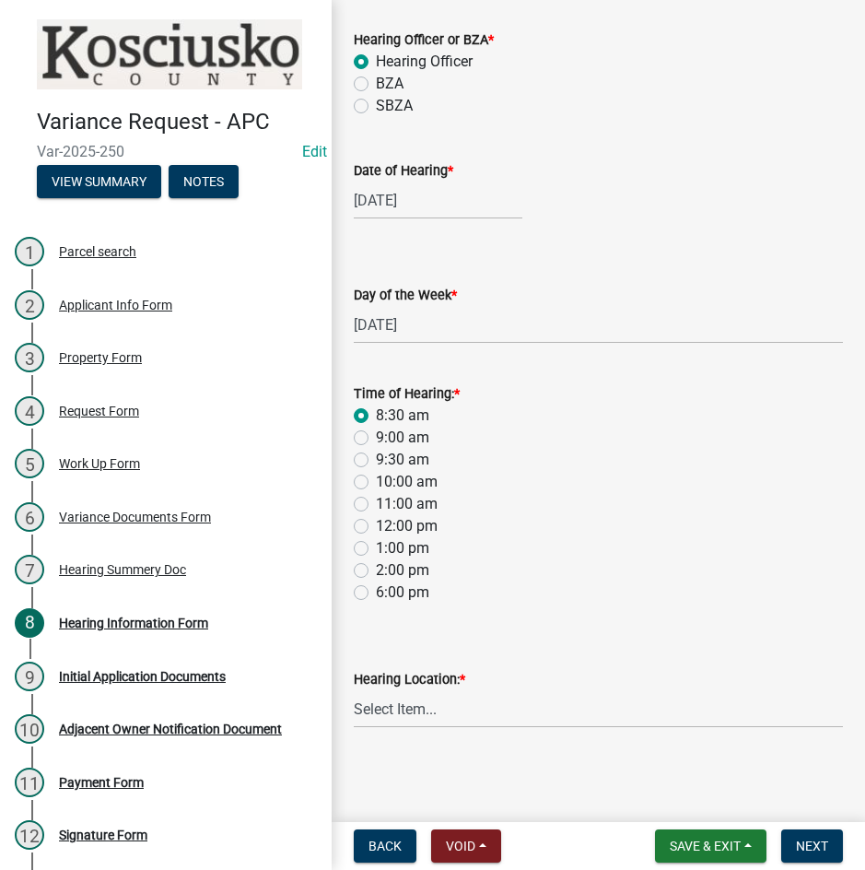
scroll to position [143, 0]
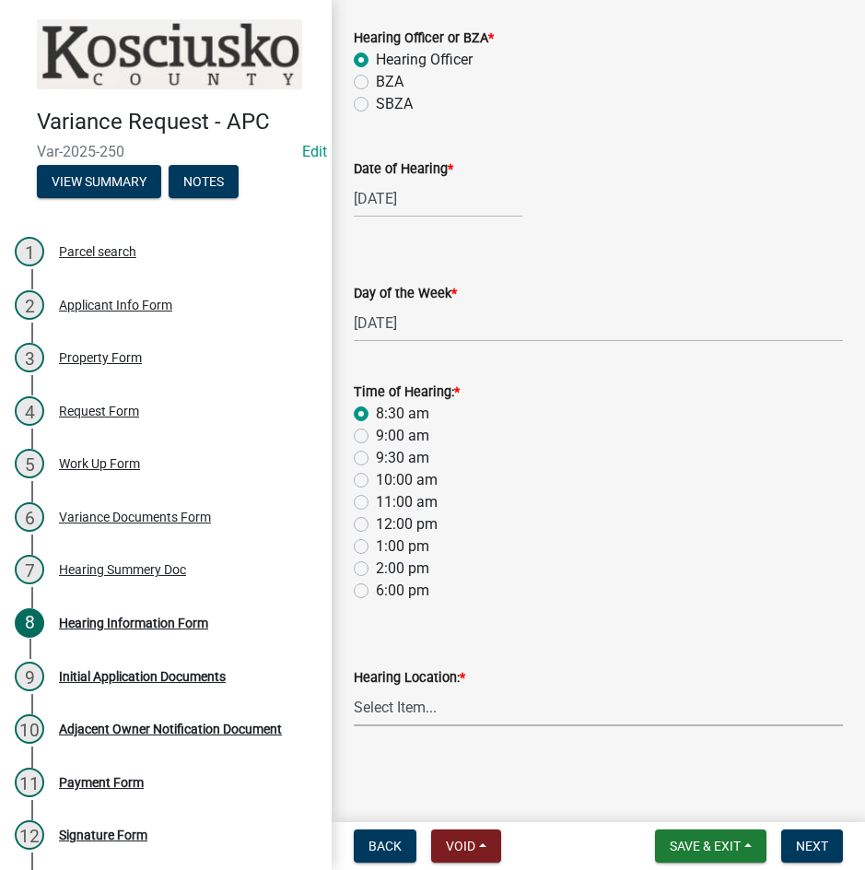
click at [494, 707] on select "Select Item... Area Plan Commission Office - [STREET_ADDRESS][GEOGRAPHIC_DATA] …" at bounding box center [598, 707] width 489 height 38
click at [354, 688] on select "Select Item... Area Plan Commission Office - [STREET_ADDRESS][GEOGRAPHIC_DATA] …" at bounding box center [598, 707] width 489 height 38
select select "9dcac0a2-b0c4-4f3b-8637-840d2209bdca"
click at [800, 845] on span "Next" at bounding box center [812, 846] width 32 height 15
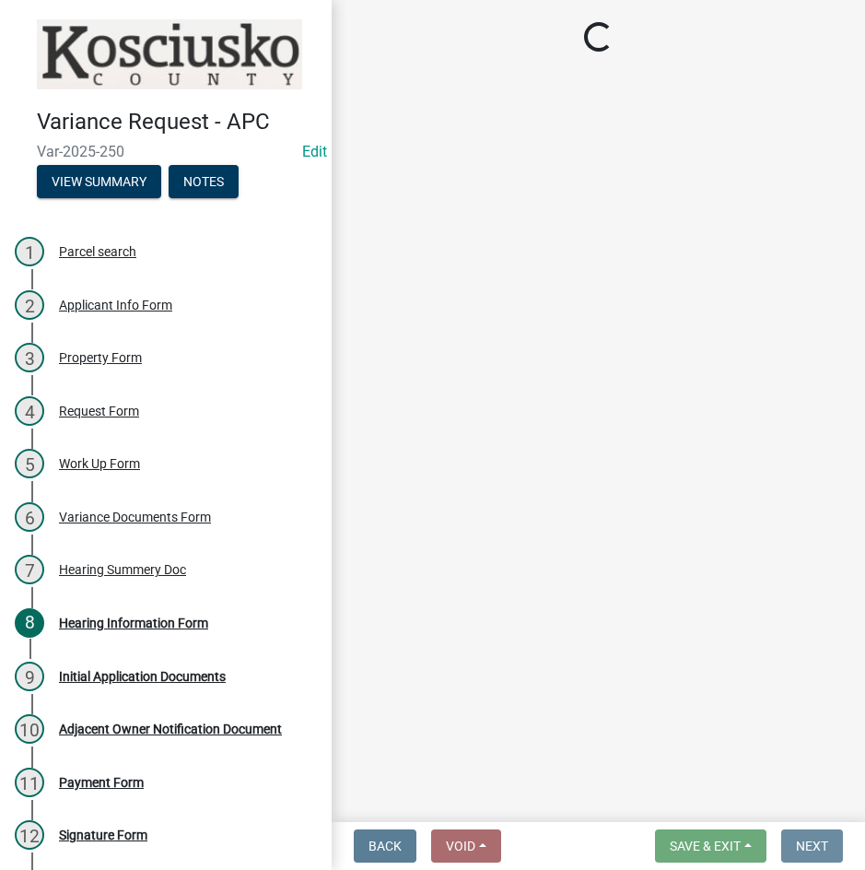
scroll to position [0, 0]
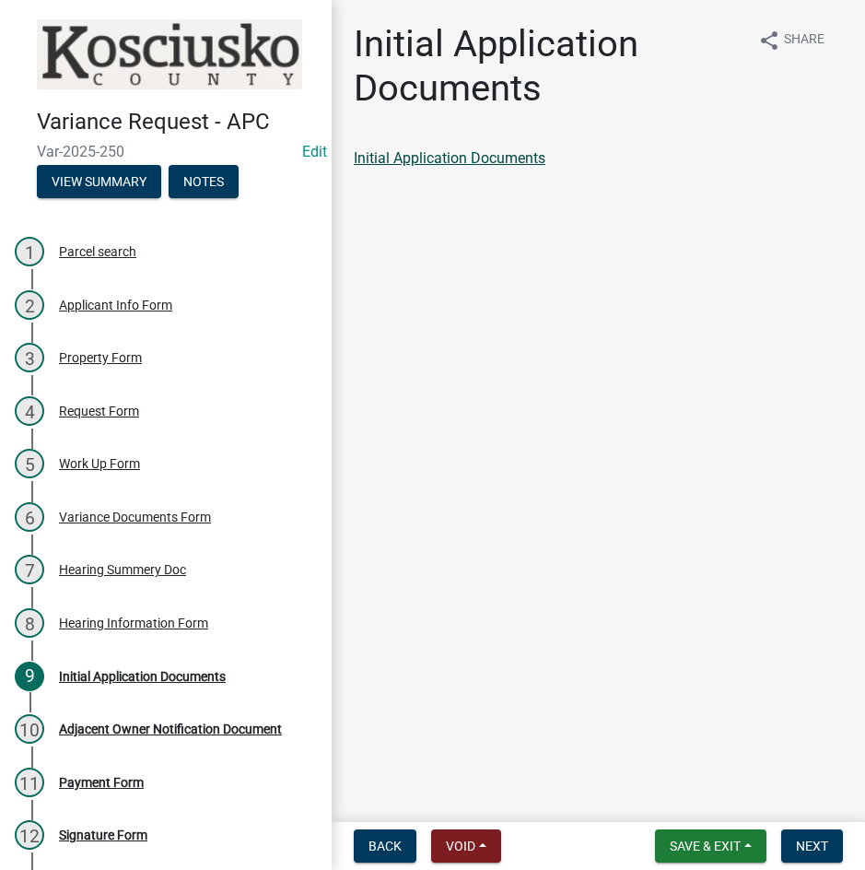
click at [440, 159] on link "Initial Application Documents" at bounding box center [450, 158] width 192 height 18
click at [808, 839] on span "Next" at bounding box center [812, 846] width 32 height 15
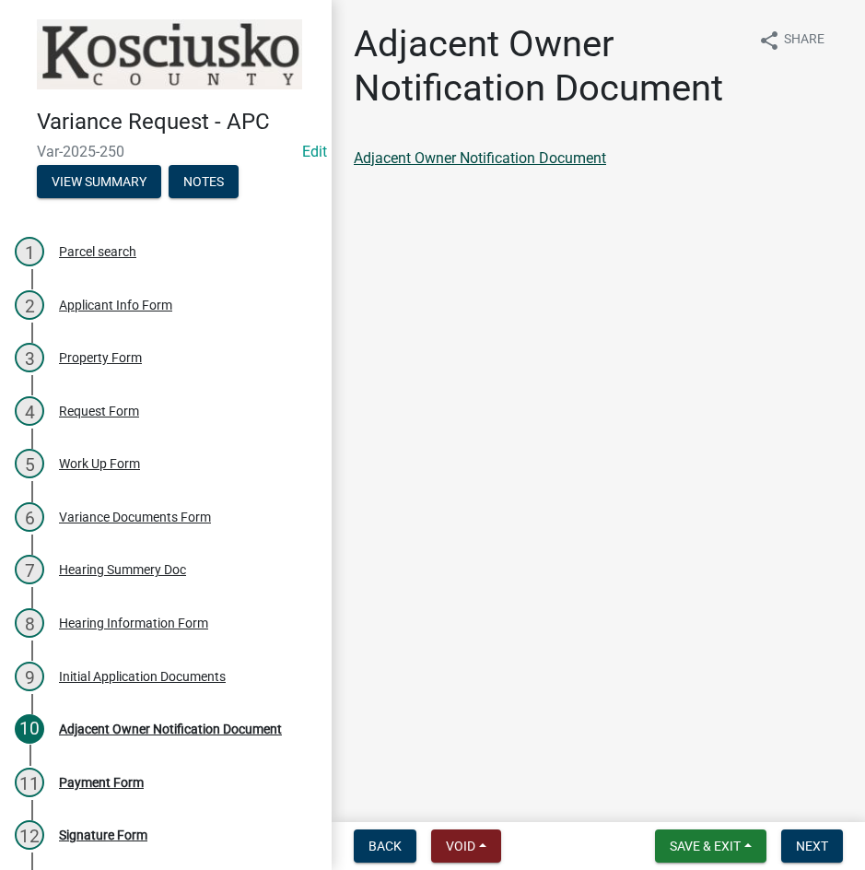
click at [554, 156] on link "Adjacent Owner Notification Document" at bounding box center [480, 158] width 252 height 18
click at [87, 673] on div "Initial Application Documents" at bounding box center [142, 676] width 167 height 13
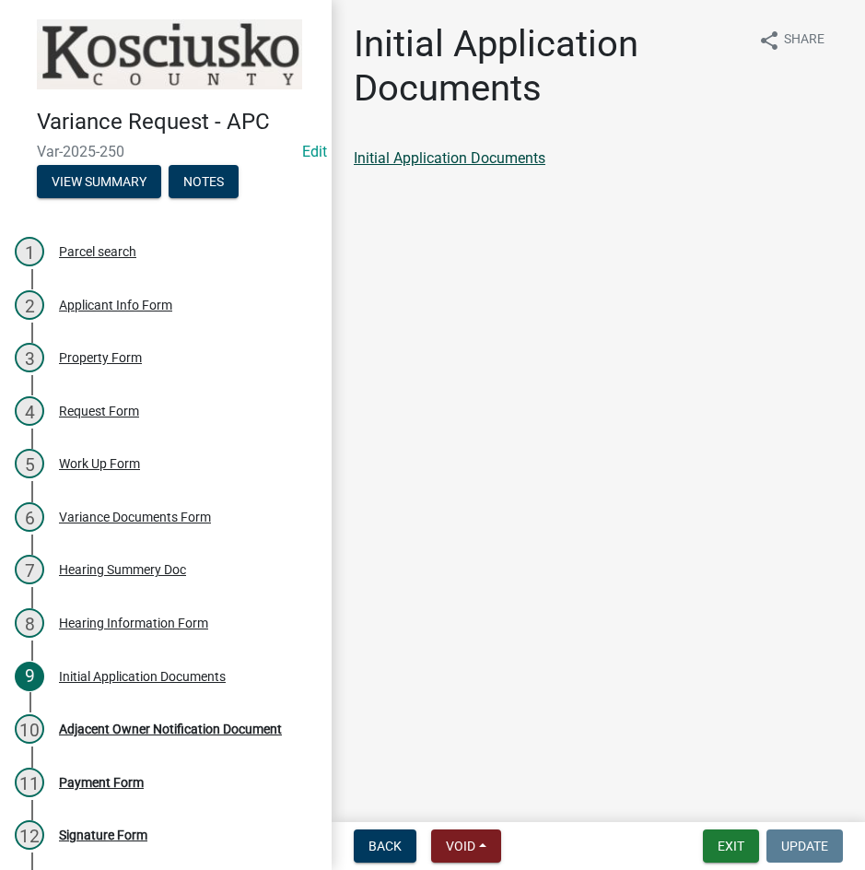
click at [447, 157] on link "Initial Application Documents" at bounding box center [450, 158] width 192 height 18
click at [159, 727] on div "Adjacent Owner Notification Document" at bounding box center [170, 728] width 223 height 13
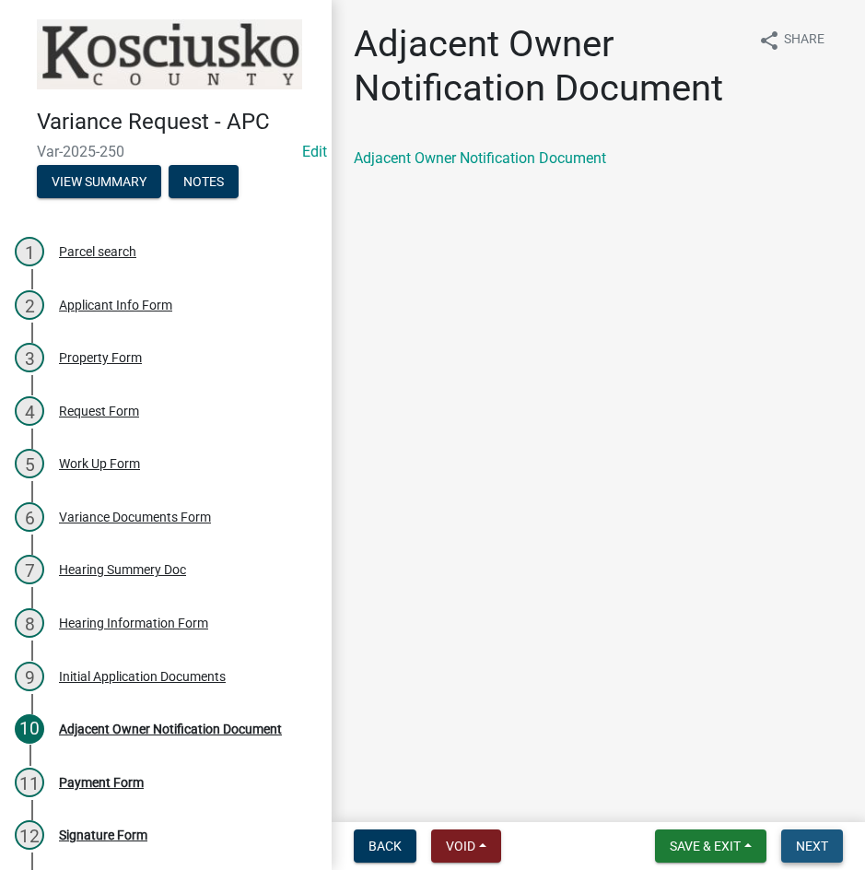
click at [805, 848] on span "Next" at bounding box center [812, 846] width 32 height 15
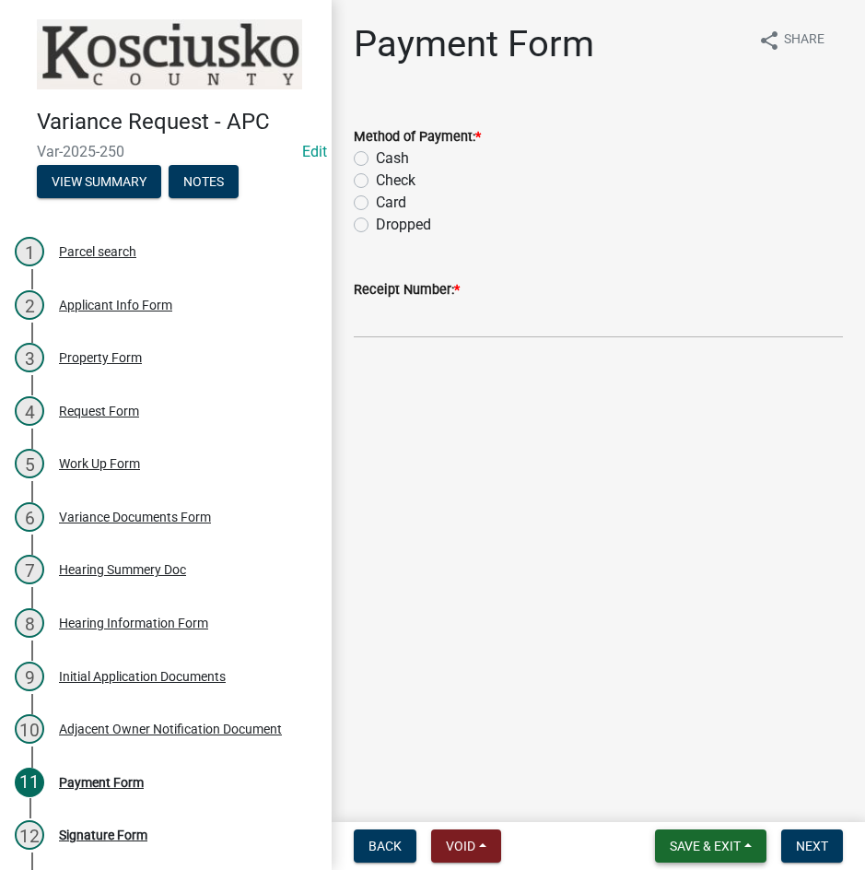
click at [679, 848] on span "Save & Exit" at bounding box center [705, 846] width 71 height 15
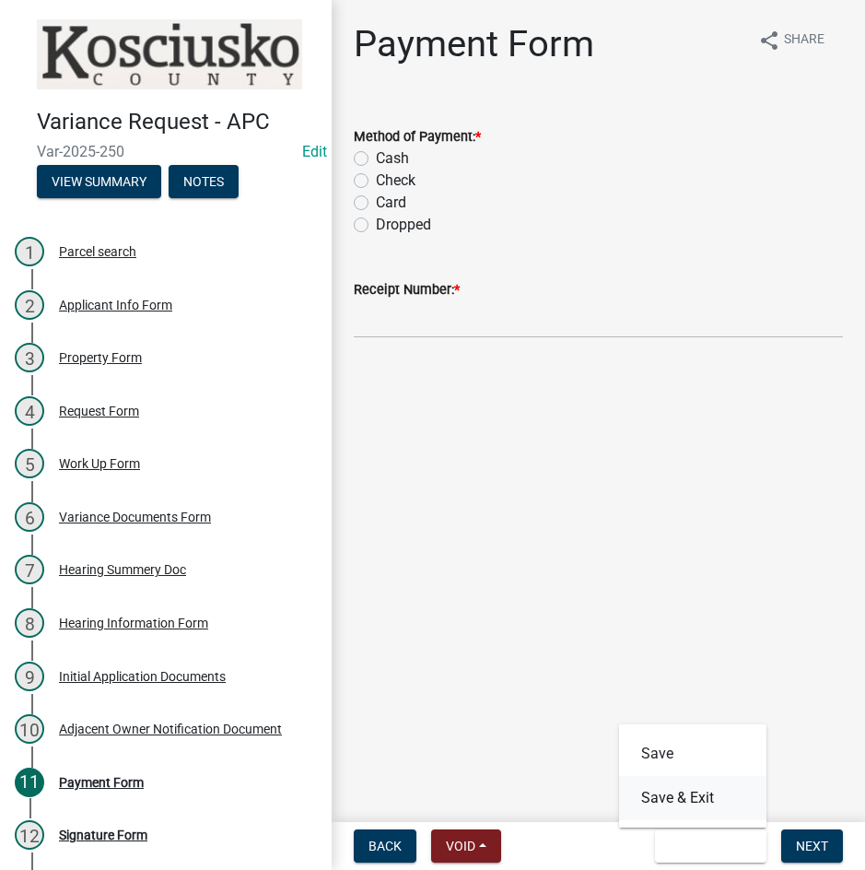
click at [657, 794] on button "Save & Exit" at bounding box center [692, 798] width 147 height 44
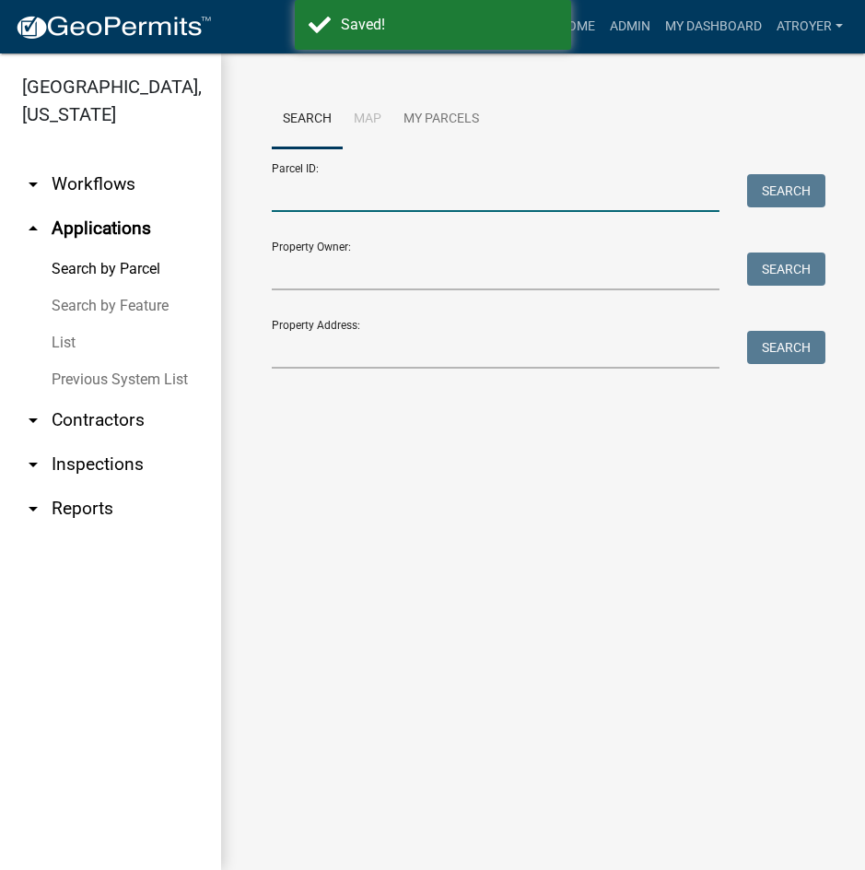
click at [501, 202] on input "Parcel ID:" at bounding box center [496, 193] width 448 height 38
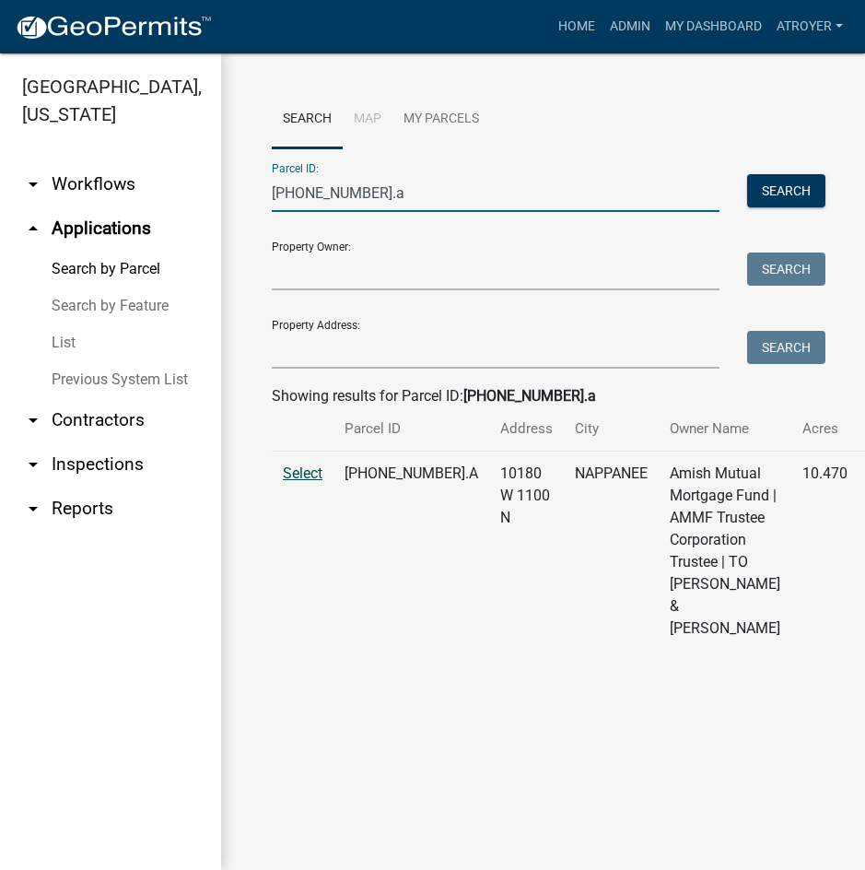
type input "[PHONE_NUMBER].a"
click at [308, 482] on span "Select" at bounding box center [303, 473] width 40 height 18
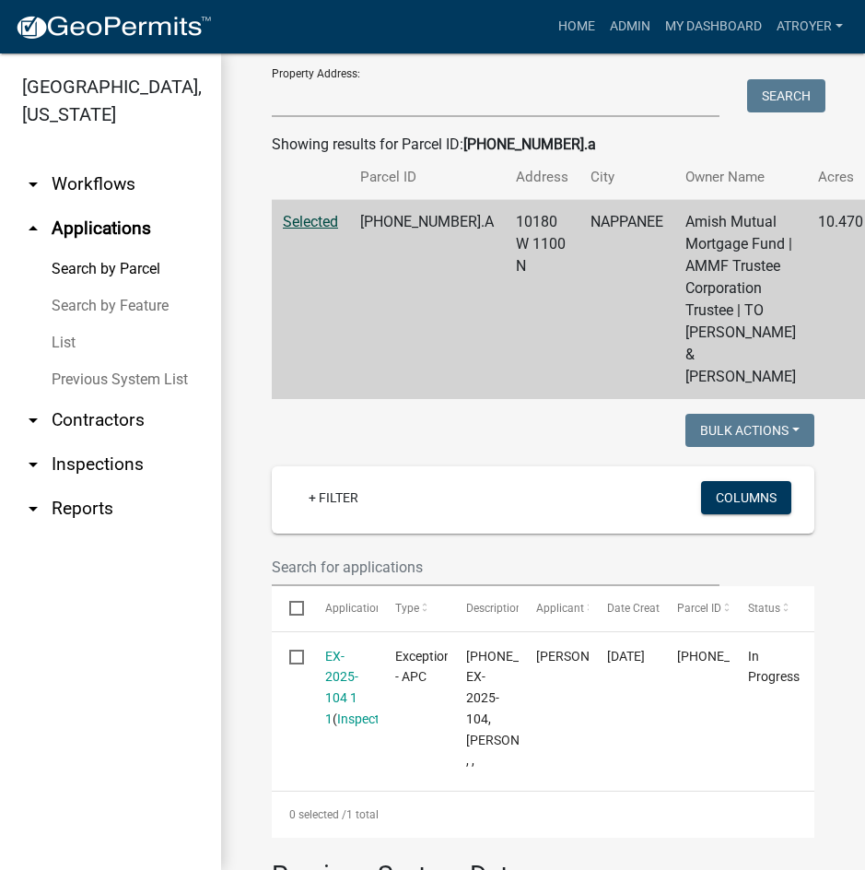
scroll to position [461, 0]
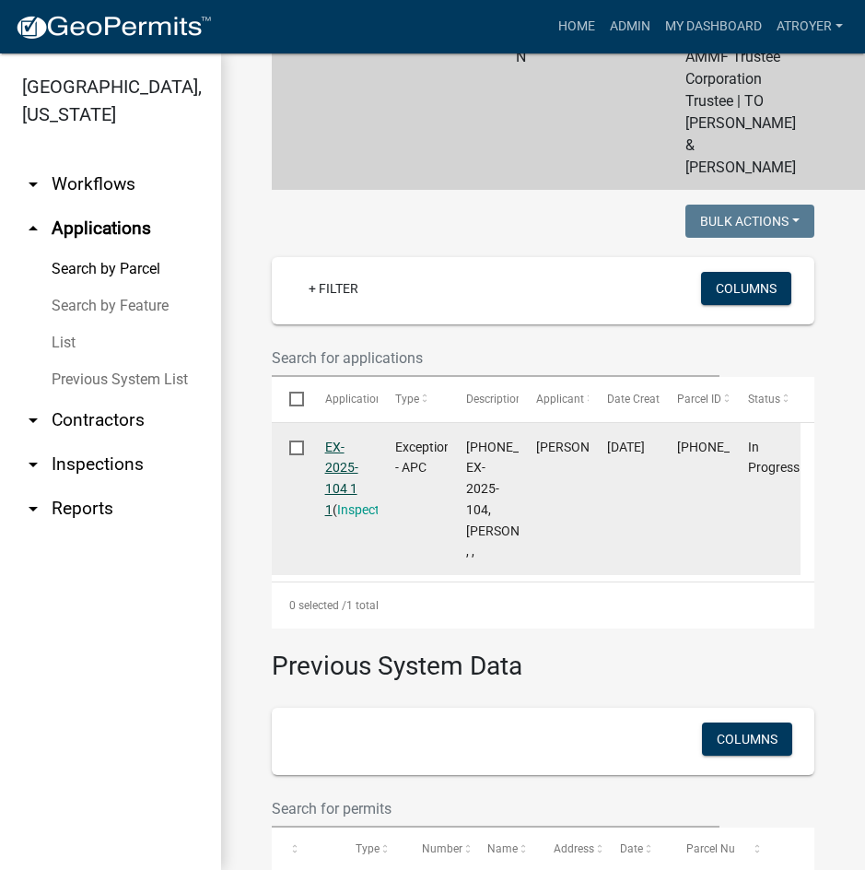
click at [340, 517] on link "EX-2025-104 1 1" at bounding box center [341, 478] width 33 height 77
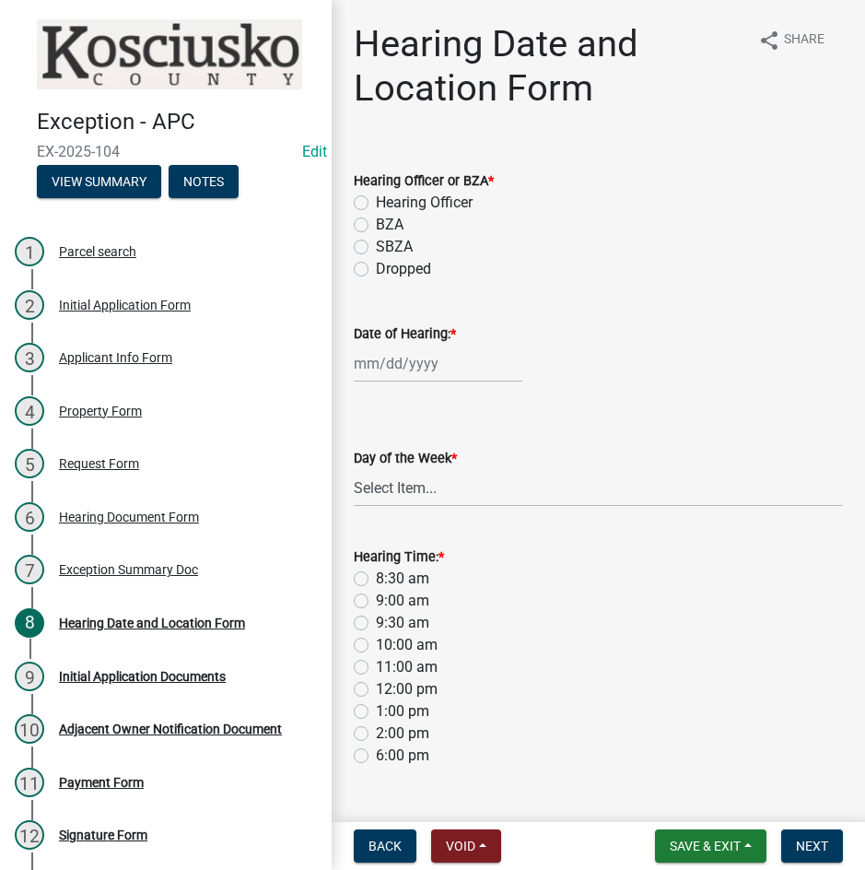
click at [376, 198] on label "Hearing Officer" at bounding box center [424, 203] width 97 height 22
click at [376, 198] on input "Hearing Officer" at bounding box center [382, 198] width 12 height 12
radio input "true"
click at [408, 359] on div at bounding box center [438, 364] width 169 height 38
select select "9"
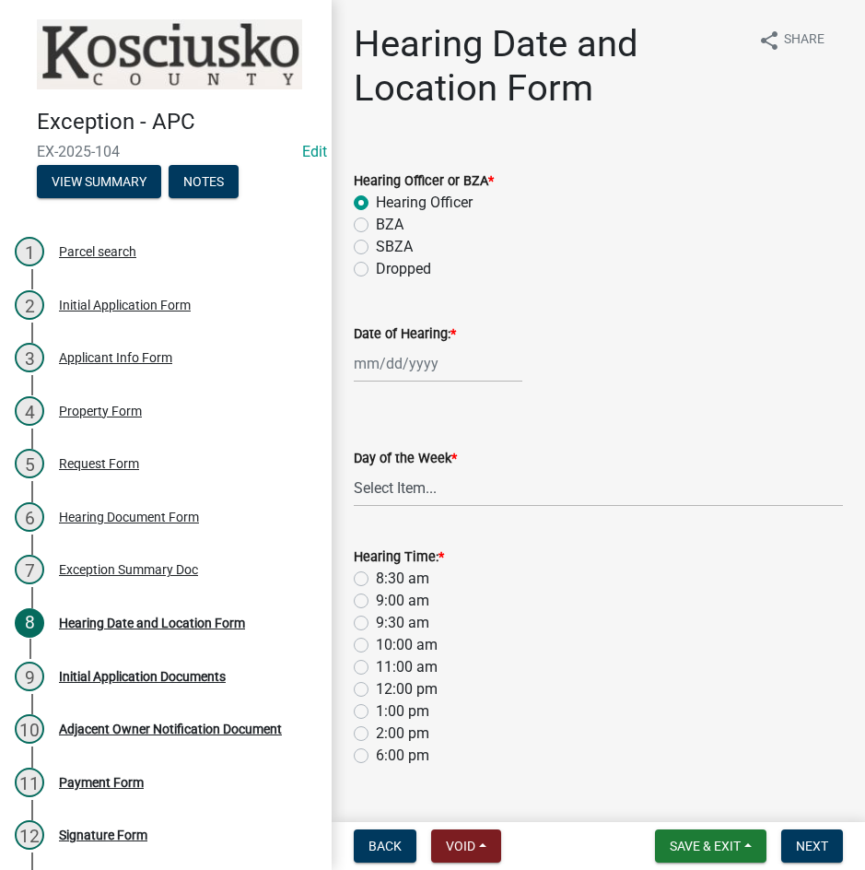
select select "2025"
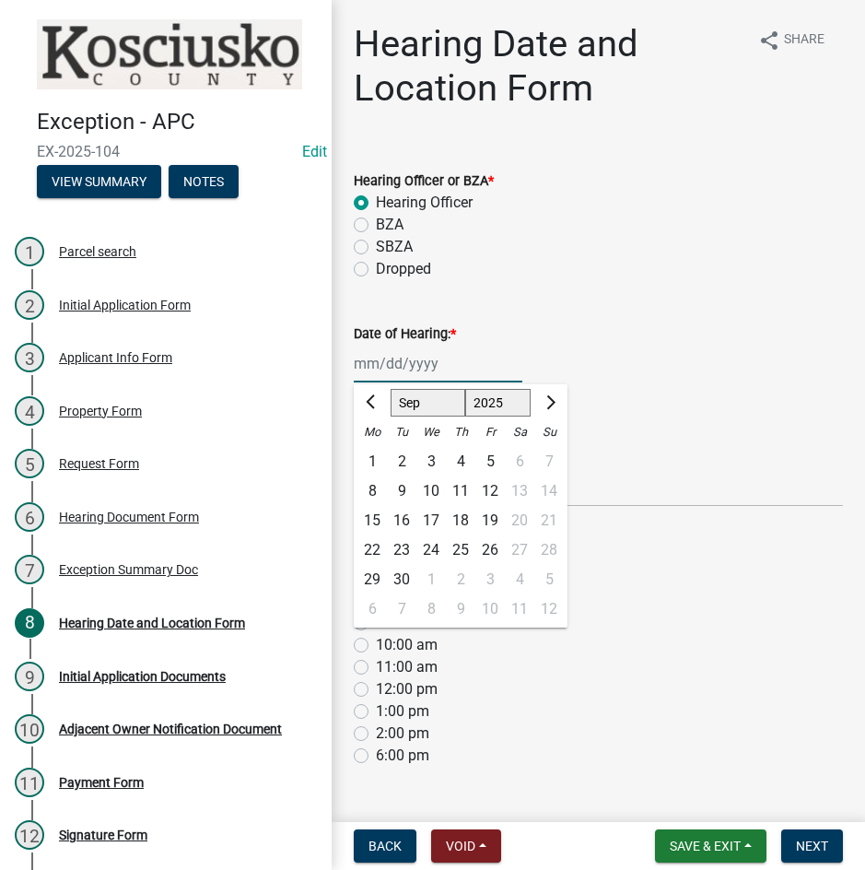
click at [406, 396] on select "Jan Feb Mar Apr May Jun [DATE] Aug Sep Oct Nov Dec" at bounding box center [428, 403] width 75 height 28
select select "10"
click at [391, 389] on select "Jan Feb Mar Apr May Jun [DATE] Aug Sep Oct Nov Dec" at bounding box center [428, 403] width 75 height 28
click at [374, 522] on div "13" at bounding box center [372, 520] width 29 height 29
type input "[DATE]"
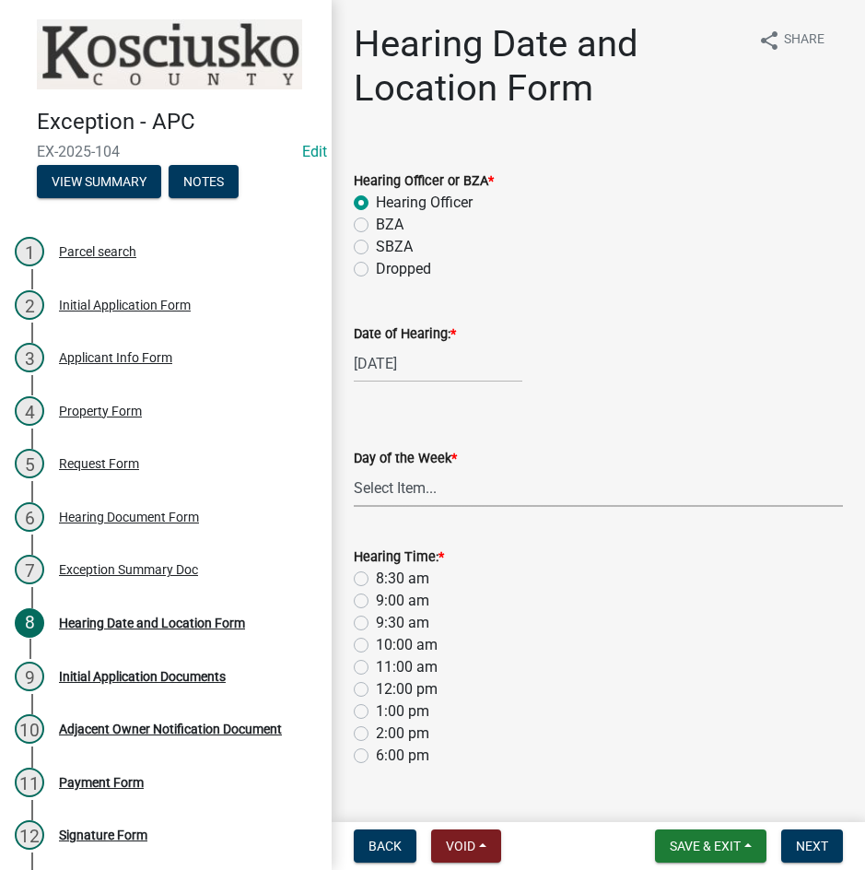
click at [386, 496] on select "Select Item... [DATE] [DATE] [DATE] [DATE] [DATE] [DATE] [DATE]" at bounding box center [598, 488] width 489 height 38
click at [354, 469] on select "Select Item... [DATE] [DATE] [DATE] [DATE] [DATE] [DATE] [DATE]" at bounding box center [598, 488] width 489 height 38
click at [376, 579] on label "8:30 am" at bounding box center [402, 579] width 53 height 22
click at [376, 579] on input "8:30 am" at bounding box center [382, 574] width 12 height 12
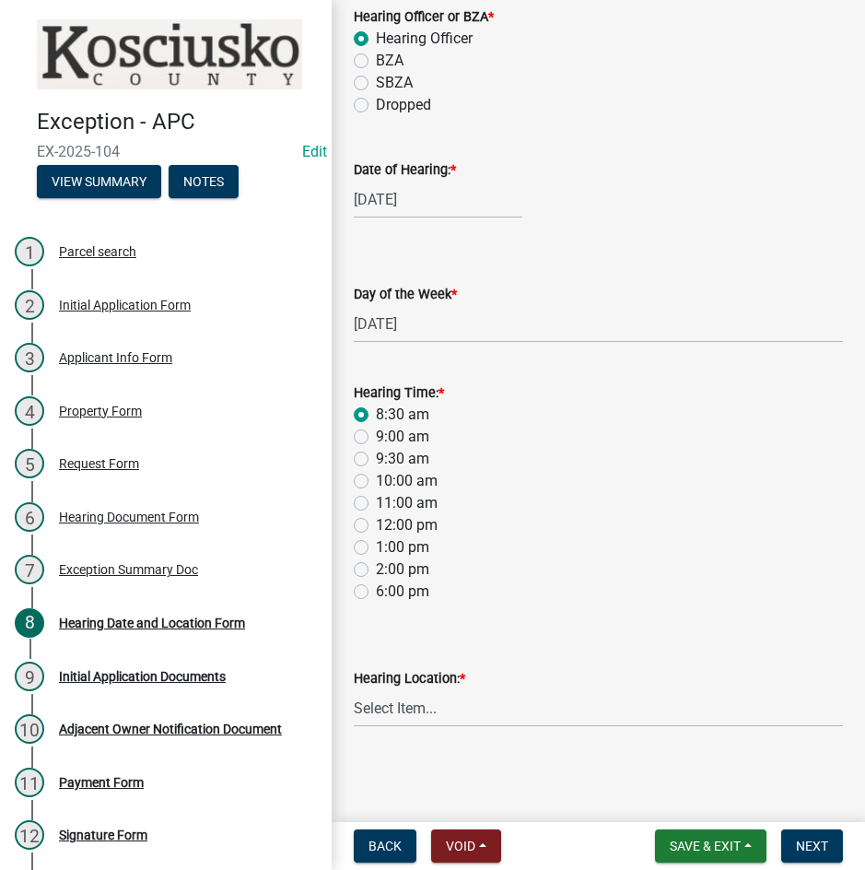
scroll to position [165, 0]
click at [486, 716] on select "Select Item... Area Plan Commission Office - [STREET_ADDRESS][GEOGRAPHIC_DATA] …" at bounding box center [598, 707] width 489 height 38
click at [354, 688] on select "Select Item... Area Plan Commission Office - [STREET_ADDRESS][GEOGRAPHIC_DATA] …" at bounding box center [598, 707] width 489 height 38
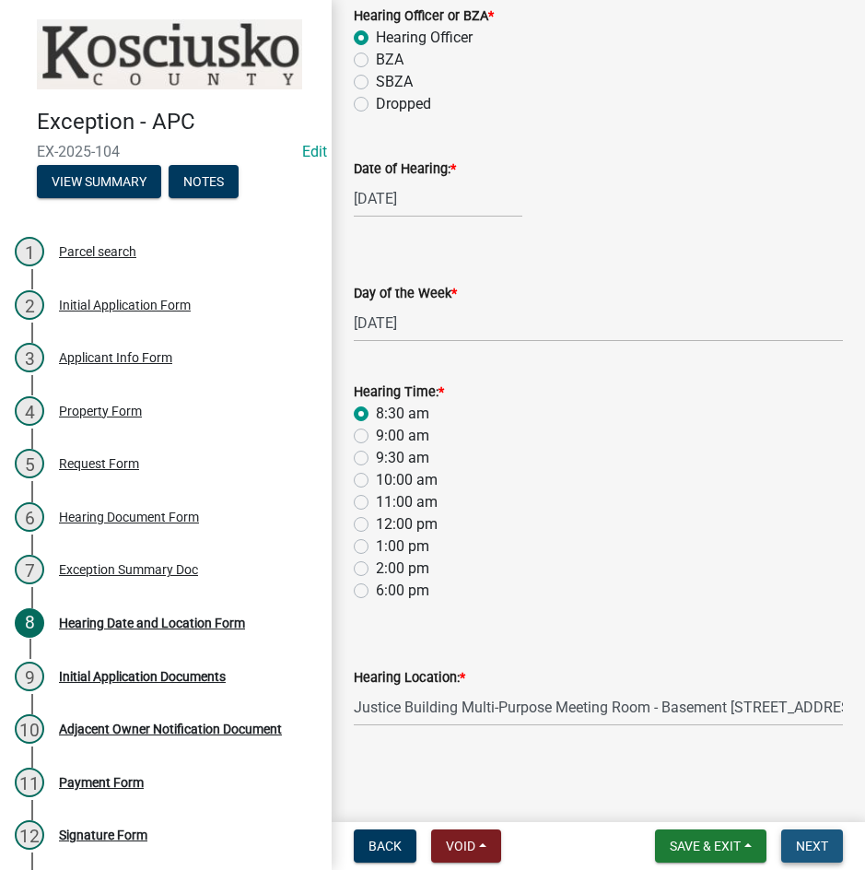
click at [808, 851] on span "Next" at bounding box center [812, 846] width 32 height 15
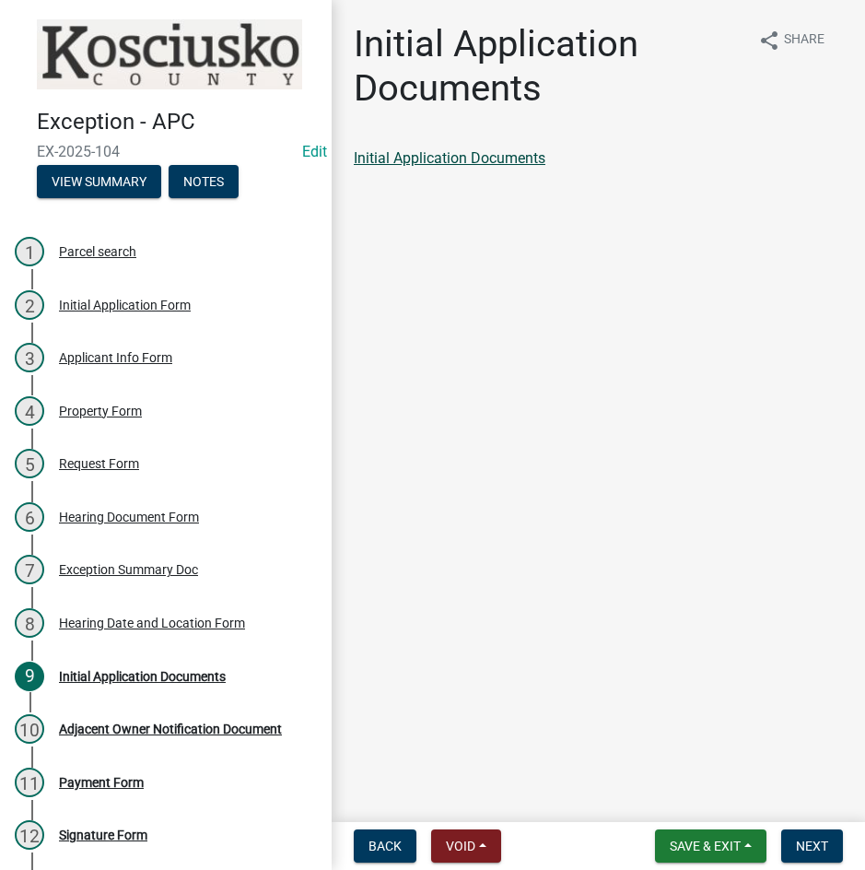
click at [453, 154] on link "Initial Application Documents" at bounding box center [450, 158] width 192 height 18
click at [811, 840] on span "Next" at bounding box center [812, 846] width 32 height 15
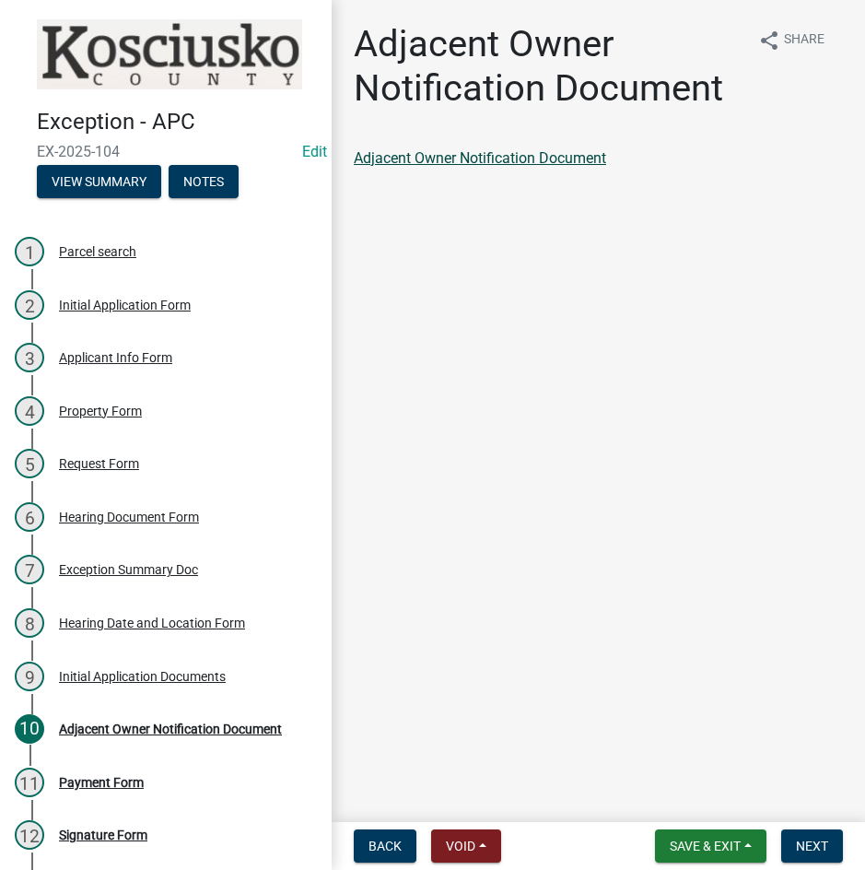
click at [502, 149] on link "Adjacent Owner Notification Document" at bounding box center [480, 158] width 252 height 18
click at [809, 842] on span "Next" at bounding box center [812, 846] width 32 height 15
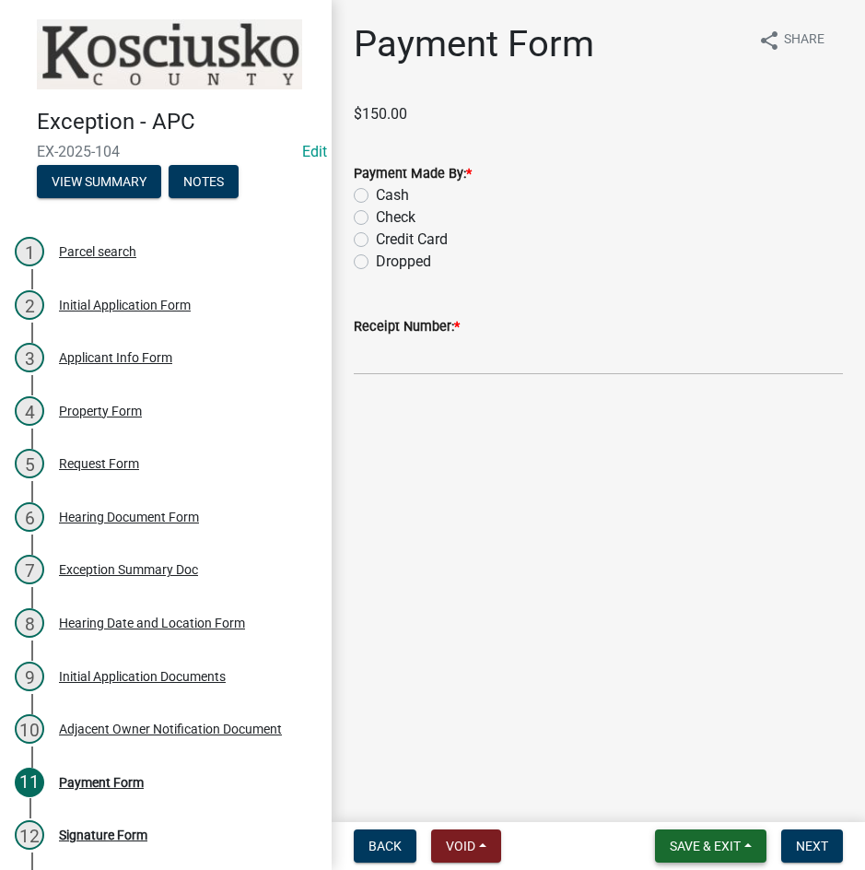
click at [727, 849] on span "Save & Exit" at bounding box center [705, 846] width 71 height 15
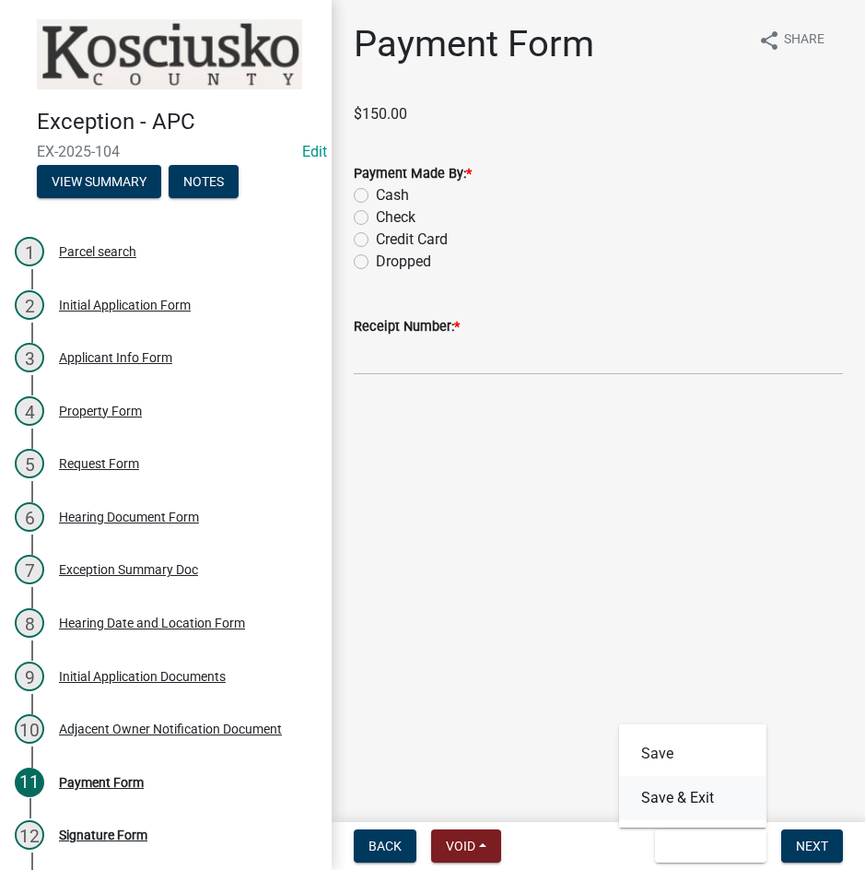
click at [710, 792] on button "Save & Exit" at bounding box center [692, 798] width 147 height 44
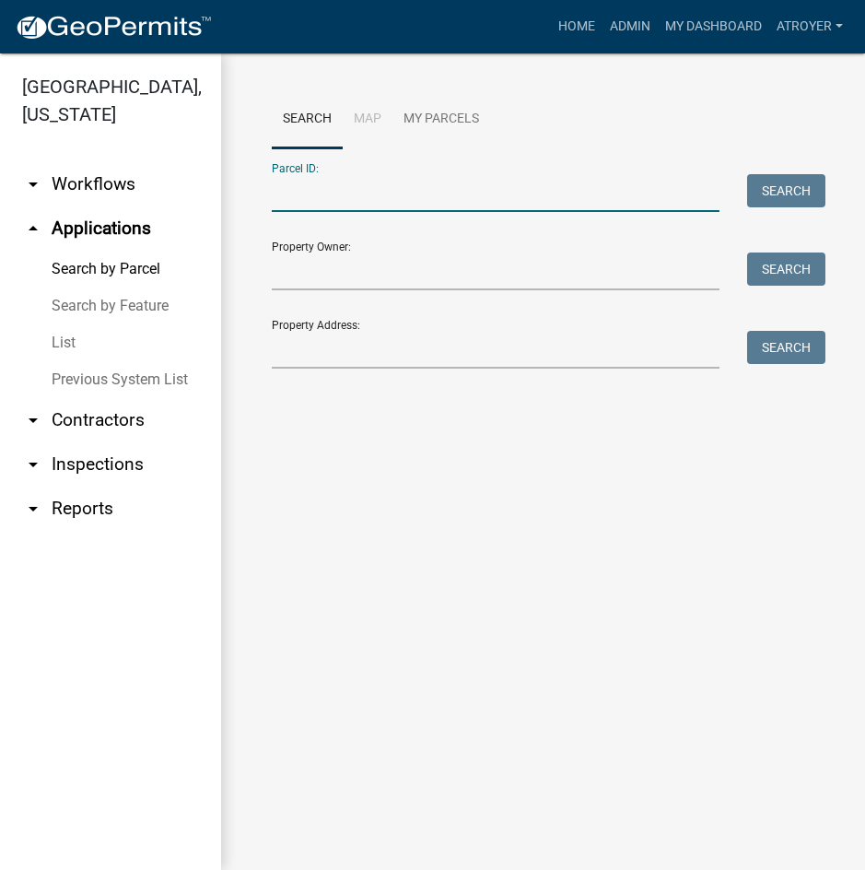
drag, startPoint x: 423, startPoint y: 203, endPoint x: 430, endPoint y: 209, distance: 9.8
click at [423, 203] on input "Parcel ID:" at bounding box center [496, 193] width 448 height 38
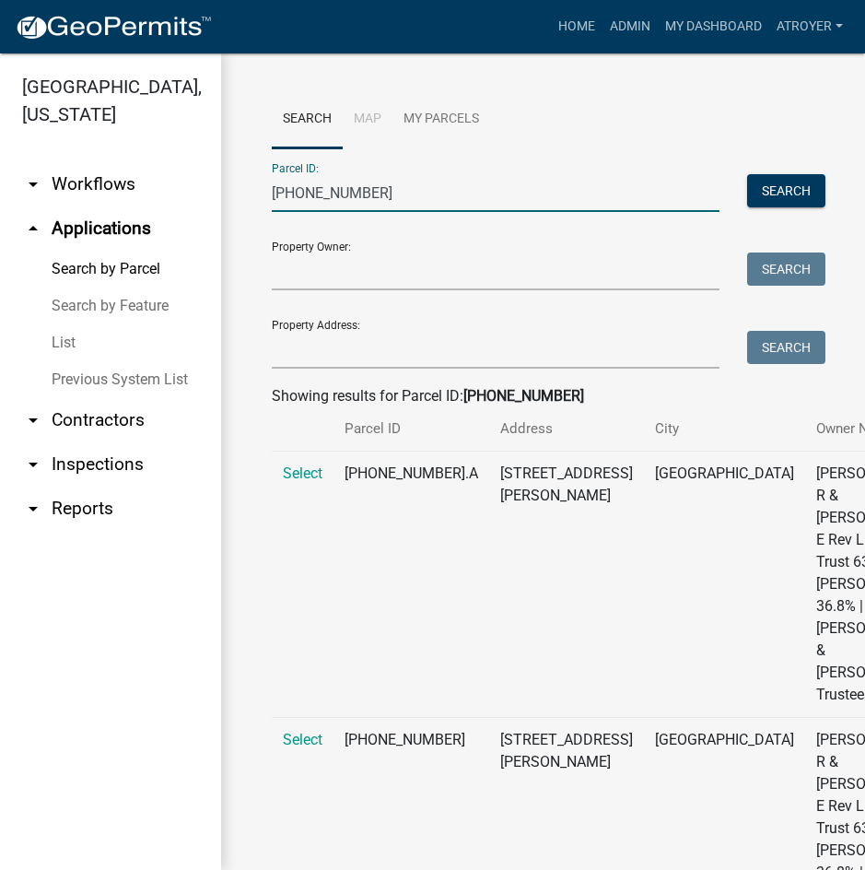
scroll to position [276, 0]
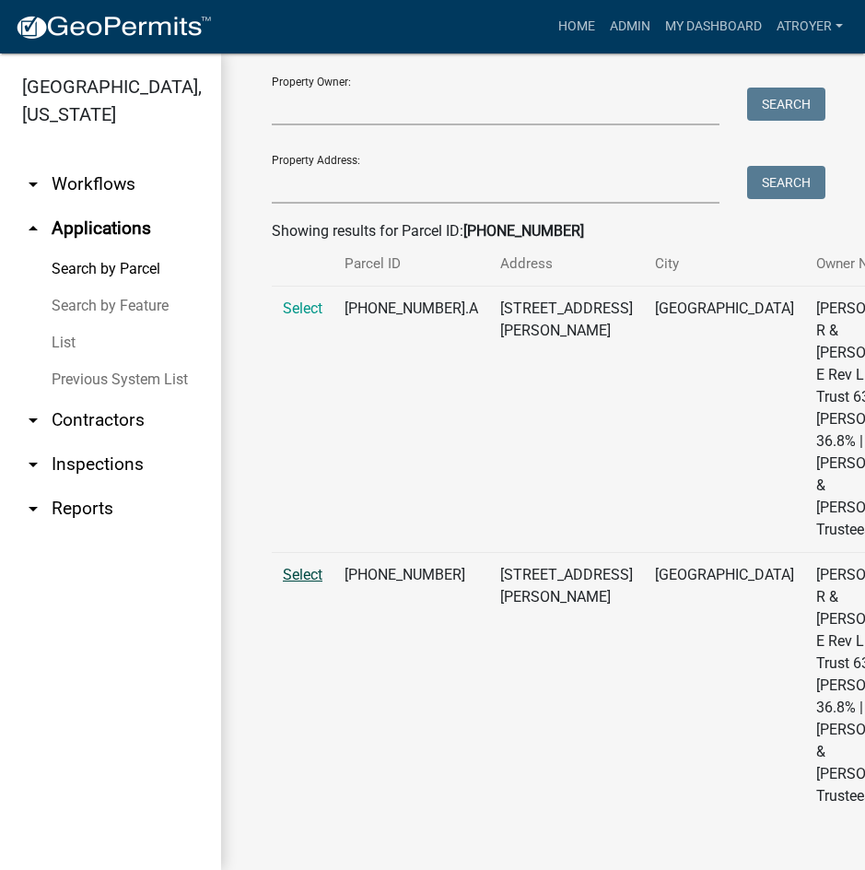
click at [299, 572] on span "Select" at bounding box center [303, 575] width 40 height 18
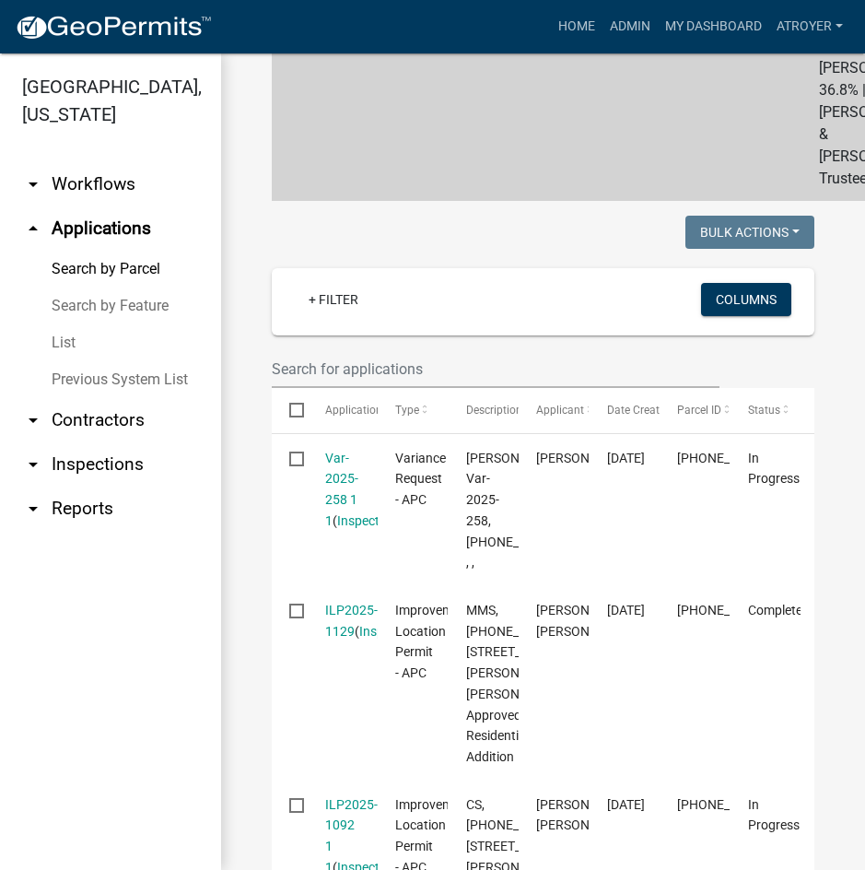
scroll to position [645, 0]
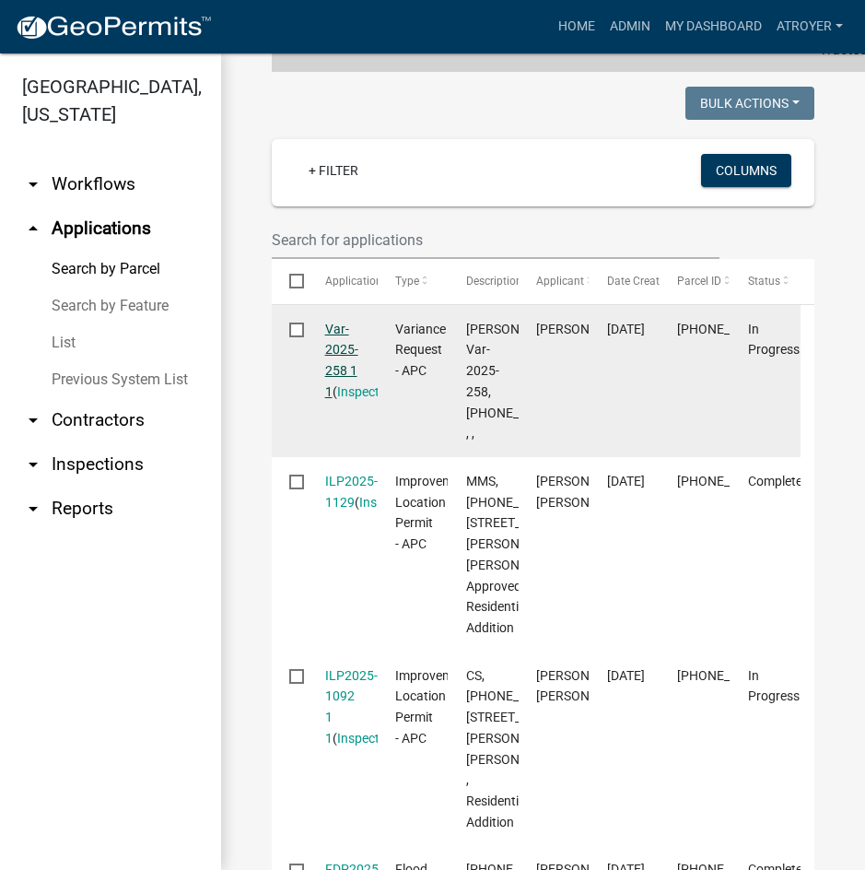
click at [334, 399] on link "Var-2025-258 1 1" at bounding box center [341, 360] width 33 height 77
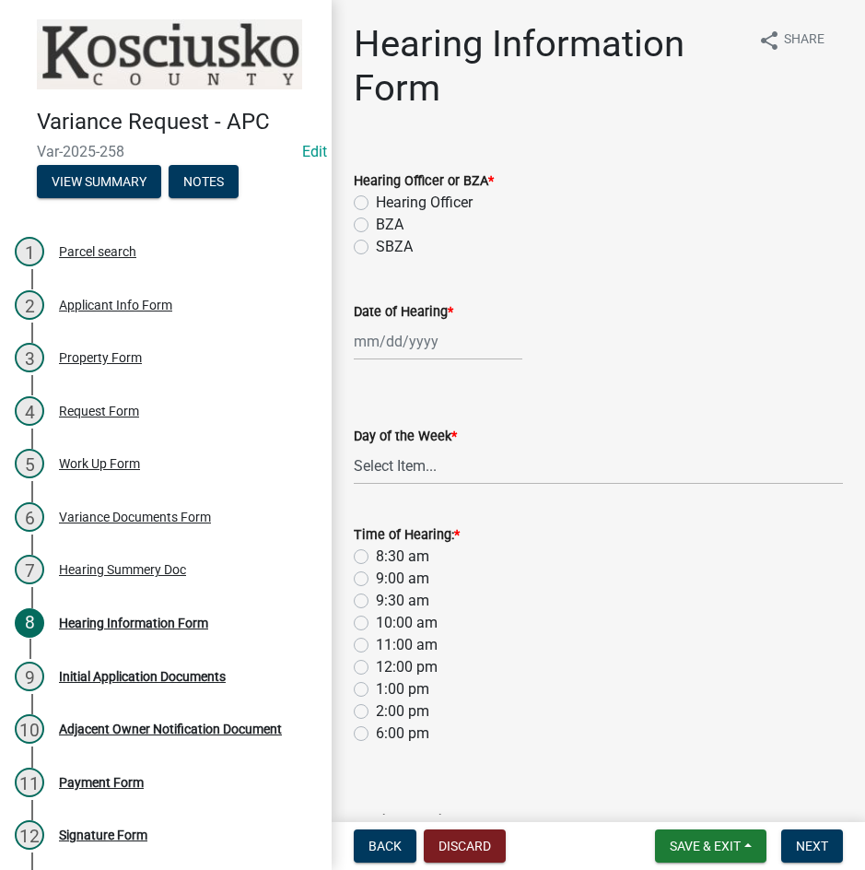
click at [376, 200] on label "Hearing Officer" at bounding box center [424, 203] width 97 height 22
click at [376, 200] on input "Hearing Officer" at bounding box center [382, 198] width 12 height 12
click at [407, 346] on div at bounding box center [438, 342] width 169 height 38
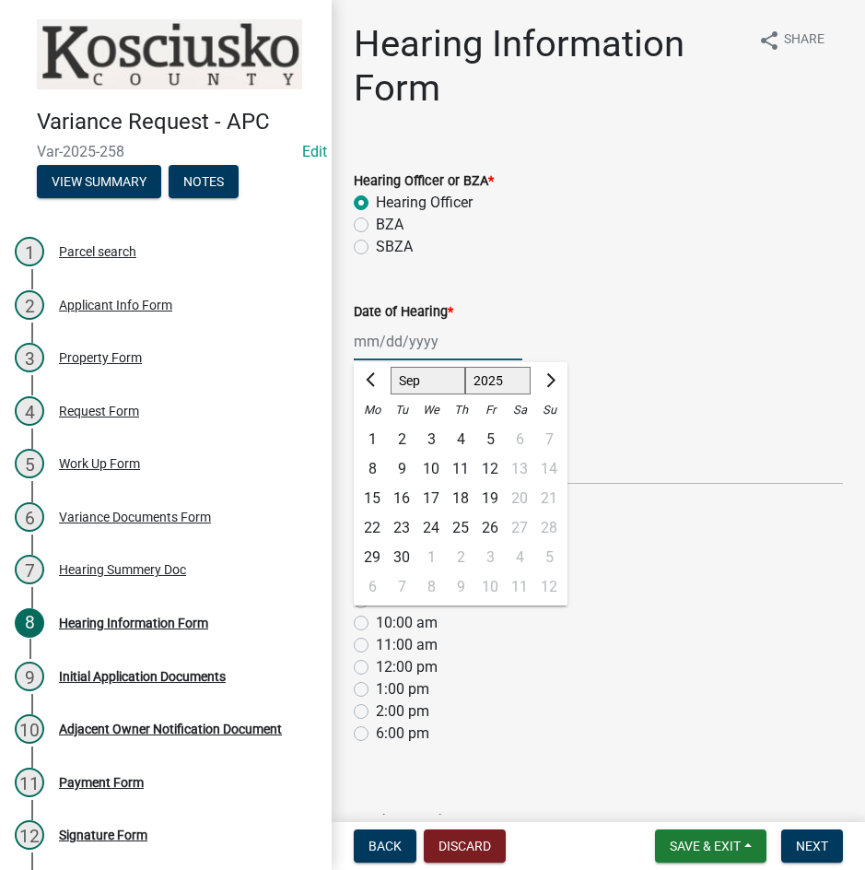
click at [412, 385] on select "Jan Feb Mar Apr May Jun [DATE] Aug Sep Oct Nov Dec" at bounding box center [428, 381] width 75 height 28
click at [391, 367] on select "Jan Feb Mar Apr May Jun [DATE] Aug Sep Oct Nov Dec" at bounding box center [428, 381] width 75 height 28
click at [368, 497] on div "13" at bounding box center [372, 498] width 29 height 29
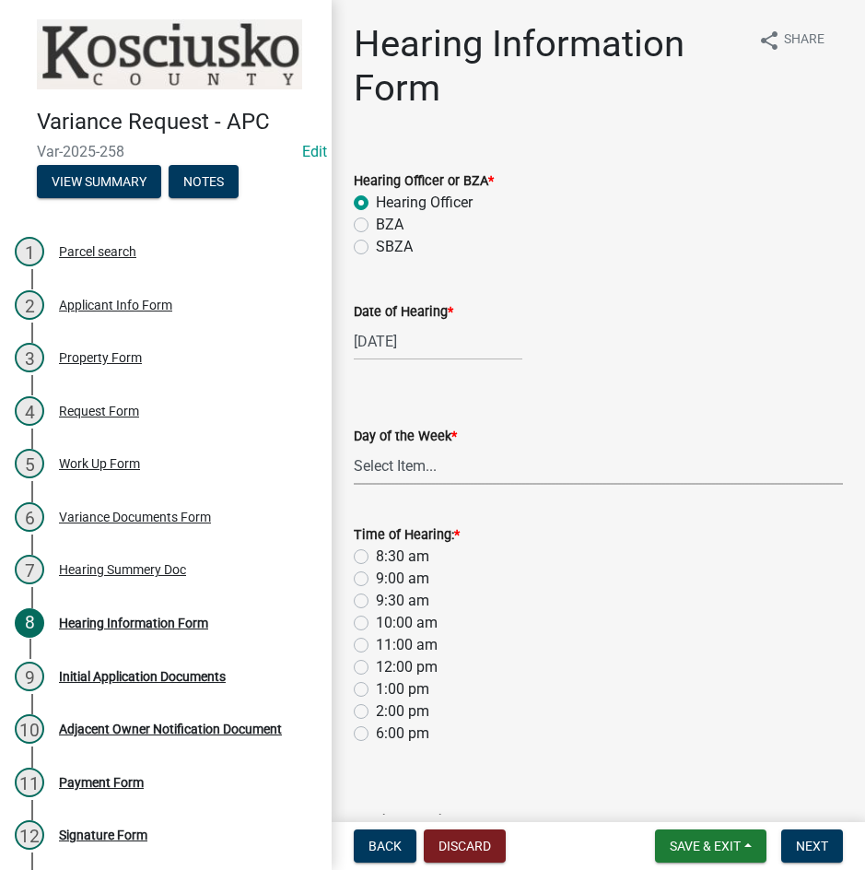
click at [392, 481] on select "Select Item... [DATE] [DATE] [DATE] [DATE] [DATE] [DATE] [DATE]" at bounding box center [598, 466] width 489 height 38
click at [354, 447] on select "Select Item... [DATE] [DATE] [DATE] [DATE] [DATE] [DATE] [DATE]" at bounding box center [598, 466] width 489 height 38
click at [376, 554] on label "8:30 am" at bounding box center [402, 557] width 53 height 22
click at [376, 554] on input "8:30 am" at bounding box center [382, 552] width 12 height 12
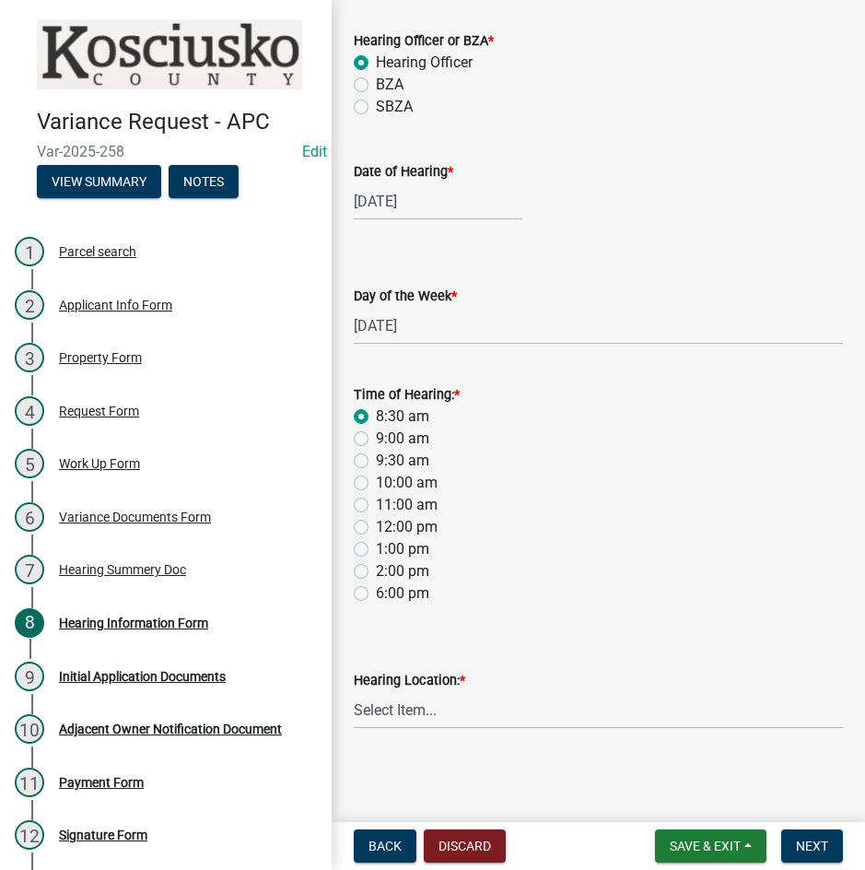
scroll to position [143, 0]
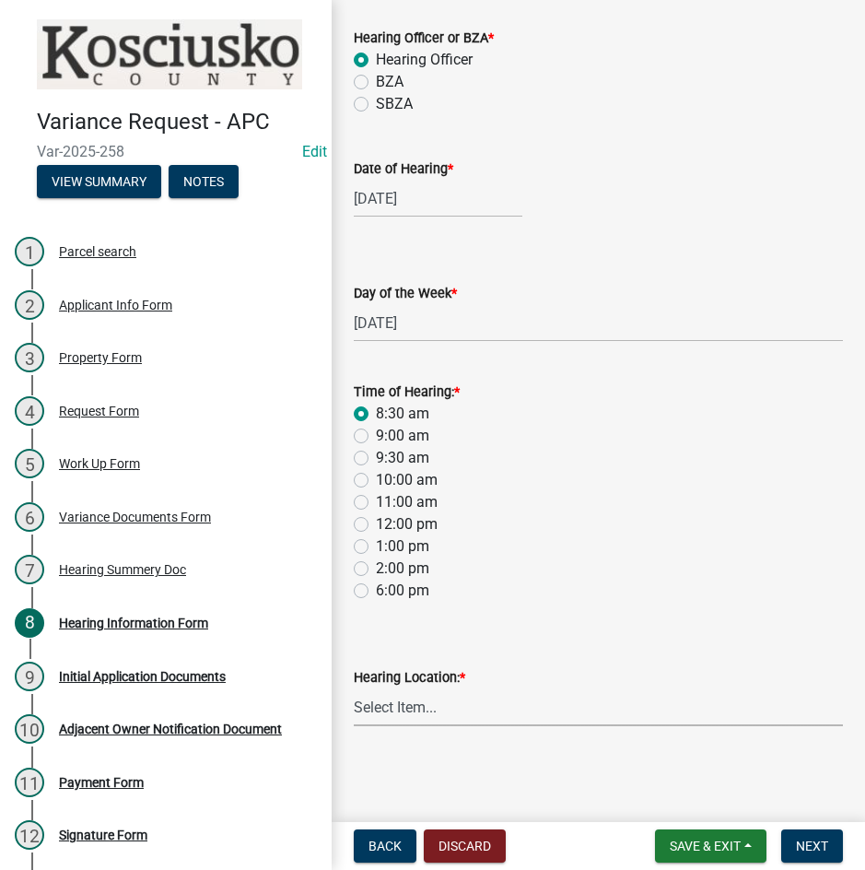
click at [512, 707] on select "Select Item... Area Plan Commission Office - [STREET_ADDRESS][GEOGRAPHIC_DATA] …" at bounding box center [598, 707] width 489 height 38
click at [354, 688] on select "Select Item... Area Plan Commission Office - [STREET_ADDRESS][GEOGRAPHIC_DATA] …" at bounding box center [598, 707] width 489 height 38
click at [812, 844] on span "Next" at bounding box center [812, 846] width 32 height 15
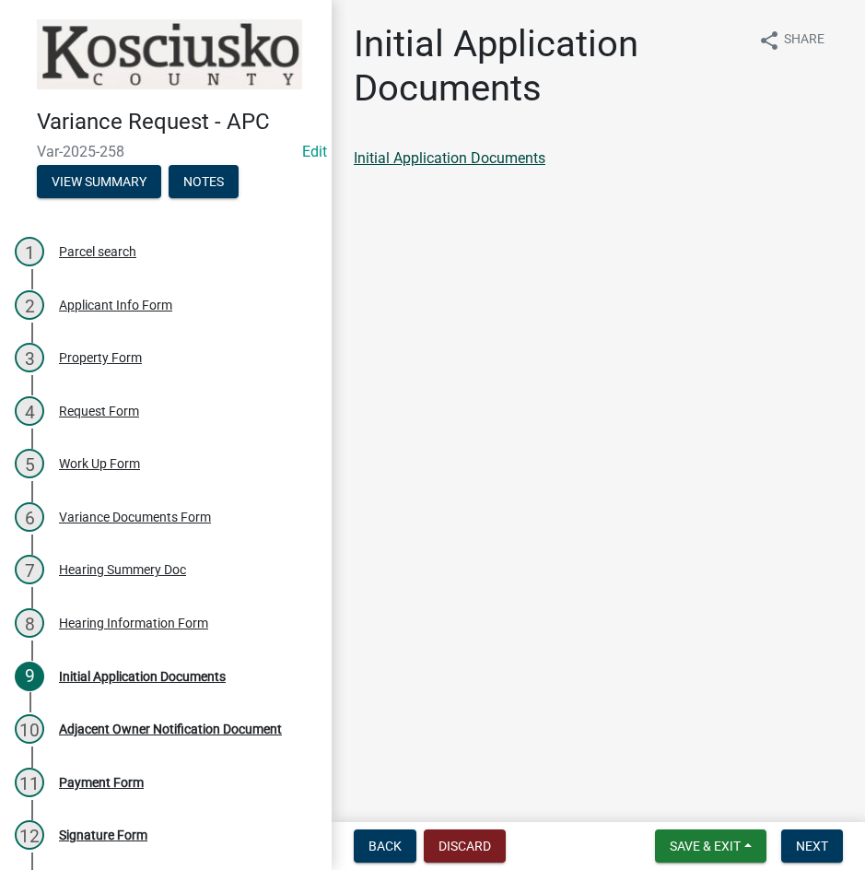
click at [464, 153] on link "Initial Application Documents" at bounding box center [450, 158] width 192 height 18
click at [817, 840] on span "Next" at bounding box center [812, 846] width 32 height 15
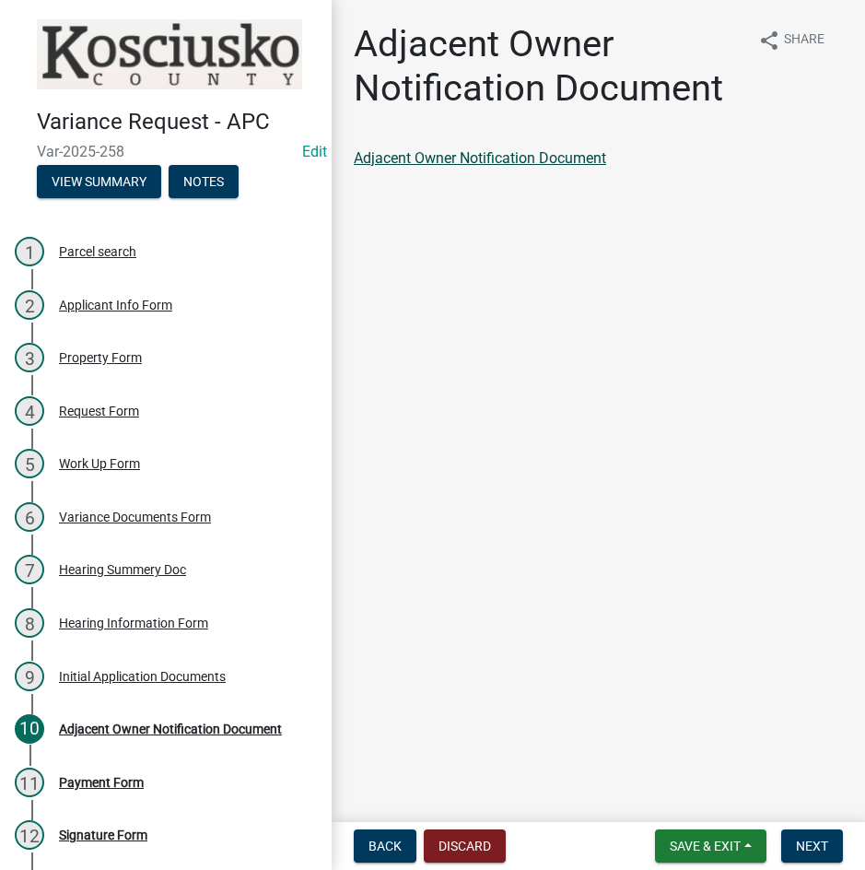
click at [472, 160] on link "Adjacent Owner Notification Document" at bounding box center [480, 158] width 252 height 18
click at [807, 846] on span "Next" at bounding box center [812, 846] width 32 height 15
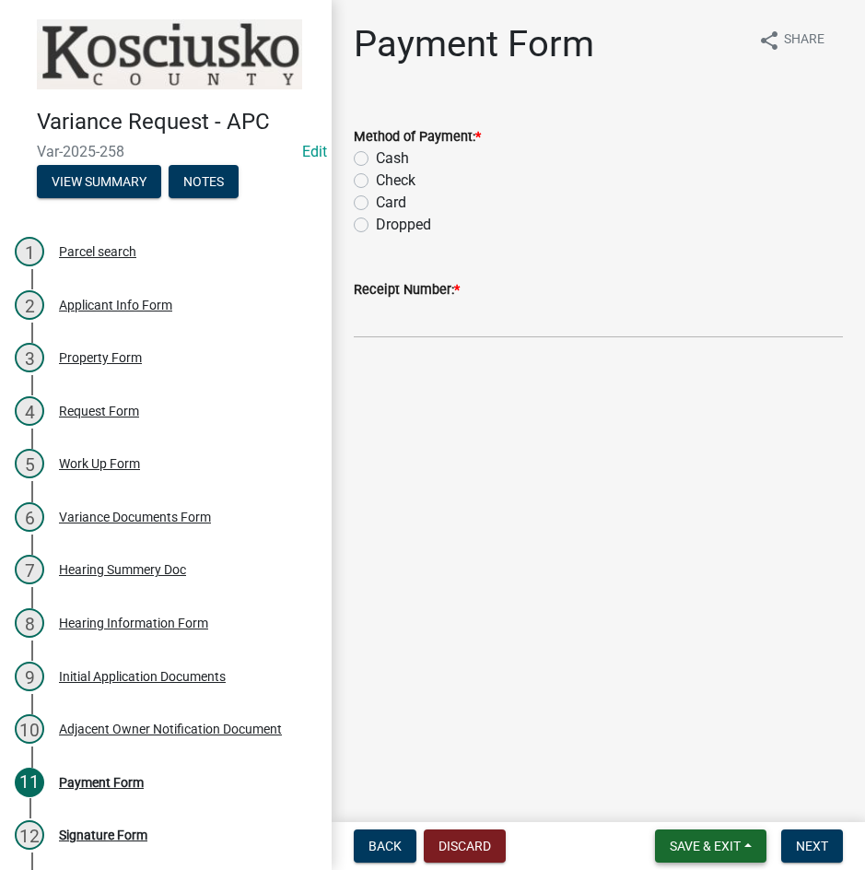
click at [697, 852] on span "Save & Exit" at bounding box center [705, 846] width 71 height 15
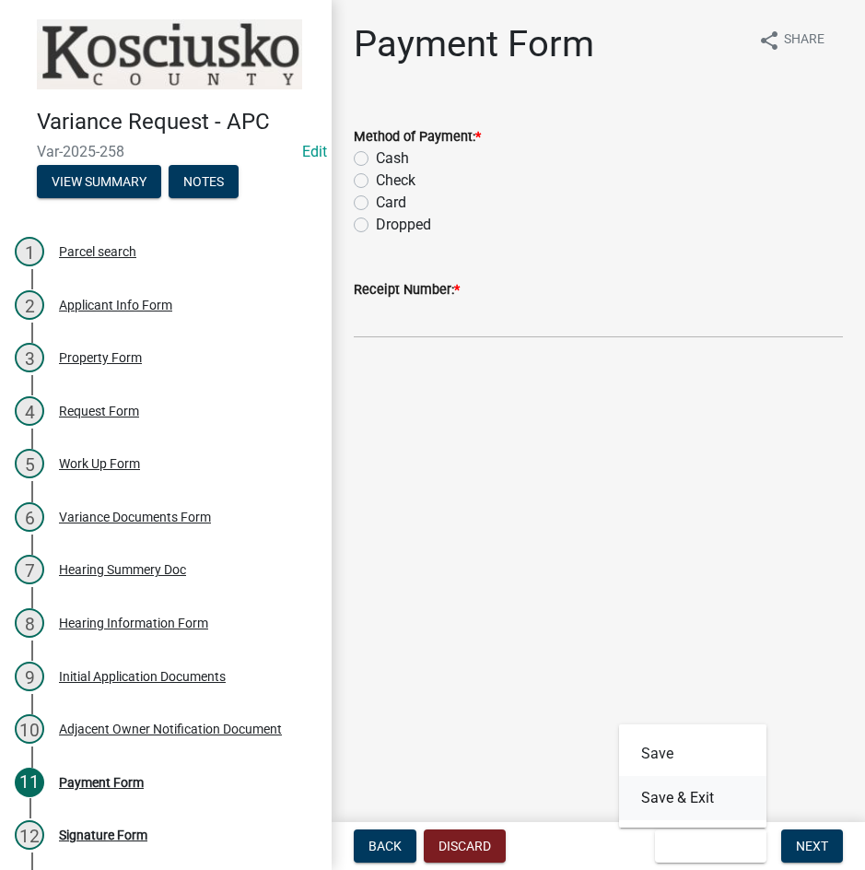
click at [679, 806] on button "Save & Exit" at bounding box center [692, 798] width 147 height 44
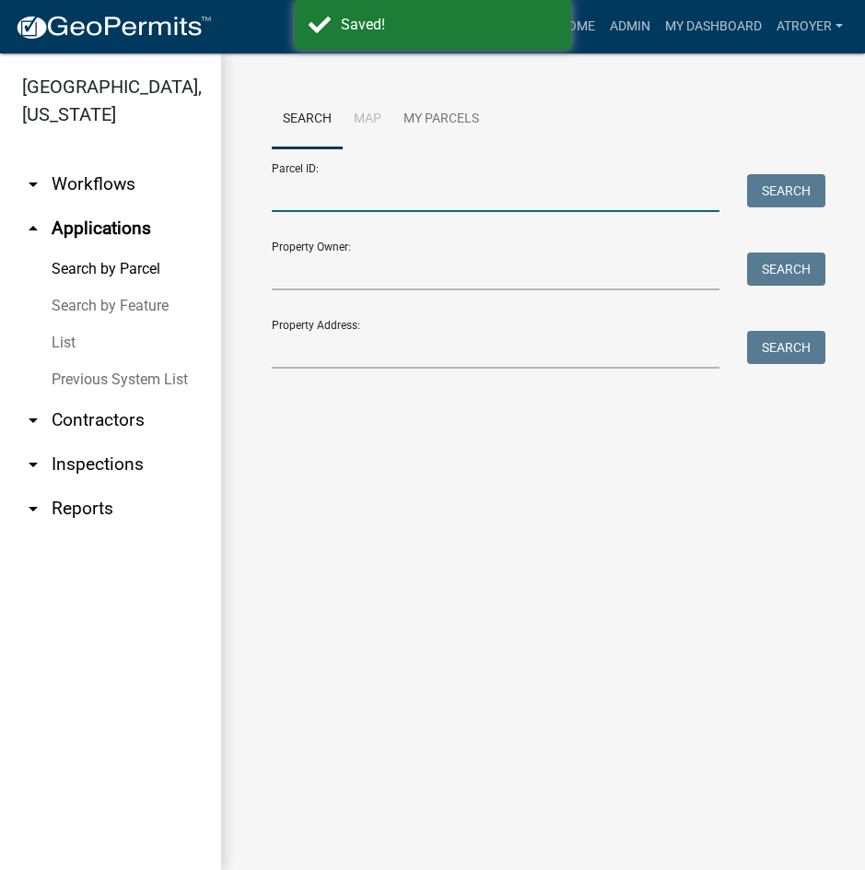
click at [351, 199] on input "Parcel ID:" at bounding box center [496, 193] width 448 height 38
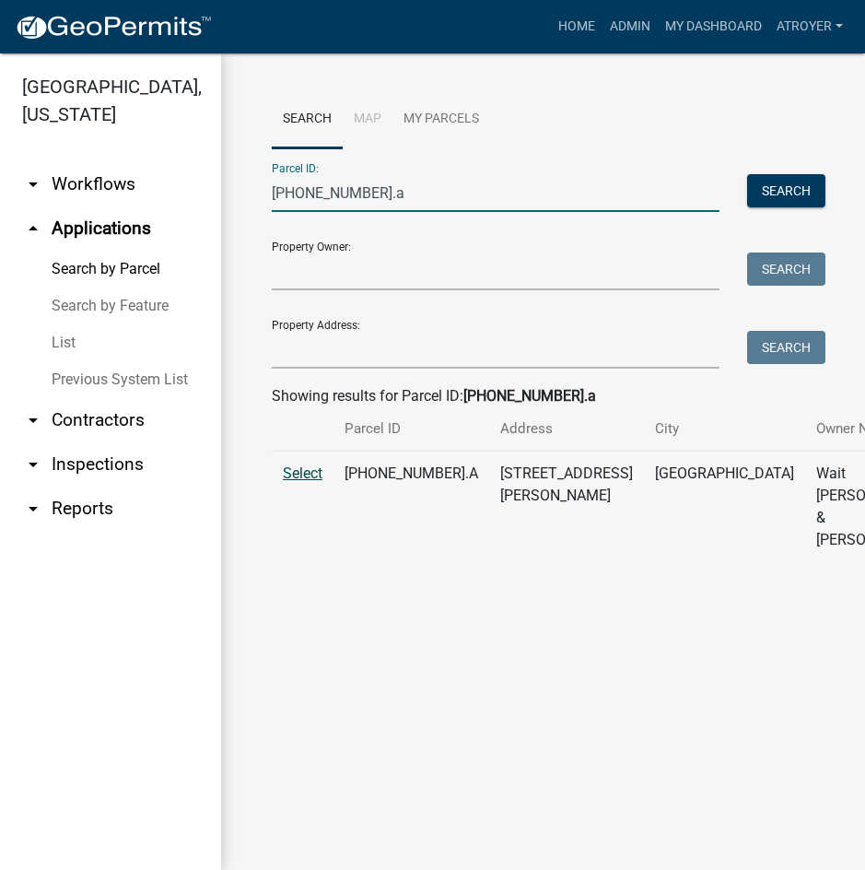
click at [309, 482] on span "Select" at bounding box center [303, 473] width 40 height 18
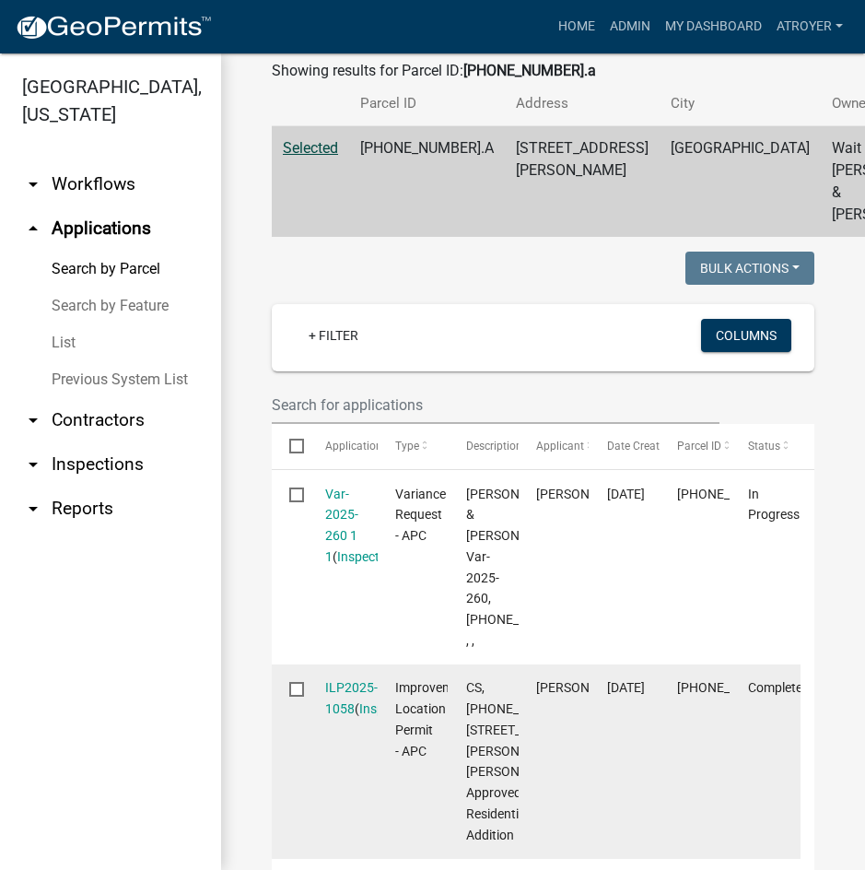
scroll to position [369, 0]
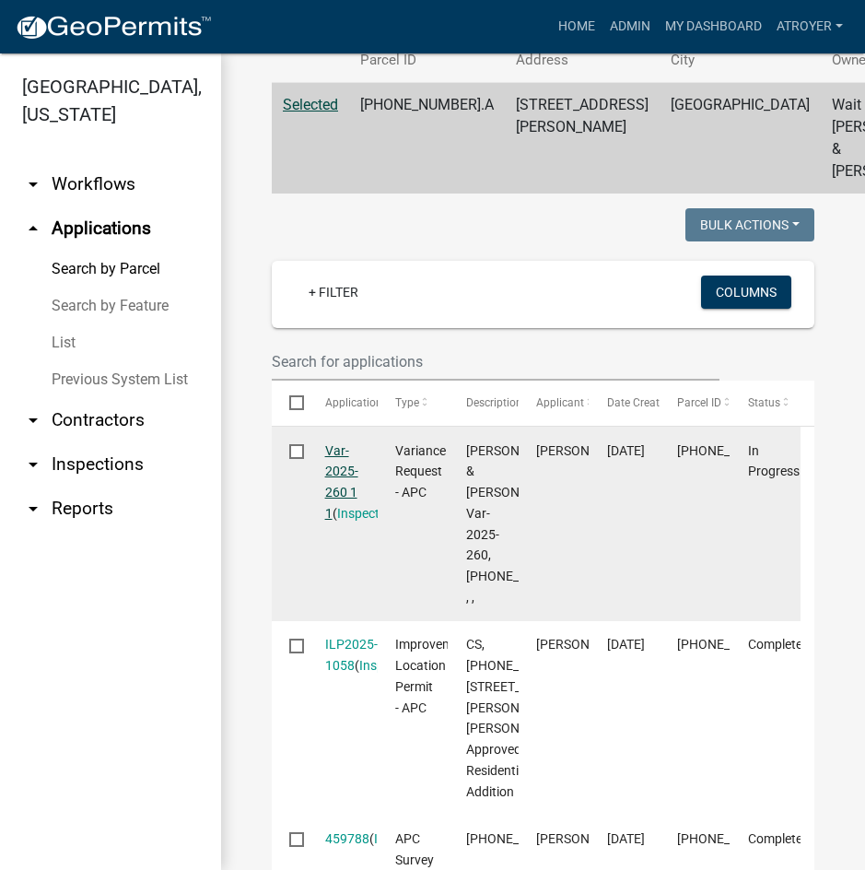
click at [341, 492] on link "Var-2025-260 1 1" at bounding box center [341, 481] width 33 height 77
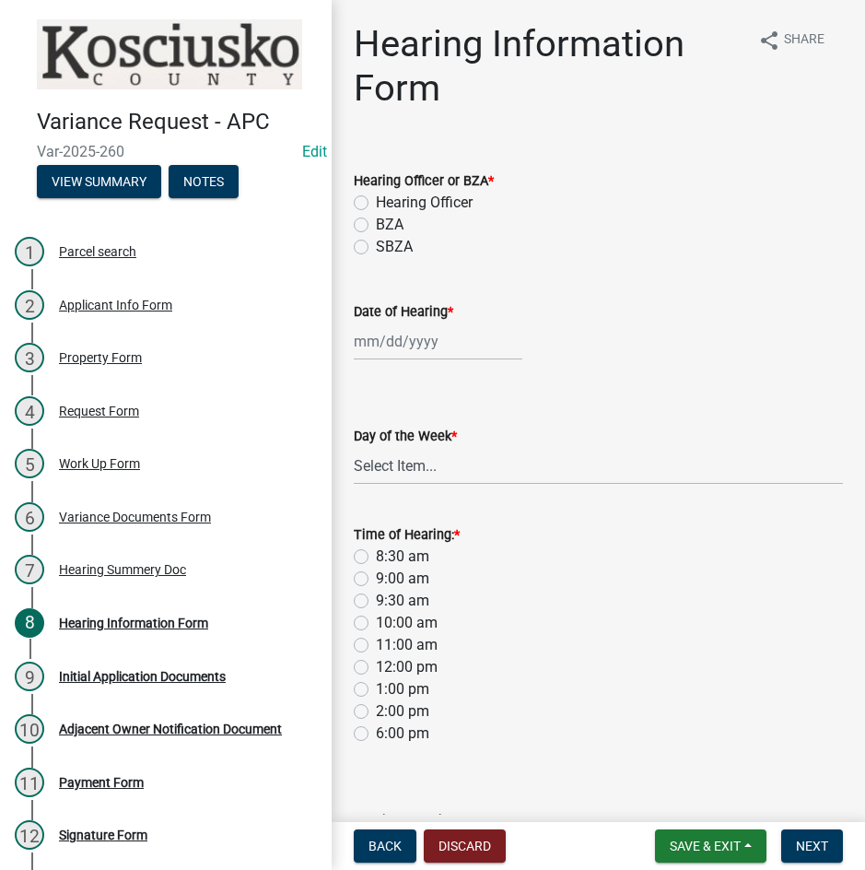
click at [376, 205] on label "Hearing Officer" at bounding box center [424, 203] width 97 height 22
click at [376, 204] on input "Hearing Officer" at bounding box center [382, 198] width 12 height 12
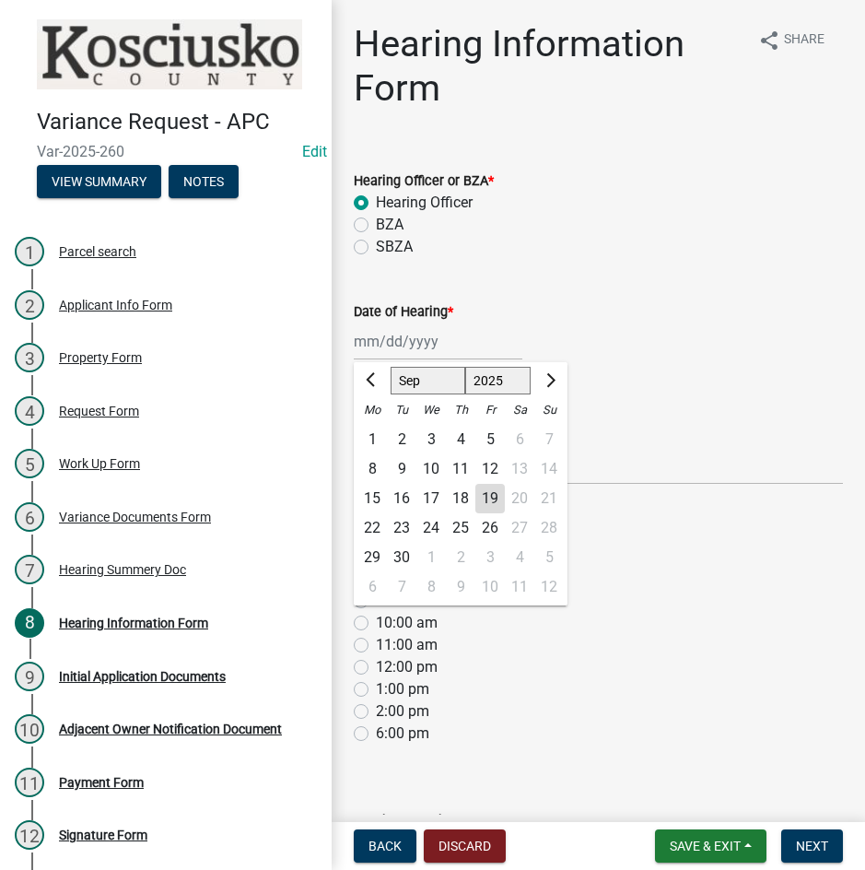
click at [383, 340] on div "[PERSON_NAME] Feb Mar Apr [PERSON_NAME][DATE] Oct Nov [DATE] 1526 1527 1528 152…" at bounding box center [438, 342] width 169 height 38
click at [396, 374] on select "Jan Feb Mar Apr May Jun [DATE] Aug Sep Oct Nov Dec" at bounding box center [428, 381] width 75 height 28
click at [391, 367] on select "Jan Feb Mar Apr May Jun [DATE] Aug Sep Oct Nov Dec" at bounding box center [428, 381] width 75 height 28
click at [371, 497] on div "13" at bounding box center [372, 498] width 29 height 29
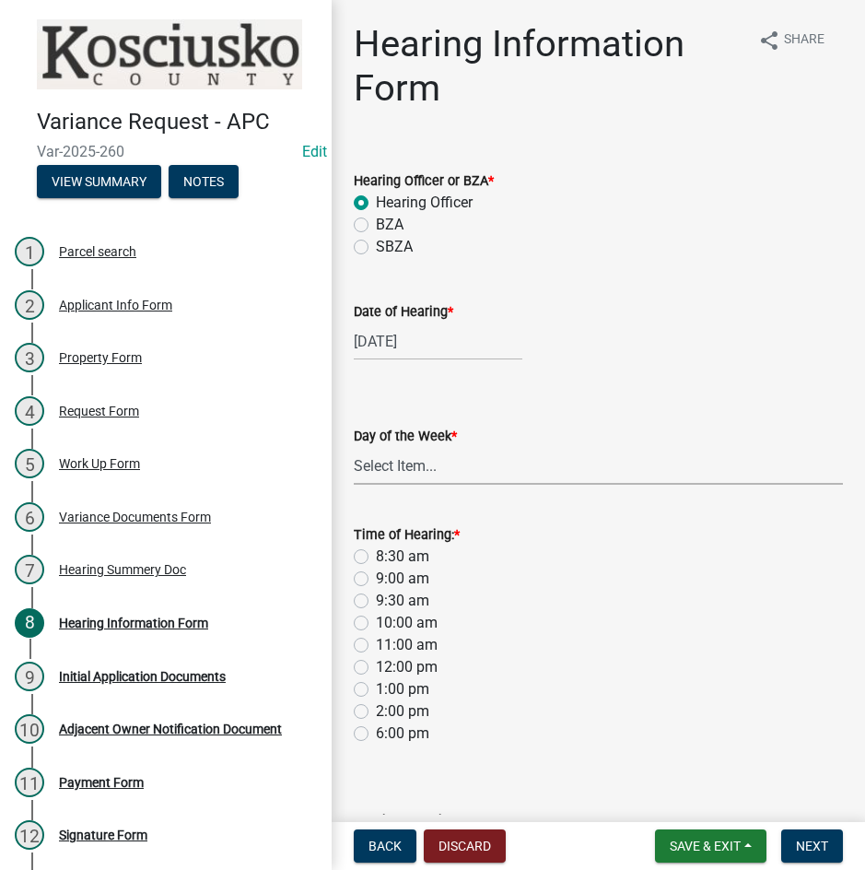
click at [378, 479] on select "Select Item... [DATE] [DATE] [DATE] [DATE] [DATE] [DATE] [DATE]" at bounding box center [598, 466] width 489 height 38
click at [354, 447] on select "Select Item... [DATE] [DATE] [DATE] [DATE] [DATE] [DATE] [DATE]" at bounding box center [598, 466] width 489 height 38
click at [376, 558] on label "8:30 am" at bounding box center [402, 557] width 53 height 22
click at [376, 557] on input "8:30 am" at bounding box center [382, 552] width 12 height 12
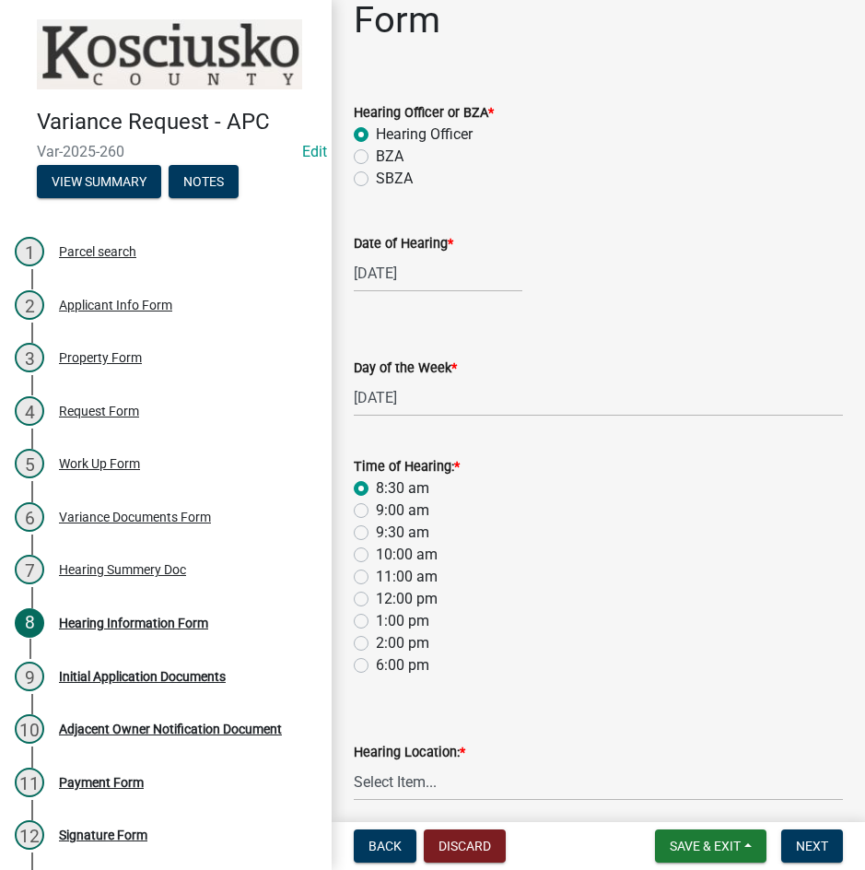
scroll to position [143, 0]
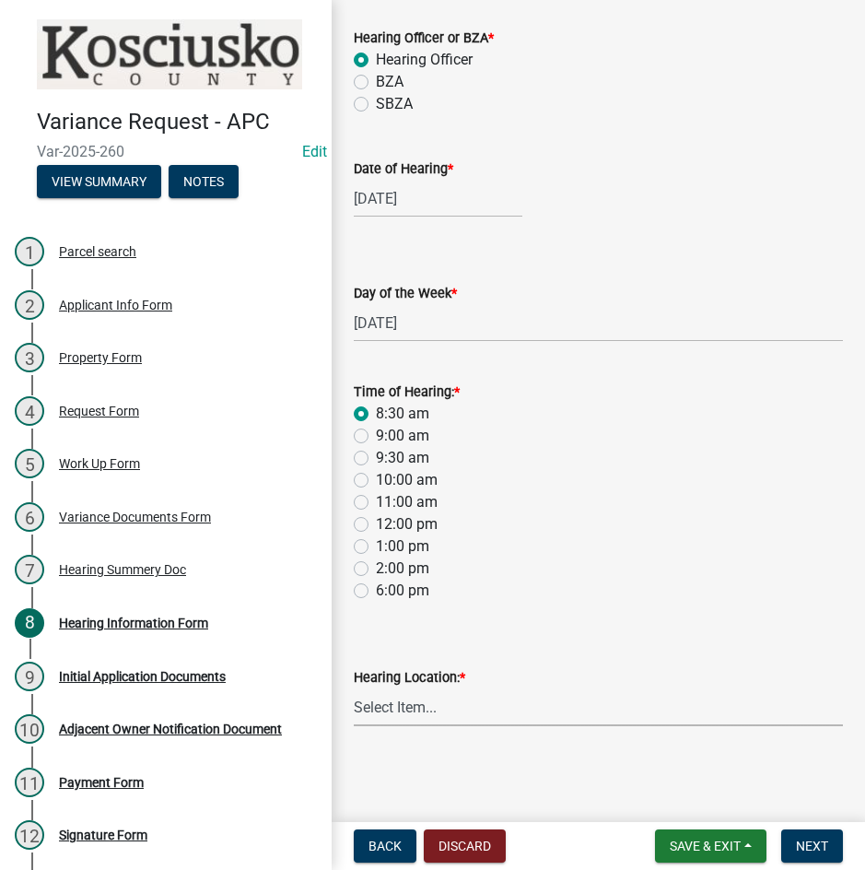
drag, startPoint x: 447, startPoint y: 707, endPoint x: 432, endPoint y: 702, distance: 15.4
click at [447, 707] on select "Select Item... Area Plan Commission Office - [STREET_ADDRESS][GEOGRAPHIC_DATA] …" at bounding box center [598, 707] width 489 height 38
click at [354, 688] on select "Select Item... Area Plan Commission Office - [STREET_ADDRESS][GEOGRAPHIC_DATA] …" at bounding box center [598, 707] width 489 height 38
click at [799, 839] on span "Next" at bounding box center [812, 846] width 32 height 15
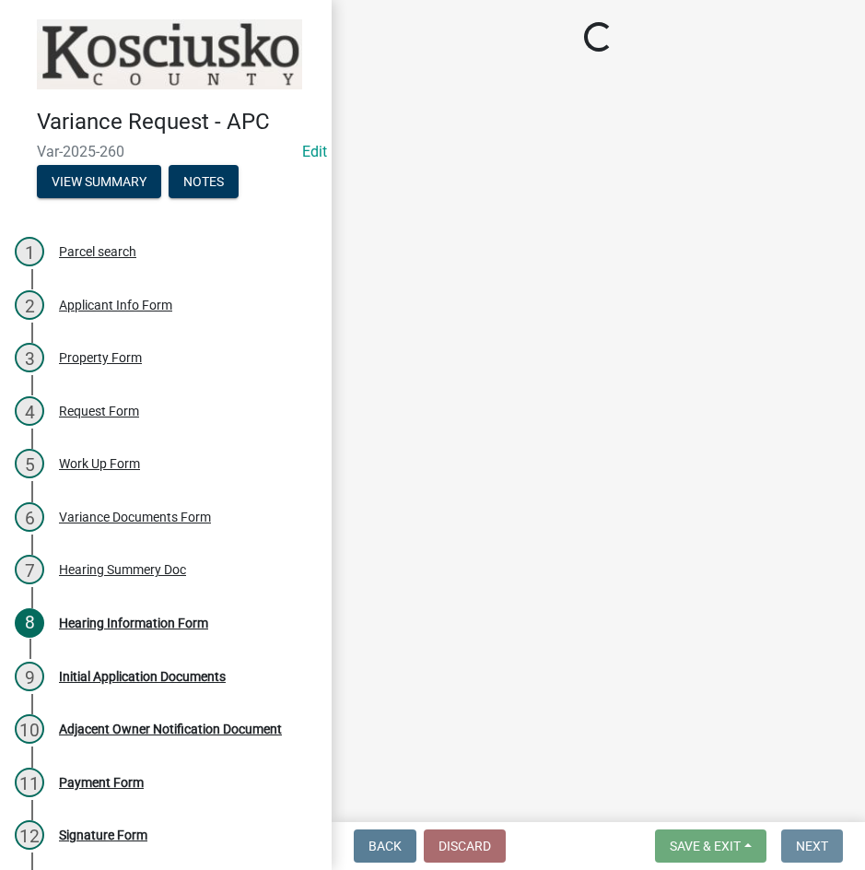
scroll to position [0, 0]
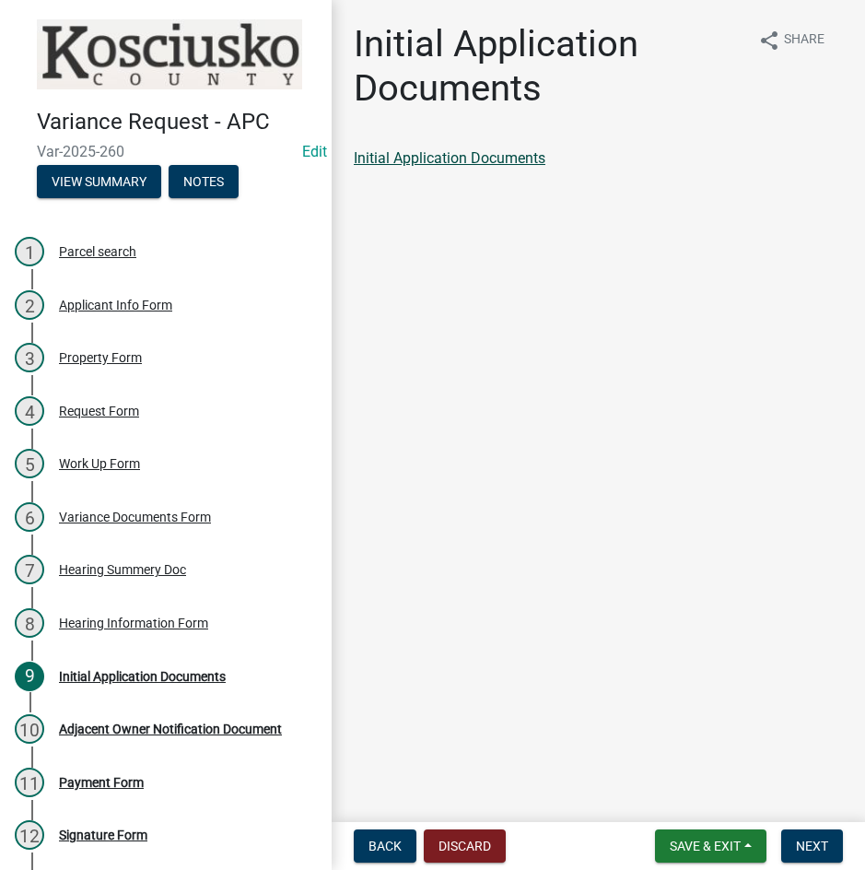
click at [414, 150] on link "Initial Application Documents" at bounding box center [450, 158] width 192 height 18
click at [804, 849] on span "Next" at bounding box center [812, 846] width 32 height 15
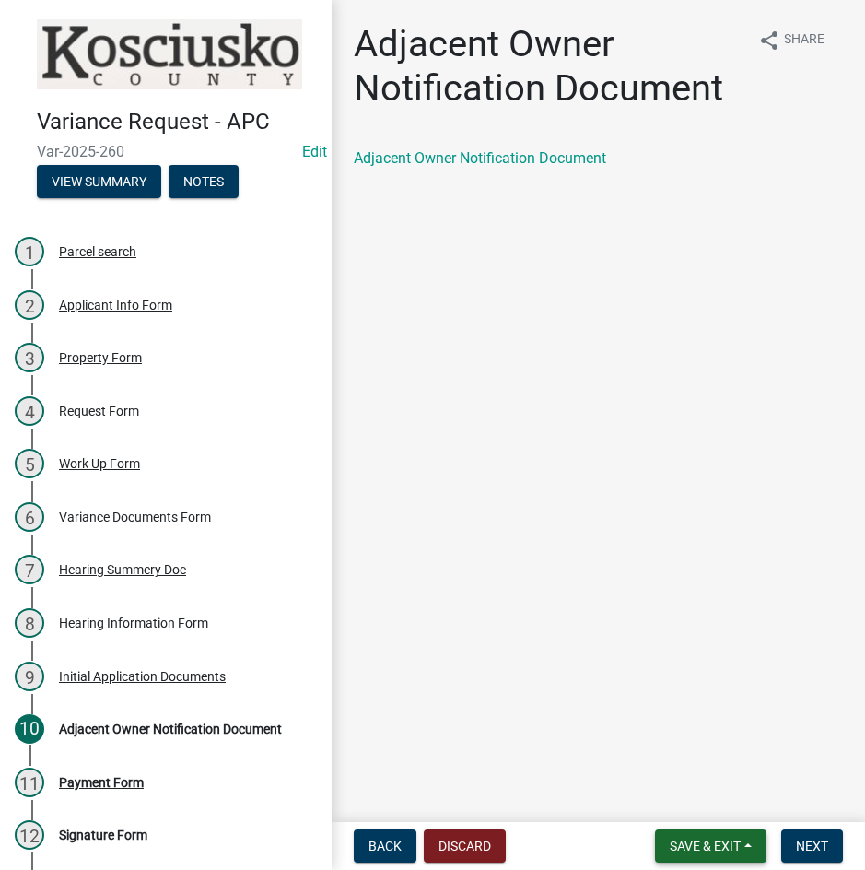
click at [687, 853] on span "Save & Exit" at bounding box center [705, 846] width 71 height 15
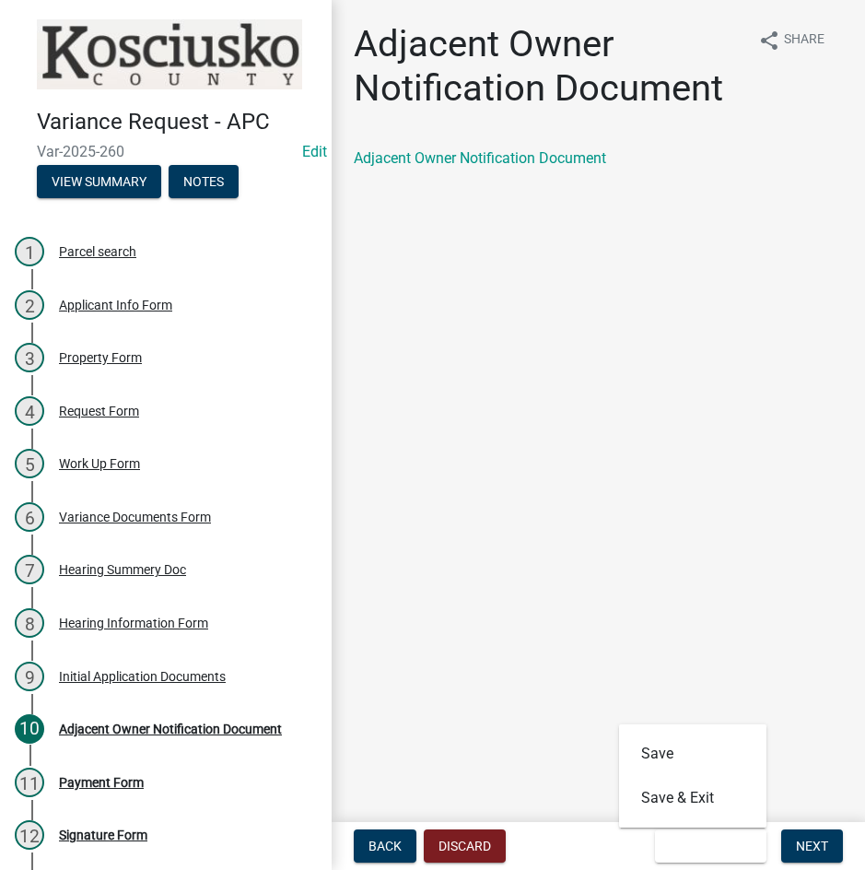
click at [545, 491] on main "Adjacent Owner Notification Document share Share Adjacent Owner Notification Do…" at bounding box center [599, 407] width 534 height 815
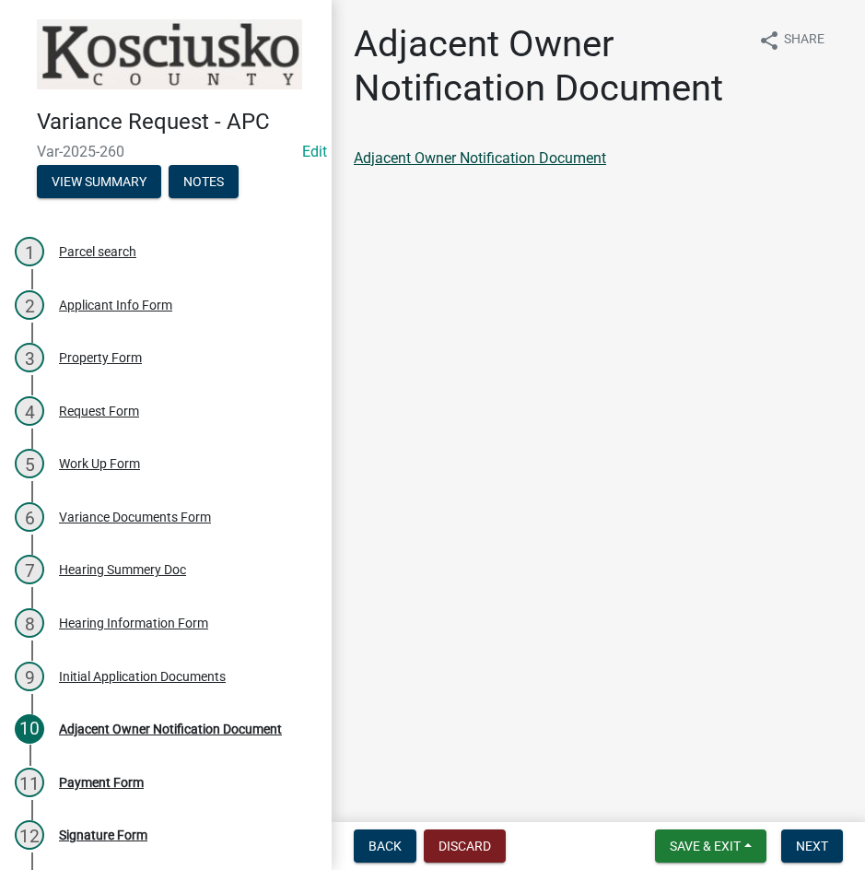
click at [498, 160] on link "Adjacent Owner Notification Document" at bounding box center [480, 158] width 252 height 18
click at [815, 846] on span "Next" at bounding box center [812, 846] width 32 height 15
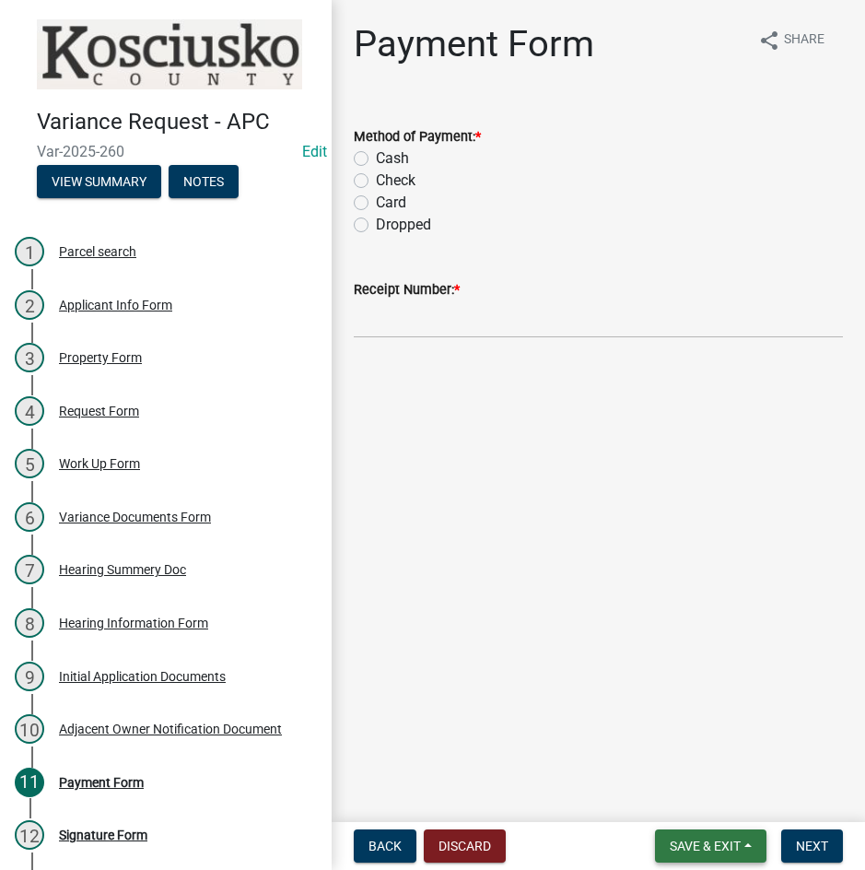
click at [700, 839] on span "Save & Exit" at bounding box center [705, 846] width 71 height 15
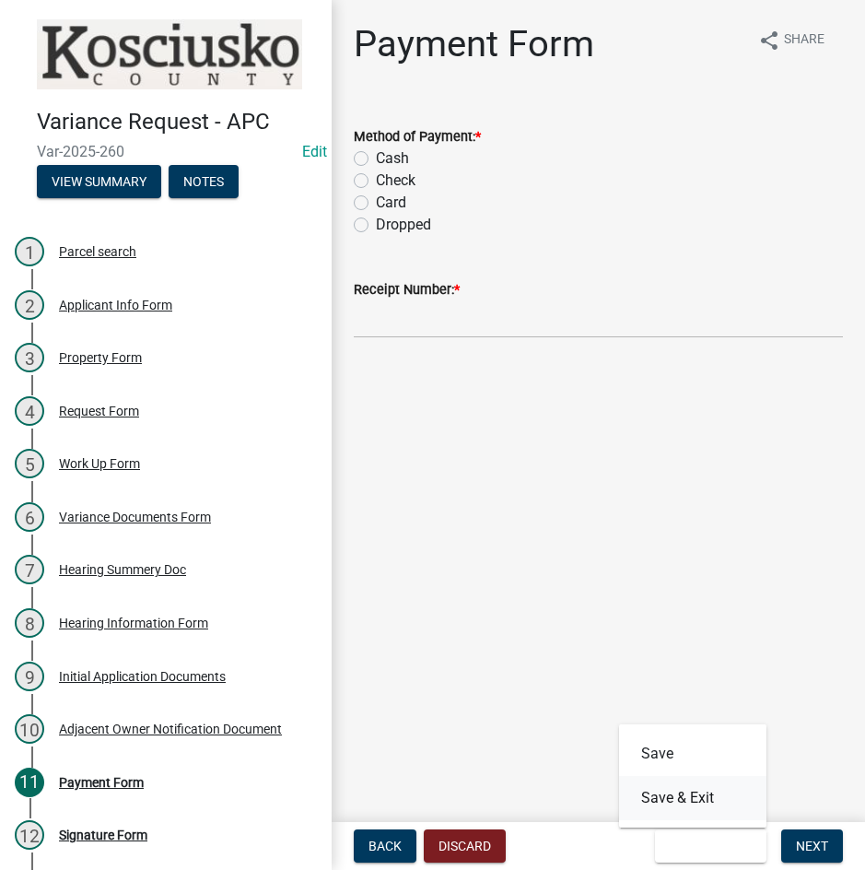
click at [700, 799] on button "Save & Exit" at bounding box center [692, 798] width 147 height 44
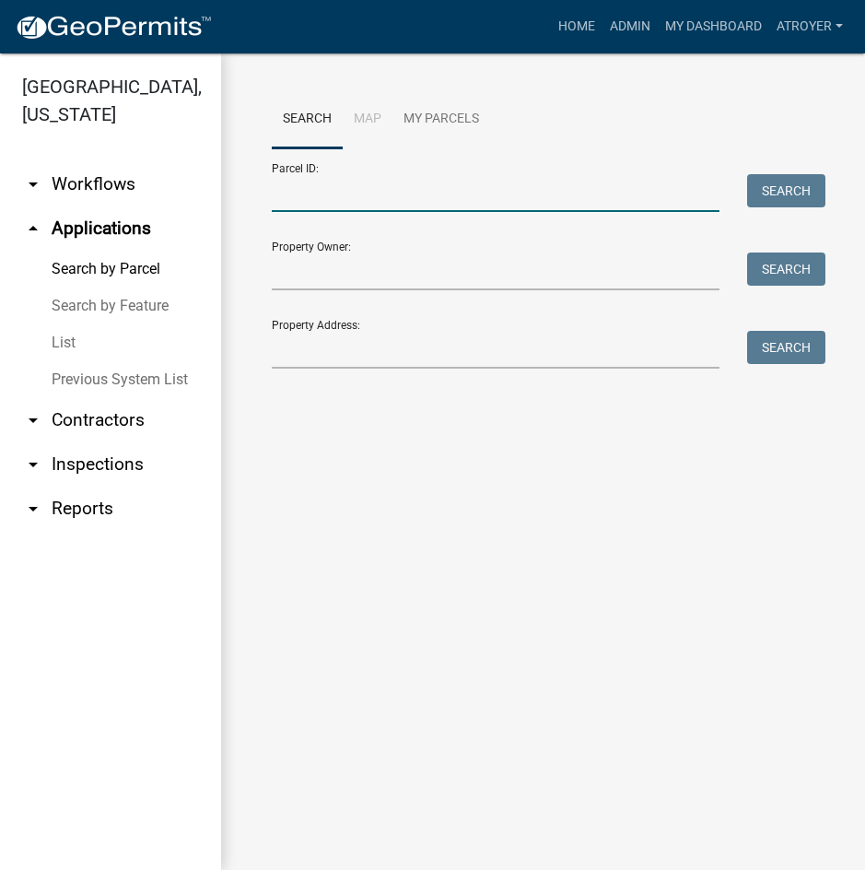
click at [410, 190] on input "Parcel ID:" at bounding box center [496, 193] width 448 height 38
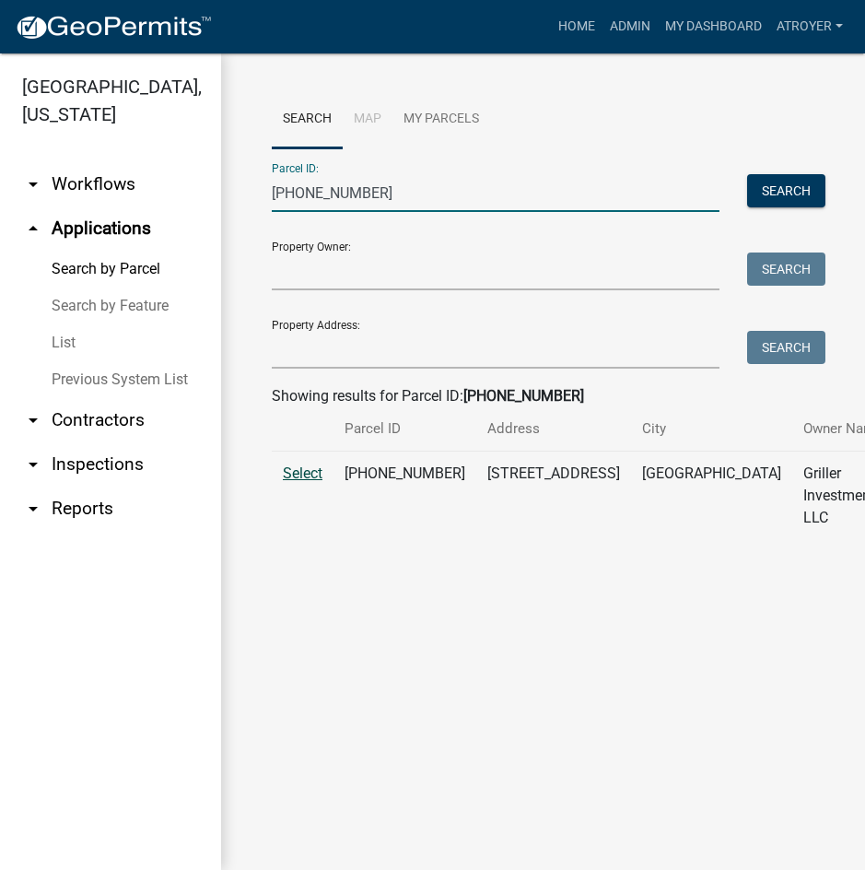
click at [301, 482] on span "Select" at bounding box center [303, 473] width 40 height 18
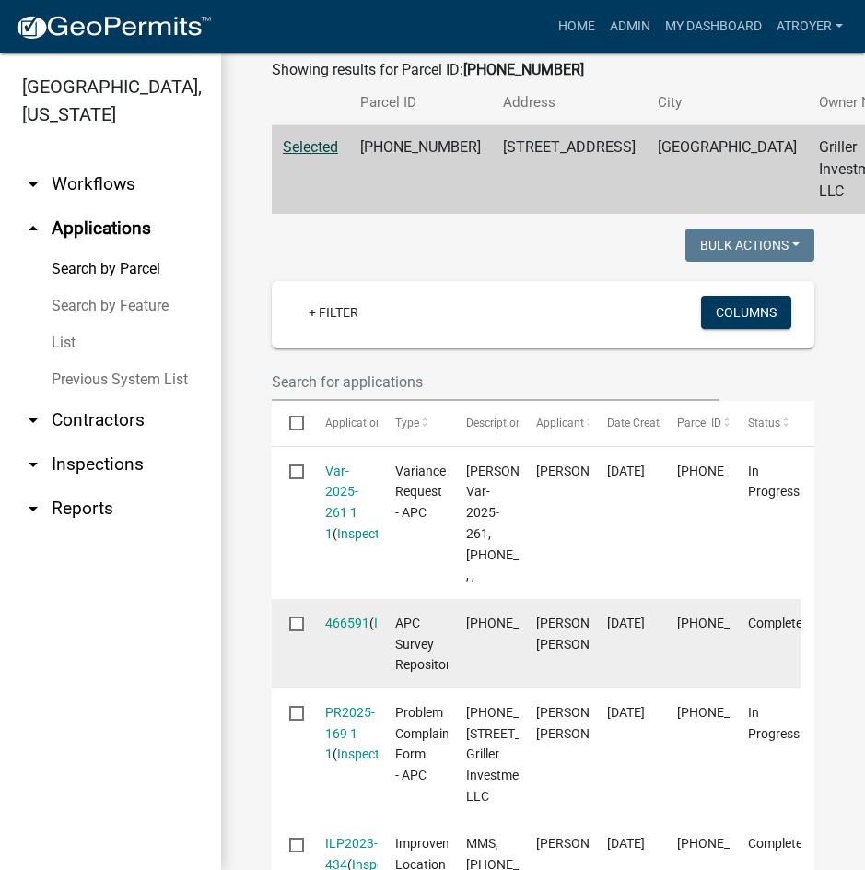
scroll to position [369, 0]
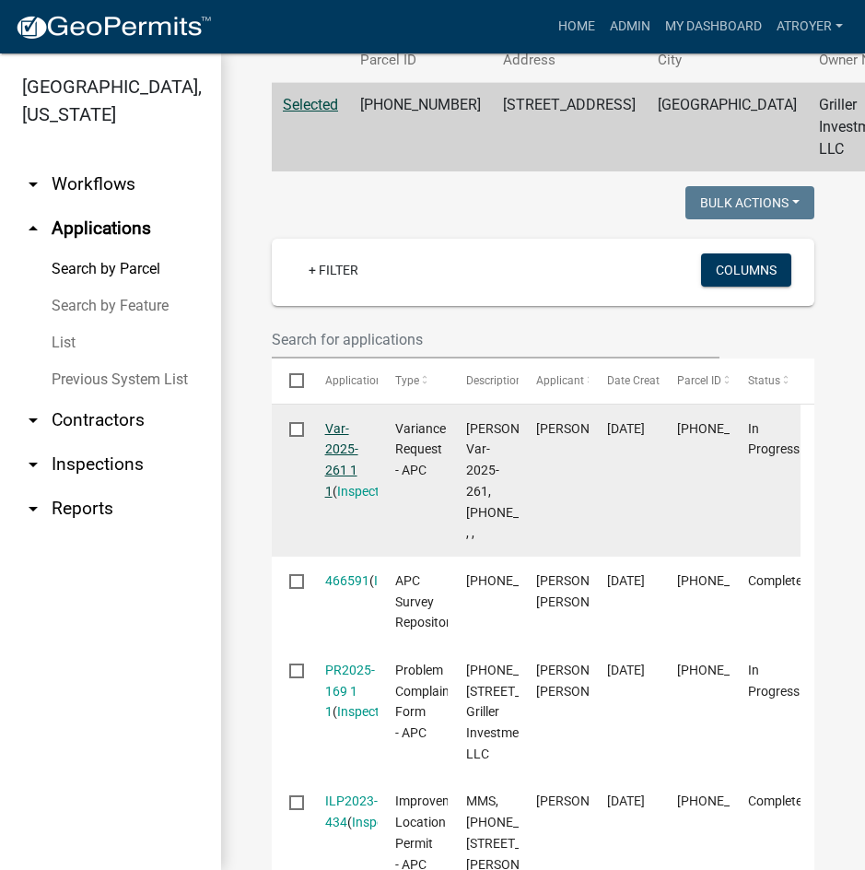
click at [339, 466] on link "Var-2025-261 1 1" at bounding box center [341, 459] width 33 height 77
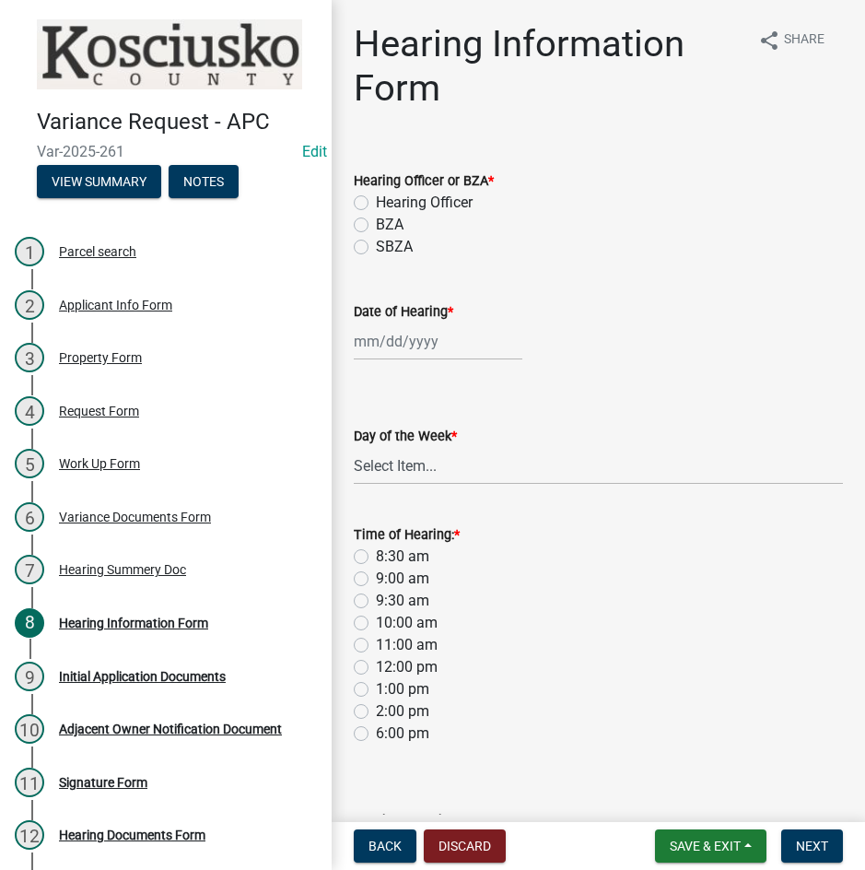
click at [370, 201] on div "Hearing Officer" at bounding box center [598, 203] width 489 height 22
click at [376, 197] on label "Hearing Officer" at bounding box center [424, 203] width 97 height 22
click at [376, 197] on input "Hearing Officer" at bounding box center [382, 198] width 12 height 12
click at [406, 330] on div at bounding box center [438, 342] width 169 height 38
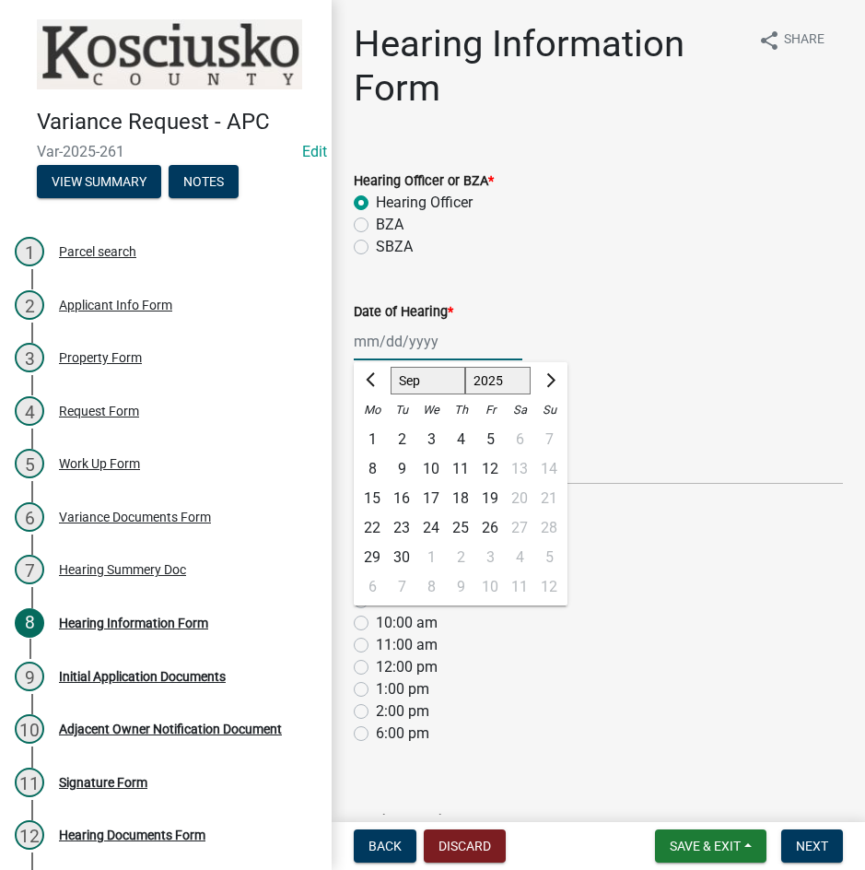
click at [408, 373] on select "Jan Feb Mar Apr May Jun [DATE] Aug Sep Oct Nov Dec" at bounding box center [428, 381] width 75 height 28
click at [391, 367] on select "Jan Feb Mar Apr May Jun [DATE] Aug Sep Oct Nov Dec" at bounding box center [428, 381] width 75 height 28
click at [371, 495] on div "13" at bounding box center [372, 498] width 29 height 29
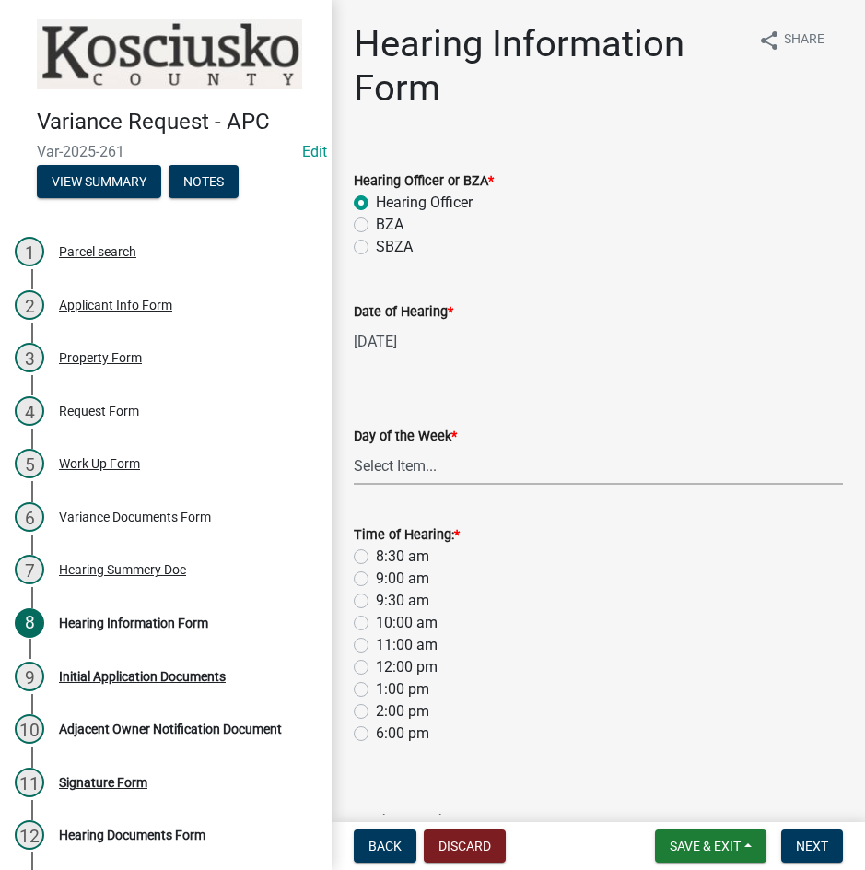
click at [379, 476] on select "Select Item... [DATE] [DATE] [DATE] [DATE] [DATE] [DATE] [DATE]" at bounding box center [598, 466] width 489 height 38
click at [354, 447] on select "Select Item... [DATE] [DATE] [DATE] [DATE] [DATE] [DATE] [DATE]" at bounding box center [598, 466] width 489 height 38
click at [376, 557] on label "8:30 am" at bounding box center [402, 557] width 53 height 22
click at [376, 557] on input "8:30 am" at bounding box center [382, 552] width 12 height 12
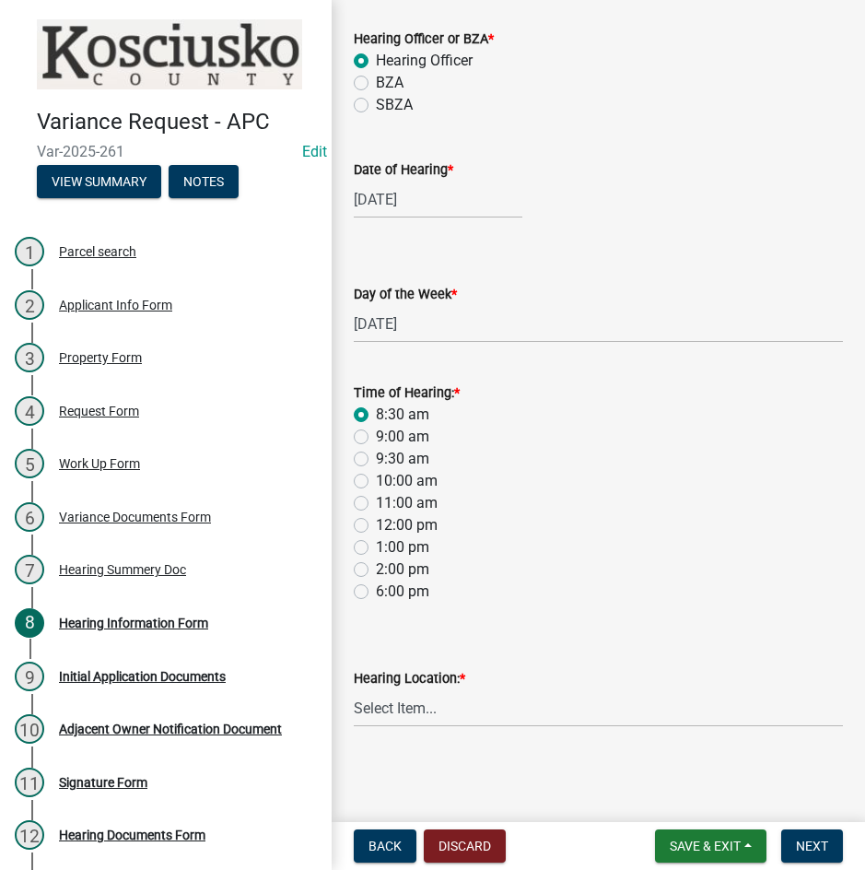
scroll to position [143, 0]
click at [492, 702] on select "Select Item... Area Plan Commission Office - [STREET_ADDRESS][GEOGRAPHIC_DATA] …" at bounding box center [598, 707] width 489 height 38
click at [354, 688] on select "Select Item... Area Plan Commission Office - [STREET_ADDRESS][GEOGRAPHIC_DATA] …" at bounding box center [598, 707] width 489 height 38
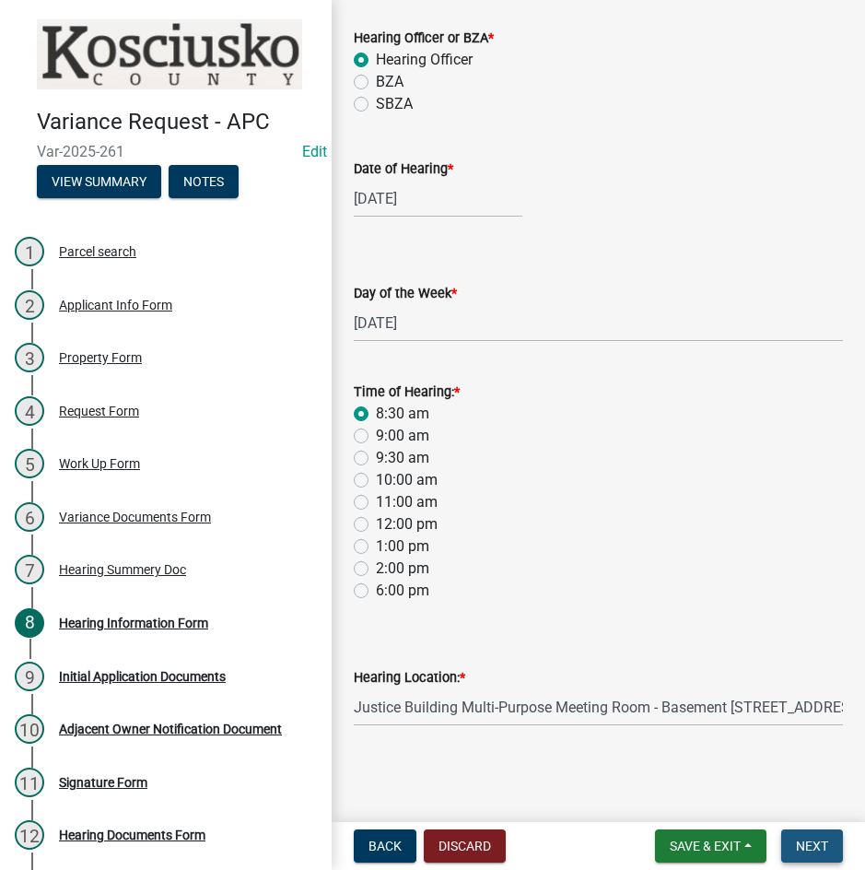
click at [797, 845] on span "Next" at bounding box center [812, 846] width 32 height 15
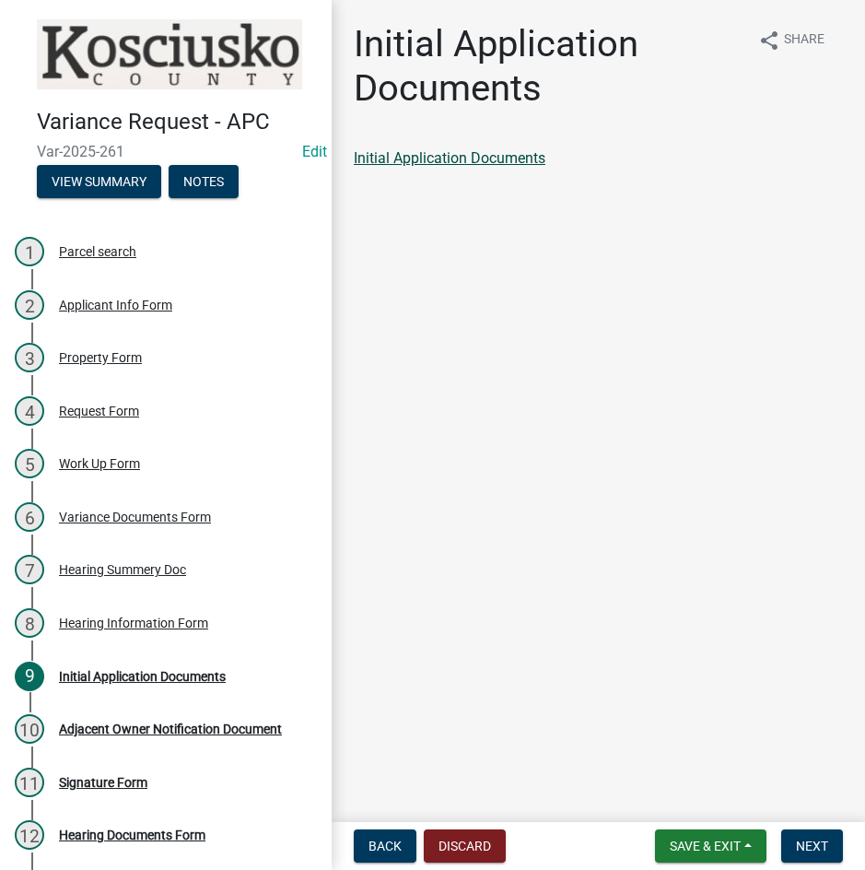
click at [506, 154] on link "Initial Application Documents" at bounding box center [450, 158] width 192 height 18
click at [787, 848] on button "Next" at bounding box center [812, 845] width 62 height 33
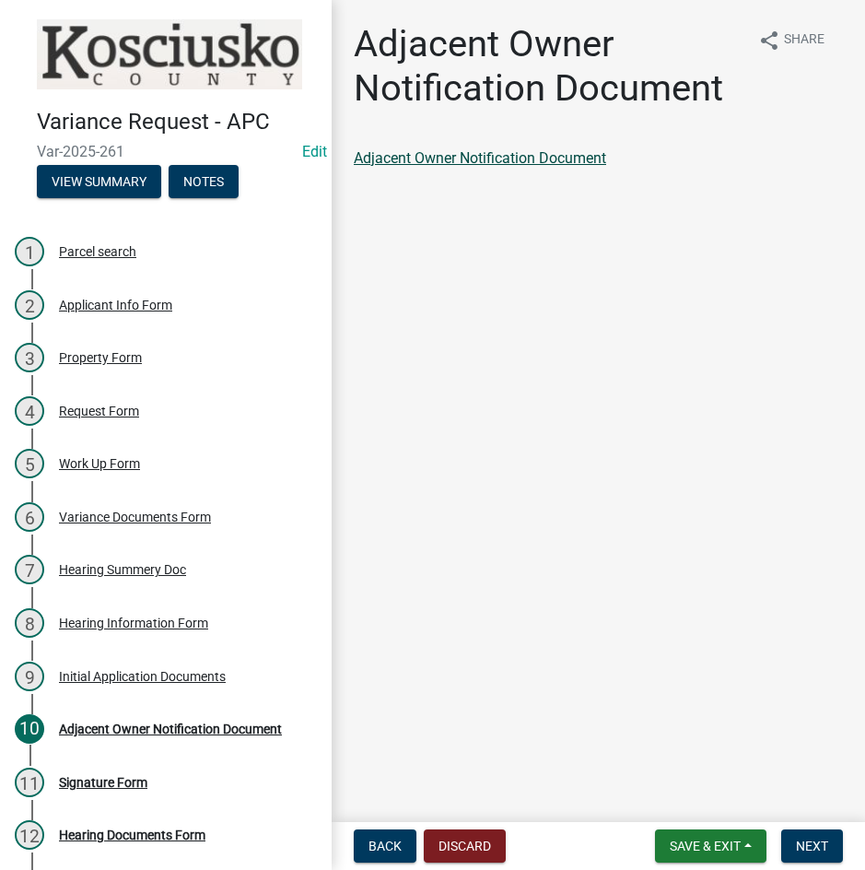
click at [497, 156] on link "Adjacent Owner Notification Document" at bounding box center [480, 158] width 252 height 18
click at [803, 849] on span "Next" at bounding box center [812, 846] width 32 height 15
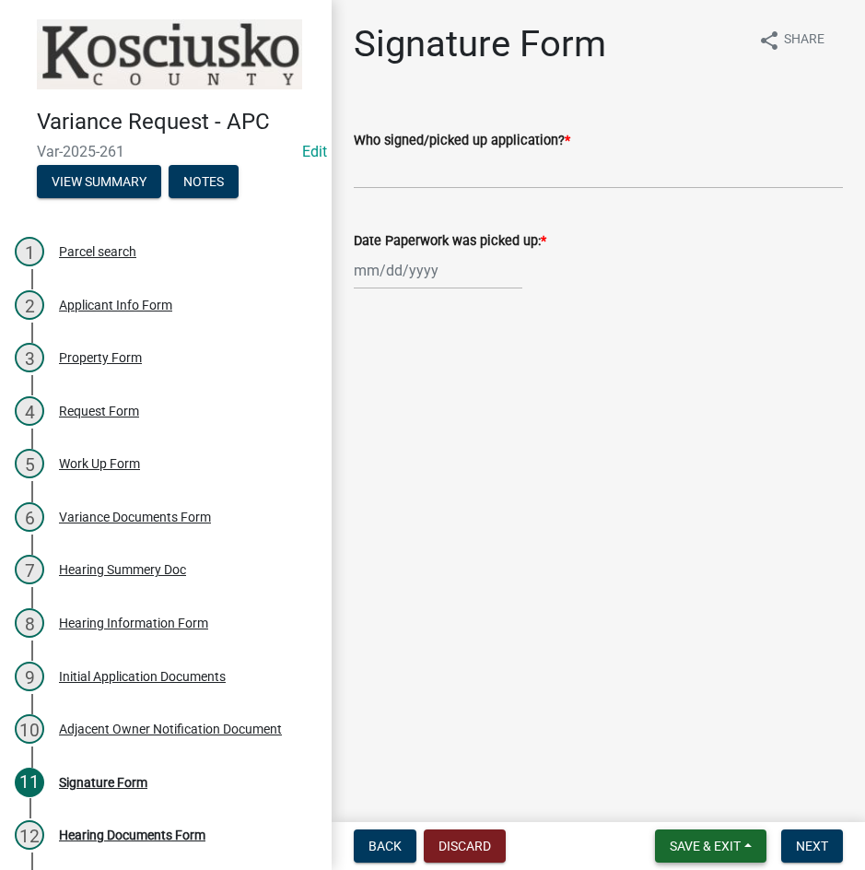
click at [705, 848] on span "Save & Exit" at bounding box center [705, 846] width 71 height 15
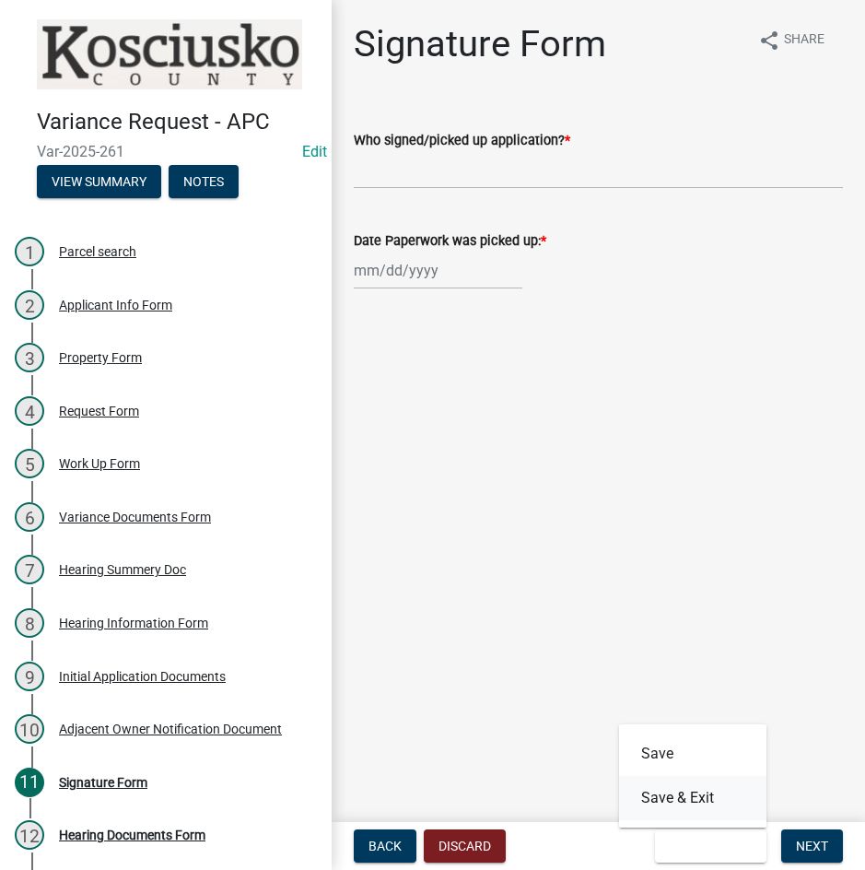
click at [705, 800] on button "Save & Exit" at bounding box center [692, 798] width 147 height 44
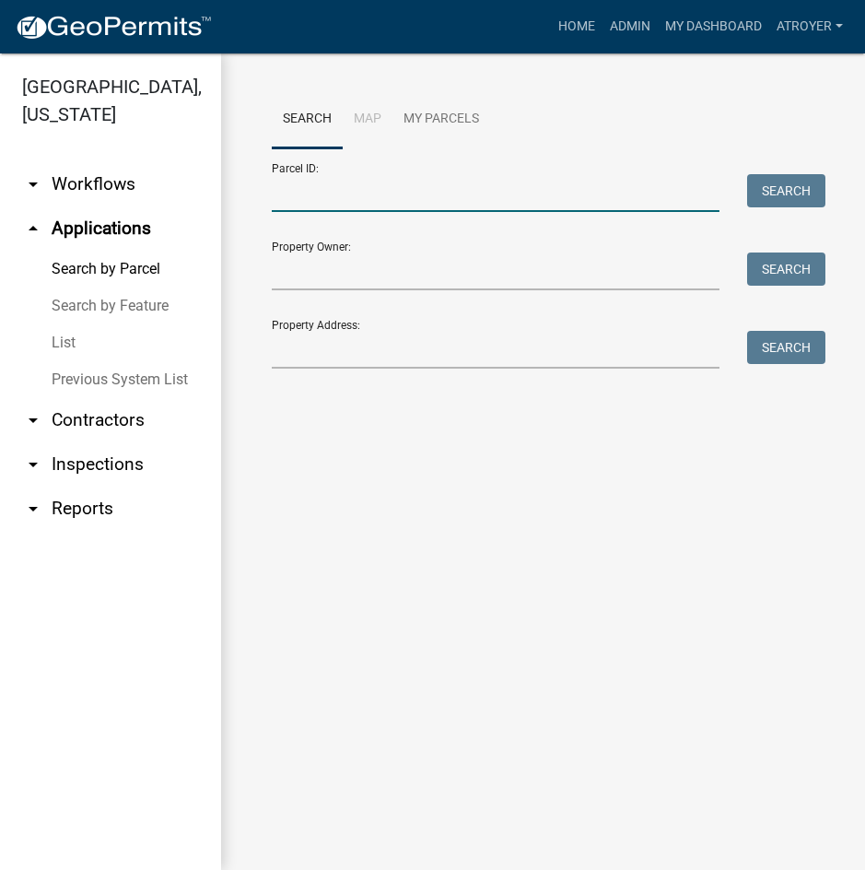
click at [455, 205] on input "Parcel ID:" at bounding box center [496, 193] width 448 height 38
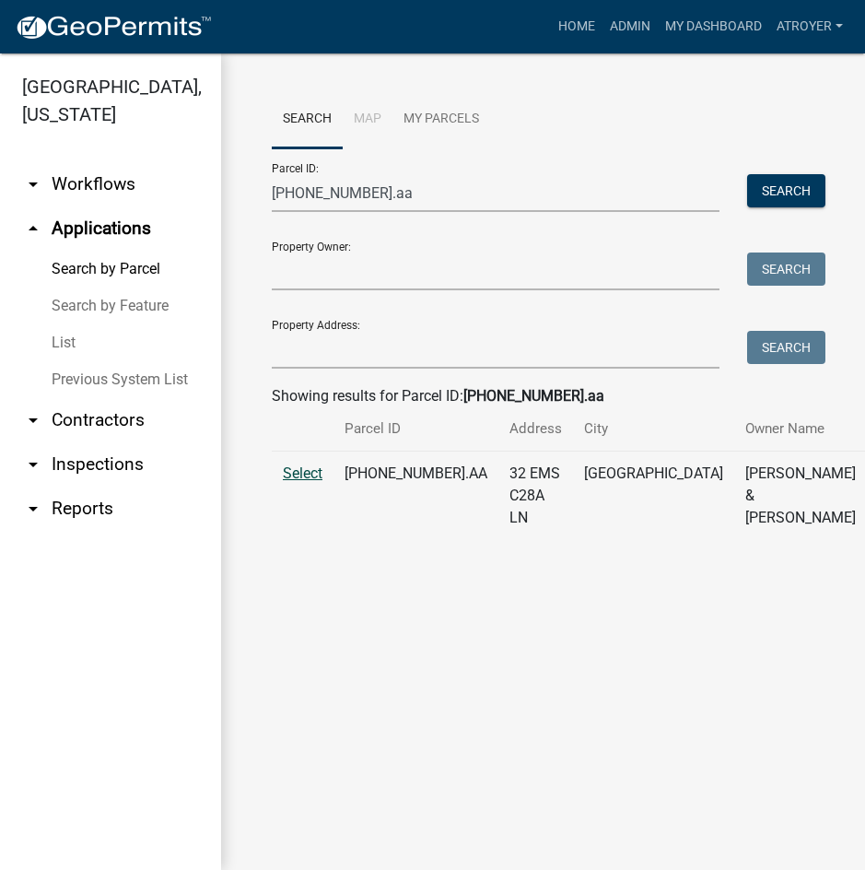
click at [309, 482] on span "Select" at bounding box center [303, 473] width 40 height 18
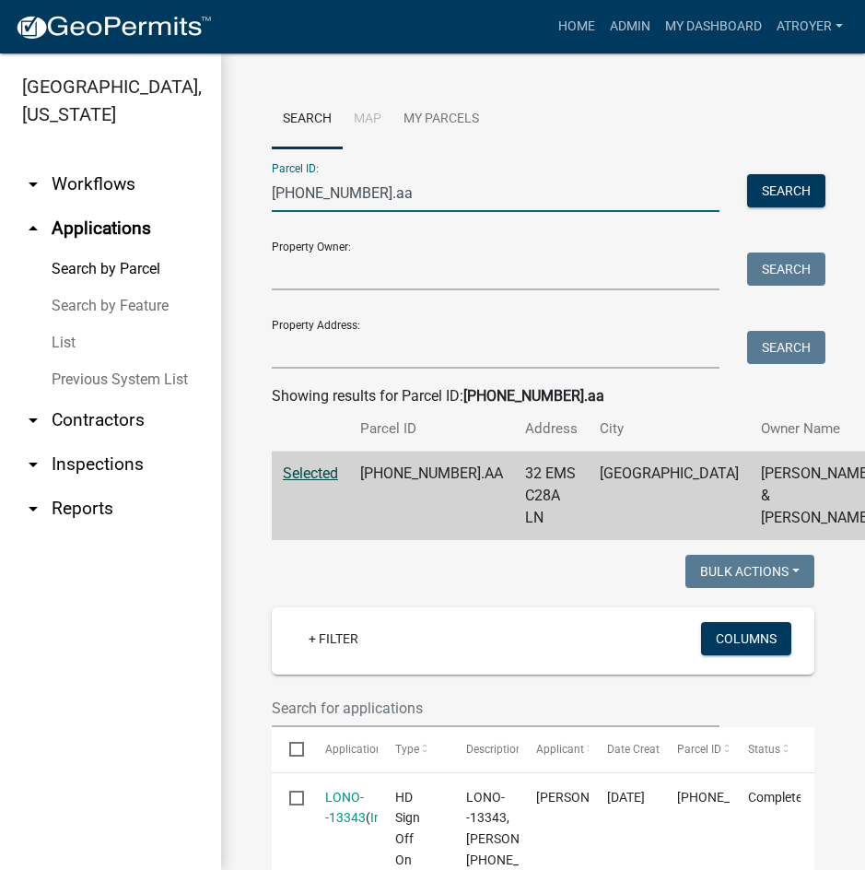
click at [387, 194] on input "[PHONE_NUMBER].aa" at bounding box center [496, 193] width 448 height 38
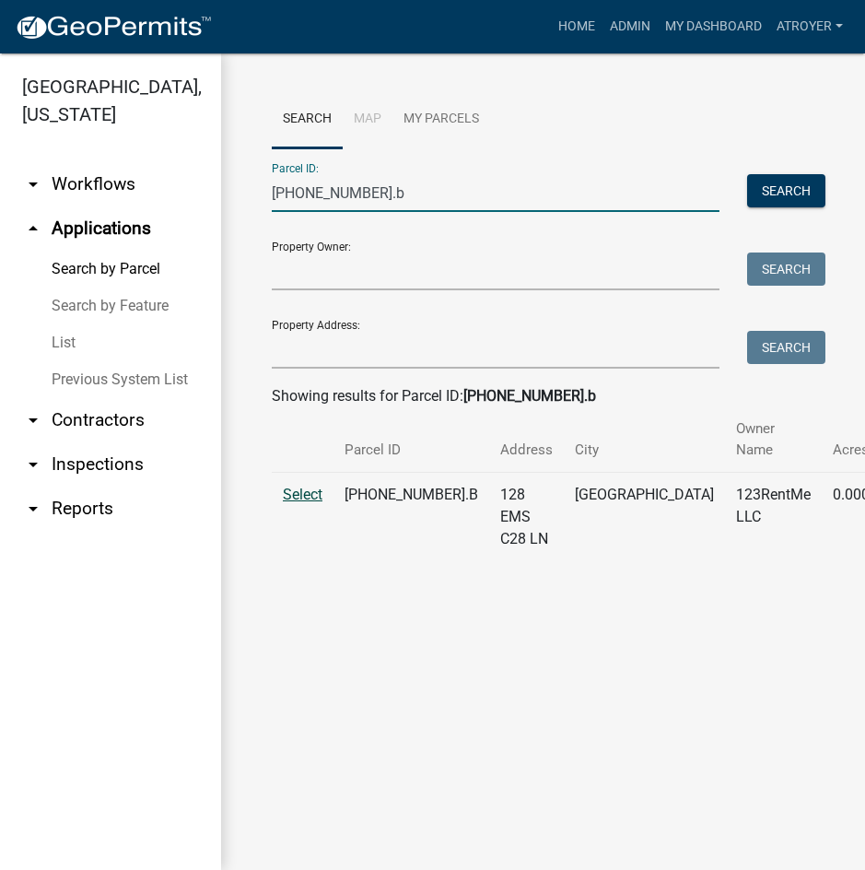
click at [301, 492] on span "Select" at bounding box center [303, 495] width 40 height 18
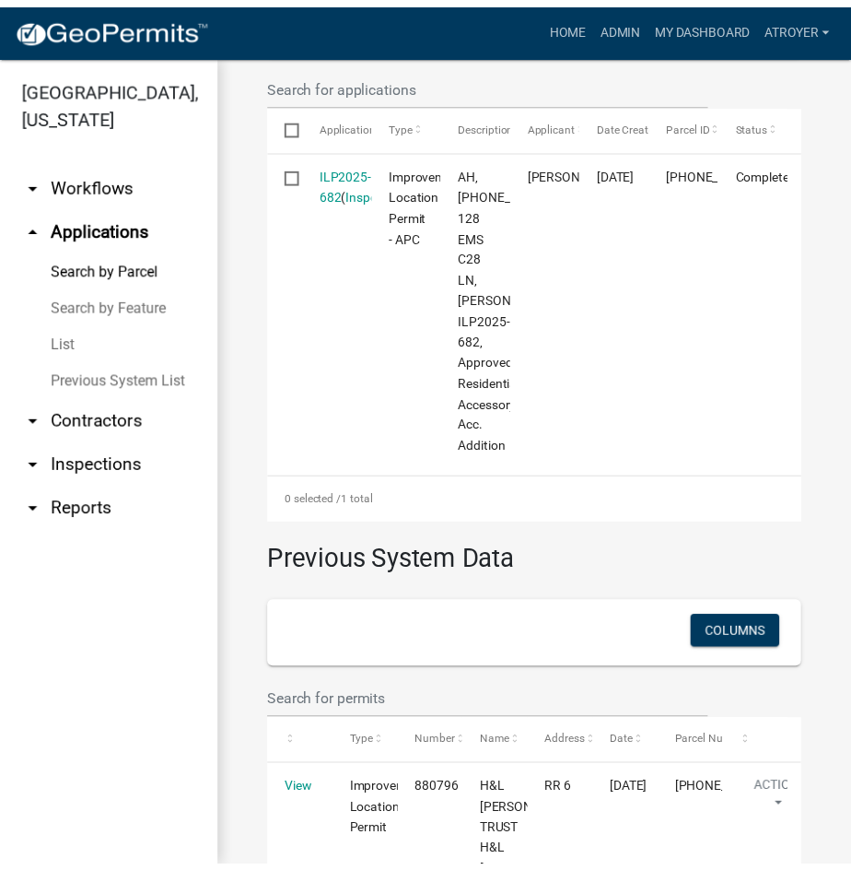
scroll to position [276, 0]
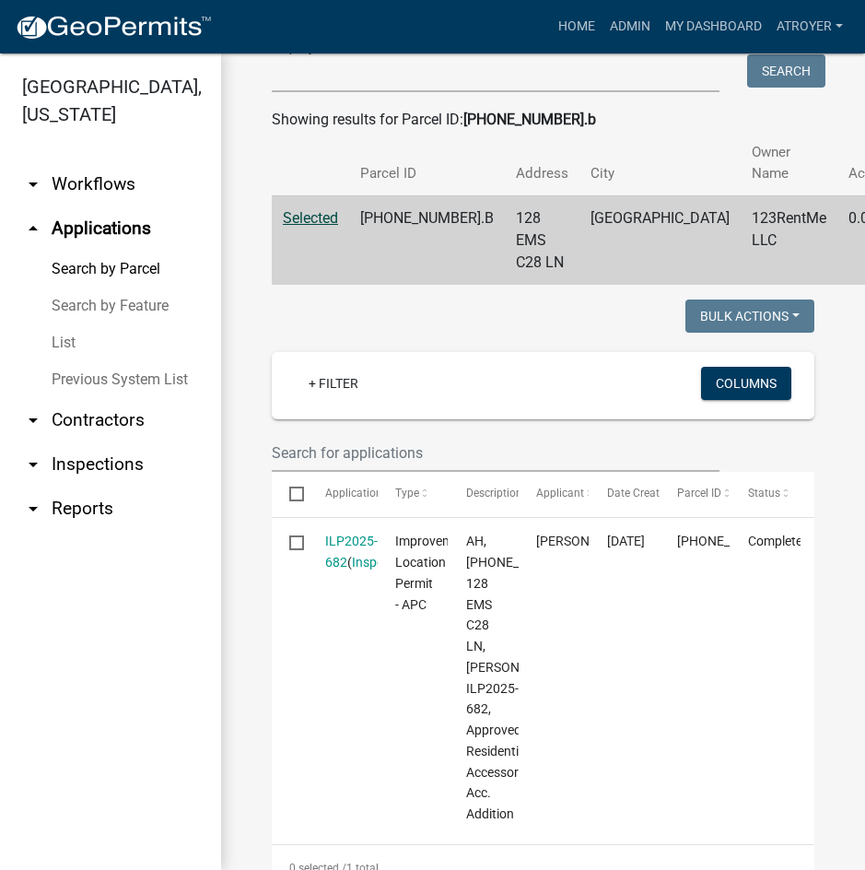
click at [367, 540] on link "ILP2025-682" at bounding box center [351, 552] width 53 height 36
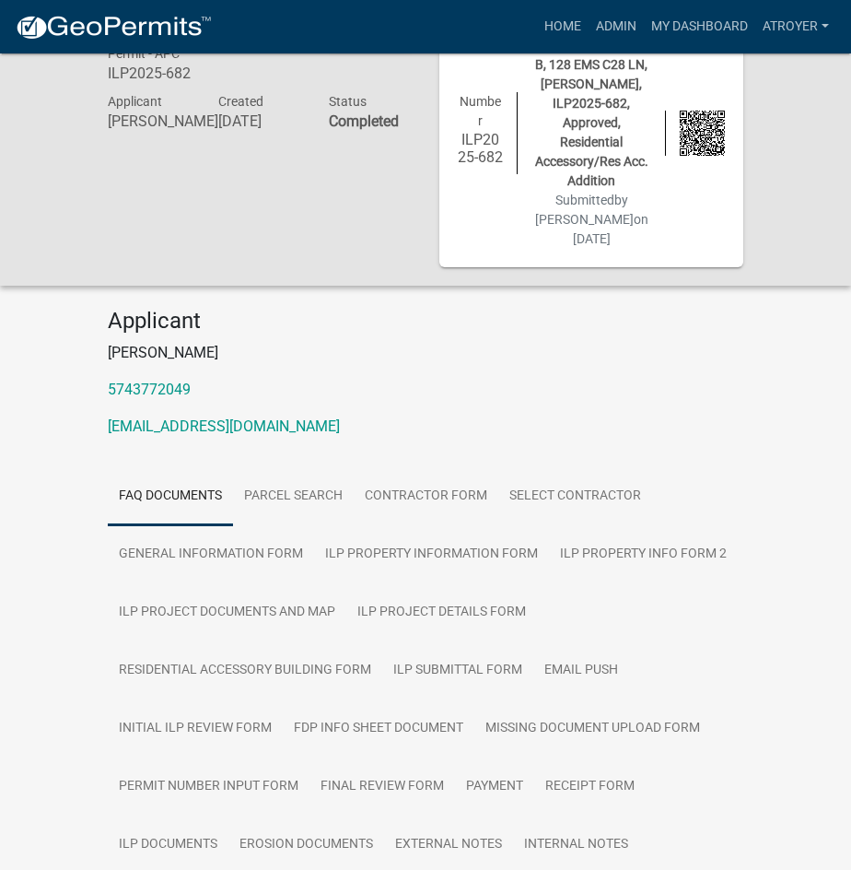
scroll to position [160, 0]
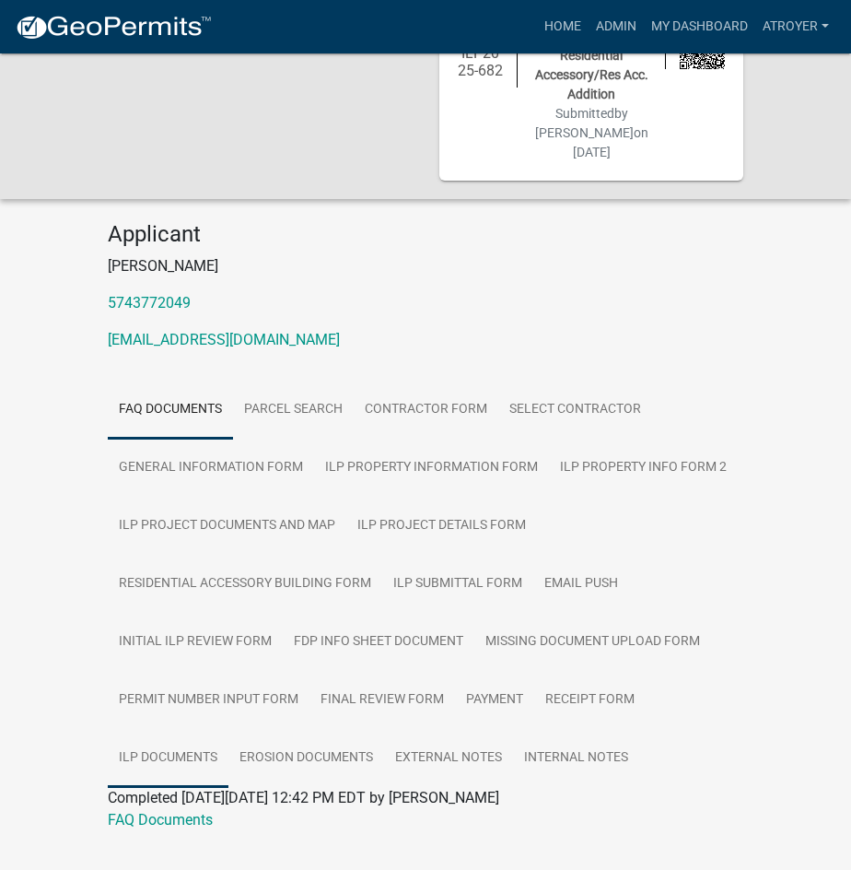
click at [206, 729] on link "ILP Documents" at bounding box center [168, 758] width 121 height 59
click at [197, 811] on link "ILP Documents" at bounding box center [158, 820] width 100 height 18
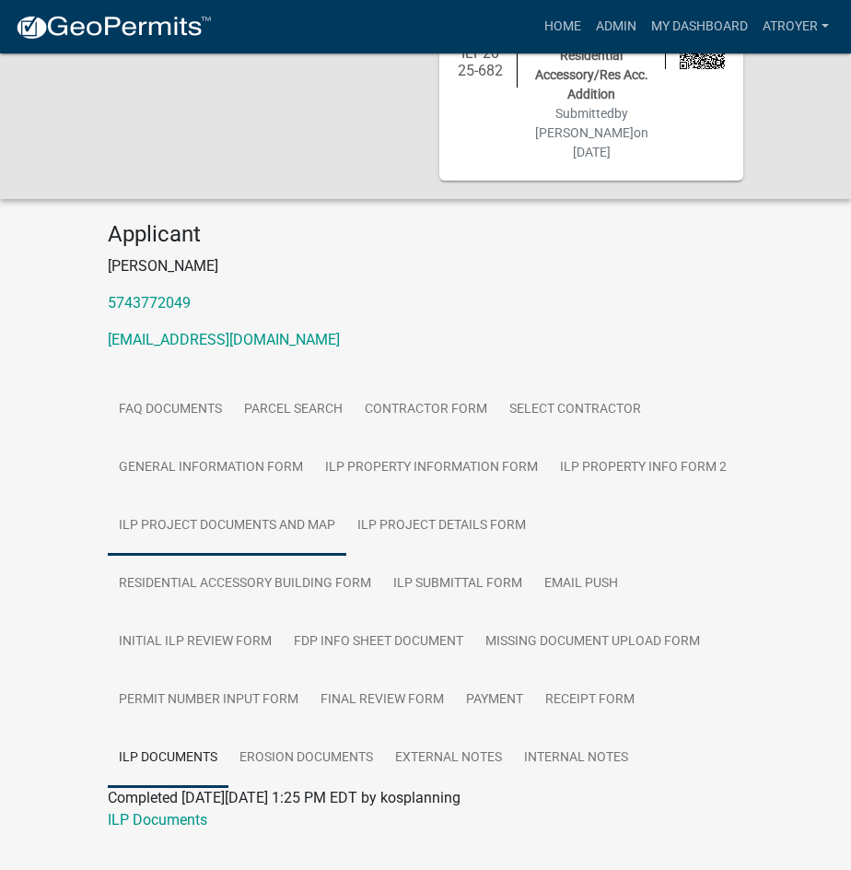
click at [210, 497] on link "ILP Project Documents and Map" at bounding box center [227, 526] width 239 height 59
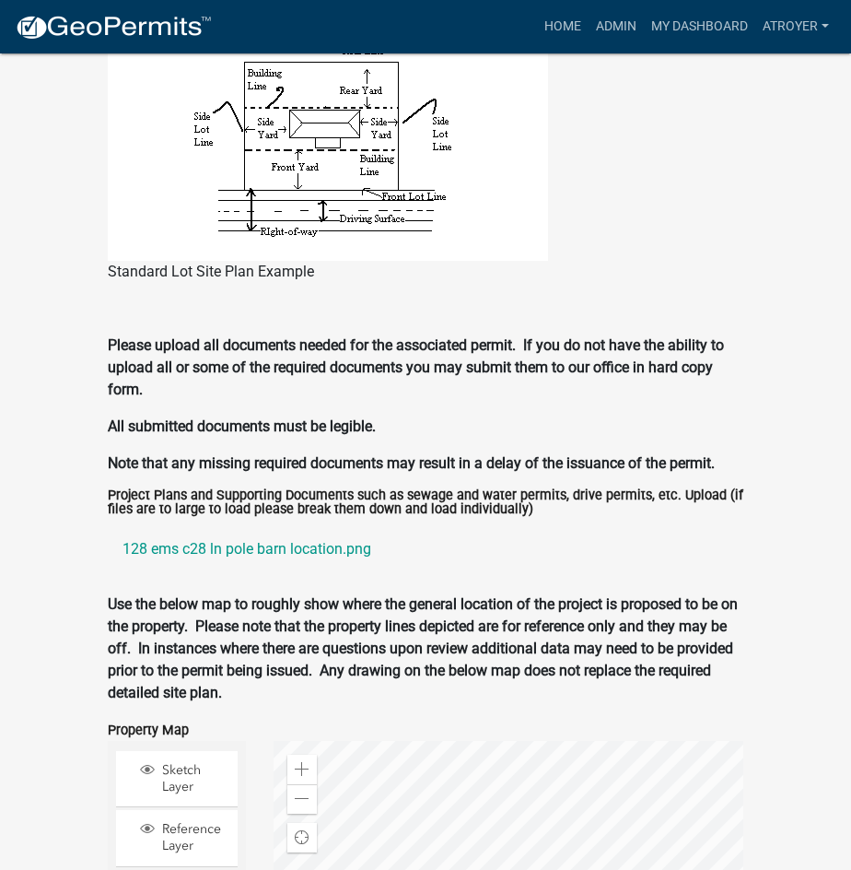
scroll to position [2464, 0]
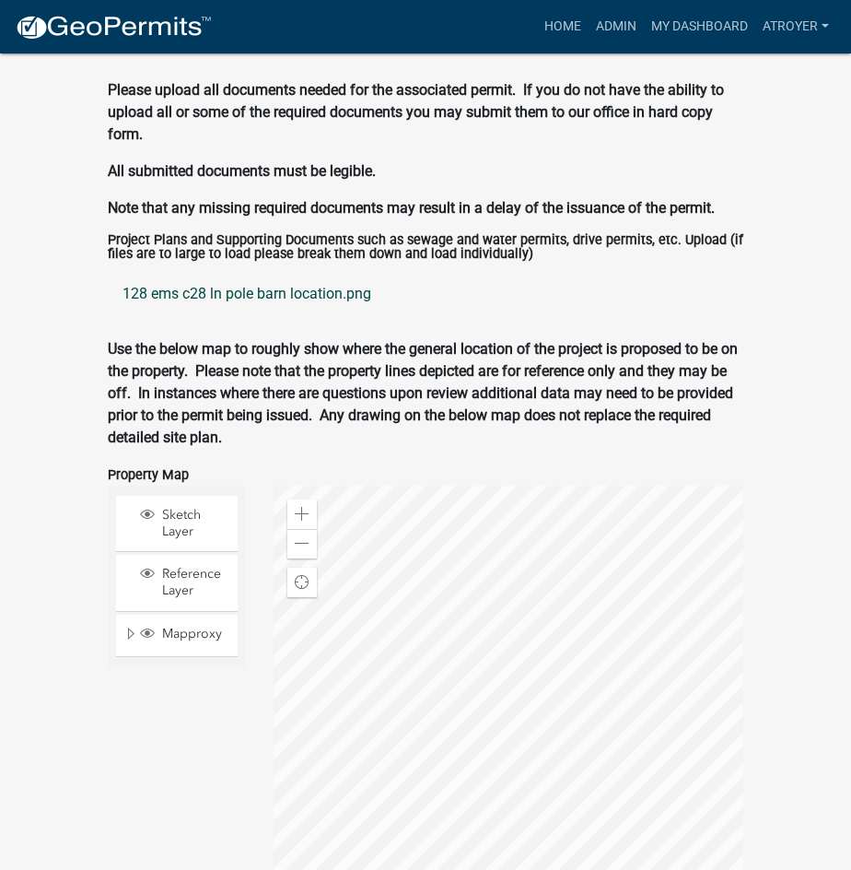
click at [223, 272] on link "128 ems c28 ln pole barn location.png" at bounding box center [426, 294] width 636 height 44
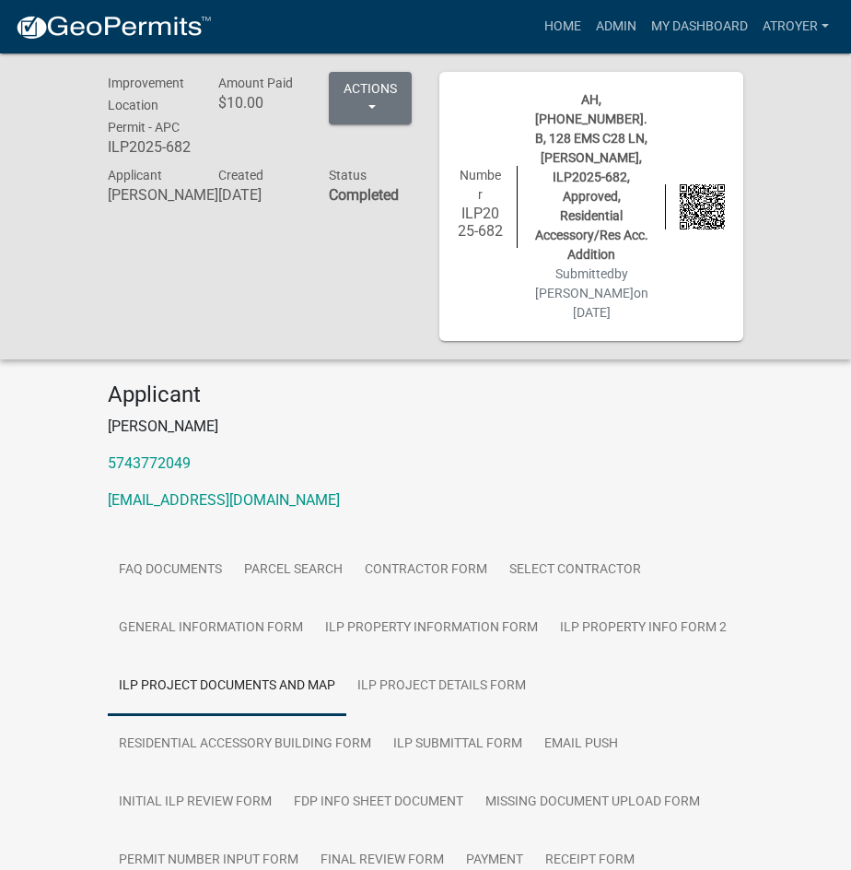
scroll to position [276, 0]
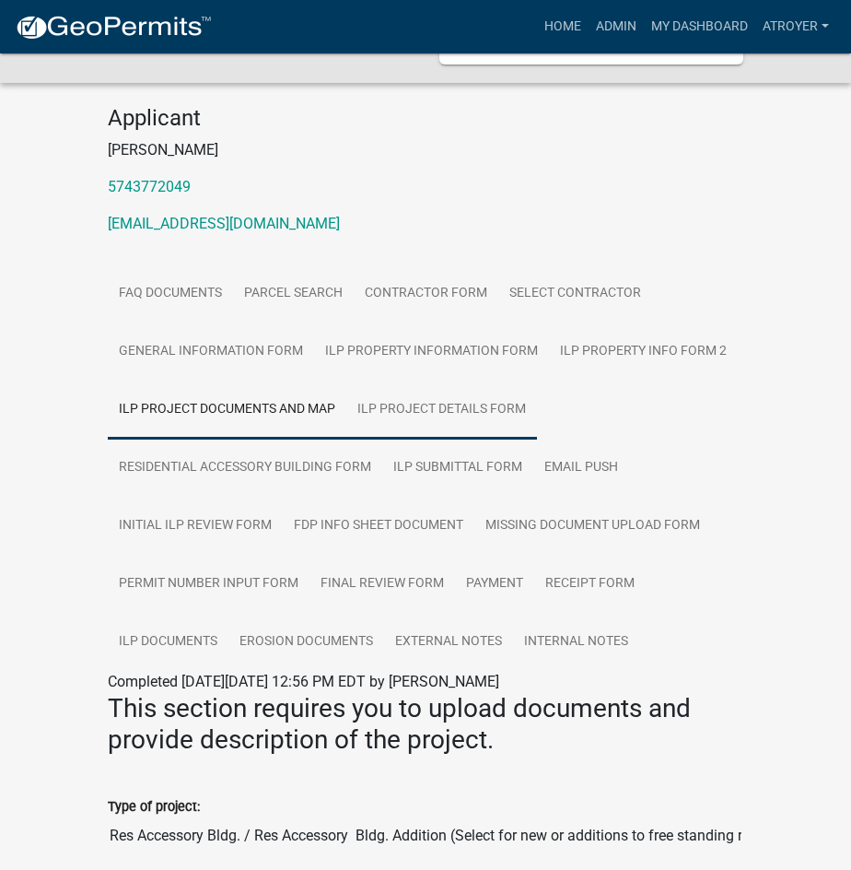
click at [426, 381] on link "ILP Project Details Form" at bounding box center [441, 410] width 191 height 59
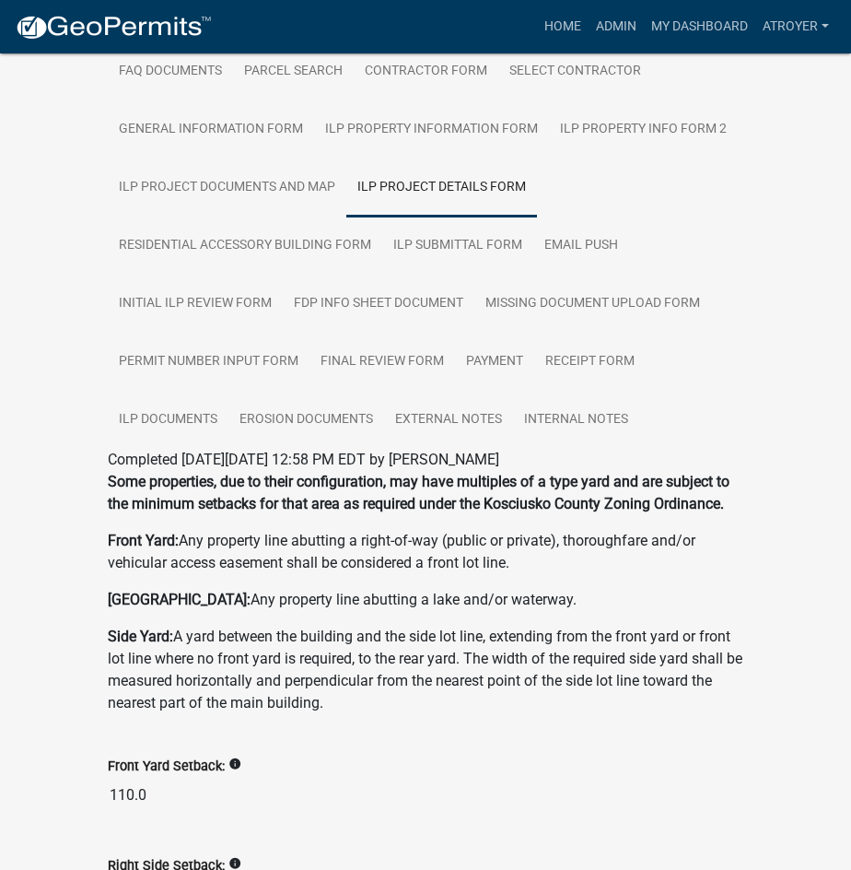
scroll to position [38, 0]
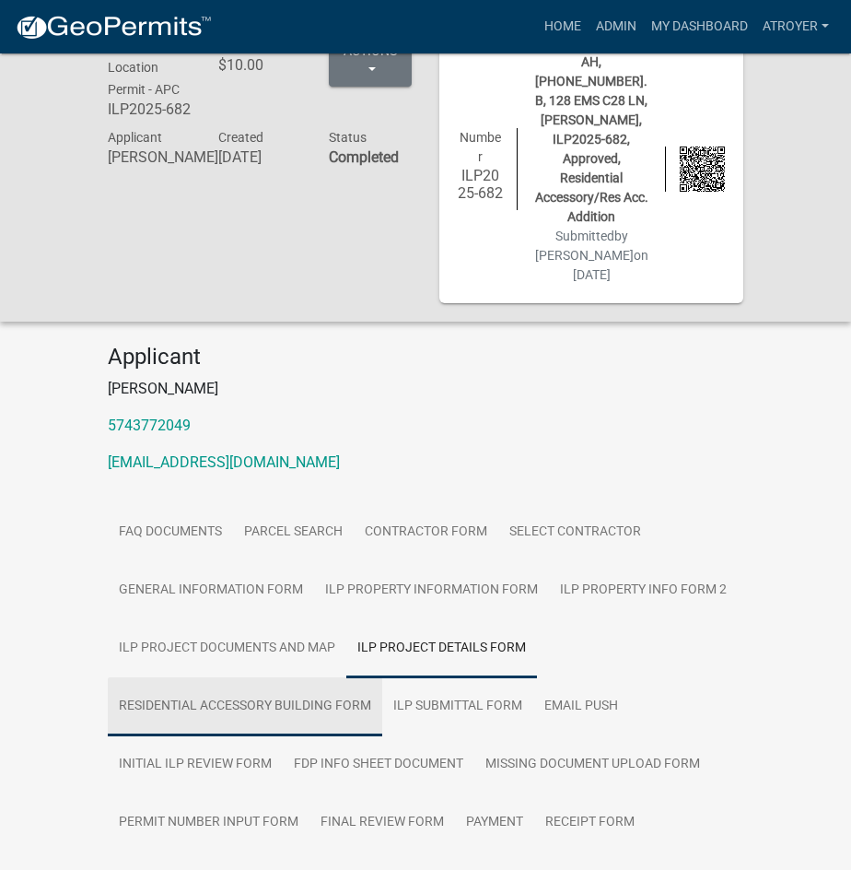
click at [290, 677] on link "Residential Accessory Building Form" at bounding box center [245, 706] width 275 height 59
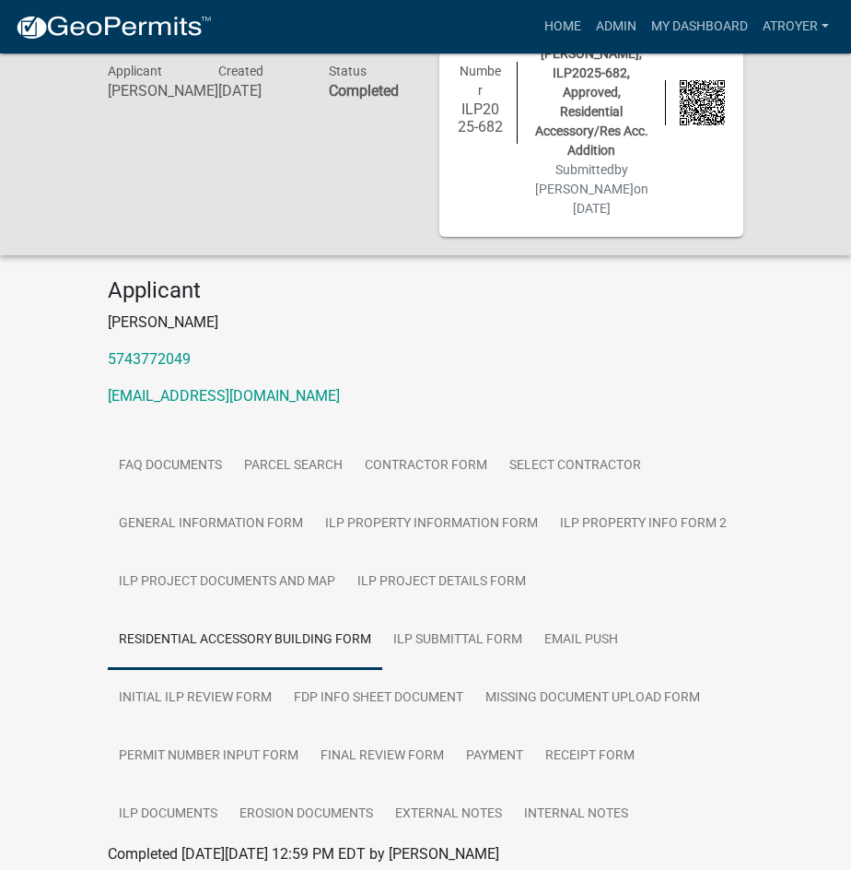
scroll to position [0, 0]
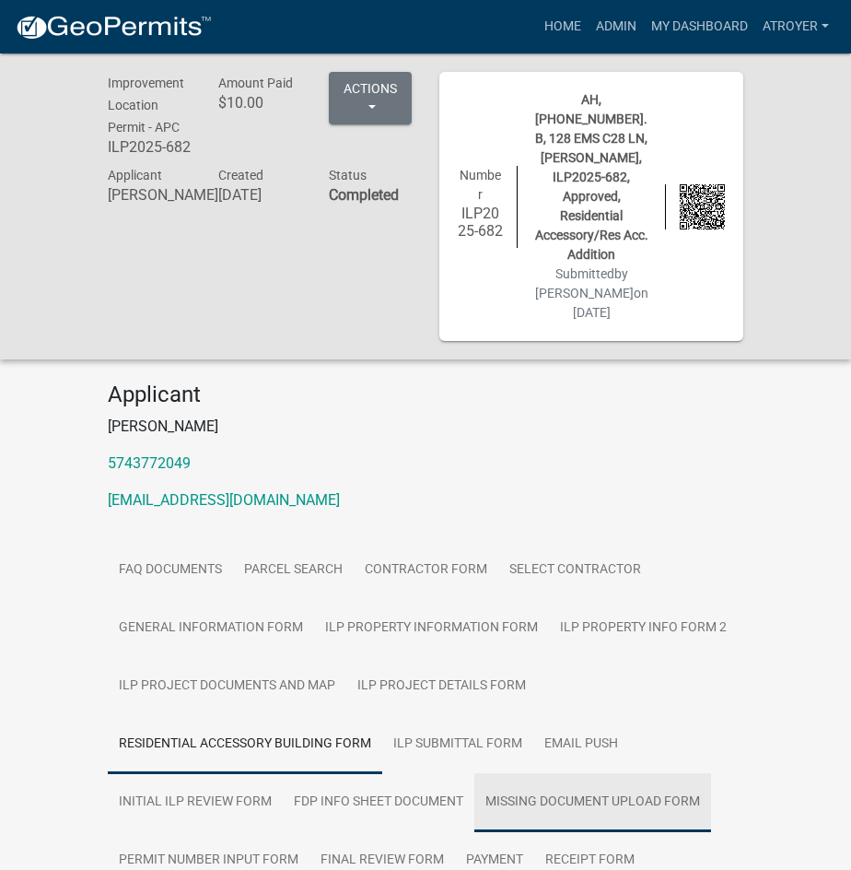
click at [558, 773] on link "Missing Document Upload Form" at bounding box center [593, 802] width 237 height 59
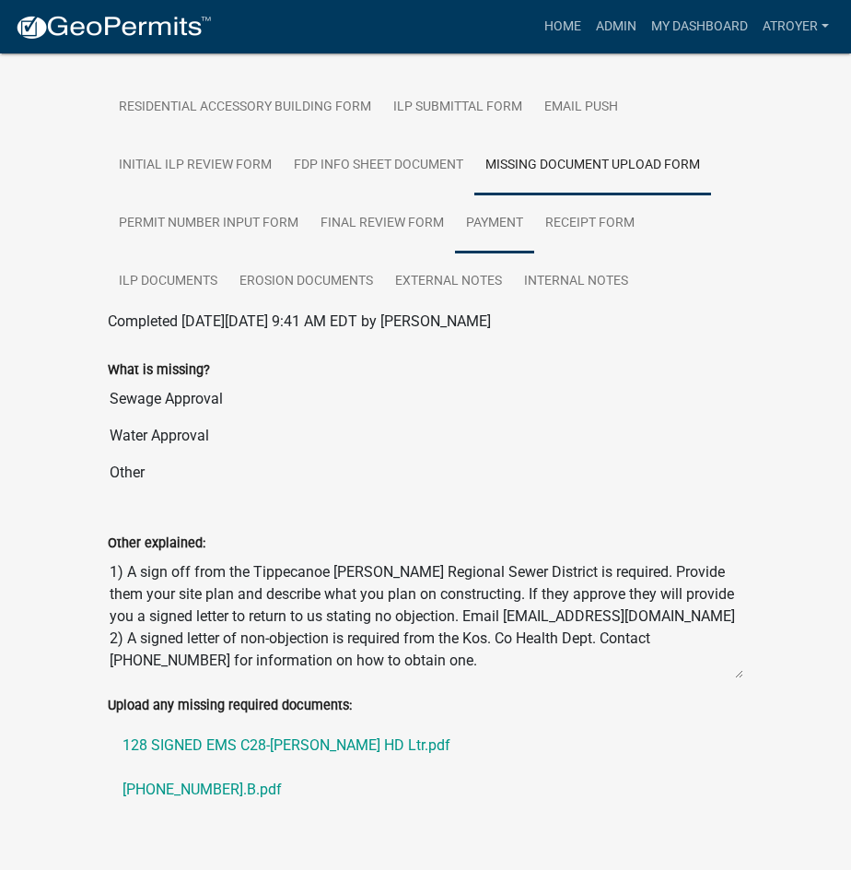
scroll to position [640, 0]
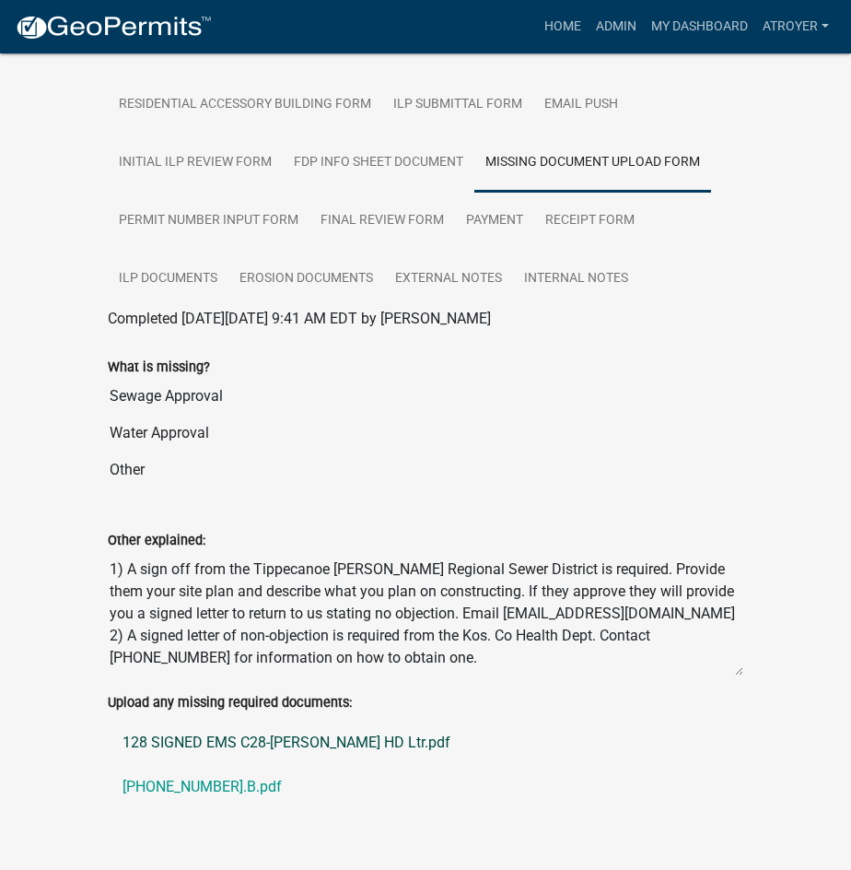
click at [306, 721] on link "128 SIGNED EMS C28-[PERSON_NAME] HD Ltr.pdf" at bounding box center [426, 743] width 636 height 44
click at [218, 765] on link "[PHONE_NUMBER].B.pdf" at bounding box center [426, 787] width 636 height 44
click at [600, 20] on link "Admin" at bounding box center [616, 26] width 55 height 35
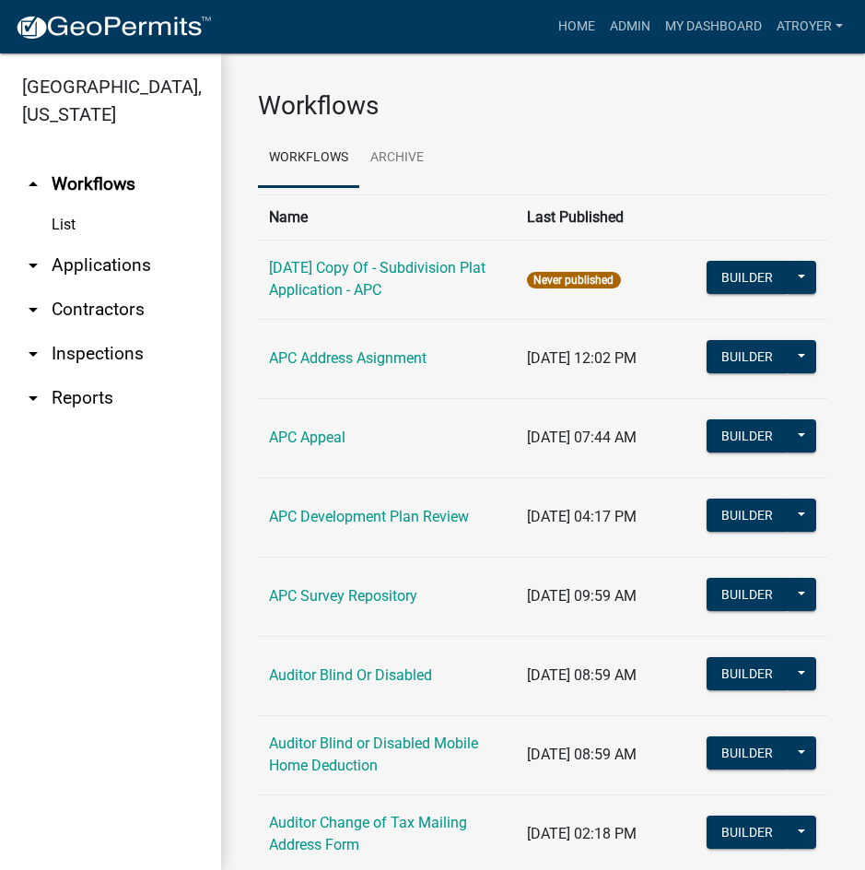
click at [94, 262] on link "arrow_drop_down Applications" at bounding box center [110, 265] width 221 height 44
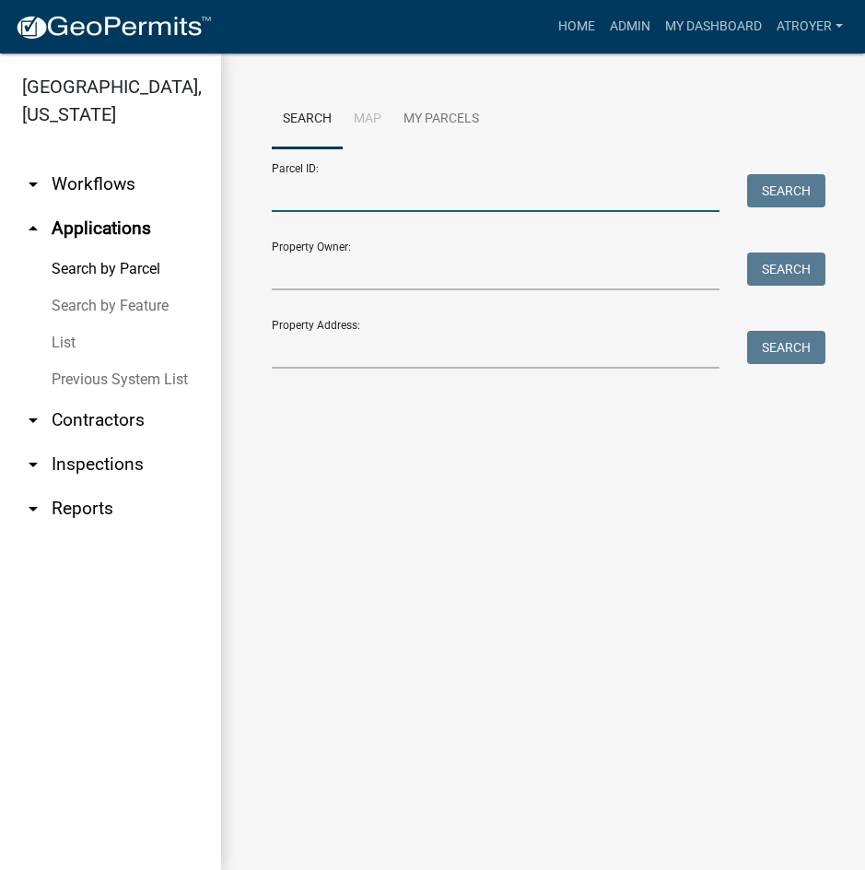
click at [342, 200] on input "Parcel ID:" at bounding box center [496, 193] width 448 height 38
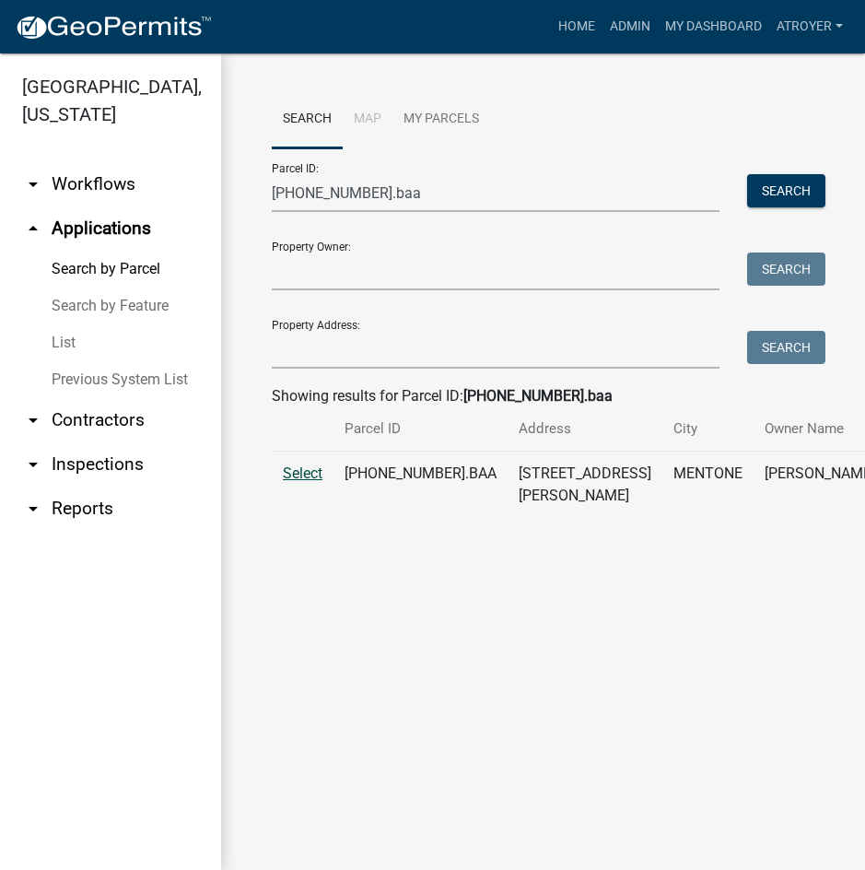
click at [298, 482] on span "Select" at bounding box center [303, 473] width 40 height 18
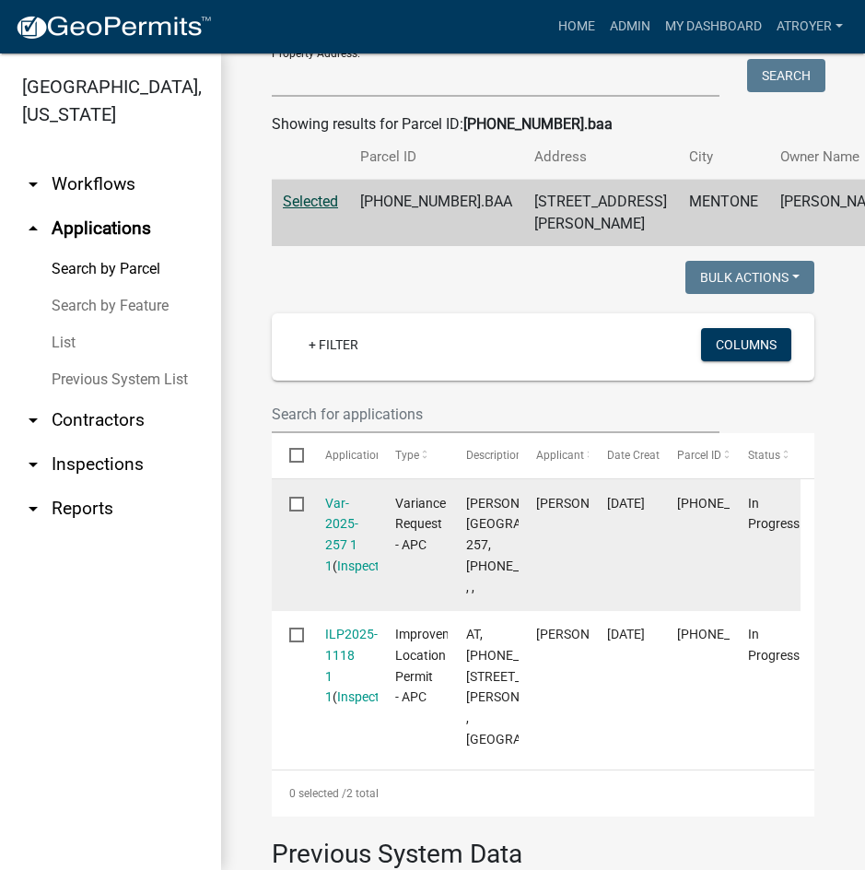
scroll to position [276, 0]
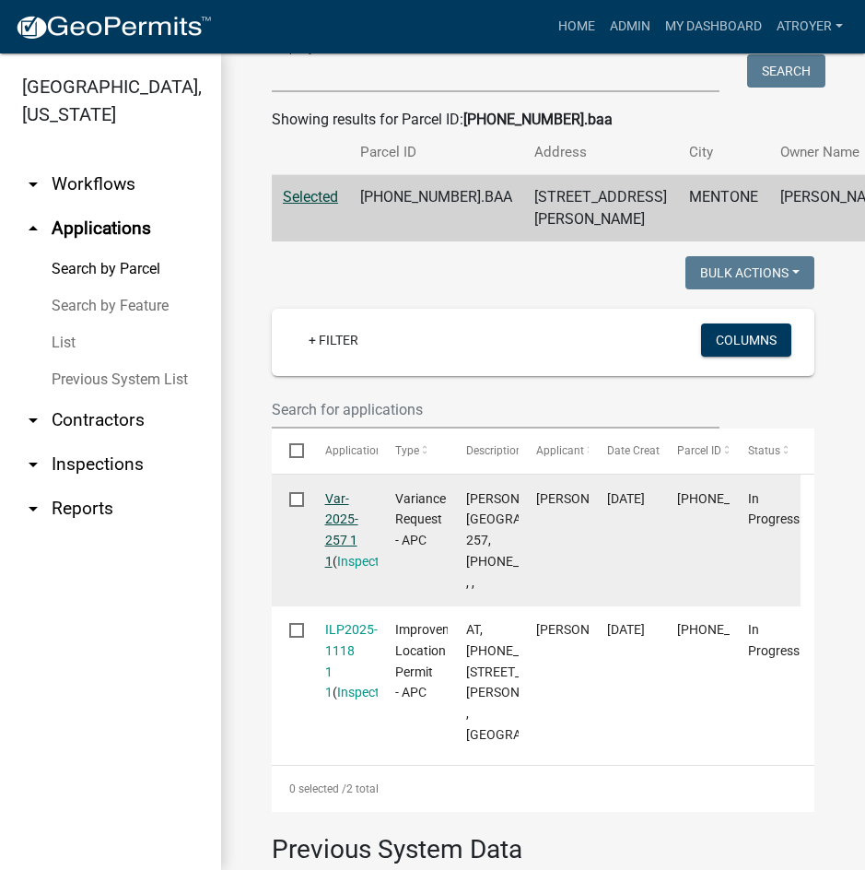
click at [336, 541] on link "Var-2025-257 1 1" at bounding box center [341, 529] width 33 height 77
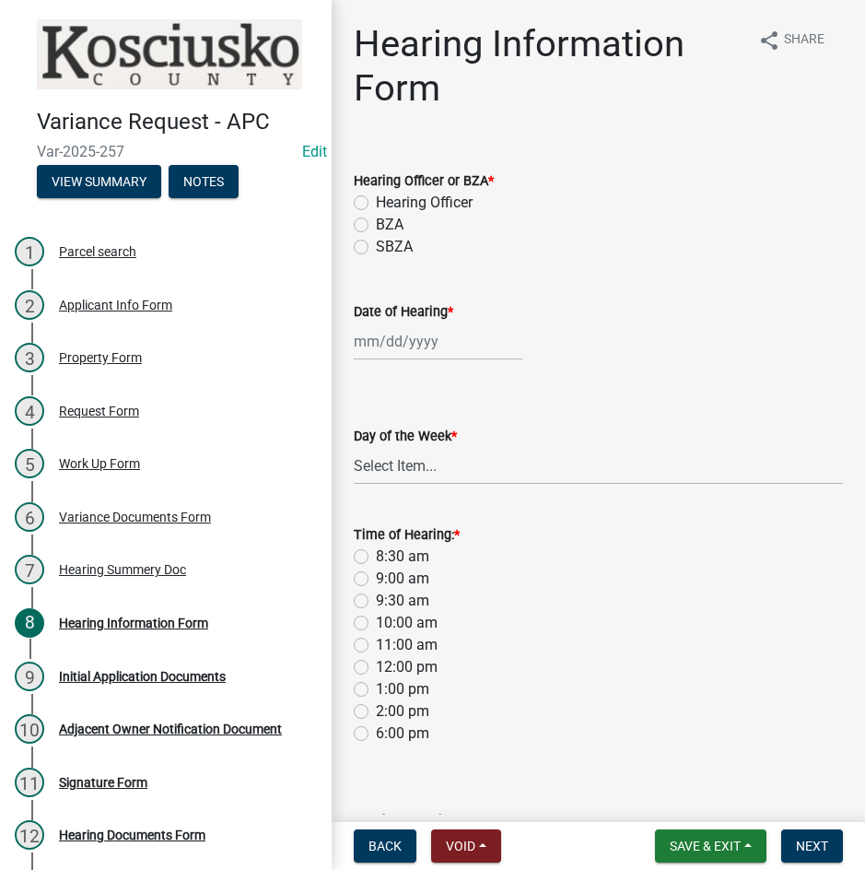
click at [376, 200] on label "Hearing Officer" at bounding box center [424, 203] width 97 height 22
click at [376, 200] on input "Hearing Officer" at bounding box center [382, 198] width 12 height 12
click at [413, 328] on div at bounding box center [438, 342] width 169 height 38
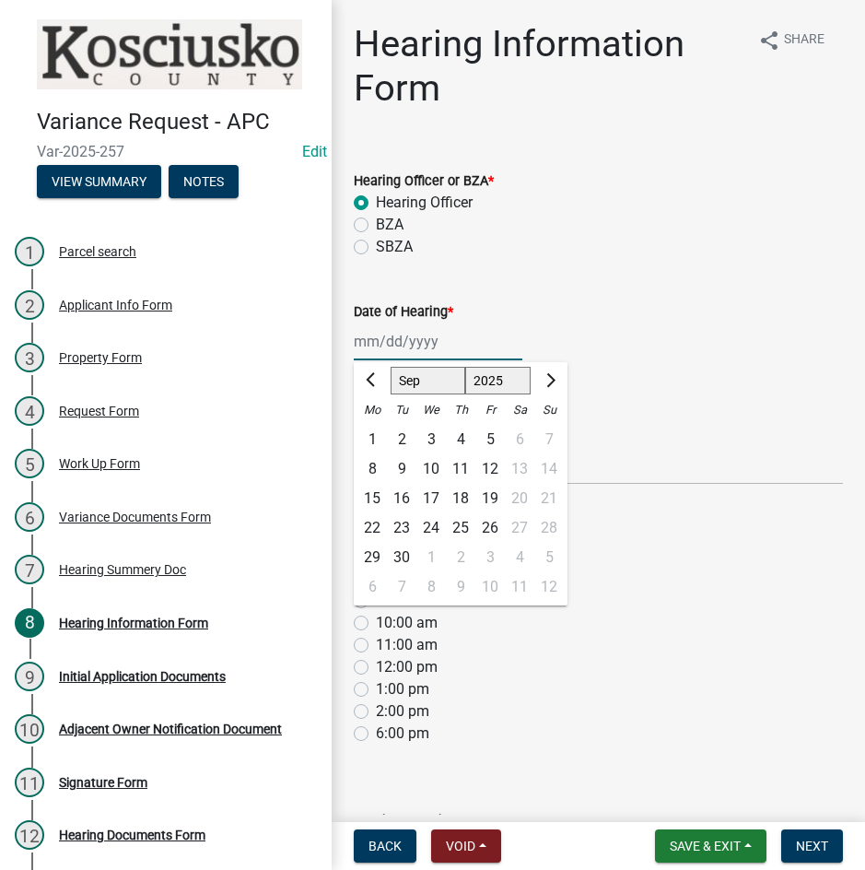
click at [438, 381] on select "Jan Feb Mar Apr May Jun [DATE] Aug Sep Oct Nov Dec" at bounding box center [428, 381] width 75 height 28
click at [391, 367] on select "Jan Feb Mar Apr May Jun [DATE] Aug Sep Oct Nov Dec" at bounding box center [428, 381] width 75 height 28
click at [374, 499] on div "13" at bounding box center [372, 498] width 29 height 29
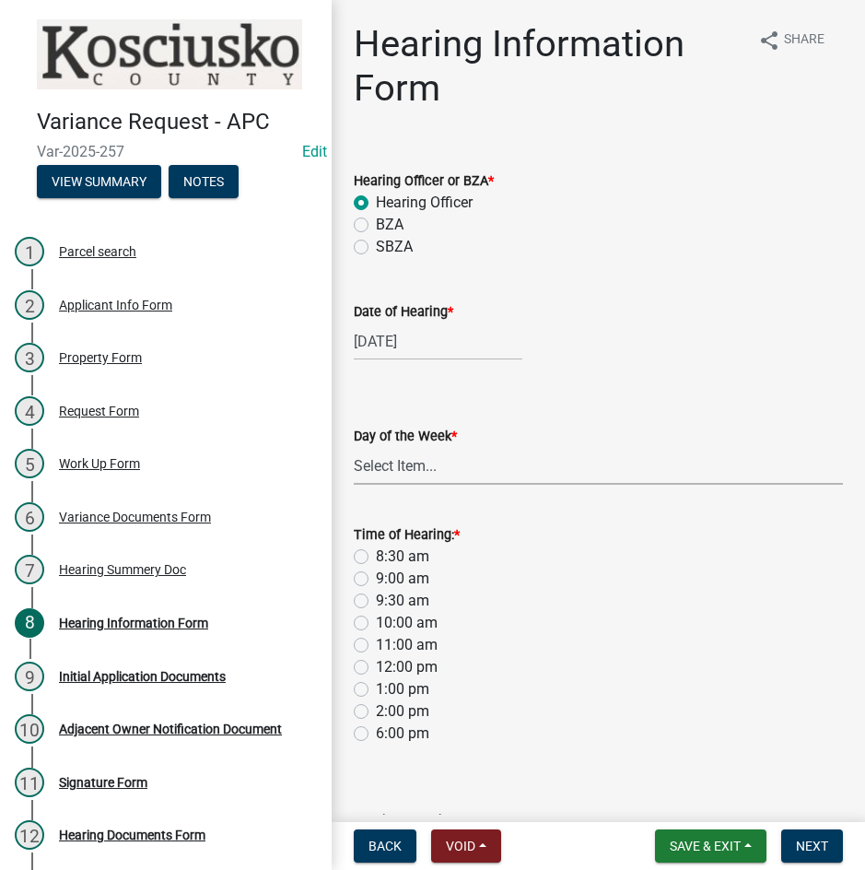
click at [386, 476] on select "Select Item... [DATE] [DATE] [DATE] [DATE] [DATE] [DATE] [DATE]" at bounding box center [598, 466] width 489 height 38
click at [354, 447] on select "Select Item... [DATE] [DATE] [DATE] [DATE] [DATE] [DATE] [DATE]" at bounding box center [598, 466] width 489 height 38
click at [376, 554] on label "8:30 am" at bounding box center [402, 557] width 53 height 22
click at [376, 554] on input "8:30 am" at bounding box center [382, 552] width 12 height 12
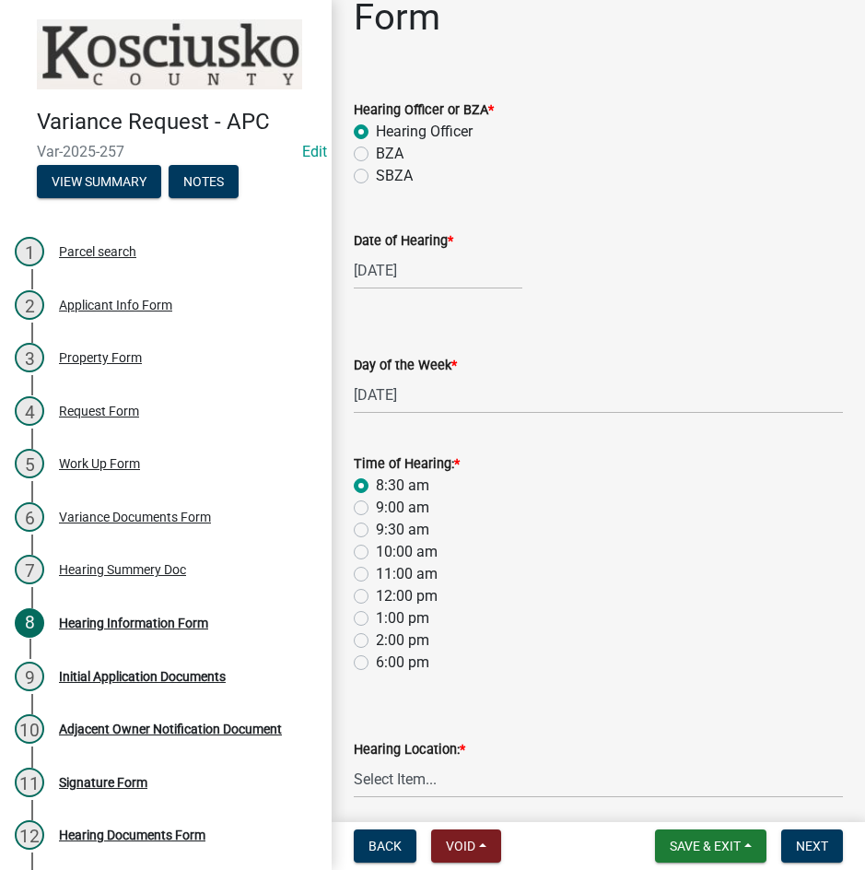
scroll to position [143, 0]
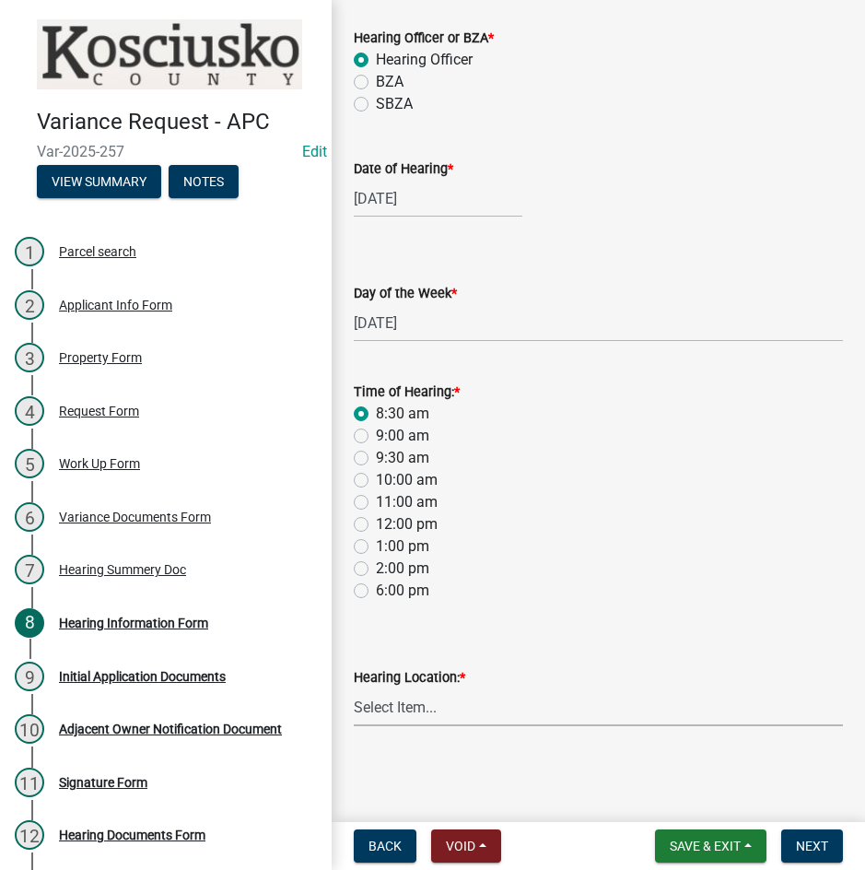
click at [484, 710] on select "Select Item... Area Plan Commission Office - [STREET_ADDRESS][GEOGRAPHIC_DATA] …" at bounding box center [598, 707] width 489 height 38
click at [354, 688] on select "Select Item... Area Plan Commission Office - [STREET_ADDRESS][GEOGRAPHIC_DATA] …" at bounding box center [598, 707] width 489 height 38
click at [822, 843] on span "Next" at bounding box center [812, 846] width 32 height 15
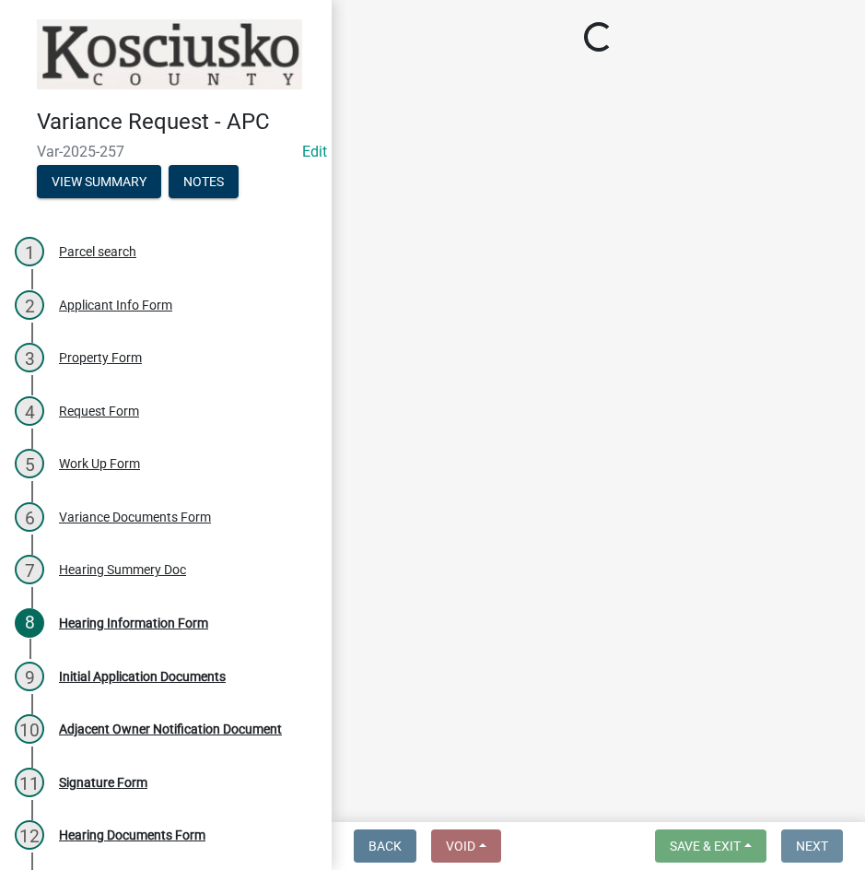
scroll to position [0, 0]
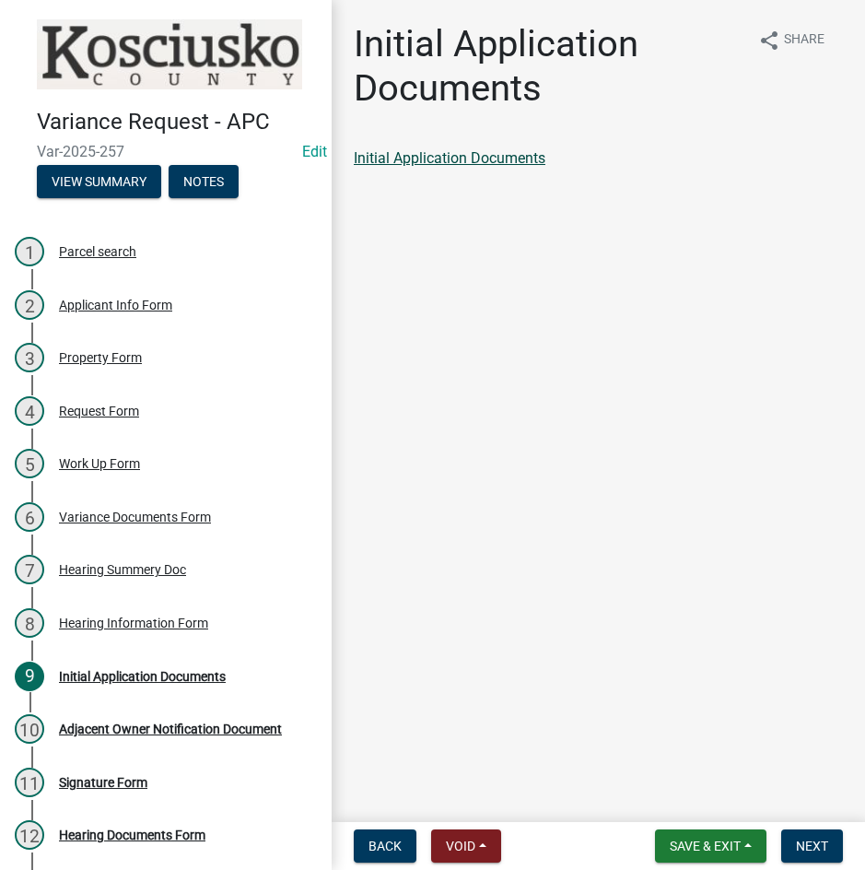
click at [498, 154] on link "Initial Application Documents" at bounding box center [450, 158] width 192 height 18
click at [800, 848] on span "Next" at bounding box center [812, 846] width 32 height 15
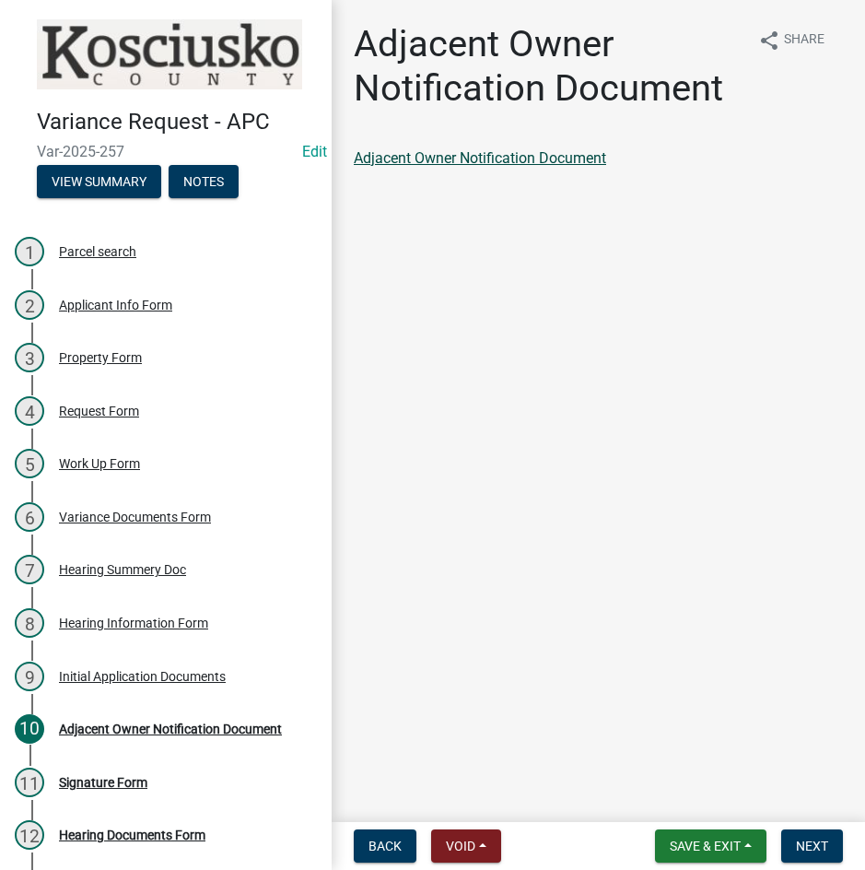
click at [534, 161] on link "Adjacent Owner Notification Document" at bounding box center [480, 158] width 252 height 18
click at [816, 845] on span "Next" at bounding box center [812, 846] width 32 height 15
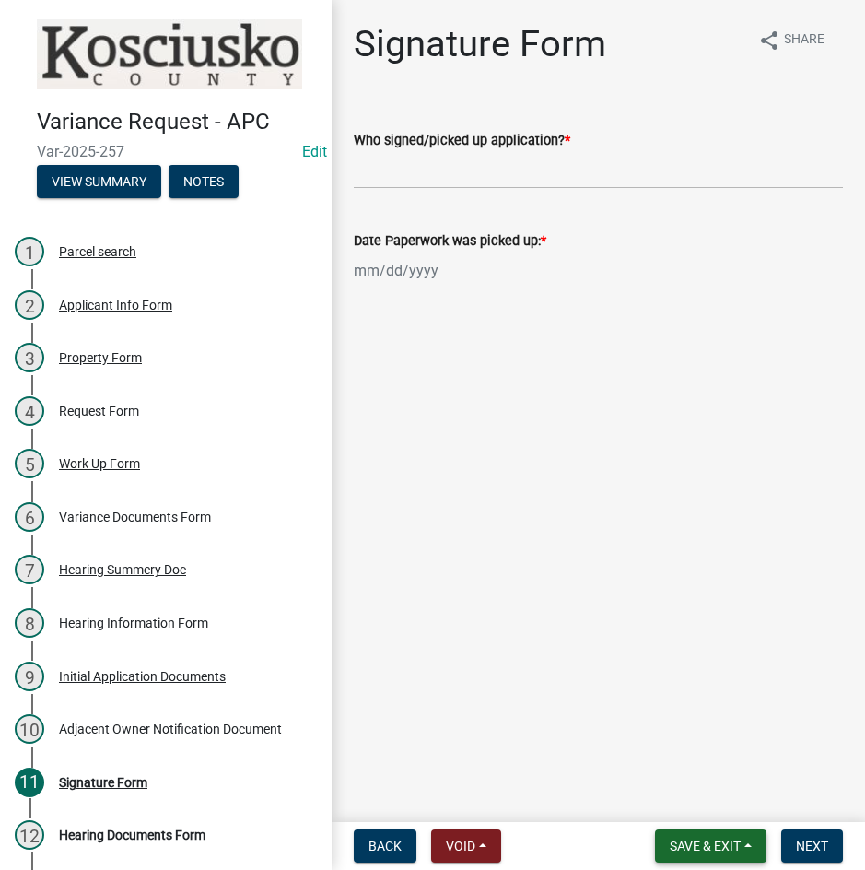
drag, startPoint x: 690, startPoint y: 833, endPoint x: 697, endPoint y: 817, distance: 16.9
click at [690, 832] on button "Save & Exit" at bounding box center [710, 845] width 111 height 33
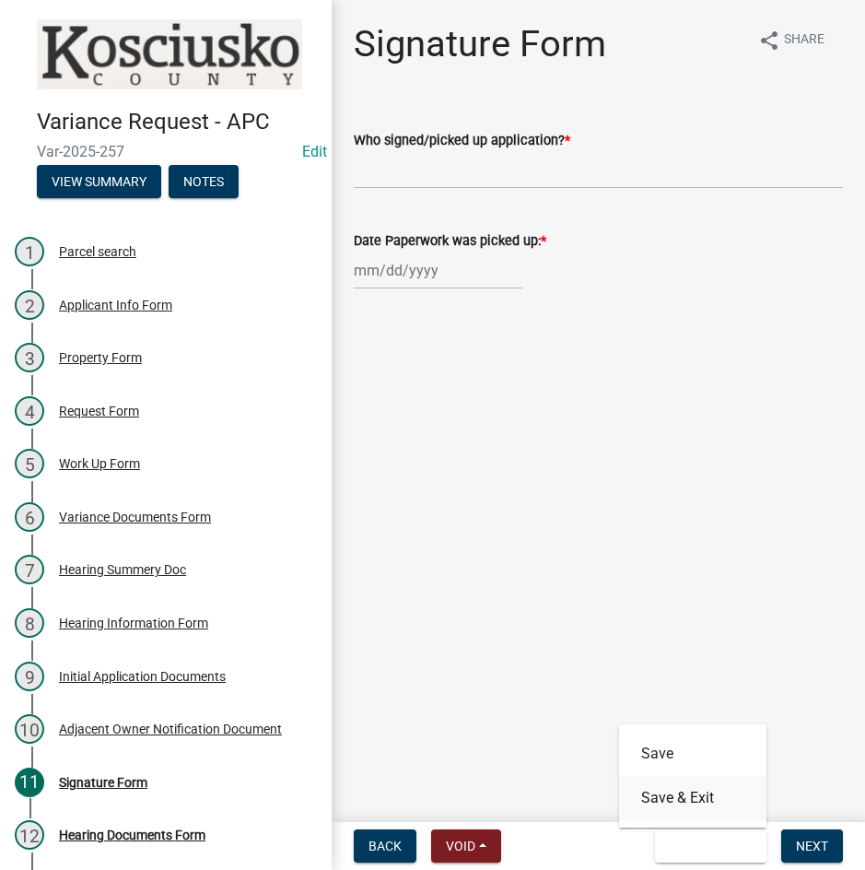
click at [698, 804] on button "Save & Exit" at bounding box center [692, 798] width 147 height 44
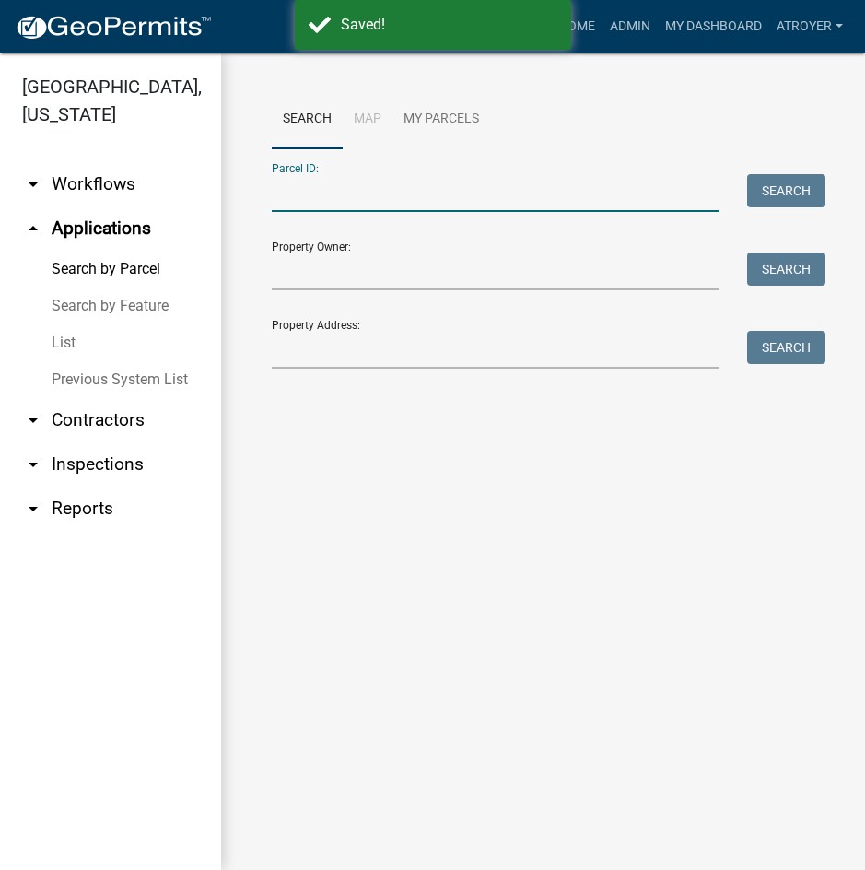
drag, startPoint x: 511, startPoint y: 195, endPoint x: 524, endPoint y: 200, distance: 14.6
click at [511, 195] on input "Parcel ID:" at bounding box center [496, 193] width 448 height 38
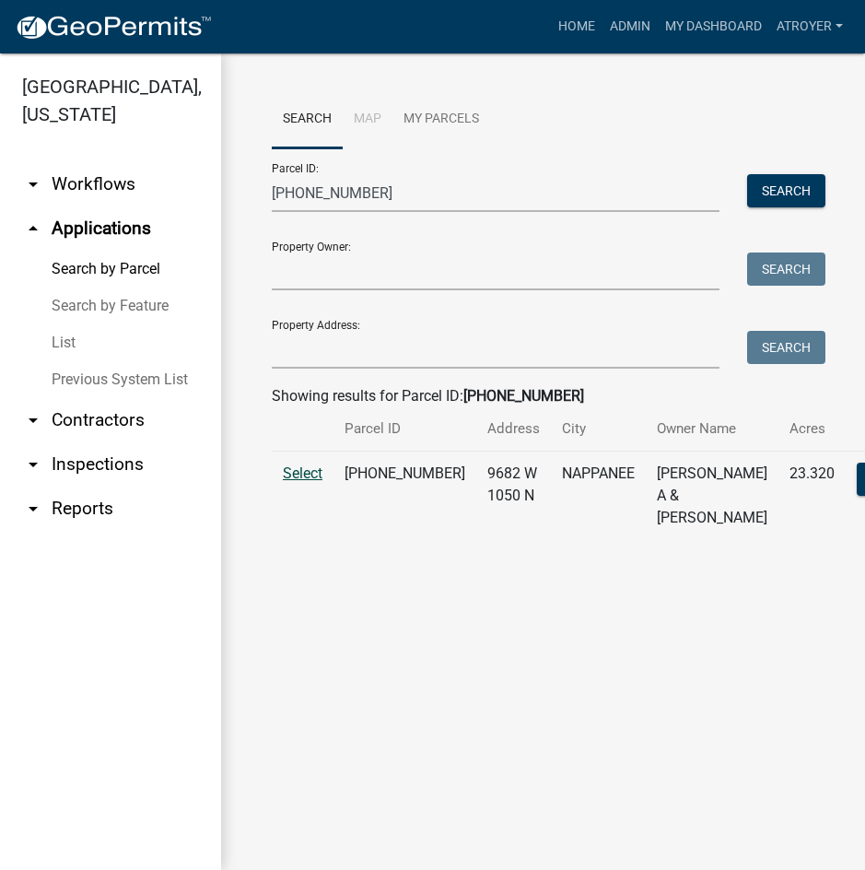
click at [306, 482] on span "Select" at bounding box center [303, 473] width 40 height 18
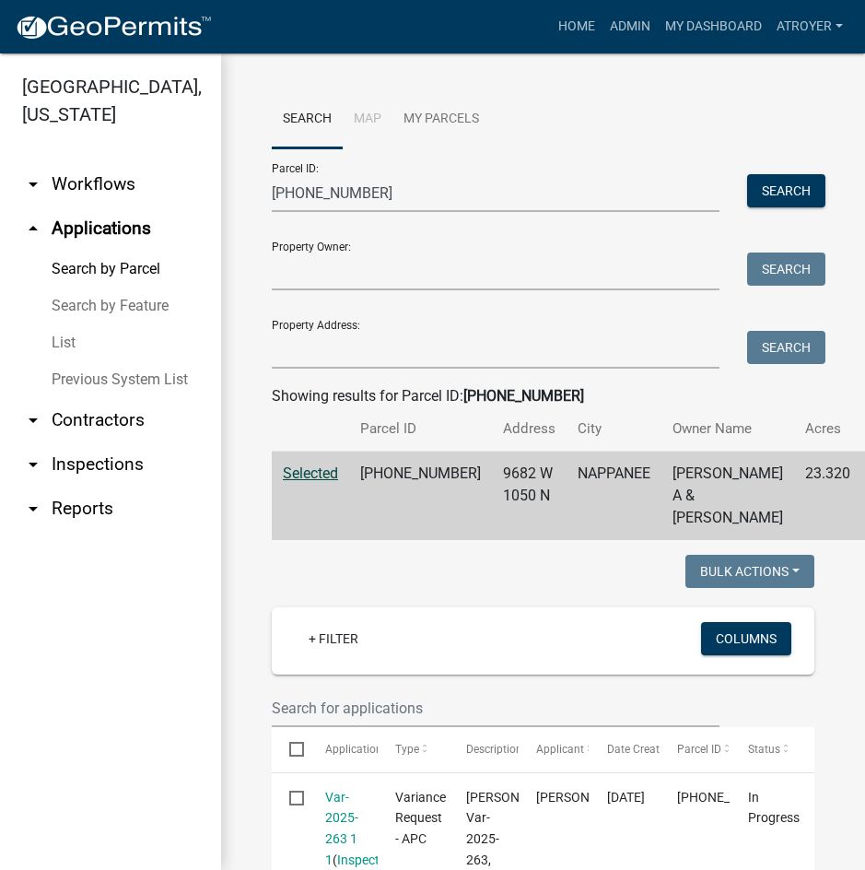
scroll to position [461, 0]
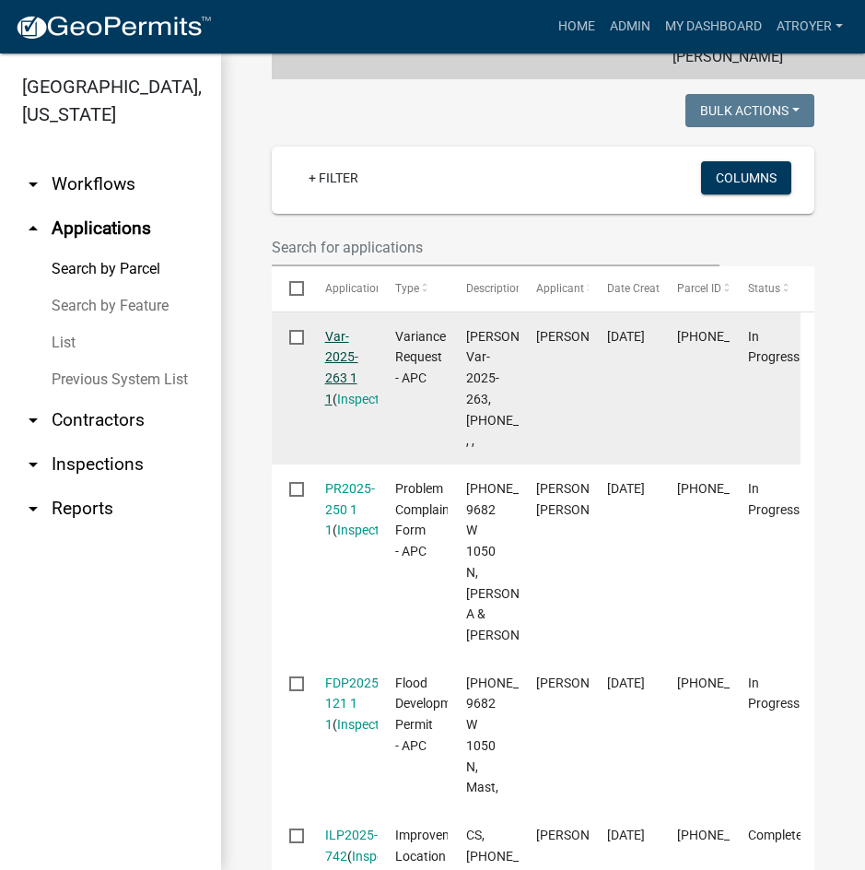
click at [335, 398] on link "Var-2025-263 1 1" at bounding box center [341, 367] width 33 height 77
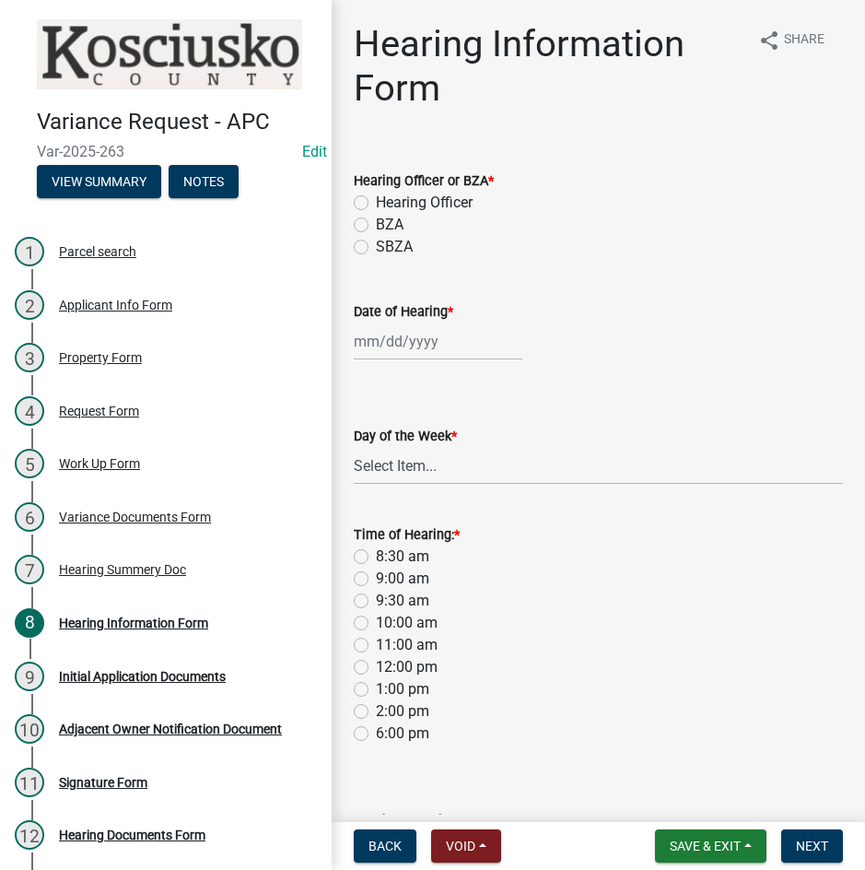
click at [376, 199] on label "Hearing Officer" at bounding box center [424, 203] width 97 height 22
click at [376, 199] on input "Hearing Officer" at bounding box center [382, 198] width 12 height 12
click at [423, 351] on div at bounding box center [438, 342] width 169 height 38
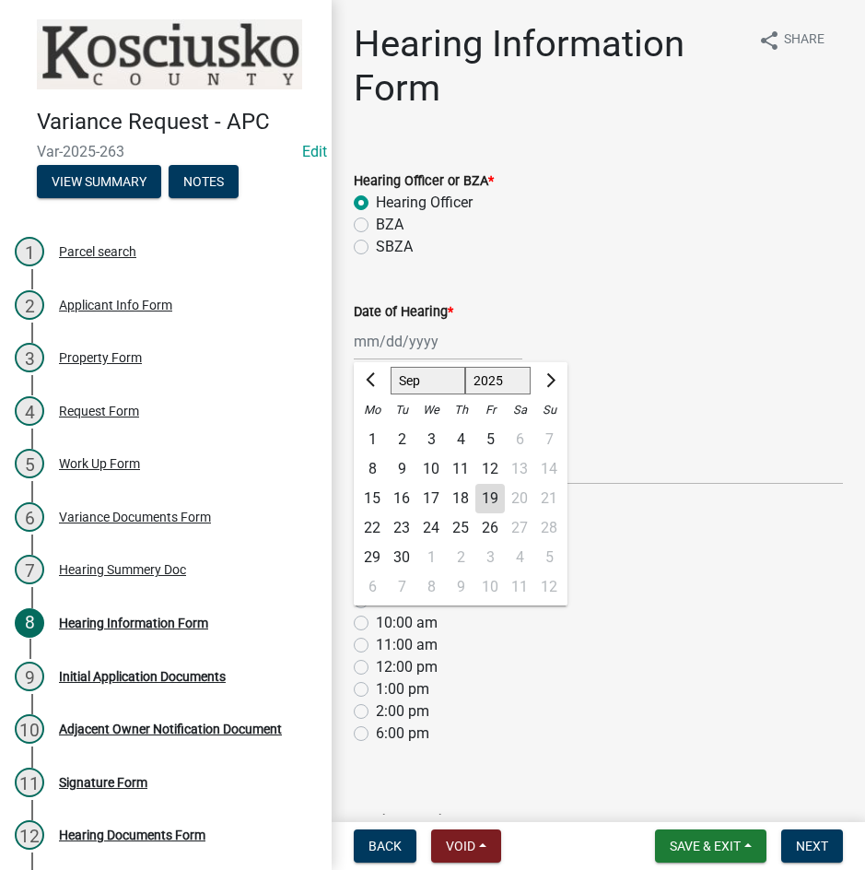
click at [422, 376] on select "Jan Feb Mar Apr May Jun [DATE] Aug Sep Oct Nov Dec" at bounding box center [428, 381] width 75 height 28
click at [391, 367] on select "Jan Feb Mar Apr May Jun [DATE] Aug Sep Oct Nov Dec" at bounding box center [428, 381] width 75 height 28
click at [372, 493] on div "13" at bounding box center [372, 498] width 29 height 29
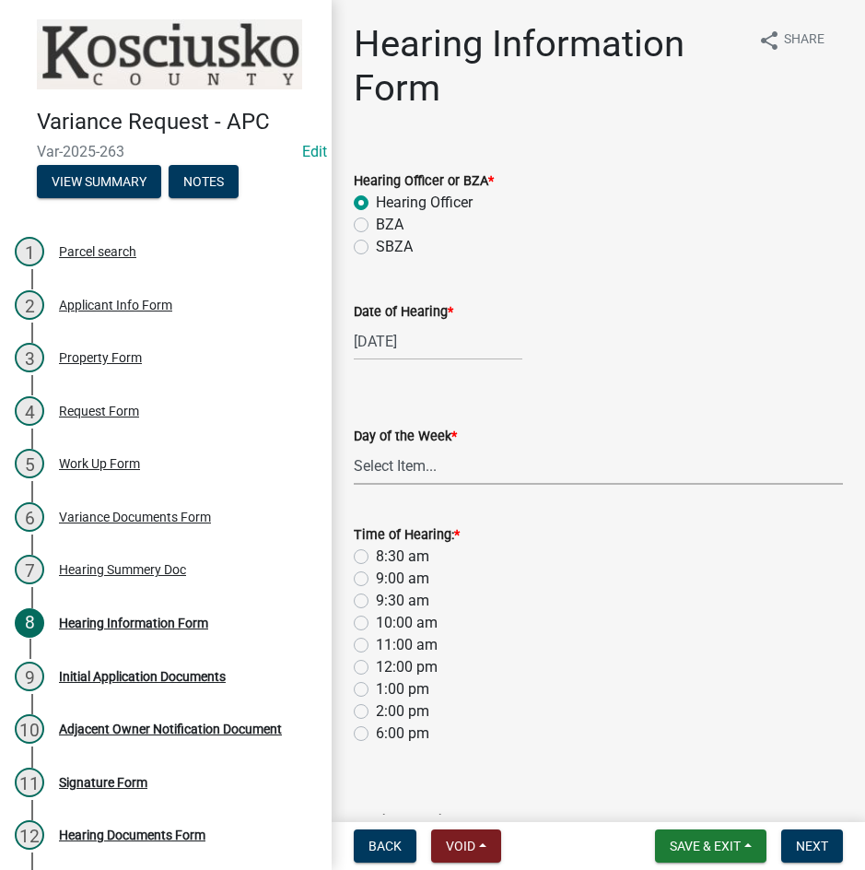
click at [381, 474] on select "Select Item... [DATE] [DATE] [DATE] [DATE] [DATE] [DATE] [DATE]" at bounding box center [598, 466] width 489 height 38
click at [354, 447] on select "Select Item... [DATE] [DATE] [DATE] [DATE] [DATE] [DATE] [DATE]" at bounding box center [598, 466] width 489 height 38
click at [376, 556] on label "8:30 am" at bounding box center [402, 557] width 53 height 22
click at [376, 556] on input "8:30 am" at bounding box center [382, 552] width 12 height 12
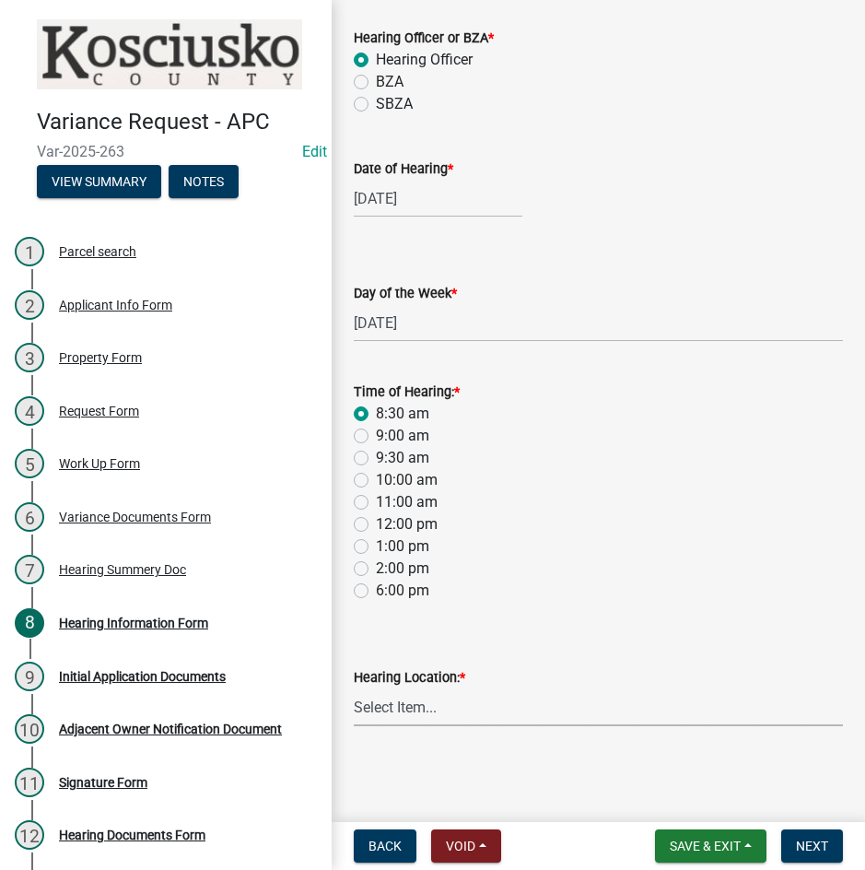
click at [499, 707] on select "Select Item... Area Plan Commission Office - [STREET_ADDRESS][GEOGRAPHIC_DATA] …" at bounding box center [598, 707] width 489 height 38
click at [354, 688] on select "Select Item... Area Plan Commission Office - [STREET_ADDRESS][GEOGRAPHIC_DATA] …" at bounding box center [598, 707] width 489 height 38
click at [809, 847] on span "Next" at bounding box center [812, 846] width 32 height 15
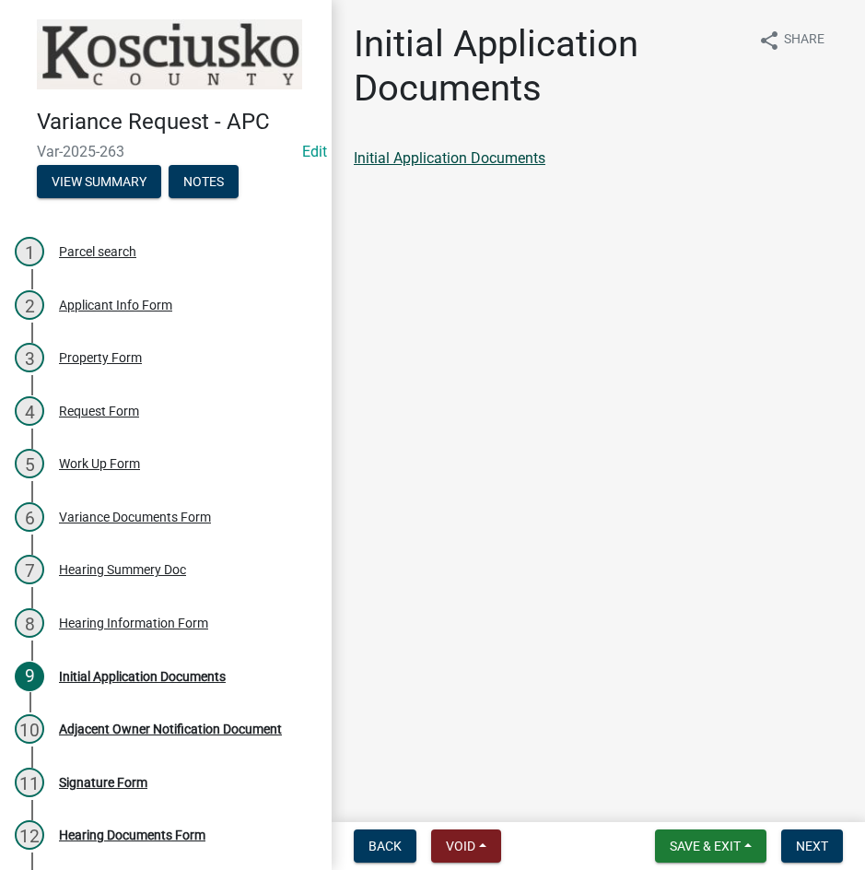
click at [448, 155] on link "Initial Application Documents" at bounding box center [450, 158] width 192 height 18
click at [811, 837] on button "Next" at bounding box center [812, 845] width 62 height 33
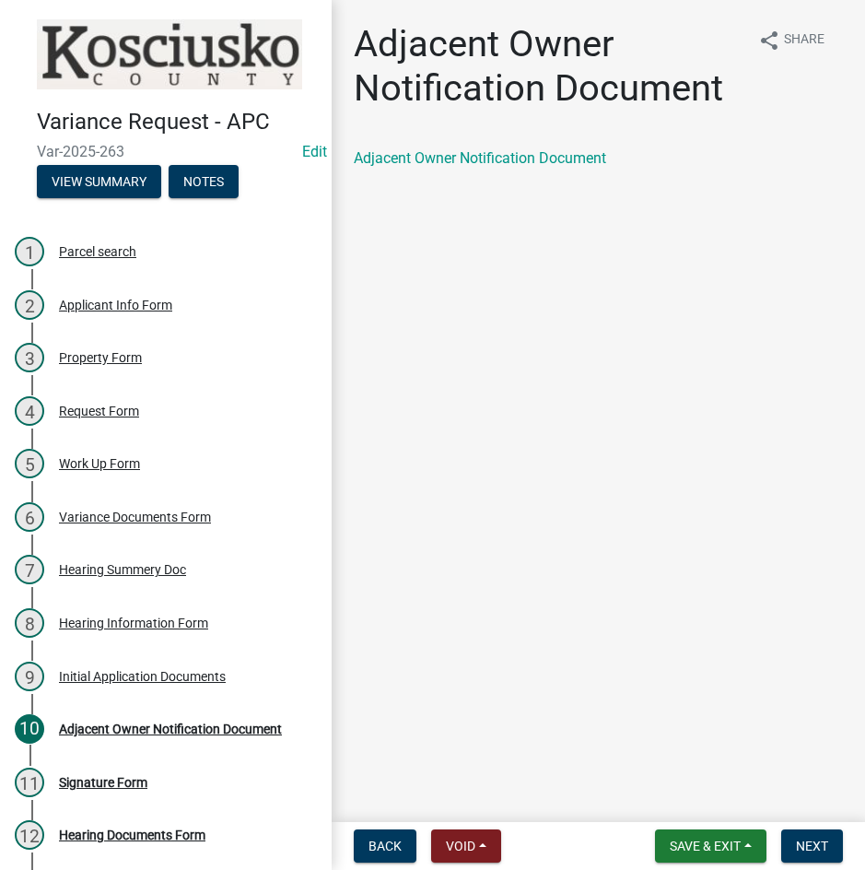
click at [511, 148] on div "Adjacent Owner Notification Document" at bounding box center [598, 158] width 489 height 22
click at [513, 150] on link "Adjacent Owner Notification Document" at bounding box center [480, 158] width 252 height 18
click at [796, 839] on span "Next" at bounding box center [812, 846] width 32 height 15
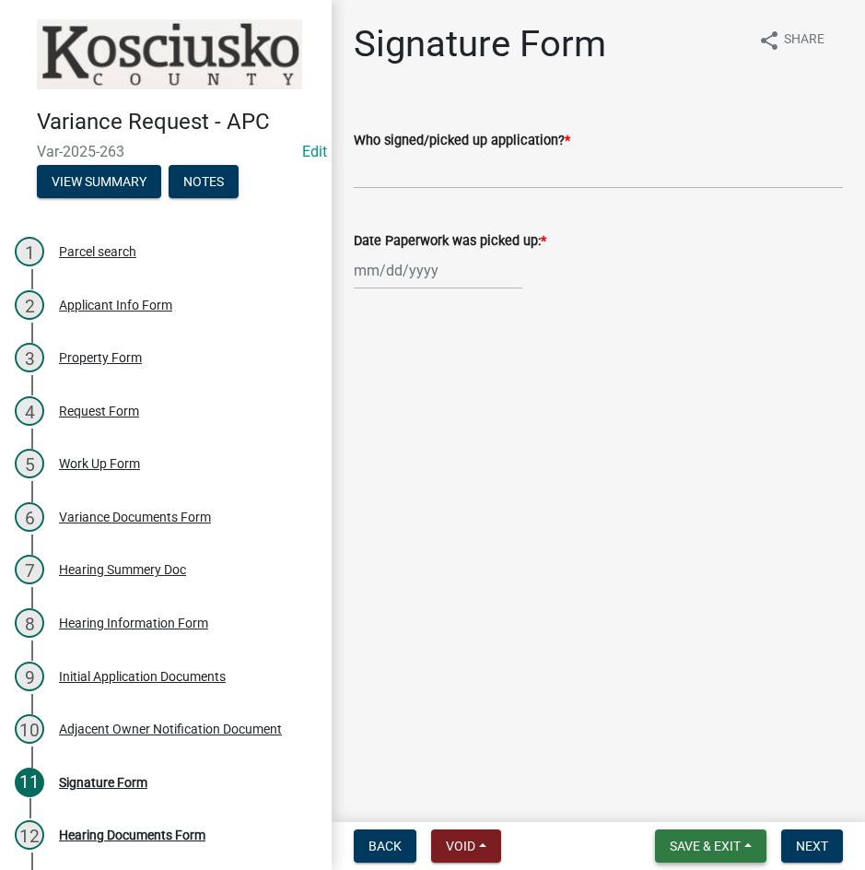
drag, startPoint x: 707, startPoint y: 853, endPoint x: 698, endPoint y: 819, distance: 35.1
click at [704, 843] on span "Save & Exit" at bounding box center [705, 846] width 71 height 15
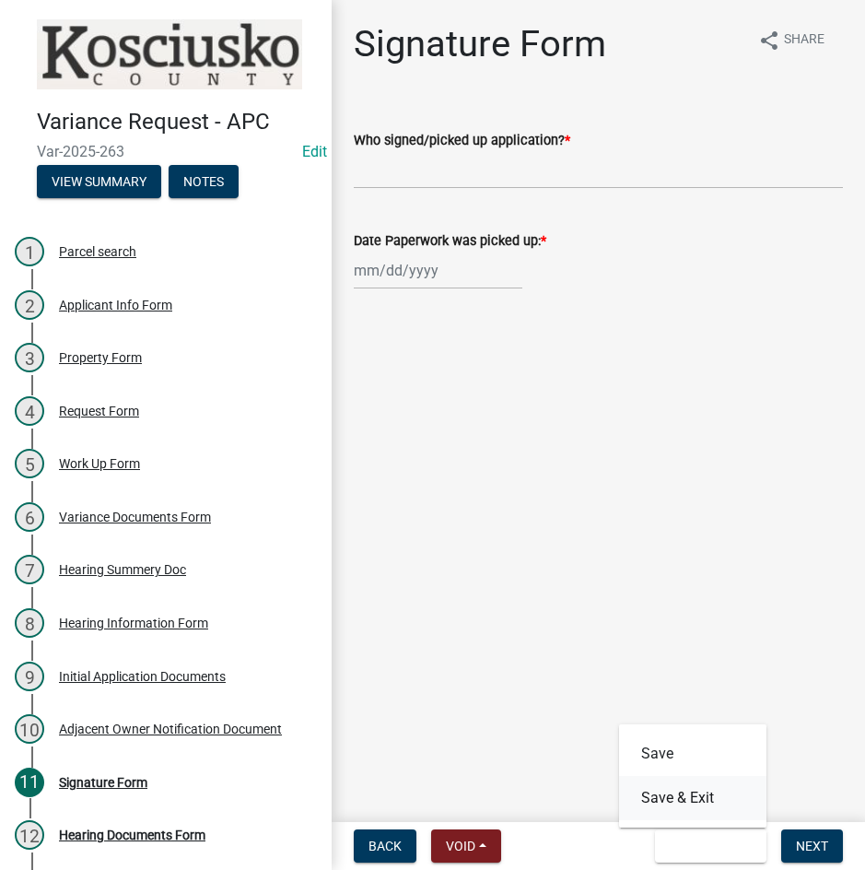
click at [696, 812] on button "Save & Exit" at bounding box center [692, 798] width 147 height 44
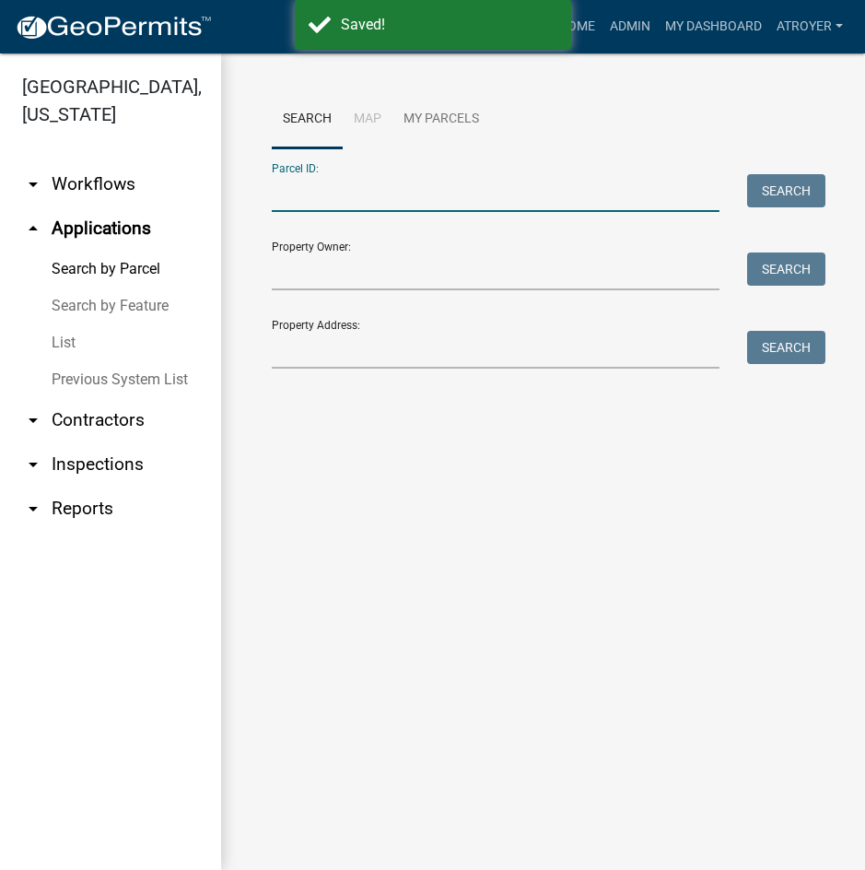
click at [450, 182] on input "Parcel ID:" at bounding box center [496, 193] width 448 height 38
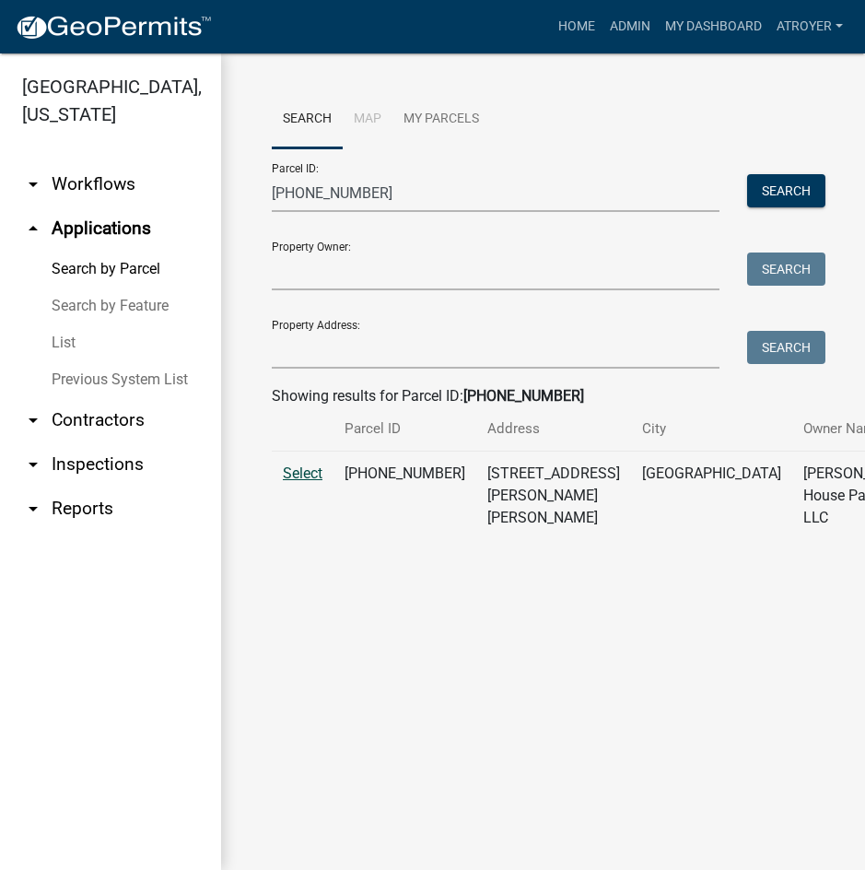
click at [297, 482] on span "Select" at bounding box center [303, 473] width 40 height 18
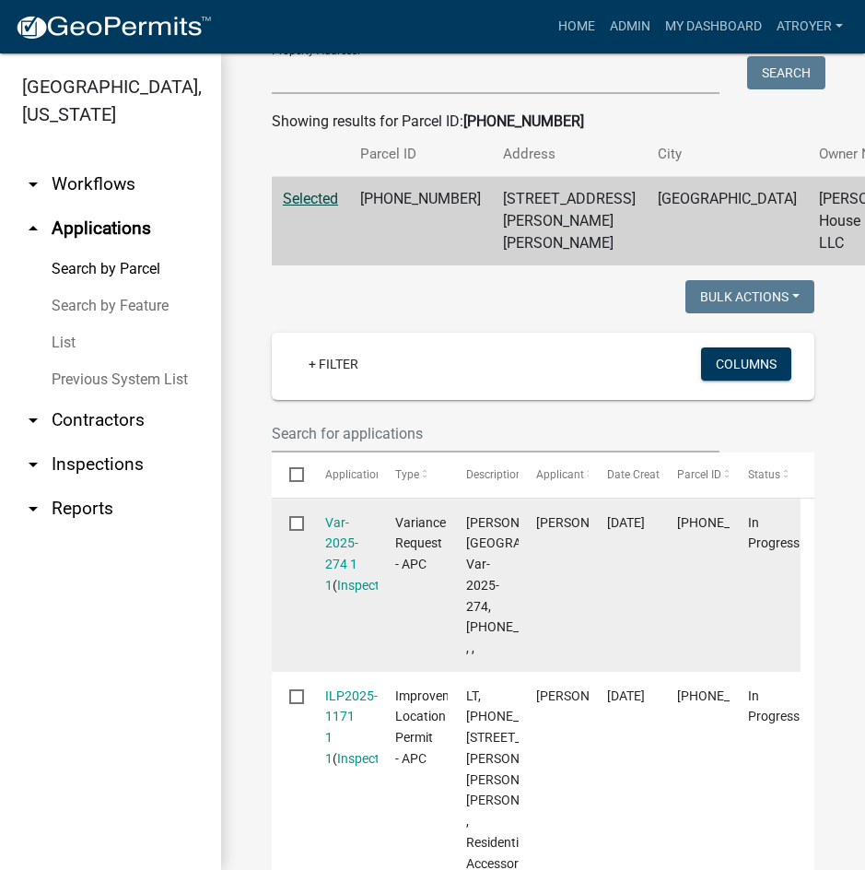
scroll to position [276, 0]
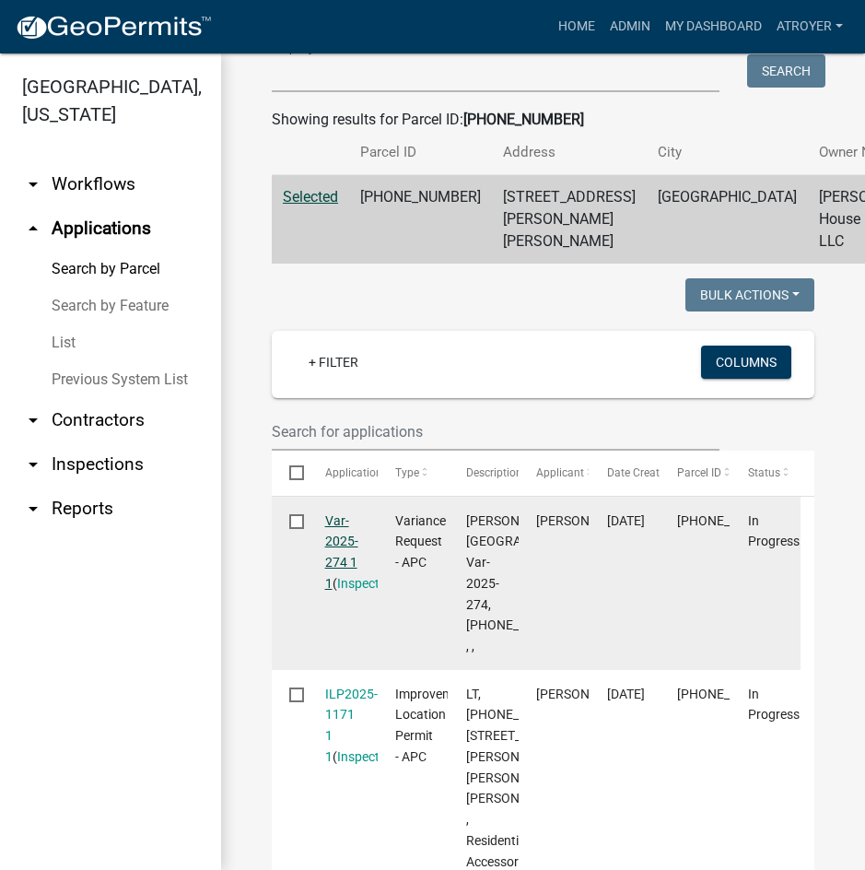
click at [334, 564] on link "Var-2025-274 1 1" at bounding box center [341, 551] width 33 height 77
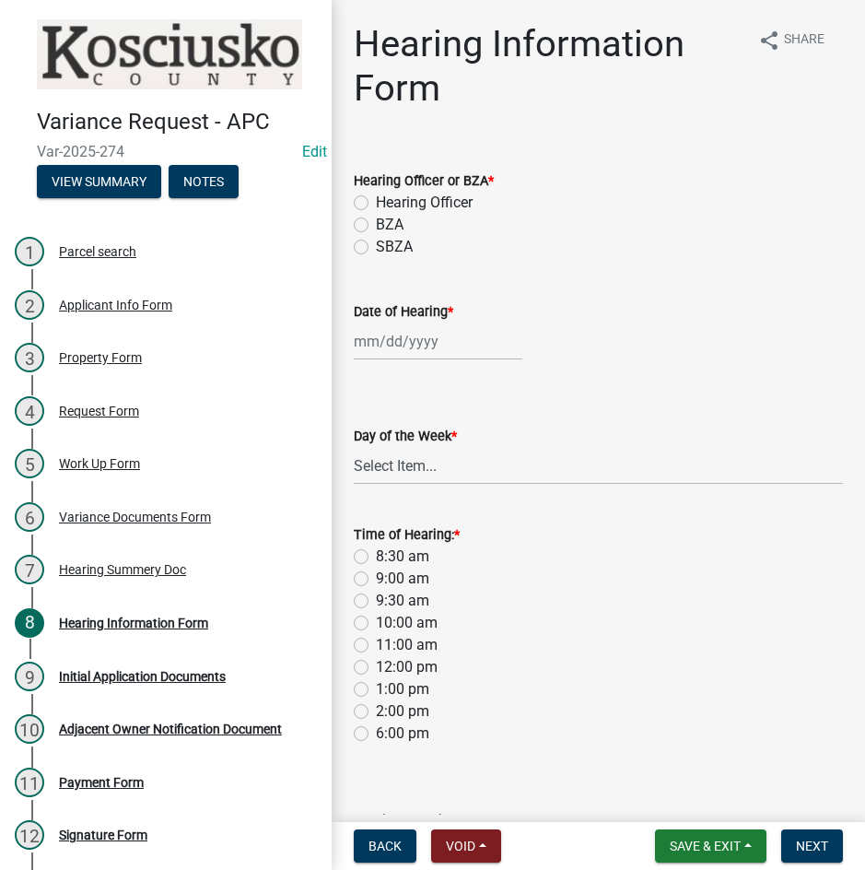
click at [376, 204] on label "Hearing Officer" at bounding box center [424, 203] width 97 height 22
click at [376, 204] on input "Hearing Officer" at bounding box center [382, 198] width 12 height 12
click at [376, 345] on div at bounding box center [438, 342] width 169 height 38
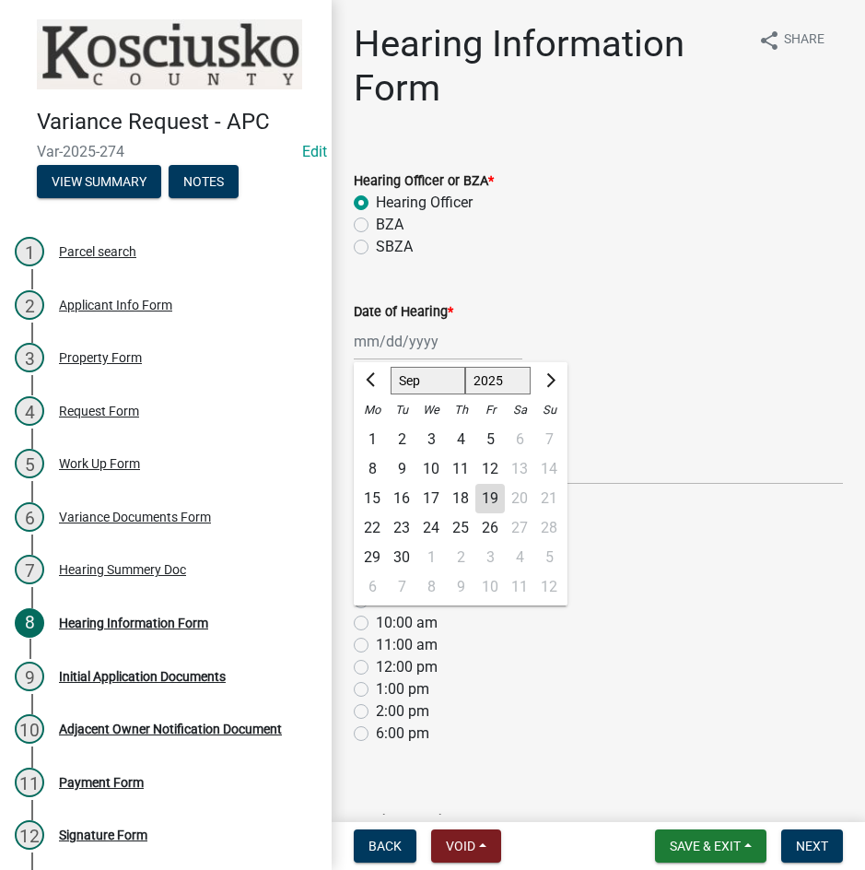
click at [405, 381] on select "Jan Feb Mar Apr May Jun [DATE] Aug Sep Oct Nov Dec" at bounding box center [428, 381] width 75 height 28
click at [391, 367] on select "Jan Feb Mar Apr May Jun [DATE] Aug Sep Oct Nov Dec" at bounding box center [428, 381] width 75 height 28
click at [371, 492] on div "13" at bounding box center [372, 498] width 29 height 29
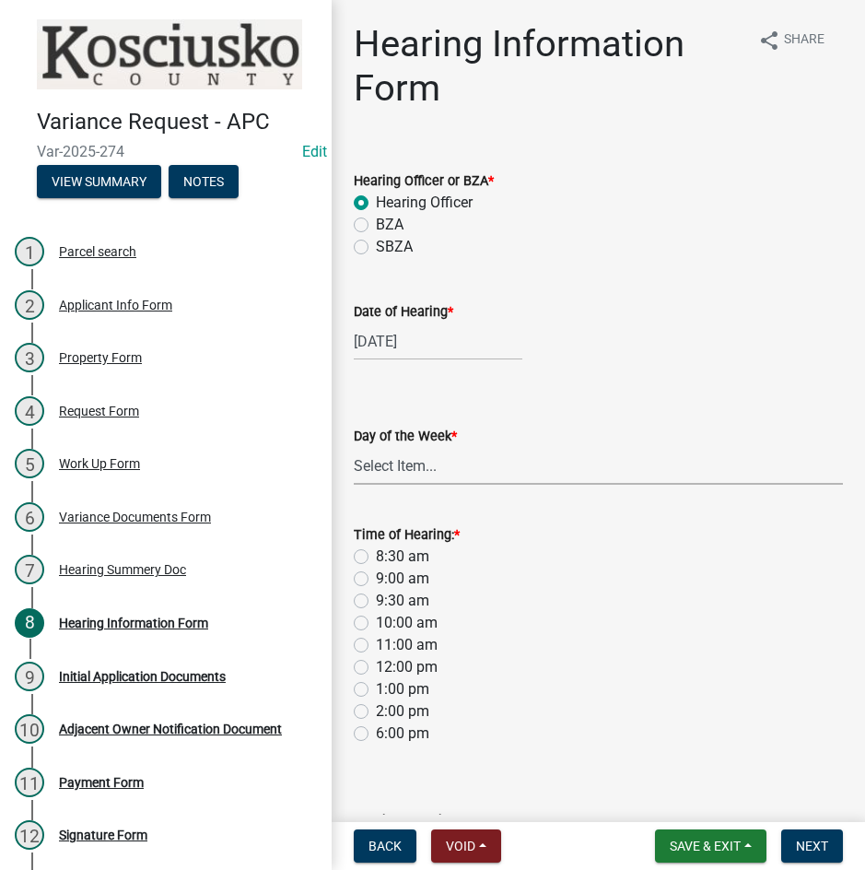
click at [374, 482] on select "Select Item... [DATE] [DATE] [DATE] [DATE] [DATE] [DATE] [DATE]" at bounding box center [598, 466] width 489 height 38
click at [354, 447] on select "Select Item... [DATE] [DATE] [DATE] [DATE] [DATE] [DATE] [DATE]" at bounding box center [598, 466] width 489 height 38
click at [376, 561] on label "8:30 am" at bounding box center [402, 557] width 53 height 22
click at [376, 557] on input "8:30 am" at bounding box center [382, 552] width 12 height 12
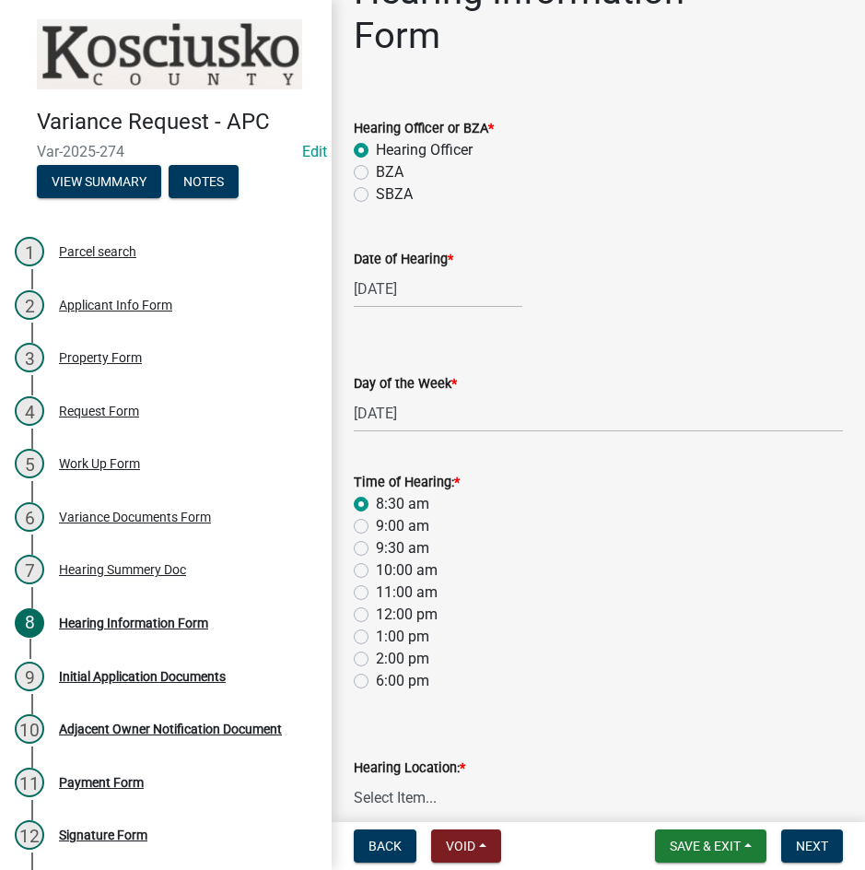
scroll to position [143, 0]
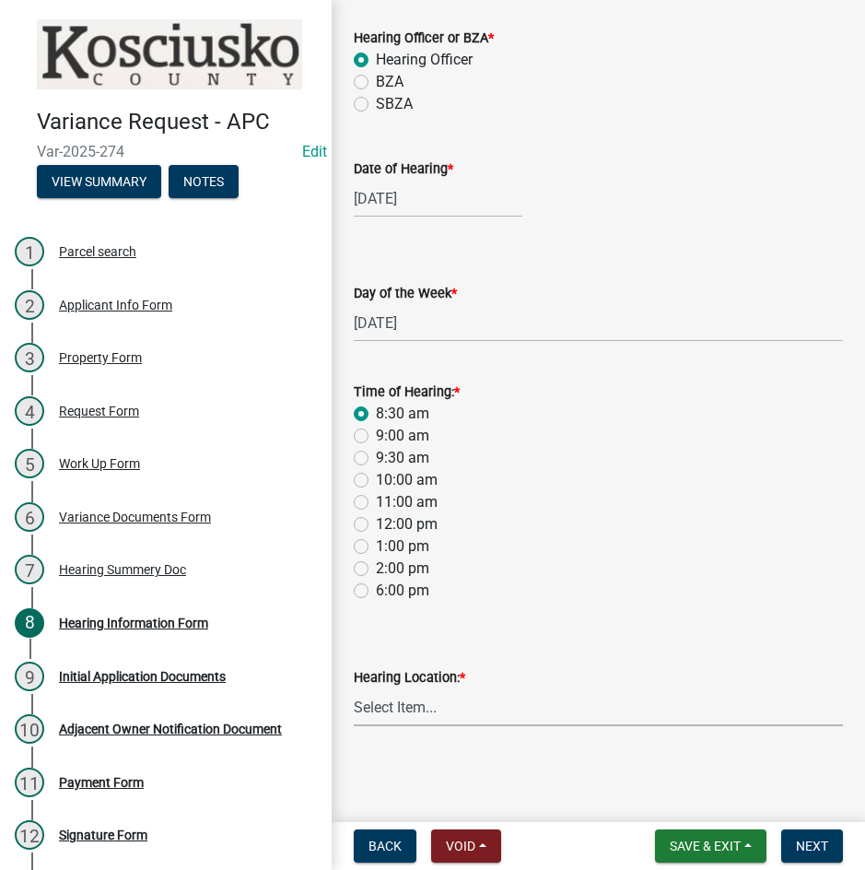
click at [488, 718] on select "Select Item... Area Plan Commission Office - [STREET_ADDRESS][GEOGRAPHIC_DATA] …" at bounding box center [598, 707] width 489 height 38
click at [354, 688] on select "Select Item... Area Plan Commission Office - [STREET_ADDRESS][GEOGRAPHIC_DATA] …" at bounding box center [598, 707] width 489 height 38
click at [811, 840] on span "Next" at bounding box center [812, 846] width 32 height 15
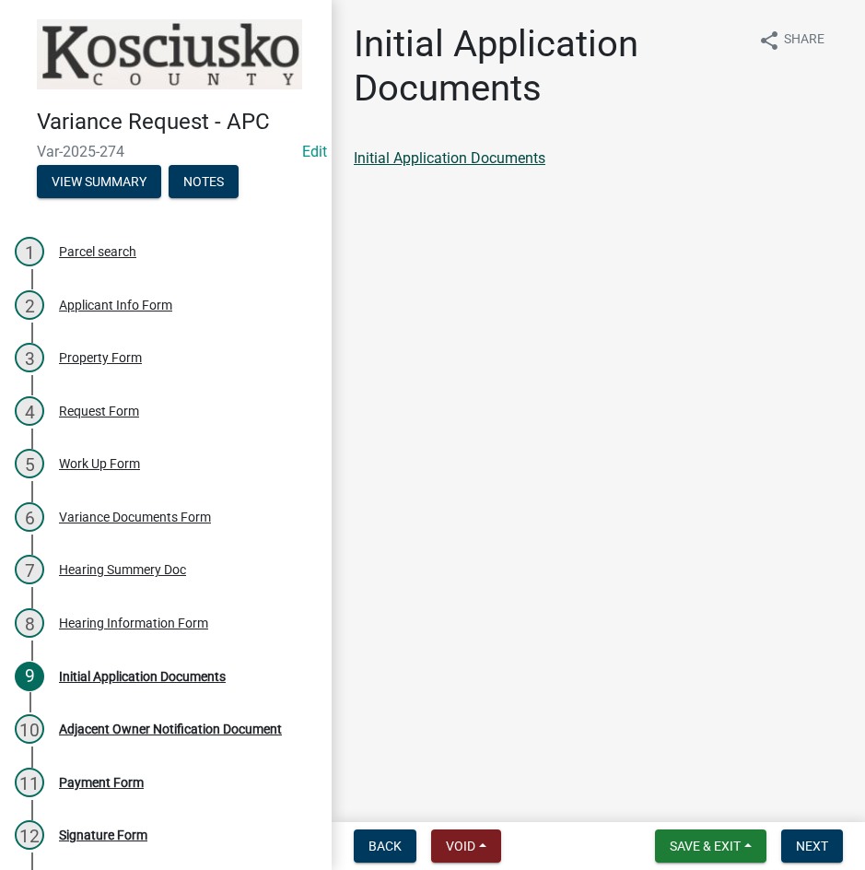
click at [452, 156] on link "Initial Application Documents" at bounding box center [450, 158] width 192 height 18
click at [804, 839] on span "Next" at bounding box center [812, 846] width 32 height 15
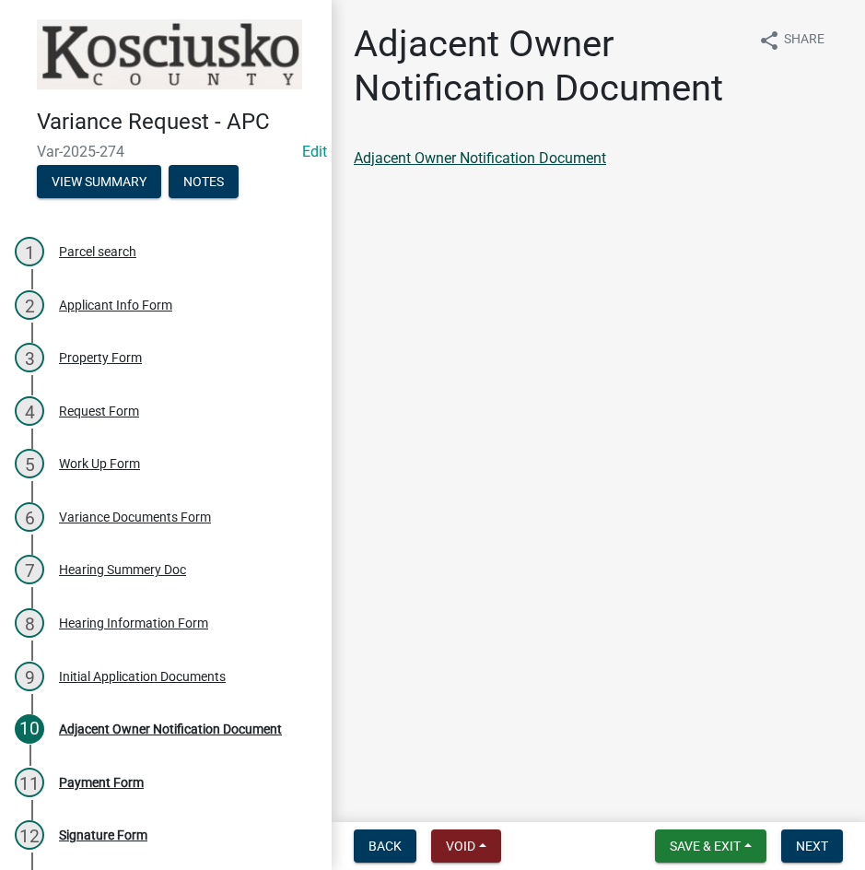
click at [419, 155] on link "Adjacent Owner Notification Document" at bounding box center [480, 158] width 252 height 18
click at [815, 848] on span "Next" at bounding box center [812, 846] width 32 height 15
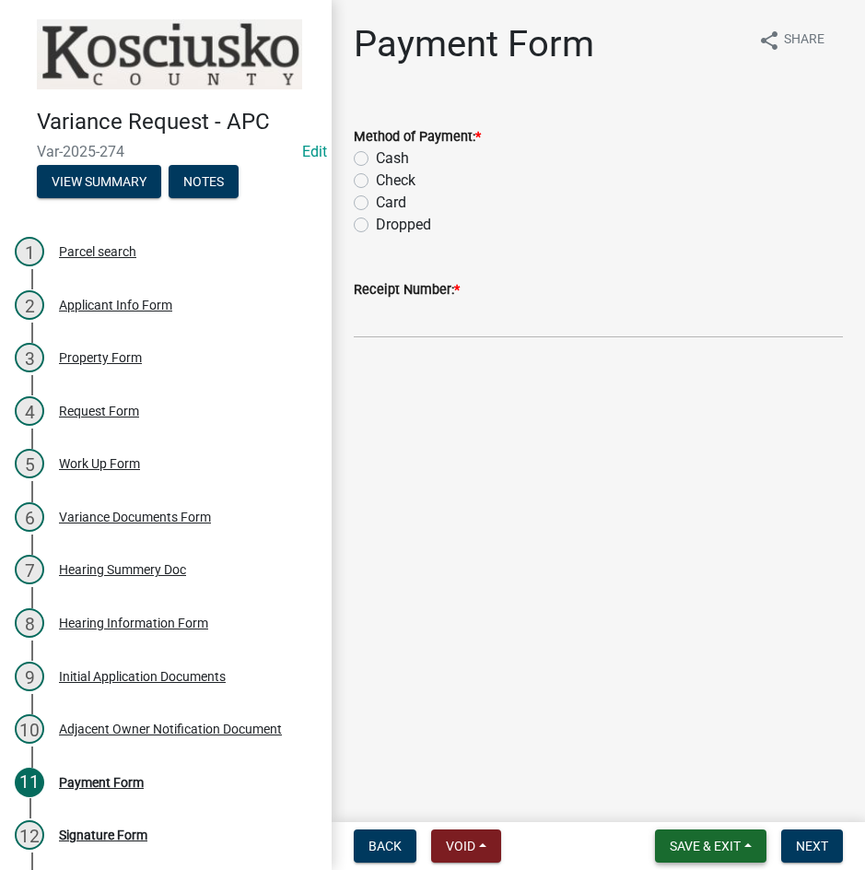
click at [692, 845] on span "Save & Exit" at bounding box center [705, 846] width 71 height 15
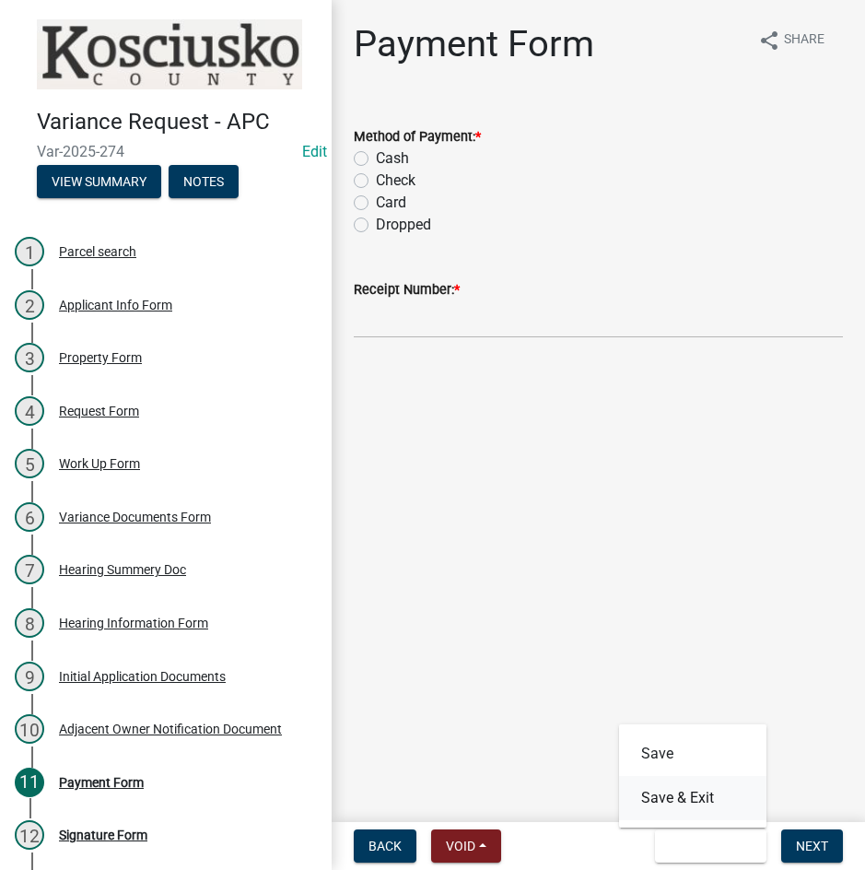
click at [687, 804] on button "Save & Exit" at bounding box center [692, 798] width 147 height 44
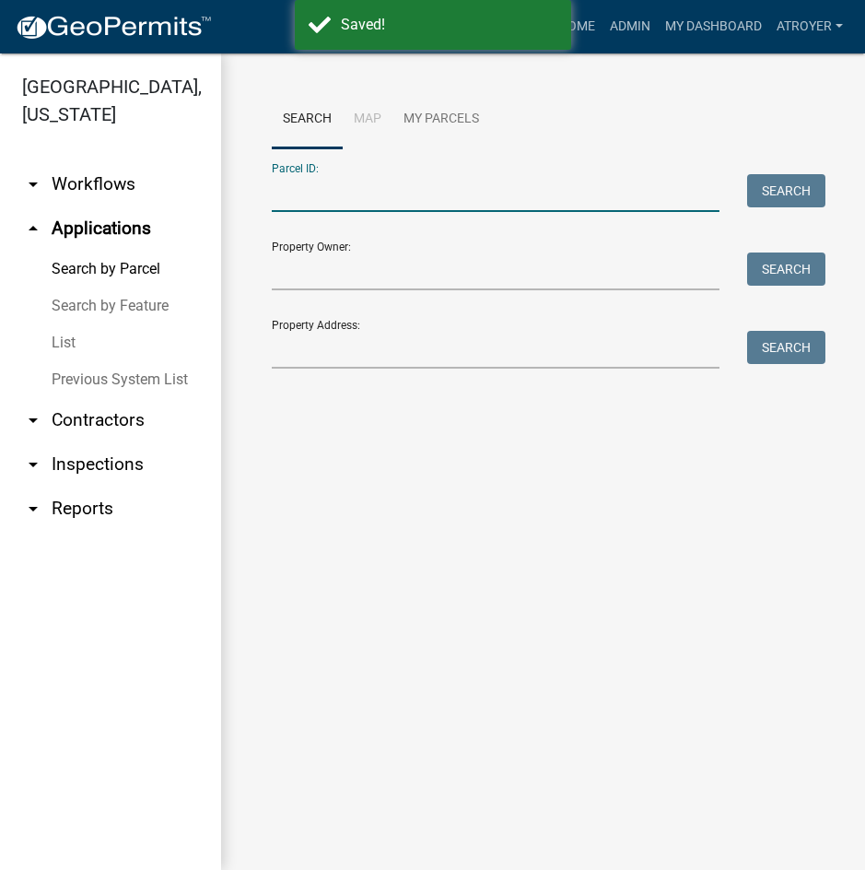
click at [511, 194] on input "Parcel ID:" at bounding box center [496, 193] width 448 height 38
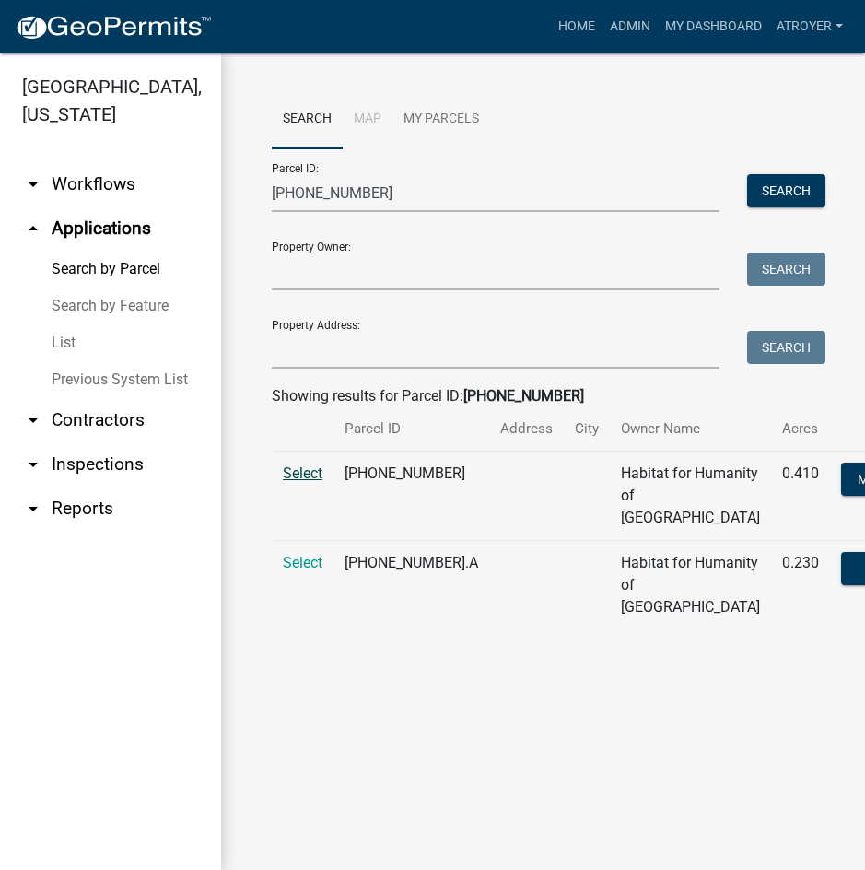
click at [310, 482] on span "Select" at bounding box center [303, 473] width 40 height 18
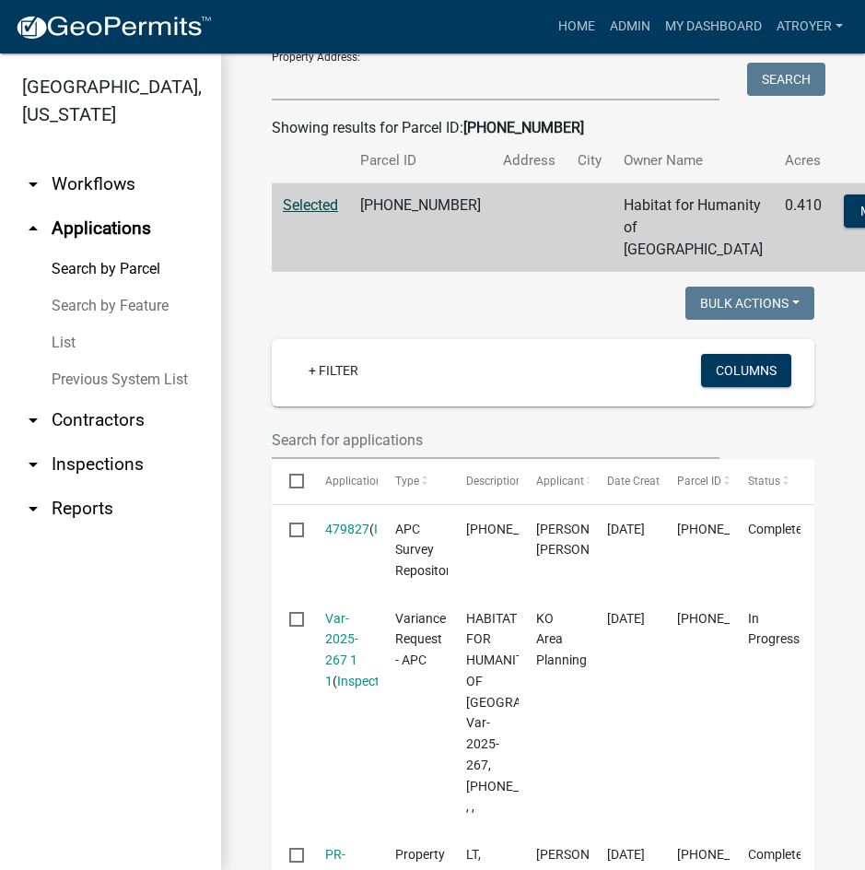
scroll to position [276, 0]
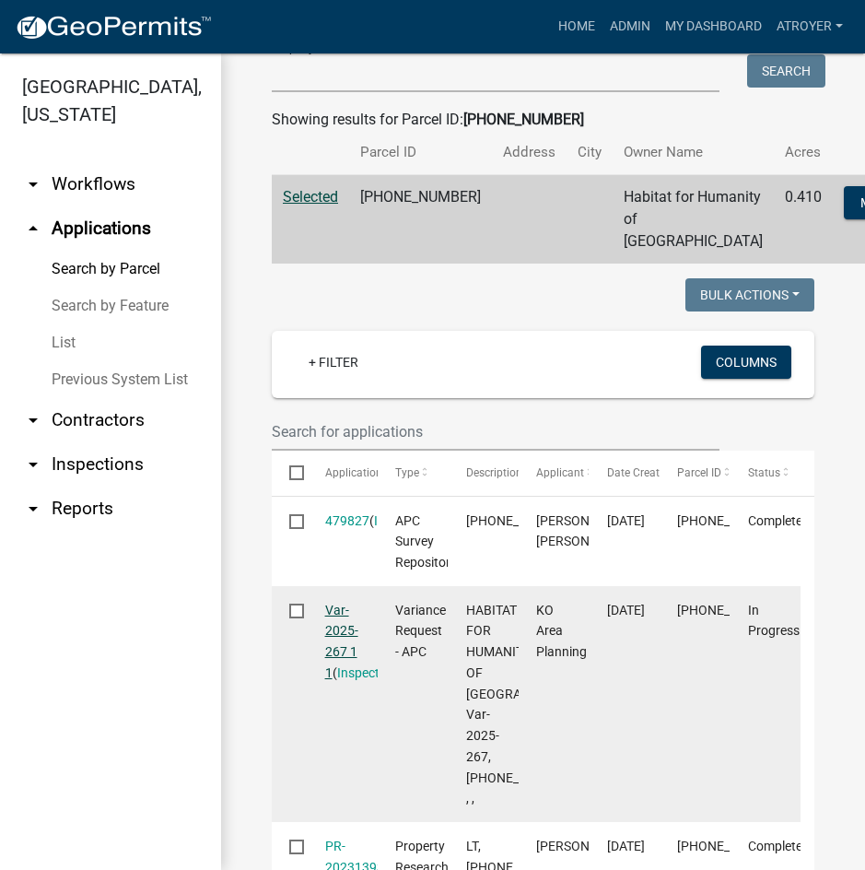
click at [334, 680] on link "Var-2025-267 1 1" at bounding box center [341, 641] width 33 height 77
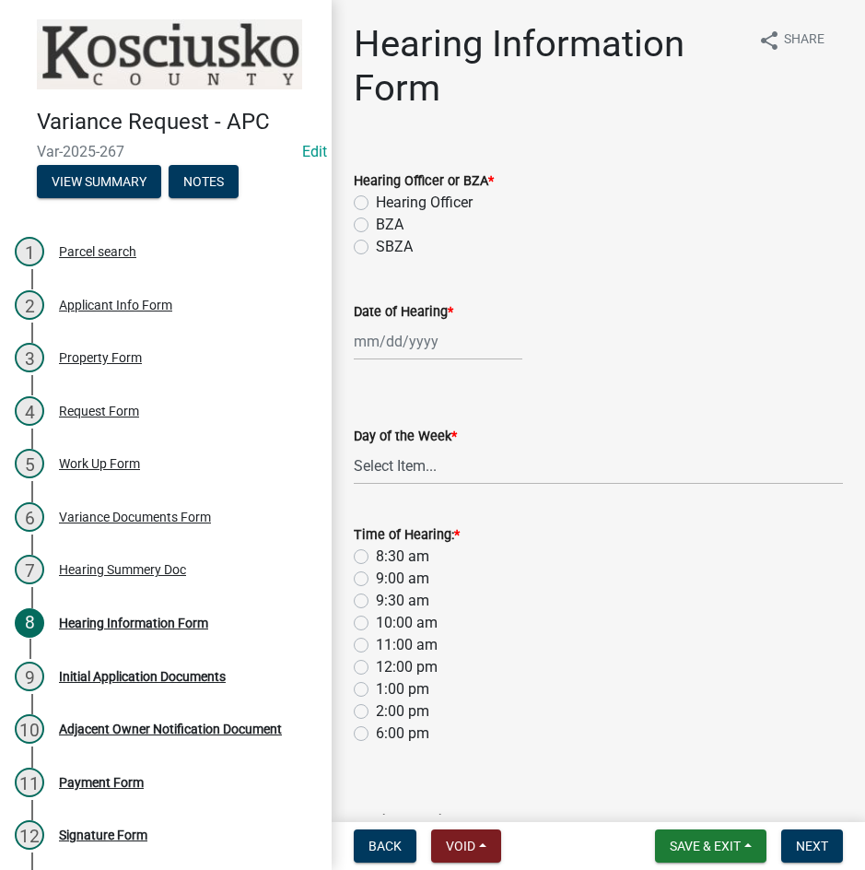
click at [376, 206] on label "Hearing Officer" at bounding box center [424, 203] width 97 height 22
click at [376, 204] on input "Hearing Officer" at bounding box center [382, 198] width 12 height 12
click at [392, 346] on div at bounding box center [438, 342] width 169 height 38
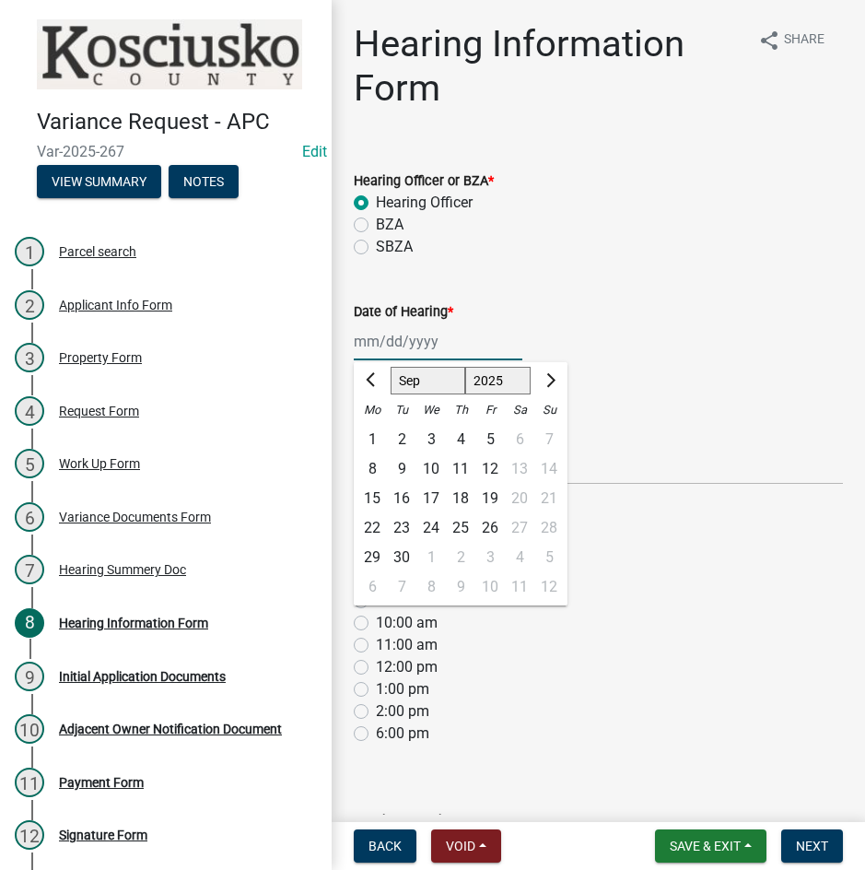
click at [402, 382] on select "Jan Feb Mar Apr May Jun [DATE] Aug Sep Oct Nov Dec" at bounding box center [428, 381] width 75 height 28
click at [391, 367] on select "Jan Feb Mar Apr May Jun [DATE] Aug Sep Oct Nov Dec" at bounding box center [428, 381] width 75 height 28
click at [378, 492] on div "13" at bounding box center [372, 498] width 29 height 29
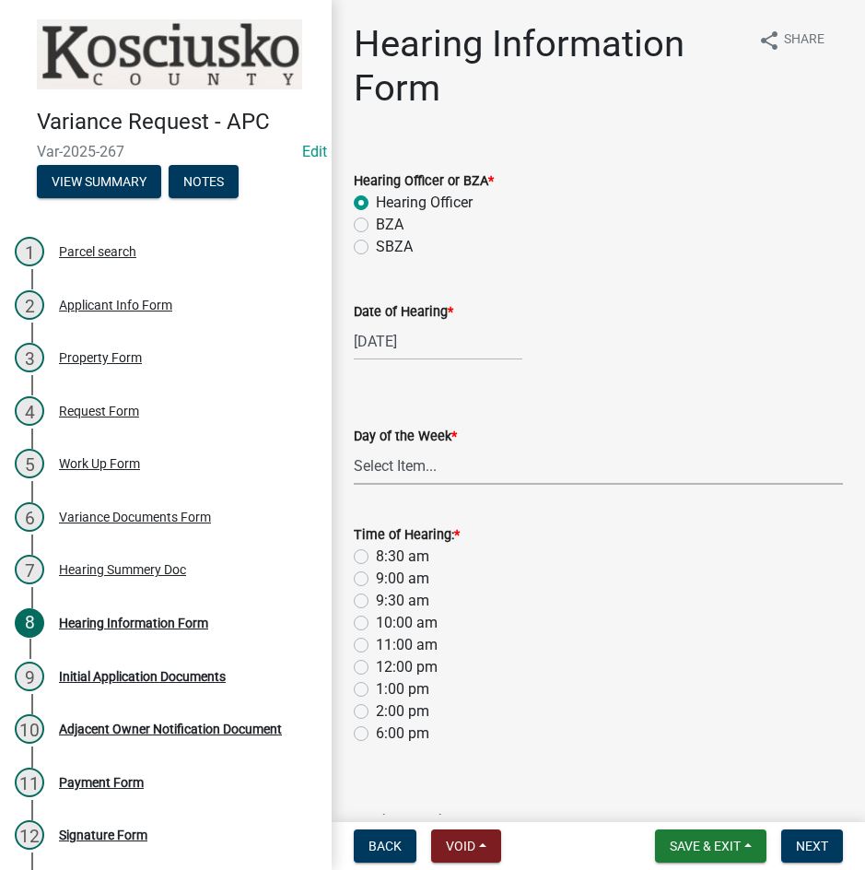
click at [405, 477] on select "Select Item... [DATE] [DATE] [DATE] [DATE] [DATE] [DATE] [DATE]" at bounding box center [598, 466] width 489 height 38
click at [354, 447] on select "Select Item... [DATE] [DATE] [DATE] [DATE] [DATE] [DATE] [DATE]" at bounding box center [598, 466] width 489 height 38
click at [376, 557] on label "8:30 am" at bounding box center [402, 557] width 53 height 22
click at [376, 557] on input "8:30 am" at bounding box center [382, 552] width 12 height 12
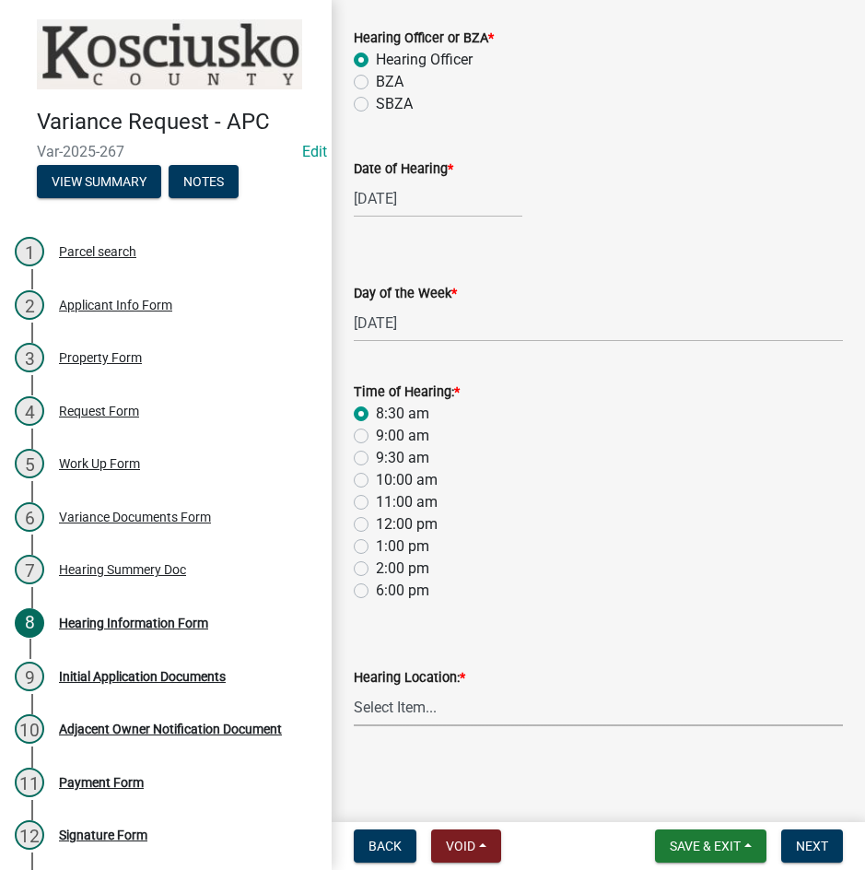
click at [383, 698] on select "Select Item... Area Plan Commission Office - [STREET_ADDRESS][GEOGRAPHIC_DATA] …" at bounding box center [598, 707] width 489 height 38
click at [354, 688] on select "Select Item... Area Plan Commission Office - [STREET_ADDRESS][GEOGRAPHIC_DATA] …" at bounding box center [598, 707] width 489 height 38
click at [809, 842] on span "Next" at bounding box center [812, 846] width 32 height 15
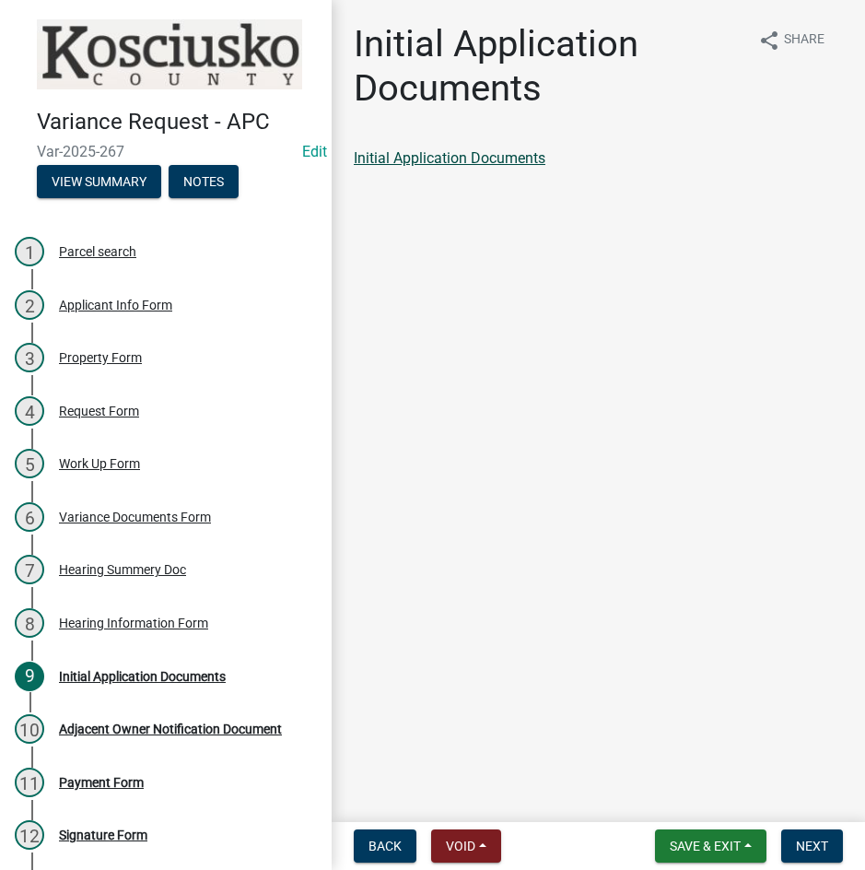
click at [430, 154] on link "Initial Application Documents" at bounding box center [450, 158] width 192 height 18
click at [793, 844] on button "Next" at bounding box center [812, 845] width 62 height 33
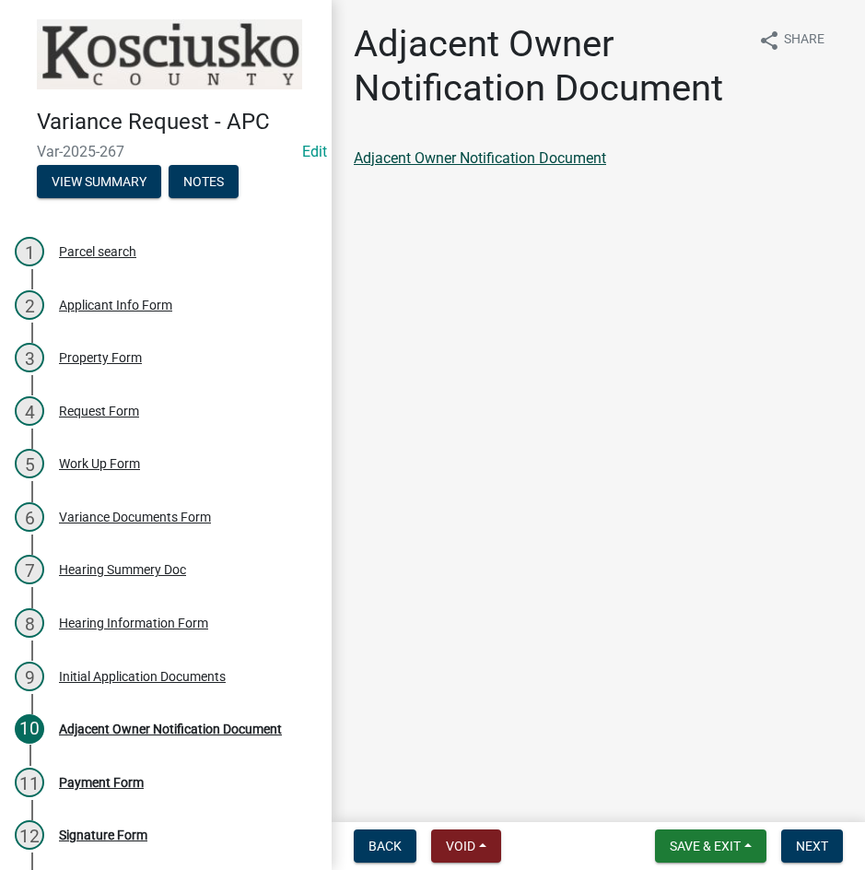
click at [460, 156] on link "Adjacent Owner Notification Document" at bounding box center [480, 158] width 252 height 18
click at [796, 853] on span "Next" at bounding box center [812, 846] width 32 height 15
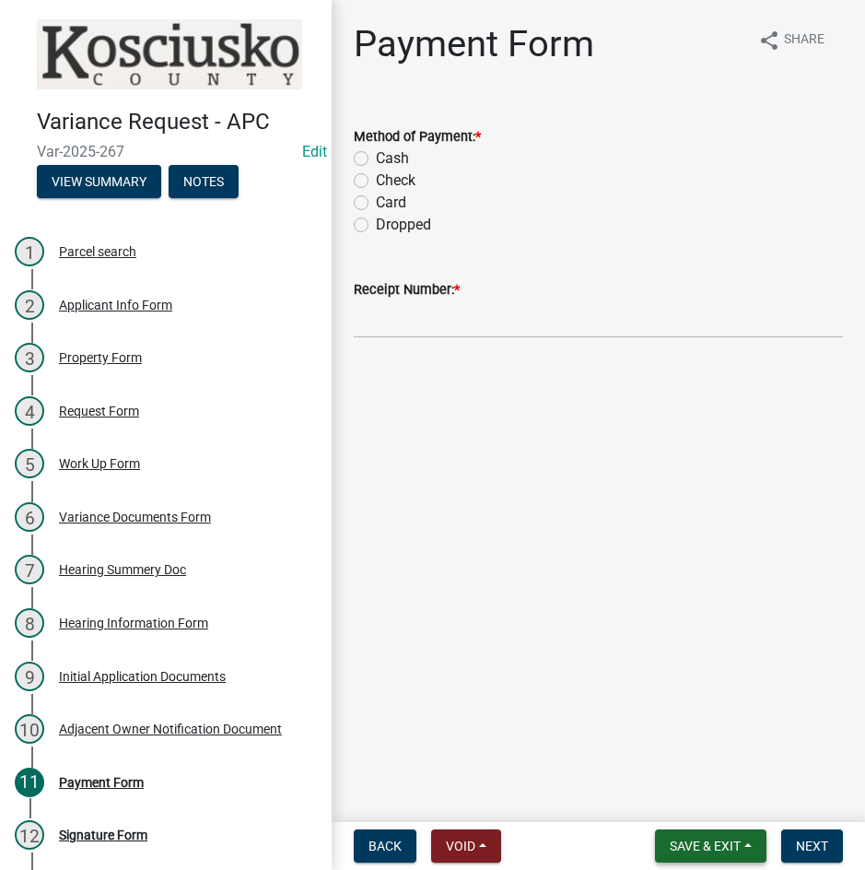
click at [702, 844] on span "Save & Exit" at bounding box center [705, 846] width 71 height 15
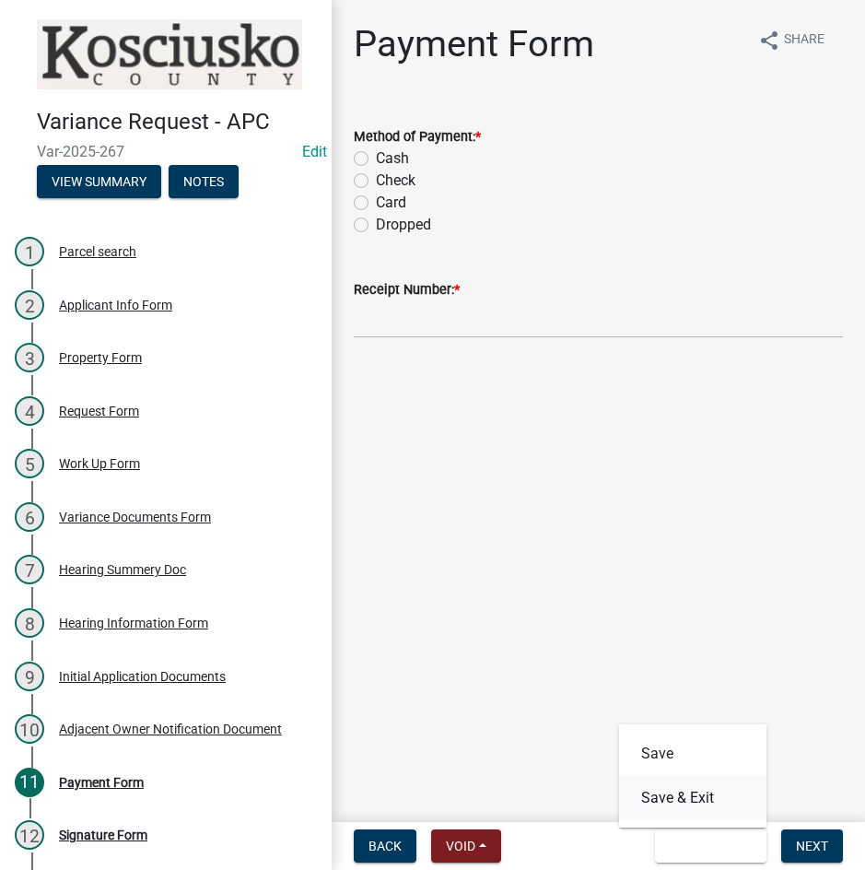
click at [686, 799] on button "Save & Exit" at bounding box center [692, 798] width 147 height 44
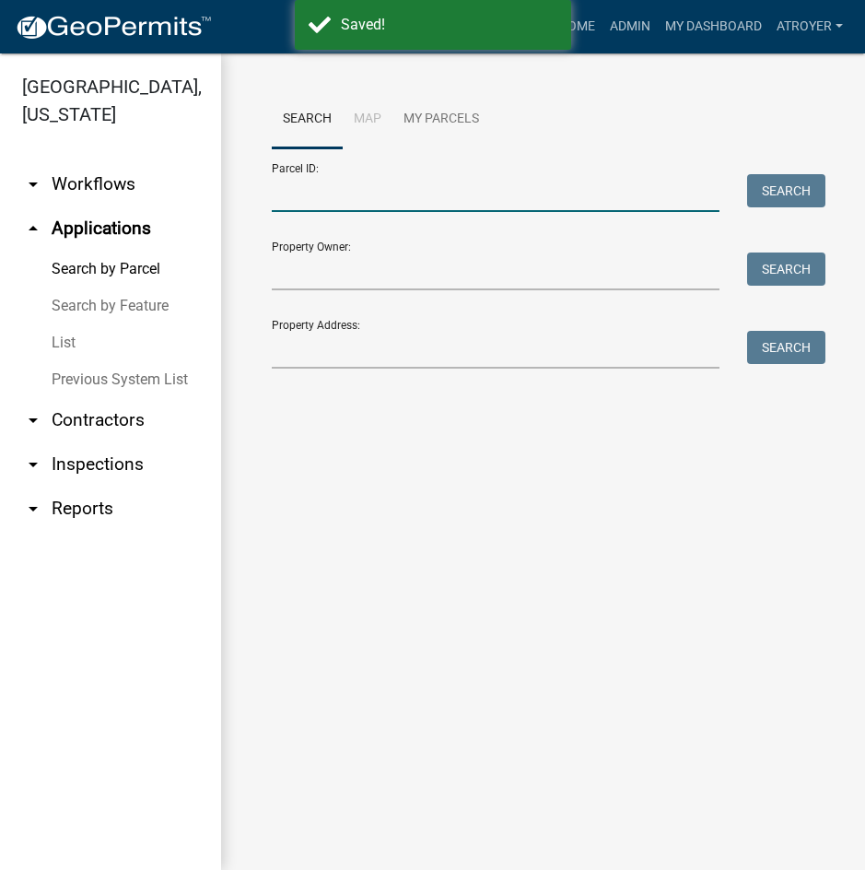
click at [462, 182] on input "Parcel ID:" at bounding box center [496, 193] width 448 height 38
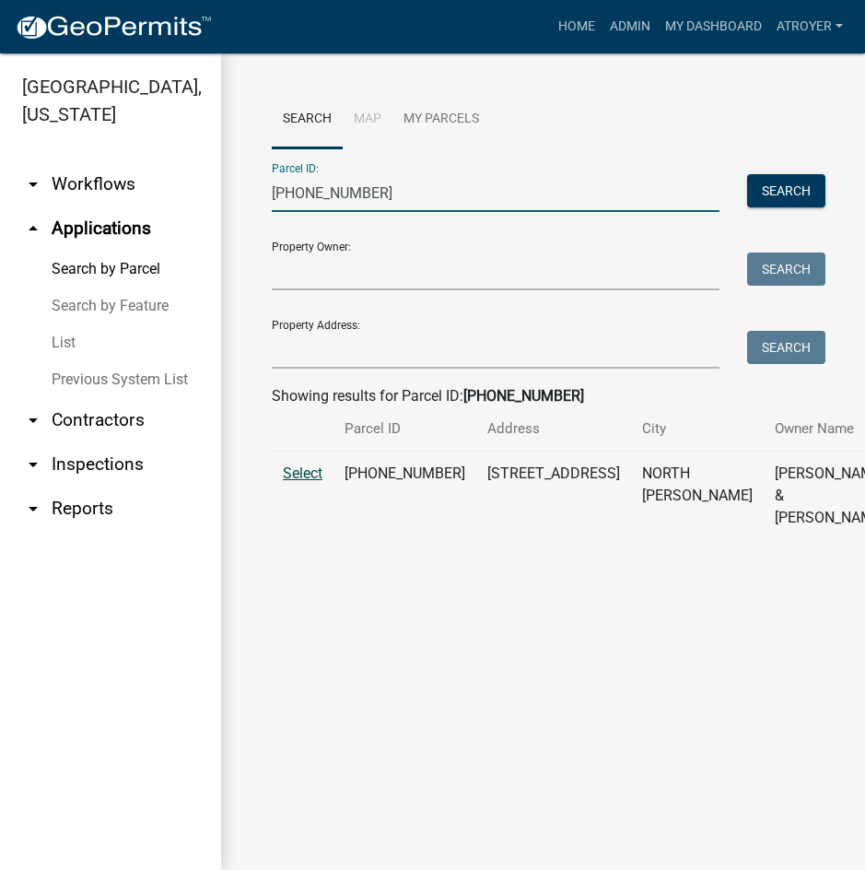
click at [316, 482] on span "Select" at bounding box center [303, 473] width 40 height 18
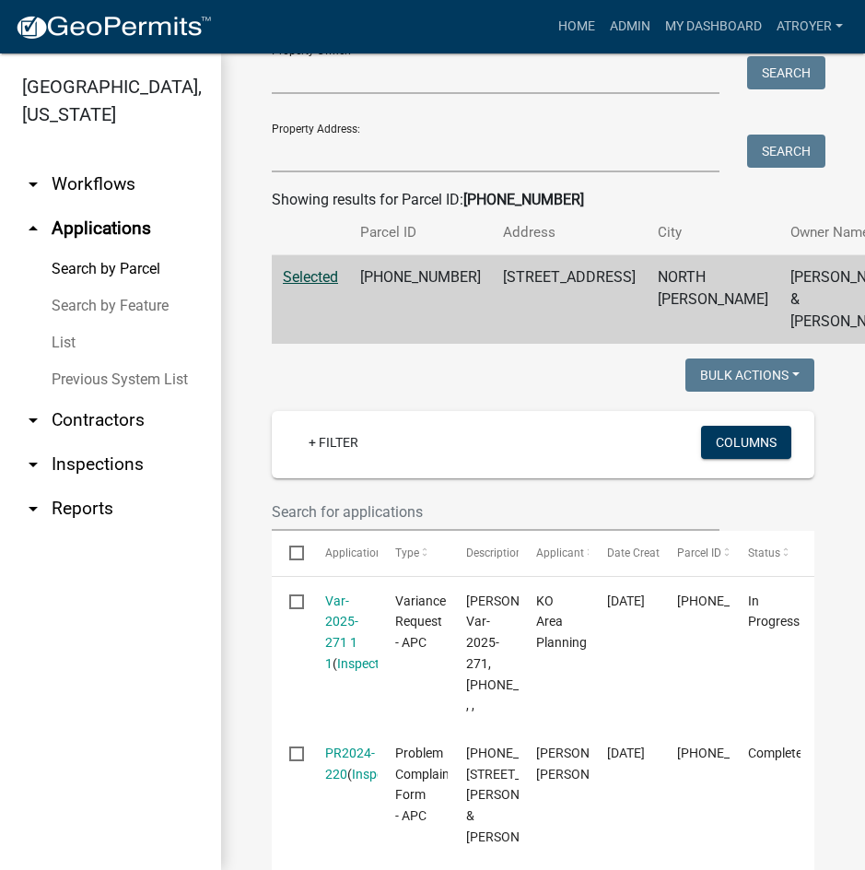
scroll to position [276, 0]
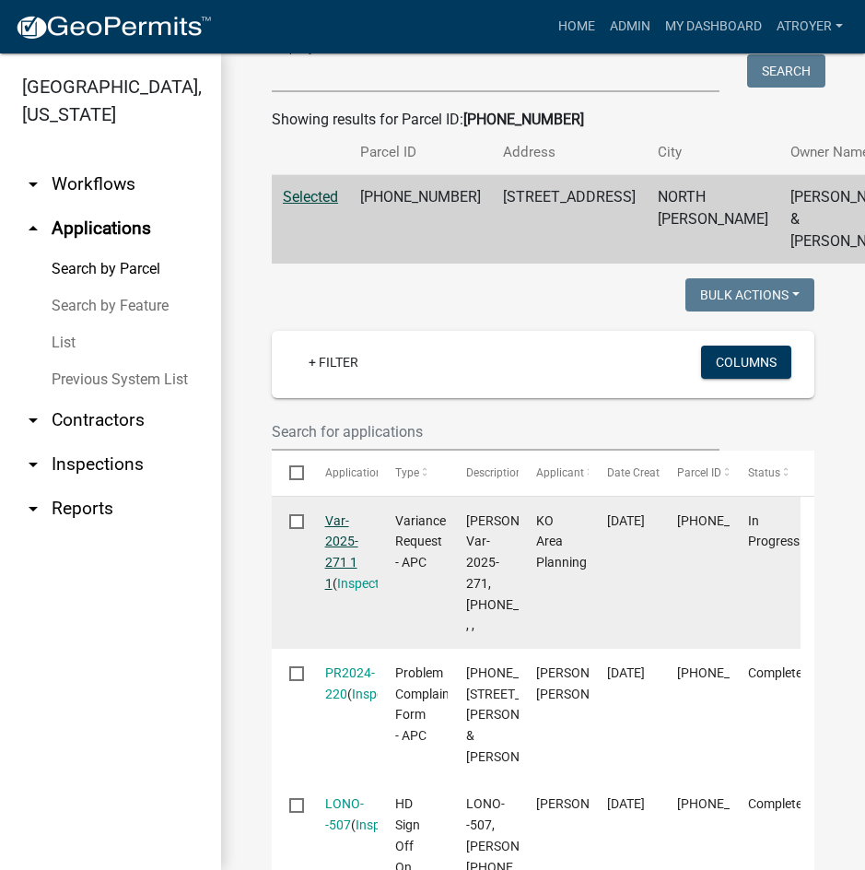
click at [341, 586] on link "Var-2025-271 1 1" at bounding box center [341, 551] width 33 height 77
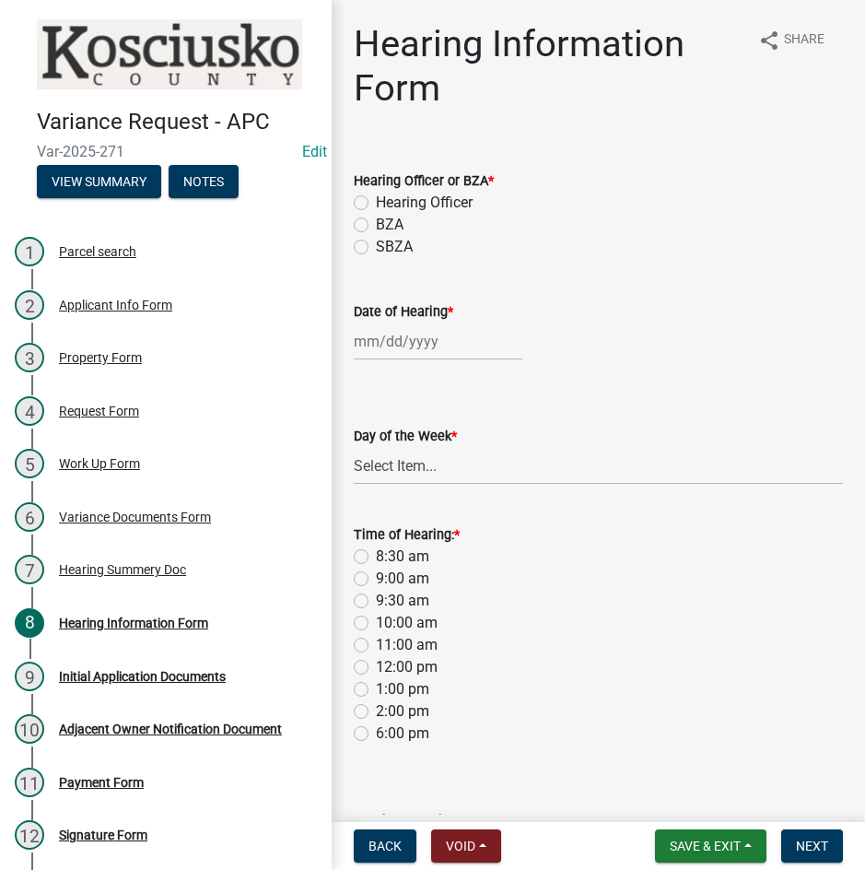
click at [376, 205] on label "Hearing Officer" at bounding box center [424, 203] width 97 height 22
click at [376, 204] on input "Hearing Officer" at bounding box center [382, 198] width 12 height 12
click at [401, 334] on div at bounding box center [438, 342] width 169 height 38
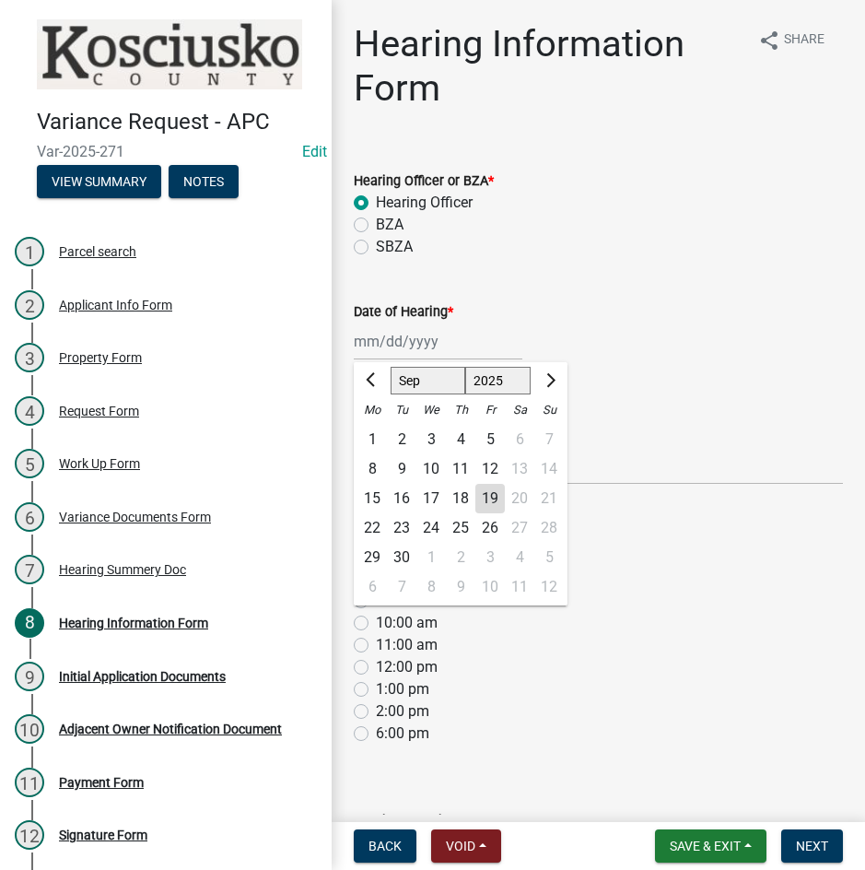
click at [405, 384] on select "Jan Feb Mar Apr May Jun [DATE] Aug Sep Oct Nov Dec" at bounding box center [428, 381] width 75 height 28
click at [391, 367] on select "Jan Feb Mar Apr May Jun [DATE] Aug Sep Oct Nov Dec" at bounding box center [428, 381] width 75 height 28
click at [370, 494] on div "13" at bounding box center [372, 498] width 29 height 29
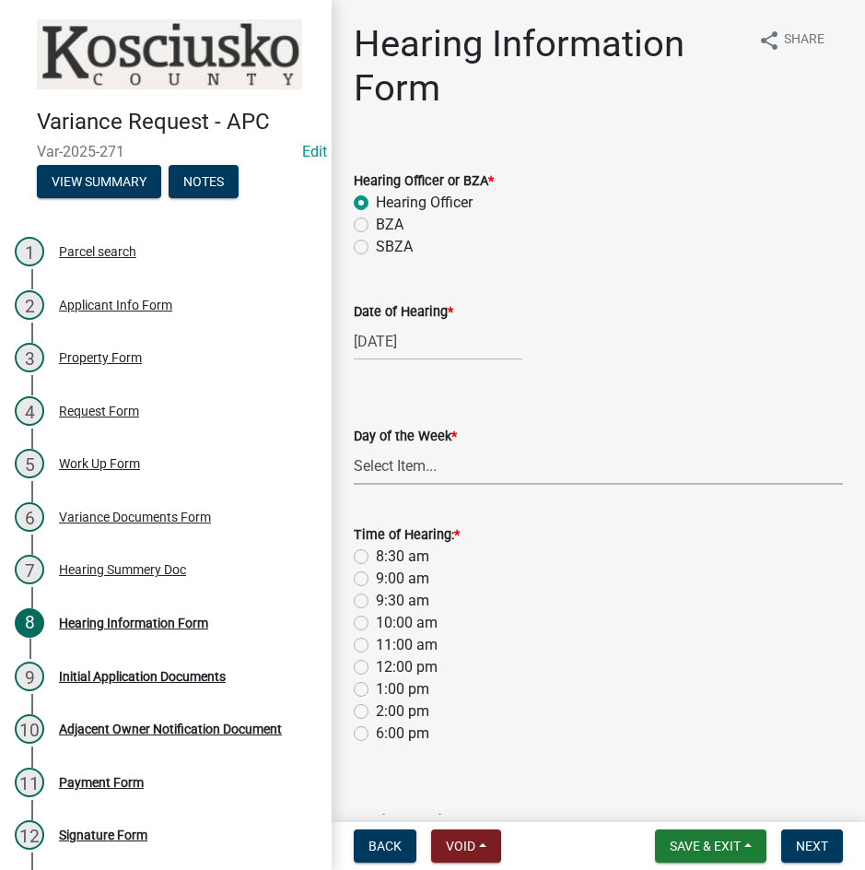
click at [377, 478] on select "Select Item... [DATE] [DATE] [DATE] [DATE] [DATE] [DATE] [DATE]" at bounding box center [598, 466] width 489 height 38
click at [354, 447] on select "Select Item... [DATE] [DATE] [DATE] [DATE] [DATE] [DATE] [DATE]" at bounding box center [598, 466] width 489 height 38
click at [376, 557] on label "8:30 am" at bounding box center [402, 557] width 53 height 22
click at [376, 557] on input "8:30 am" at bounding box center [382, 552] width 12 height 12
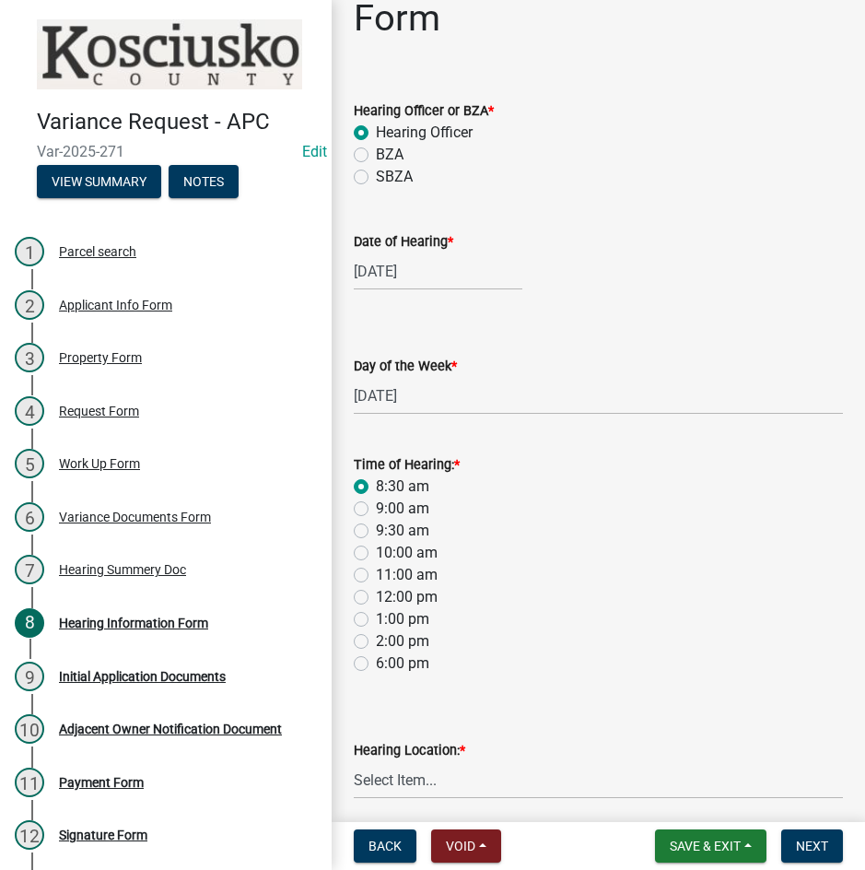
scroll to position [143, 0]
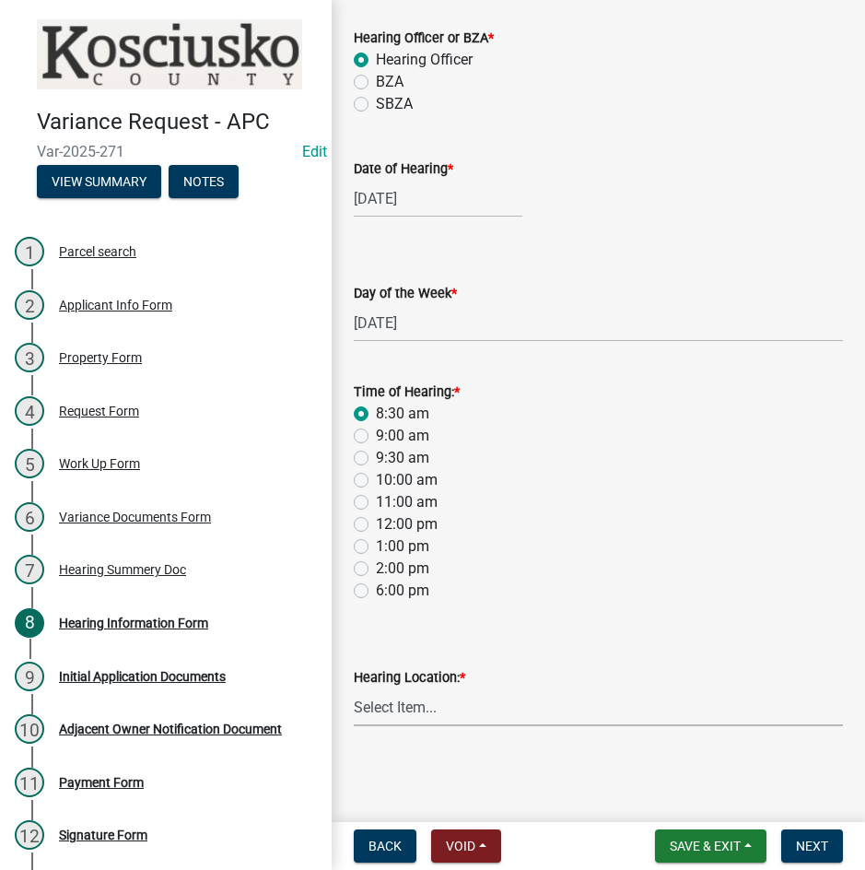
click at [466, 710] on select "Select Item... Area Plan Commission Office - [STREET_ADDRESS][GEOGRAPHIC_DATA] …" at bounding box center [598, 707] width 489 height 38
click at [354, 688] on select "Select Item... Area Plan Commission Office - [STREET_ADDRESS][GEOGRAPHIC_DATA] …" at bounding box center [598, 707] width 489 height 38
click at [815, 848] on span "Next" at bounding box center [812, 846] width 32 height 15
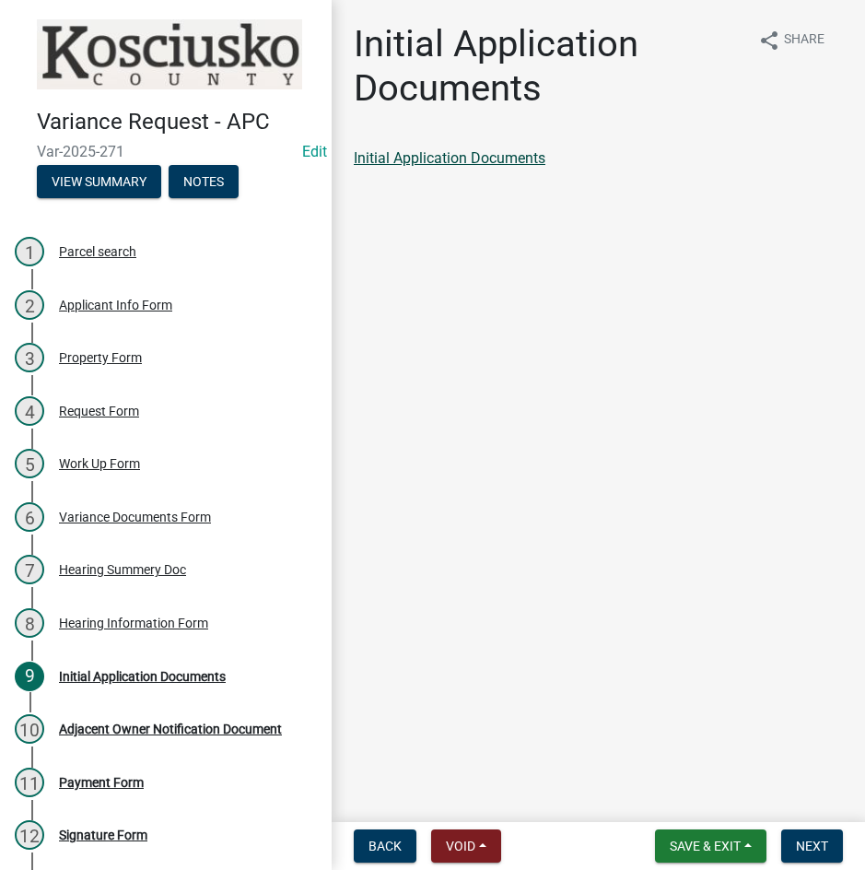
click at [474, 155] on link "Initial Application Documents" at bounding box center [450, 158] width 192 height 18
click at [804, 844] on span "Next" at bounding box center [812, 846] width 32 height 15
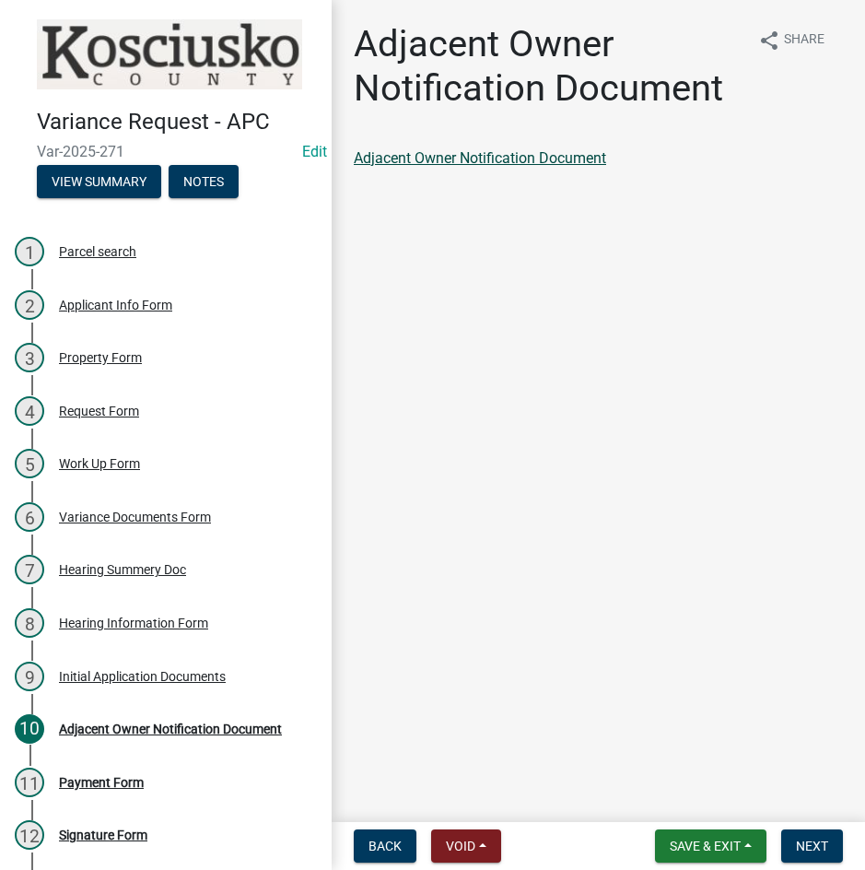
click at [475, 157] on link "Adjacent Owner Notification Document" at bounding box center [480, 158] width 252 height 18
click at [790, 850] on button "Next" at bounding box center [812, 845] width 62 height 33
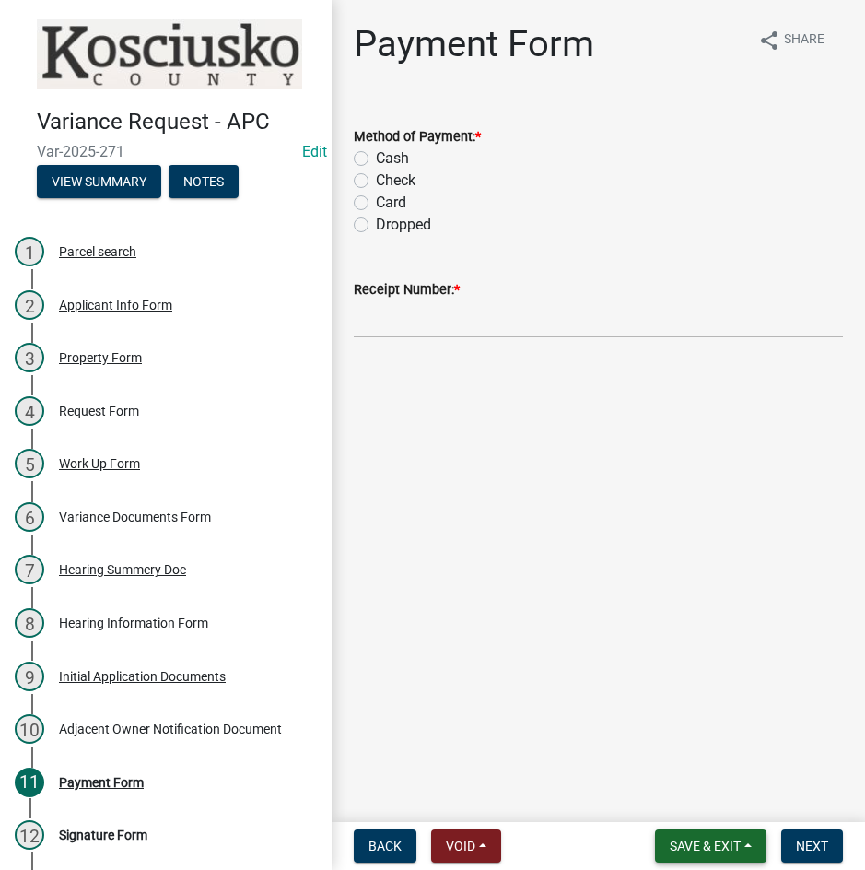
click at [687, 835] on button "Save & Exit" at bounding box center [710, 845] width 111 height 33
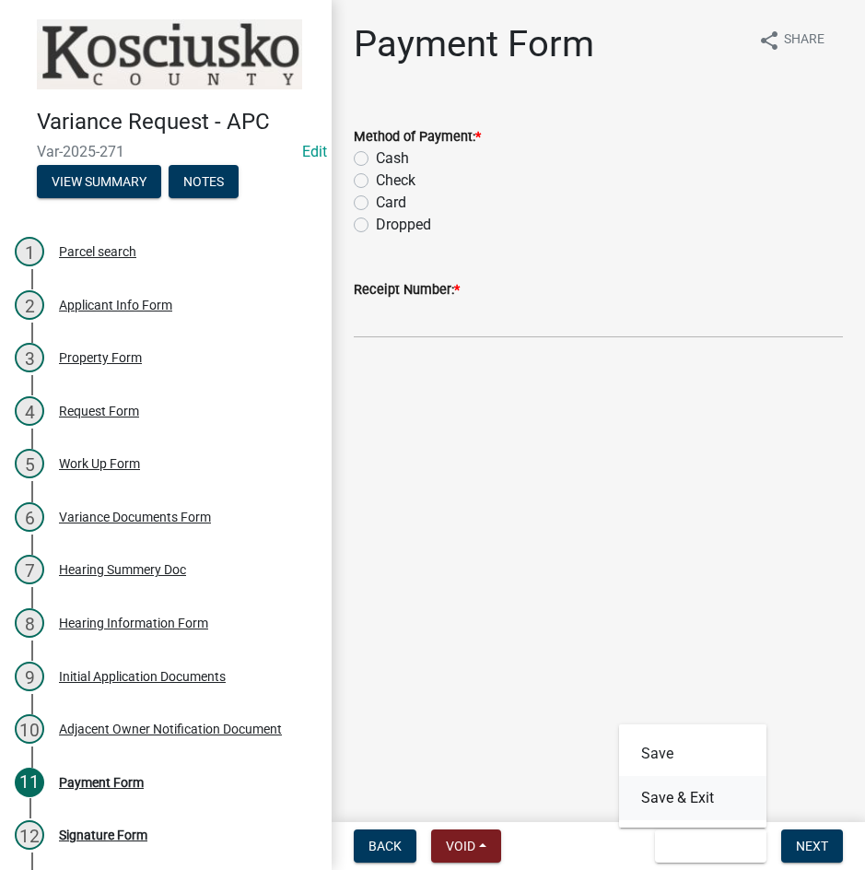
click at [671, 804] on button "Save & Exit" at bounding box center [692, 798] width 147 height 44
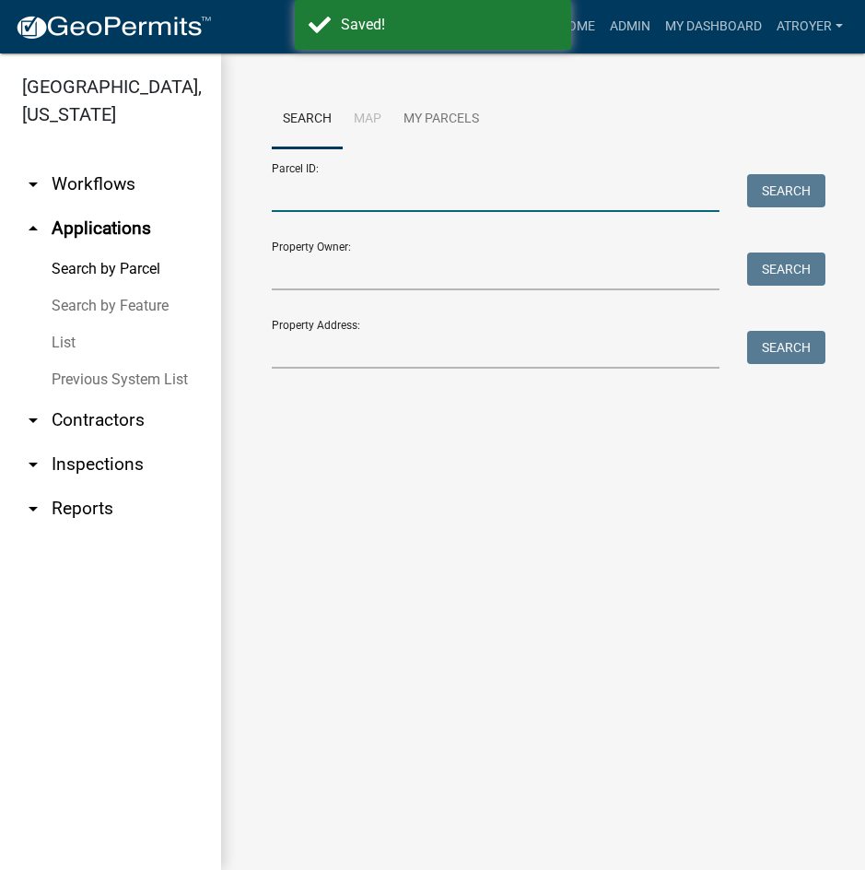
click at [455, 205] on input "Parcel ID:" at bounding box center [496, 193] width 448 height 38
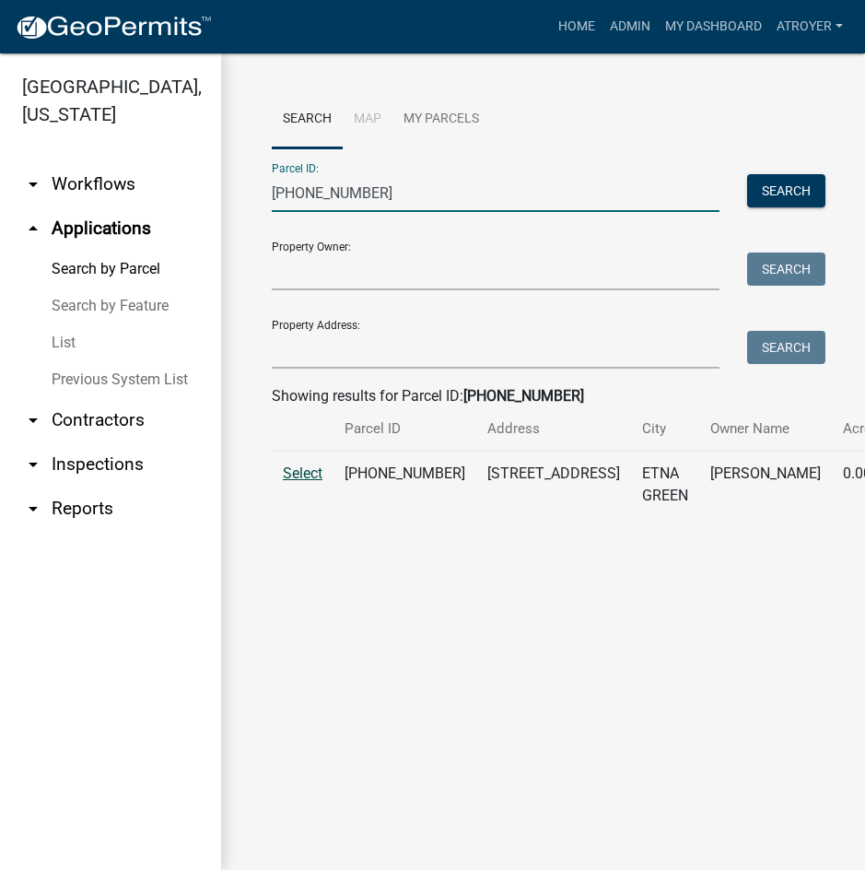
click at [294, 482] on span "Select" at bounding box center [303, 473] width 40 height 18
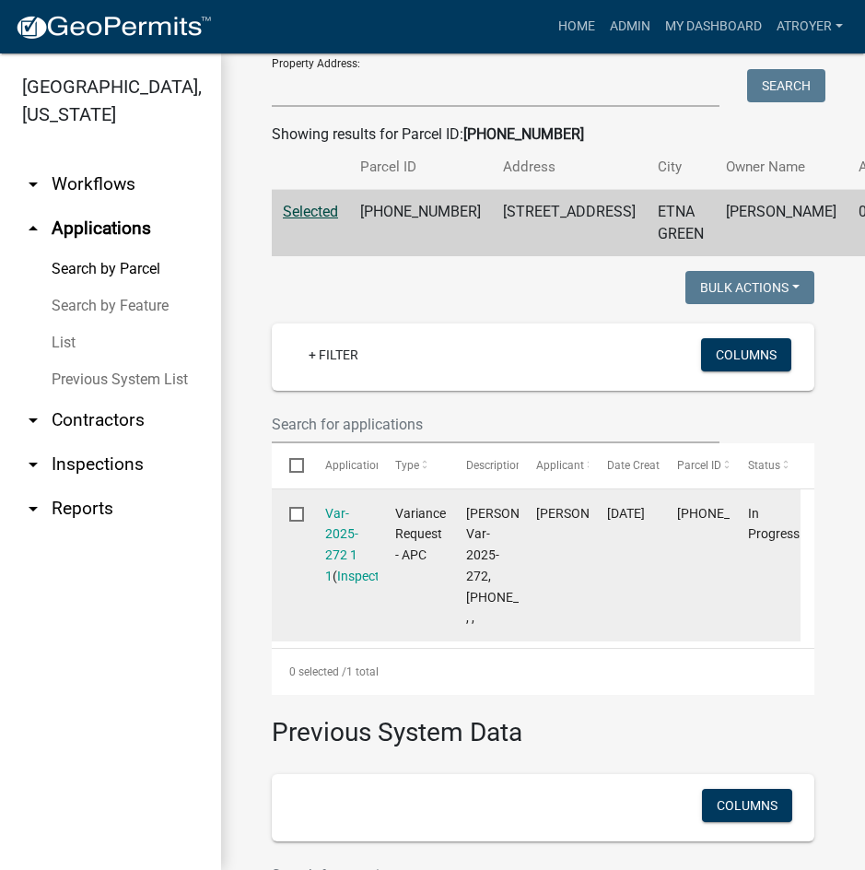
scroll to position [276, 0]
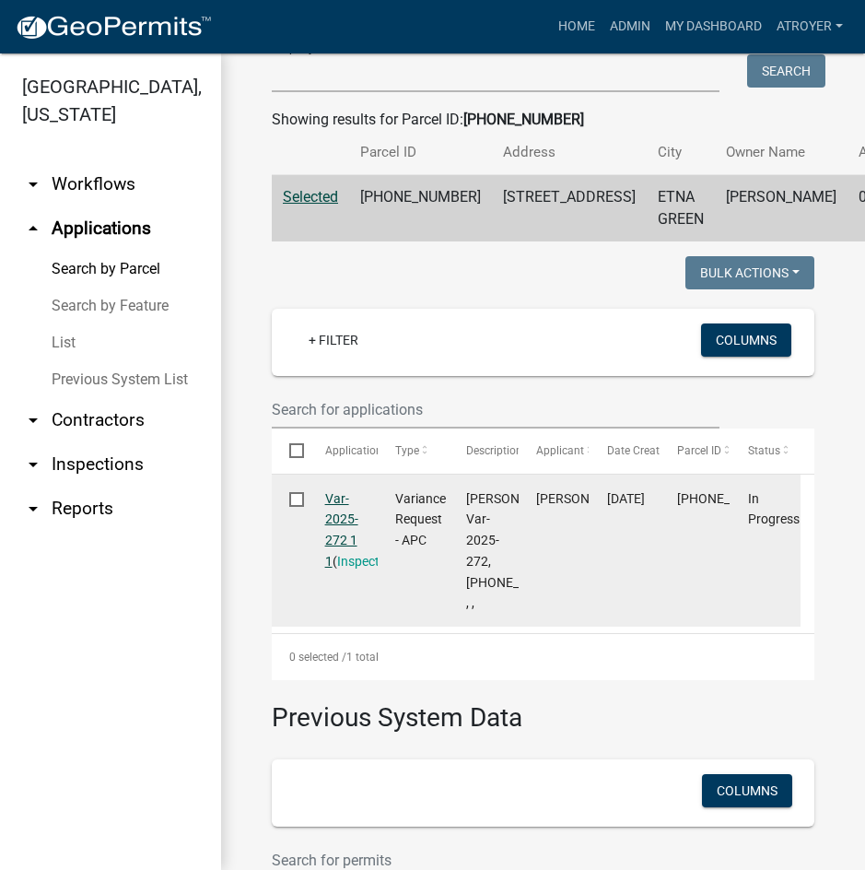
click at [327, 535] on link "Var-2025-272 1 1" at bounding box center [341, 529] width 33 height 77
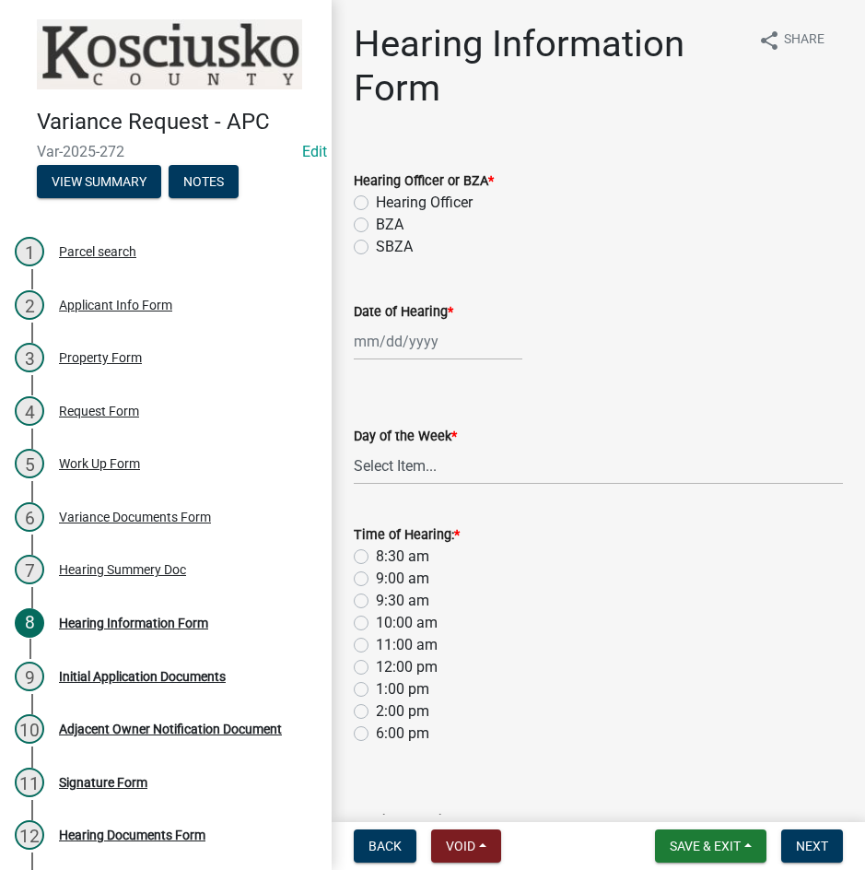
click at [376, 196] on label "Hearing Officer" at bounding box center [424, 203] width 97 height 22
click at [376, 196] on input "Hearing Officer" at bounding box center [382, 198] width 12 height 12
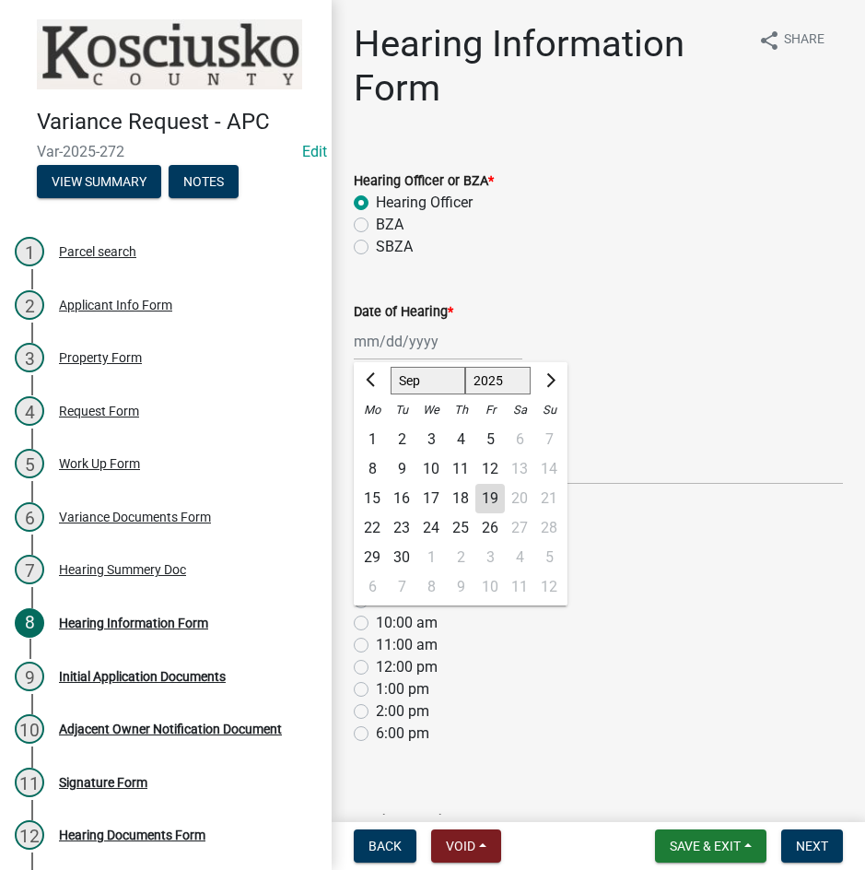
click at [424, 348] on div "[PERSON_NAME] Feb Mar Apr [PERSON_NAME][DATE] Oct Nov [DATE] 1526 1527 1528 152…" at bounding box center [438, 342] width 169 height 38
click at [431, 381] on select "Jan Feb Mar Apr May Jun [DATE] Aug Sep Oct Nov Dec" at bounding box center [428, 381] width 75 height 28
click at [391, 367] on select "Jan Feb Mar Apr May Jun [DATE] Aug Sep Oct Nov Dec" at bounding box center [428, 381] width 75 height 28
click at [371, 497] on div "13" at bounding box center [372, 498] width 29 height 29
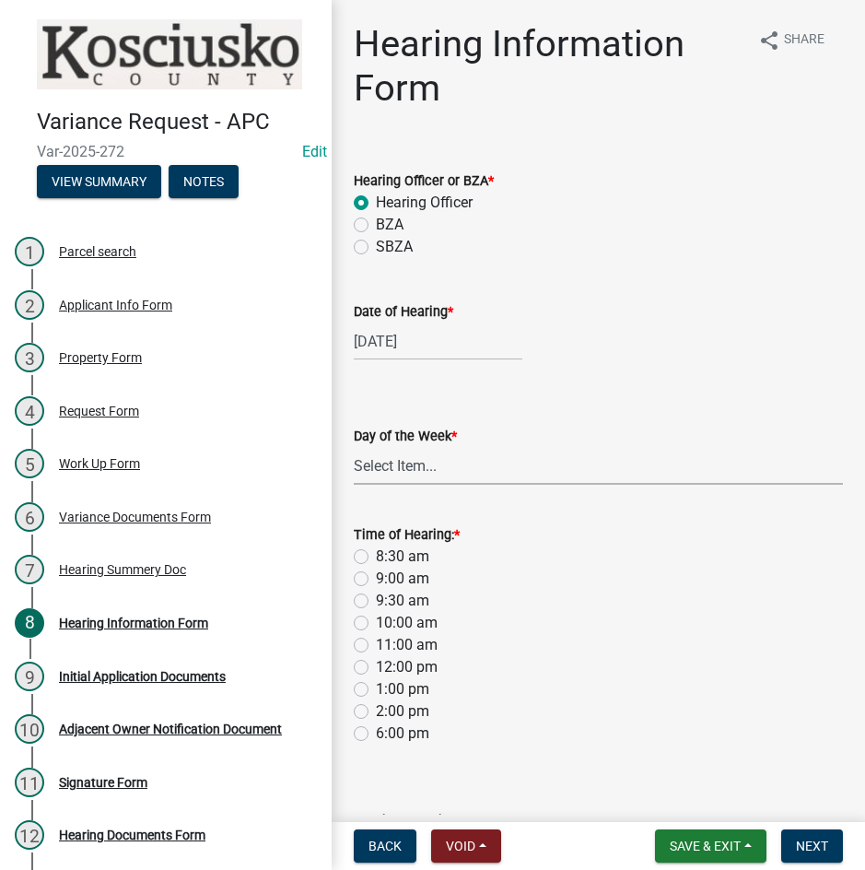
click at [383, 458] on select "Select Item... [DATE] [DATE] [DATE] [DATE] [DATE] [DATE] [DATE]" at bounding box center [598, 466] width 489 height 38
click at [354, 447] on select "Select Item... [DATE] [DATE] [DATE] [DATE] [DATE] [DATE] [DATE]" at bounding box center [598, 466] width 489 height 38
click at [376, 558] on label "8:30 am" at bounding box center [402, 557] width 53 height 22
click at [376, 557] on input "8:30 am" at bounding box center [382, 552] width 12 height 12
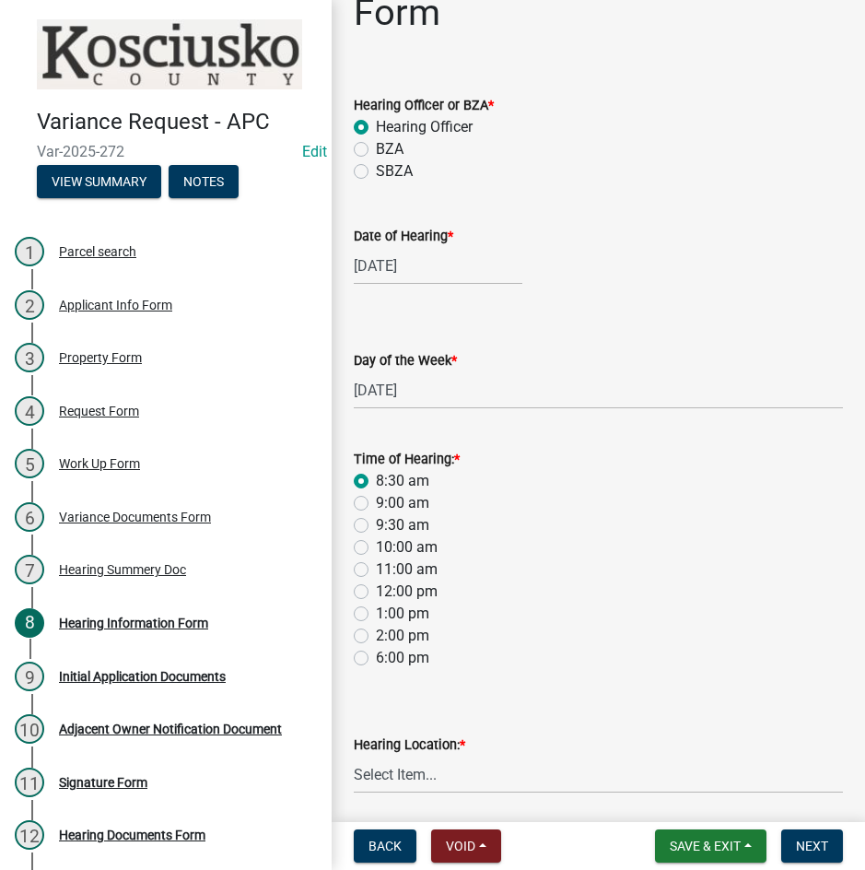
scroll to position [143, 0]
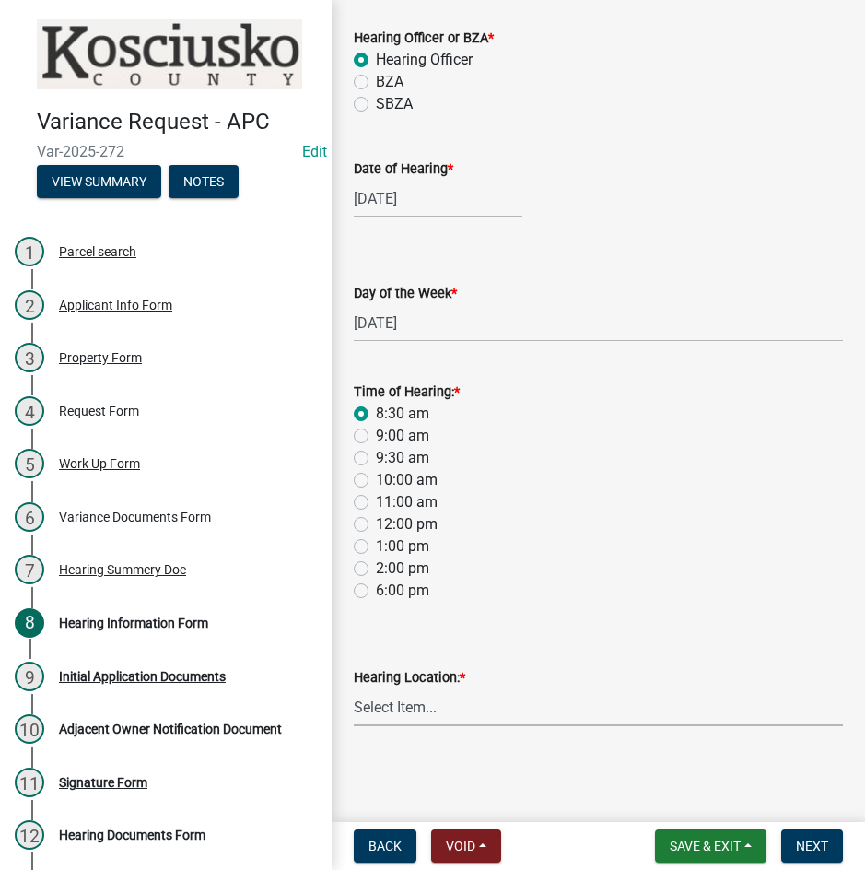
click at [507, 712] on select "Select Item... Area Plan Commission Office - [STREET_ADDRESS][GEOGRAPHIC_DATA] …" at bounding box center [598, 707] width 489 height 38
click at [354, 688] on select "Select Item... Area Plan Commission Office - [STREET_ADDRESS][GEOGRAPHIC_DATA] …" at bounding box center [598, 707] width 489 height 38
click at [811, 848] on span "Next" at bounding box center [812, 846] width 32 height 15
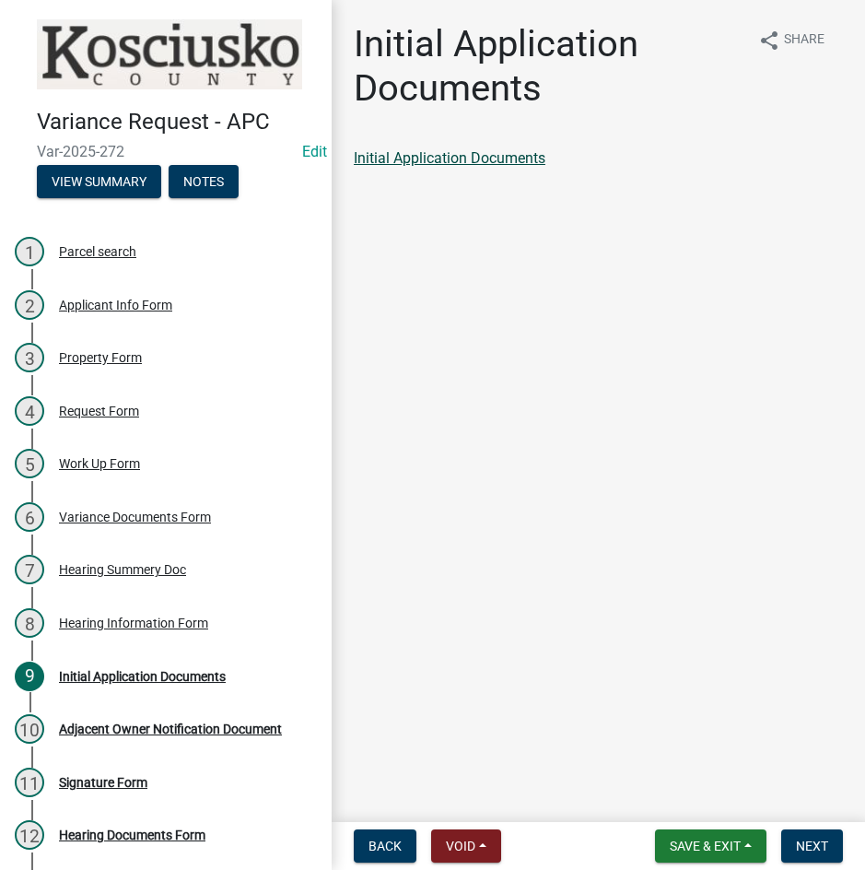
click at [527, 157] on link "Initial Application Documents" at bounding box center [450, 158] width 192 height 18
click at [811, 849] on span "Next" at bounding box center [812, 846] width 32 height 15
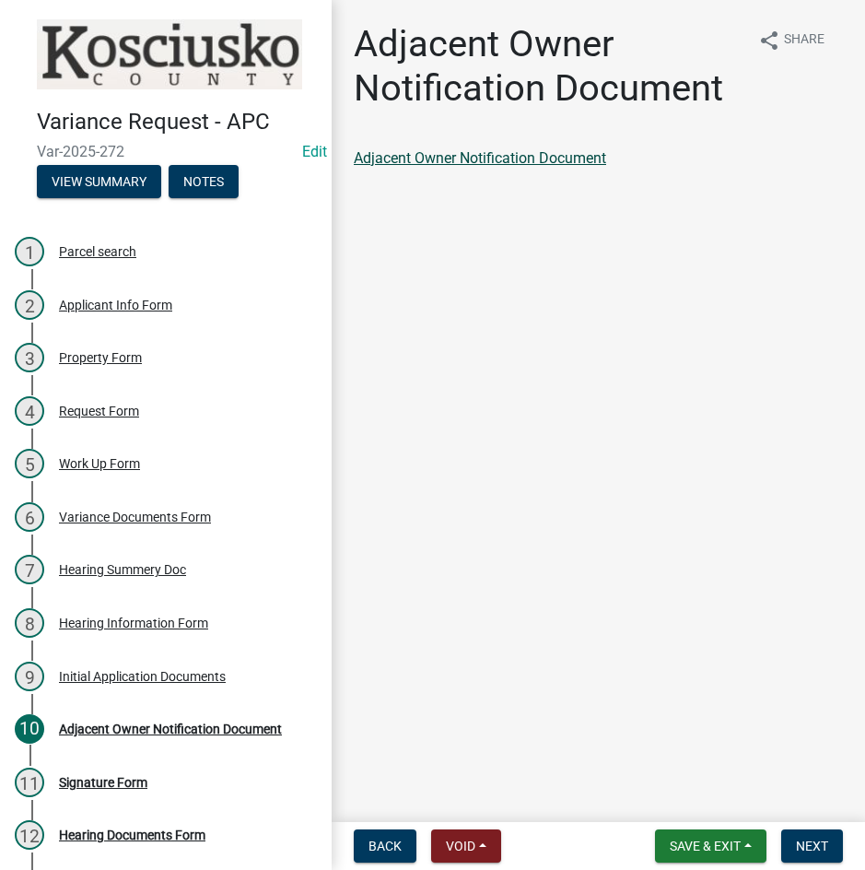
click at [485, 157] on link "Adjacent Owner Notification Document" at bounding box center [480, 158] width 252 height 18
click at [811, 848] on span "Next" at bounding box center [812, 846] width 32 height 15
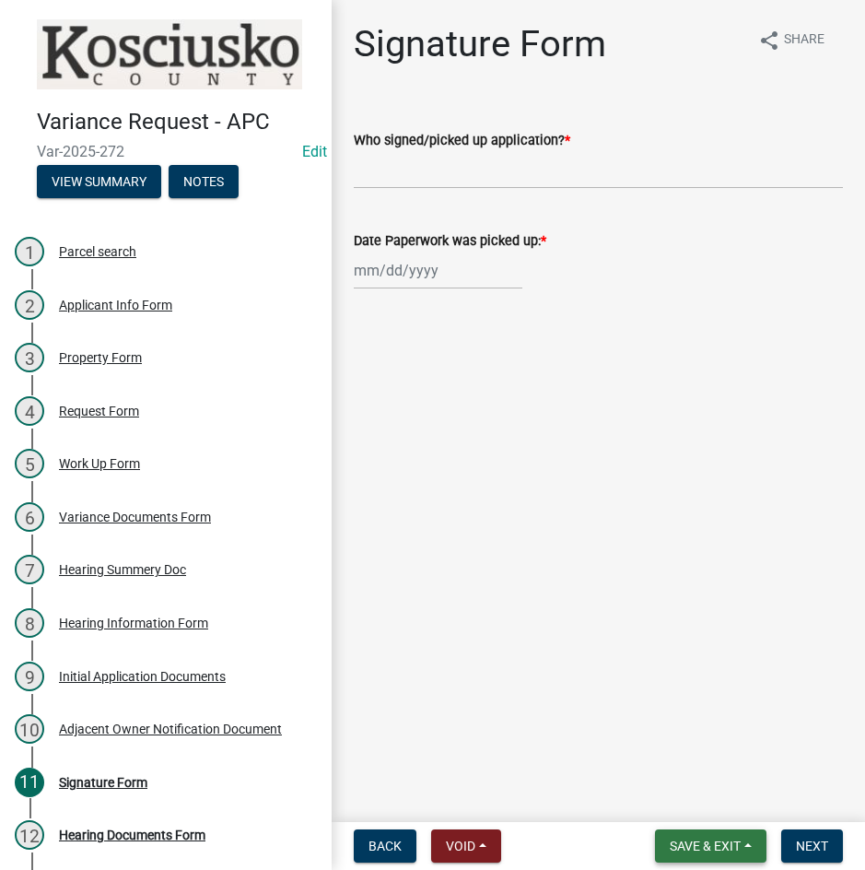
click at [698, 843] on span "Save & Exit" at bounding box center [705, 846] width 71 height 15
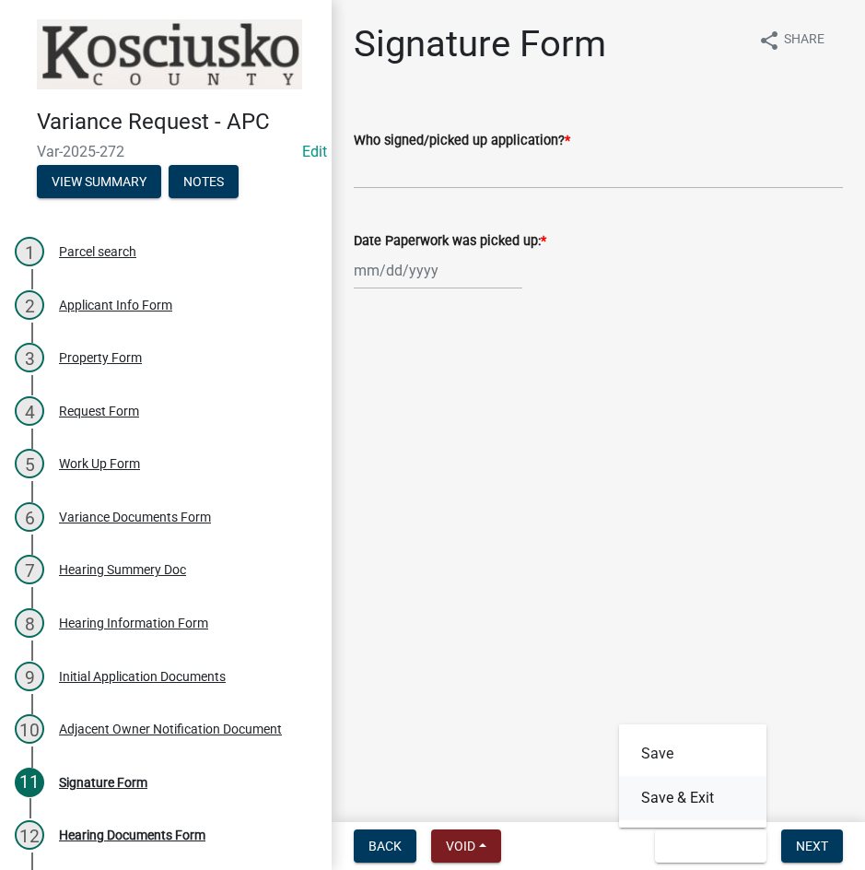
click at [699, 795] on button "Save & Exit" at bounding box center [692, 798] width 147 height 44
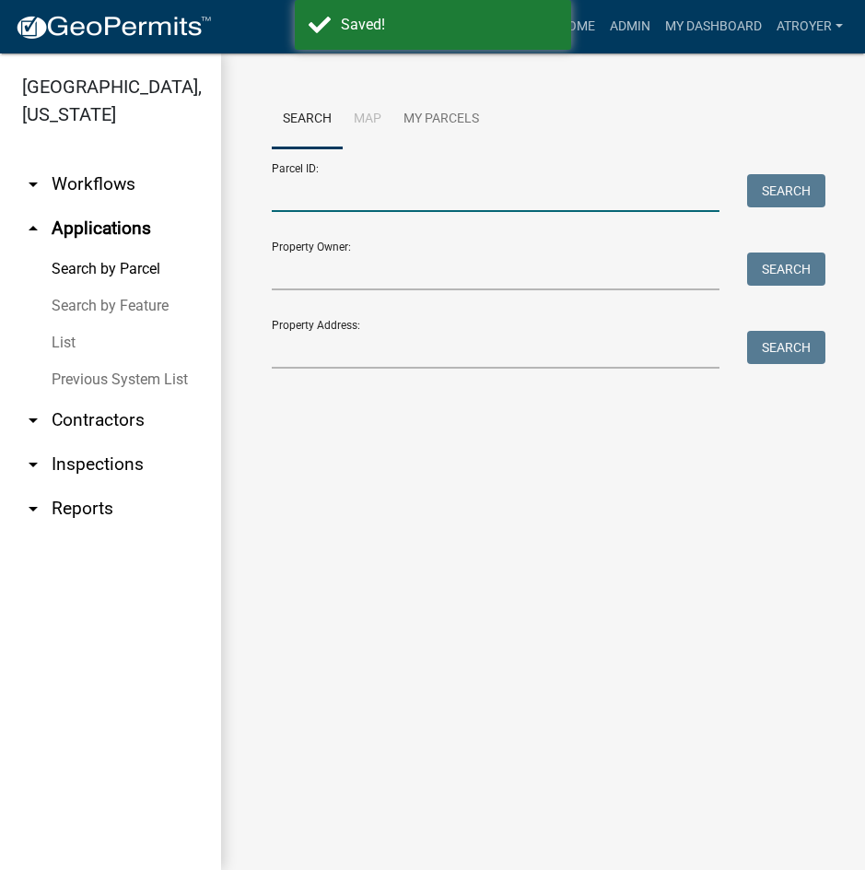
click at [467, 195] on input "Parcel ID:" at bounding box center [496, 193] width 448 height 38
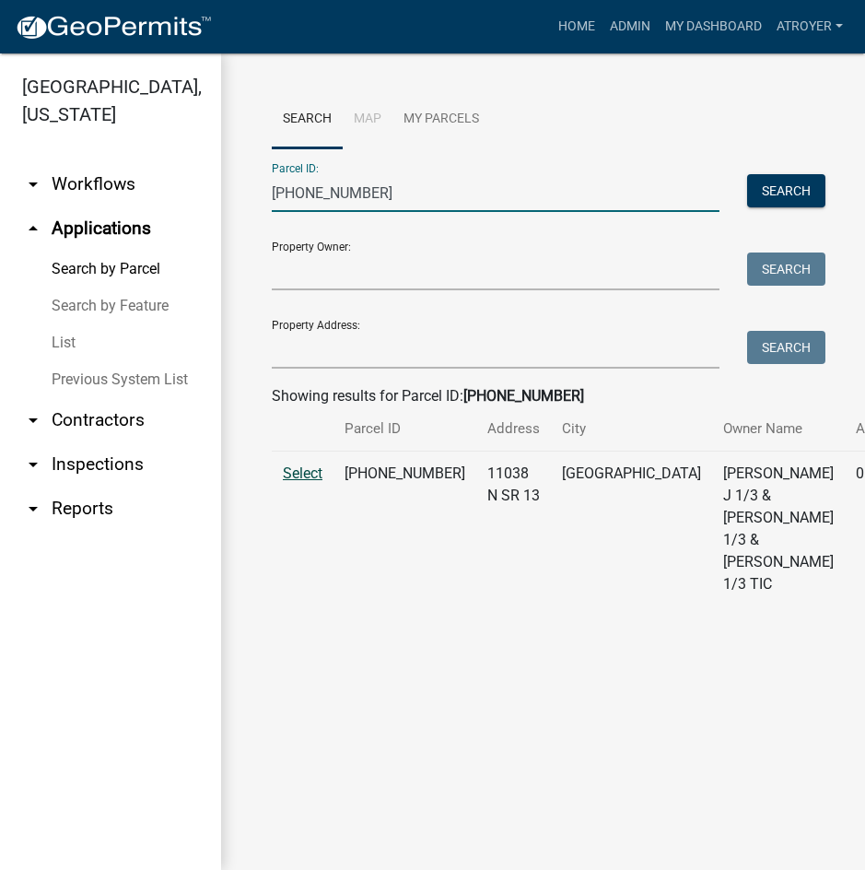
click at [315, 482] on span "Select" at bounding box center [303, 473] width 40 height 18
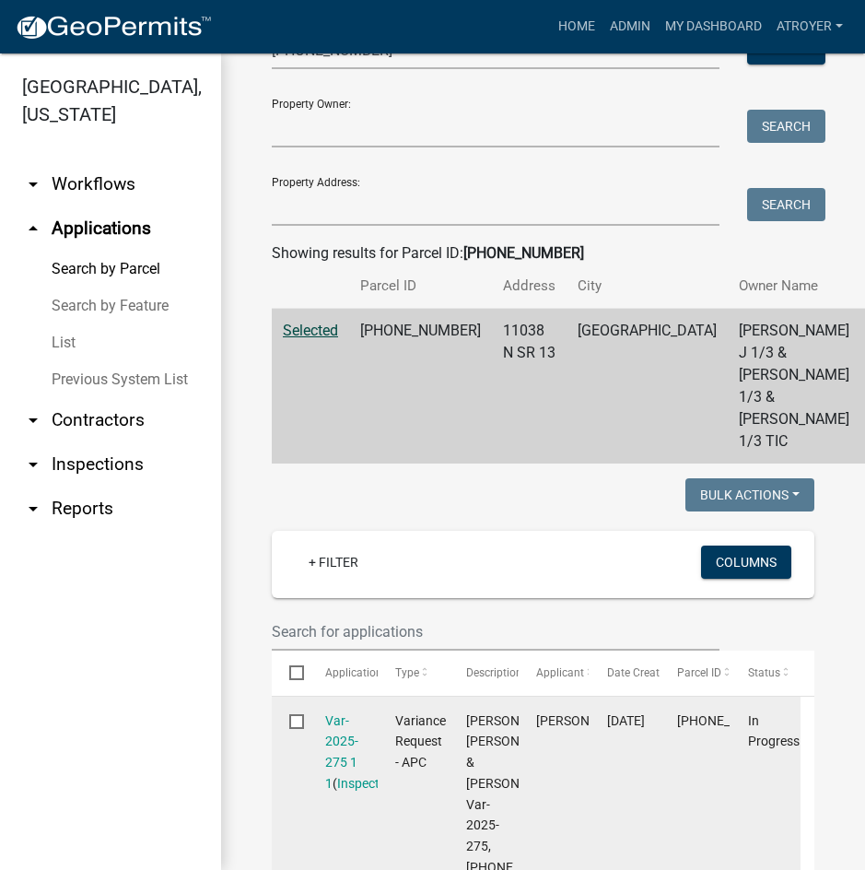
scroll to position [369, 0]
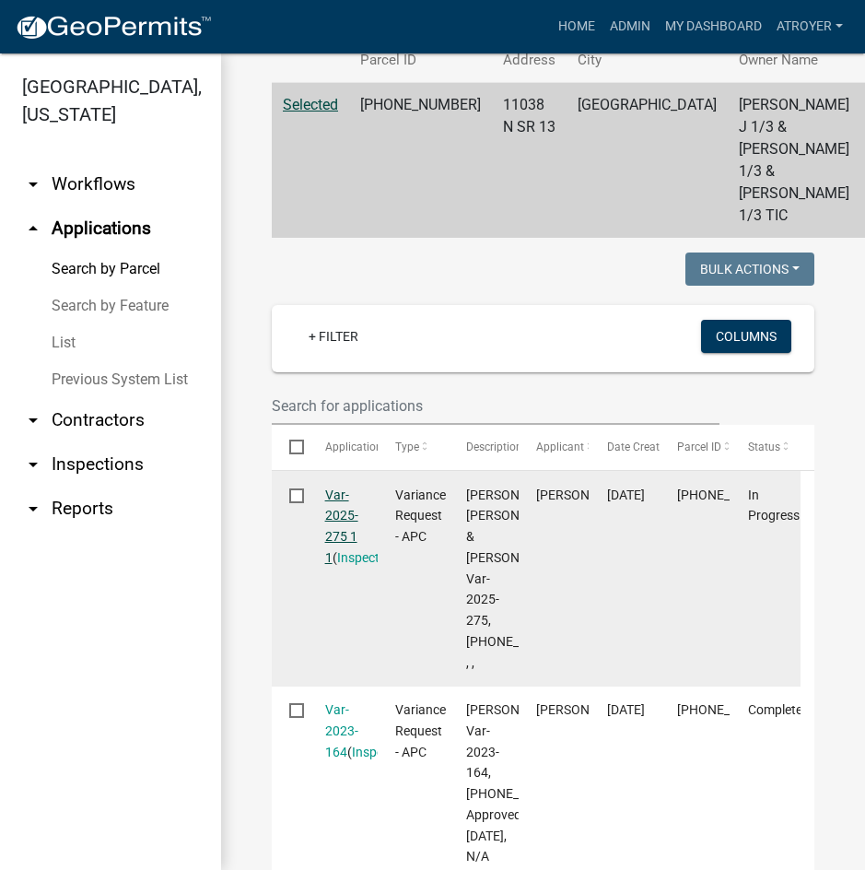
click at [328, 565] on link "Var-2025-275 1 1" at bounding box center [341, 525] width 33 height 77
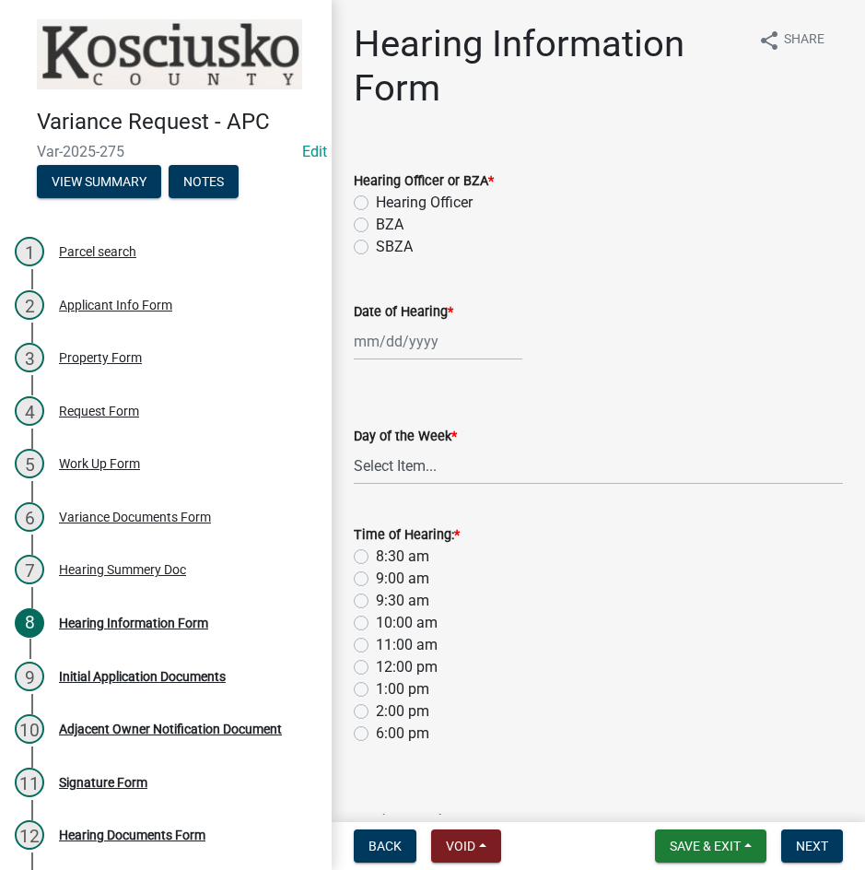
click at [376, 205] on label "Hearing Officer" at bounding box center [424, 203] width 97 height 22
click at [376, 204] on input "Hearing Officer" at bounding box center [382, 198] width 12 height 12
click at [416, 348] on div at bounding box center [438, 342] width 169 height 38
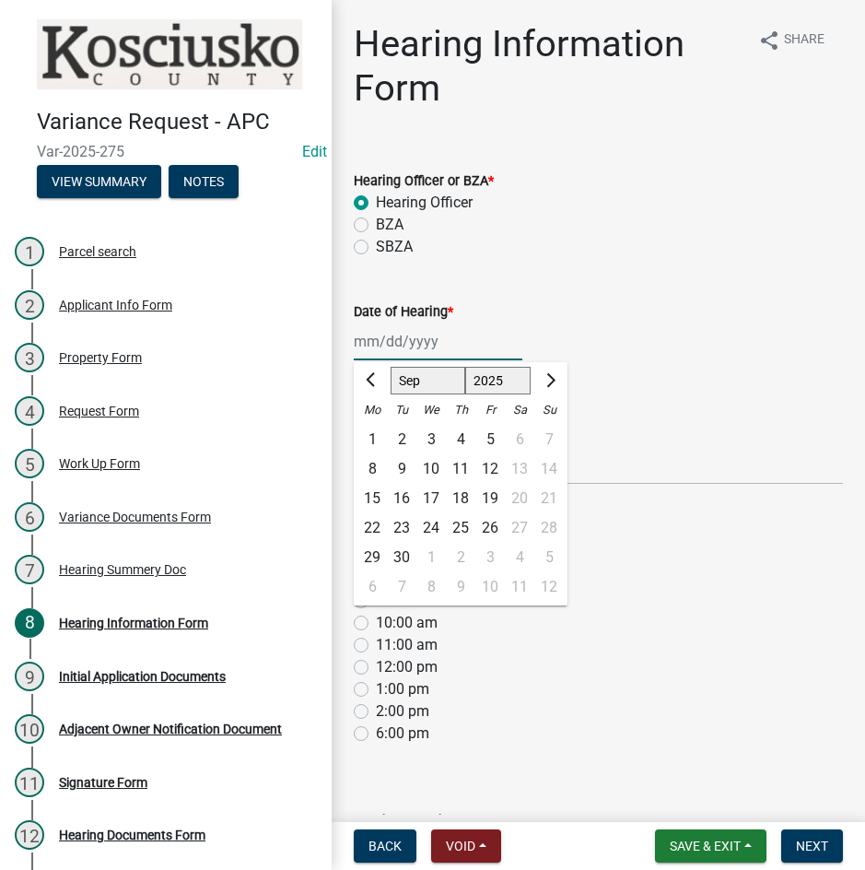
click at [418, 383] on select "Jan Feb Mar Apr May Jun [DATE] Aug Sep Oct Nov Dec" at bounding box center [428, 381] width 75 height 28
click at [391, 367] on select "Jan Feb Mar Apr May Jun [DATE] Aug Sep Oct Nov Dec" at bounding box center [428, 381] width 75 height 28
click at [369, 494] on div "13" at bounding box center [372, 498] width 29 height 29
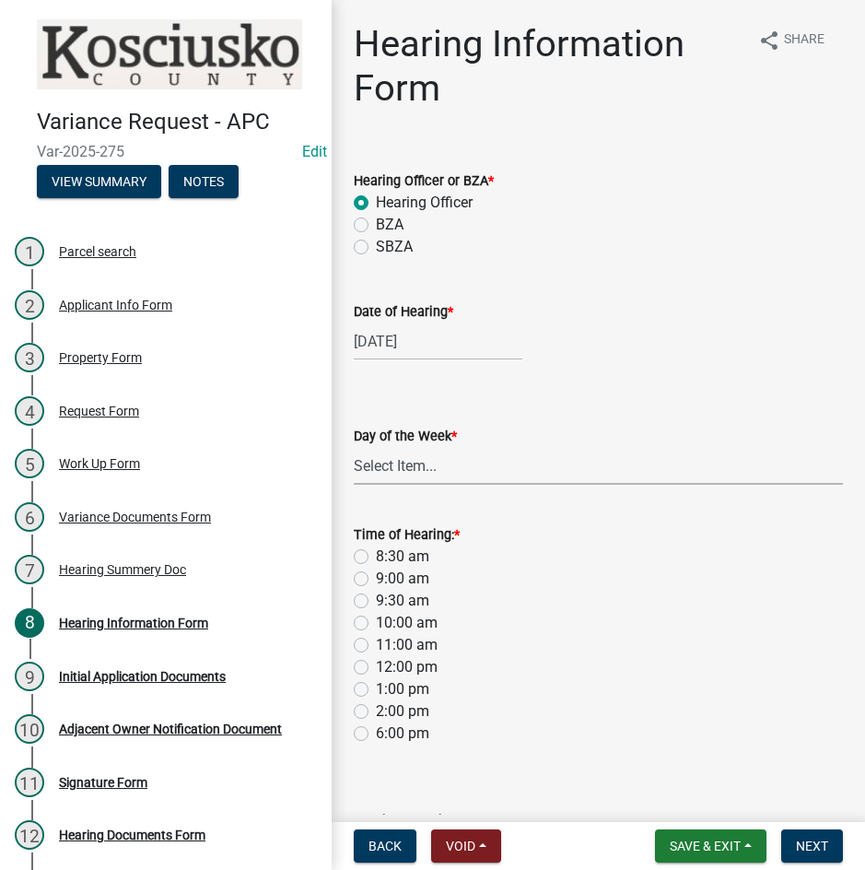
click at [395, 463] on select "Select Item... [DATE] [DATE] [DATE] [DATE] [DATE] [DATE] [DATE]" at bounding box center [598, 466] width 489 height 38
click at [354, 447] on select "Select Item... [DATE] [DATE] [DATE] [DATE] [DATE] [DATE] [DATE]" at bounding box center [598, 466] width 489 height 38
drag, startPoint x: 358, startPoint y: 551, endPoint x: 381, endPoint y: 563, distance: 25.2
click at [376, 552] on label "8:30 am" at bounding box center [402, 557] width 53 height 22
click at [376, 552] on input "8:30 am" at bounding box center [382, 552] width 12 height 12
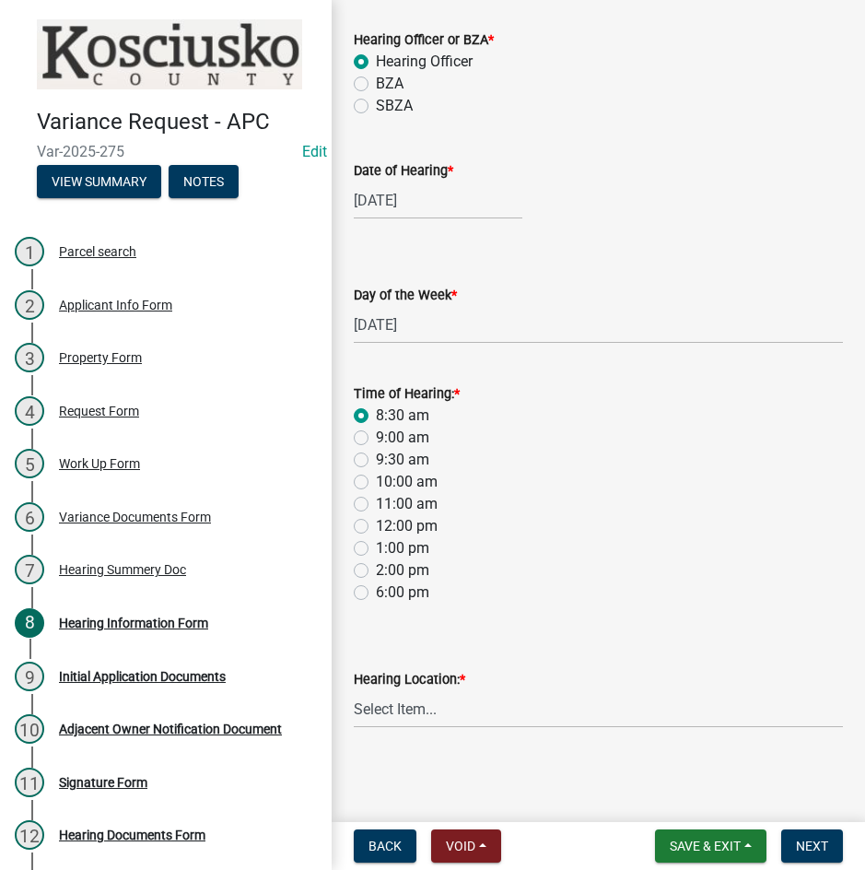
scroll to position [143, 0]
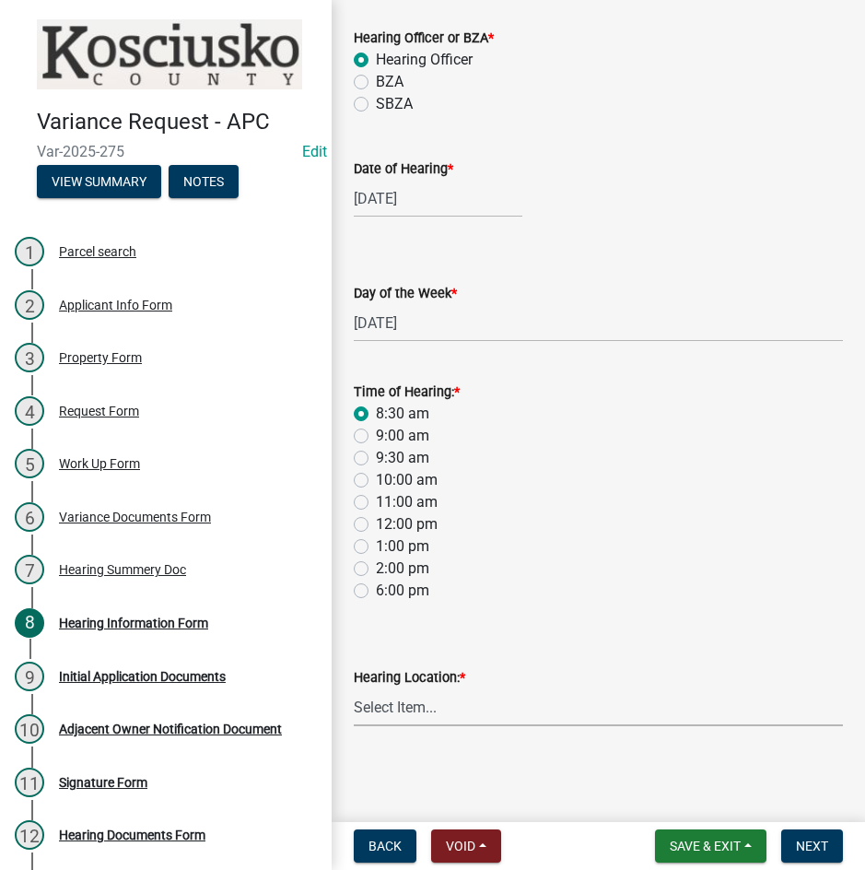
click at [479, 709] on select "Select Item... Area Plan Commission Office - [STREET_ADDRESS][GEOGRAPHIC_DATA] …" at bounding box center [598, 707] width 489 height 38
click at [354, 688] on select "Select Item... Area Plan Commission Office - [STREET_ADDRESS][GEOGRAPHIC_DATA] …" at bounding box center [598, 707] width 489 height 38
click at [804, 848] on span "Next" at bounding box center [812, 846] width 32 height 15
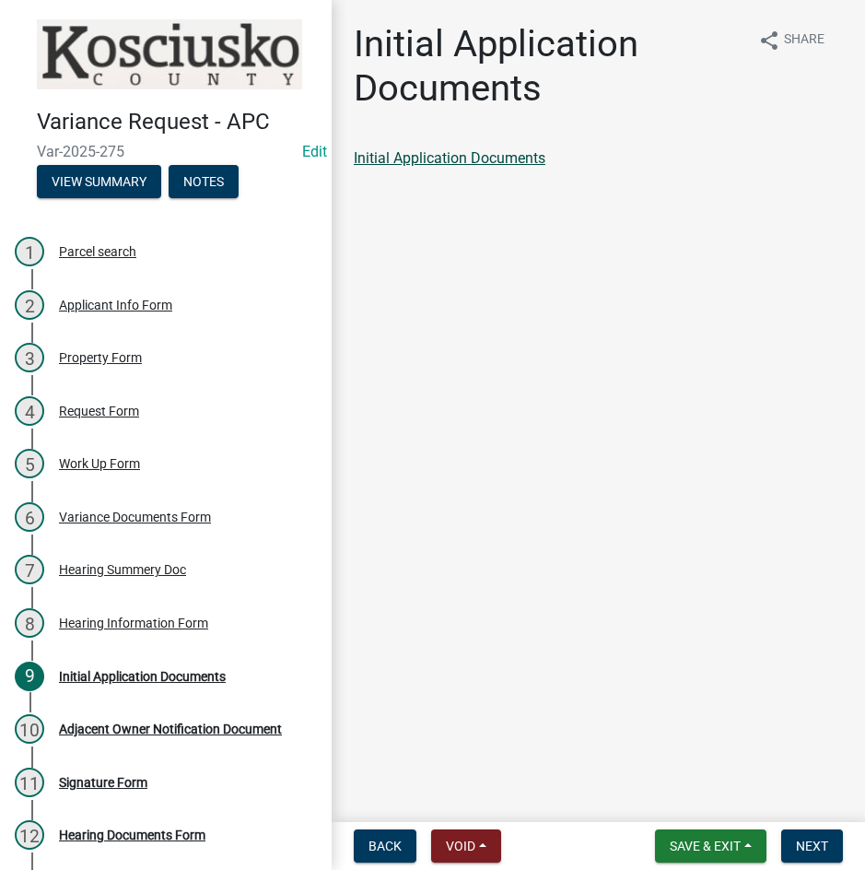
click at [489, 152] on link "Initial Application Documents" at bounding box center [450, 158] width 192 height 18
click at [804, 844] on span "Next" at bounding box center [812, 846] width 32 height 15
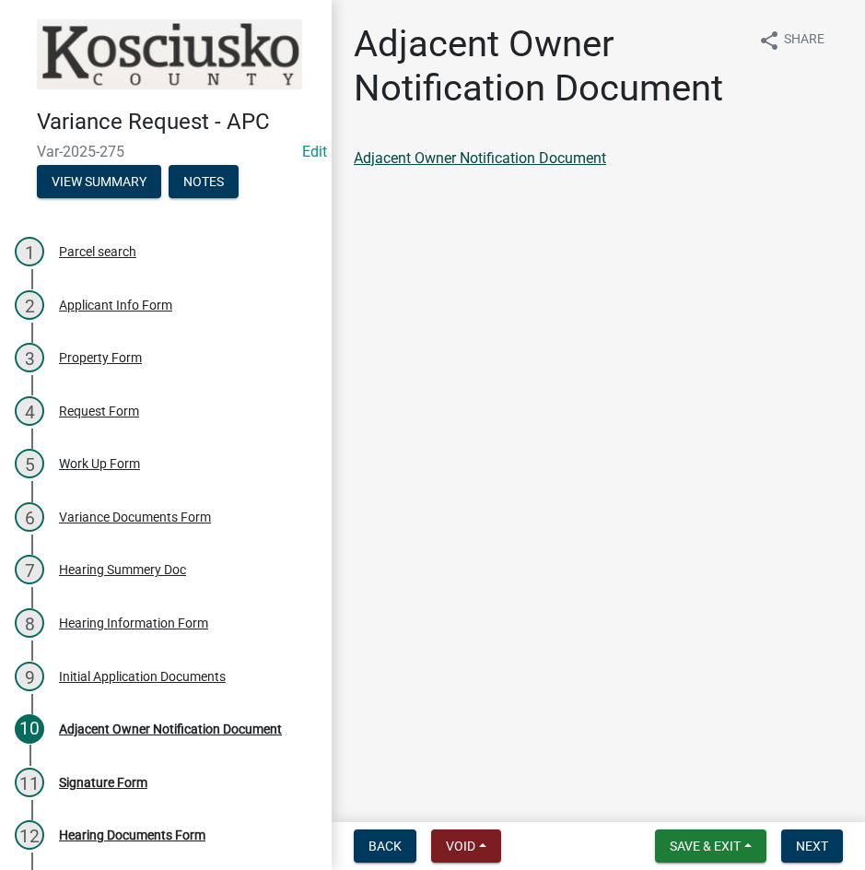
click at [449, 158] on link "Adjacent Owner Notification Document" at bounding box center [480, 158] width 252 height 18
click at [804, 846] on span "Next" at bounding box center [812, 846] width 32 height 15
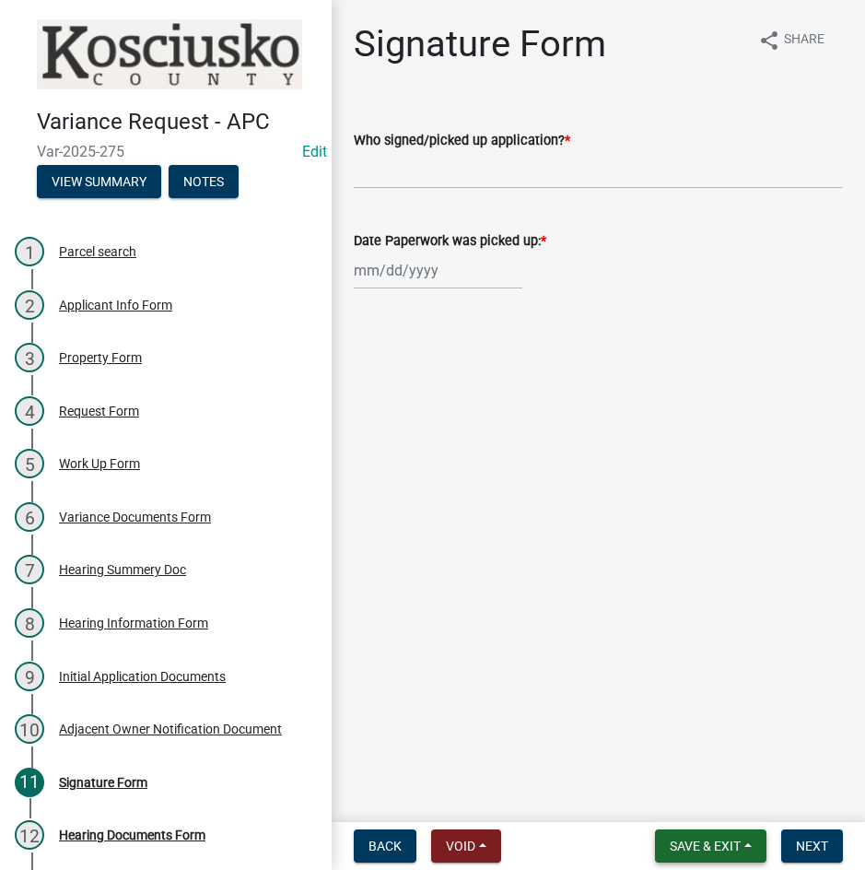
click at [671, 850] on span "Save & Exit" at bounding box center [705, 846] width 71 height 15
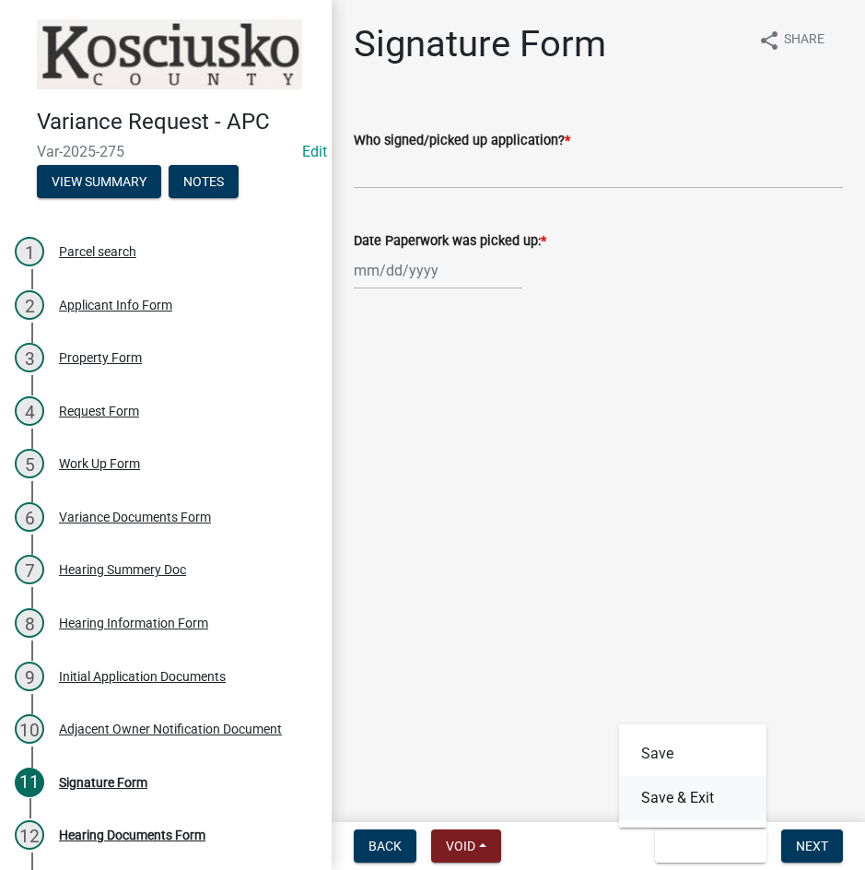
click at [657, 792] on button "Save & Exit" at bounding box center [692, 798] width 147 height 44
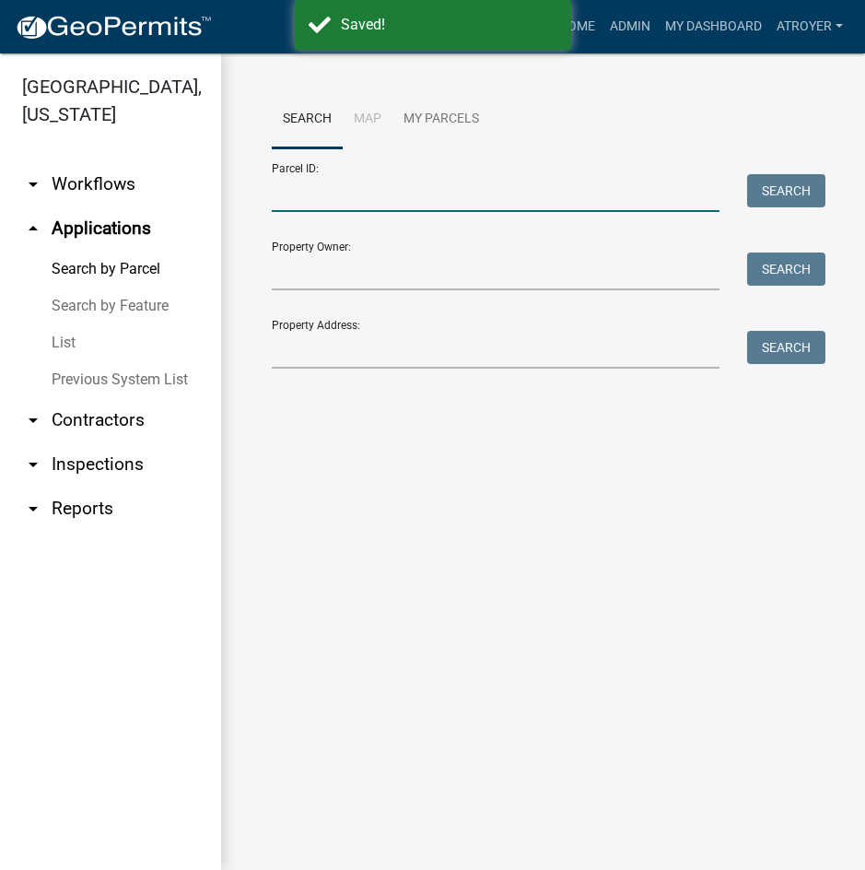
click at [383, 190] on input "Parcel ID:" at bounding box center [496, 193] width 448 height 38
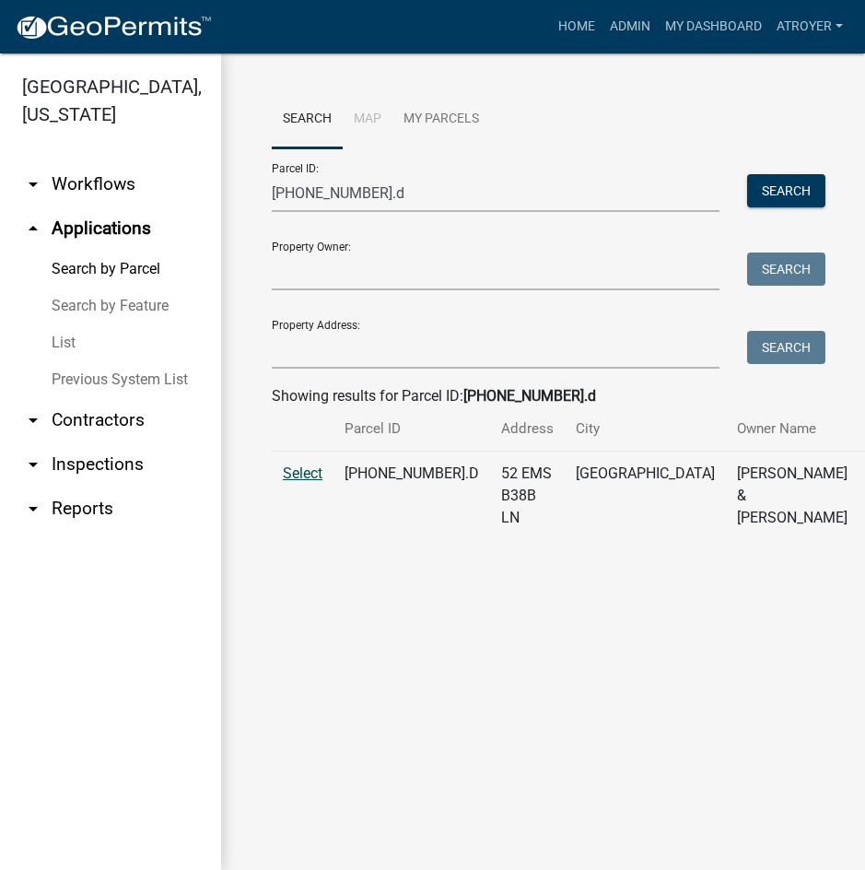
click at [315, 482] on span "Select" at bounding box center [303, 473] width 40 height 18
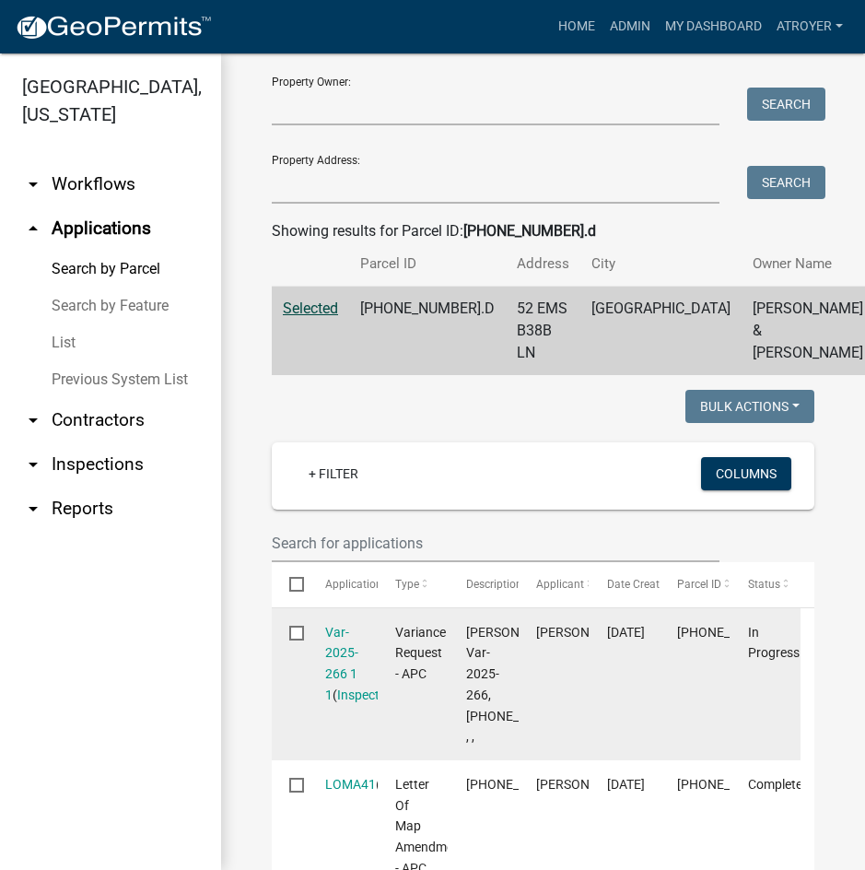
scroll to position [184, 0]
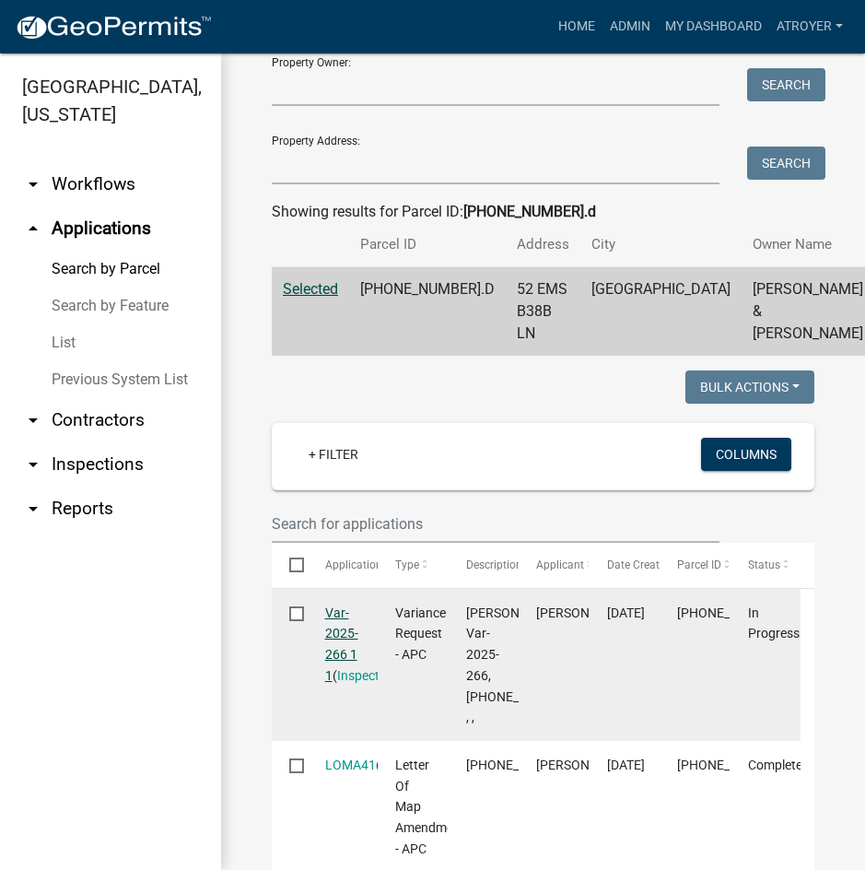
click at [340, 636] on link "Var-2025-266 1 1" at bounding box center [341, 643] width 33 height 77
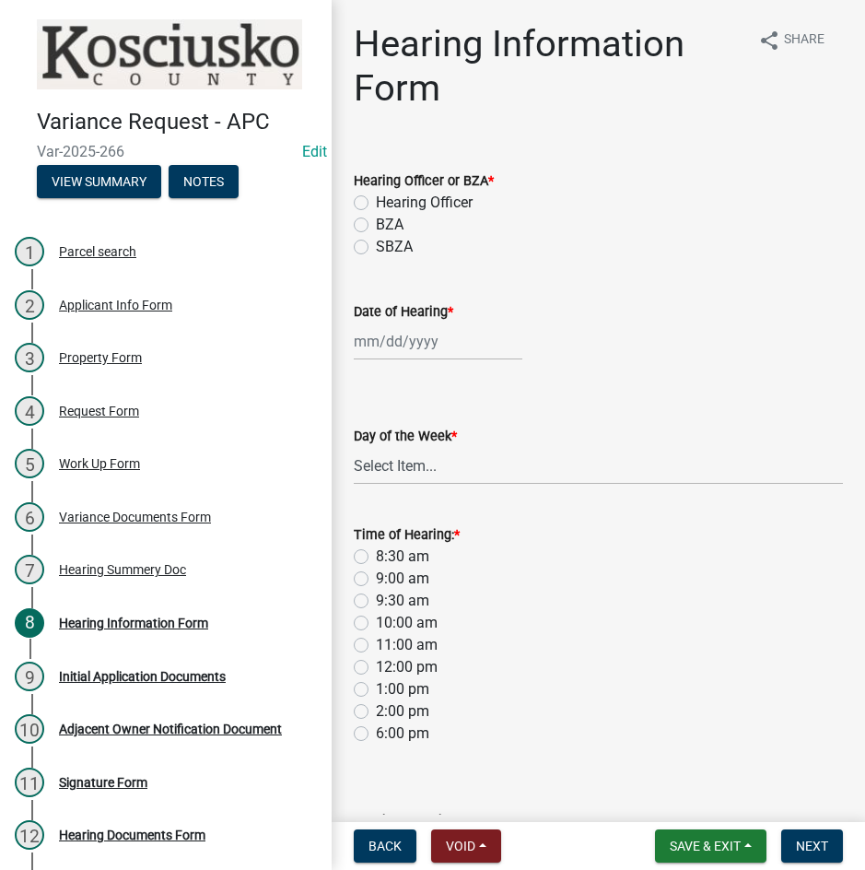
click at [376, 204] on label "Hearing Officer" at bounding box center [424, 203] width 97 height 22
click at [376, 204] on input "Hearing Officer" at bounding box center [382, 198] width 12 height 12
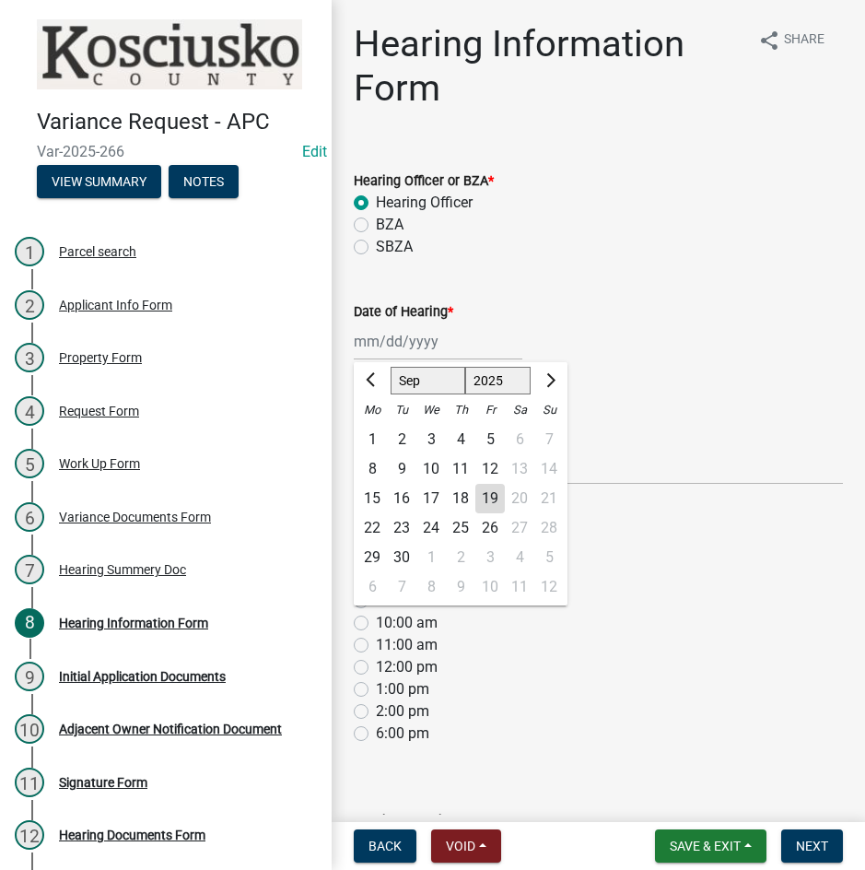
click at [409, 348] on div "[PERSON_NAME] Feb Mar Apr [PERSON_NAME][DATE] Oct Nov [DATE] 1526 1527 1528 152…" at bounding box center [438, 342] width 169 height 38
click at [409, 375] on select "Jan Feb Mar Apr May Jun [DATE] Aug Sep Oct Nov Dec" at bounding box center [428, 381] width 75 height 28
click at [391, 367] on select "Jan Feb Mar Apr May Jun [DATE] Aug Sep Oct Nov Dec" at bounding box center [428, 381] width 75 height 28
click at [371, 496] on div "13" at bounding box center [372, 498] width 29 height 29
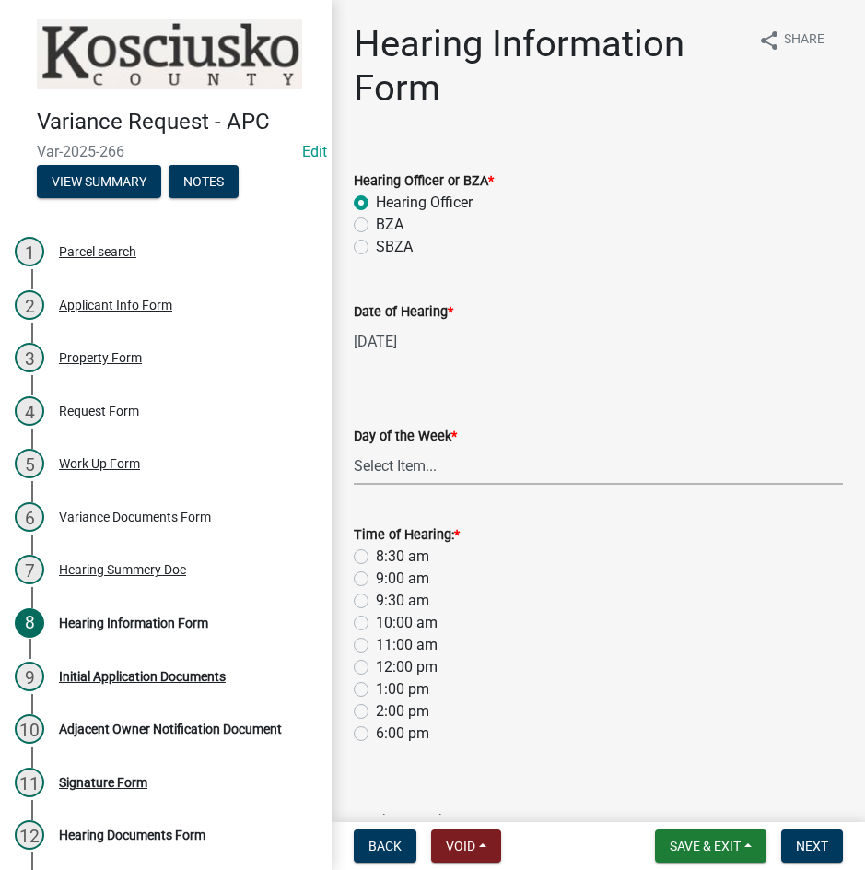
click at [370, 474] on select "Select Item... [DATE] [DATE] [DATE] [DATE] [DATE] [DATE] [DATE]" at bounding box center [598, 466] width 489 height 38
click at [354, 447] on select "Select Item... [DATE] [DATE] [DATE] [DATE] [DATE] [DATE] [DATE]" at bounding box center [598, 466] width 489 height 38
click at [376, 553] on label "8:30 am" at bounding box center [402, 557] width 53 height 22
click at [376, 553] on input "8:30 am" at bounding box center [382, 552] width 12 height 12
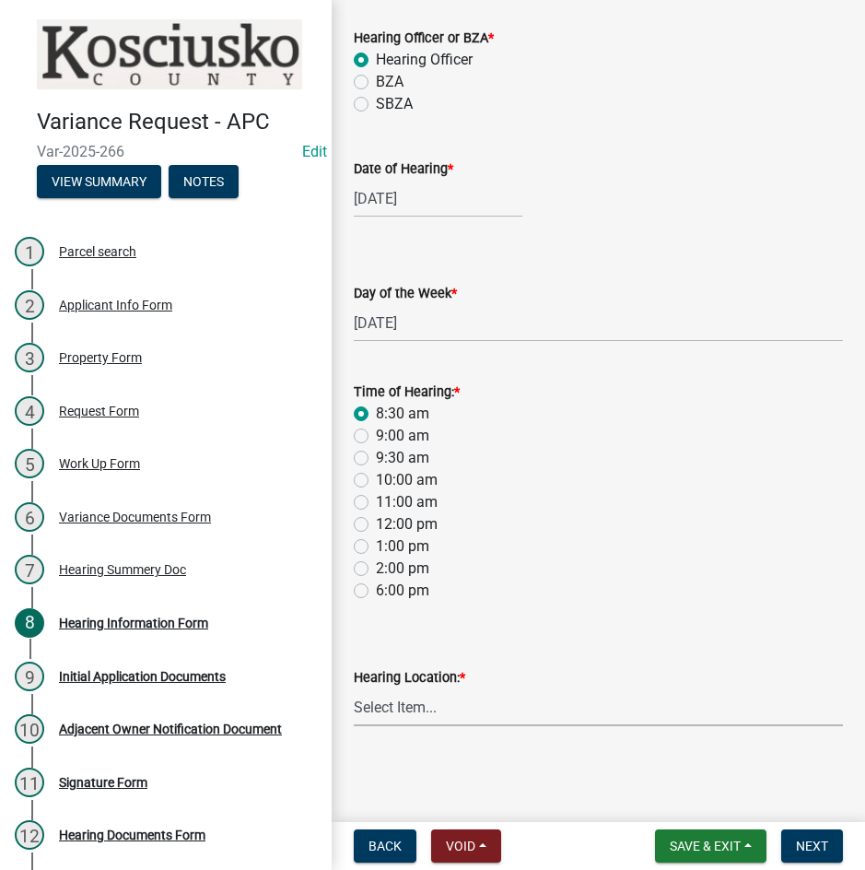
click at [532, 712] on select "Select Item... Area Plan Commission Office - [STREET_ADDRESS][GEOGRAPHIC_DATA] …" at bounding box center [598, 707] width 489 height 38
click at [354, 688] on select "Select Item... Area Plan Commission Office - [STREET_ADDRESS][GEOGRAPHIC_DATA] …" at bounding box center [598, 707] width 489 height 38
click at [799, 843] on span "Next" at bounding box center [812, 846] width 32 height 15
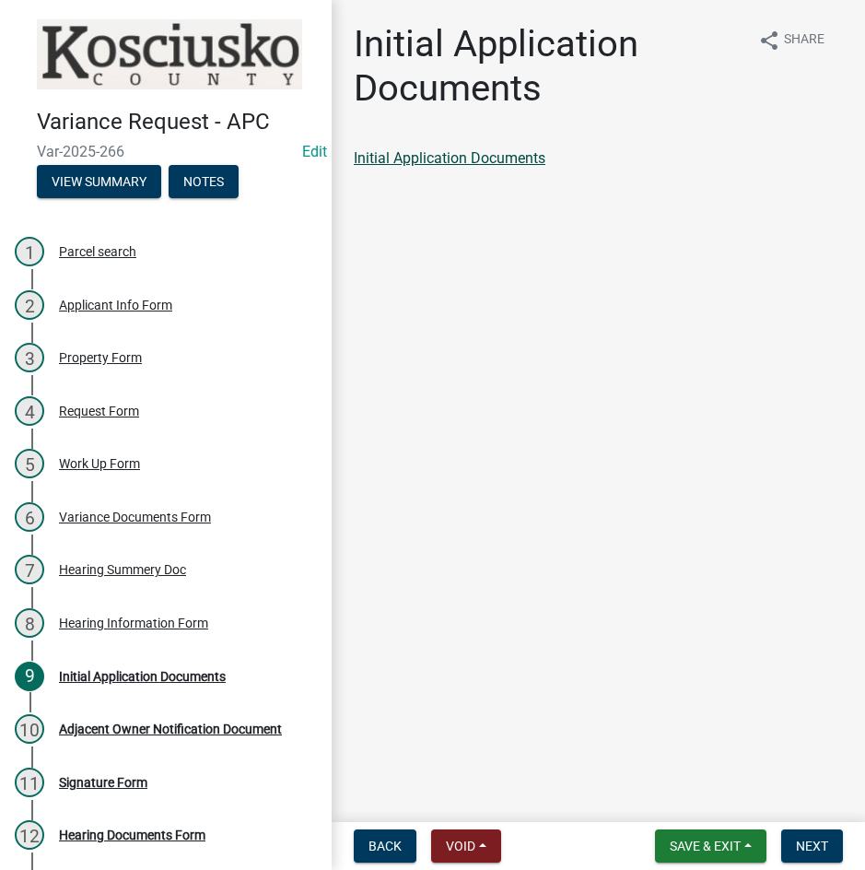
click at [399, 162] on link "Initial Application Documents" at bounding box center [450, 158] width 192 height 18
drag, startPoint x: 805, startPoint y: 845, endPoint x: 782, endPoint y: 836, distance: 24.8
click at [805, 844] on span "Next" at bounding box center [812, 846] width 32 height 15
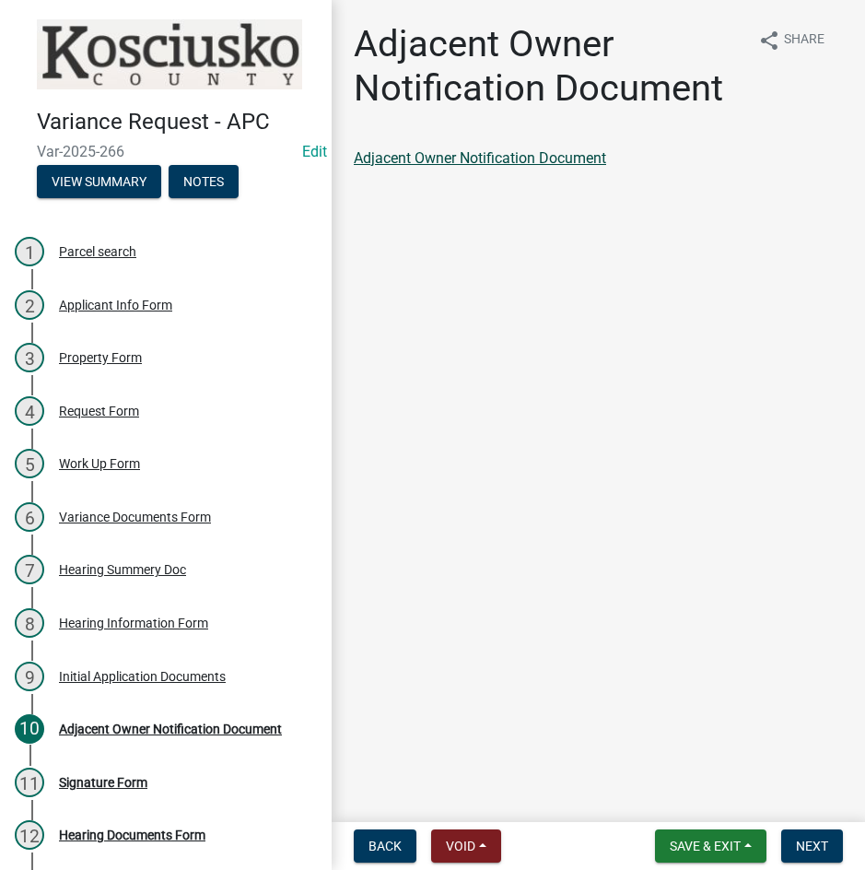
click at [426, 151] on link "Adjacent Owner Notification Document" at bounding box center [480, 158] width 252 height 18
click at [804, 849] on span "Next" at bounding box center [812, 846] width 32 height 15
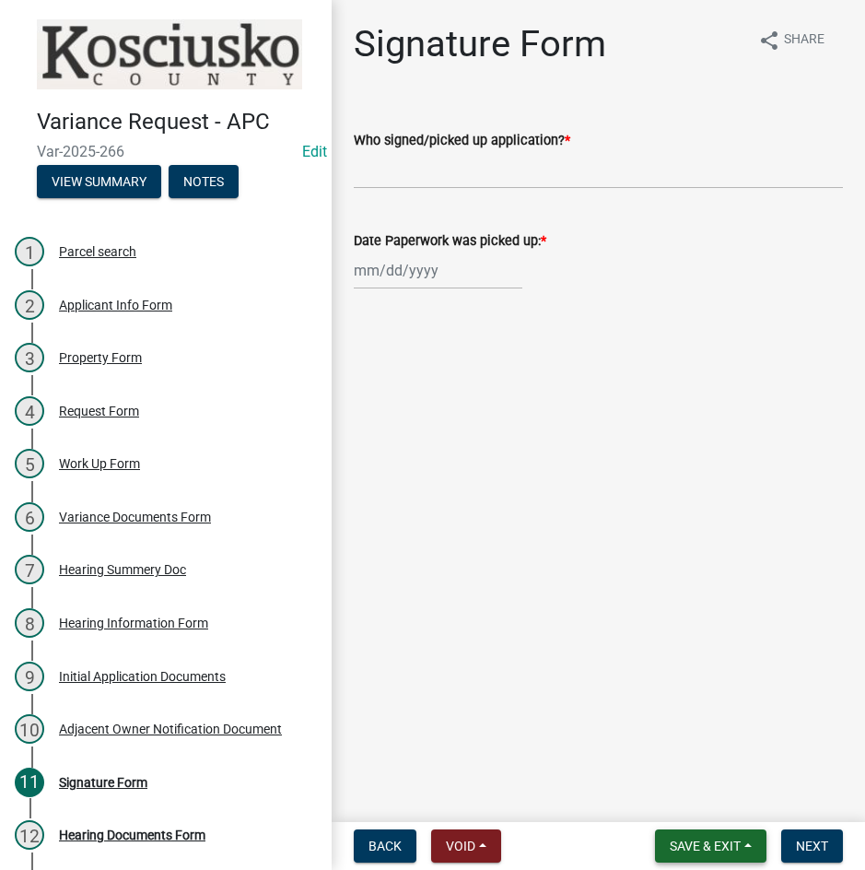
click at [676, 850] on span "Save & Exit" at bounding box center [705, 846] width 71 height 15
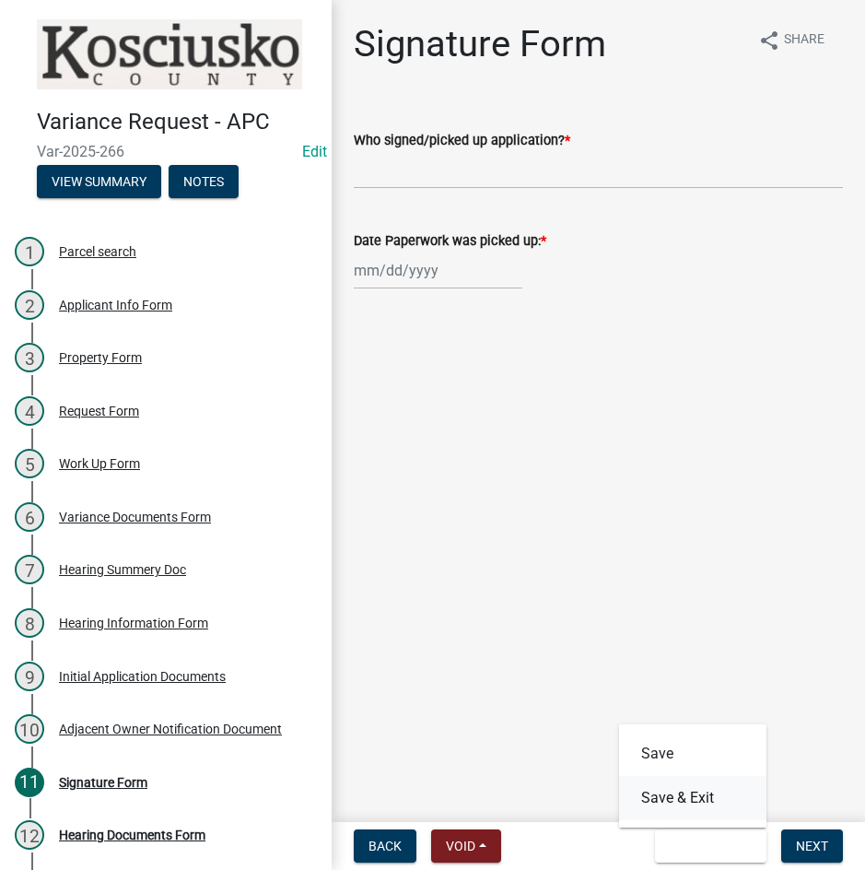
click at [672, 785] on button "Save & Exit" at bounding box center [692, 798] width 147 height 44
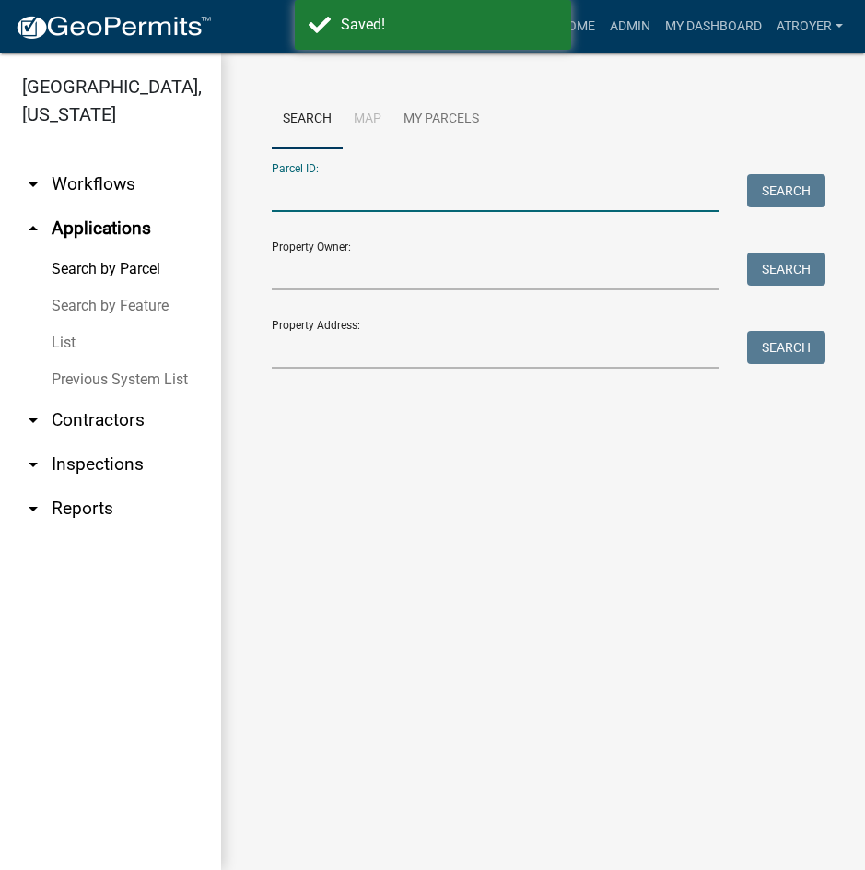
click at [417, 192] on input "Parcel ID:" at bounding box center [496, 193] width 448 height 38
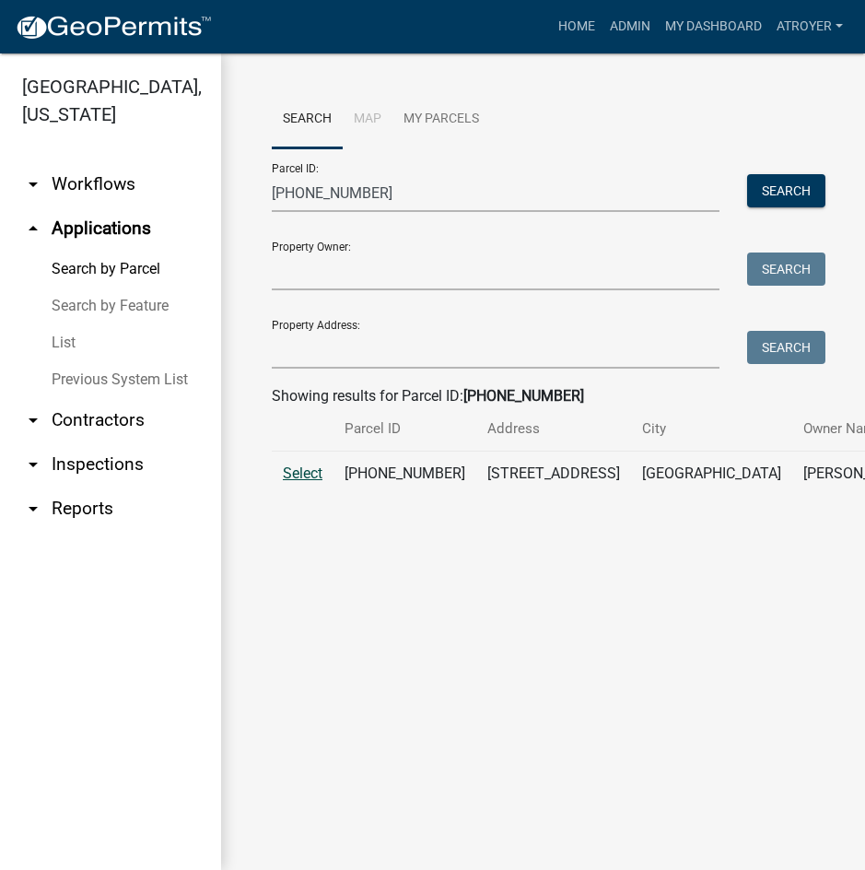
click at [303, 482] on span "Select" at bounding box center [303, 473] width 40 height 18
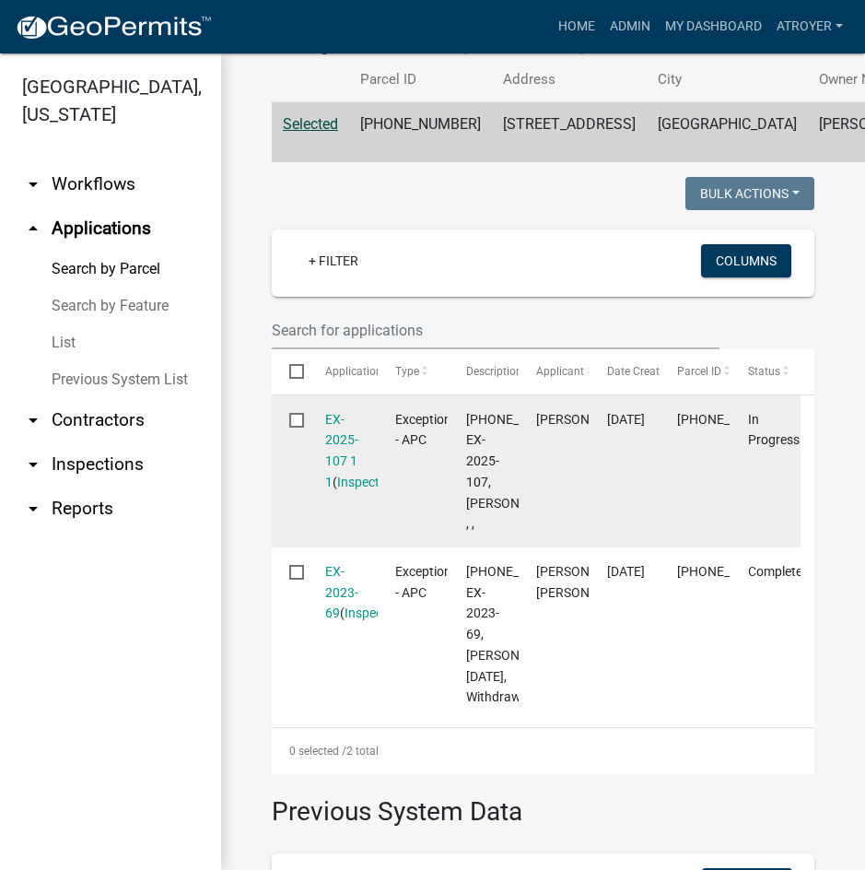
scroll to position [369, 0]
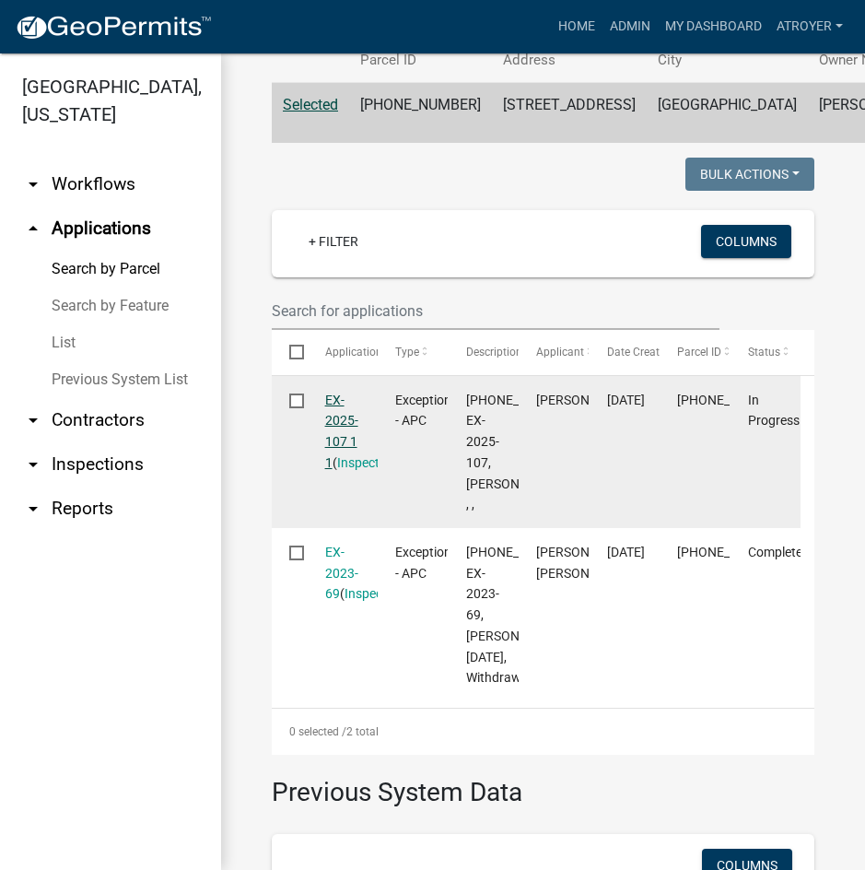
click at [327, 453] on link "EX-2025-107 1 1" at bounding box center [341, 431] width 33 height 77
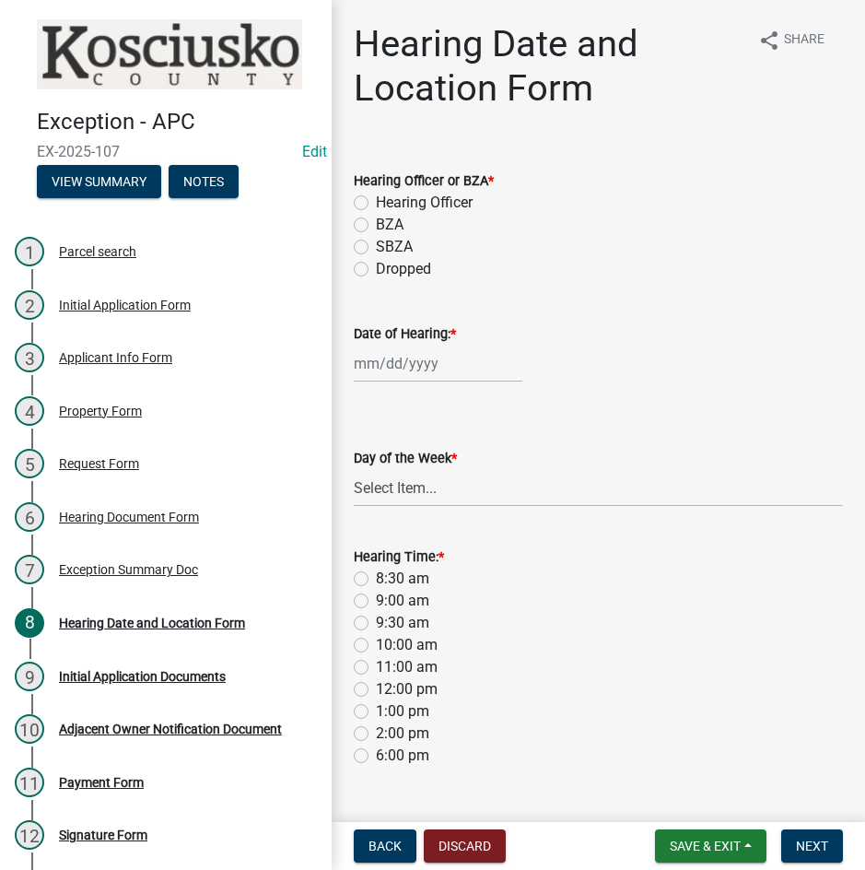
click at [376, 200] on label "Hearing Officer" at bounding box center [424, 203] width 97 height 22
click at [376, 200] on input "Hearing Officer" at bounding box center [382, 198] width 12 height 12
click at [439, 381] on div at bounding box center [438, 364] width 169 height 38
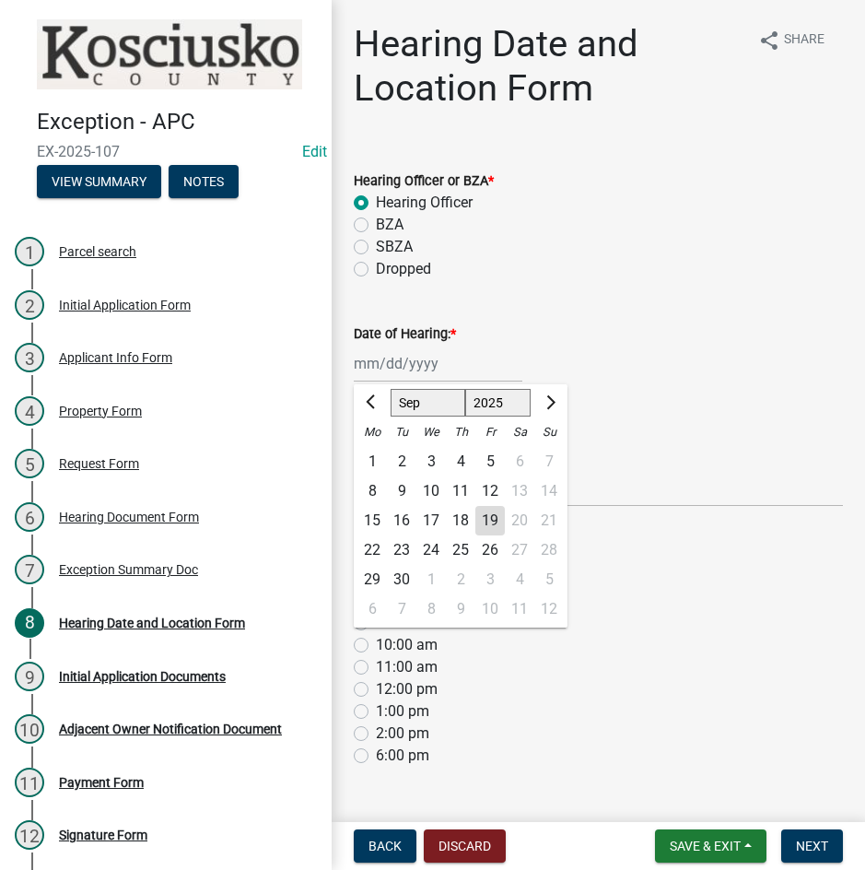
click at [405, 412] on select "Jan Feb Mar Apr May Jun [DATE] Aug Sep Oct Nov Dec" at bounding box center [428, 403] width 75 height 28
click at [391, 389] on select "Jan Feb Mar Apr May Jun [DATE] Aug Sep Oct Nov Dec" at bounding box center [428, 403] width 75 height 28
click at [371, 518] on div "13" at bounding box center [372, 520] width 29 height 29
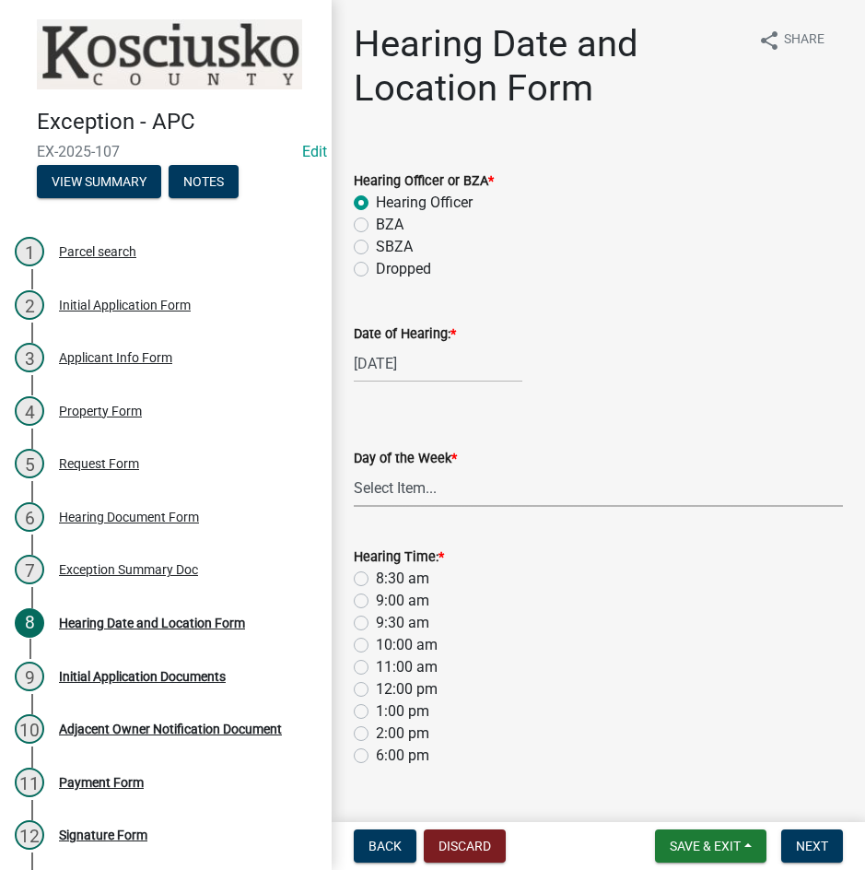
click at [375, 497] on select "Select Item... [DATE] [DATE] [DATE] [DATE] [DATE] [DATE] [DATE]" at bounding box center [598, 488] width 489 height 38
click at [354, 469] on select "Select Item... [DATE] [DATE] [DATE] [DATE] [DATE] [DATE] [DATE]" at bounding box center [598, 488] width 489 height 38
click at [376, 573] on label "8:30 am" at bounding box center [402, 579] width 53 height 22
click at [376, 573] on input "8:30 am" at bounding box center [382, 574] width 12 height 12
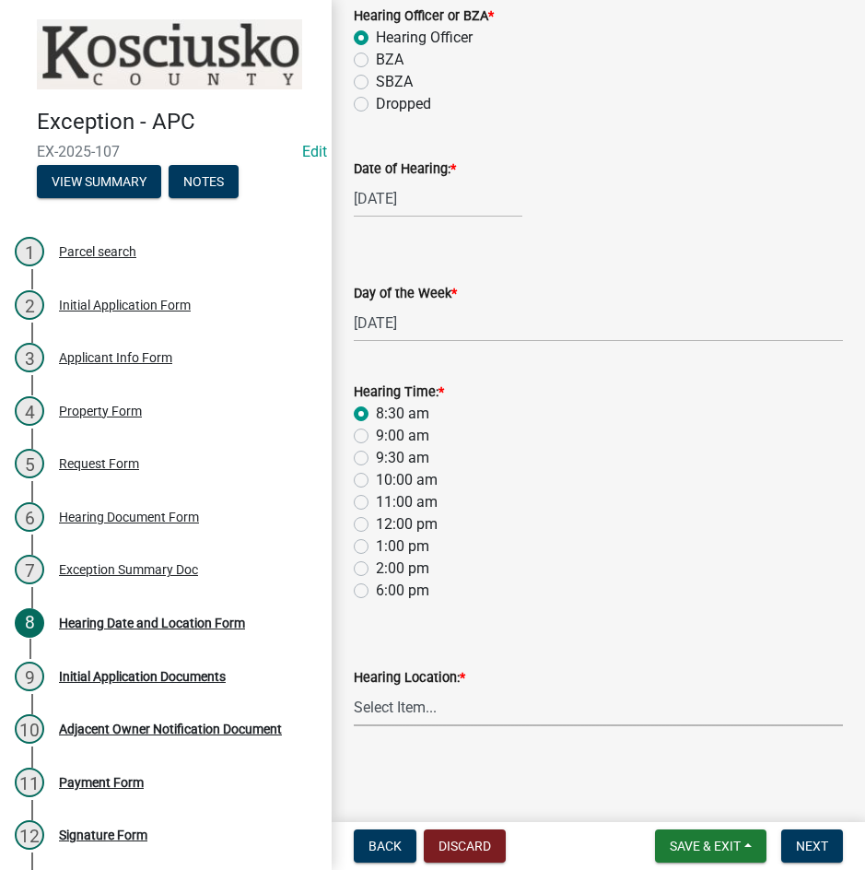
click at [460, 711] on select "Select Item... Area Plan Commission Office - [STREET_ADDRESS][GEOGRAPHIC_DATA] …" at bounding box center [598, 707] width 489 height 38
click at [354, 688] on select "Select Item... Area Plan Commission Office - [STREET_ADDRESS][GEOGRAPHIC_DATA] …" at bounding box center [598, 707] width 489 height 38
click at [828, 841] on span "Next" at bounding box center [812, 846] width 32 height 15
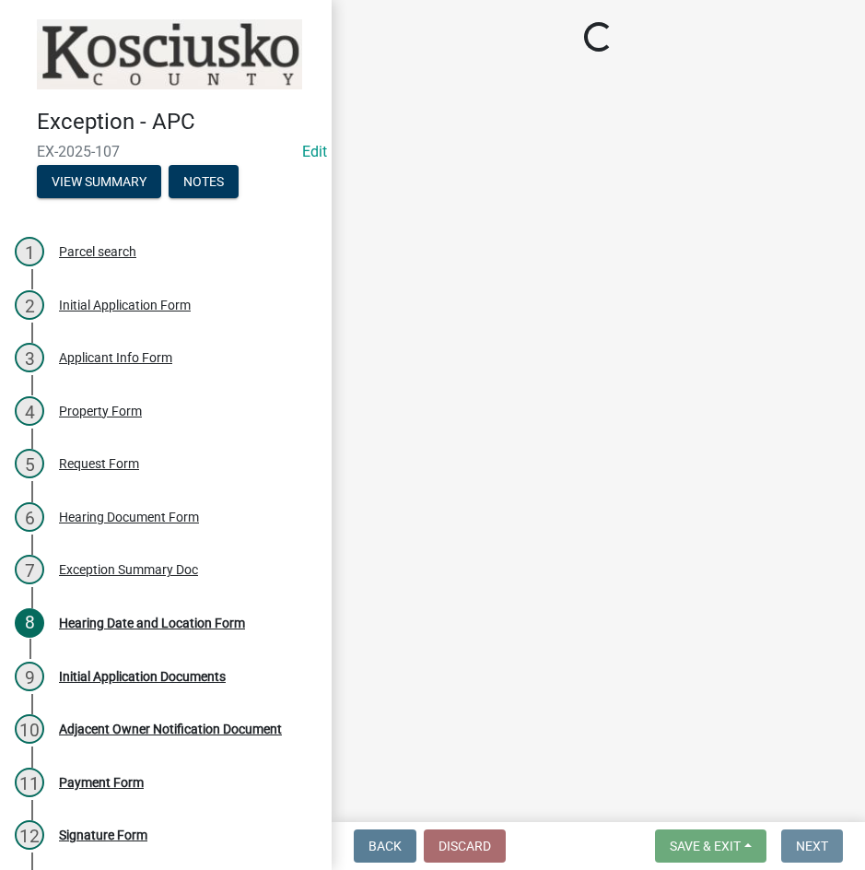
scroll to position [0, 0]
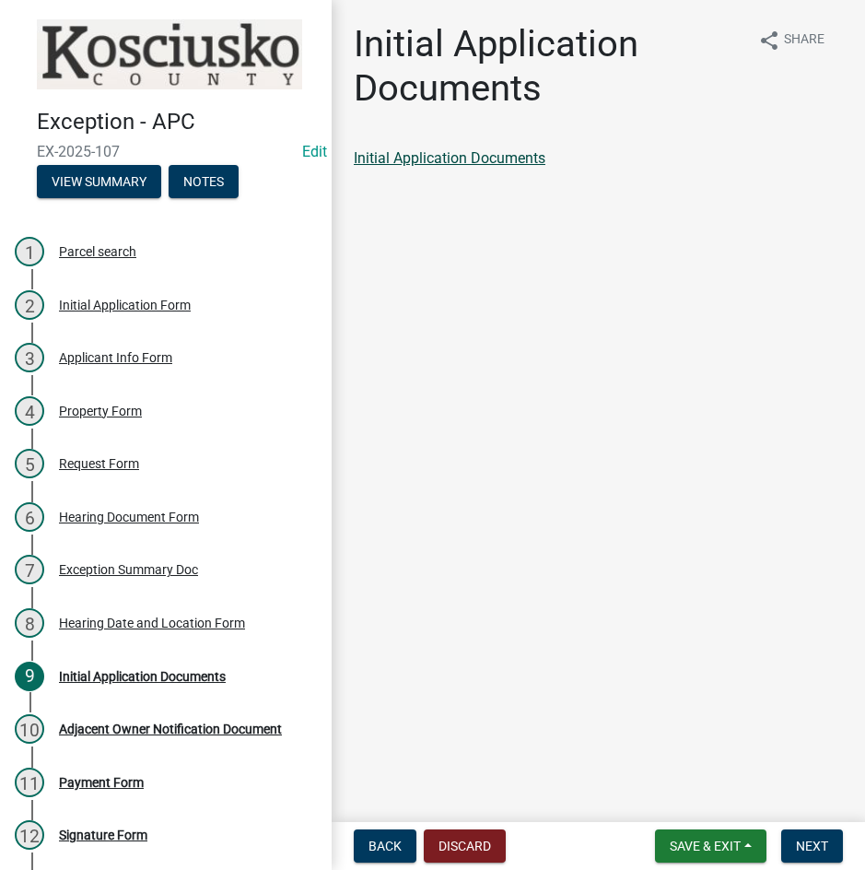
click at [437, 157] on link "Initial Application Documents" at bounding box center [450, 158] width 192 height 18
click at [808, 844] on span "Next" at bounding box center [812, 846] width 32 height 15
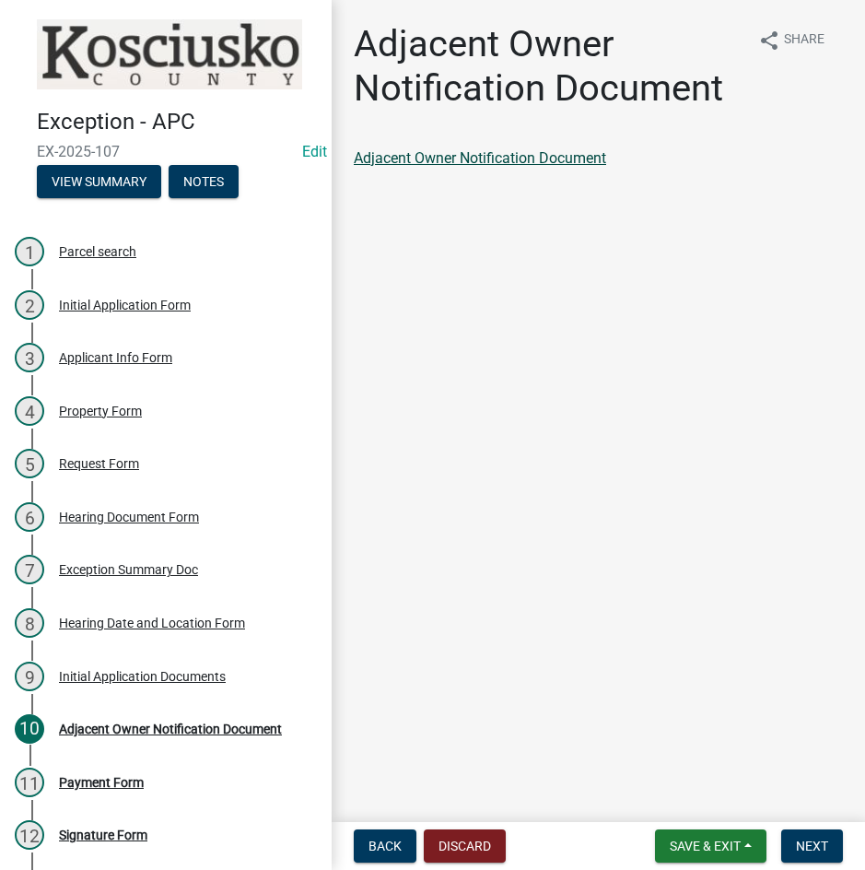
click at [506, 160] on link "Adjacent Owner Notification Document" at bounding box center [480, 158] width 252 height 18
click at [821, 843] on span "Next" at bounding box center [812, 846] width 32 height 15
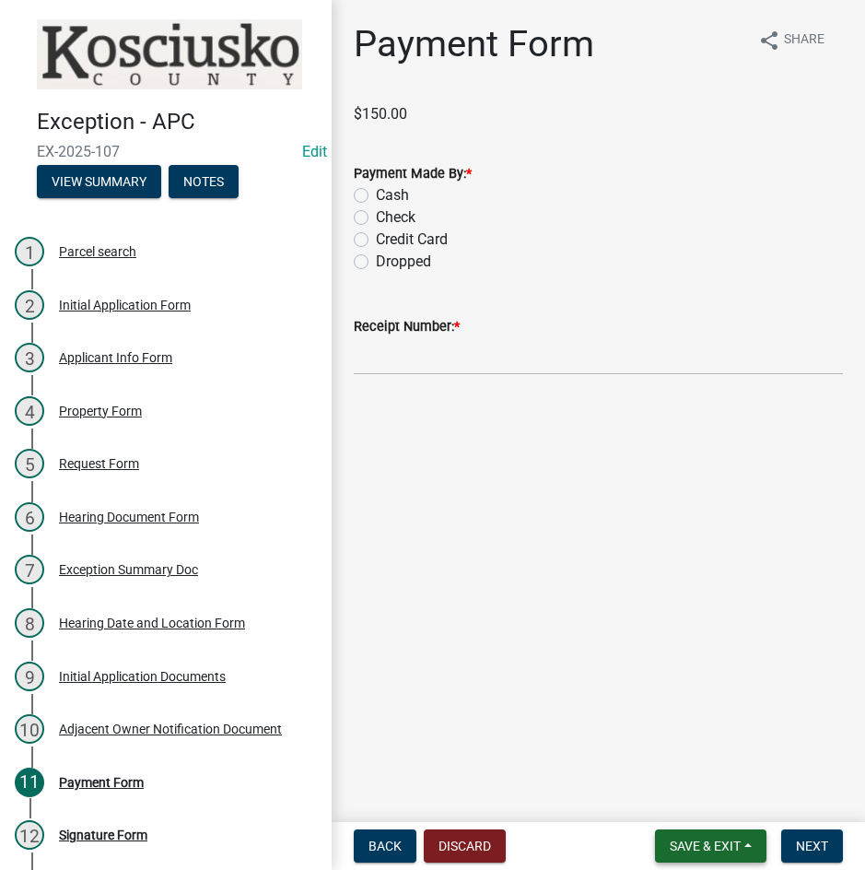
click at [691, 839] on span "Save & Exit" at bounding box center [705, 846] width 71 height 15
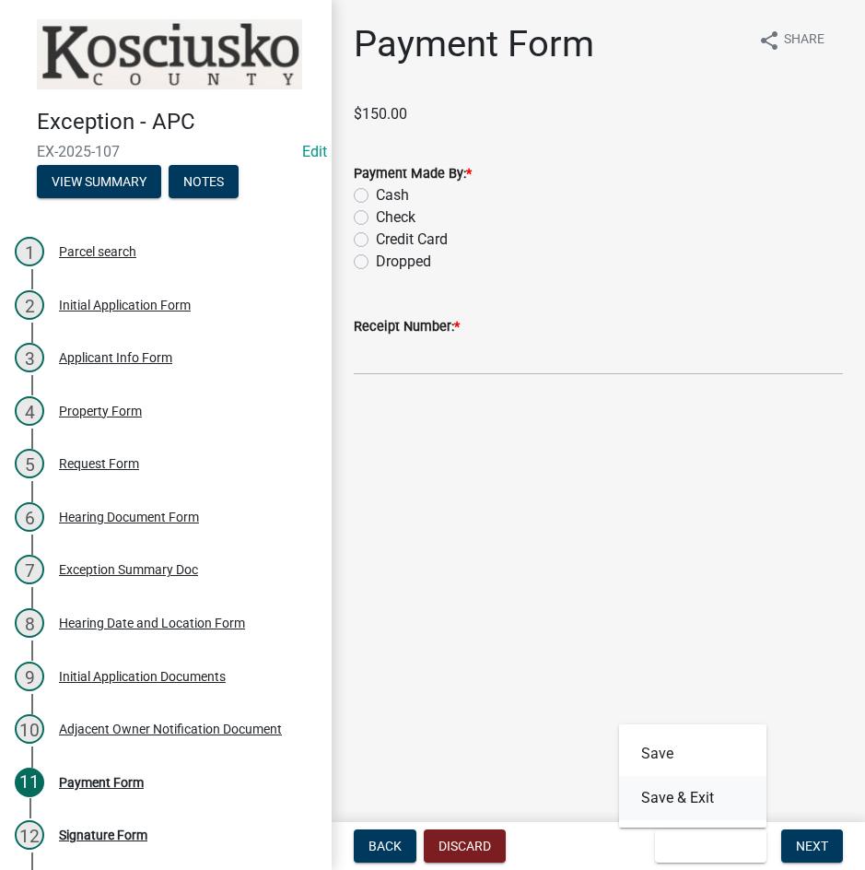
click at [687, 797] on button "Save & Exit" at bounding box center [692, 798] width 147 height 44
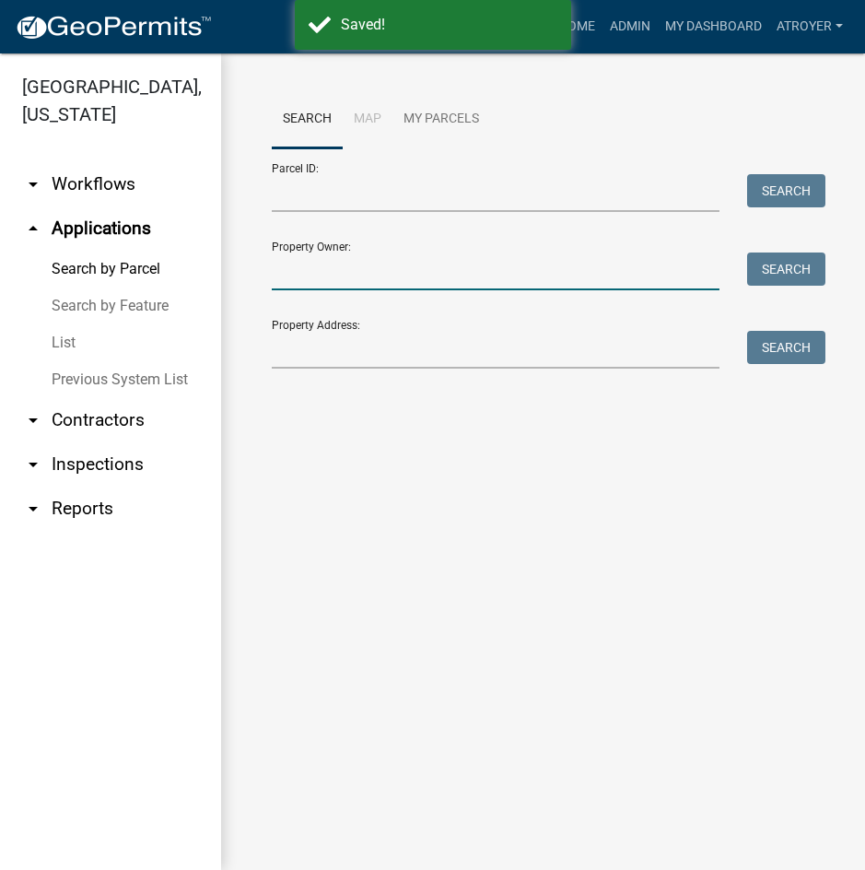
click at [447, 266] on input "Property Owner:" at bounding box center [496, 271] width 448 height 38
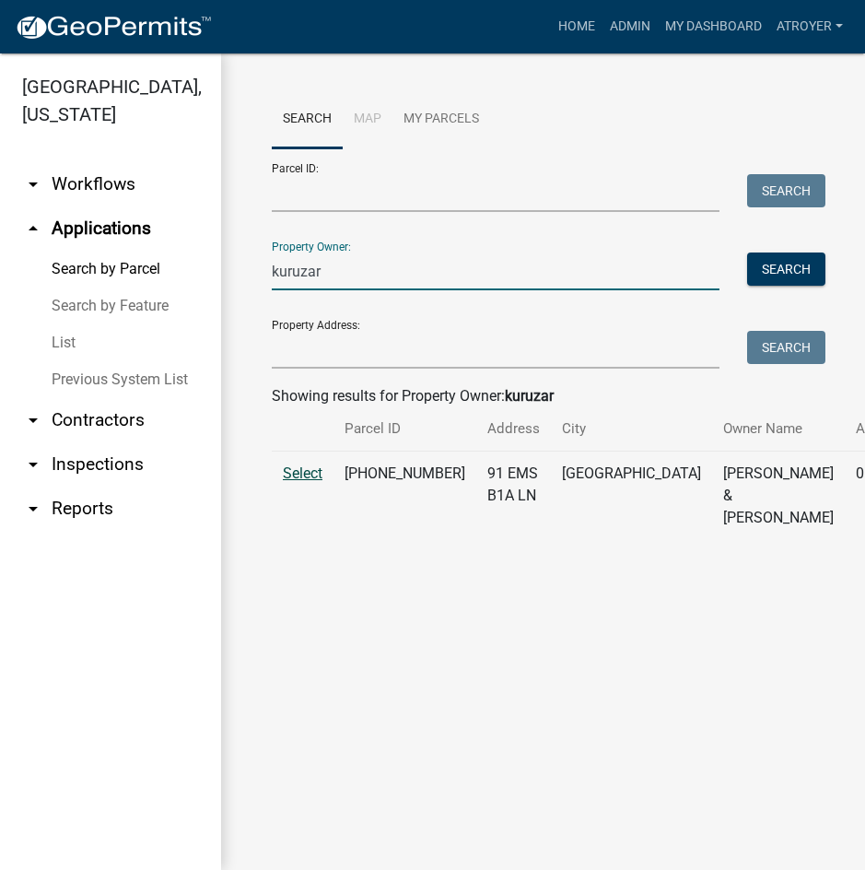
click at [310, 482] on span "Select" at bounding box center [303, 473] width 40 height 18
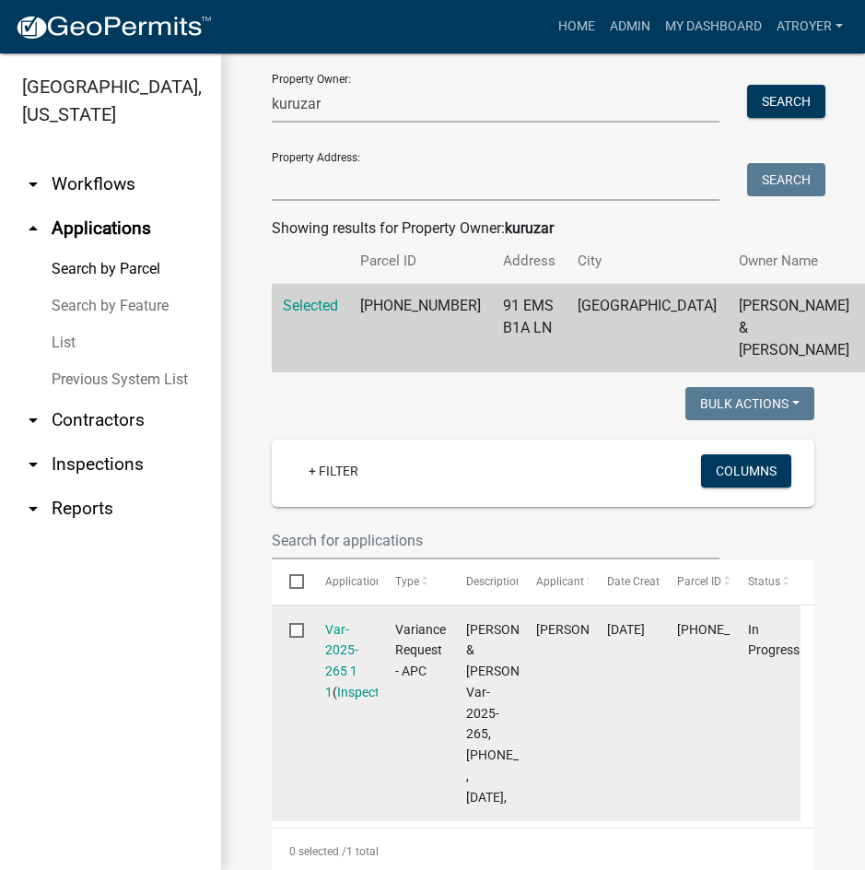
scroll to position [184, 0]
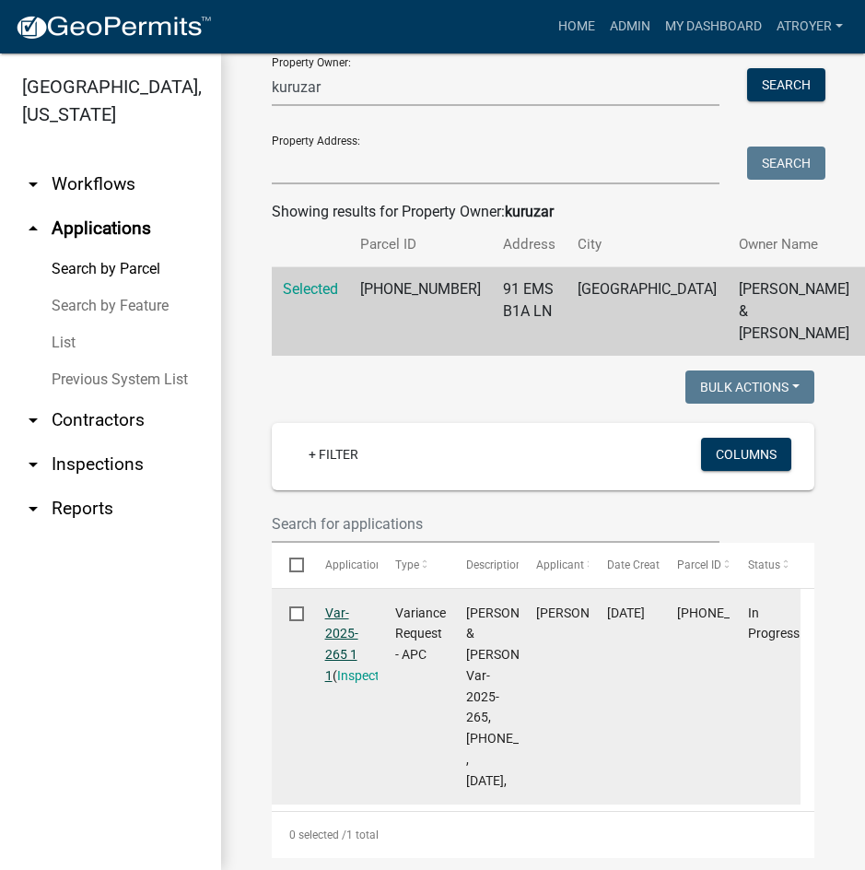
click at [346, 630] on link "Var-2025-265 1 1" at bounding box center [341, 643] width 33 height 77
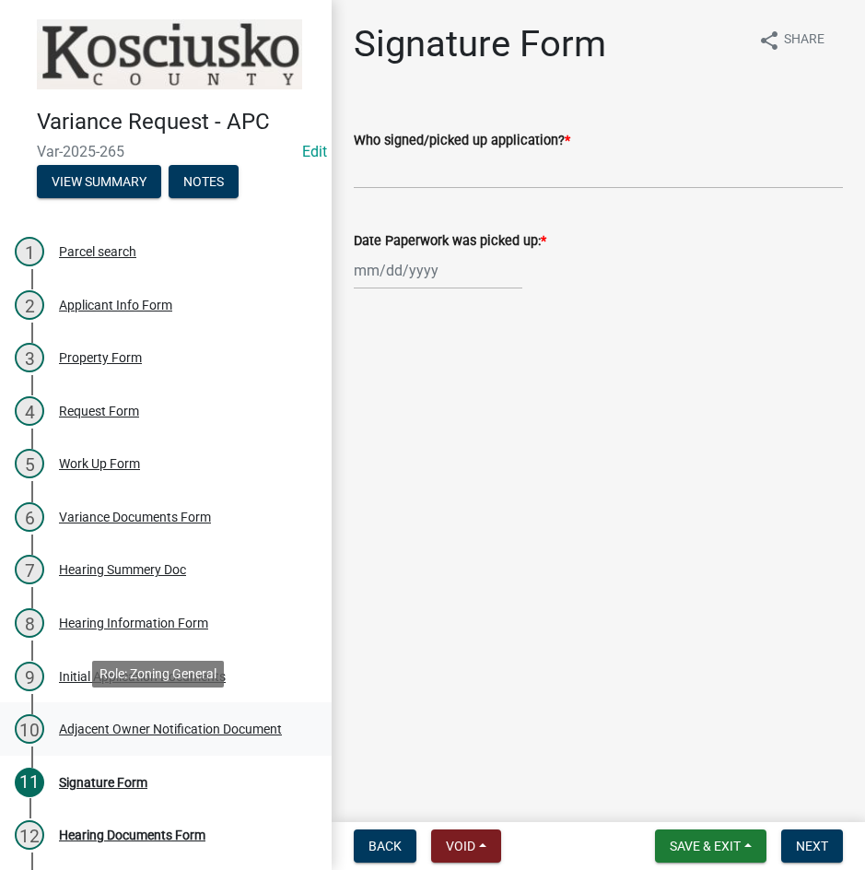
click at [173, 722] on div "Adjacent Owner Notification Document" at bounding box center [170, 728] width 223 height 13
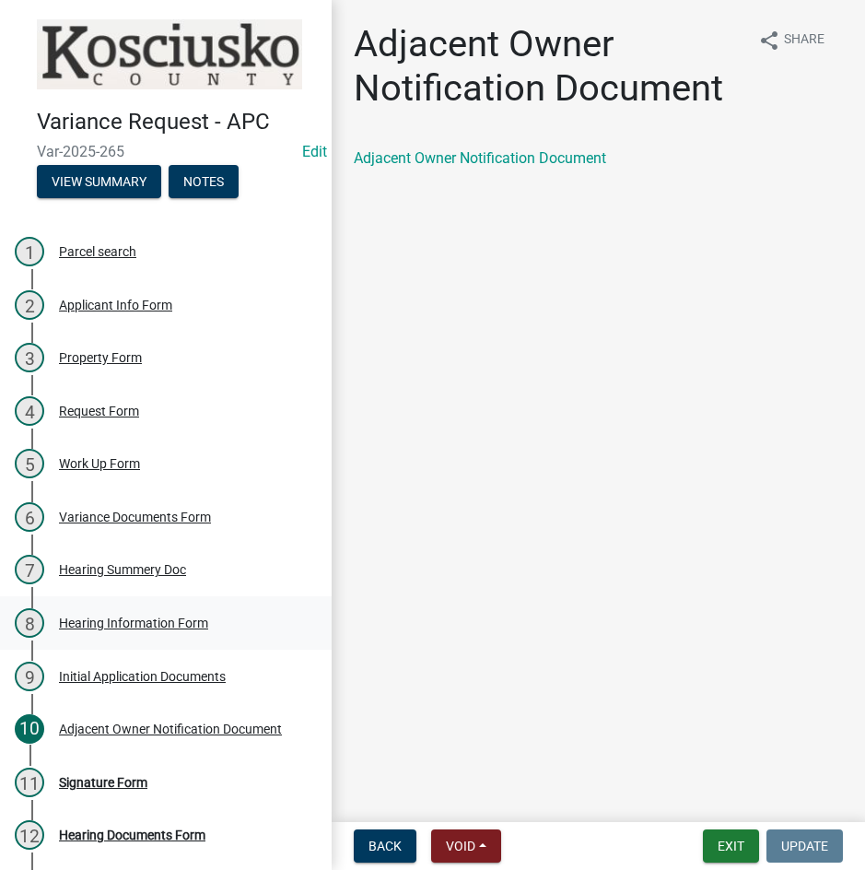
click at [147, 616] on div "Hearing Information Form" at bounding box center [133, 622] width 149 height 13
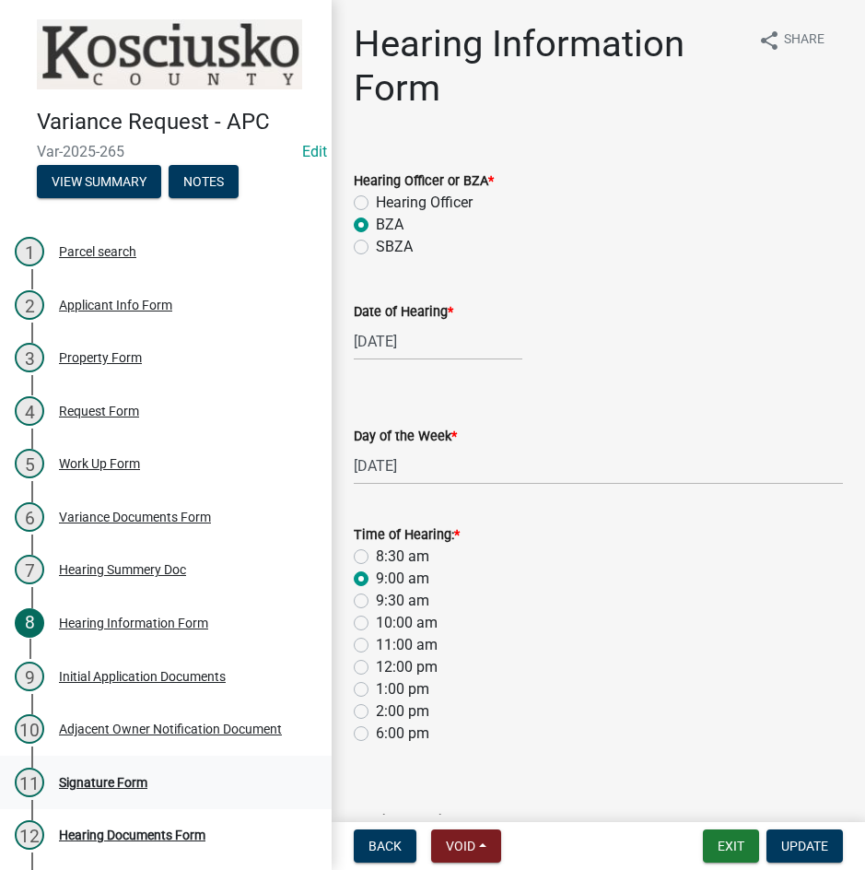
click at [59, 776] on div "Signature Form" at bounding box center [103, 782] width 88 height 13
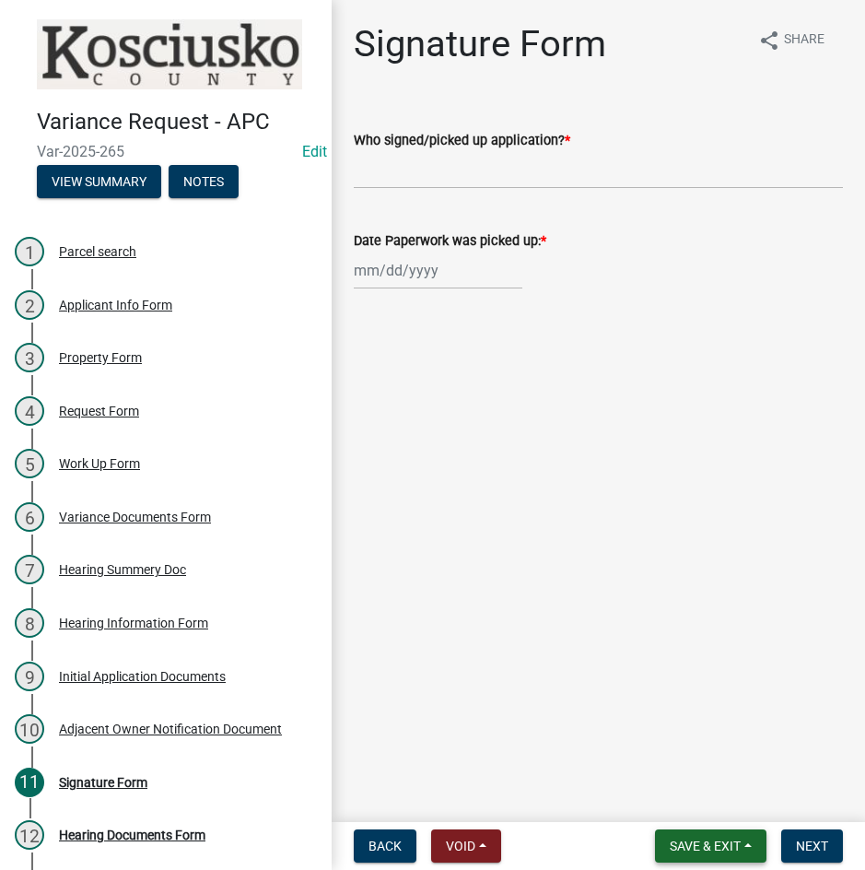
click at [716, 845] on span "Save & Exit" at bounding box center [705, 846] width 71 height 15
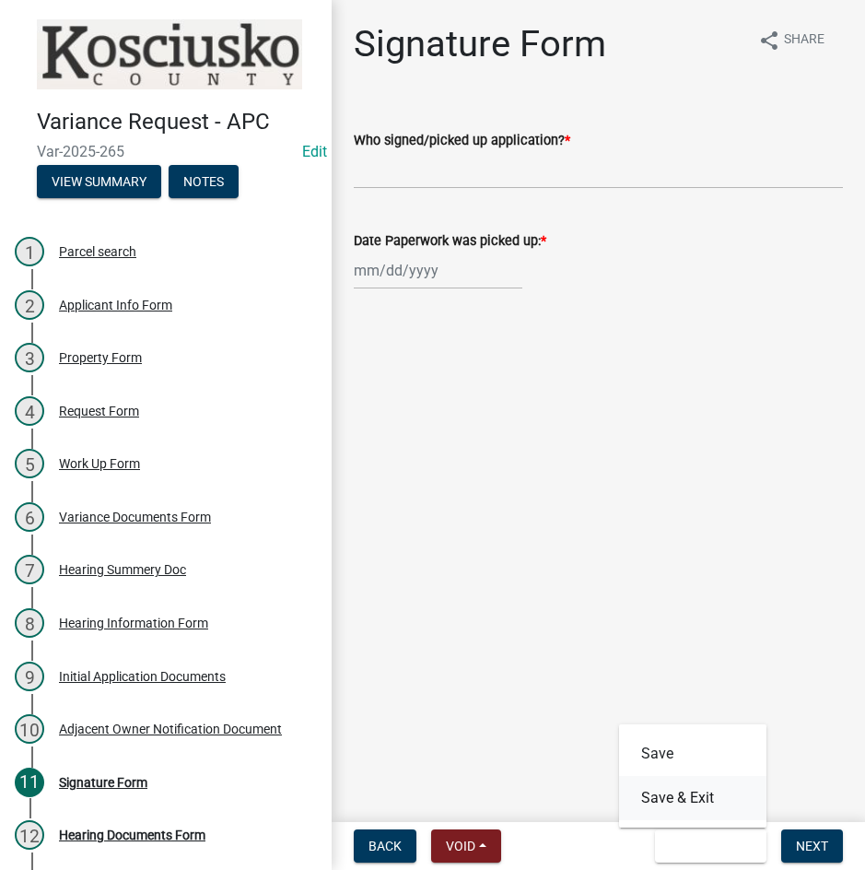
click at [713, 816] on button "Save & Exit" at bounding box center [692, 798] width 147 height 44
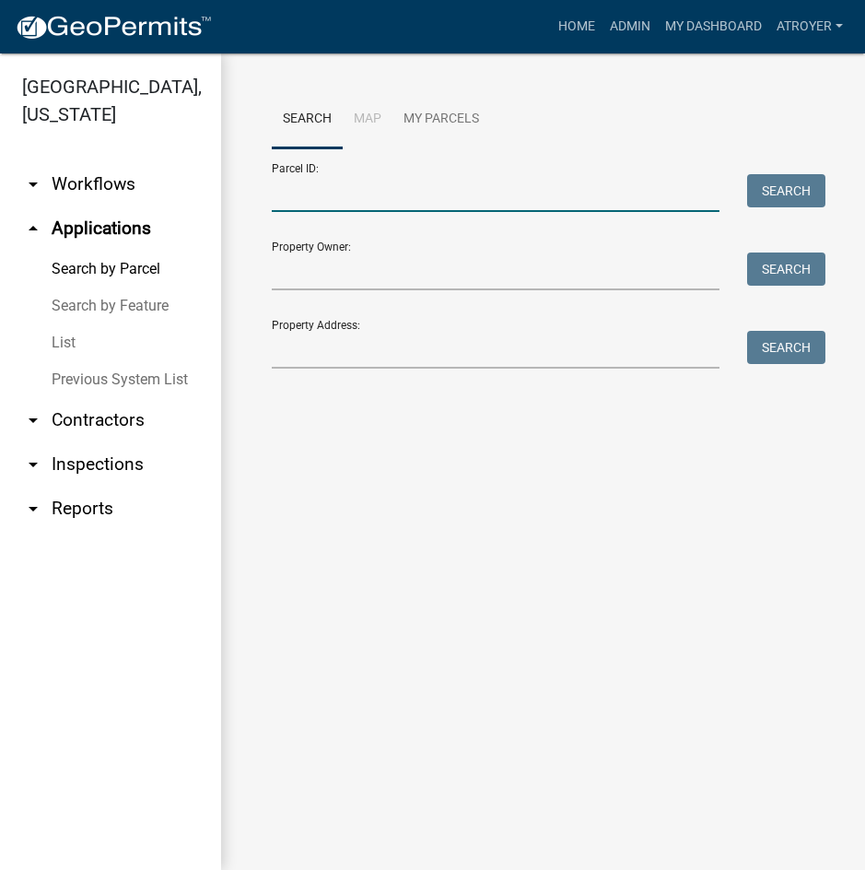
click at [506, 194] on input "Parcel ID:" at bounding box center [496, 193] width 448 height 38
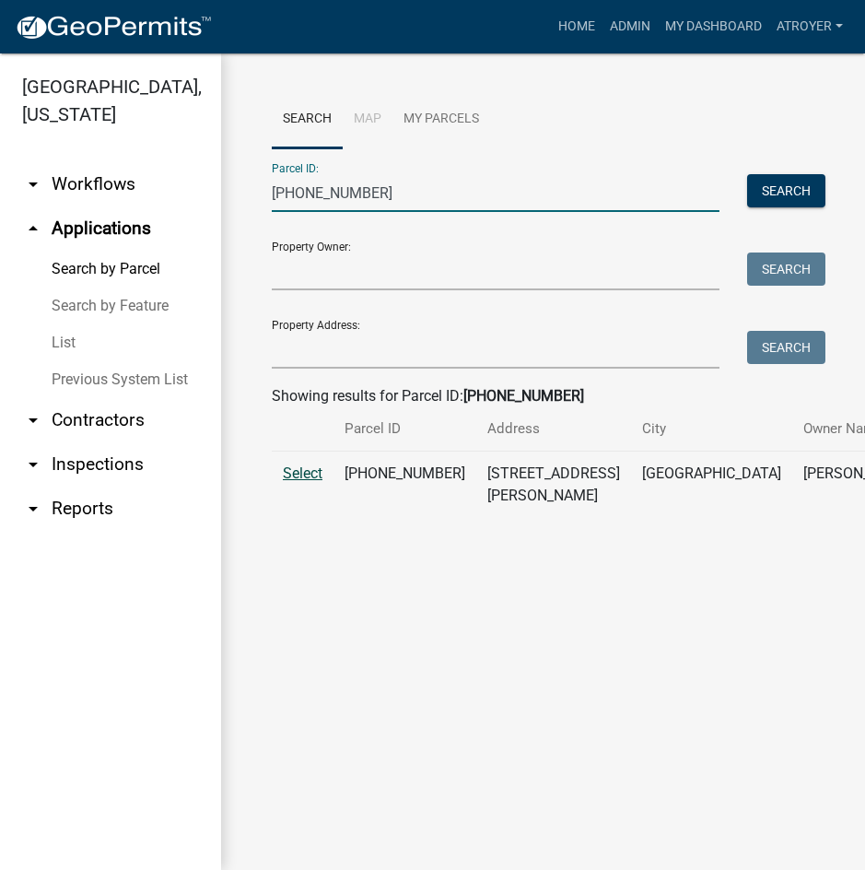
click at [292, 482] on span "Select" at bounding box center [303, 473] width 40 height 18
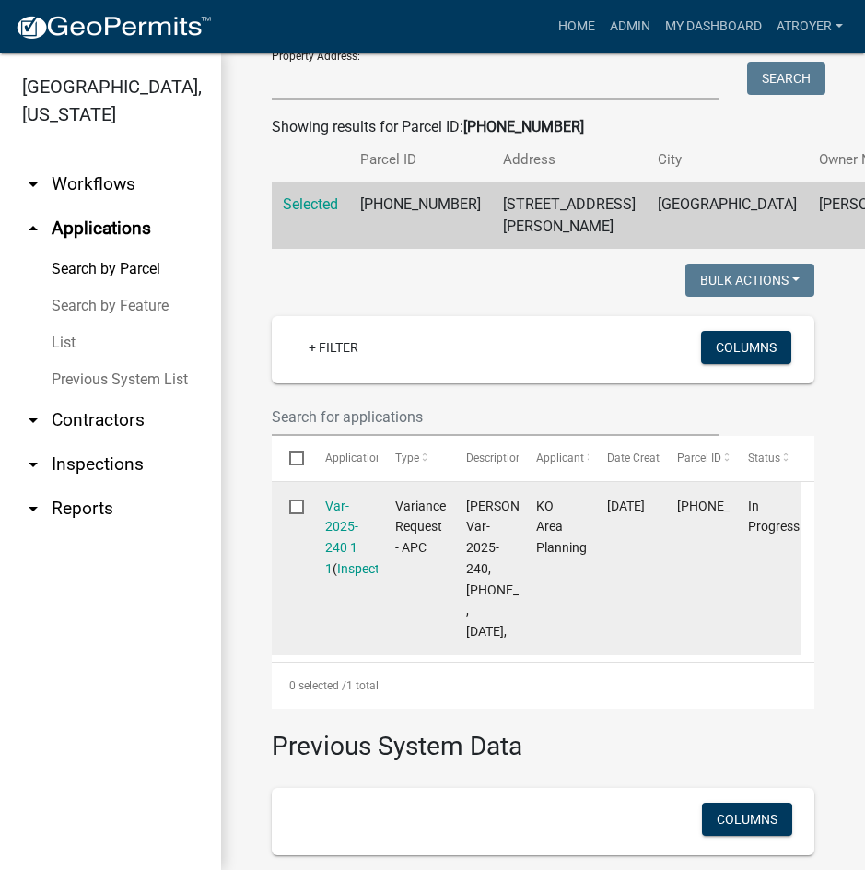
scroll to position [276, 0]
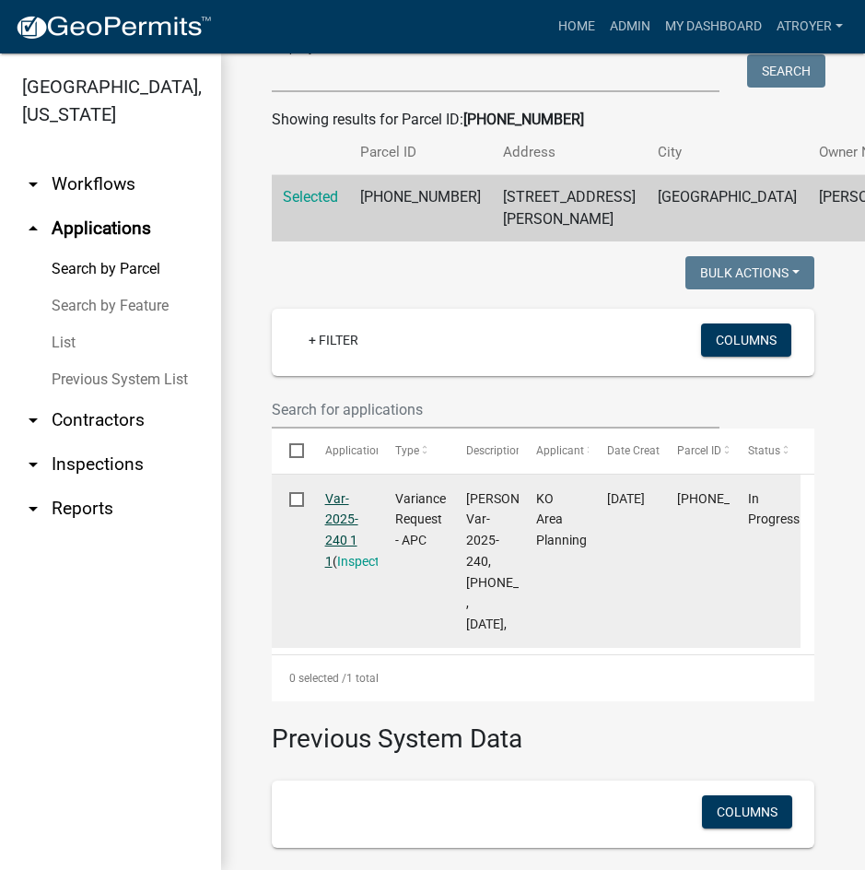
click at [333, 534] on link "Var-2025-240 1 1" at bounding box center [341, 529] width 33 height 77
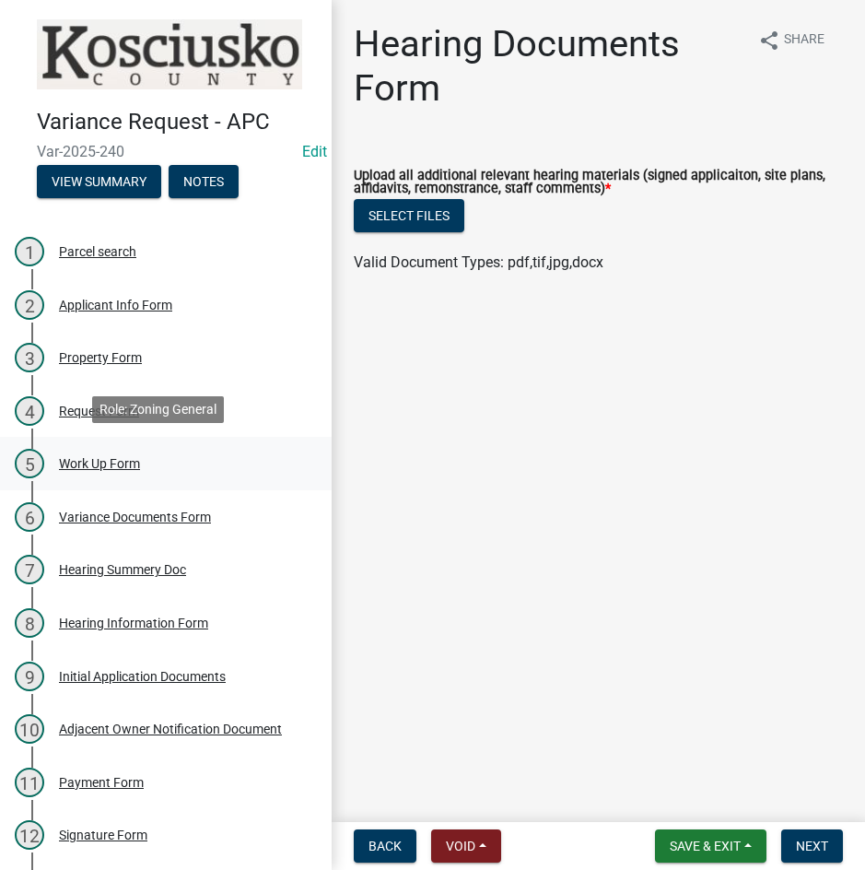
click at [123, 461] on div "Work Up Form" at bounding box center [99, 463] width 81 height 13
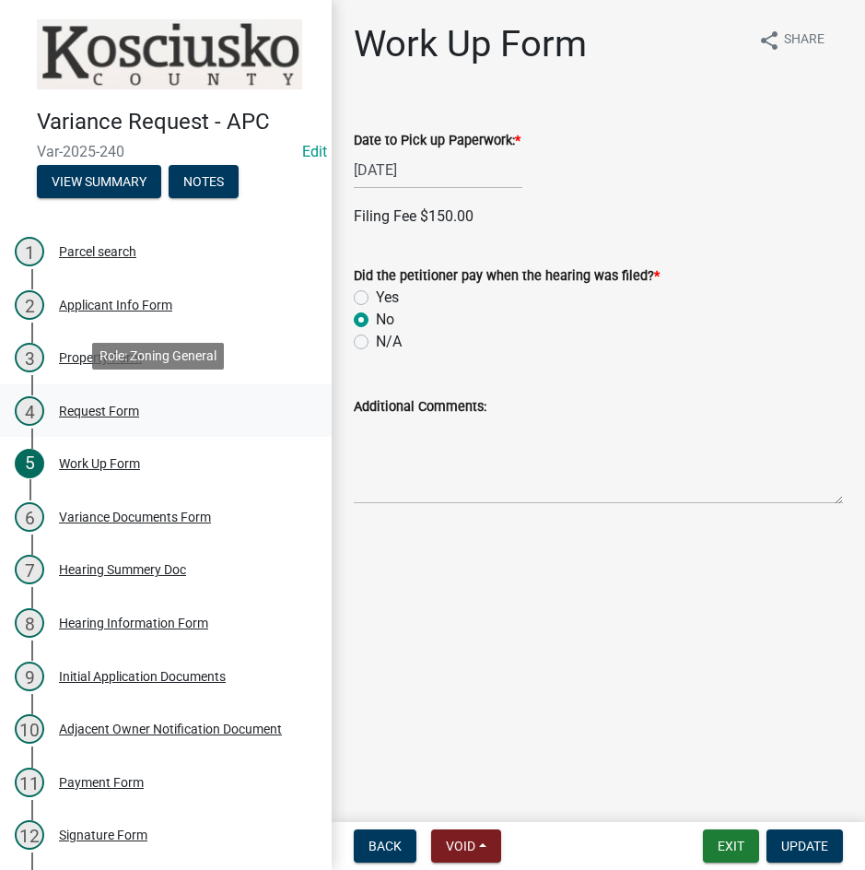
click at [111, 398] on div "4 Request Form" at bounding box center [159, 410] width 288 height 29
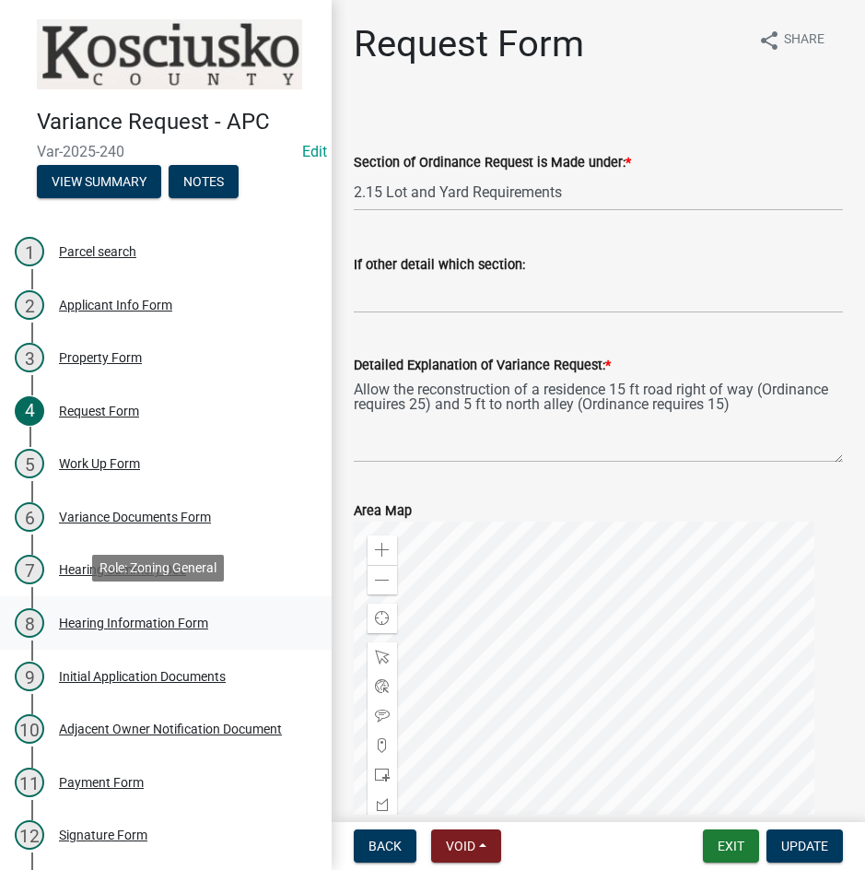
click at [136, 620] on div "Hearing Information Form" at bounding box center [133, 622] width 149 height 13
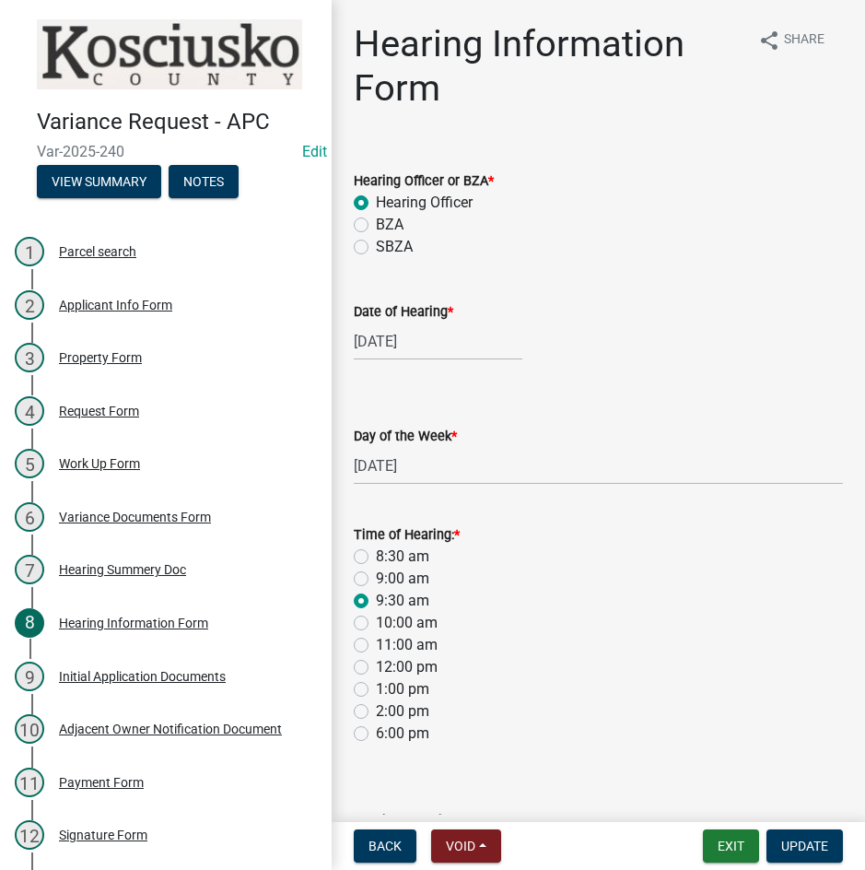
click at [468, 335] on div "[DATE]" at bounding box center [438, 342] width 169 height 38
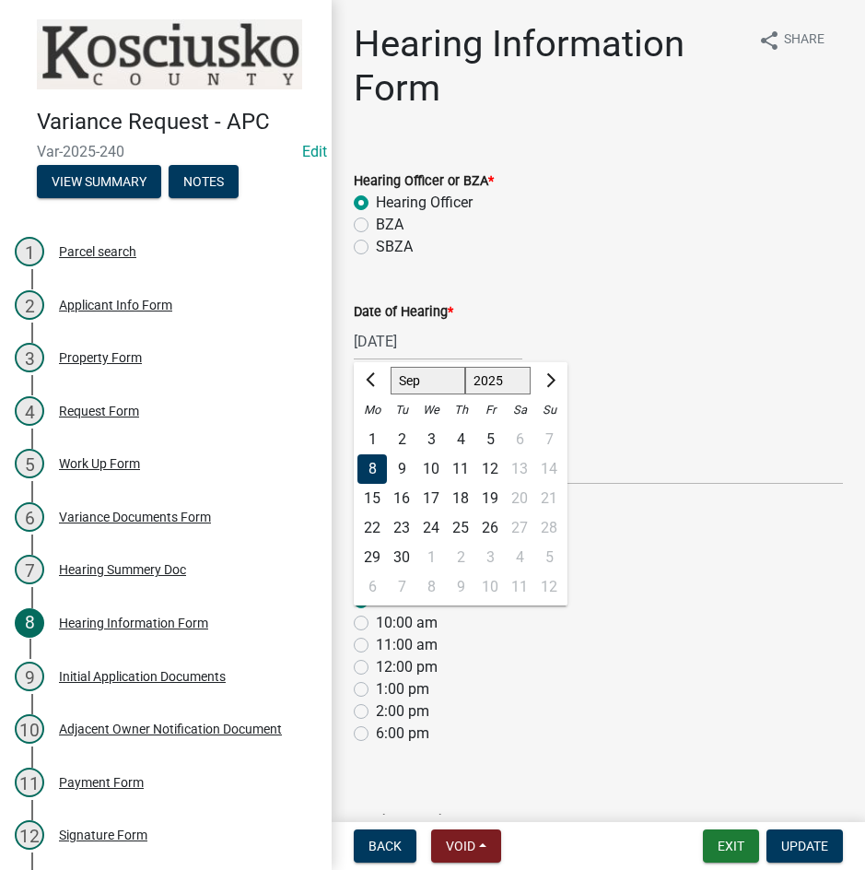
click at [420, 380] on select "Jan Feb Mar Apr May Jun [DATE] Aug Sep Oct Nov Dec" at bounding box center [428, 381] width 75 height 28
click at [391, 367] on select "Jan Feb Mar Apr May Jun [DATE] Aug Sep Oct Nov Dec" at bounding box center [428, 381] width 75 height 28
click at [372, 496] on div "13" at bounding box center [372, 498] width 29 height 29
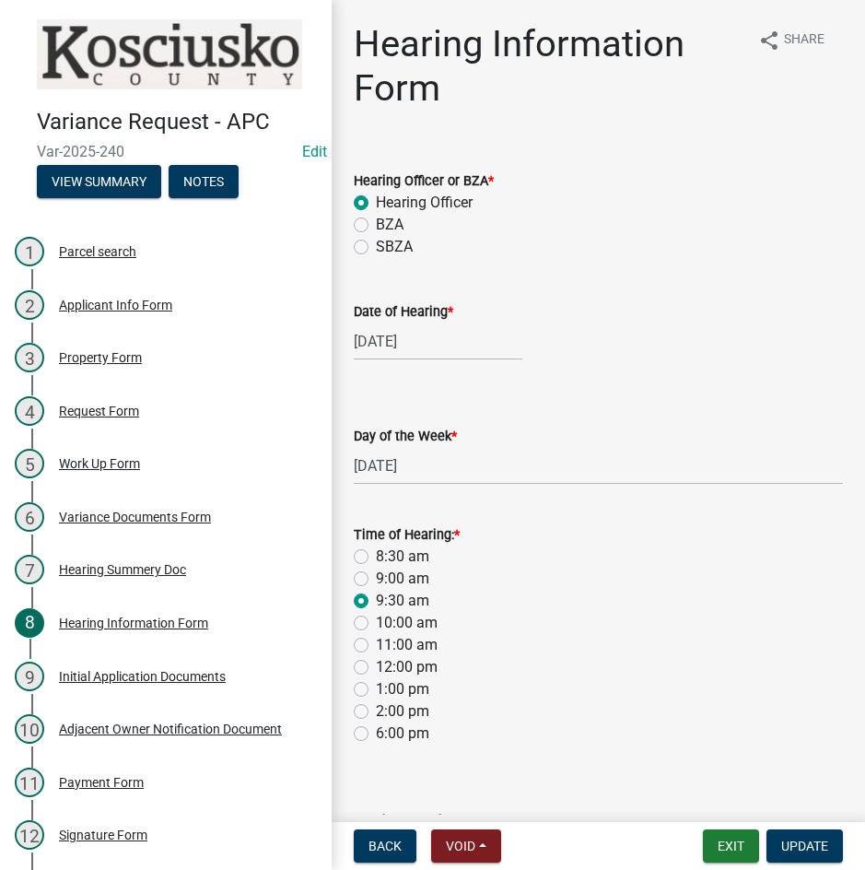
click at [376, 580] on label "9:00 am" at bounding box center [402, 579] width 53 height 22
click at [376, 580] on input "9:00 am" at bounding box center [382, 574] width 12 height 12
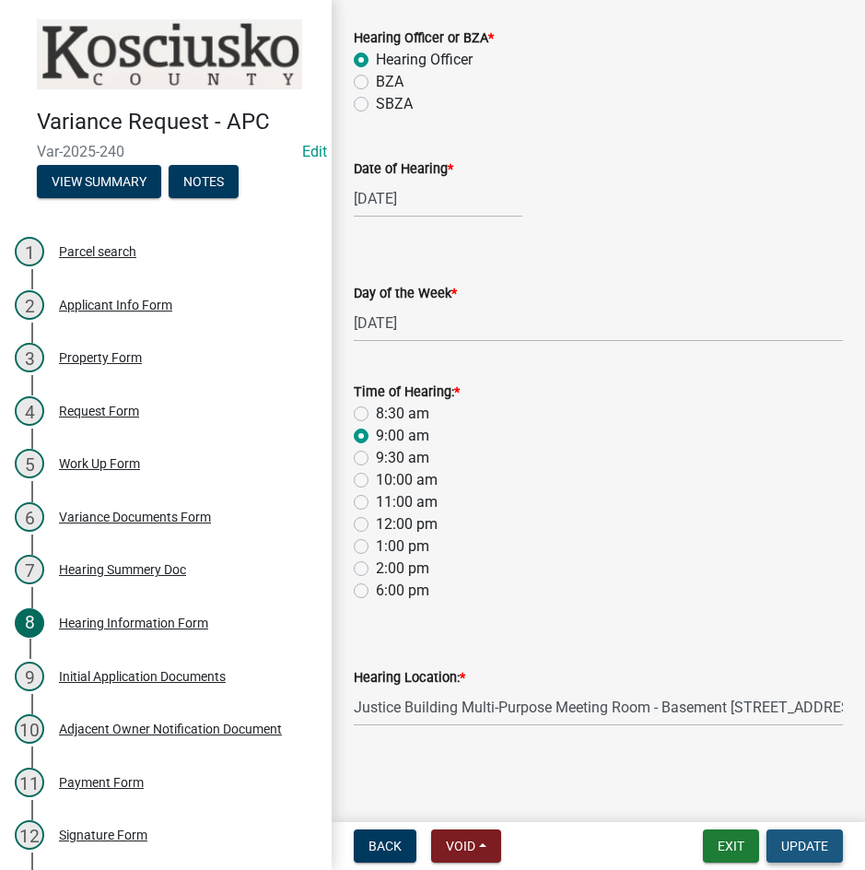
click at [794, 848] on span "Update" at bounding box center [804, 846] width 47 height 15
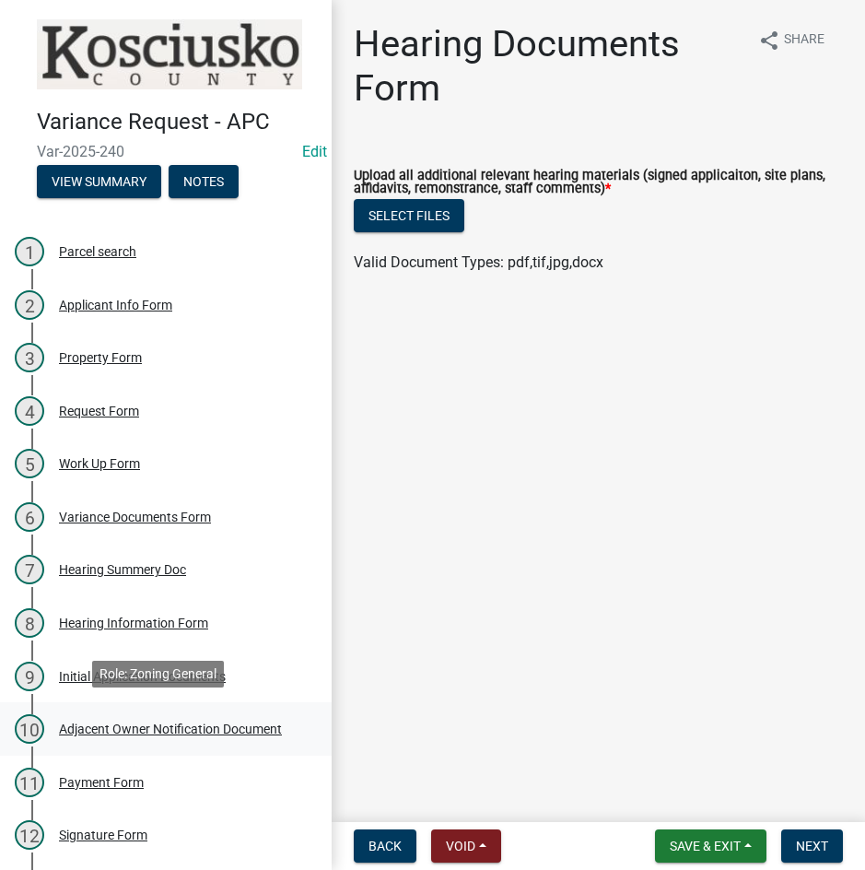
click at [127, 728] on div "Adjacent Owner Notification Document" at bounding box center [170, 728] width 223 height 13
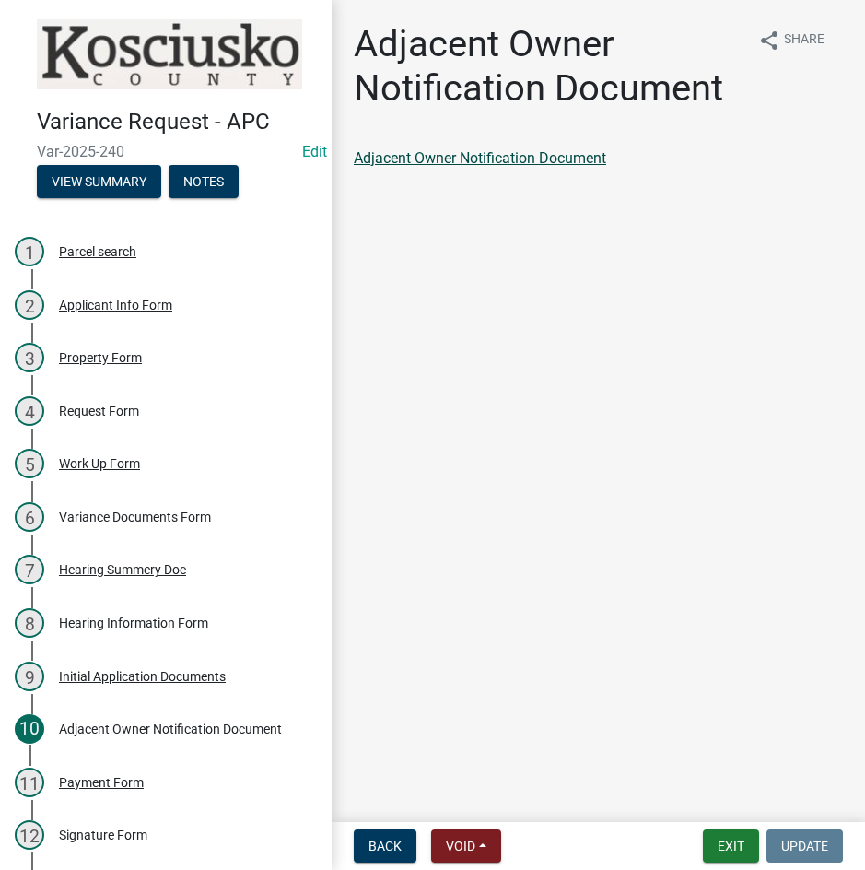
click at [494, 159] on link "Adjacent Owner Notification Document" at bounding box center [480, 158] width 252 height 18
click at [711, 840] on button "Exit" at bounding box center [731, 845] width 56 height 33
